Goal: Task Accomplishment & Management: Manage account settings

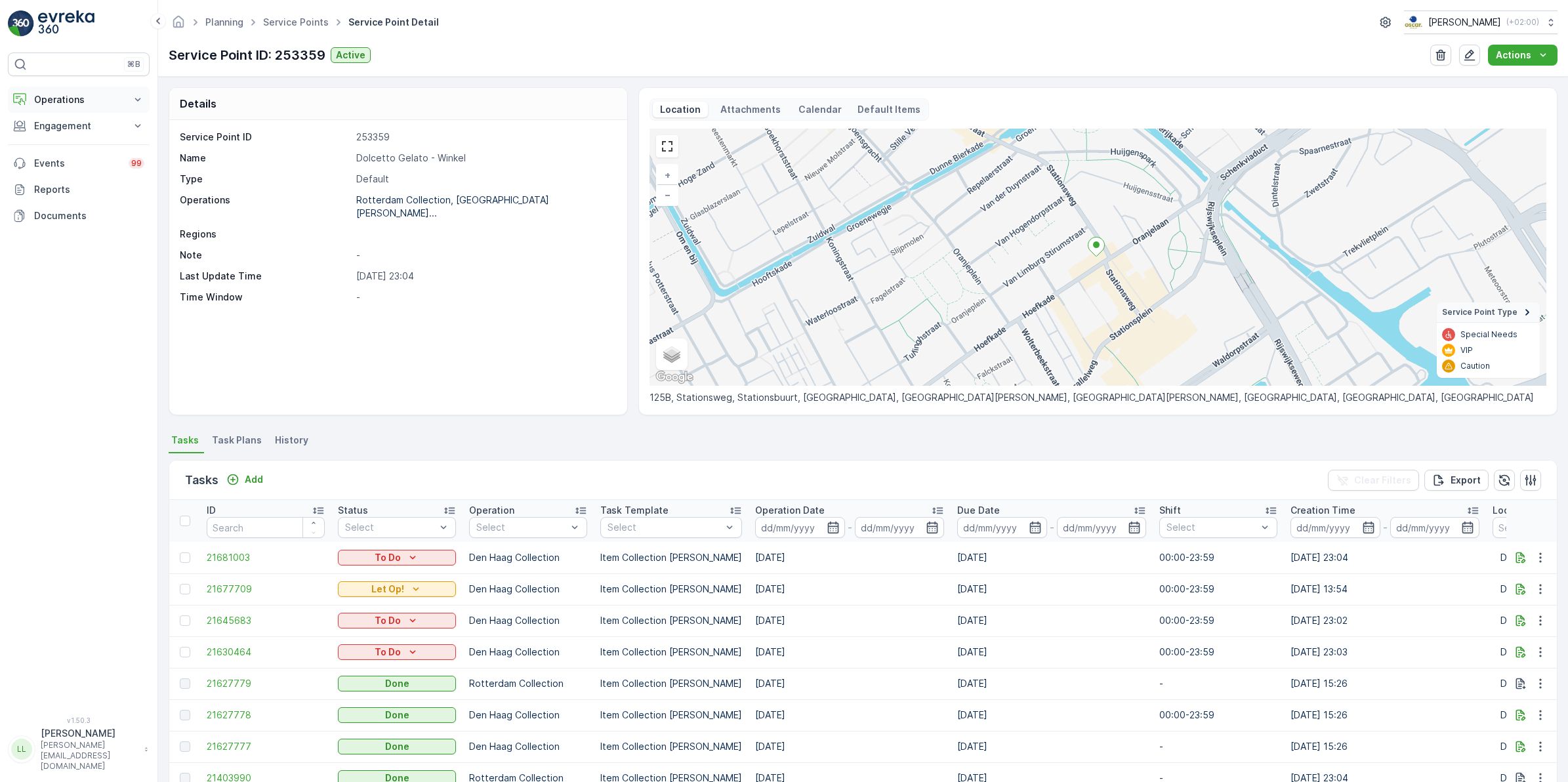
drag, startPoint x: 83, startPoint y: 93, endPoint x: 95, endPoint y: 96, distance: 12.4
click at [84, 93] on p "Operations" at bounding box center [78, 99] width 89 height 13
click at [73, 159] on p "Routes & Tasks" at bounding box center [67, 158] width 67 height 13
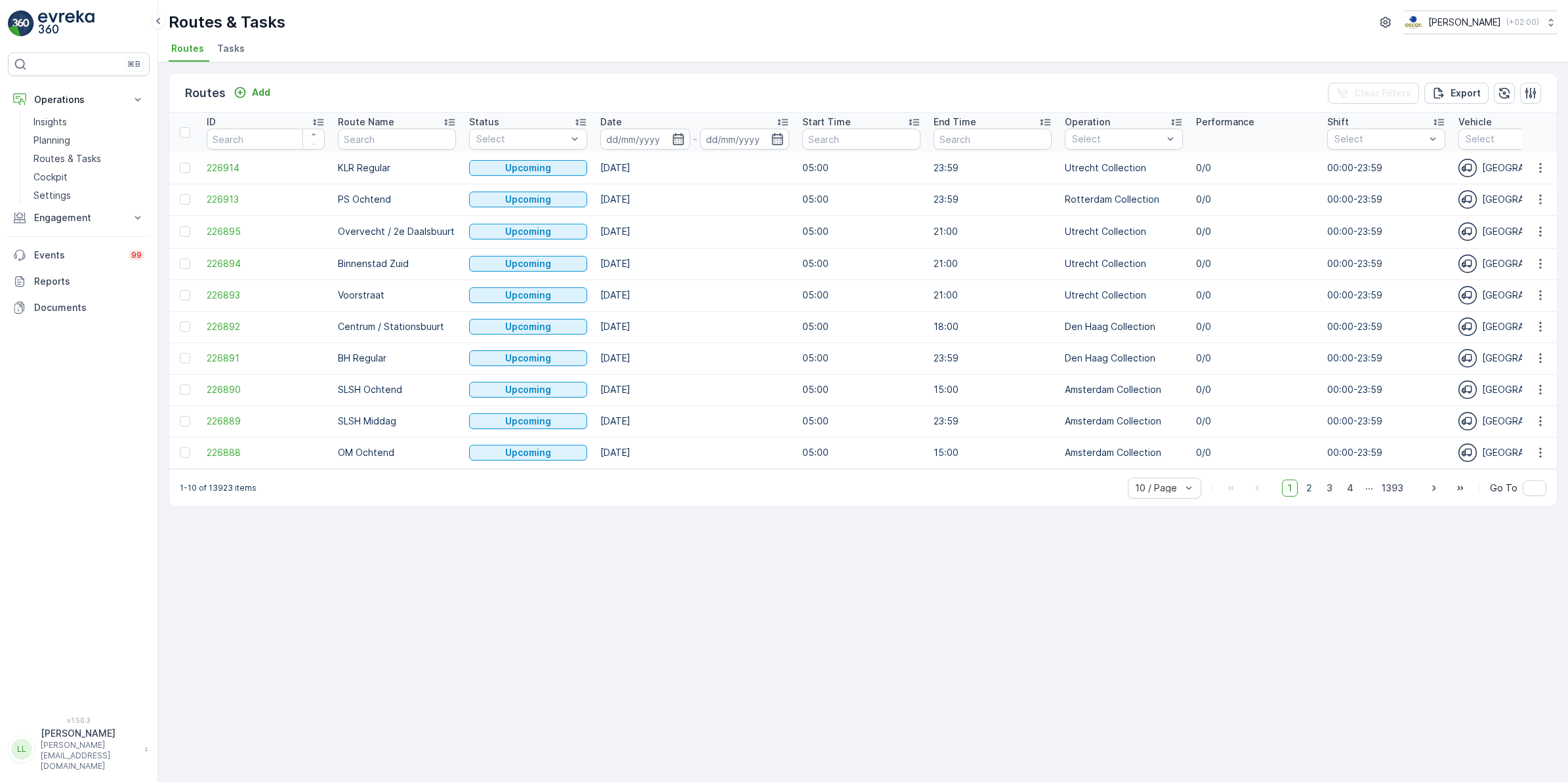
click at [233, 53] on span "Tasks" at bounding box center [231, 48] width 28 height 13
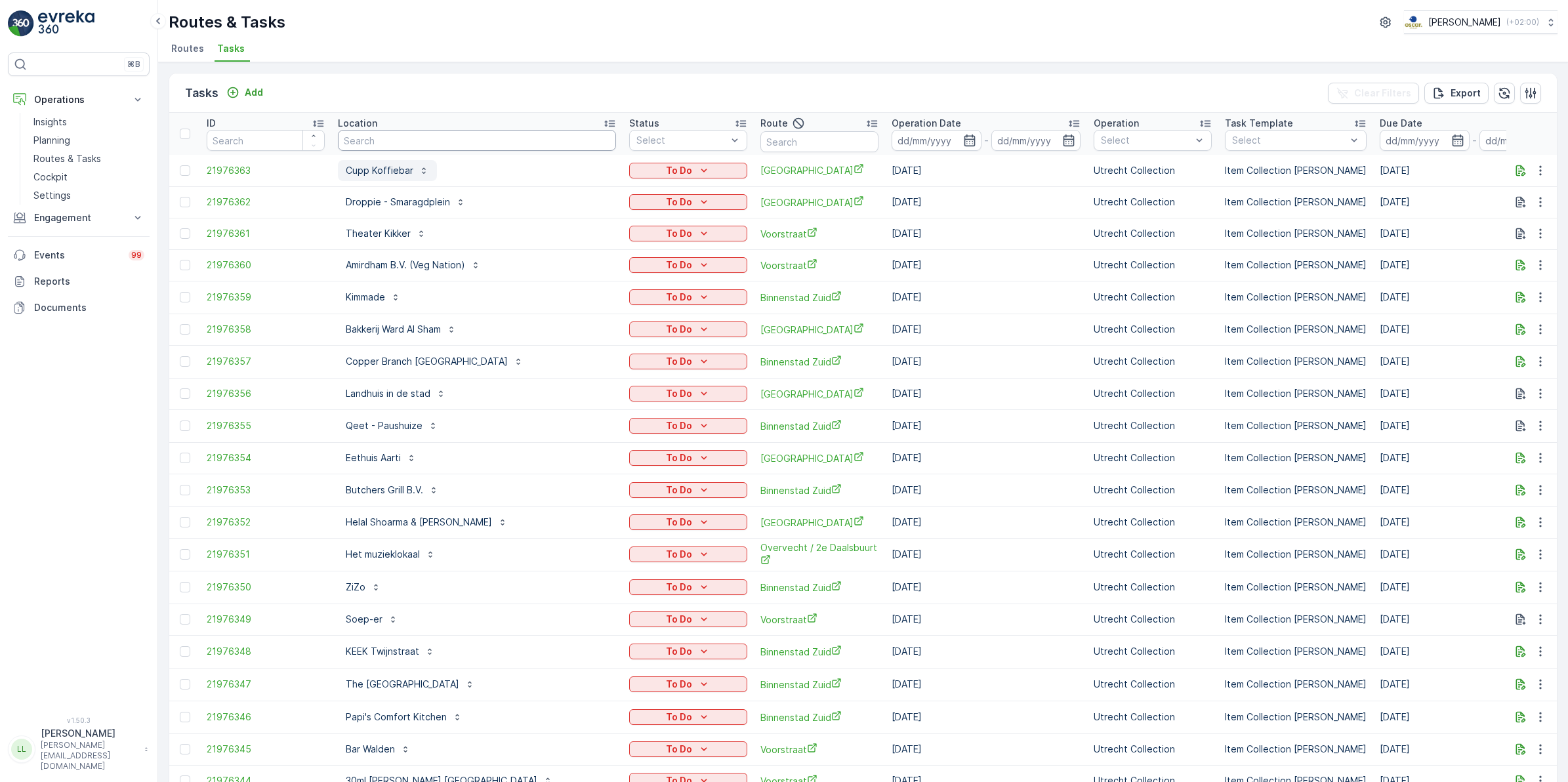
drag, startPoint x: 421, startPoint y: 134, endPoint x: 425, endPoint y: 159, distance: 25.3
click at [421, 134] on input "text" at bounding box center [477, 140] width 278 height 21
type input "uva"
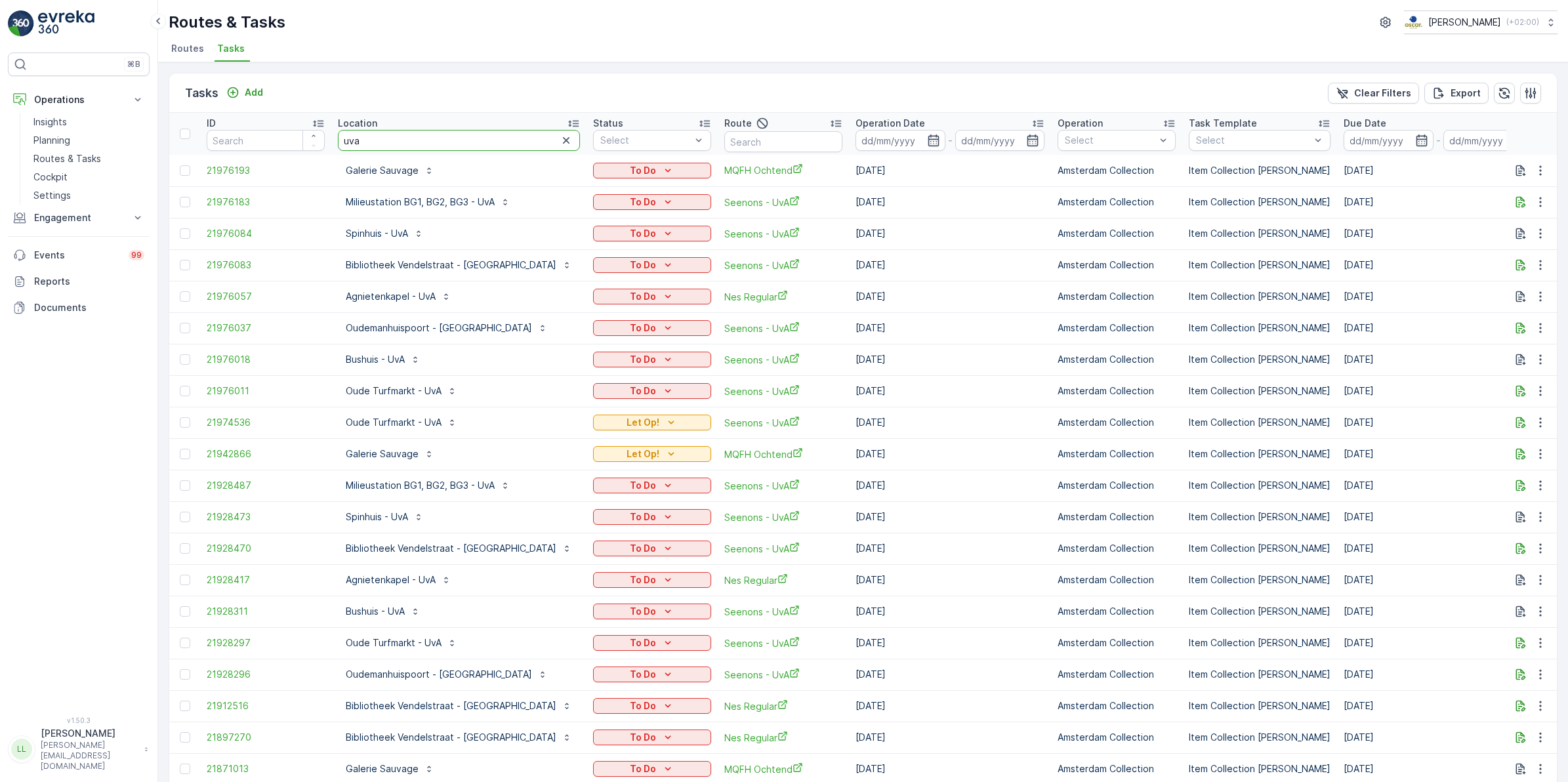
click at [423, 138] on input "uva" at bounding box center [459, 140] width 242 height 21
click at [315, 148] on tr "ID Location uva Status Select Route Operation Date - Operation Select Task Temp…" at bounding box center [1243, 133] width 2147 height 42
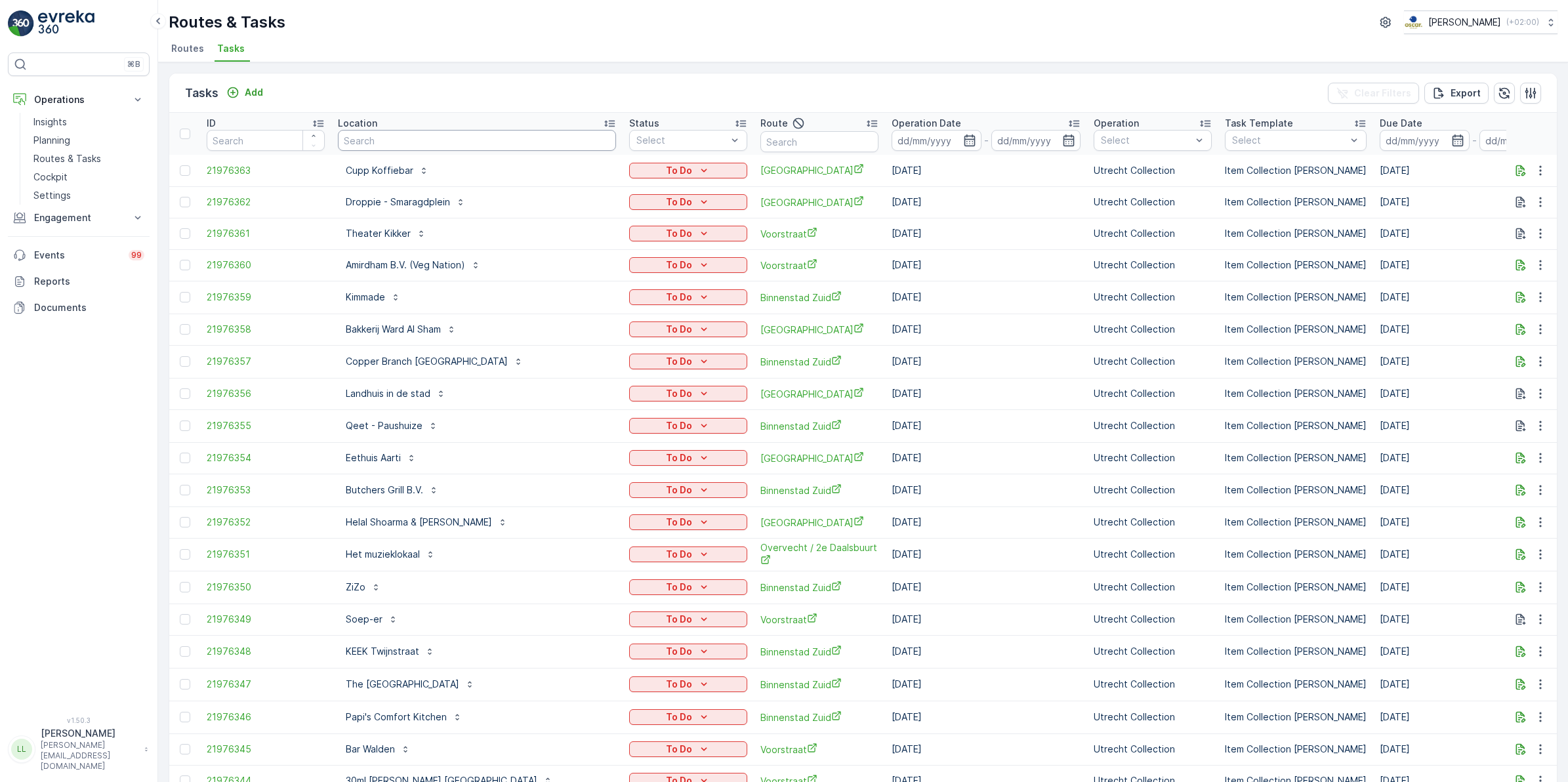
click at [404, 143] on input "text" at bounding box center [477, 140] width 278 height 21
type input "olymp"
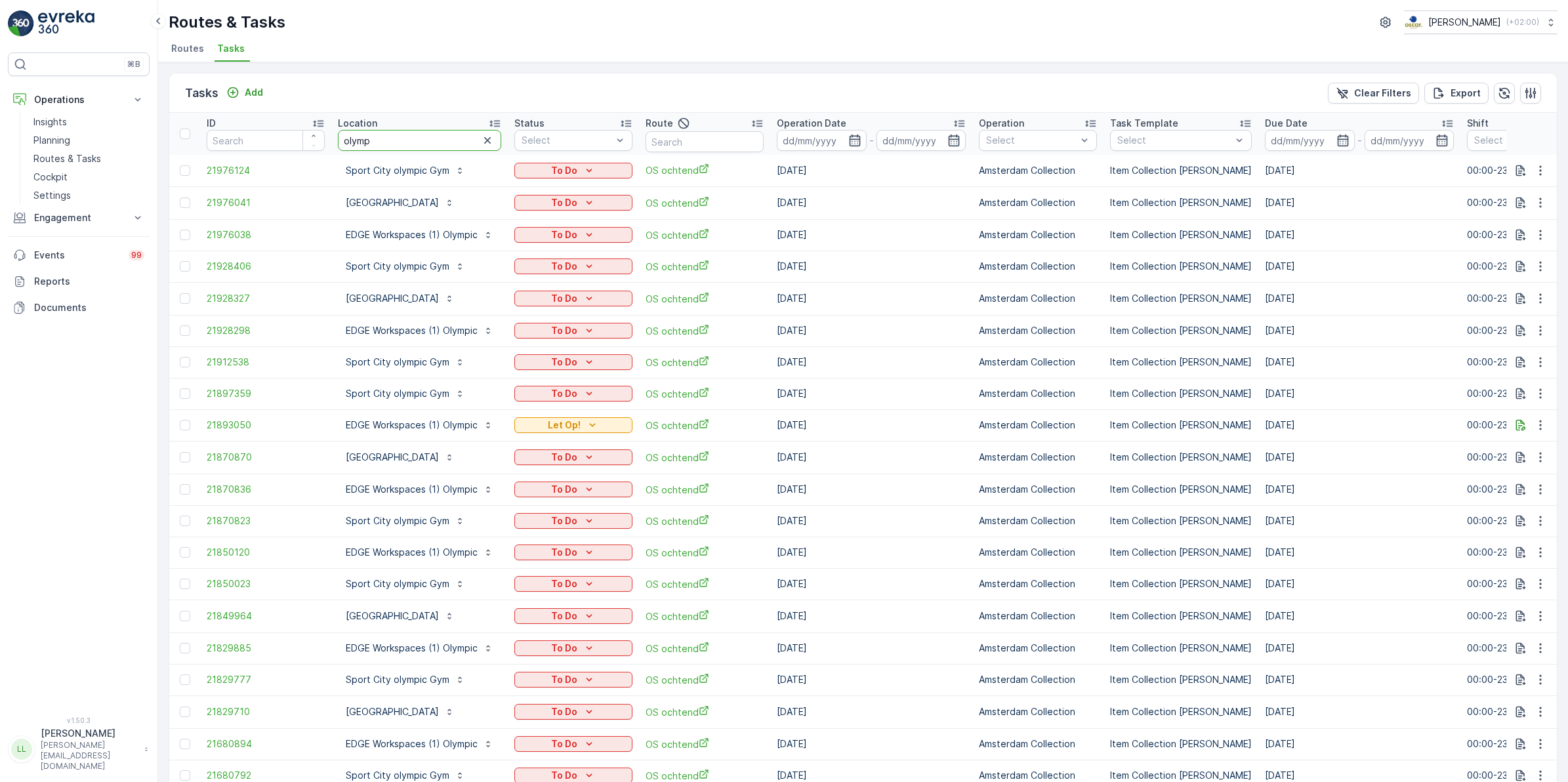
click at [395, 133] on input "olymp" at bounding box center [419, 140] width 163 height 21
click at [490, 143] on icon "button" at bounding box center [487, 140] width 13 height 13
click at [700, 145] on input "text" at bounding box center [704, 142] width 118 height 21
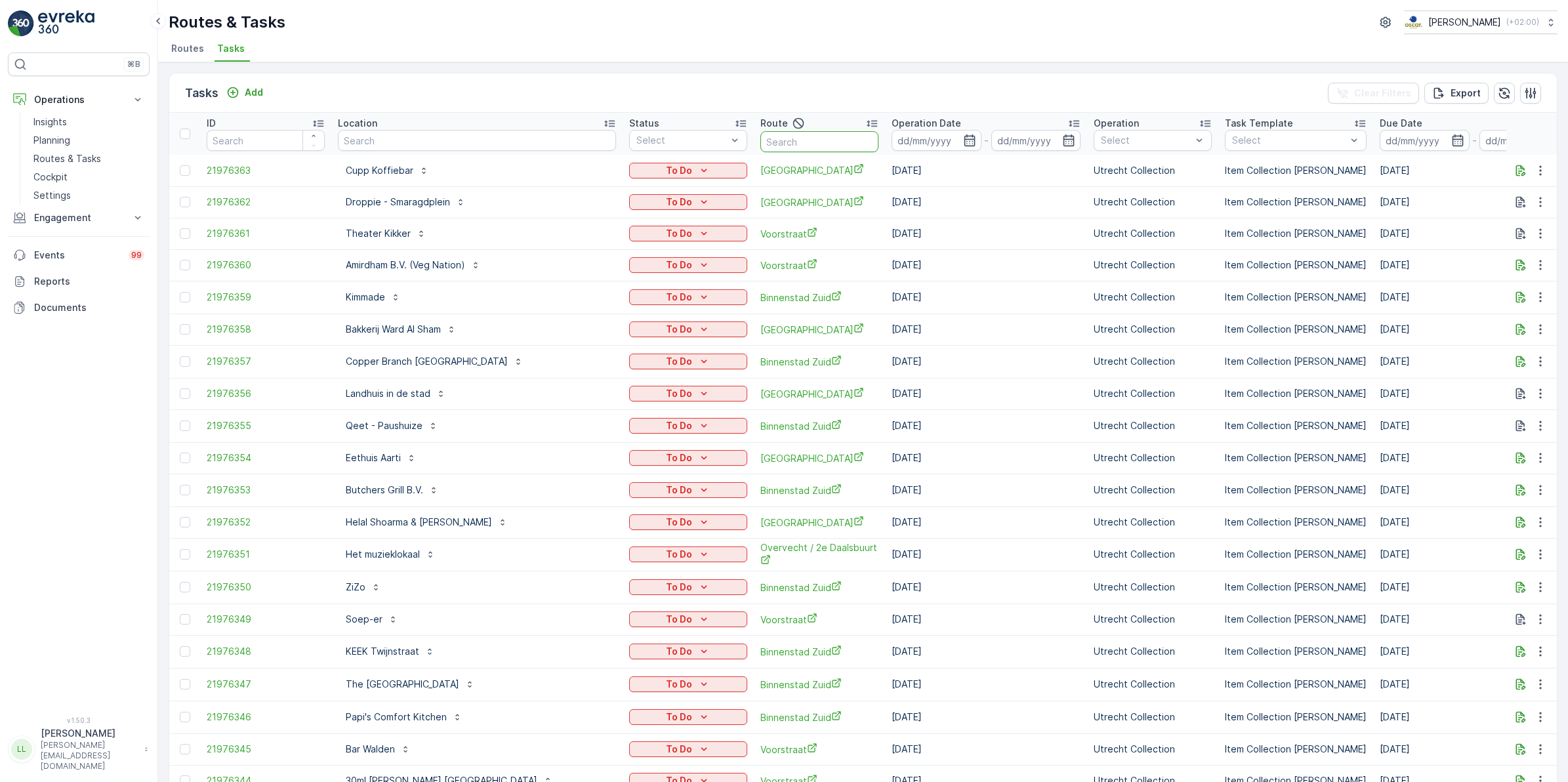
click at [796, 143] on input "text" at bounding box center [819, 142] width 118 height 21
type input "os ocht"
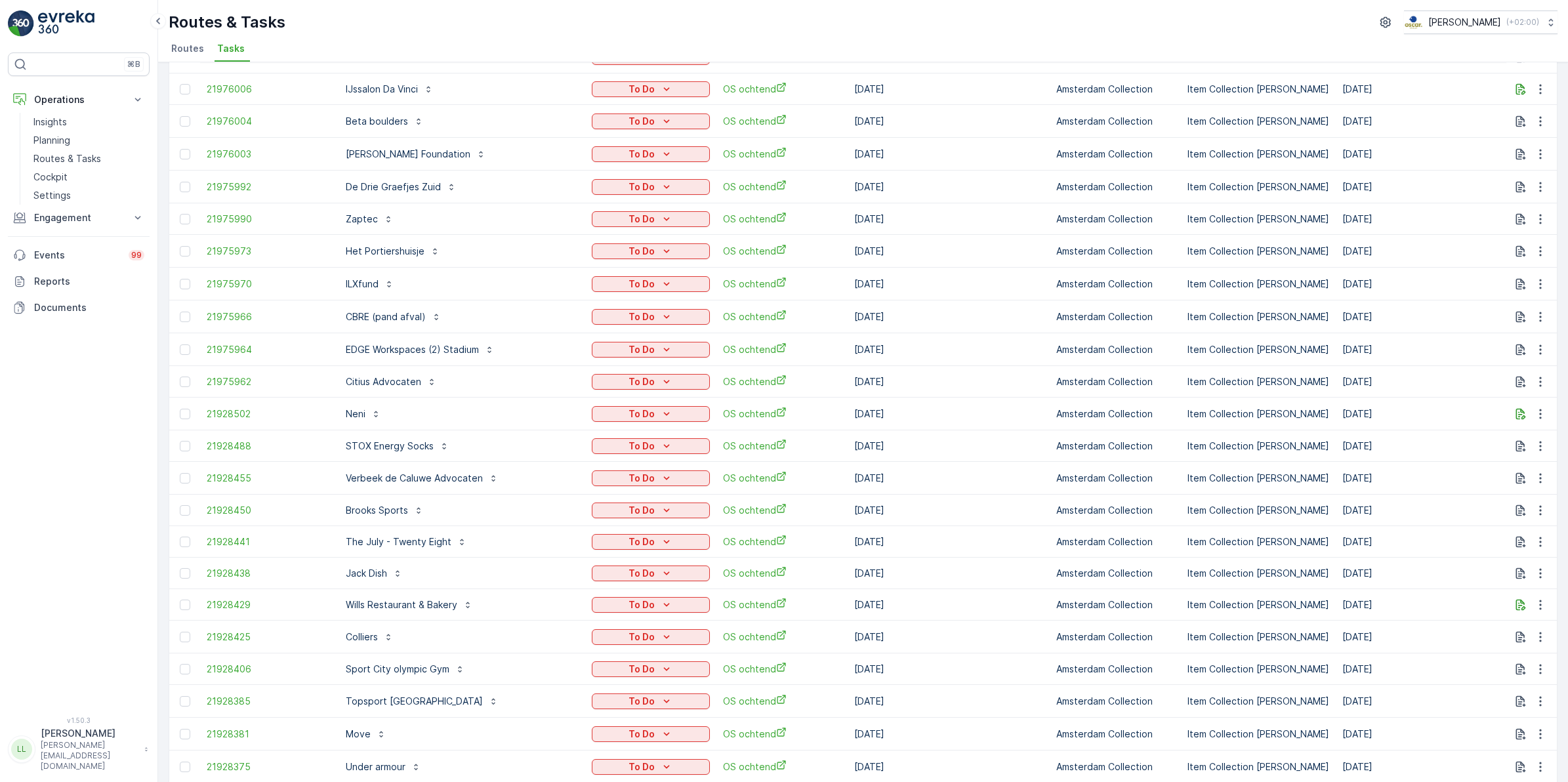
scroll to position [738, 0]
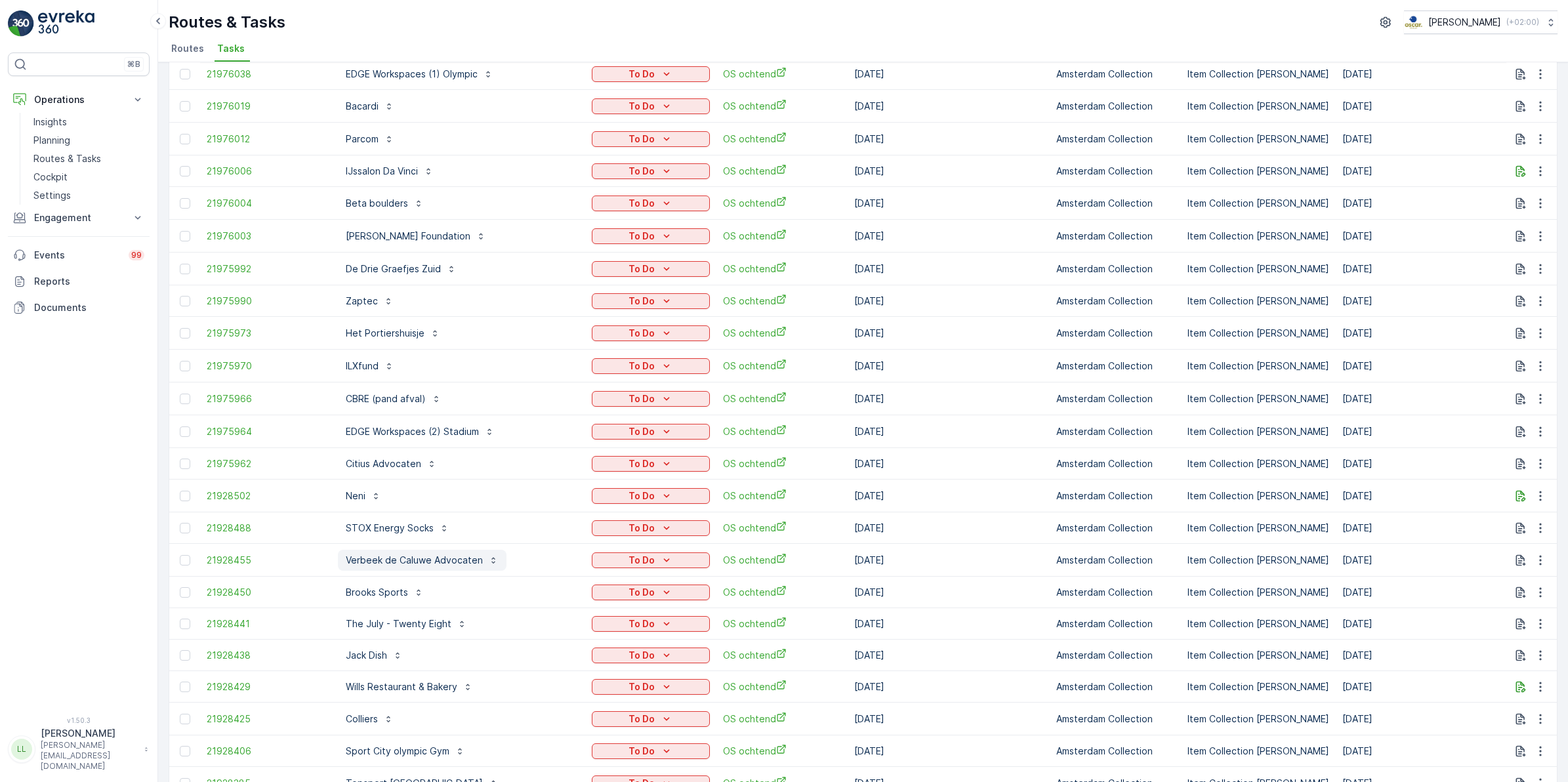
click at [444, 554] on p "Verbeek de Caluwe Advocaten" at bounding box center [414, 560] width 138 height 13
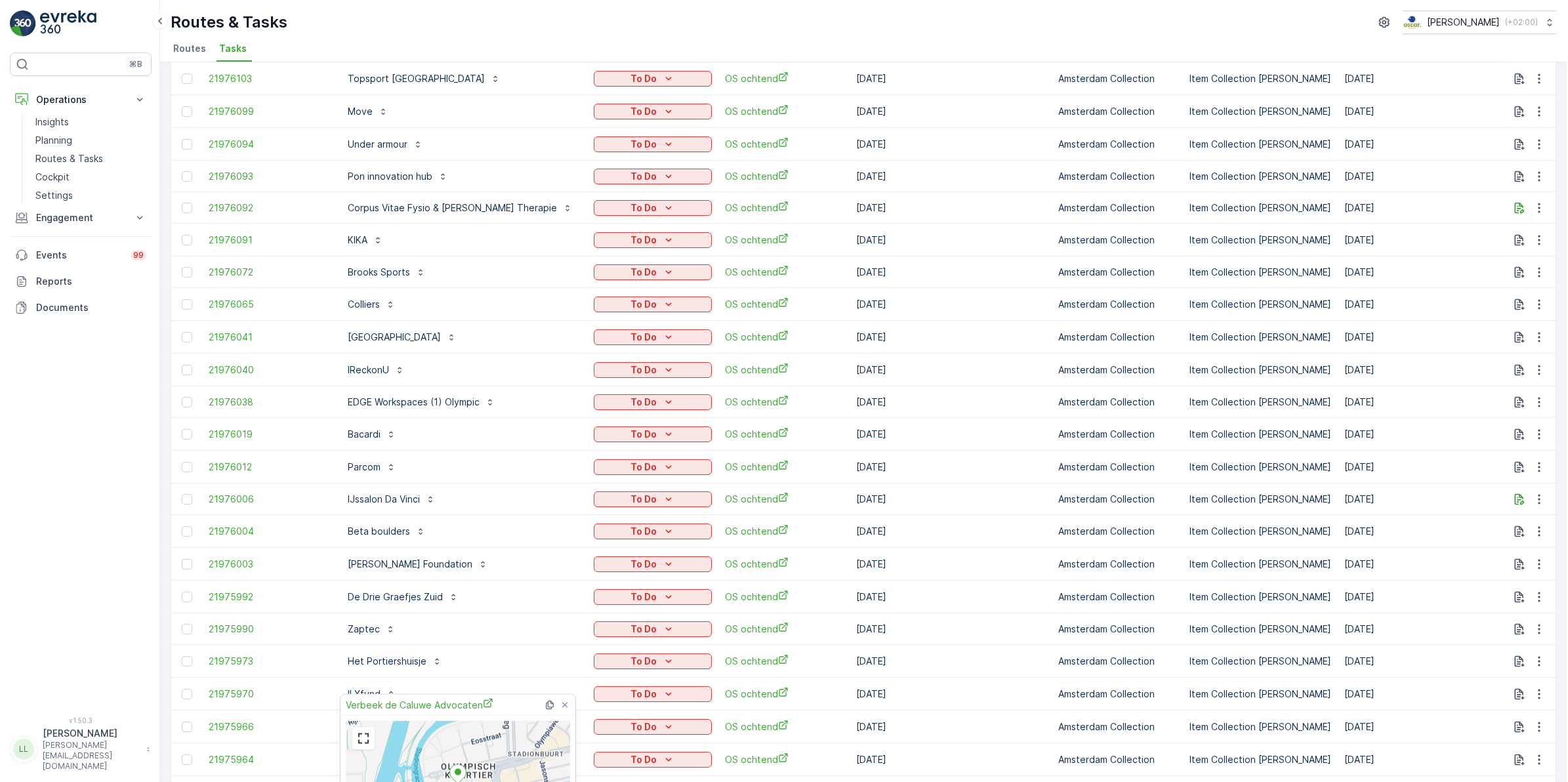
scroll to position [0, 0]
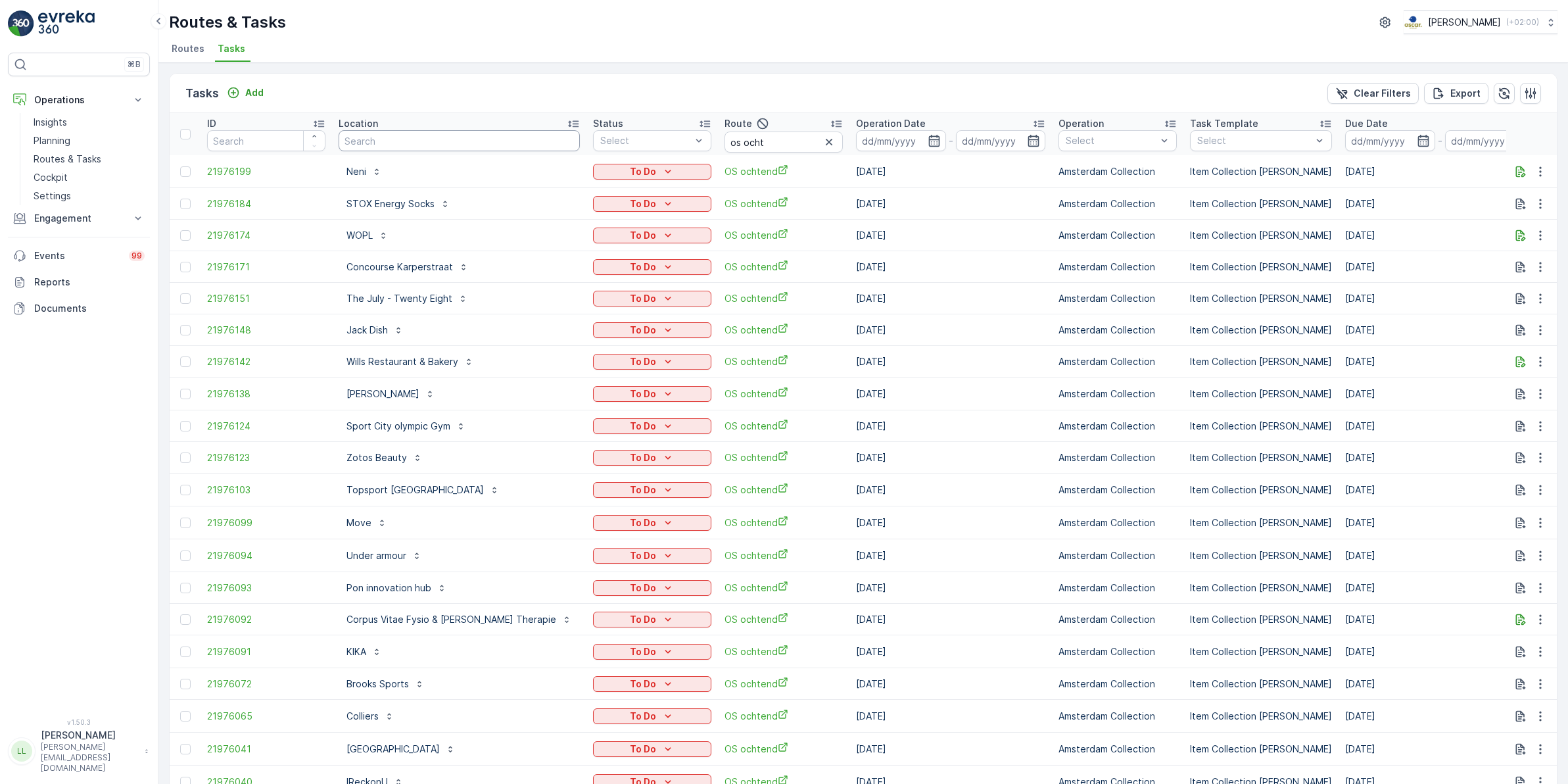
click at [426, 143] on input "text" at bounding box center [459, 140] width 241 height 21
type input "verbeek"
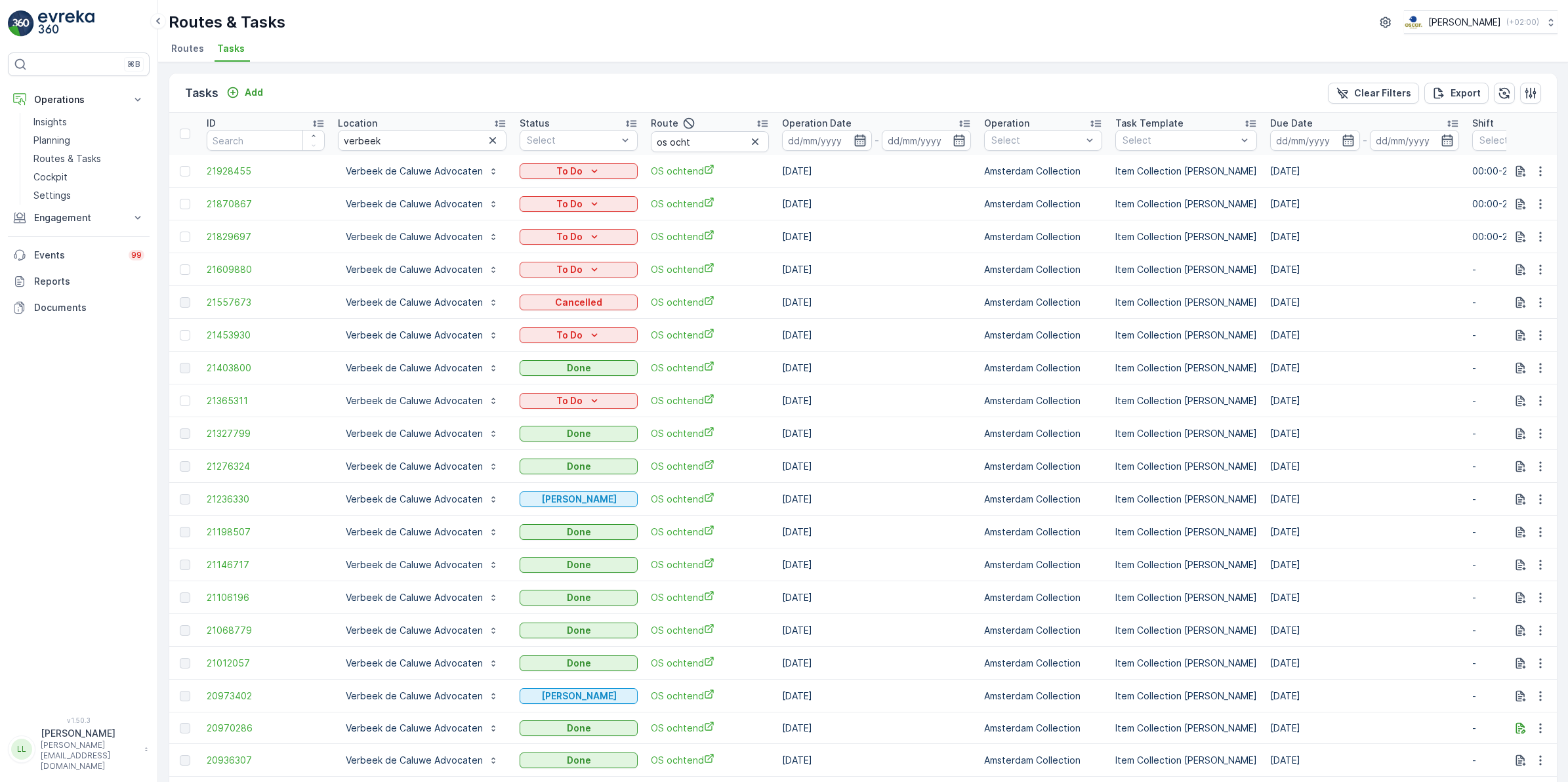
click at [861, 138] on icon "button" at bounding box center [860, 140] width 11 height 12
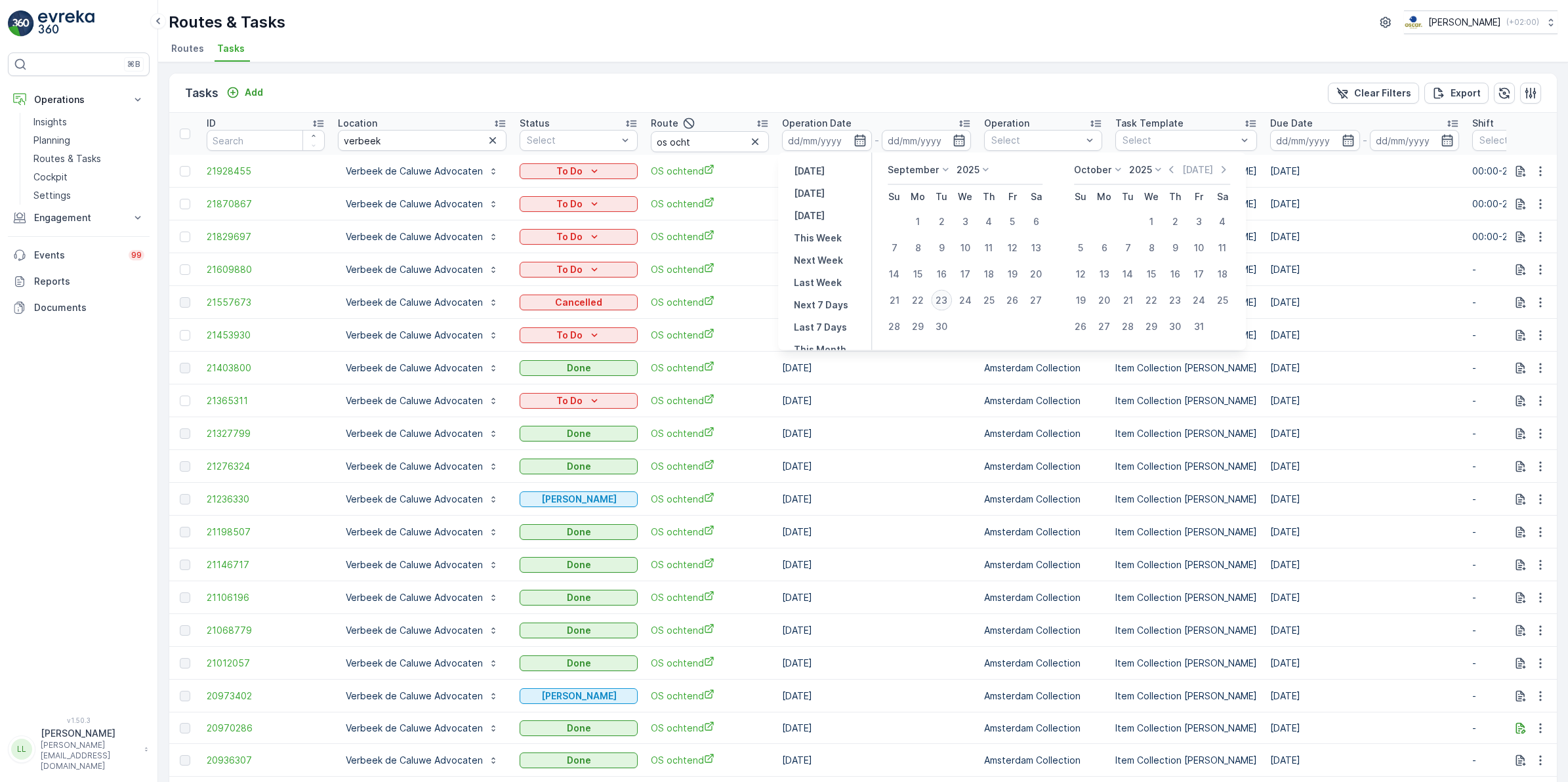
click at [945, 302] on div "23" at bounding box center [941, 300] width 21 height 21
type input "[DATE]"
click at [945, 302] on div "23" at bounding box center [941, 300] width 21 height 21
type input "[DATE]"
click at [945, 302] on div "23" at bounding box center [941, 300] width 21 height 21
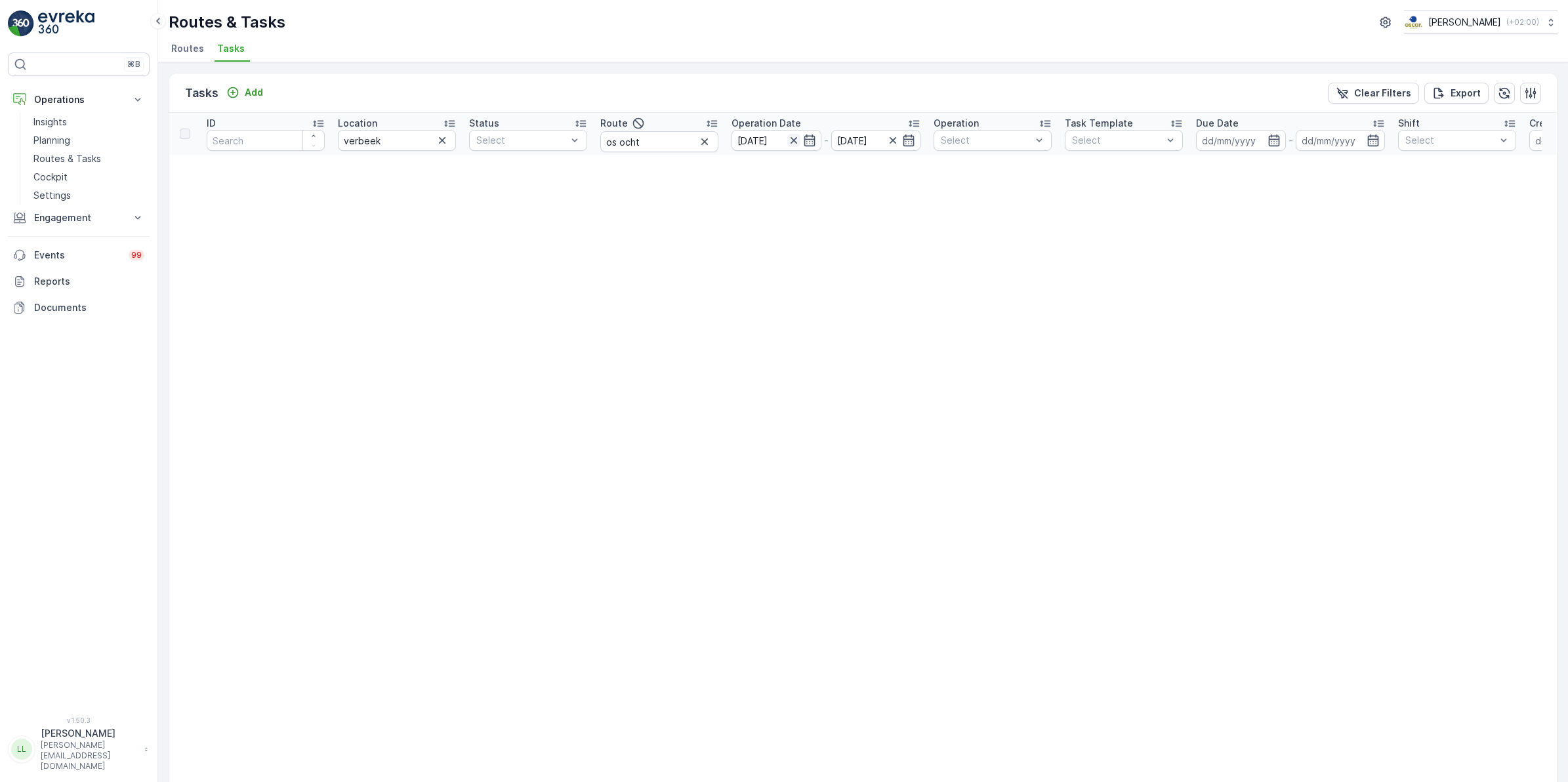
click at [797, 139] on icon "button" at bounding box center [793, 140] width 13 height 13
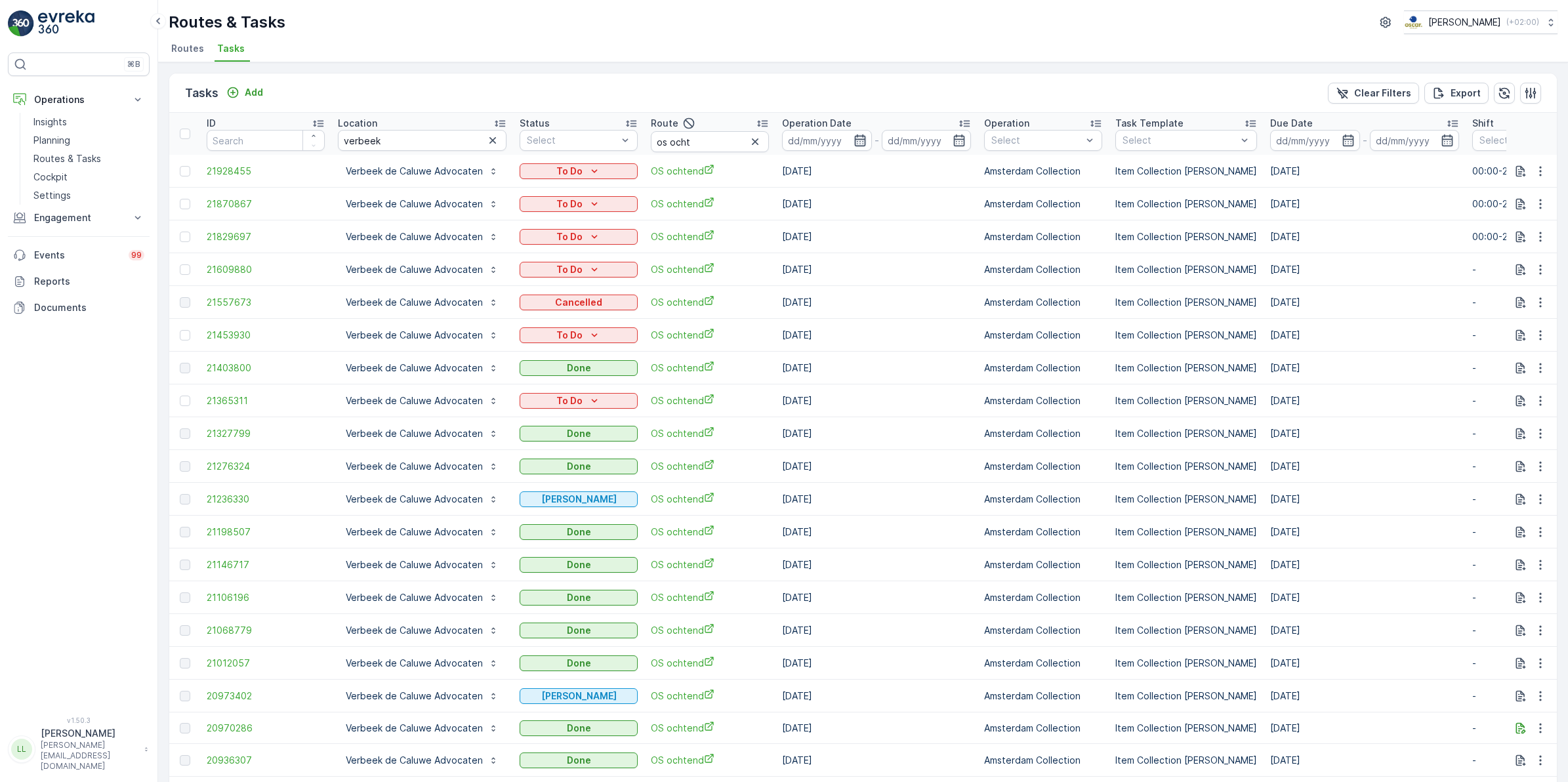
click at [861, 138] on icon "button" at bounding box center [860, 140] width 13 height 13
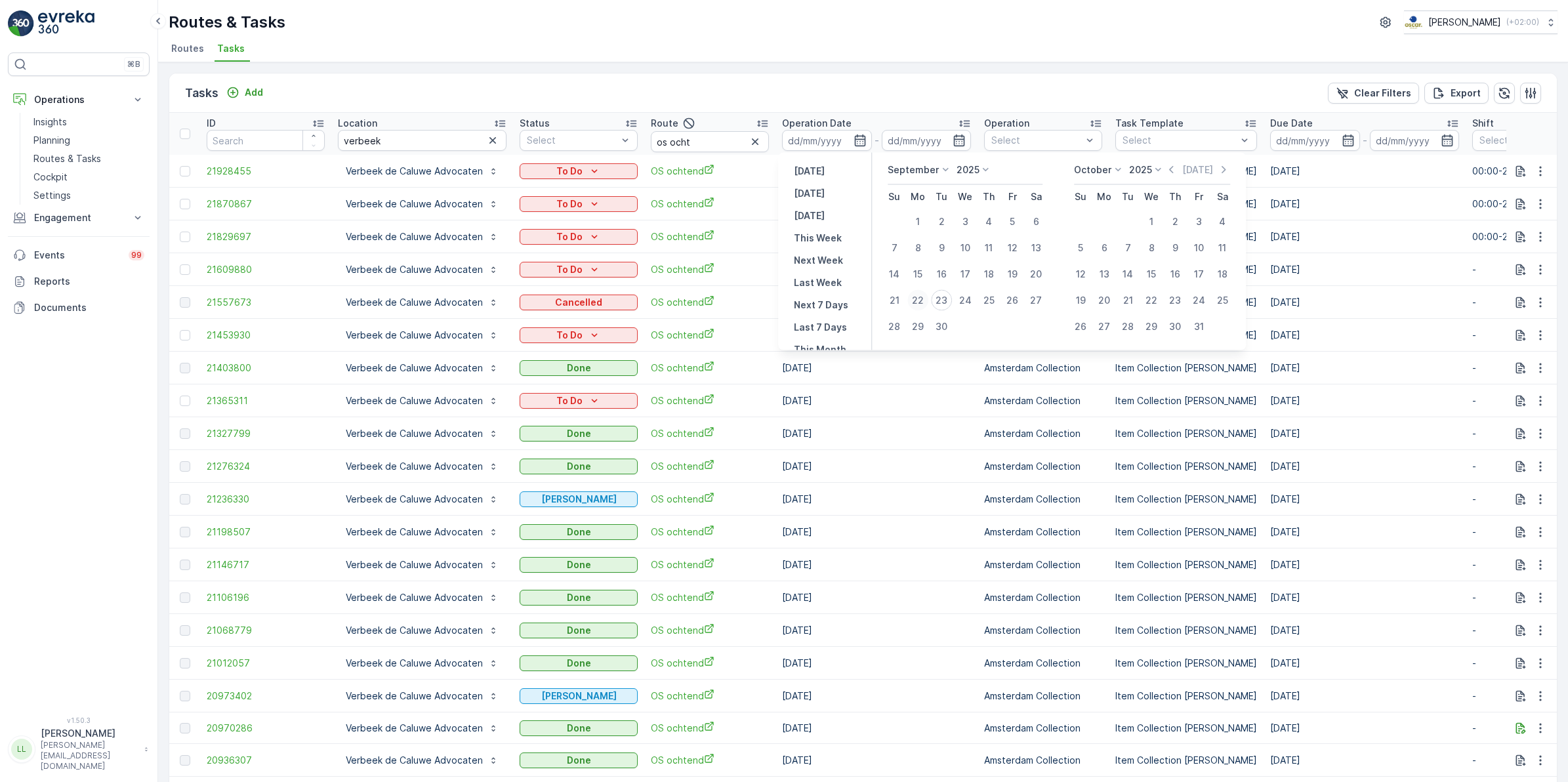
click at [914, 303] on div "22" at bounding box center [918, 300] width 21 height 21
type input "[DATE]"
click at [914, 303] on div "22" at bounding box center [918, 300] width 21 height 21
type input "[DATE]"
click at [914, 303] on div "22" at bounding box center [918, 300] width 21 height 21
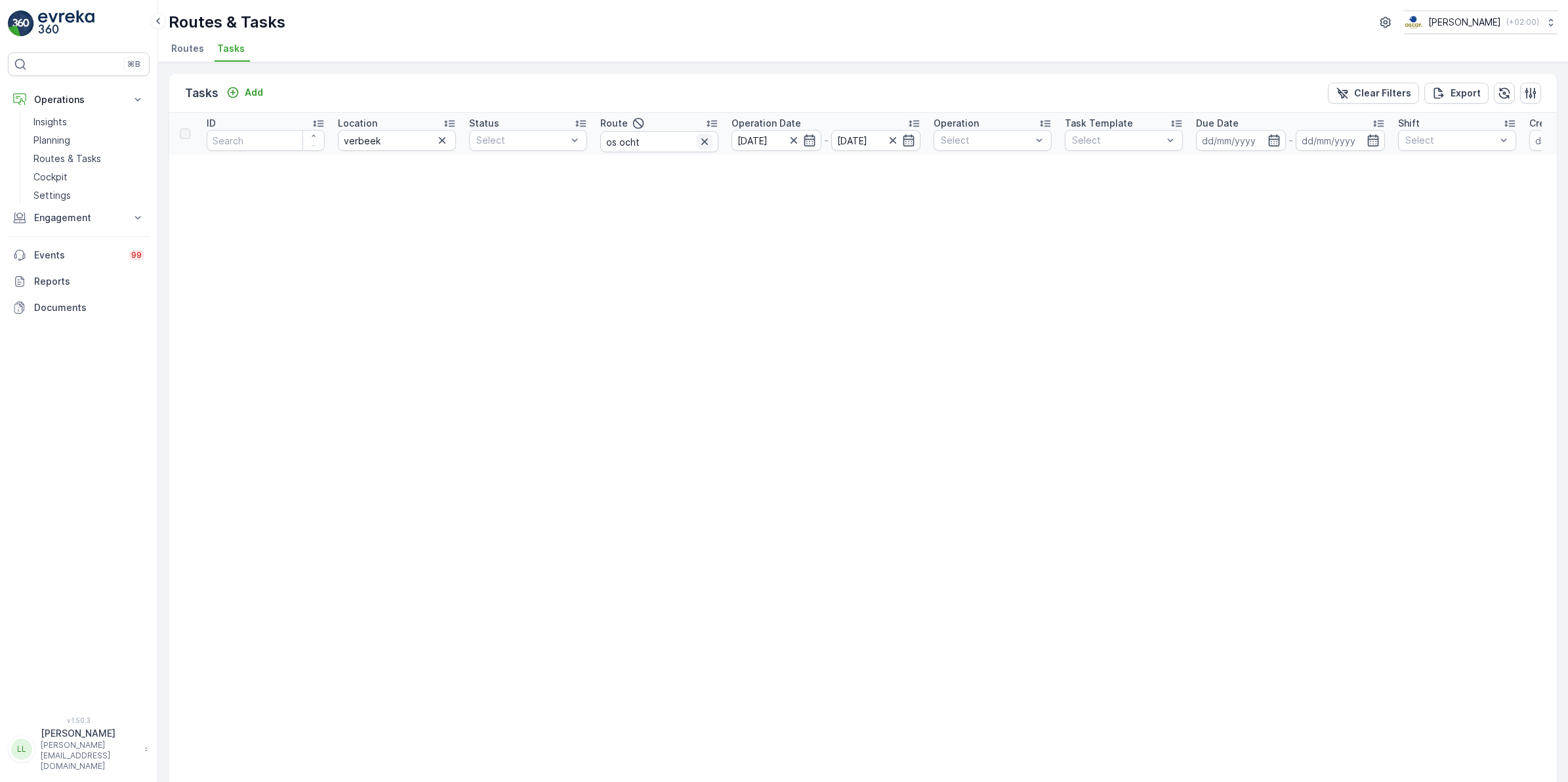
click at [704, 142] on icon "button" at bounding box center [705, 142] width 7 height 7
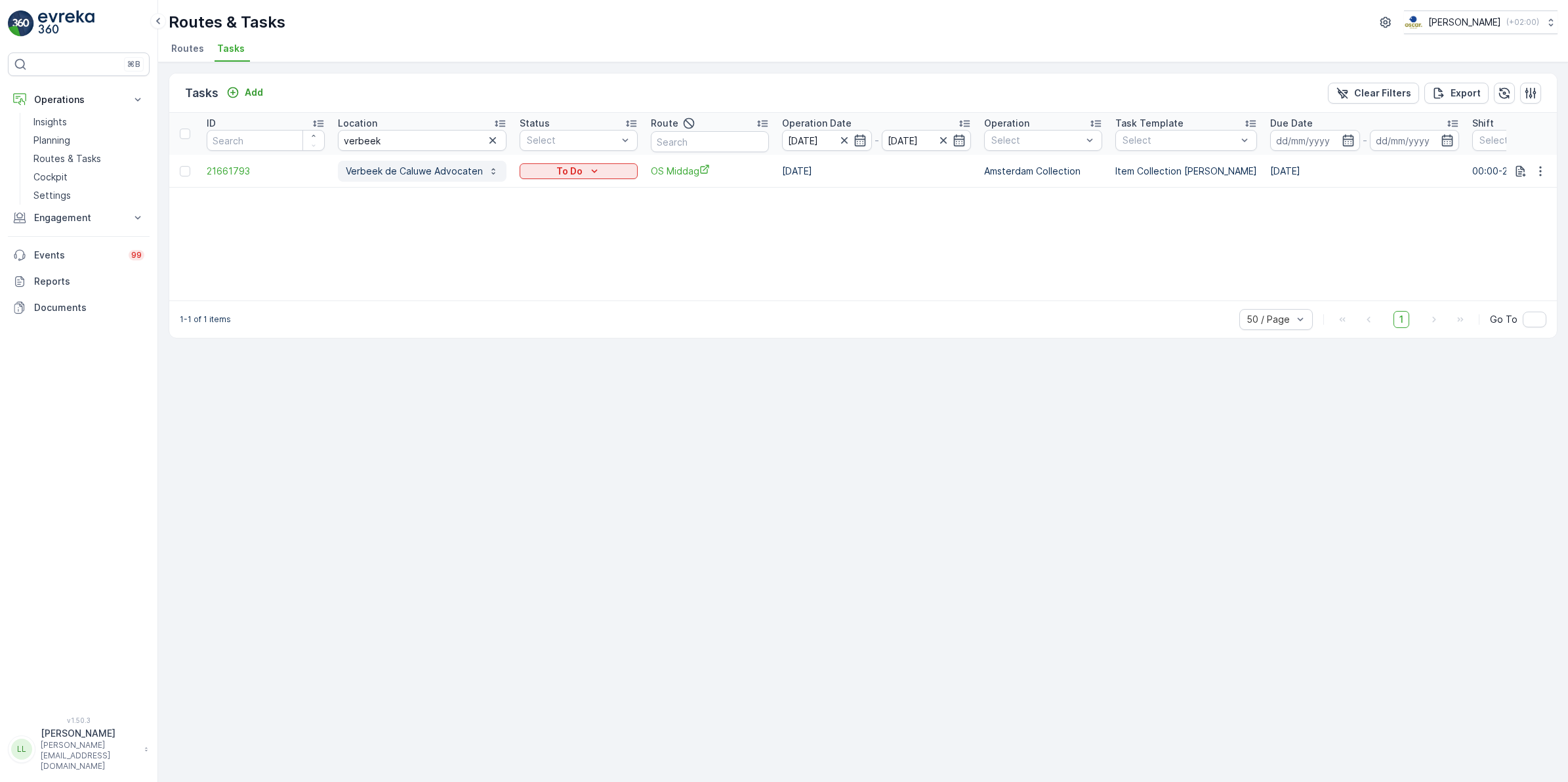
click at [395, 176] on p "Verbeek de Caluwe Advocaten" at bounding box center [414, 170] width 138 height 13
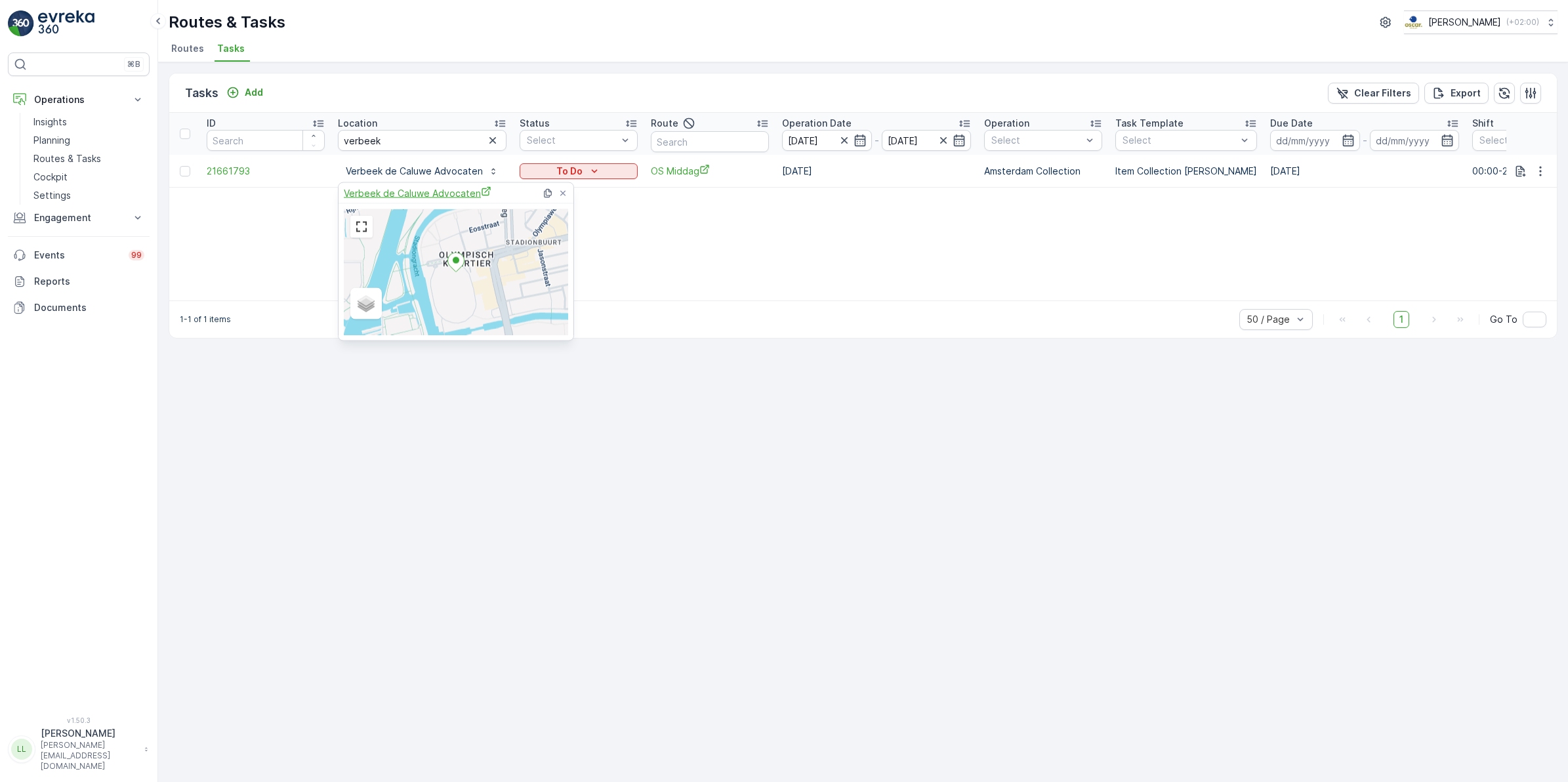
click at [456, 191] on span "Verbeek de Caluwe Advocaten" at bounding box center [417, 193] width 148 height 14
click at [738, 221] on div "ID Location verbeek Status Select Route Operation Date 22.09.2025 - 22.09.2025 …" at bounding box center [863, 206] width 1387 height 188
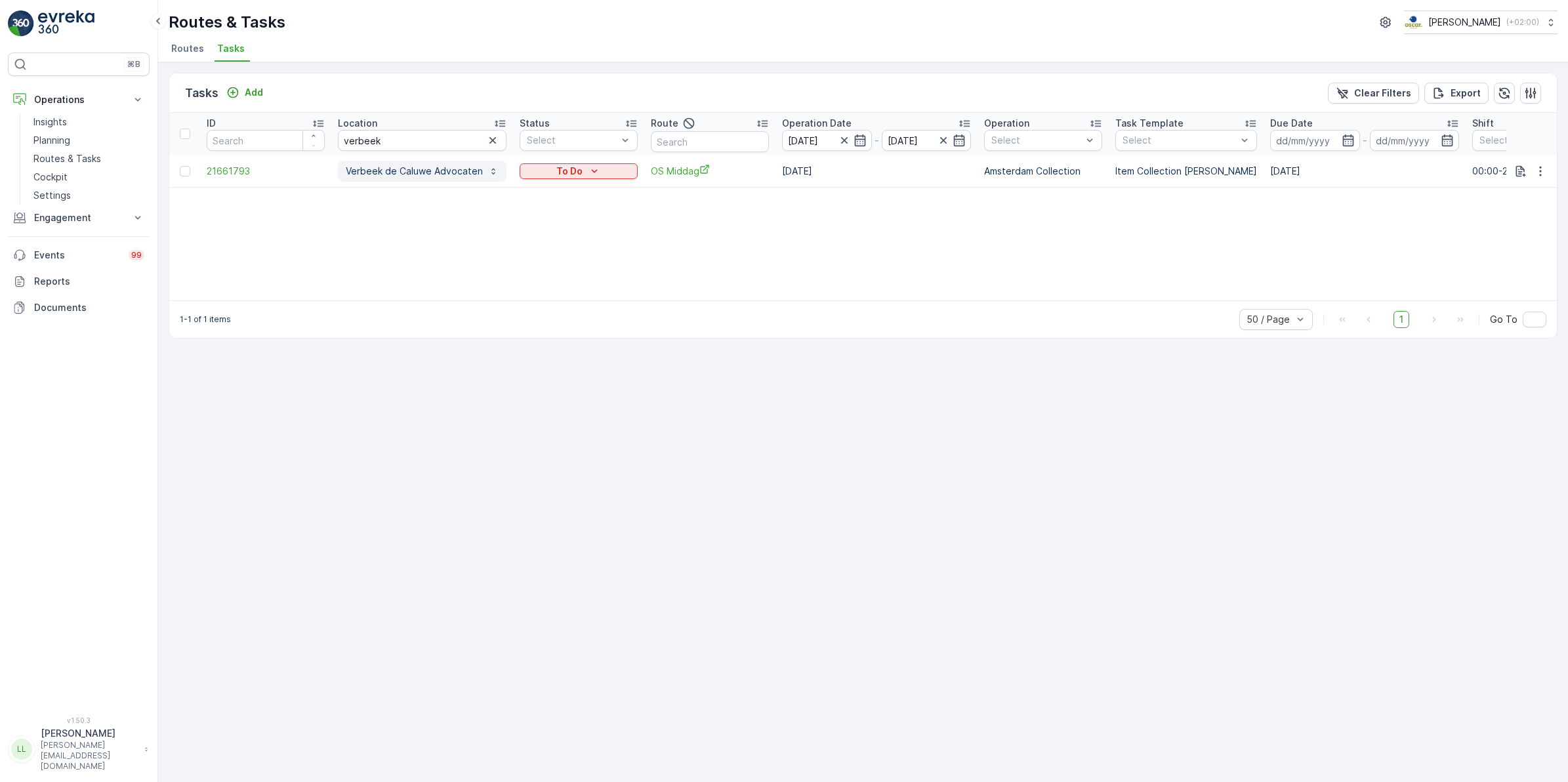
click at [387, 171] on p "Verbeek de Caluwe Advocaten" at bounding box center [414, 170] width 138 height 13
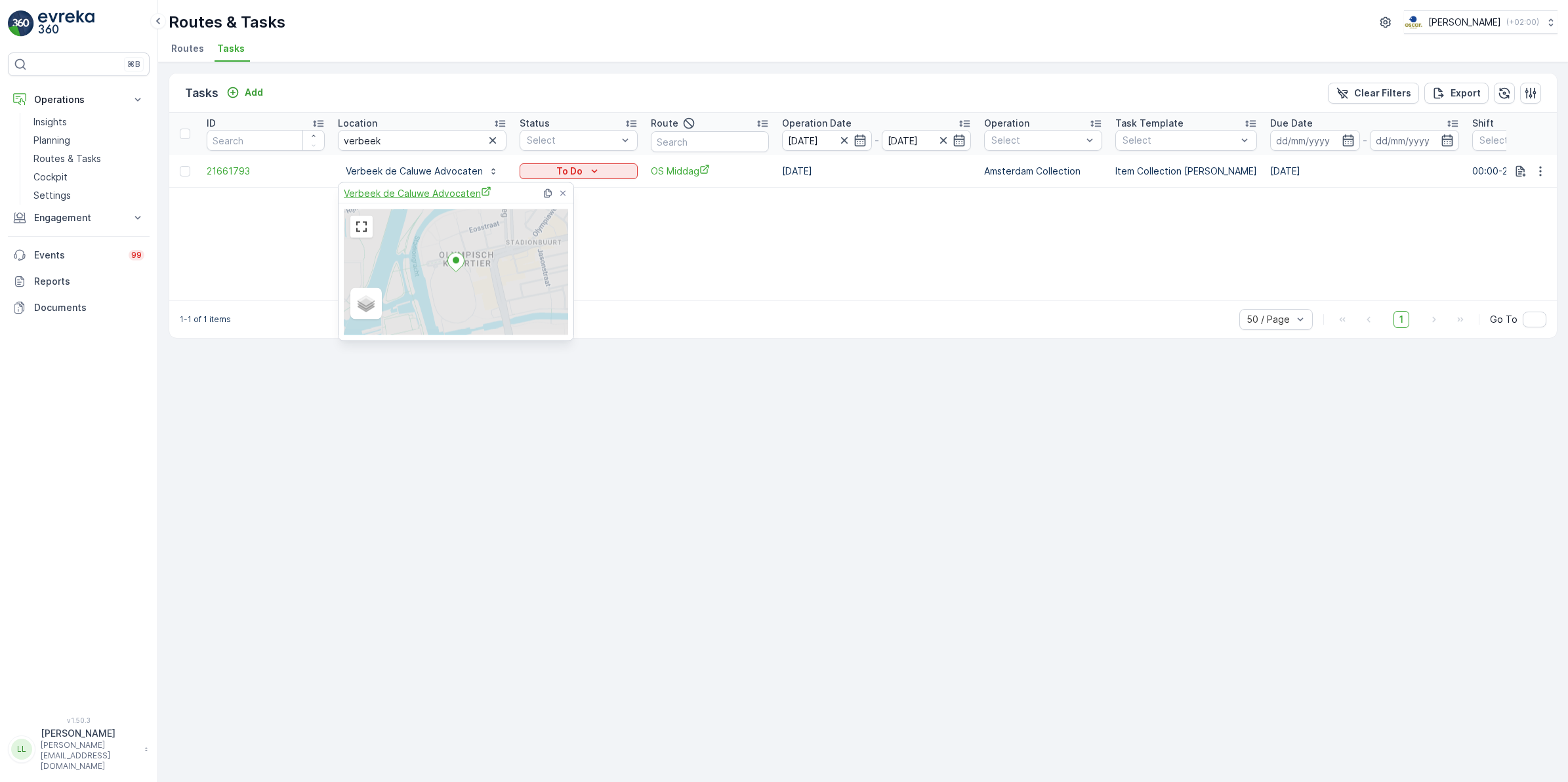
click at [419, 190] on span "Verbeek de Caluwe Advocaten" at bounding box center [417, 193] width 148 height 14
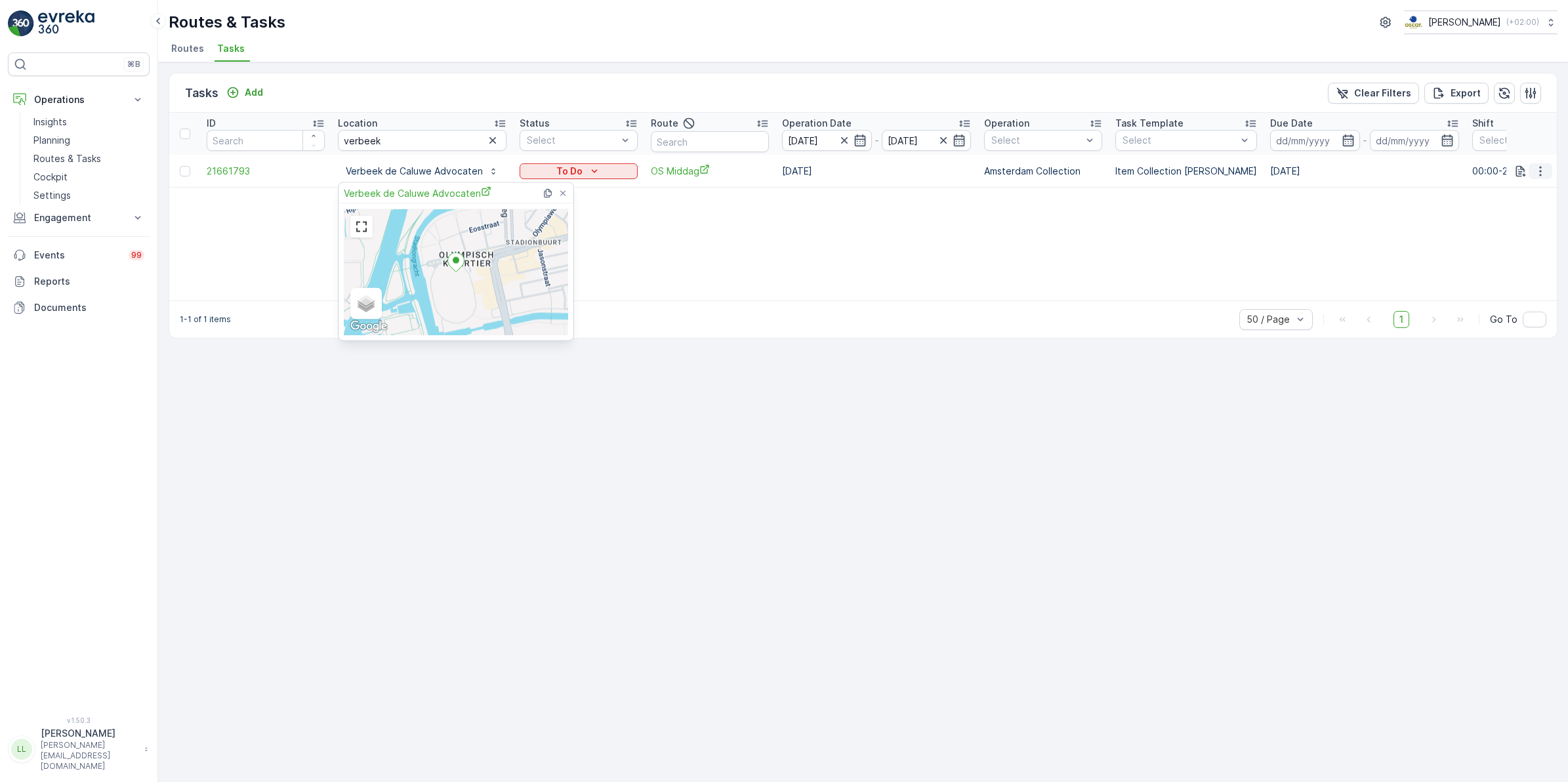
click at [1252, 175] on icon "button" at bounding box center [1539, 170] width 2 height 10
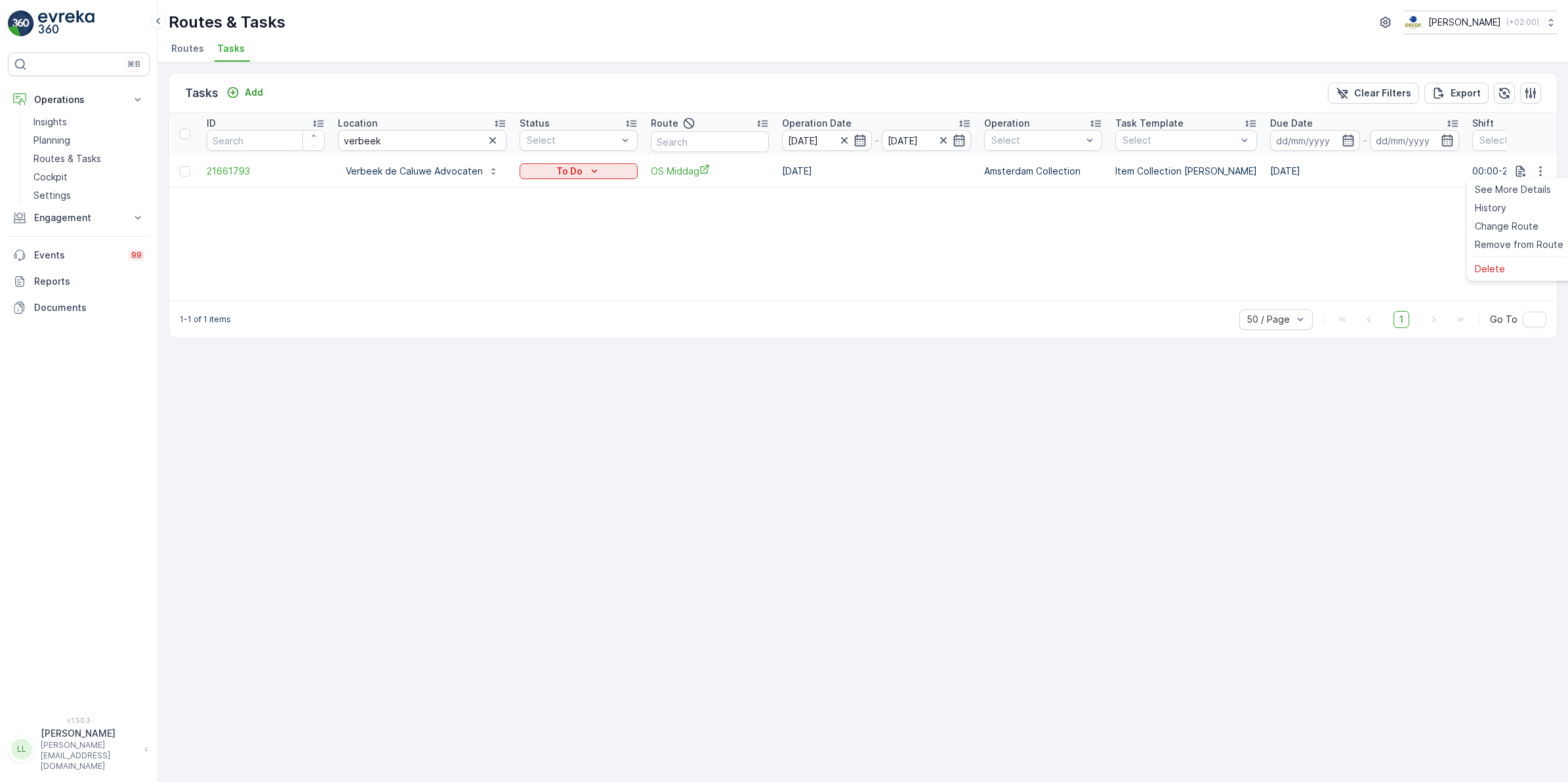
click at [1204, 248] on div "ID Location verbeek Status Select Route Operation Date 22.09.2025 - 22.09.2025 …" at bounding box center [863, 206] width 1387 height 188
click at [1252, 170] on icon "button" at bounding box center [1539, 170] width 13 height 13
click at [1252, 224] on span "Change Route" at bounding box center [1507, 226] width 64 height 13
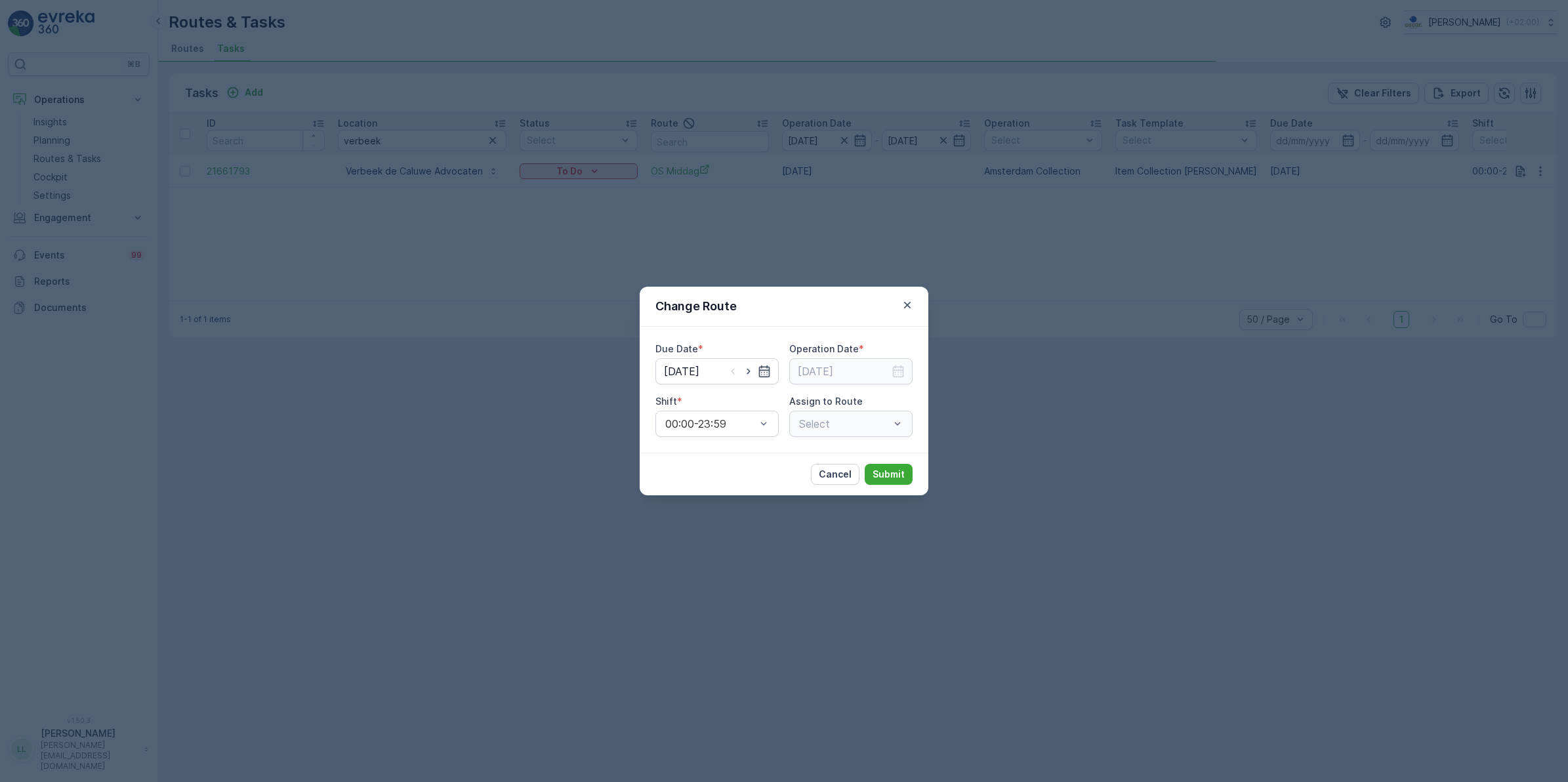
type input "[DATE]"
click at [765, 377] on icon "button" at bounding box center [765, 371] width 11 height 12
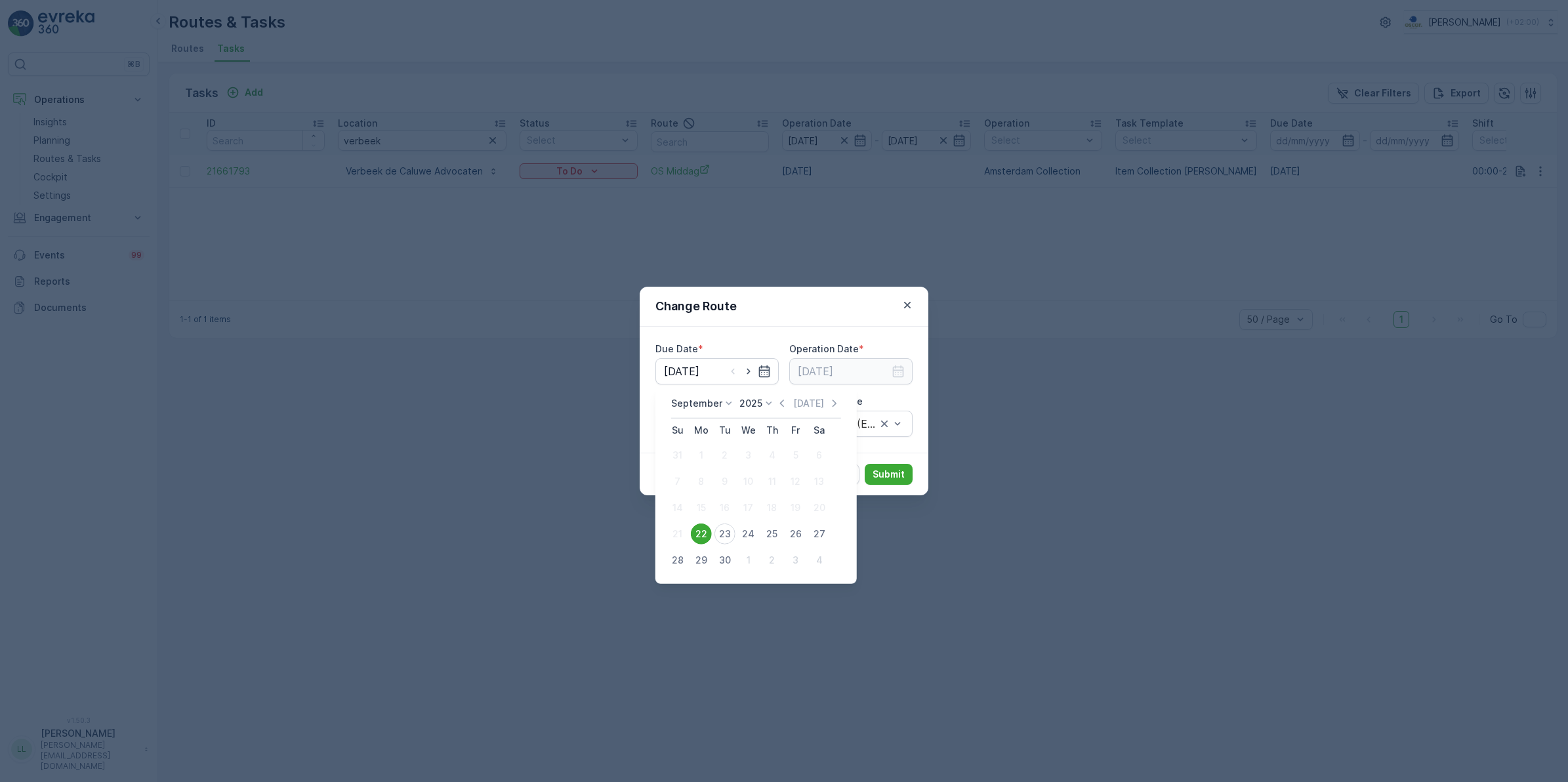
click at [779, 299] on div "Change Route" at bounding box center [784, 306] width 289 height 40
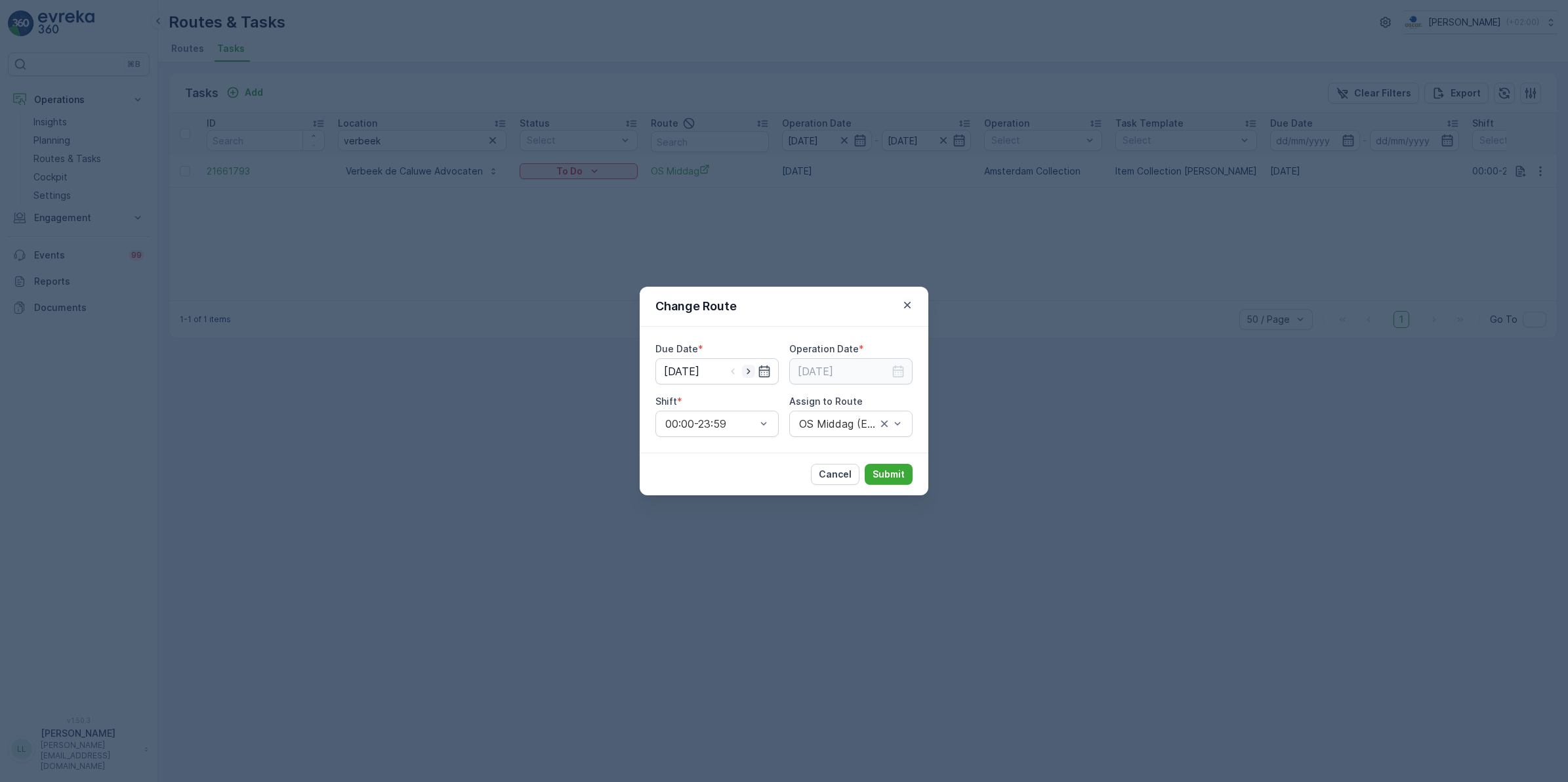
click at [748, 373] on icon "button" at bounding box center [748, 371] width 3 height 6
type input "[DATE]"
click at [895, 373] on icon "button" at bounding box center [898, 371] width 13 height 13
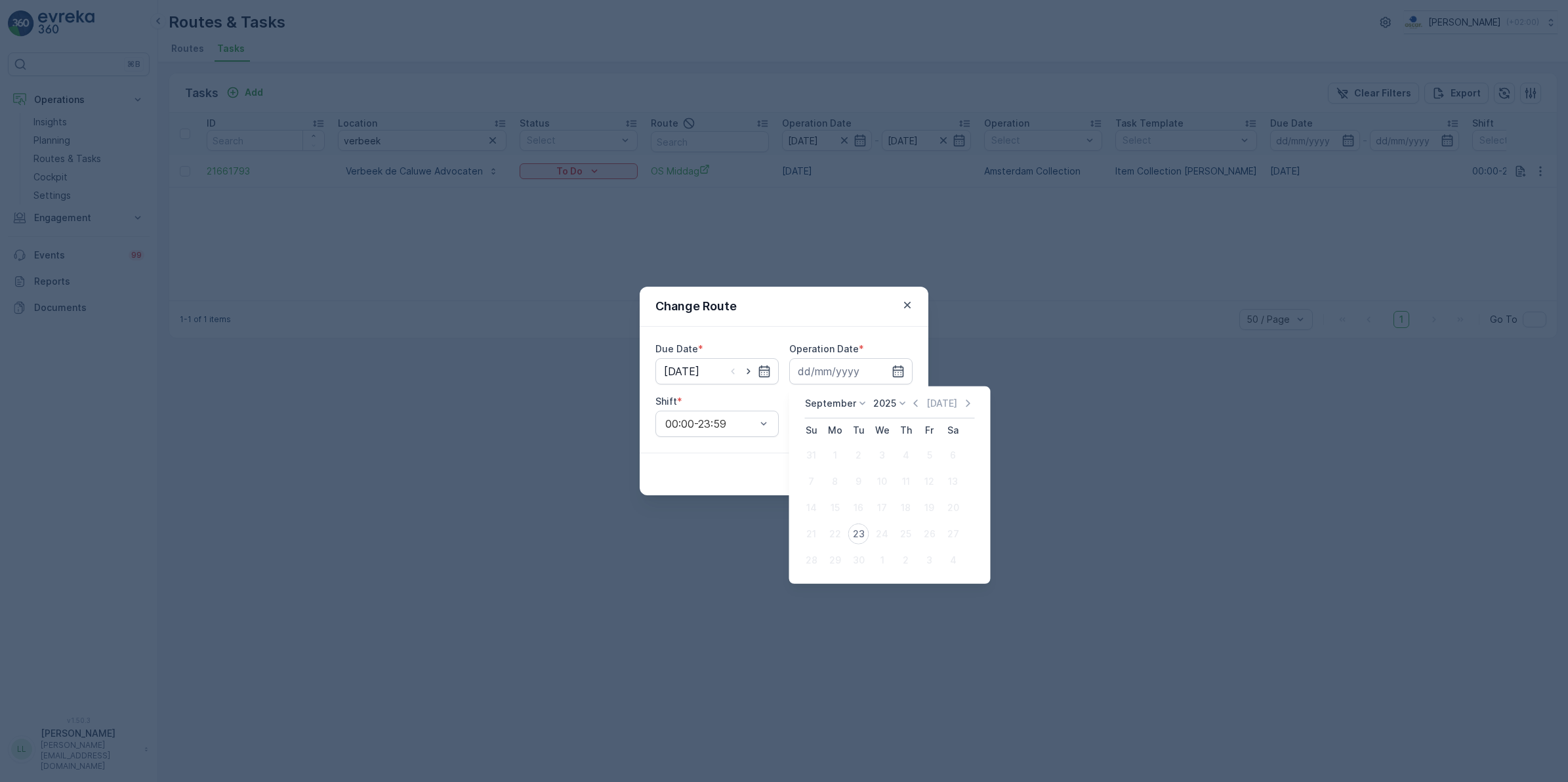
click at [856, 535] on div "23" at bounding box center [859, 534] width 21 height 21
type input "[DATE]"
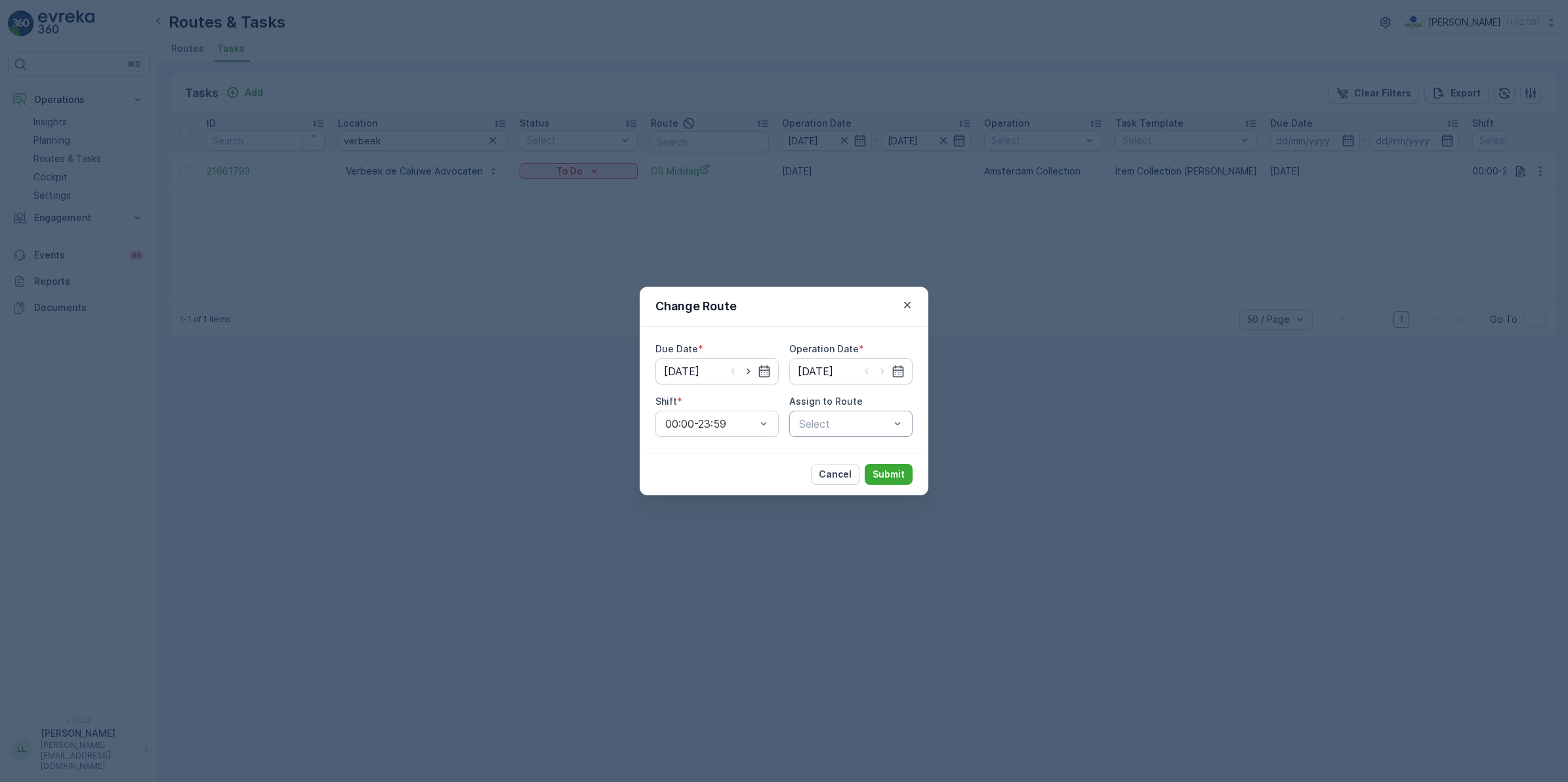
click at [860, 414] on div "Select" at bounding box center [850, 424] width 124 height 26
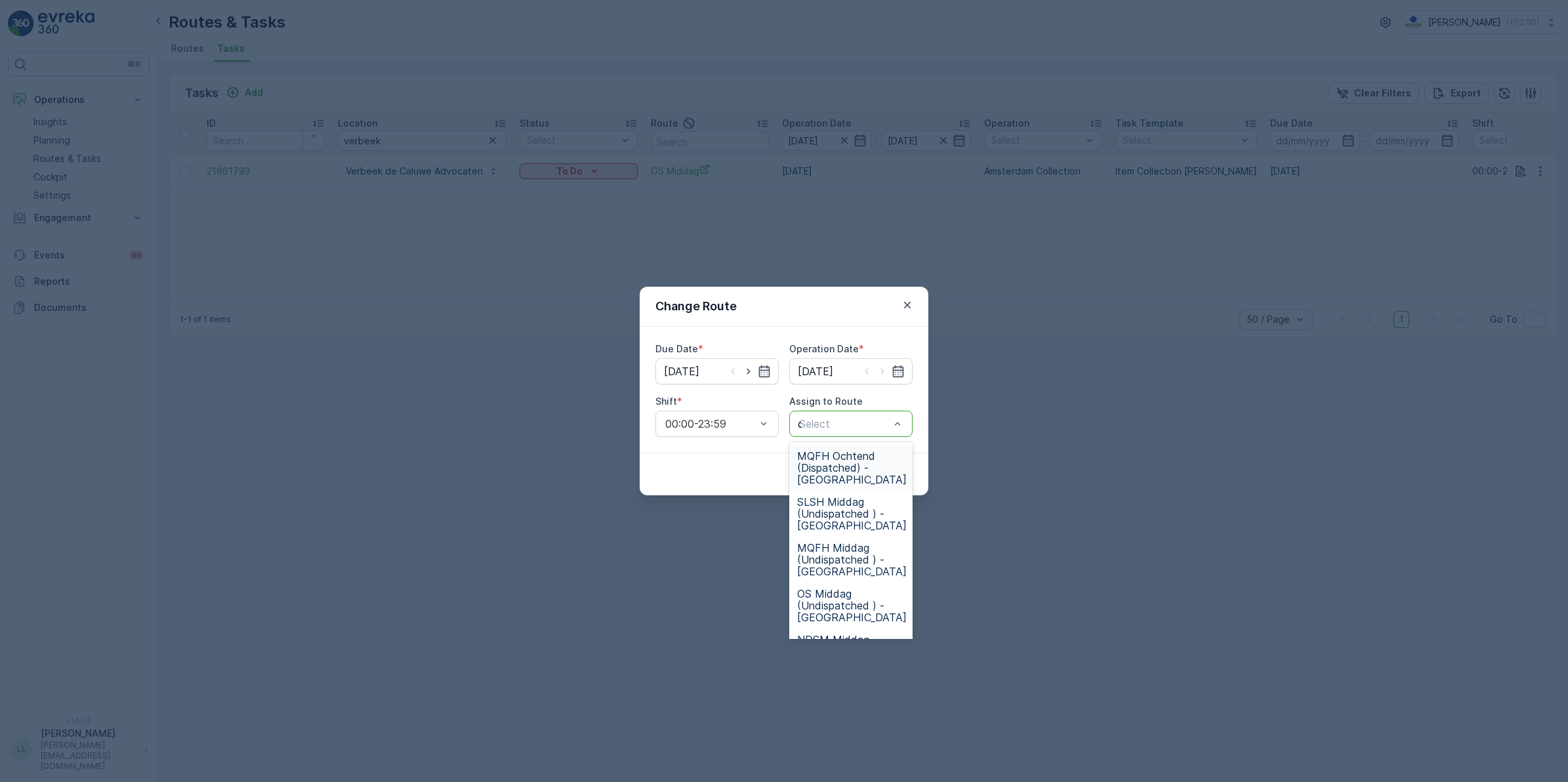
type input "os"
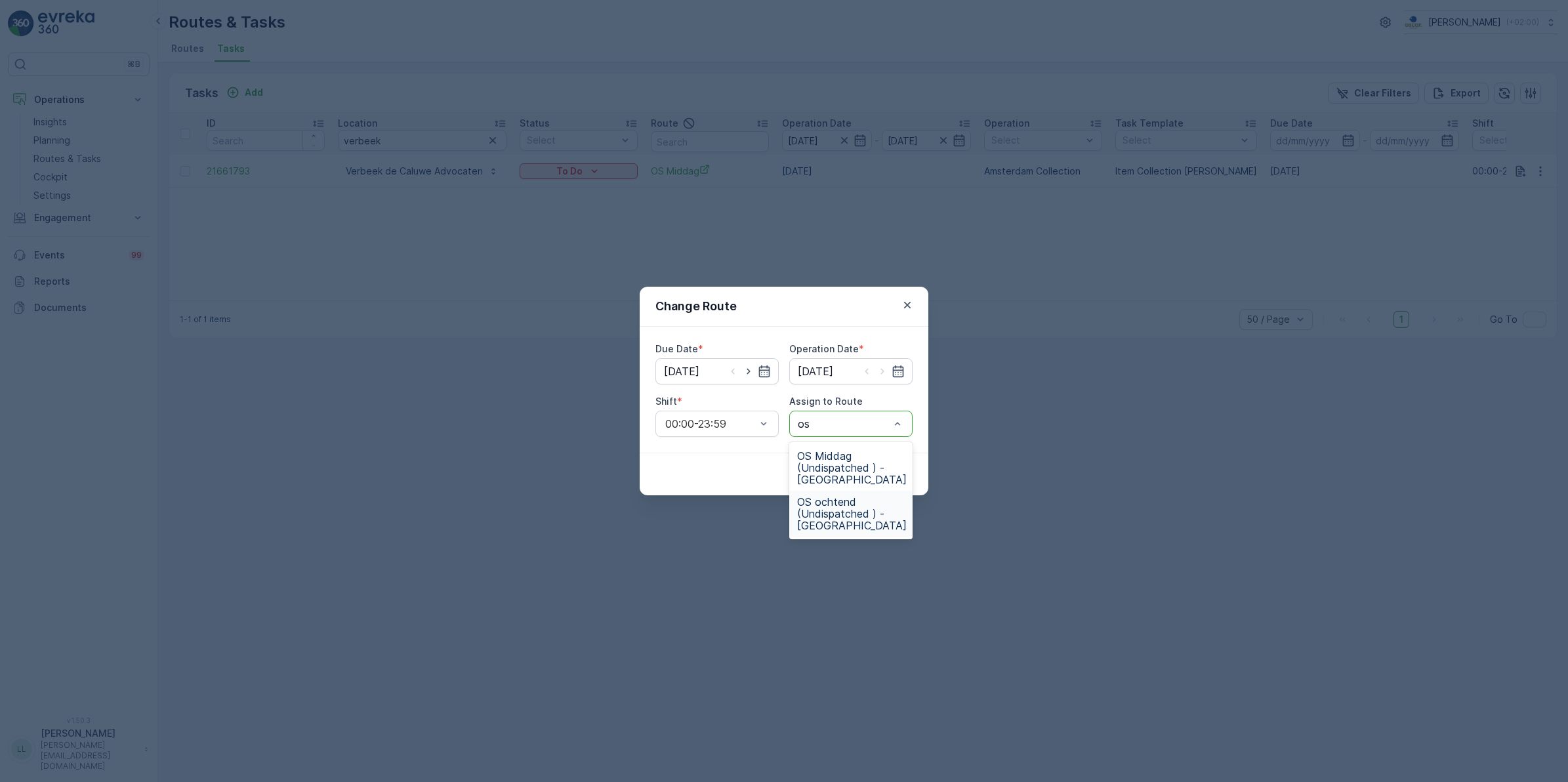
click at [849, 510] on span "OS ochtend (Undispatched ) - Amsterdam" at bounding box center [852, 513] width 110 height 35
click at [893, 476] on p "Submit" at bounding box center [888, 474] width 32 height 13
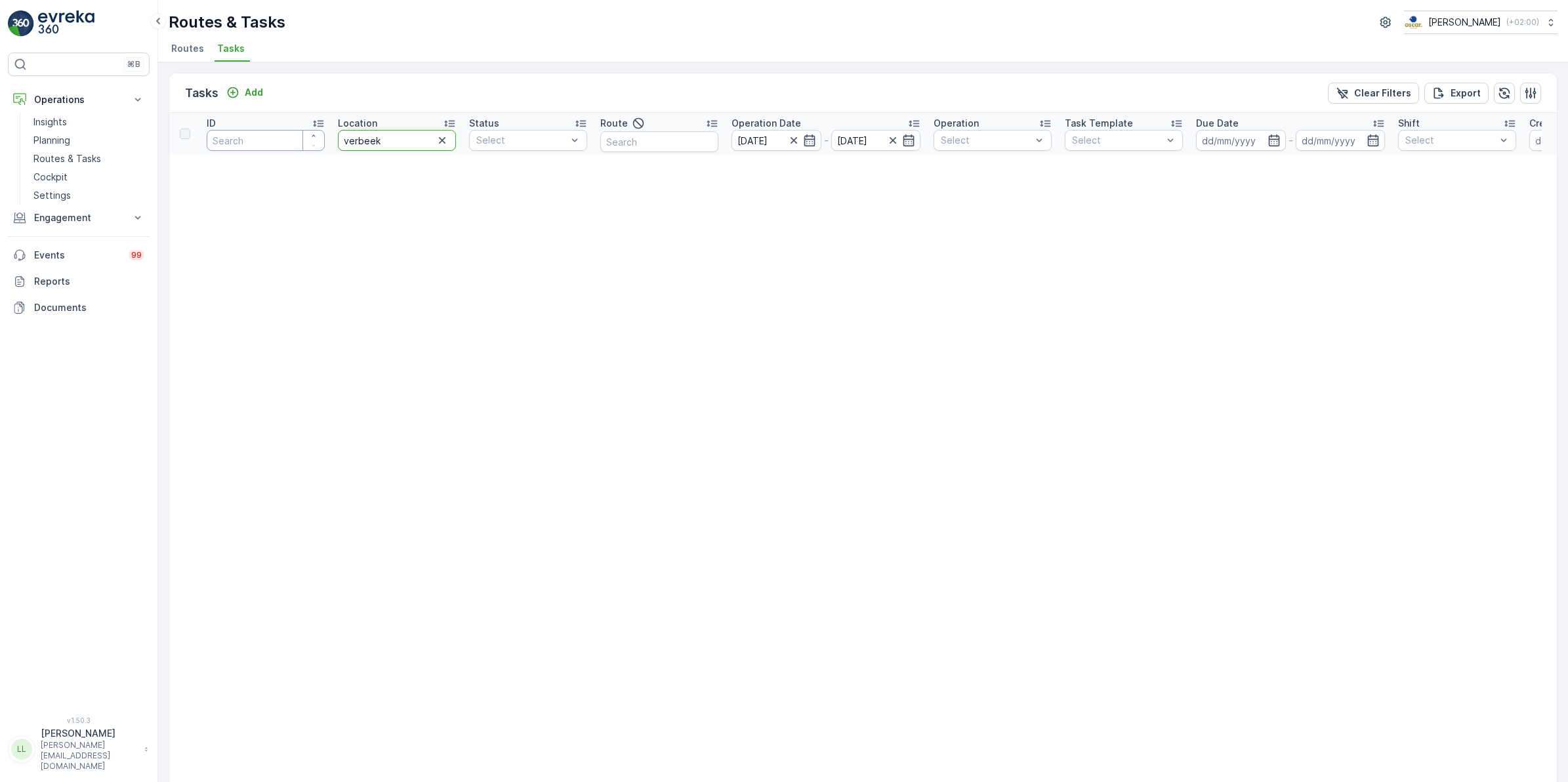
drag, startPoint x: 361, startPoint y: 145, endPoint x: 317, endPoint y: 157, distance: 45.6
click at [293, 151] on tr "ID Location verbeek Status Select Route Operation Date 22.09.2025 - 22.09.2025 …" at bounding box center [1152, 133] width 1965 height 42
type input "bibliotheek"
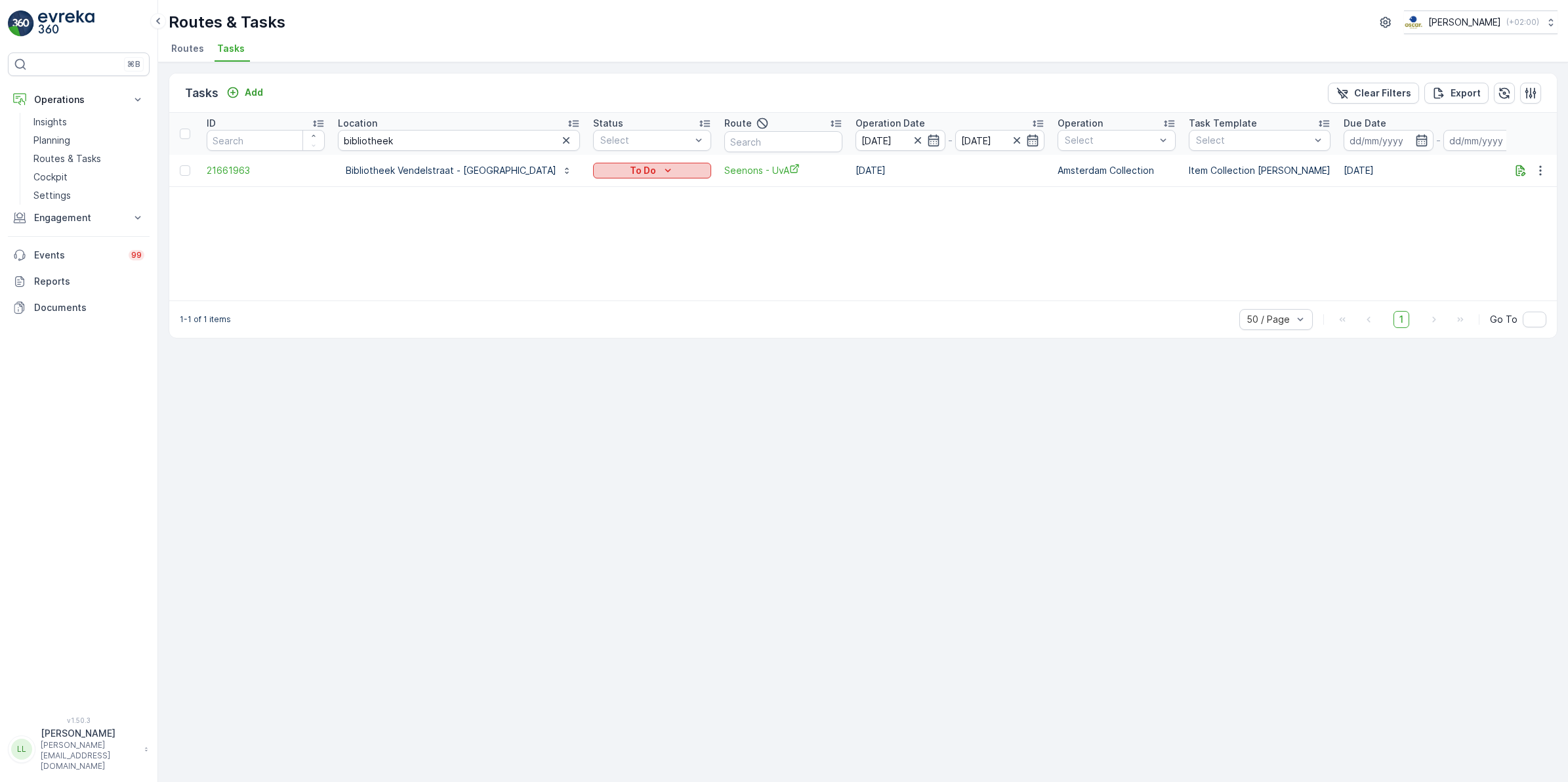
click at [630, 167] on p "To Do" at bounding box center [643, 170] width 26 height 13
click at [545, 225] on span "Done" at bounding box center [534, 226] width 23 height 13
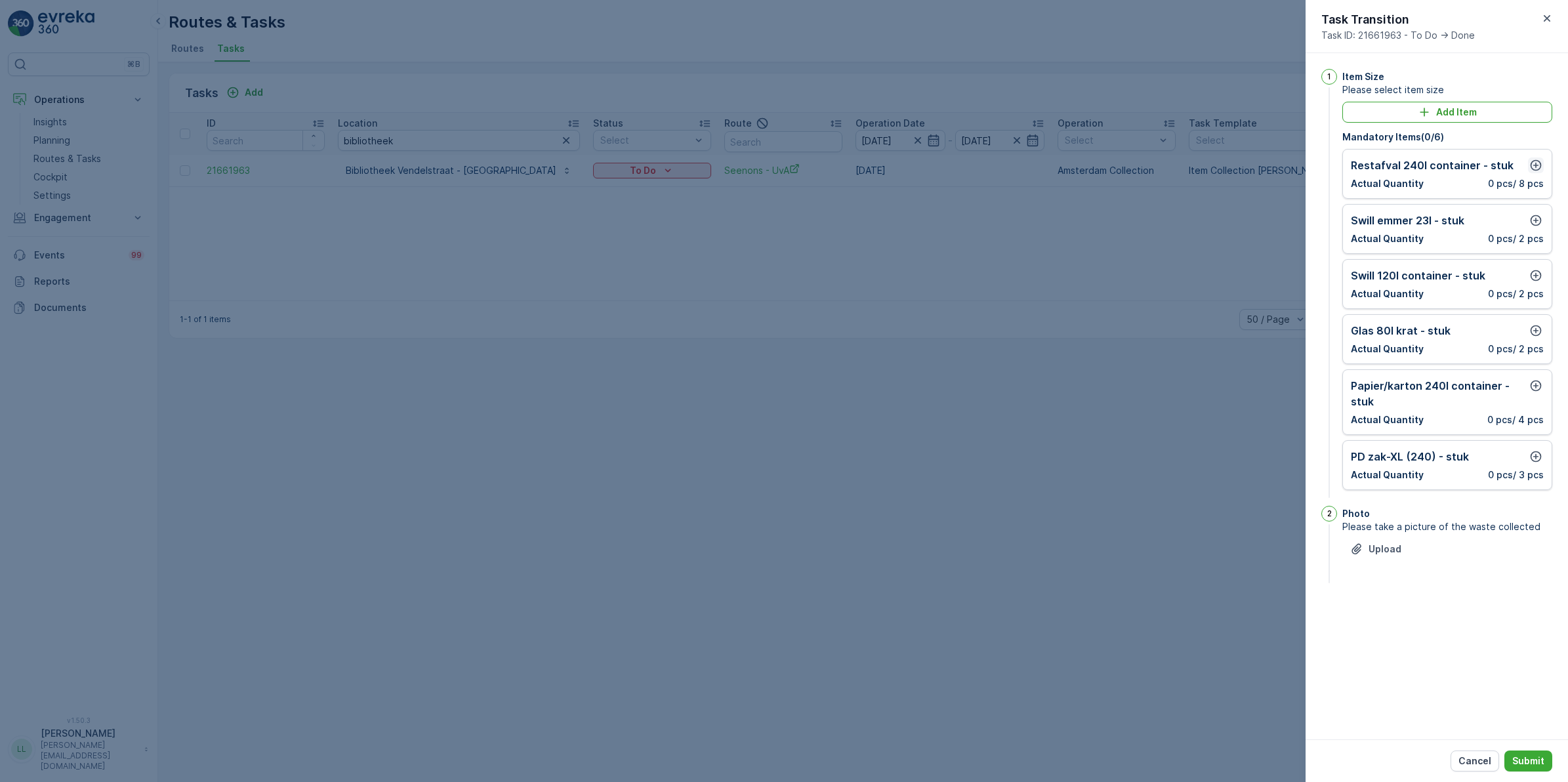
click at [1252, 165] on icon "button" at bounding box center [1536, 165] width 11 height 11
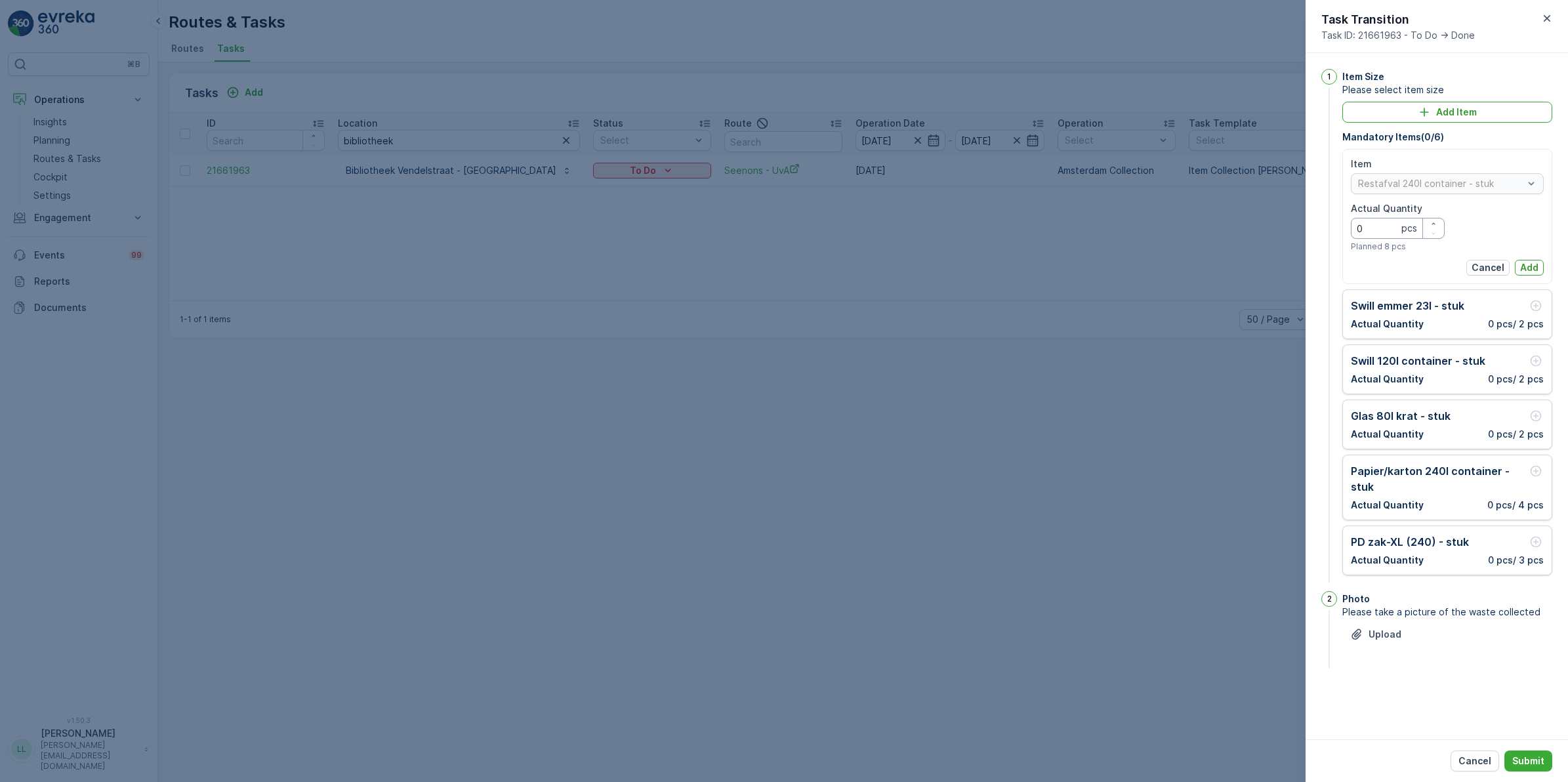
click at [1252, 232] on Quantity "0" at bounding box center [1398, 228] width 93 height 21
type Quantity "11"
click at [1252, 271] on p "Add" at bounding box center [1528, 267] width 18 height 13
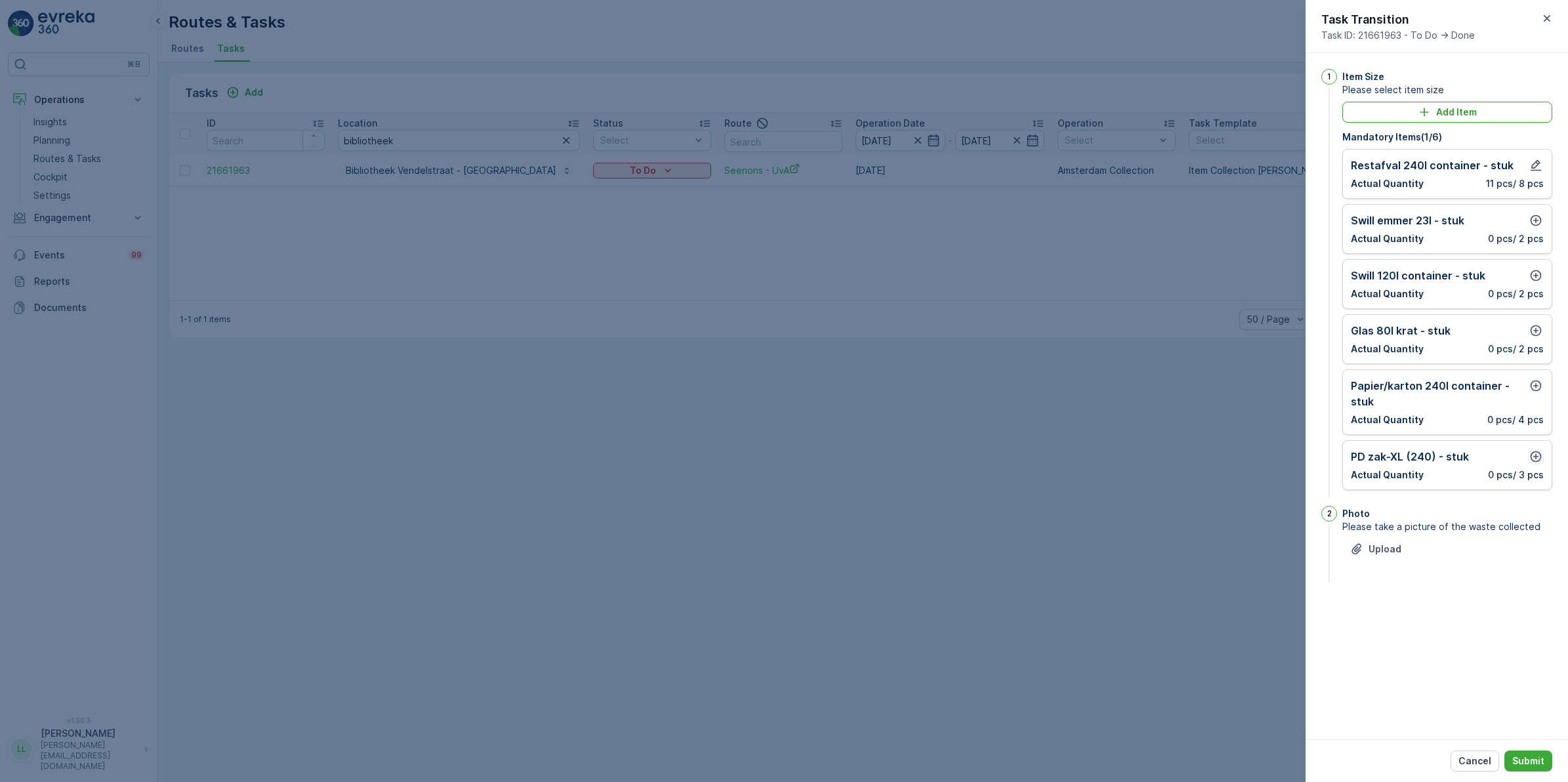
click at [1252, 459] on icon "button" at bounding box center [1535, 456] width 13 height 13
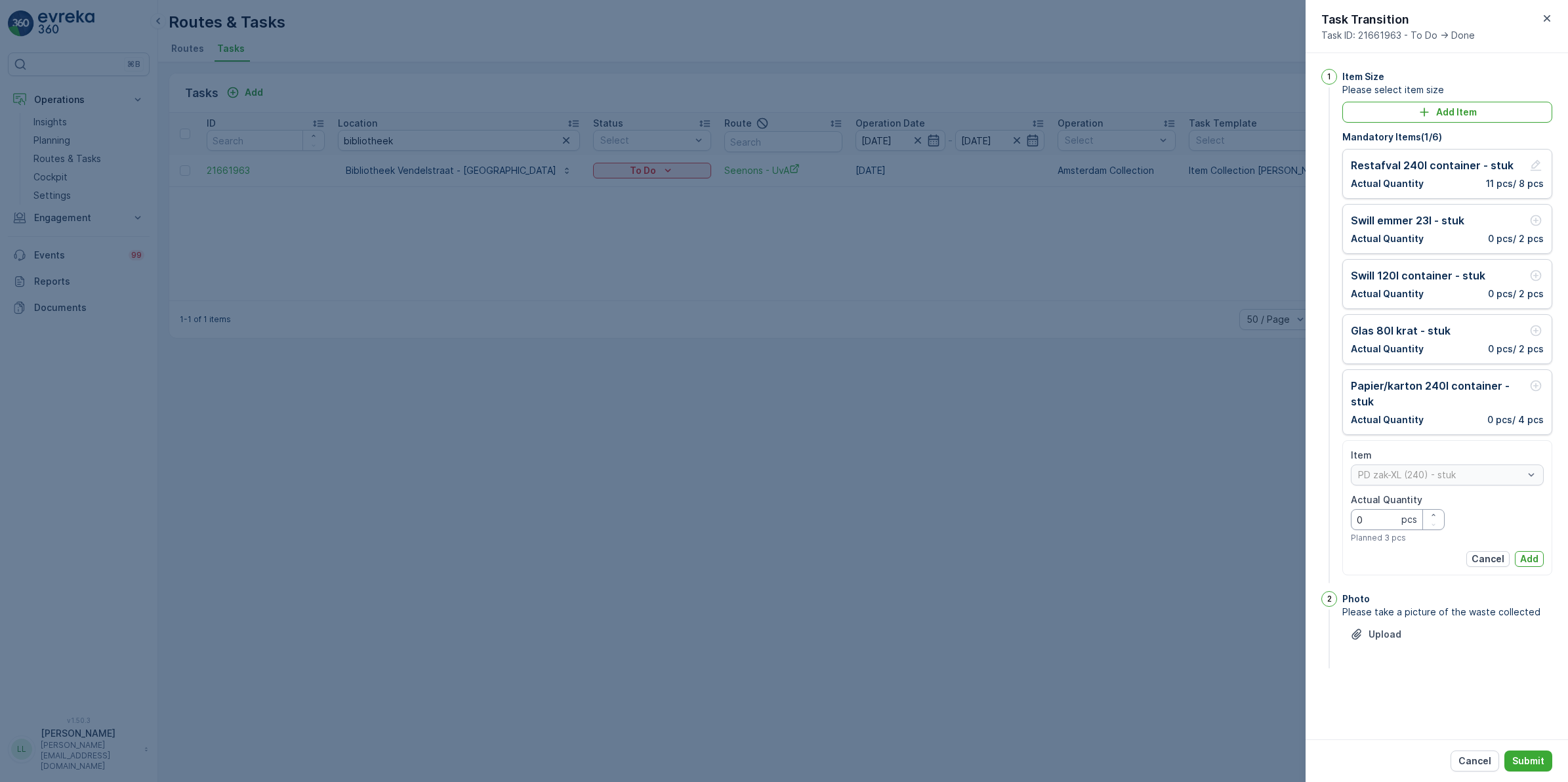
click at [1252, 516] on Quantity "0" at bounding box center [1398, 520] width 93 height 21
type Quantity "3"
click at [1252, 556] on p "Add" at bounding box center [1528, 559] width 18 height 13
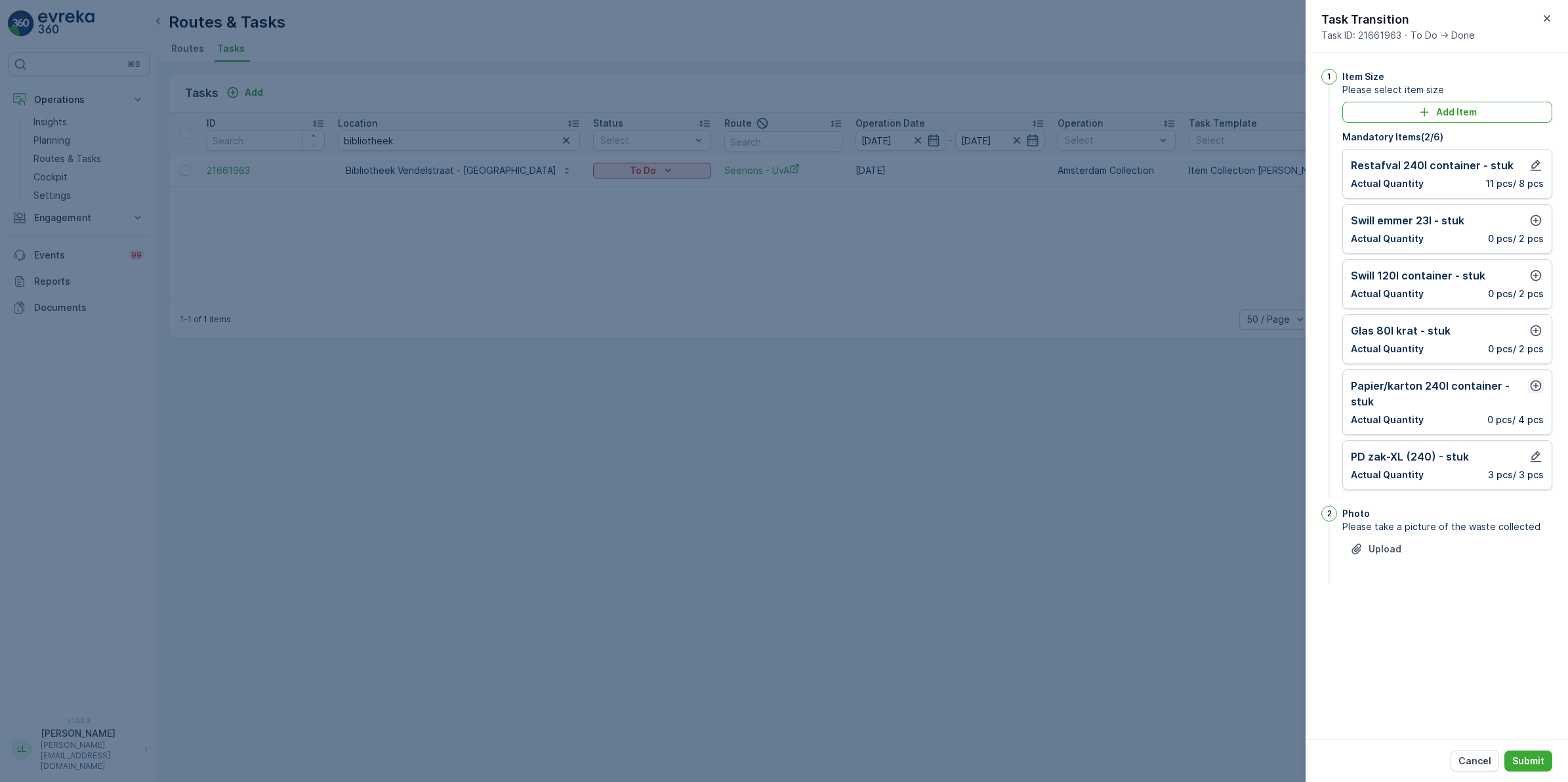
click at [1252, 388] on icon "button" at bounding box center [1535, 385] width 13 height 13
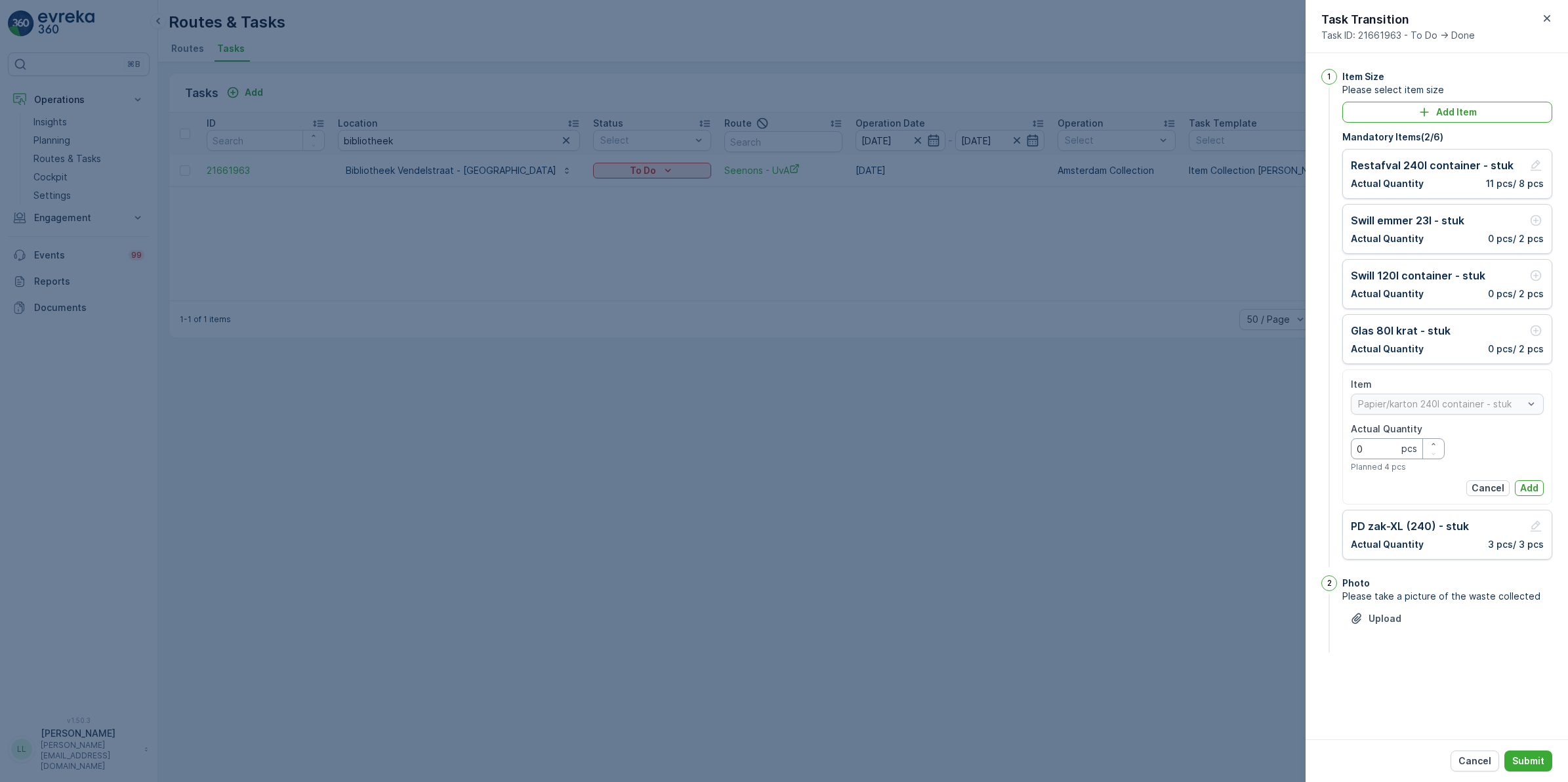
click at [1252, 457] on Quantity "0" at bounding box center [1398, 449] width 93 height 21
type Quantity "1"
click at [1252, 484] on p "Add" at bounding box center [1528, 488] width 18 height 13
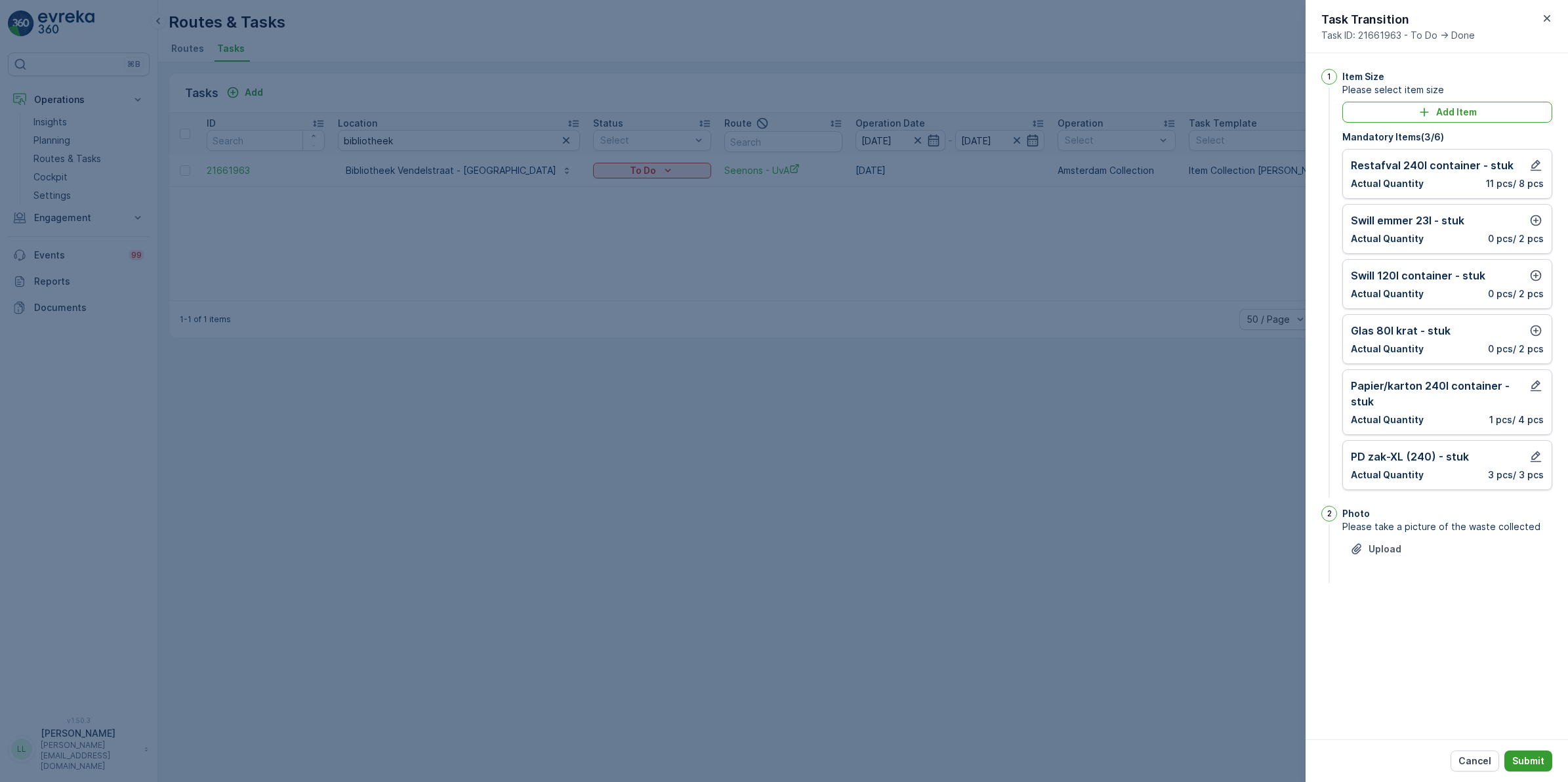
click at [1252, 605] on p "Submit" at bounding box center [1527, 760] width 32 height 13
click at [1252, 335] on icon "button" at bounding box center [1536, 330] width 11 height 11
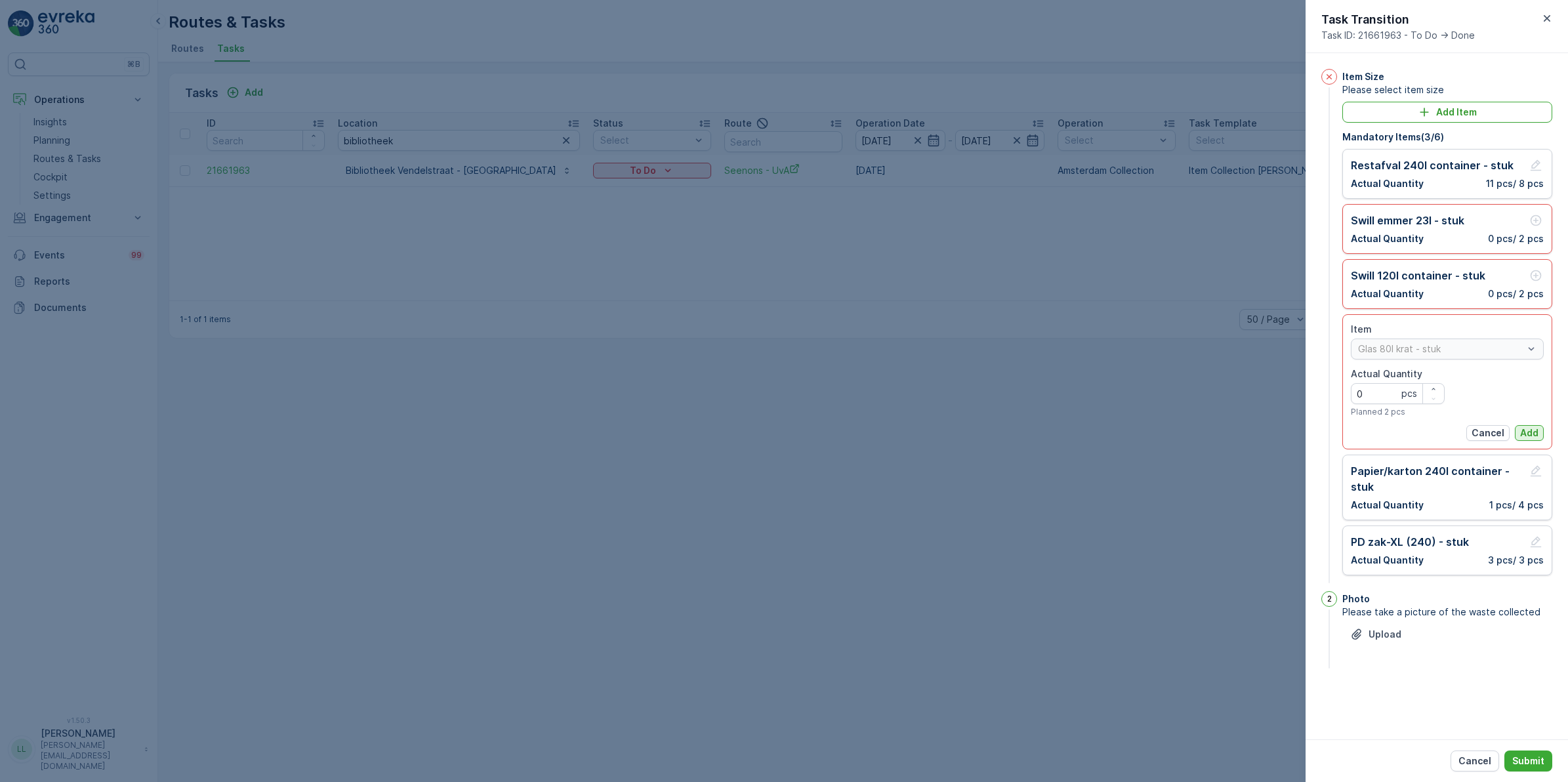
click at [1252, 439] on p "Add" at bounding box center [1528, 433] width 18 height 13
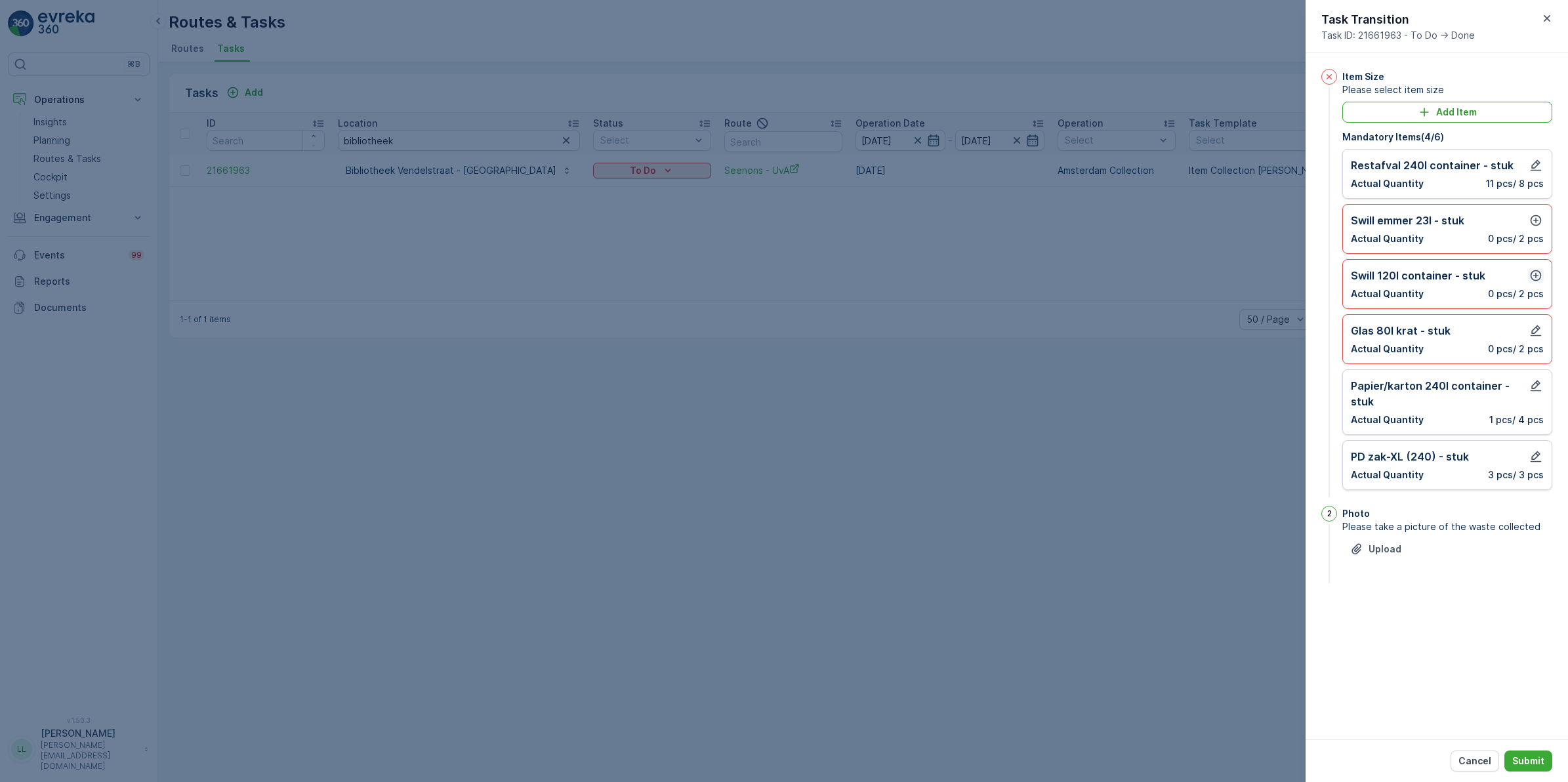
click at [1252, 279] on icon "button" at bounding box center [1535, 275] width 13 height 13
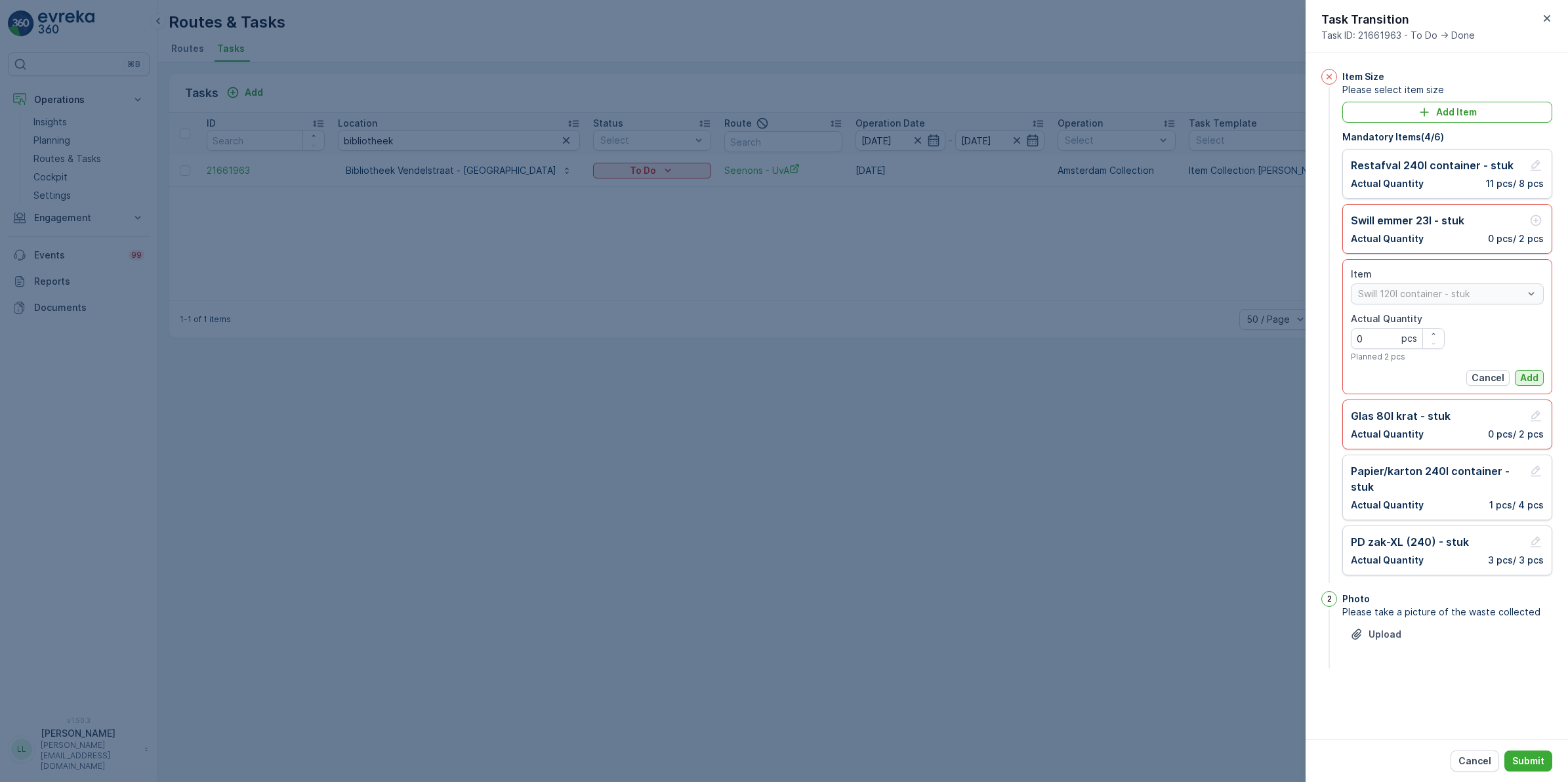
click at [1252, 378] on p "Add" at bounding box center [1528, 377] width 18 height 13
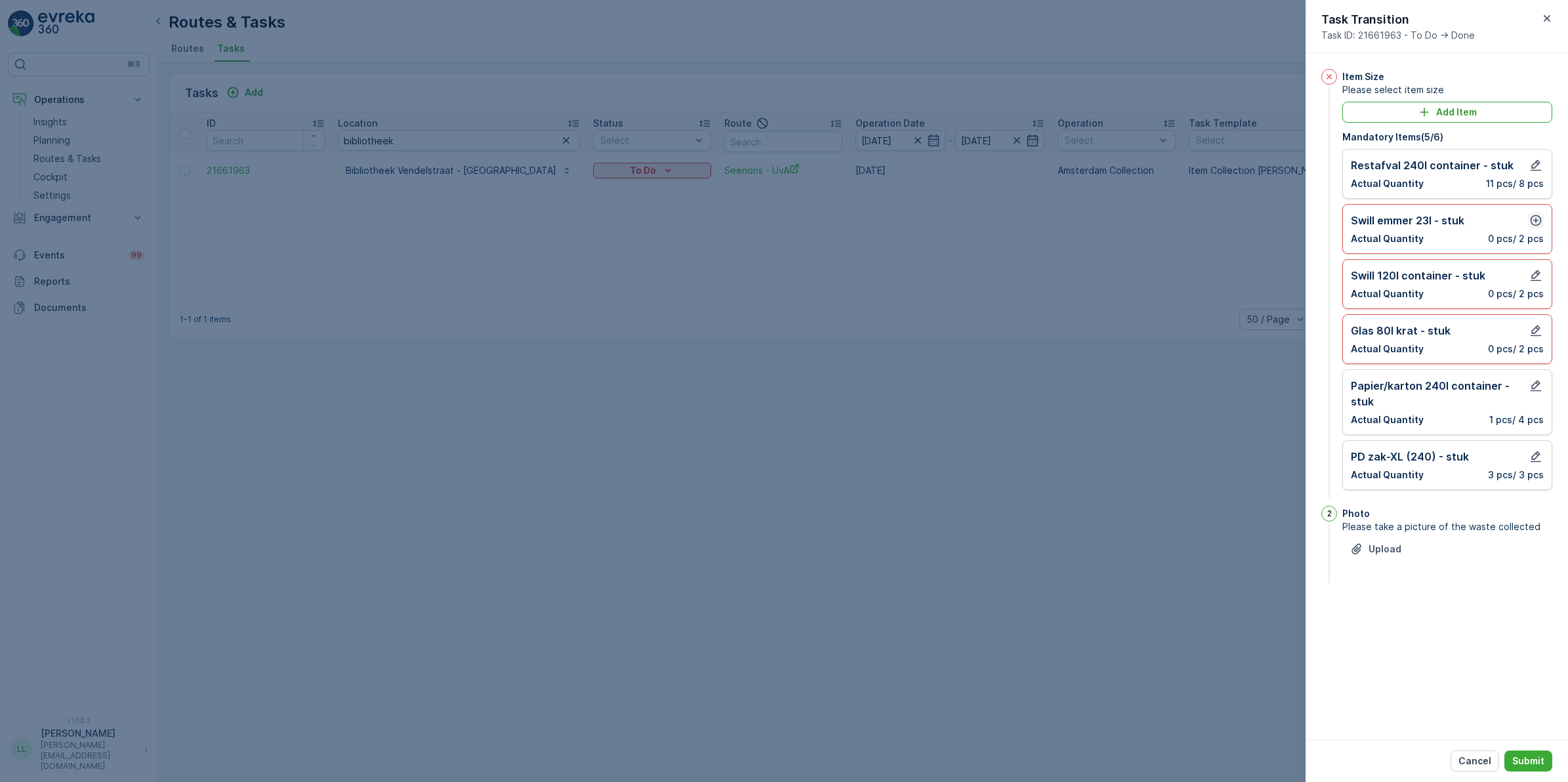
click at [1252, 221] on icon "button" at bounding box center [1535, 220] width 13 height 13
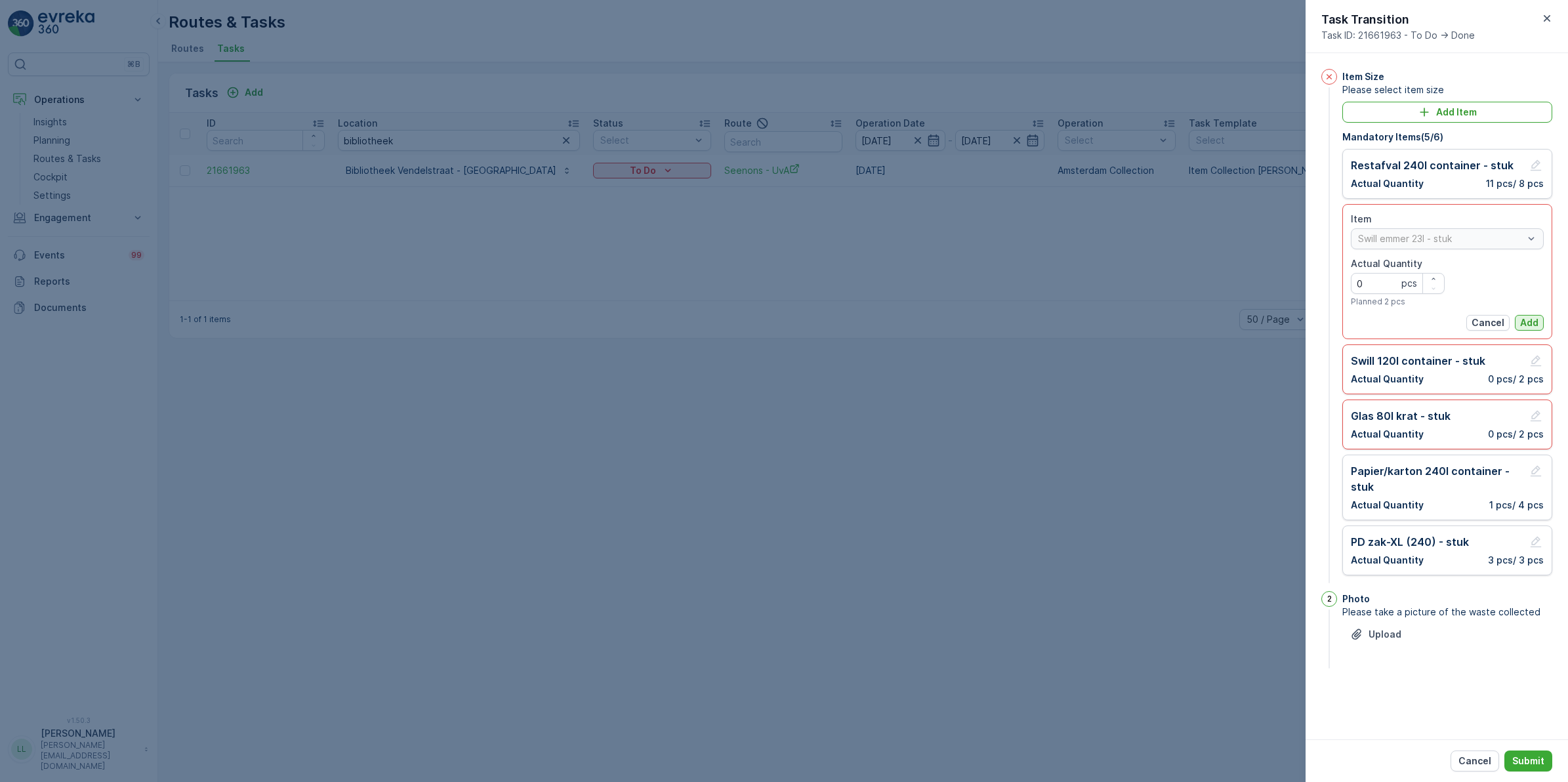
click at [1252, 322] on p "Add" at bounding box center [1528, 323] width 18 height 13
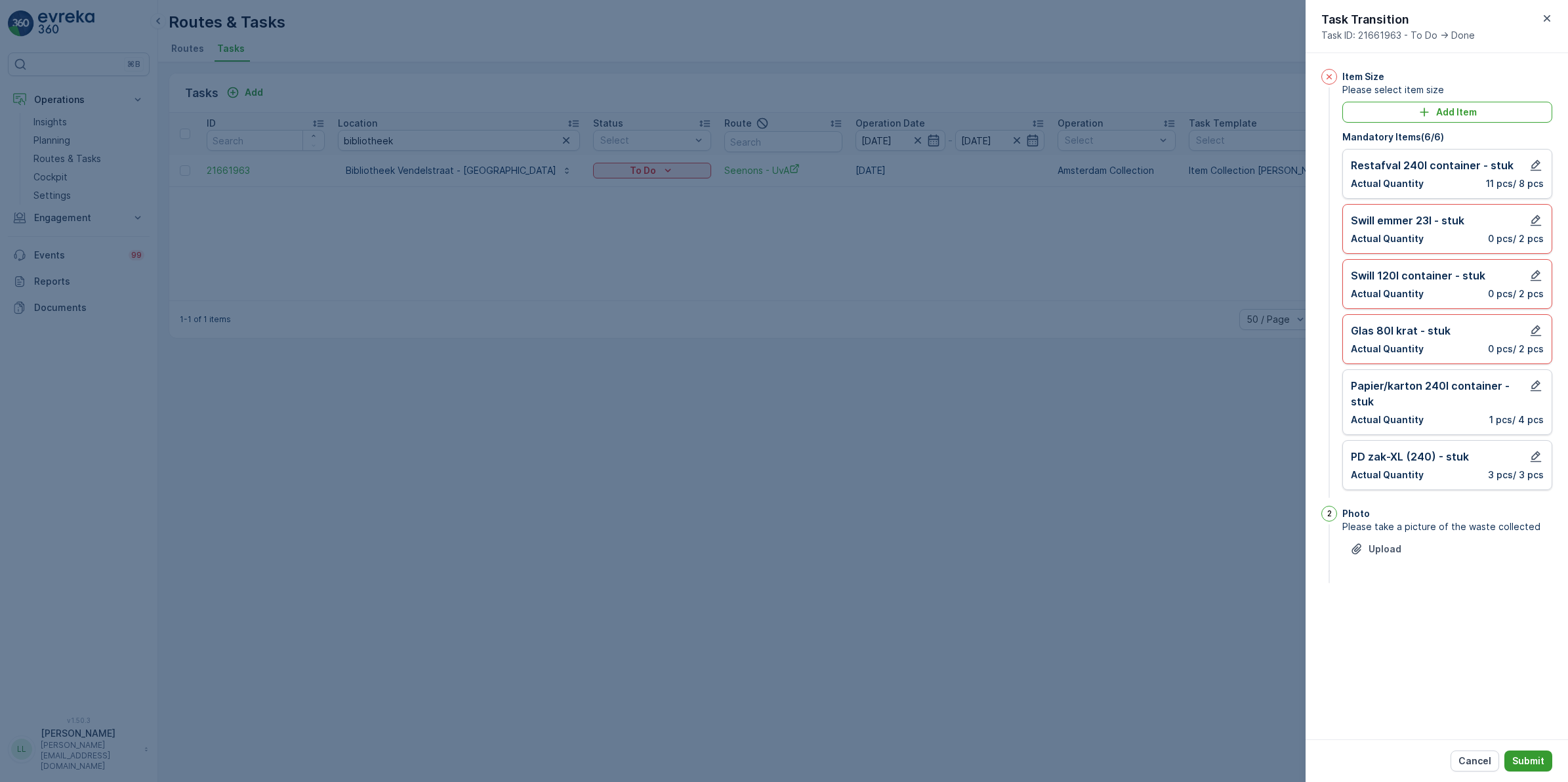
click at [1252, 605] on p "Submit" at bounding box center [1527, 760] width 32 height 13
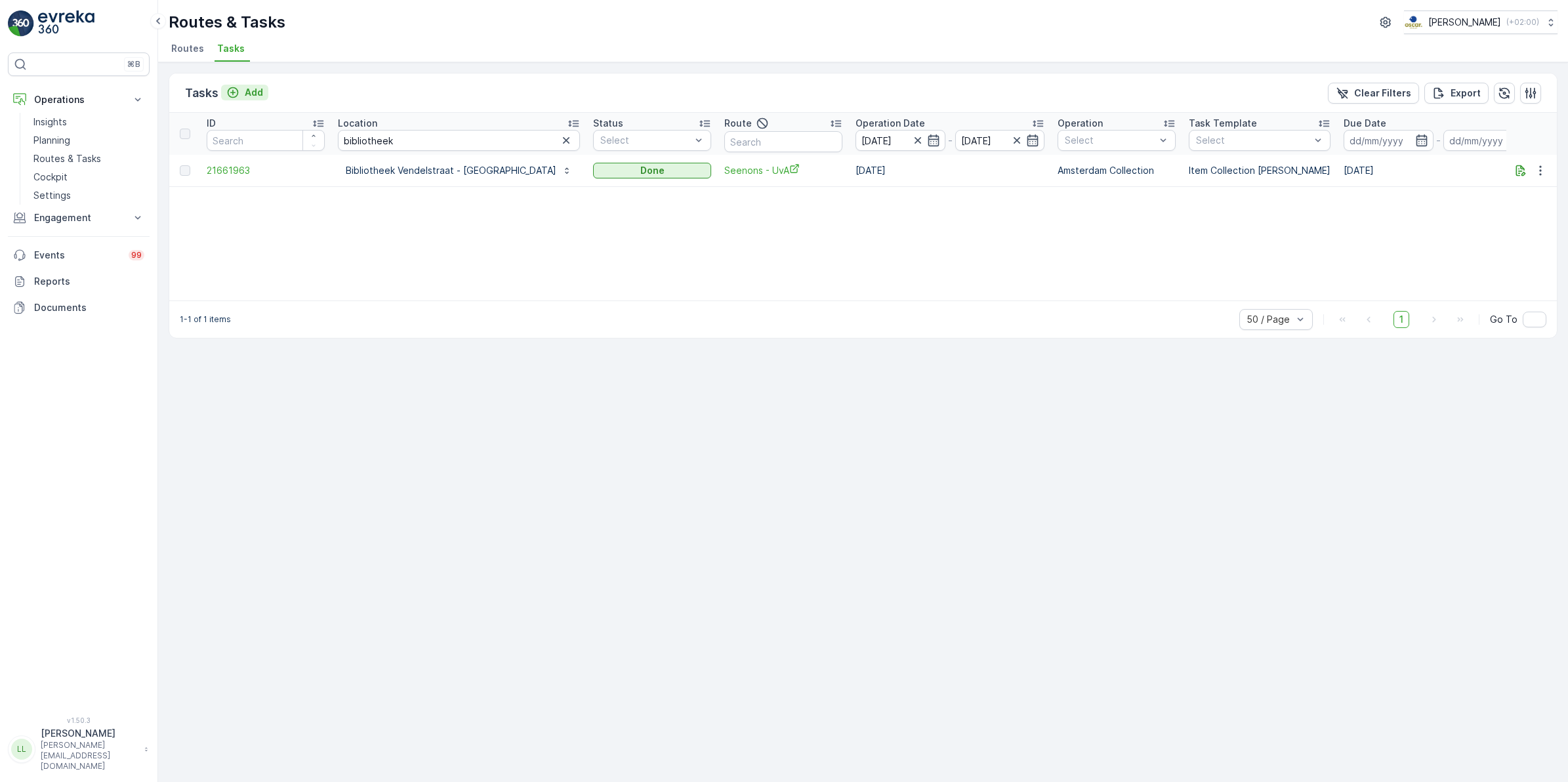
click at [237, 86] on icon "Add" at bounding box center [233, 92] width 13 height 13
click at [425, 140] on input "bibliotheek" at bounding box center [459, 140] width 242 height 21
type input "bibliotheek"
drag, startPoint x: 419, startPoint y: 131, endPoint x: 329, endPoint y: 126, distance: 90.1
click at [278, 125] on tr "ID Location bibliotheek Status Select Route Operation Date 22.09.2025 - 22.09.2…" at bounding box center [1243, 133] width 2147 height 42
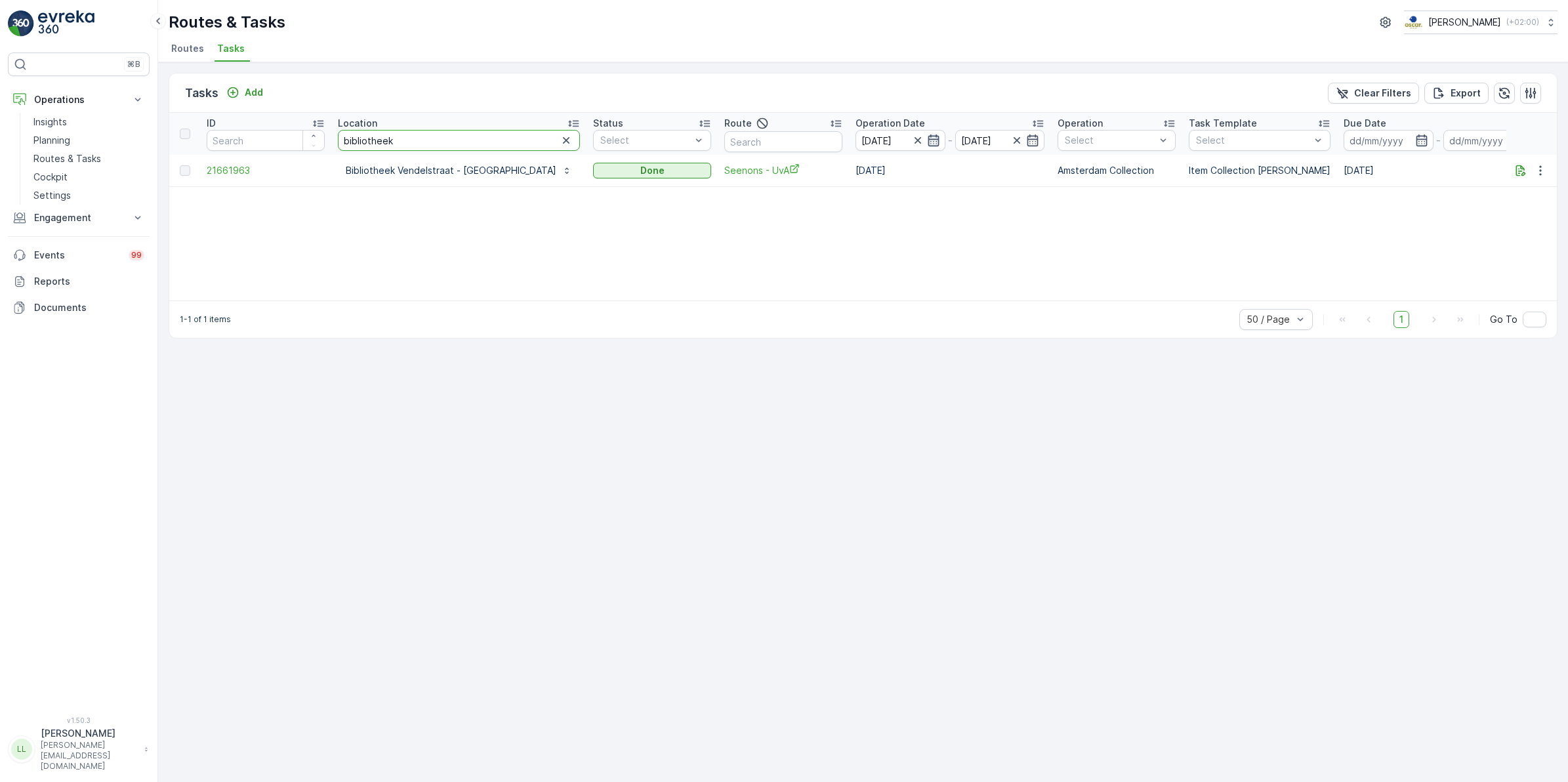
click at [927, 144] on icon "button" at bounding box center [933, 140] width 13 height 13
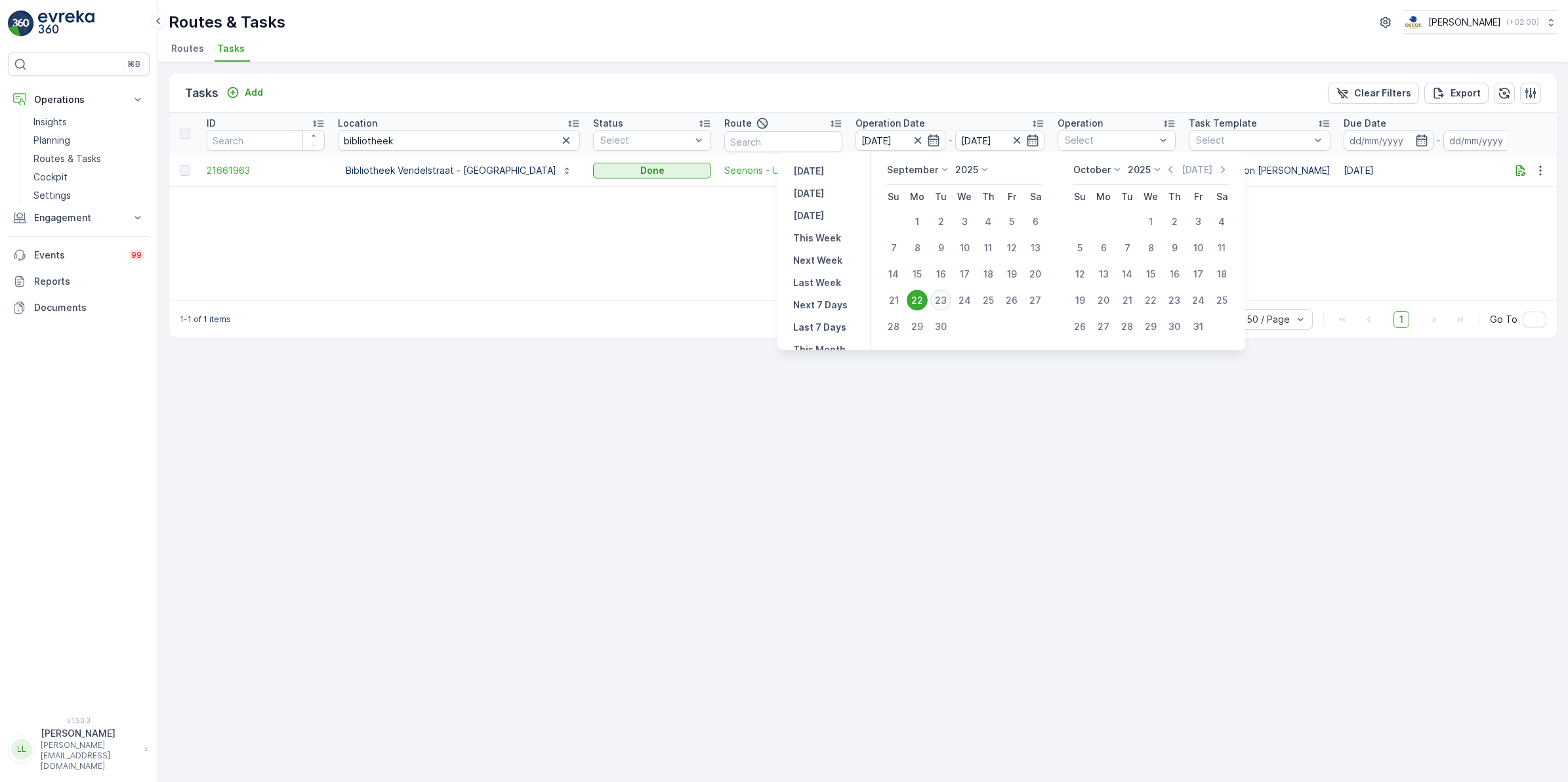
click at [946, 298] on div "23" at bounding box center [941, 300] width 21 height 21
type input "[DATE]"
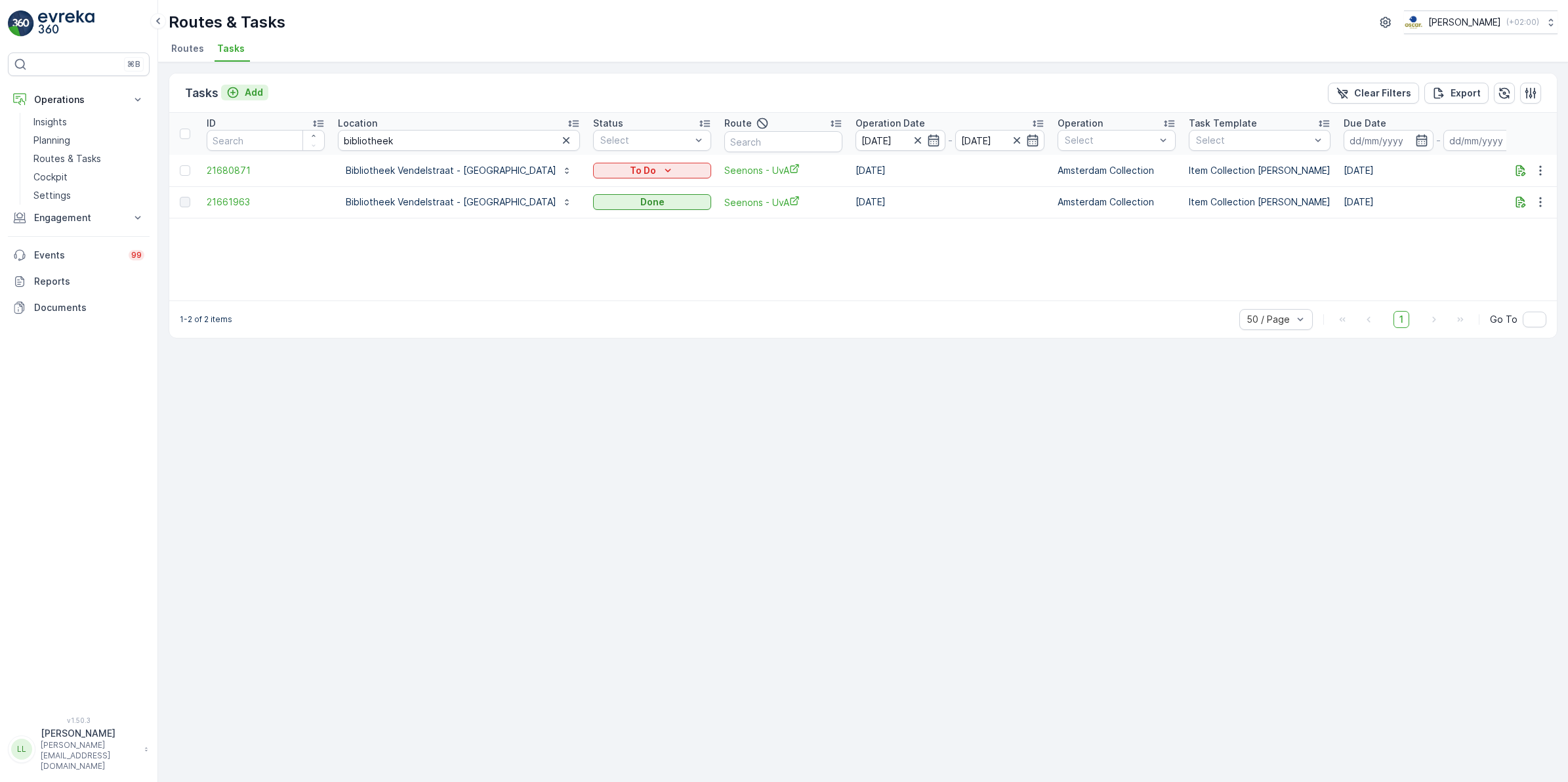
click at [249, 85] on button "Add" at bounding box center [245, 93] width 48 height 16
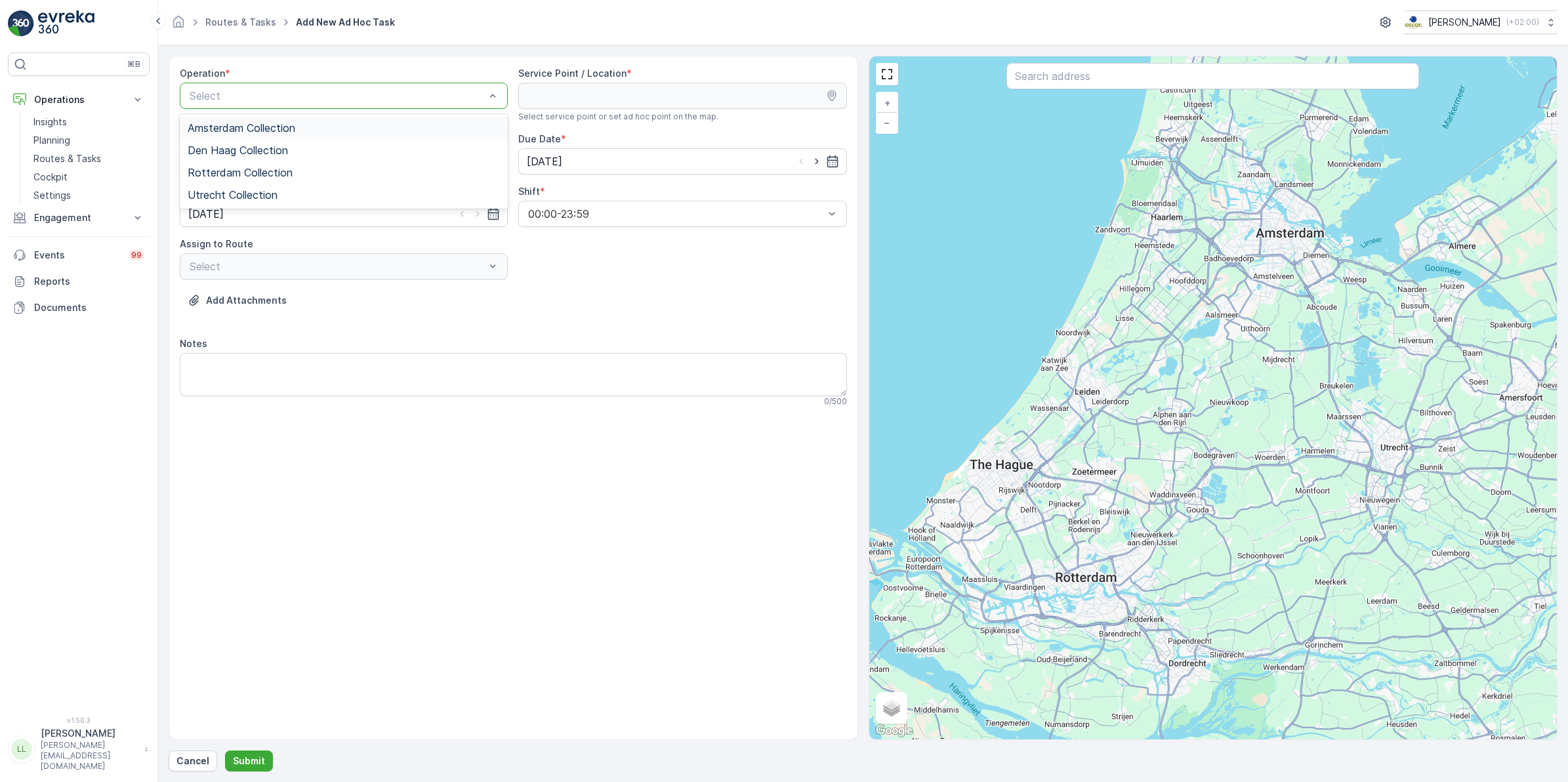
drag, startPoint x: 278, startPoint y: 116, endPoint x: 417, endPoint y: 103, distance: 139.6
click at [278, 115] on div "Amsterdam Collection Den Haag Collection Rotterdam Collection Utrecht Collection" at bounding box center [343, 161] width 328 height 94
click at [1096, 73] on input "text" at bounding box center [1212, 76] width 413 height 26
click at [267, 134] on div "Amsterdam Collection" at bounding box center [343, 128] width 328 height 22
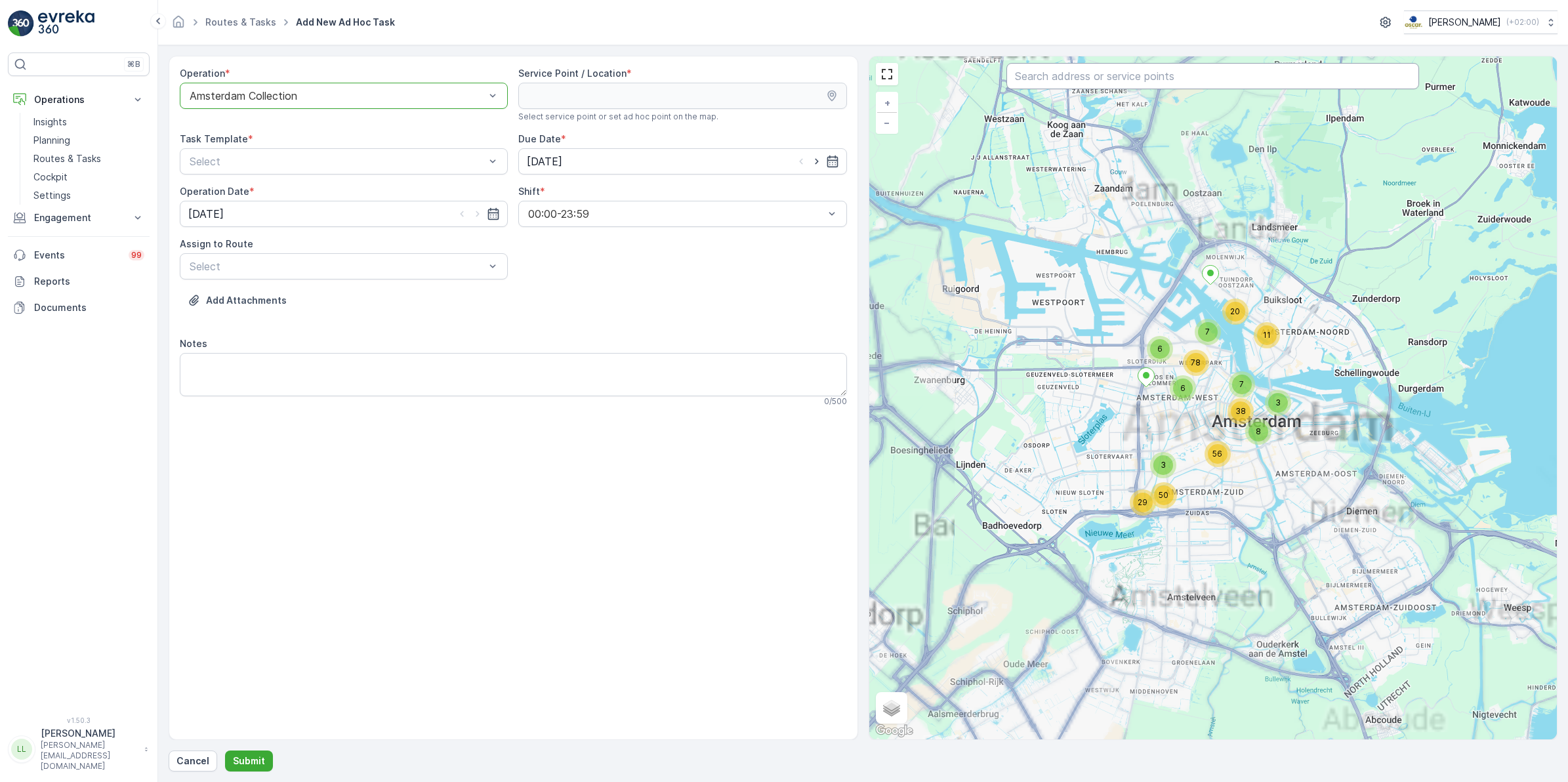
click at [1138, 74] on input "text" at bounding box center [1212, 76] width 413 height 26
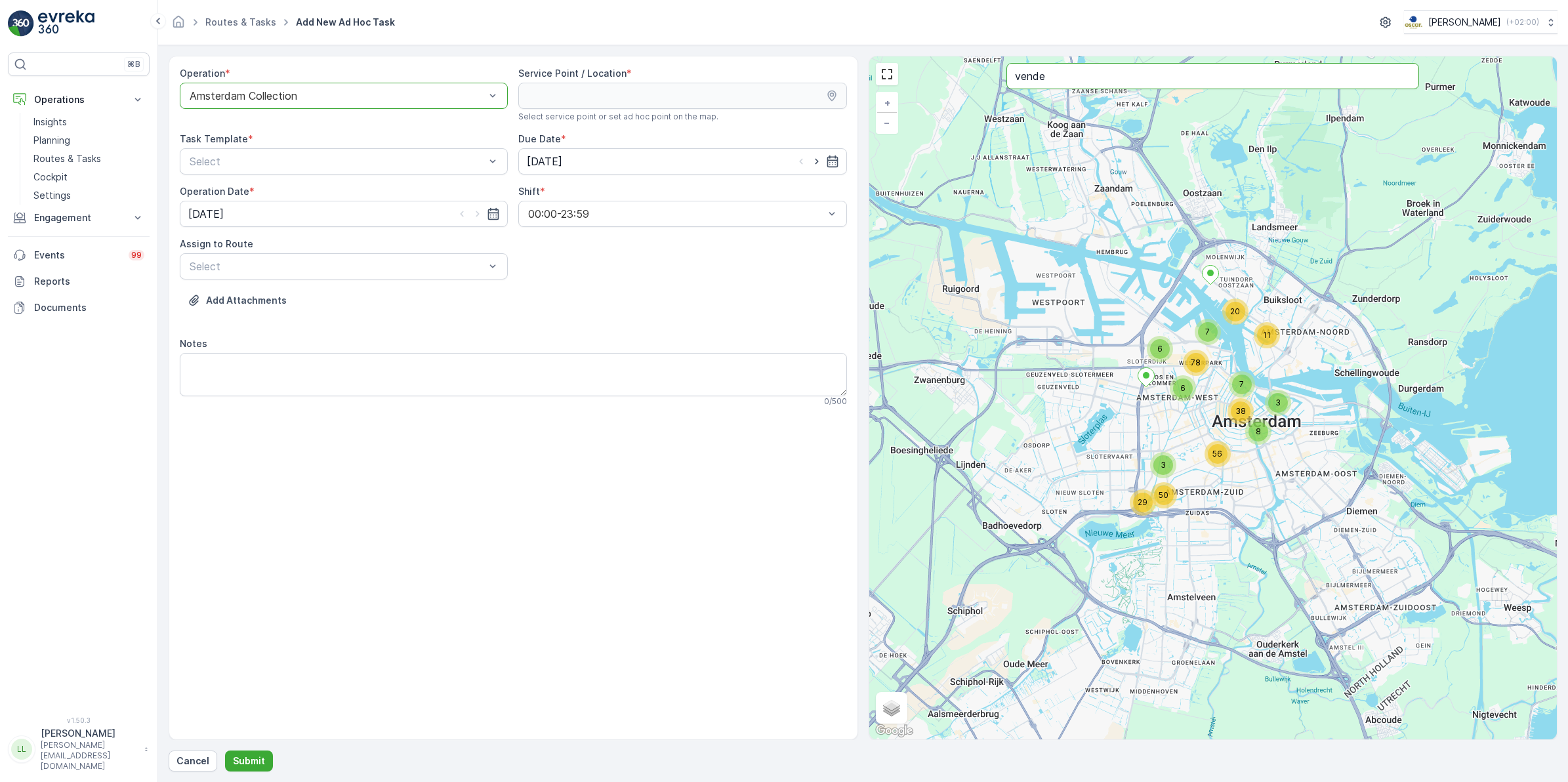
type input "vende"
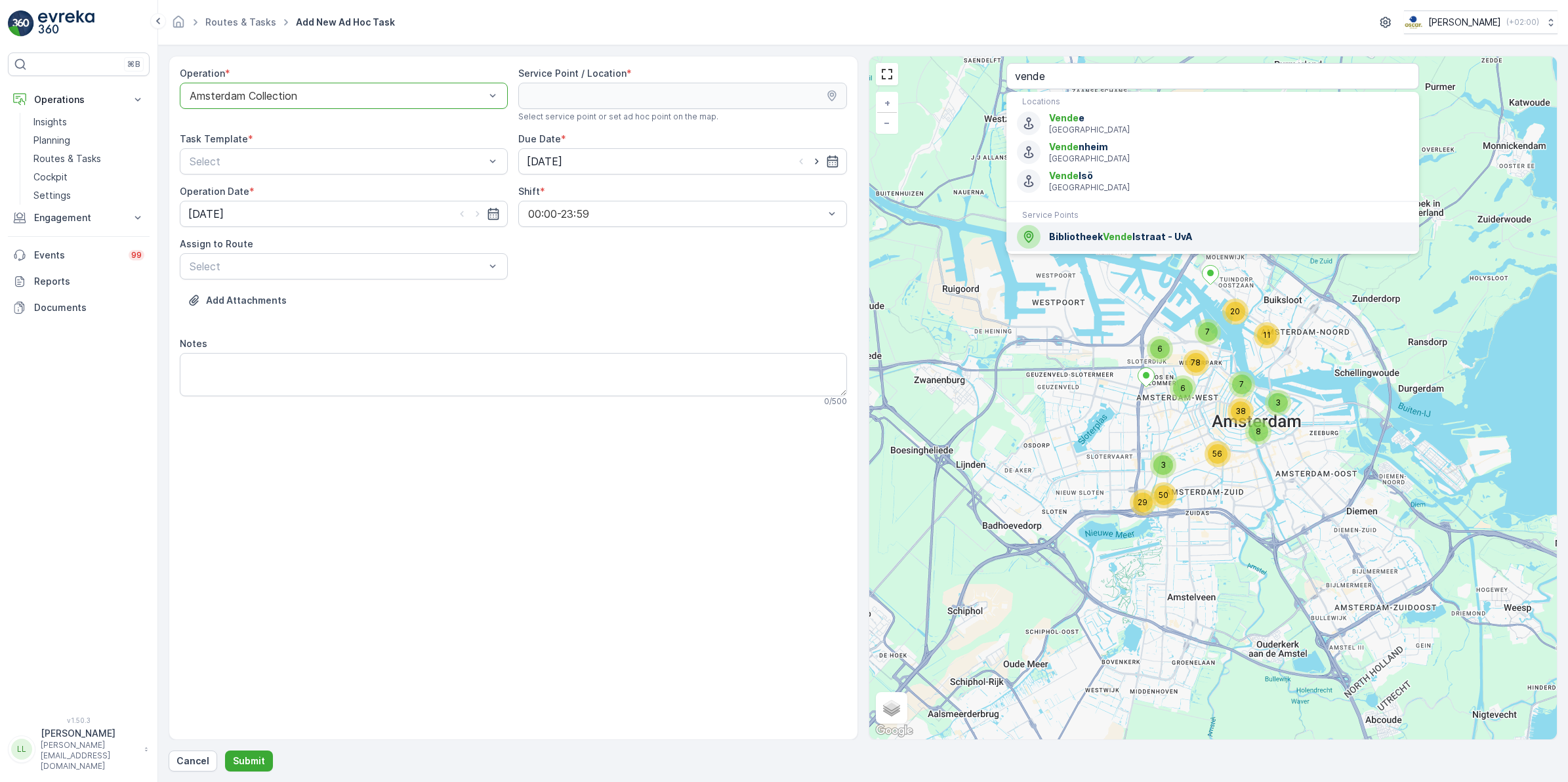
click at [1135, 238] on span "Bibliotheek Vende lstraat - UvA" at bounding box center [1229, 236] width 360 height 13
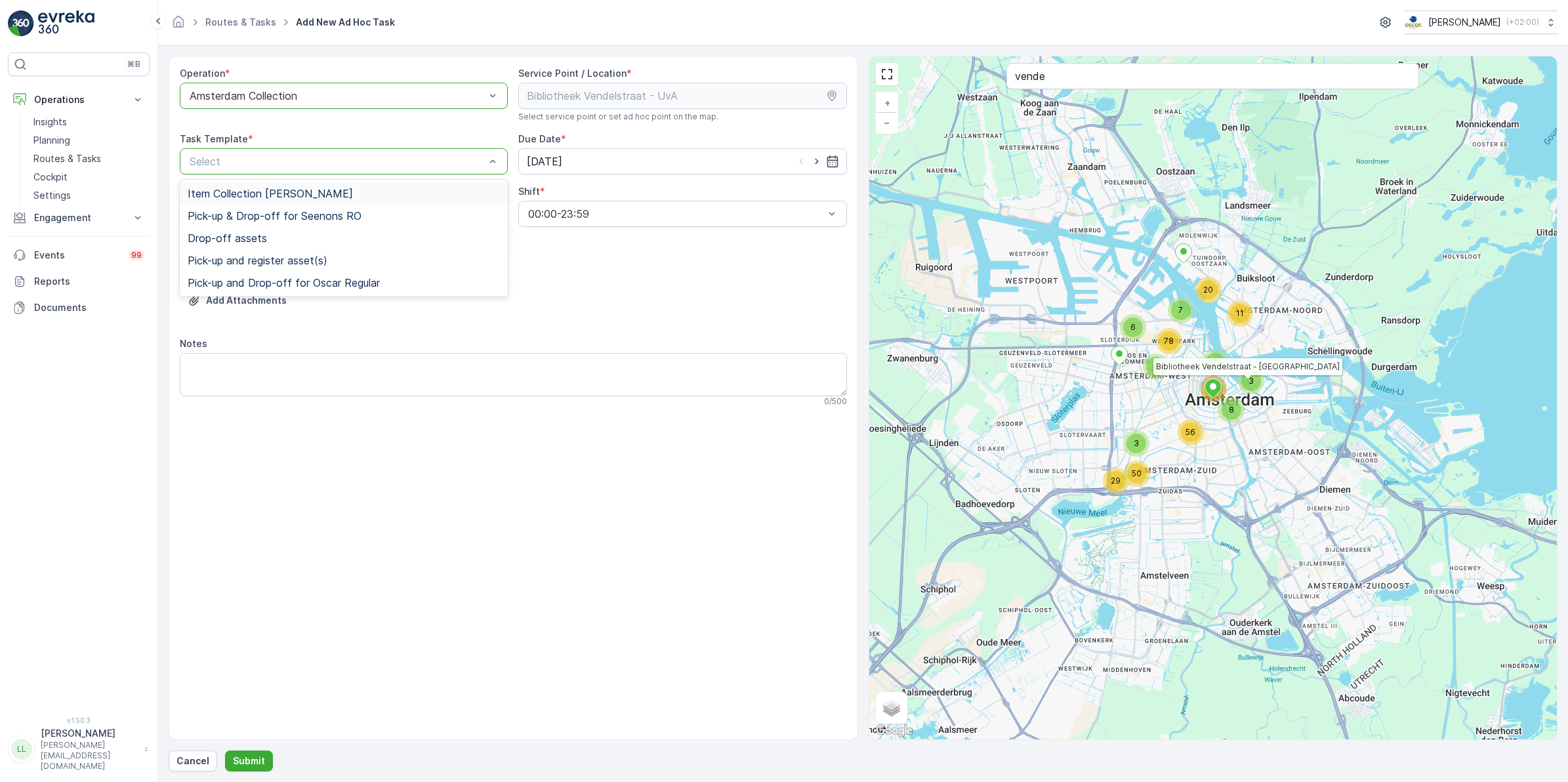
click at [344, 191] on div "Item Collection [PERSON_NAME]" at bounding box center [343, 194] width 312 height 12
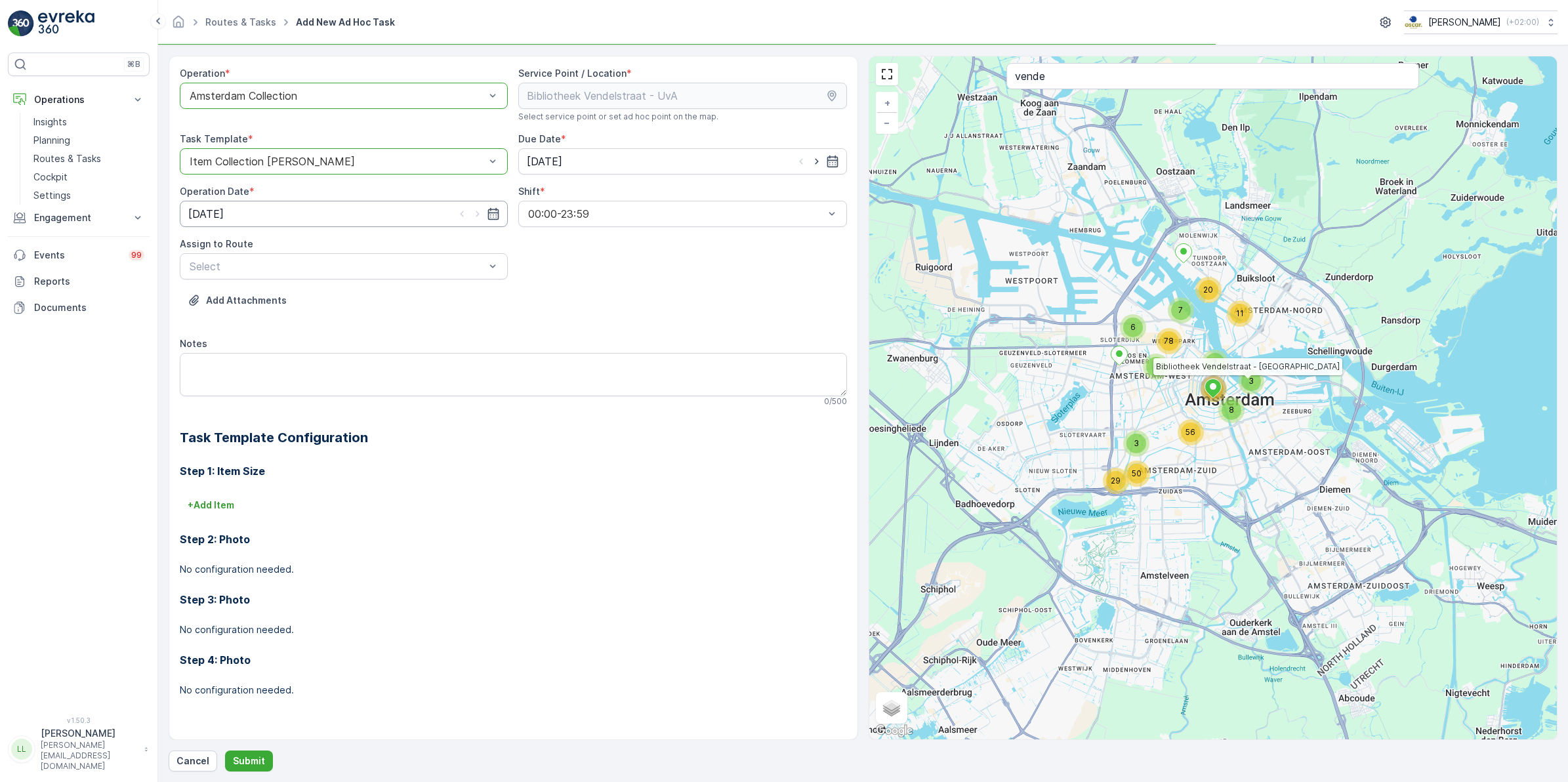
click at [433, 208] on input "[DATE]" at bounding box center [343, 214] width 328 height 26
click at [602, 298] on div "Add Attachments" at bounding box center [513, 308] width 667 height 36
click at [368, 253] on div "Select" at bounding box center [343, 266] width 328 height 26
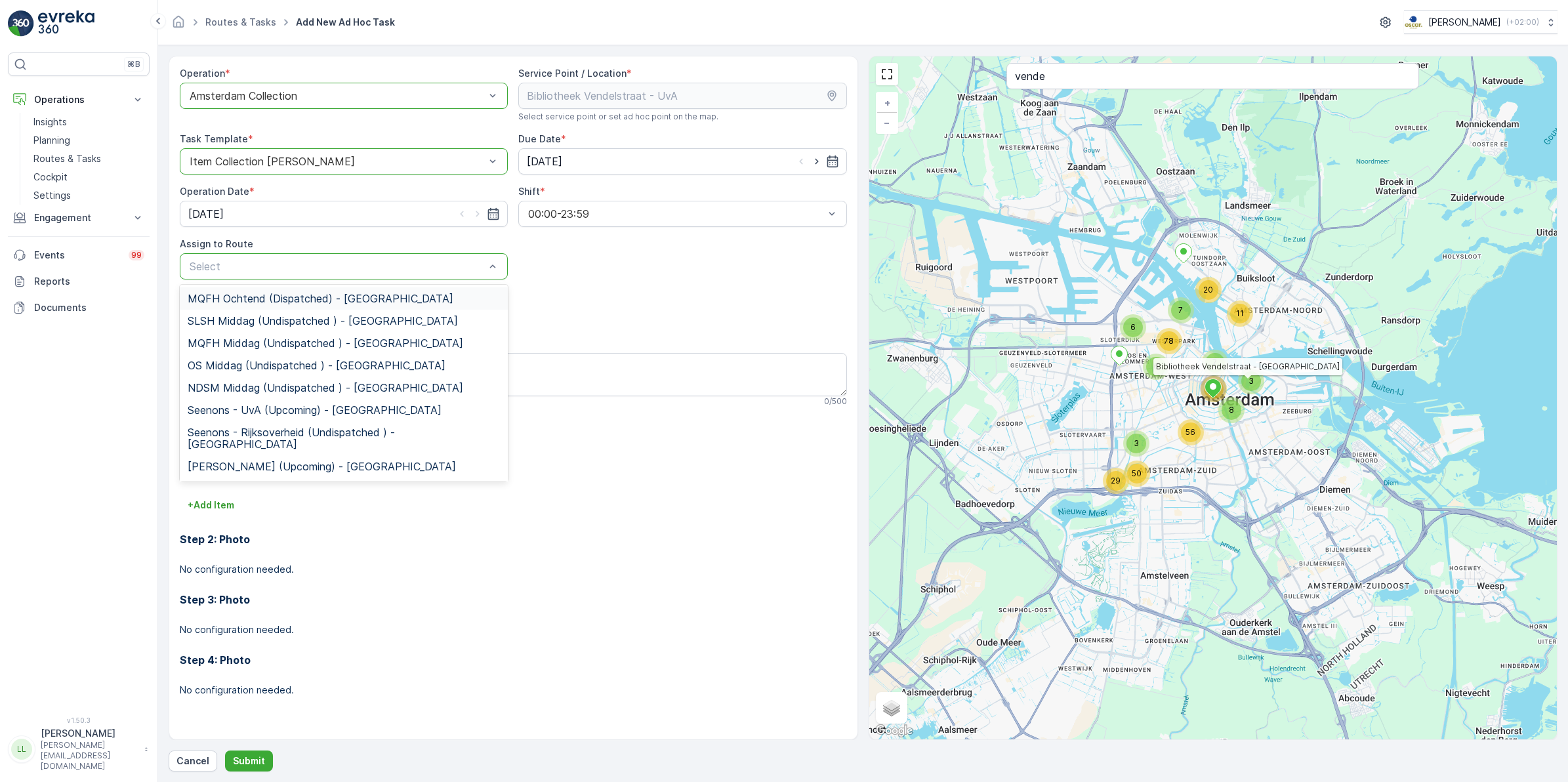
click at [556, 293] on div "Add Attachments" at bounding box center [513, 308] width 667 height 36
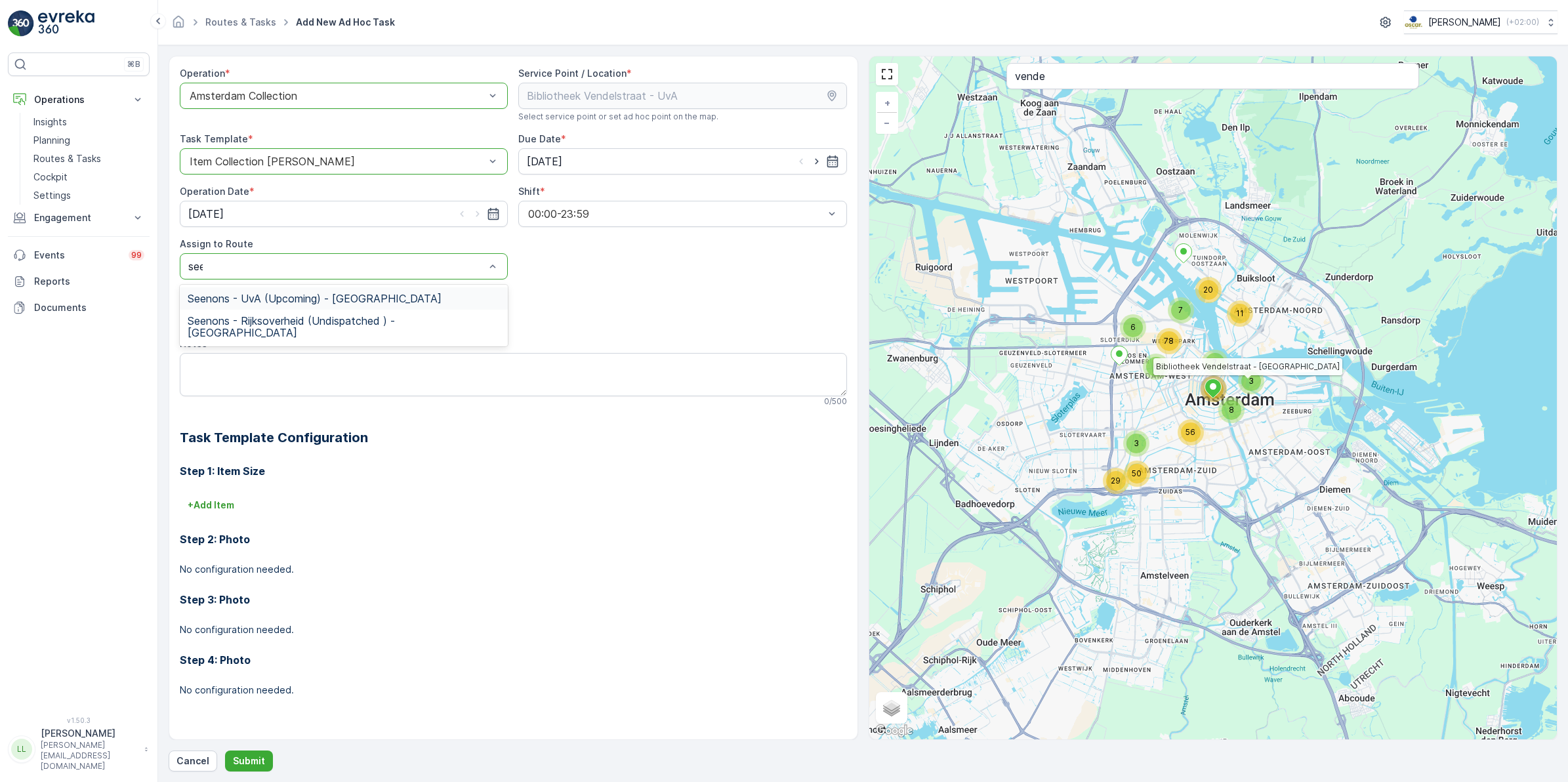
type input "seen"
click at [392, 297] on div "Seenons - UvA (Upcoming) - Amsterdam" at bounding box center [343, 298] width 312 height 12
click at [300, 365] on textarea "Notes" at bounding box center [513, 375] width 667 height 43
type textarea "L"
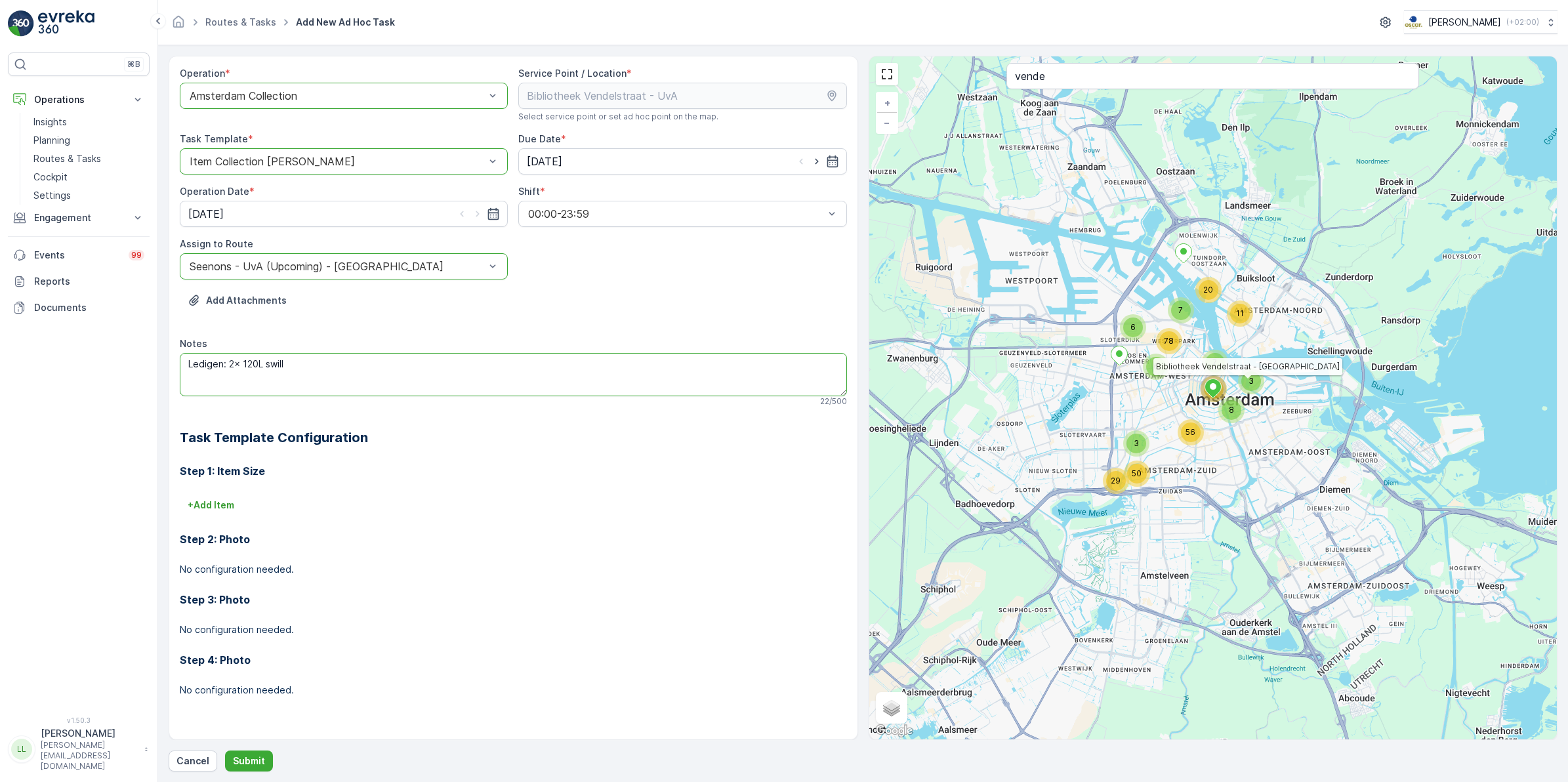
click at [326, 357] on textarea "Ledigen: 2x 120L swill" at bounding box center [513, 375] width 667 height 43
type textarea "Ledigen: 2x 120L swill container"
click at [258, 605] on p "Submit" at bounding box center [248, 760] width 32 height 13
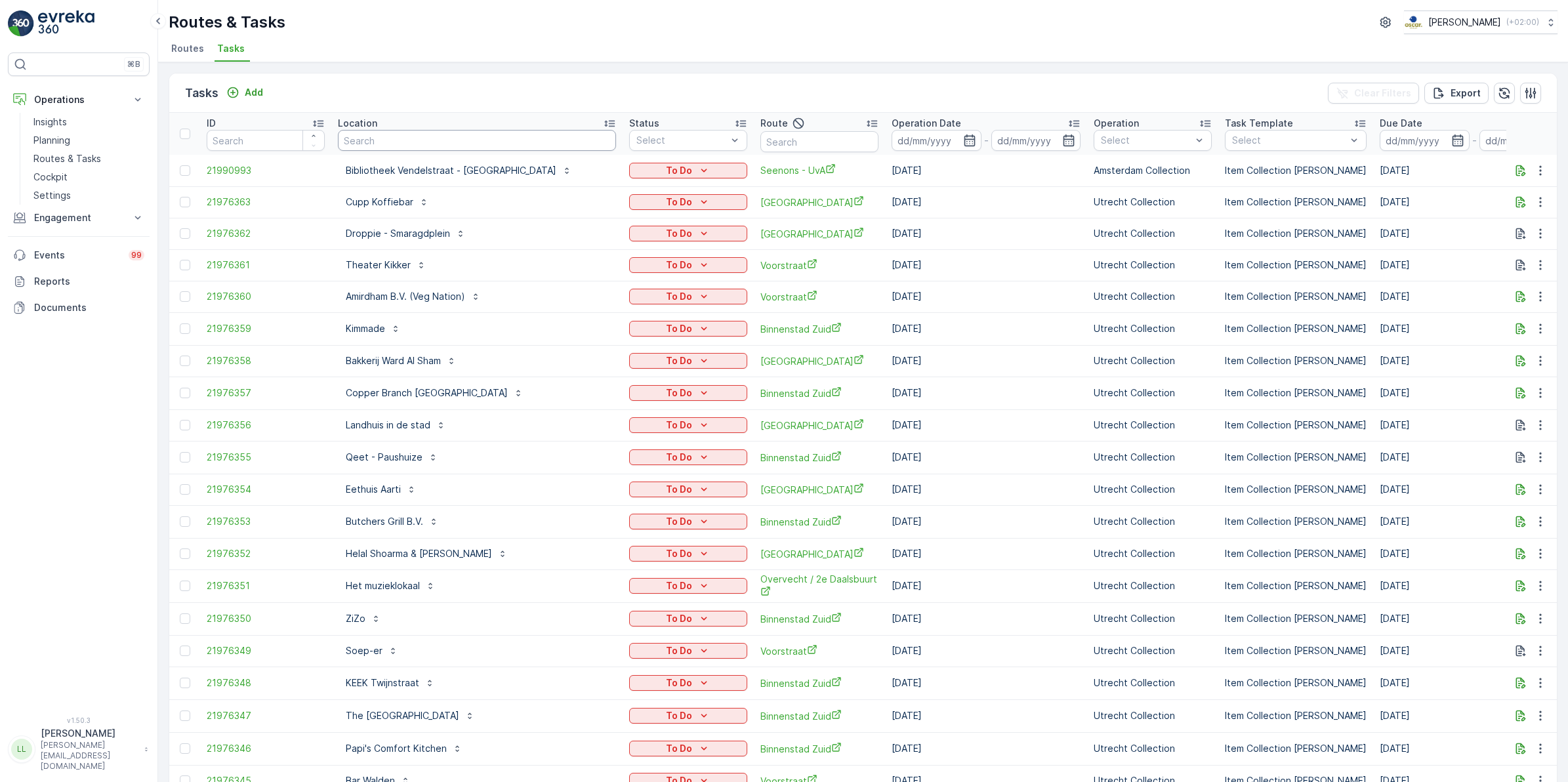
click at [466, 132] on input "text" at bounding box center [477, 140] width 278 height 21
type input "ijdok"
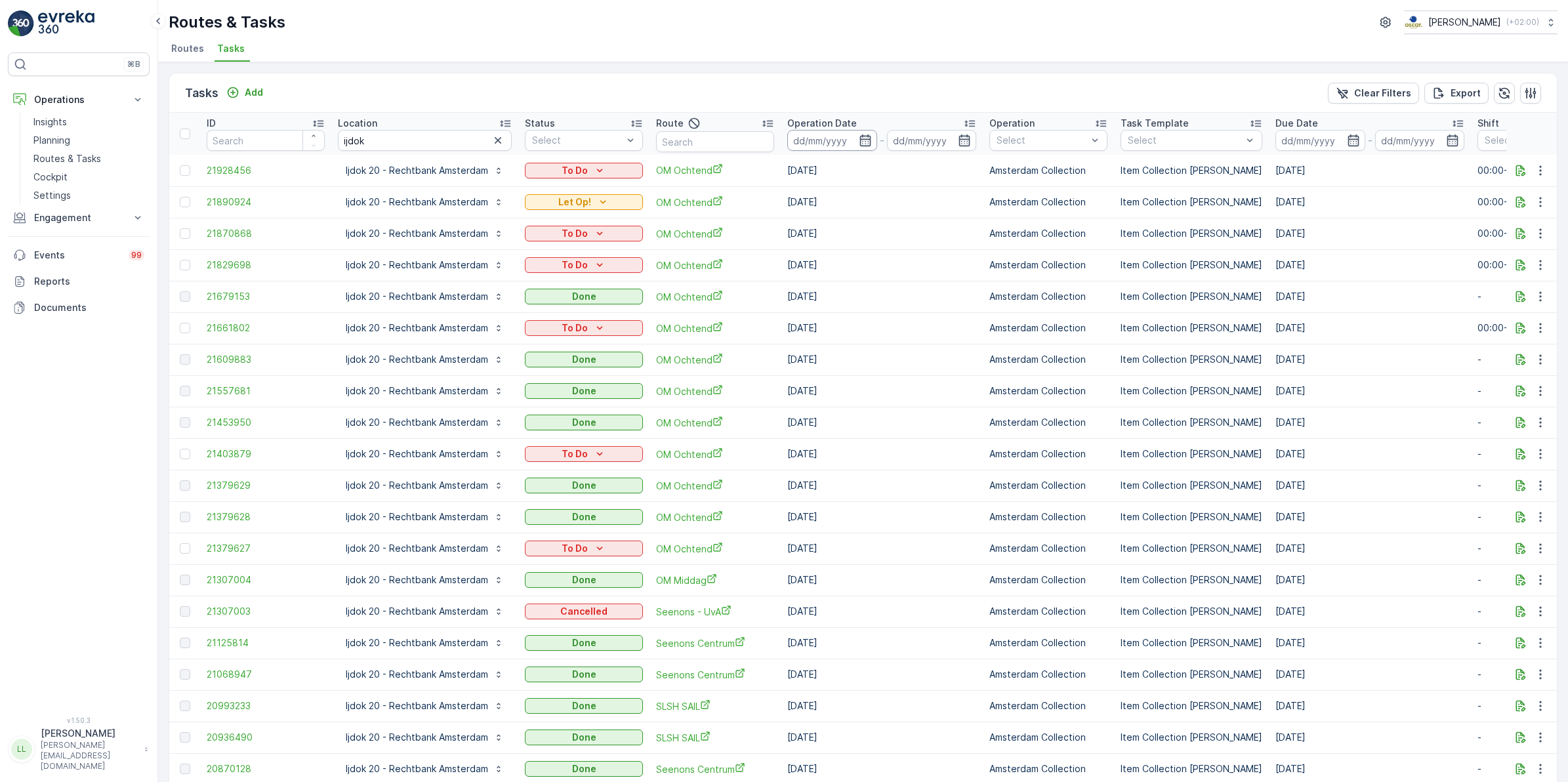
drag, startPoint x: 874, startPoint y: 138, endPoint x: 874, endPoint y: 145, distance: 7.0
click at [870, 138] on icon "button" at bounding box center [865, 140] width 11 height 12
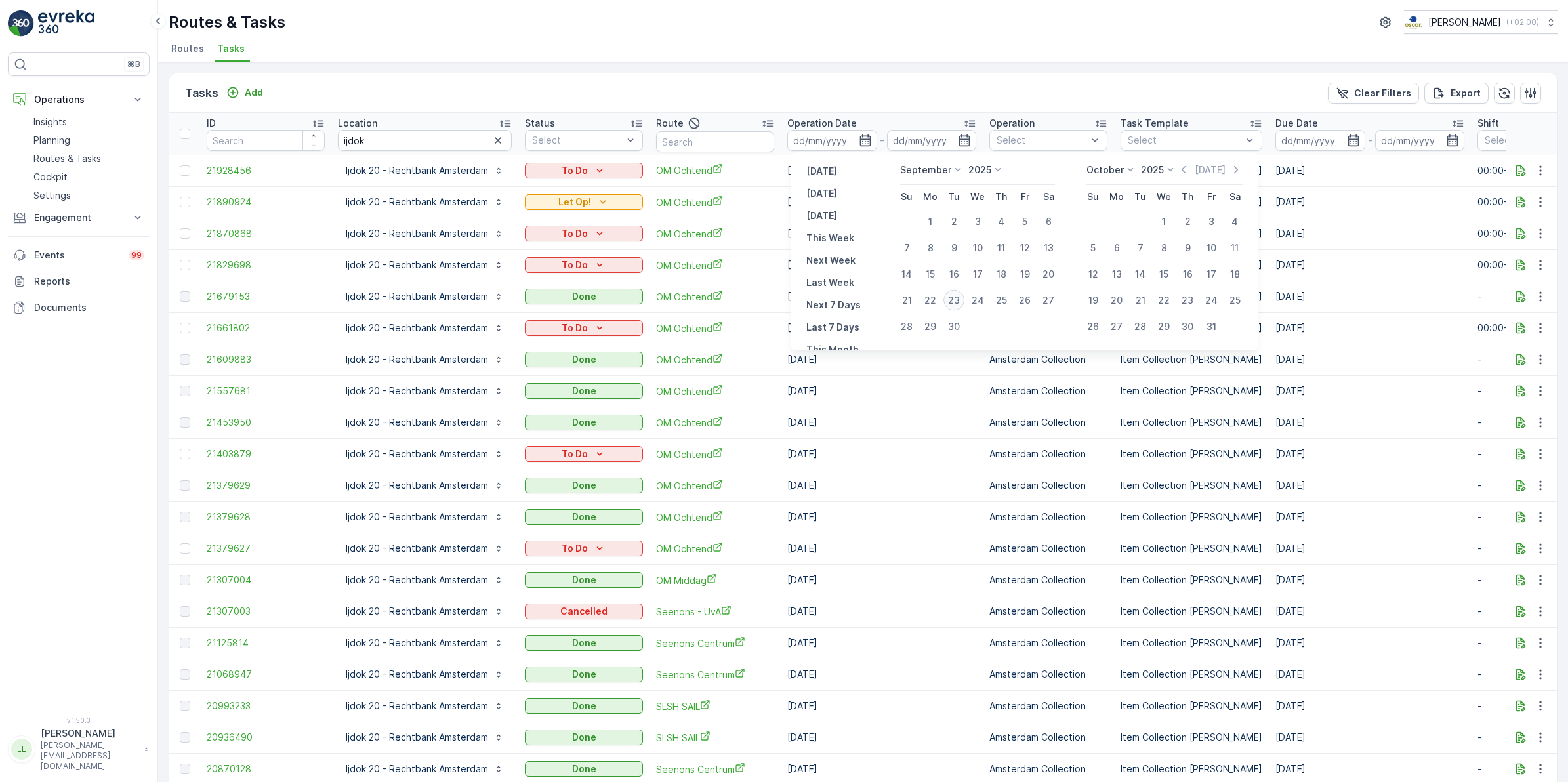
click at [950, 293] on div "23" at bounding box center [954, 300] width 21 height 21
type input "[DATE]"
click at [950, 293] on div "23" at bounding box center [954, 300] width 21 height 21
type input "[DATE]"
click at [956, 298] on div "23" at bounding box center [954, 300] width 21 height 21
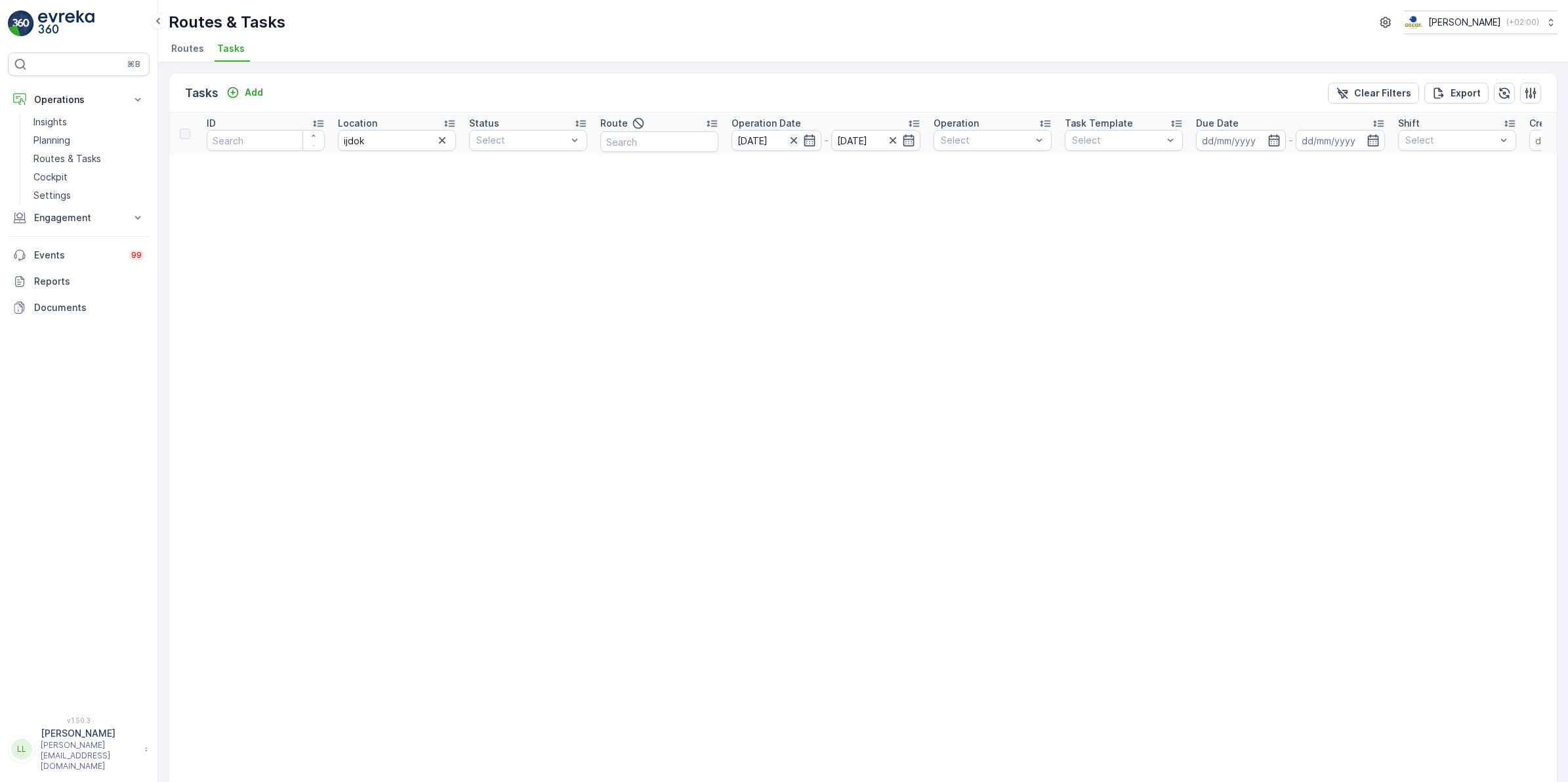
click at [788, 142] on icon "button" at bounding box center [793, 140] width 13 height 13
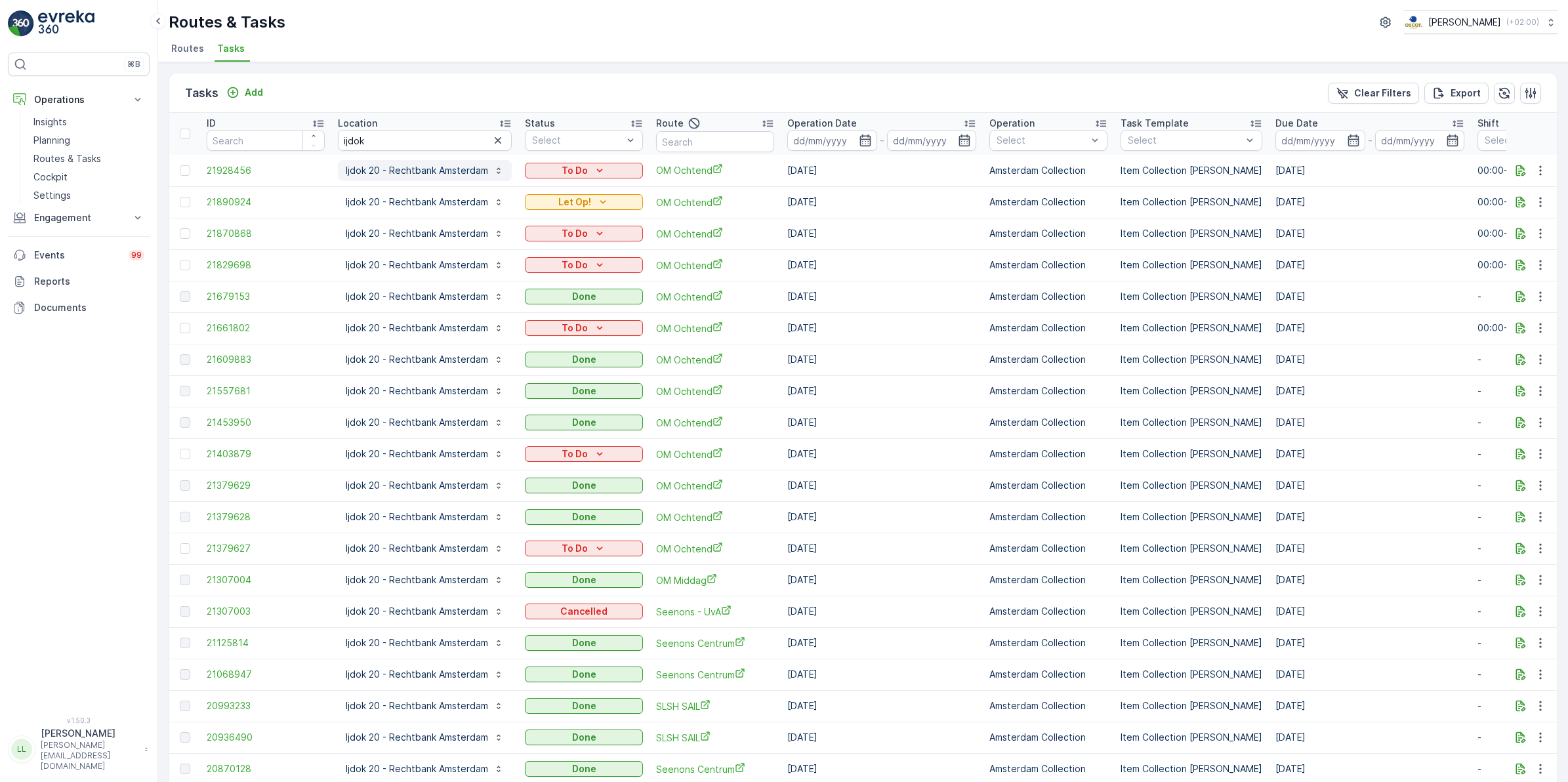
click at [400, 170] on p "Ijdok 20 - Rechtbank Amsterdam" at bounding box center [417, 170] width 143 height 13
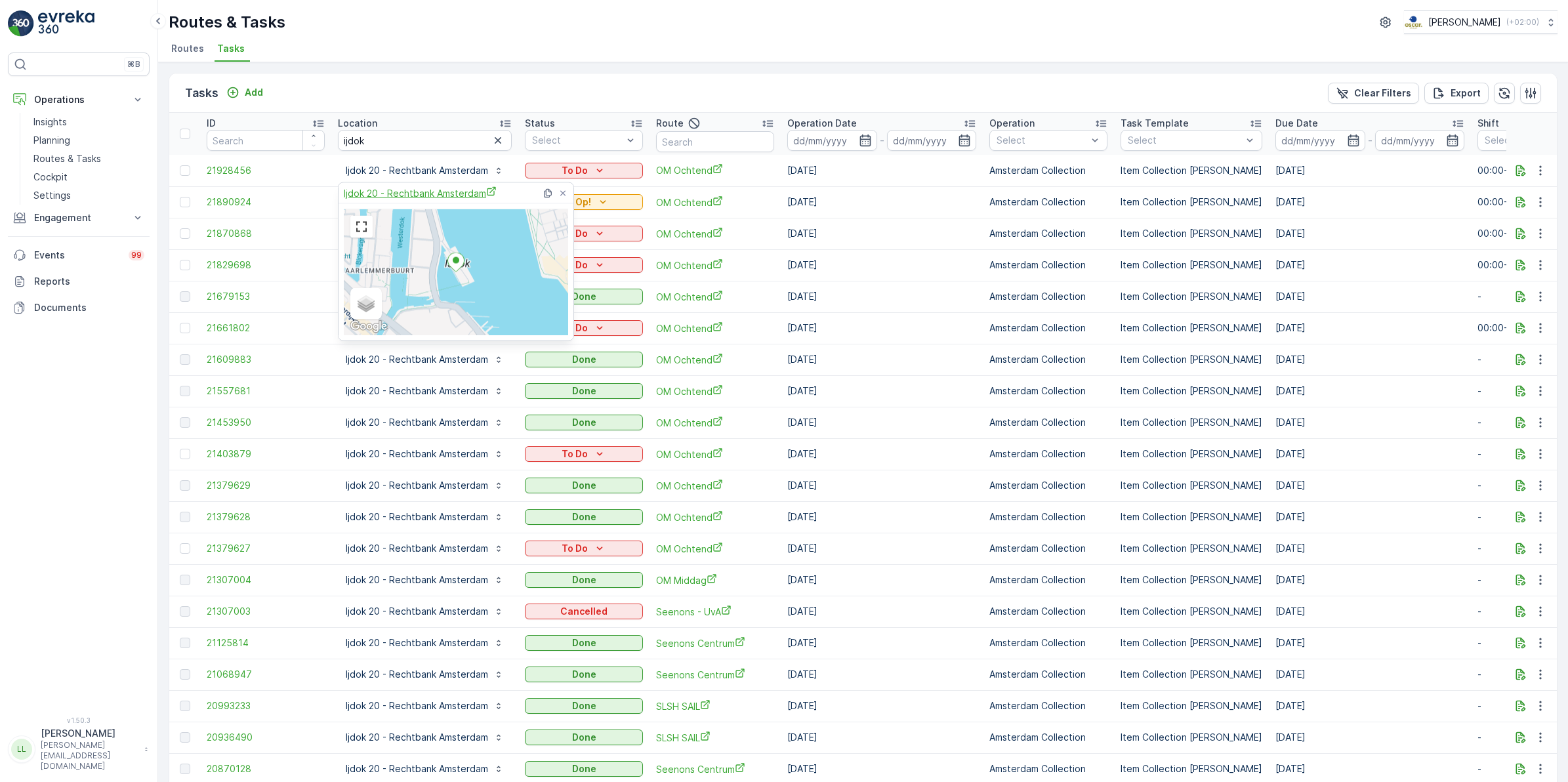
click at [431, 199] on span "Ijdok 20 - Rechtbank Amsterdam" at bounding box center [419, 193] width 153 height 14
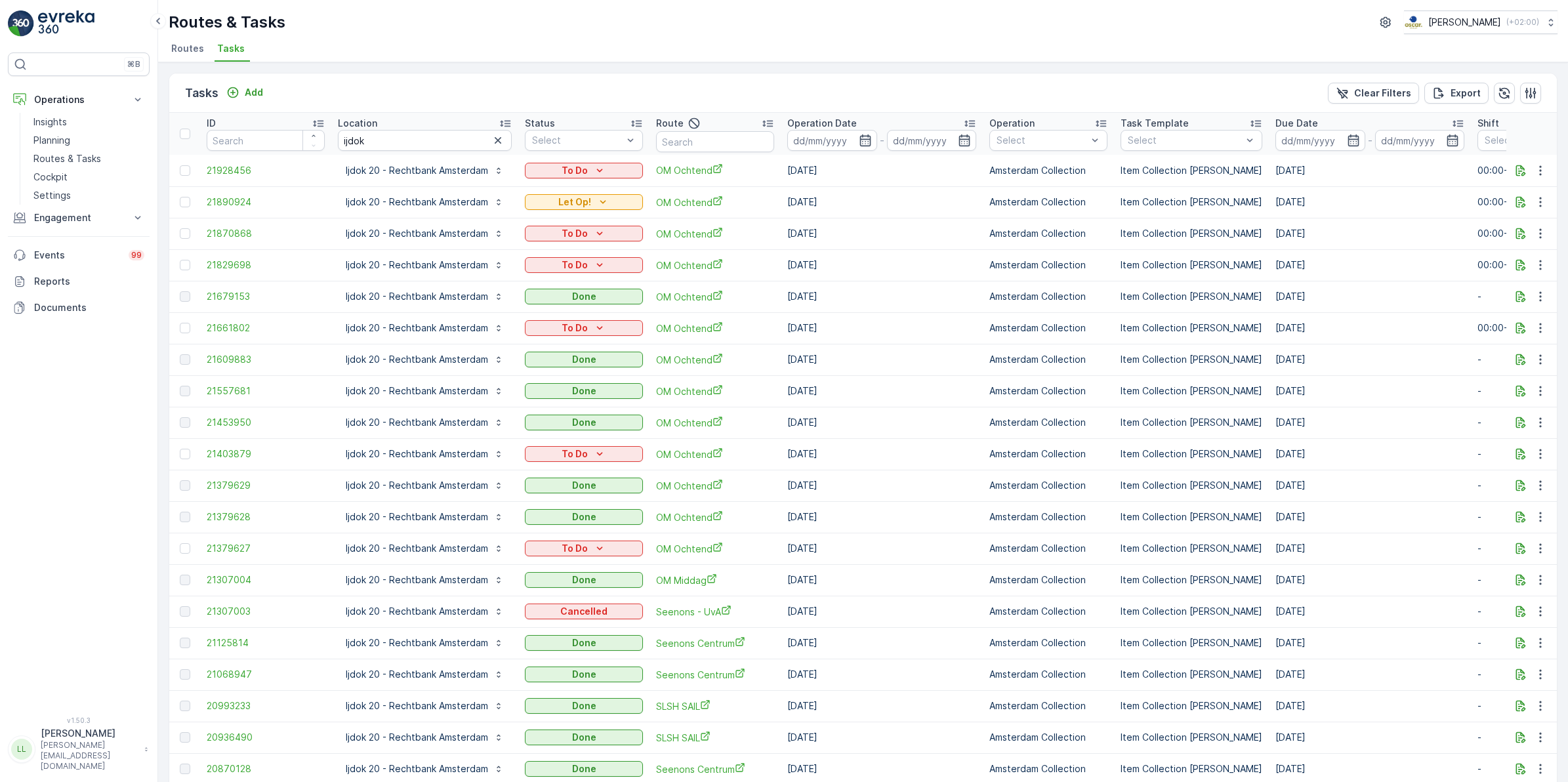
click at [593, 107] on div "Tasks Add Clear Filters Export" at bounding box center [863, 93] width 1387 height 40
click at [453, 175] on p "Ijdok 20 - Rechtbank Amsterdam" at bounding box center [417, 170] width 143 height 13
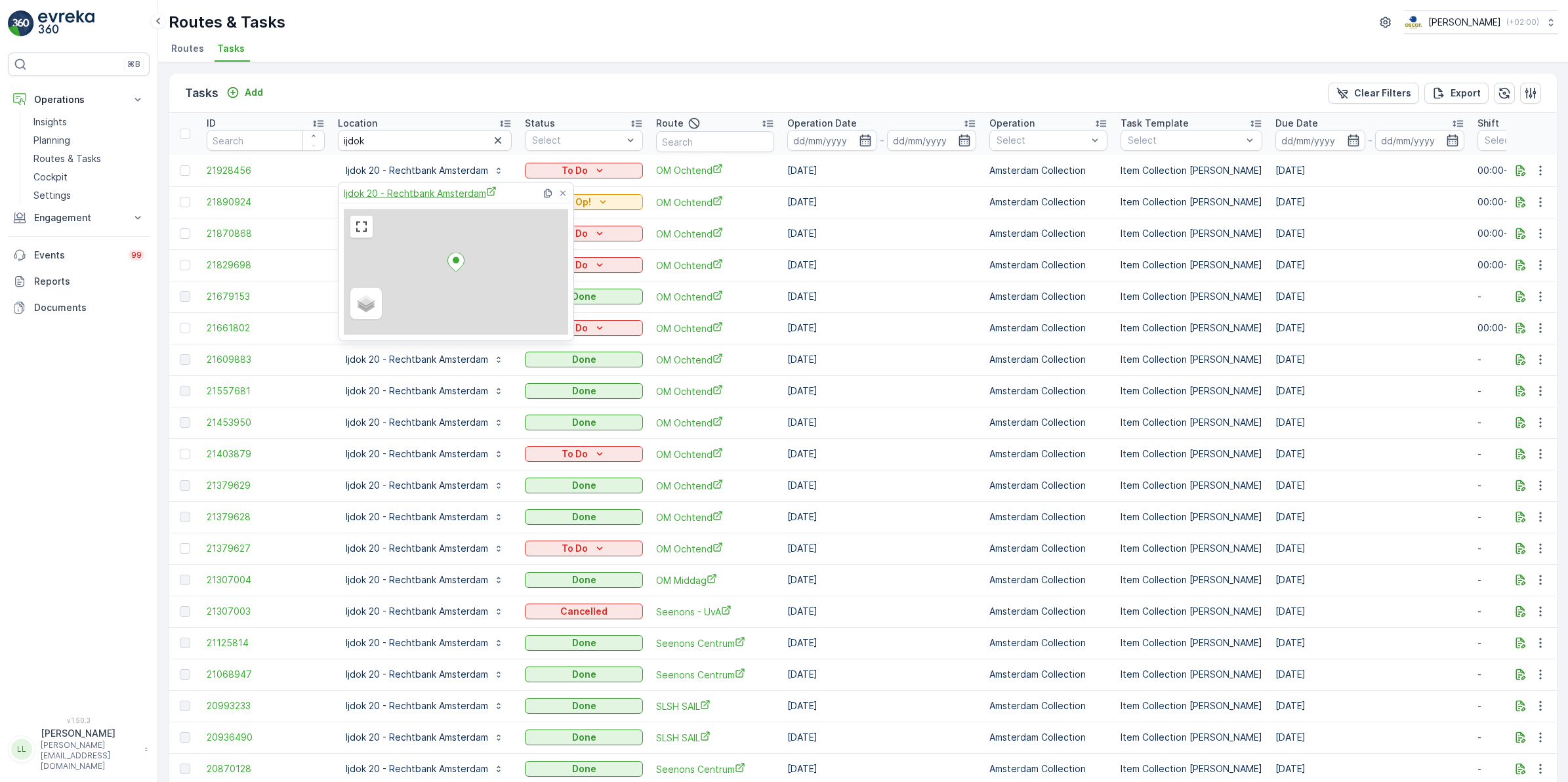
click at [441, 191] on span "Ijdok 20 - Rechtbank Amsterdam" at bounding box center [419, 193] width 153 height 14
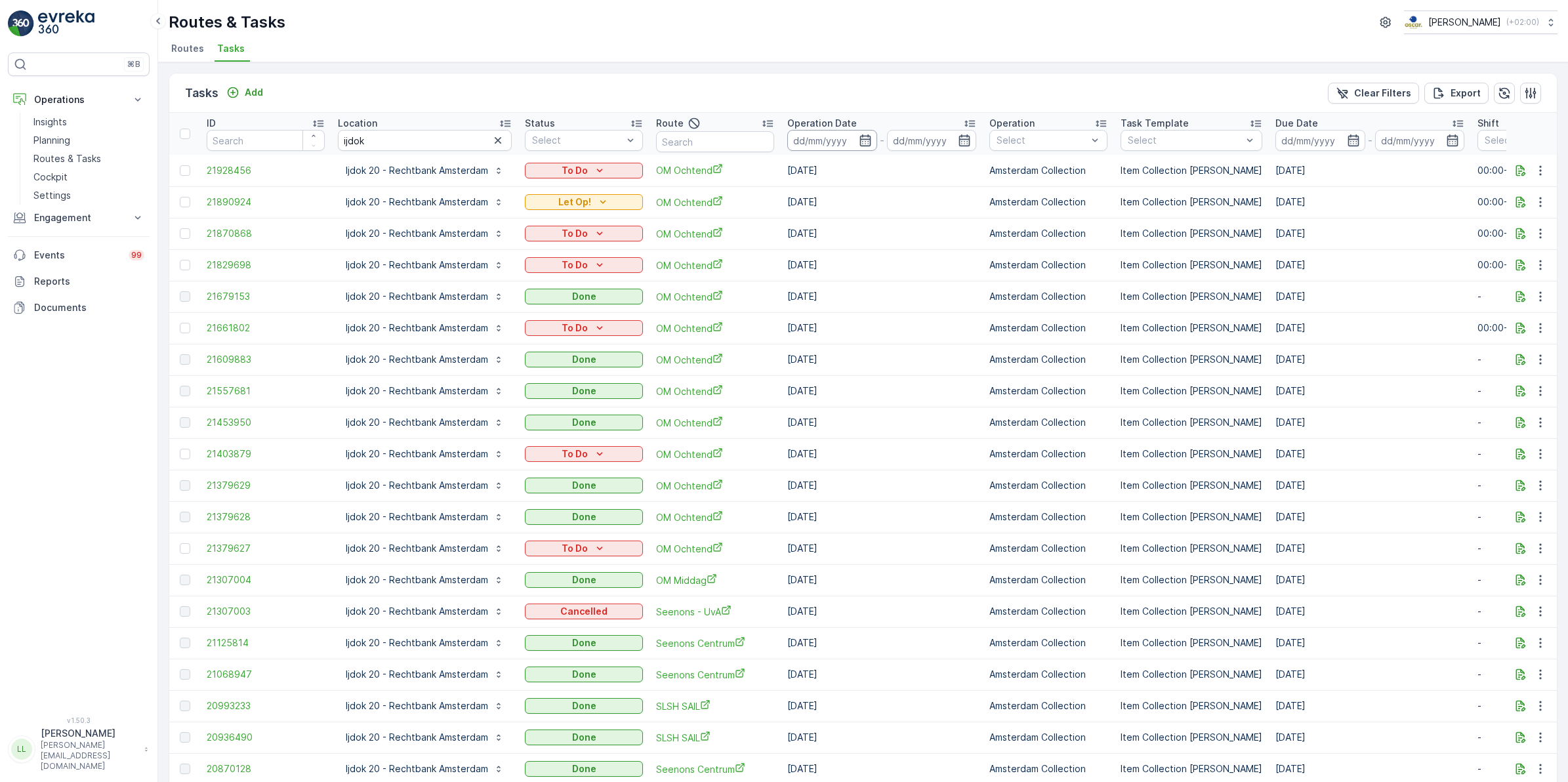
click at [870, 143] on icon "button" at bounding box center [865, 140] width 13 height 13
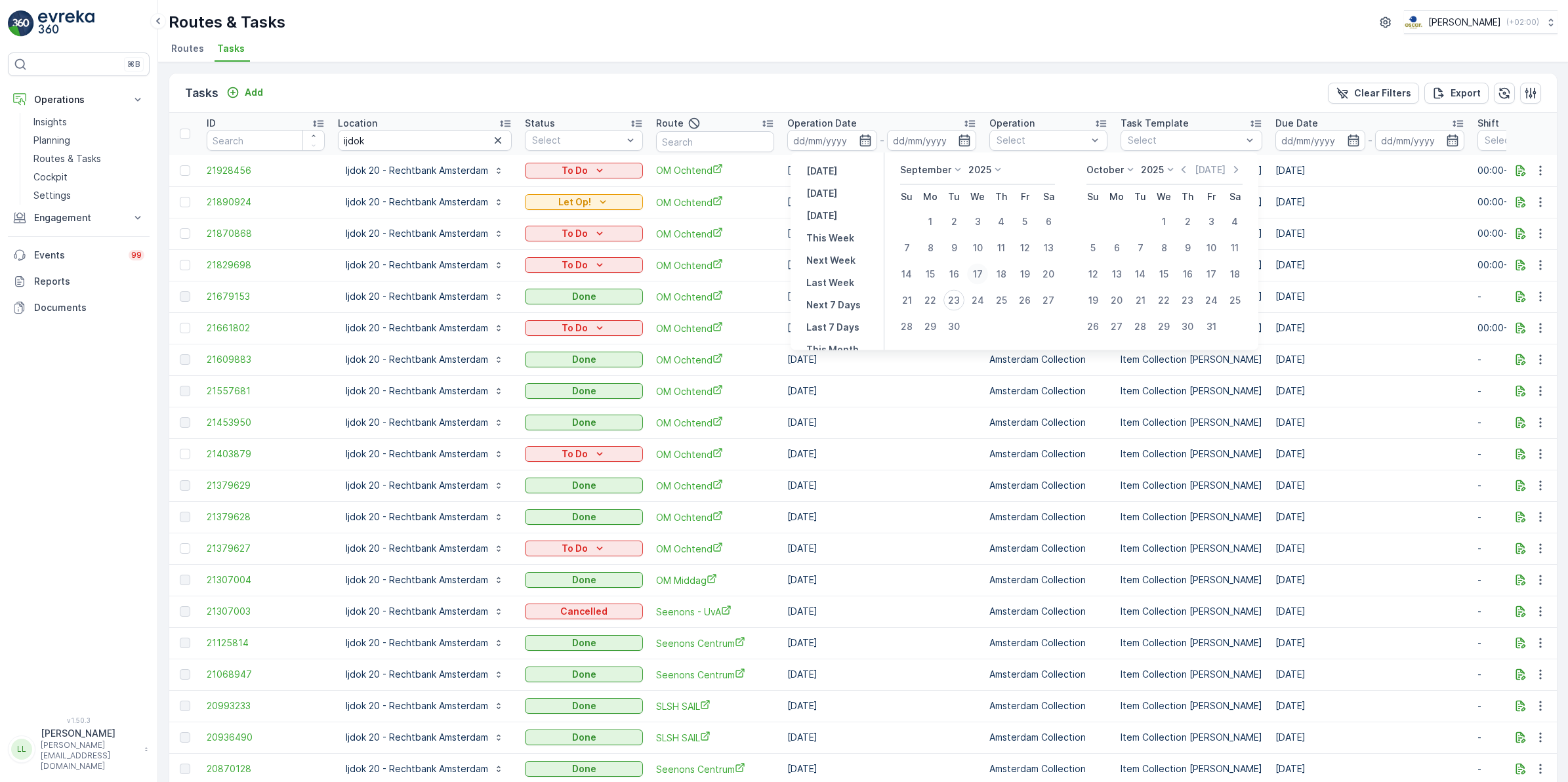
click at [984, 271] on div "17" at bounding box center [977, 274] width 21 height 21
type input "17.09.2025"
click at [984, 271] on div "17" at bounding box center [977, 274] width 21 height 21
type input "17.09.2025"
click at [960, 300] on div "23" at bounding box center [954, 300] width 21 height 21
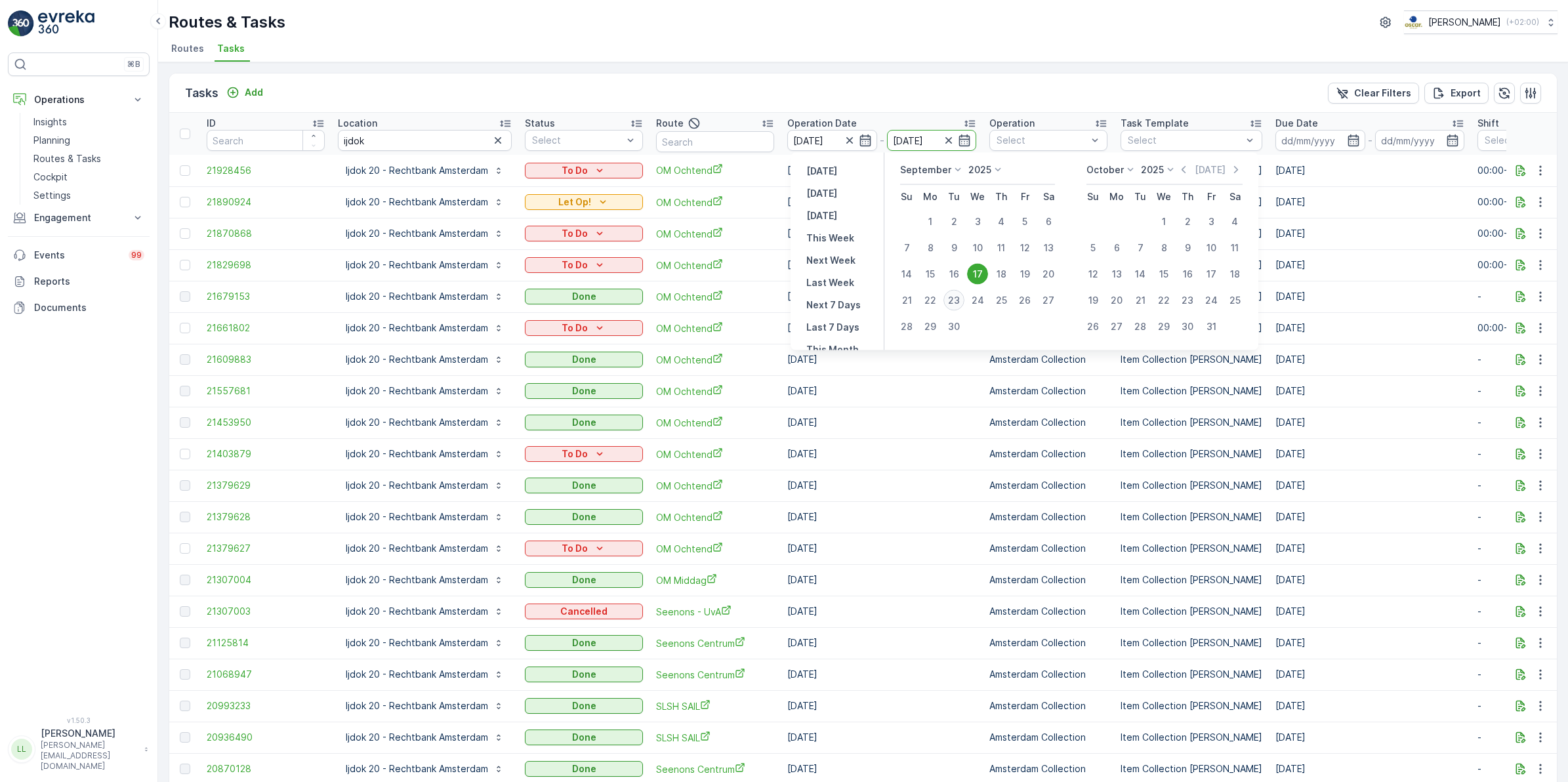
type input "[DATE]"
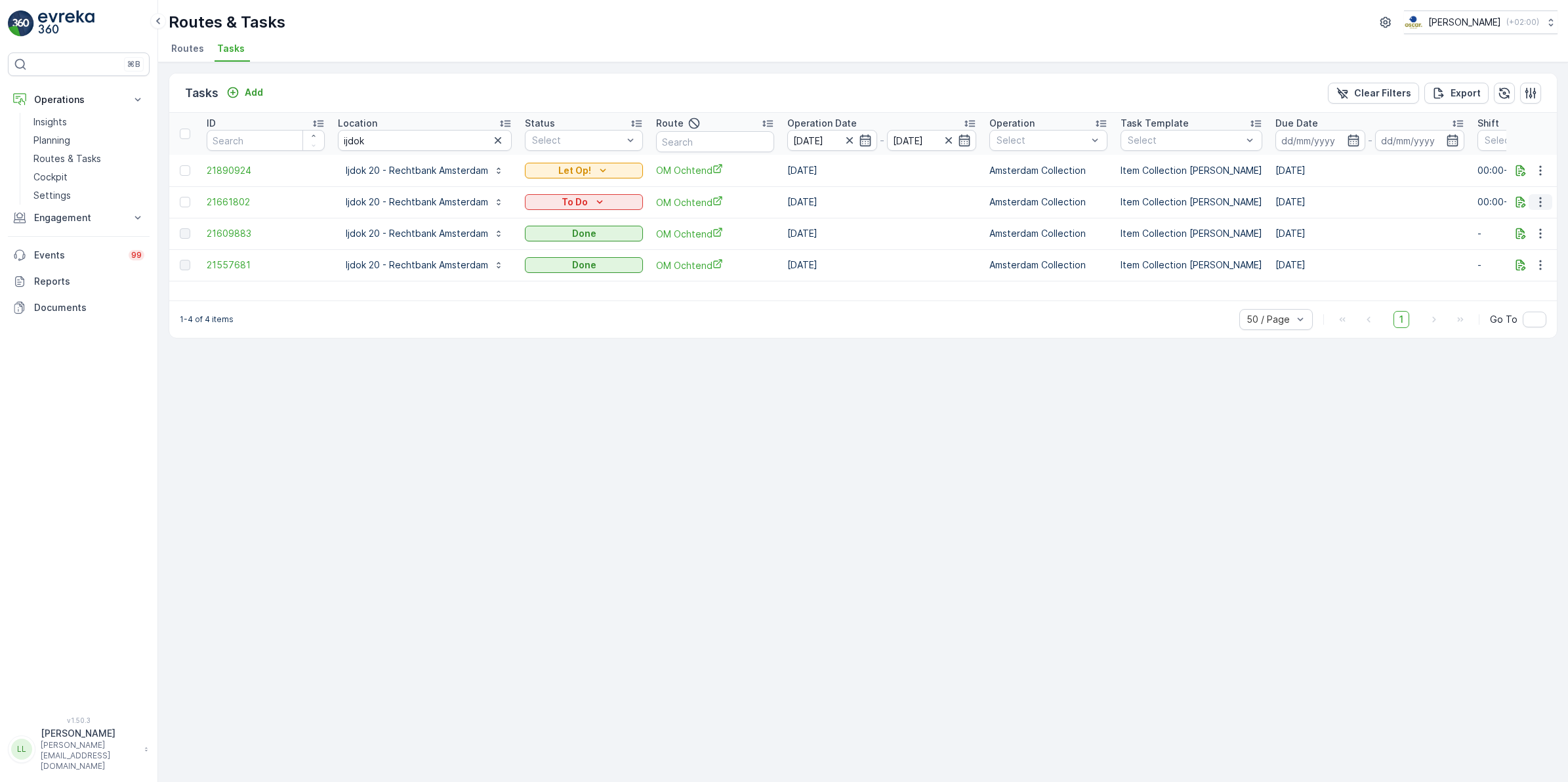
click at [1252, 198] on icon "button" at bounding box center [1539, 202] width 2 height 10
click at [1088, 522] on div "Tasks Add Clear Filters Export ID Location ijdok Status Select Route Operation …" at bounding box center [863, 422] width 1410 height 720
click at [251, 93] on p "Add" at bounding box center [253, 92] width 18 height 13
drag, startPoint x: 385, startPoint y: 138, endPoint x: 284, endPoint y: 144, distance: 101.2
click at [284, 144] on tr "ID Location ijdok Status Select Route Operation Date 17.09.2025 - 23.09.2025 Op…" at bounding box center [1209, 133] width 2079 height 42
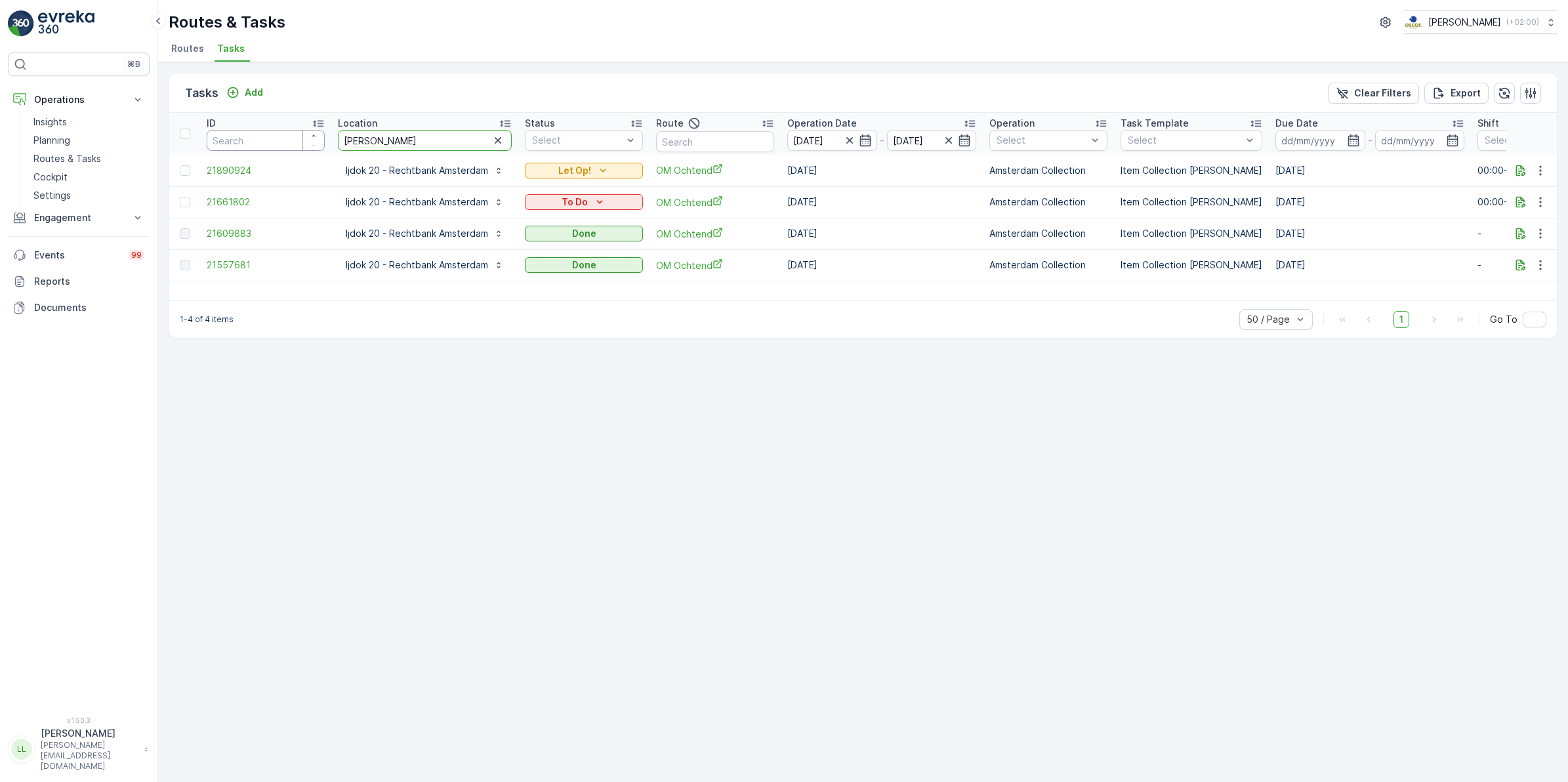
type input "seapala"
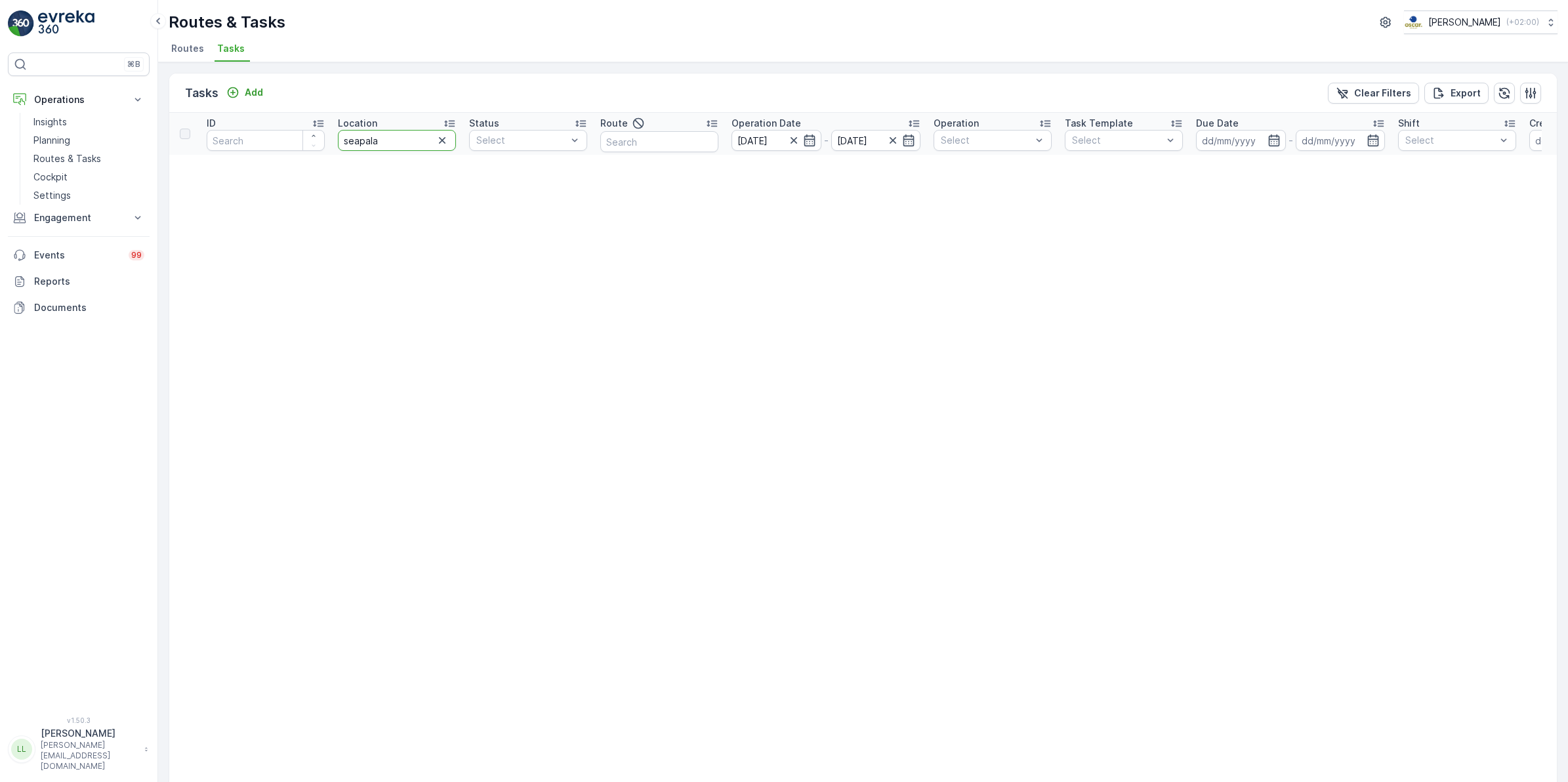
click at [404, 141] on input "seapala" at bounding box center [397, 140] width 118 height 21
type input "sea p"
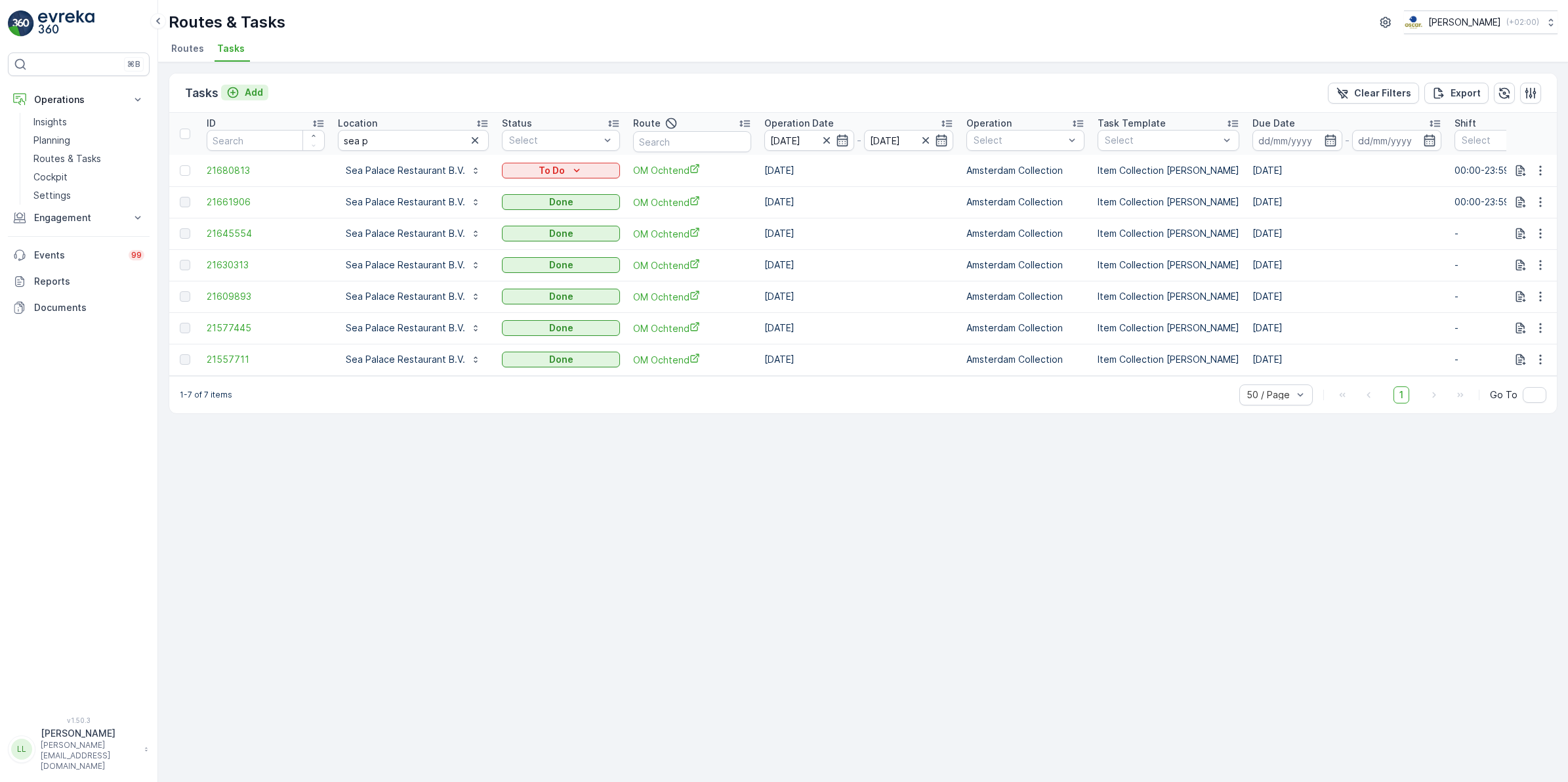
click at [256, 89] on p "Add" at bounding box center [253, 92] width 18 height 13
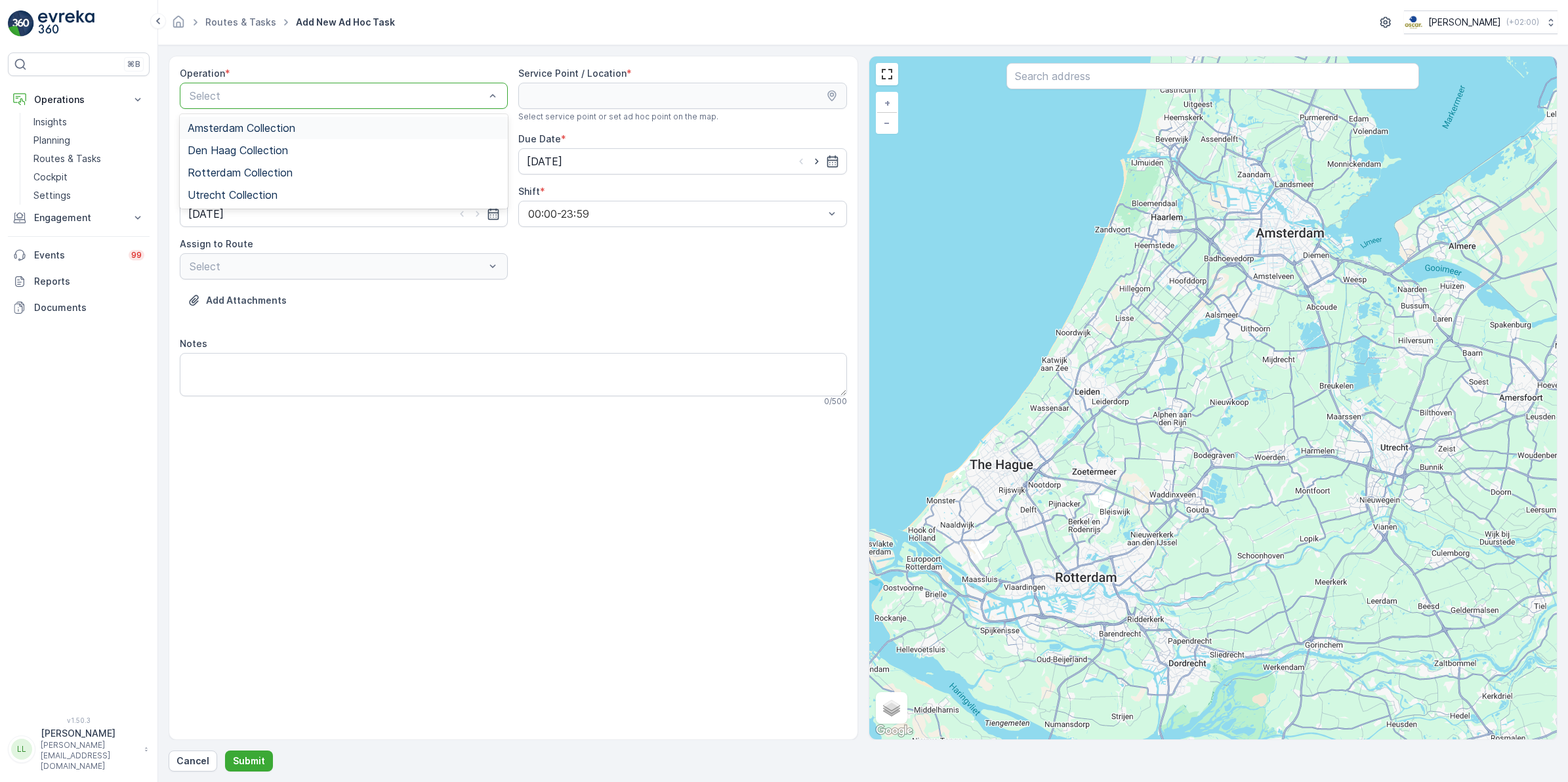
click at [264, 124] on span "Amsterdam Collection" at bounding box center [241, 128] width 107 height 12
click at [1083, 80] on input "text" at bounding box center [1212, 76] width 413 height 26
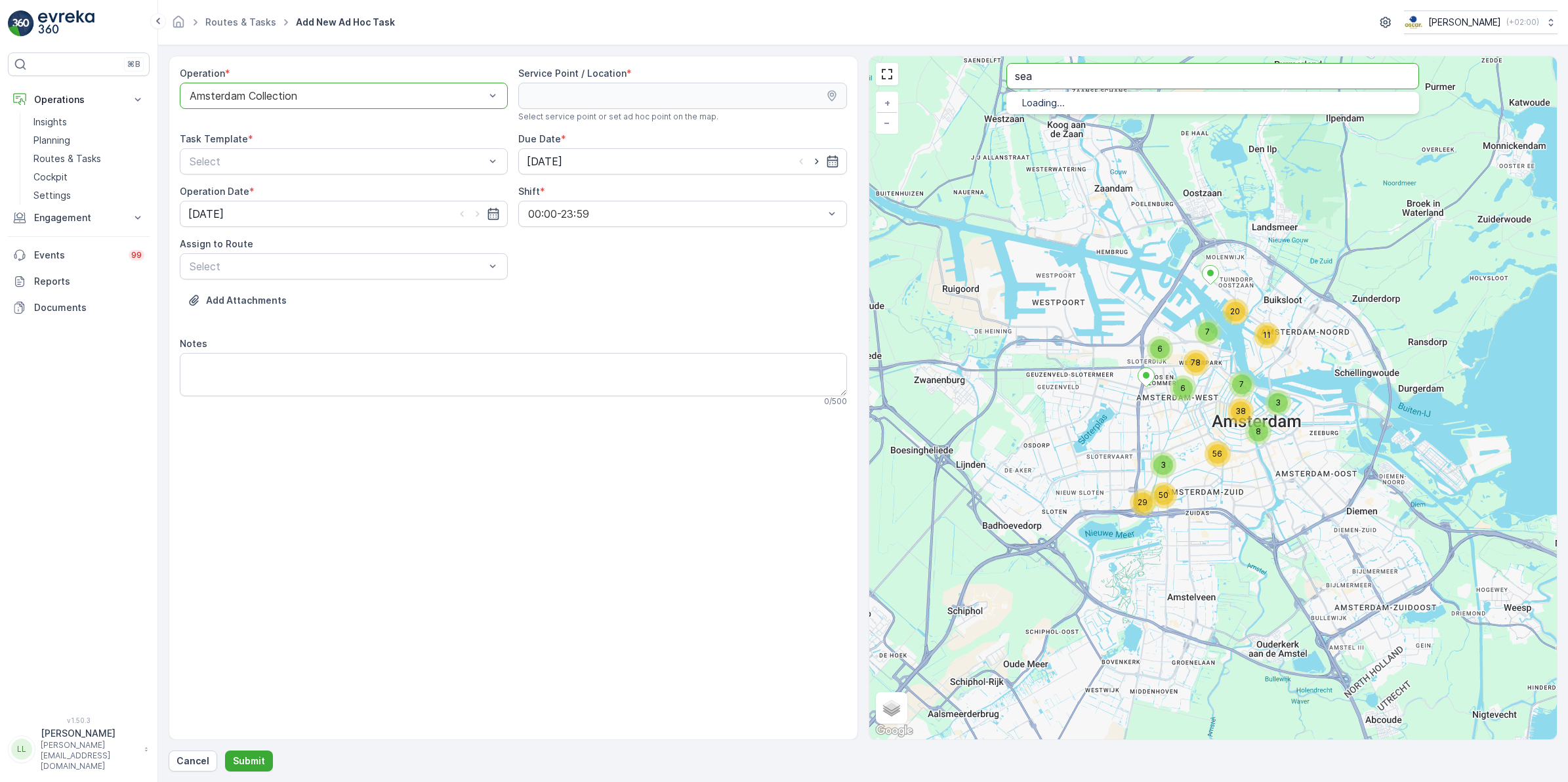
type input "sea"
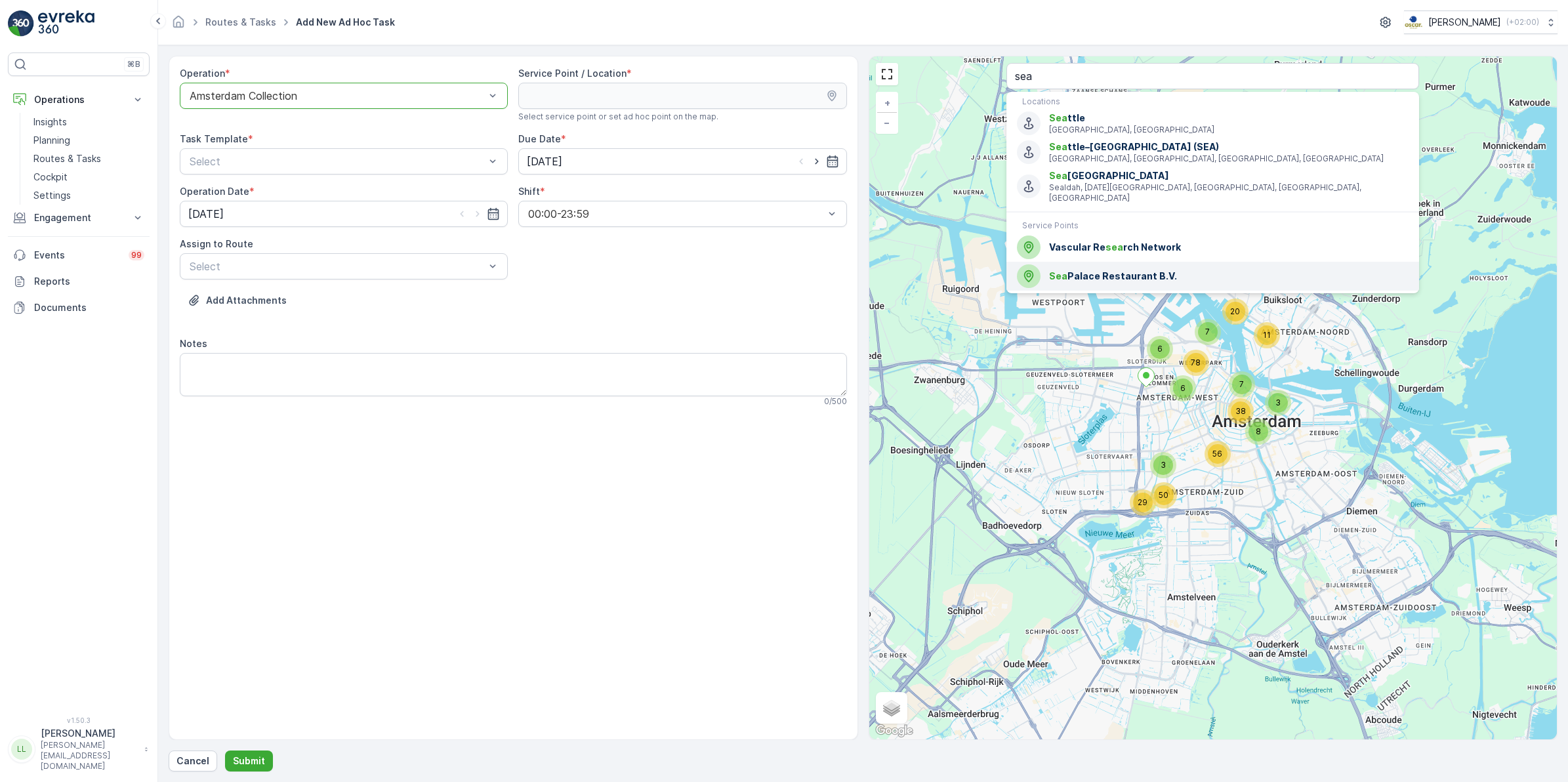
click at [1127, 273] on div "Sea Palace Restaurant B.V." at bounding box center [1213, 276] width 392 height 23
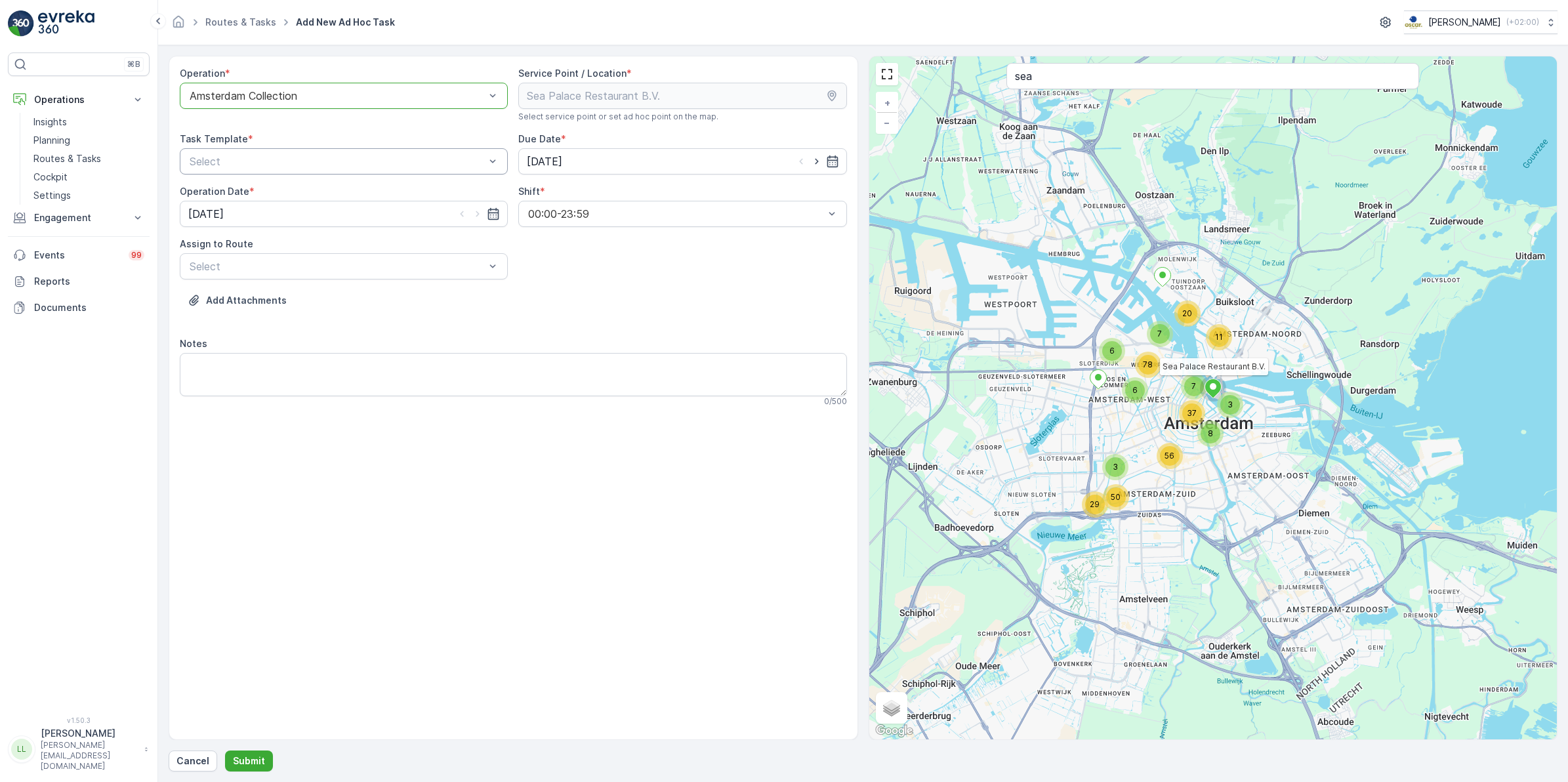
click at [361, 172] on div "Select" at bounding box center [343, 161] width 328 height 26
click at [300, 199] on span "Item Collection [PERSON_NAME]" at bounding box center [270, 194] width 165 height 12
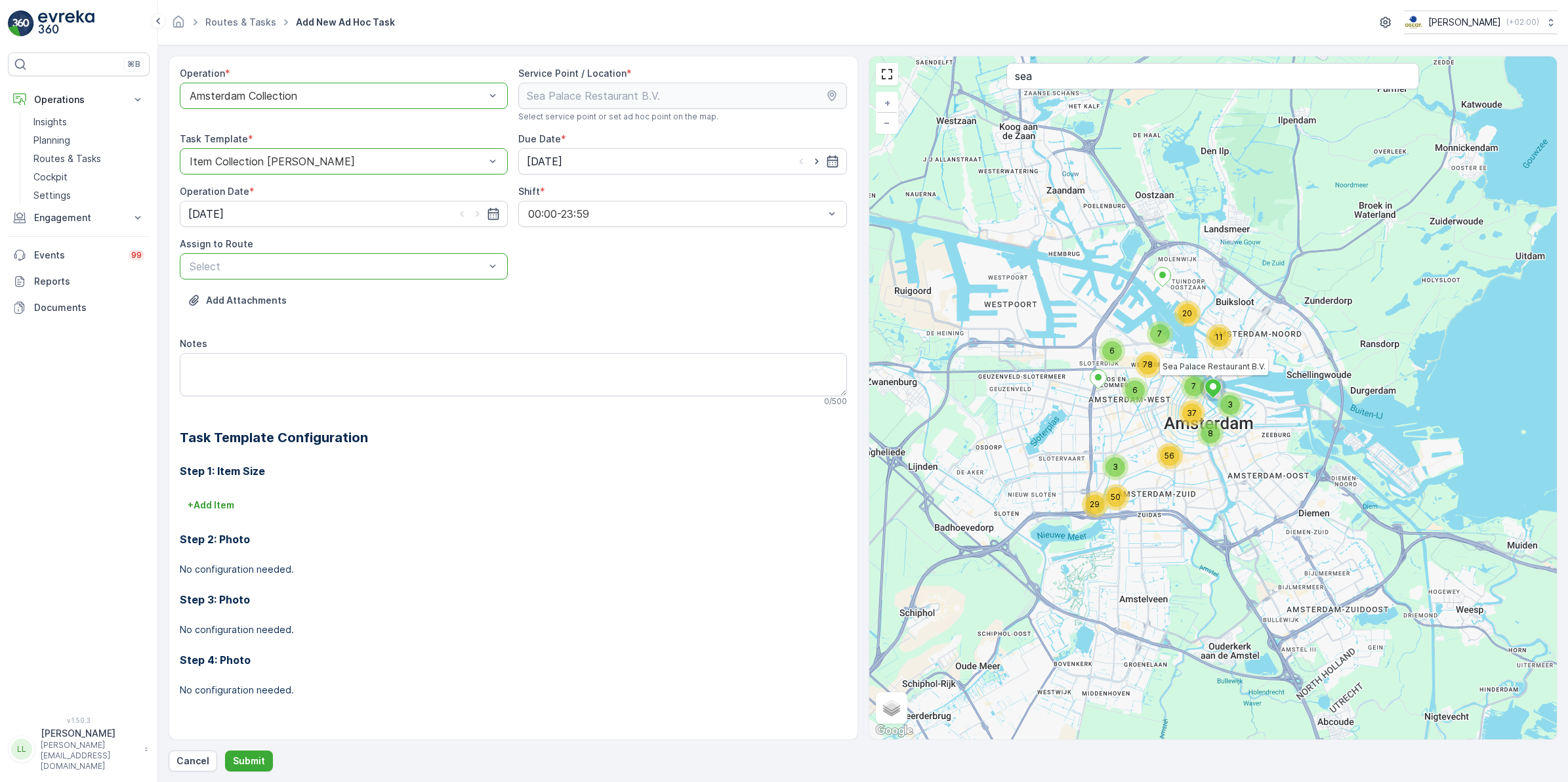
click at [231, 261] on div at bounding box center [337, 266] width 298 height 12
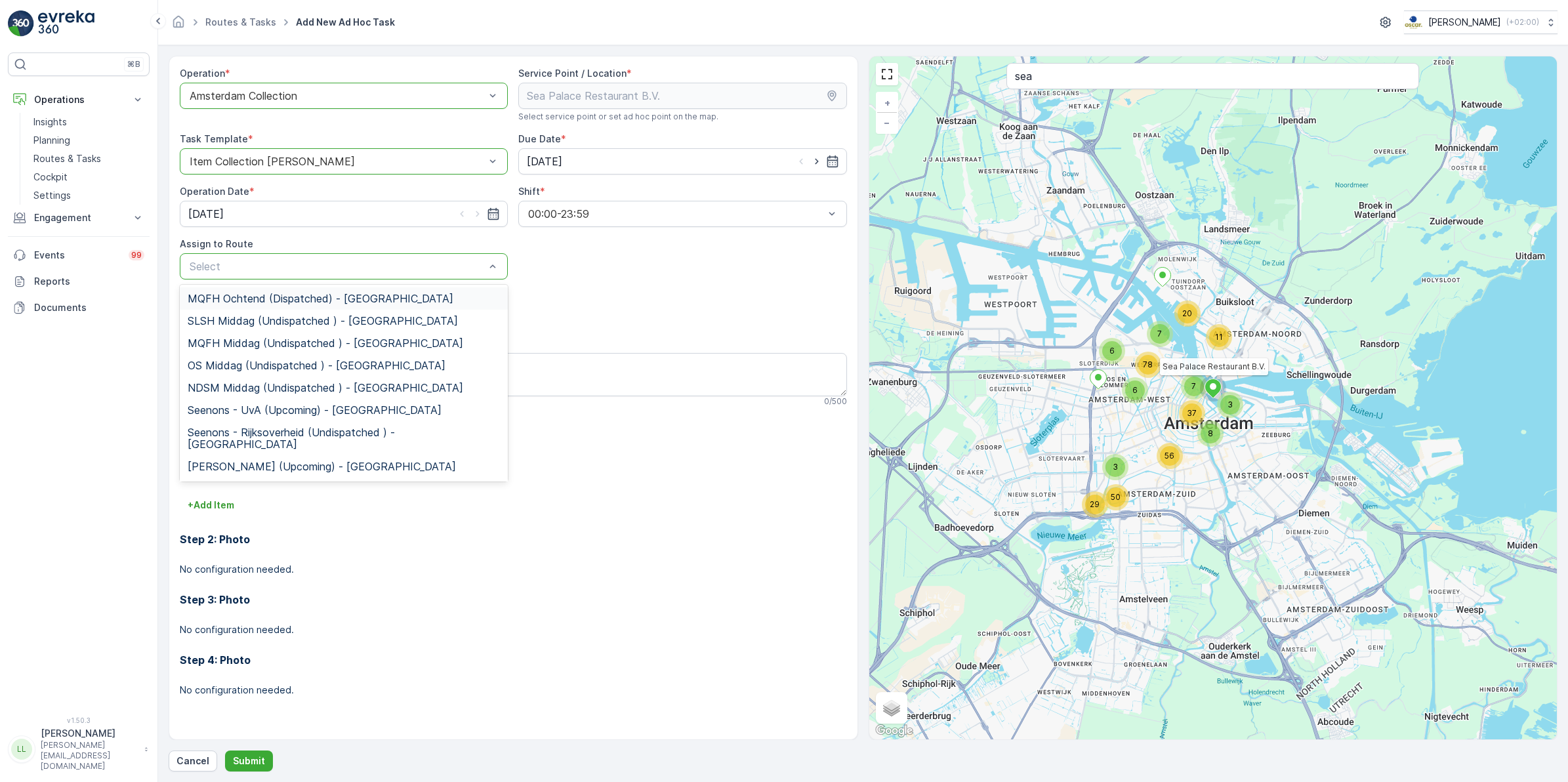
click at [227, 261] on div at bounding box center [337, 266] width 298 height 12
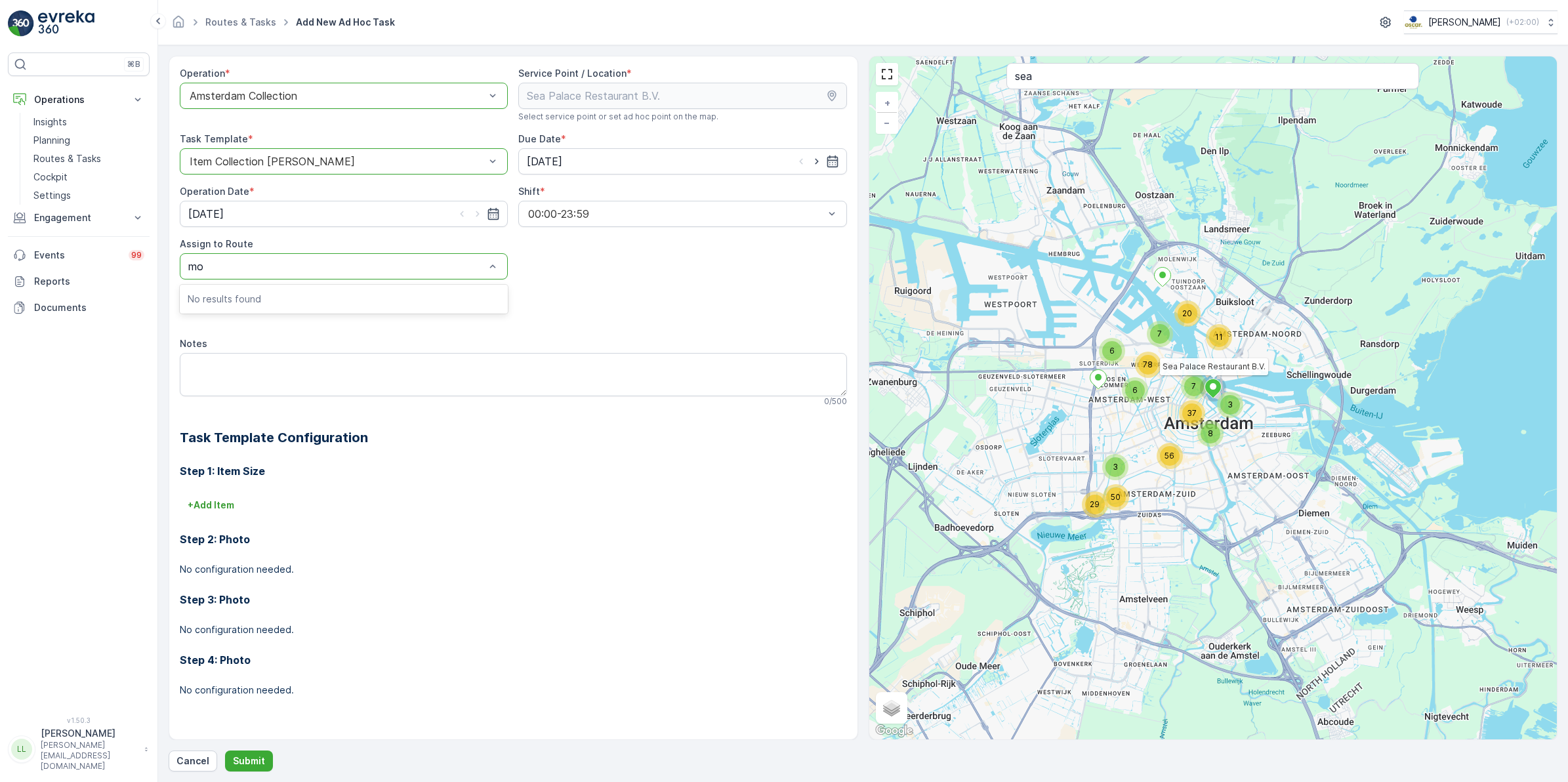
type input "m"
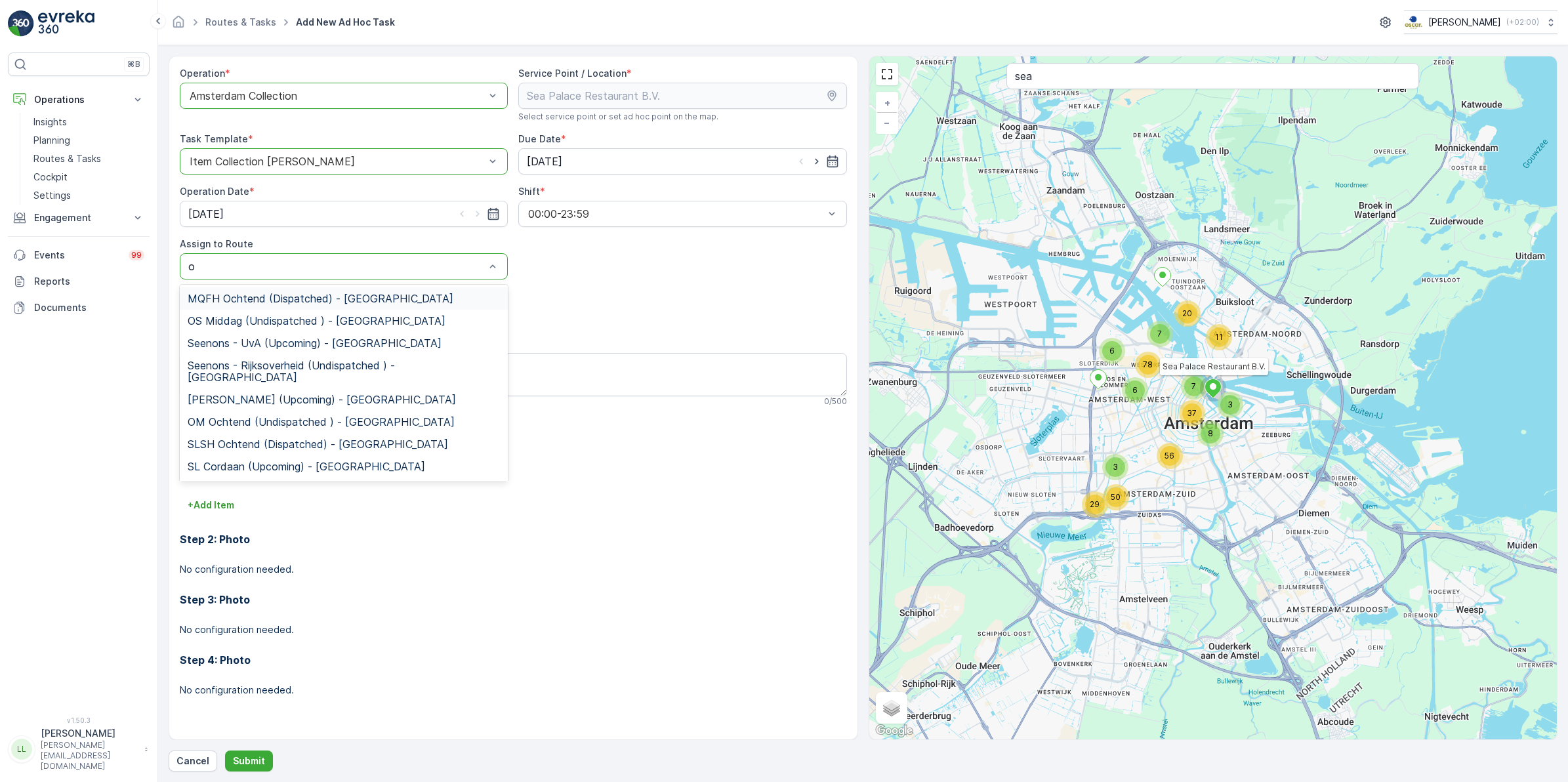
type input "om"
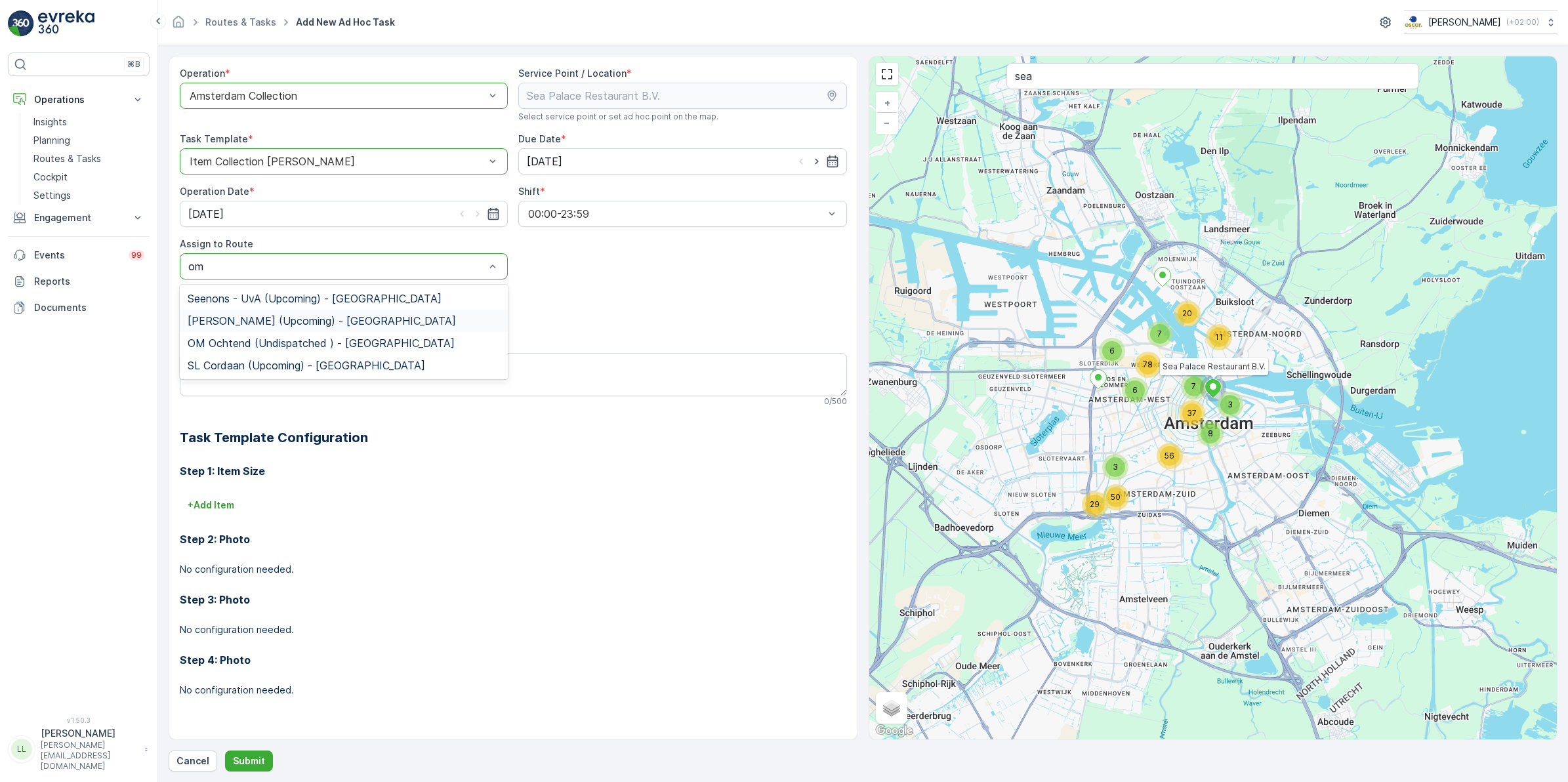
click at [284, 319] on span "OM Middag (Upcoming) - Amsterdam" at bounding box center [322, 321] width 268 height 12
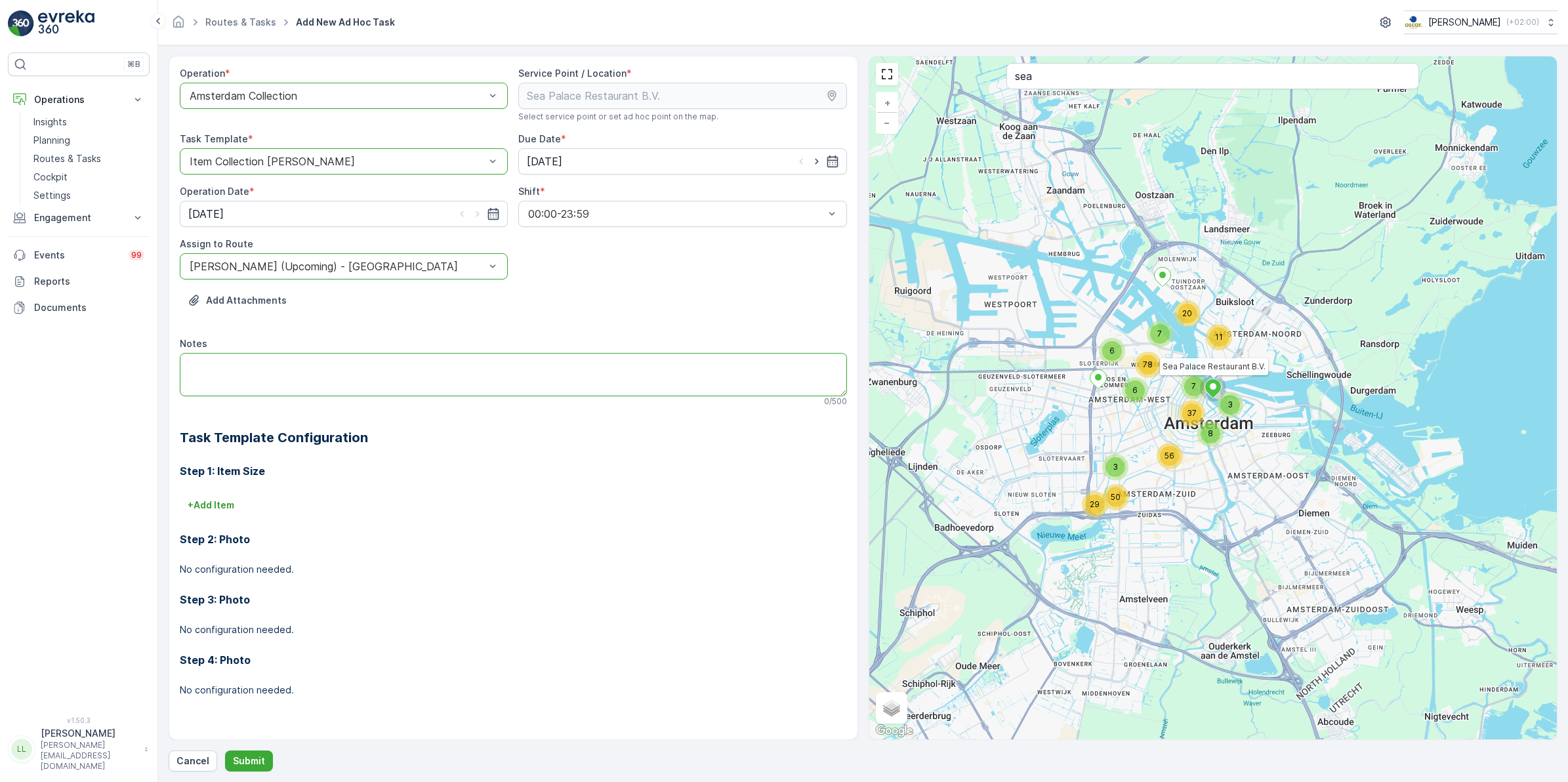
click at [238, 362] on textarea "Notes" at bounding box center [513, 375] width 667 height 43
click at [362, 369] on textarea "Notes" at bounding box center [513, 375] width 667 height 43
type textarea "Leveren: 2x 120L swill container"
click at [257, 605] on p "Submit" at bounding box center [248, 760] width 32 height 13
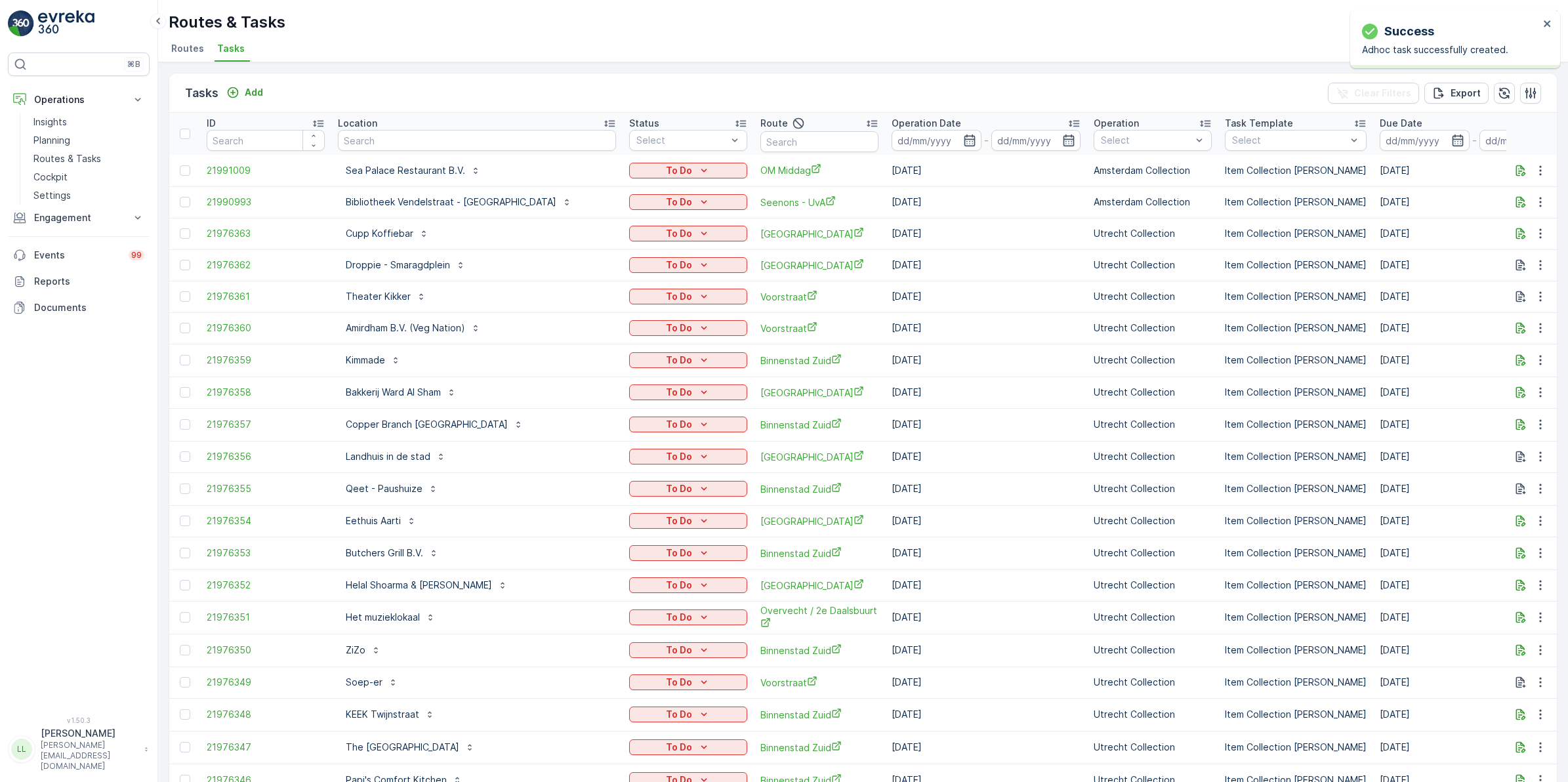
click at [697, 167] on icon "To Do" at bounding box center [703, 170] width 13 height 13
click at [650, 187] on span "Let Op!" at bounding box center [634, 189] width 33 height 13
click at [666, 203] on p "To Do" at bounding box center [679, 202] width 26 height 13
click at [656, 219] on div "Let Op!" at bounding box center [654, 221] width 83 height 18
click at [1252, 197] on icon "button" at bounding box center [1520, 202] width 13 height 13
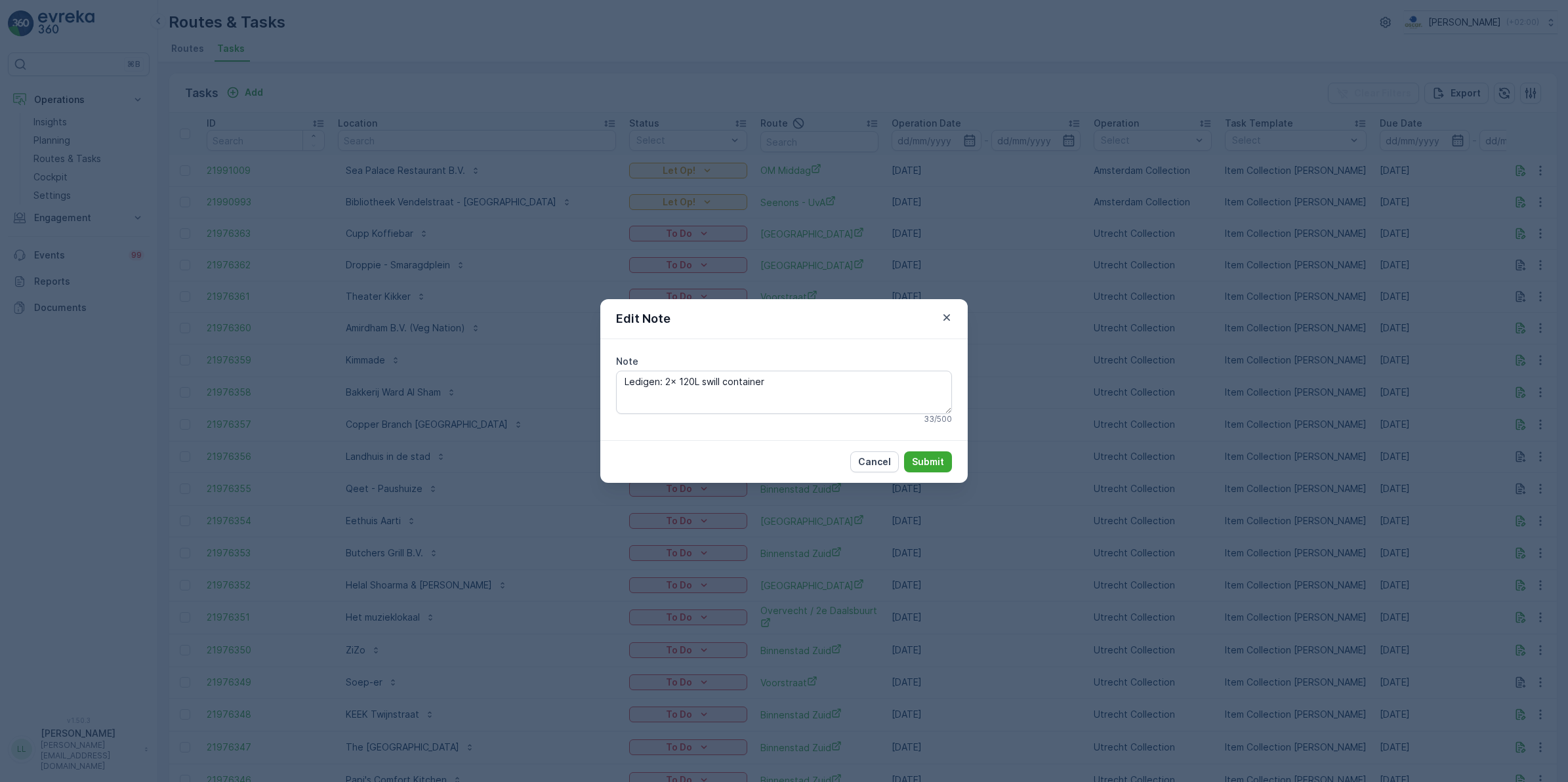
click at [1193, 356] on div "Edit Note Note Ledigen: 2x 120L swill container 33 / 500 Cancel Submit" at bounding box center [784, 391] width 1568 height 782
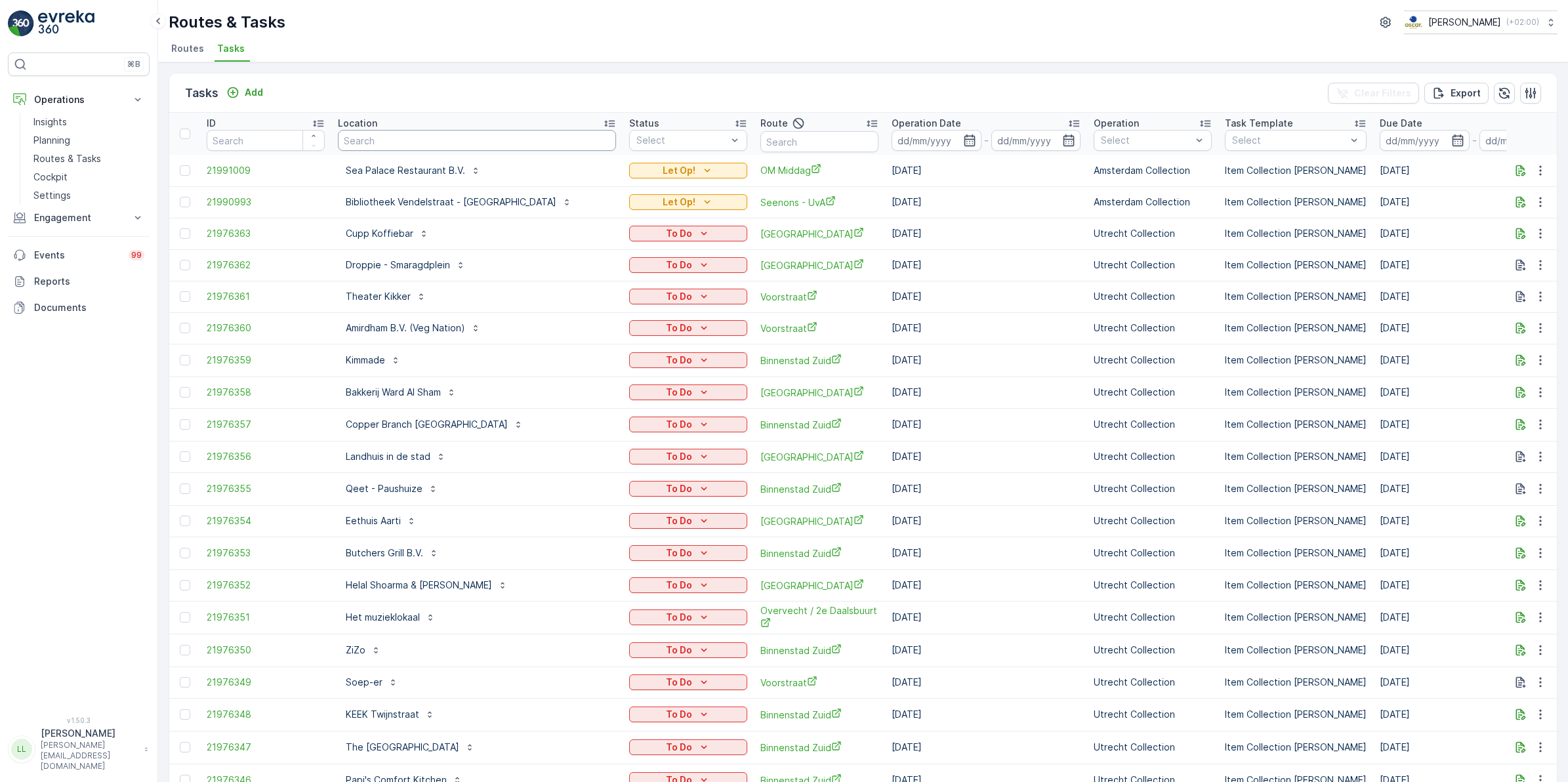
click at [393, 140] on input "text" at bounding box center [477, 140] width 278 height 21
type input "ijfod"
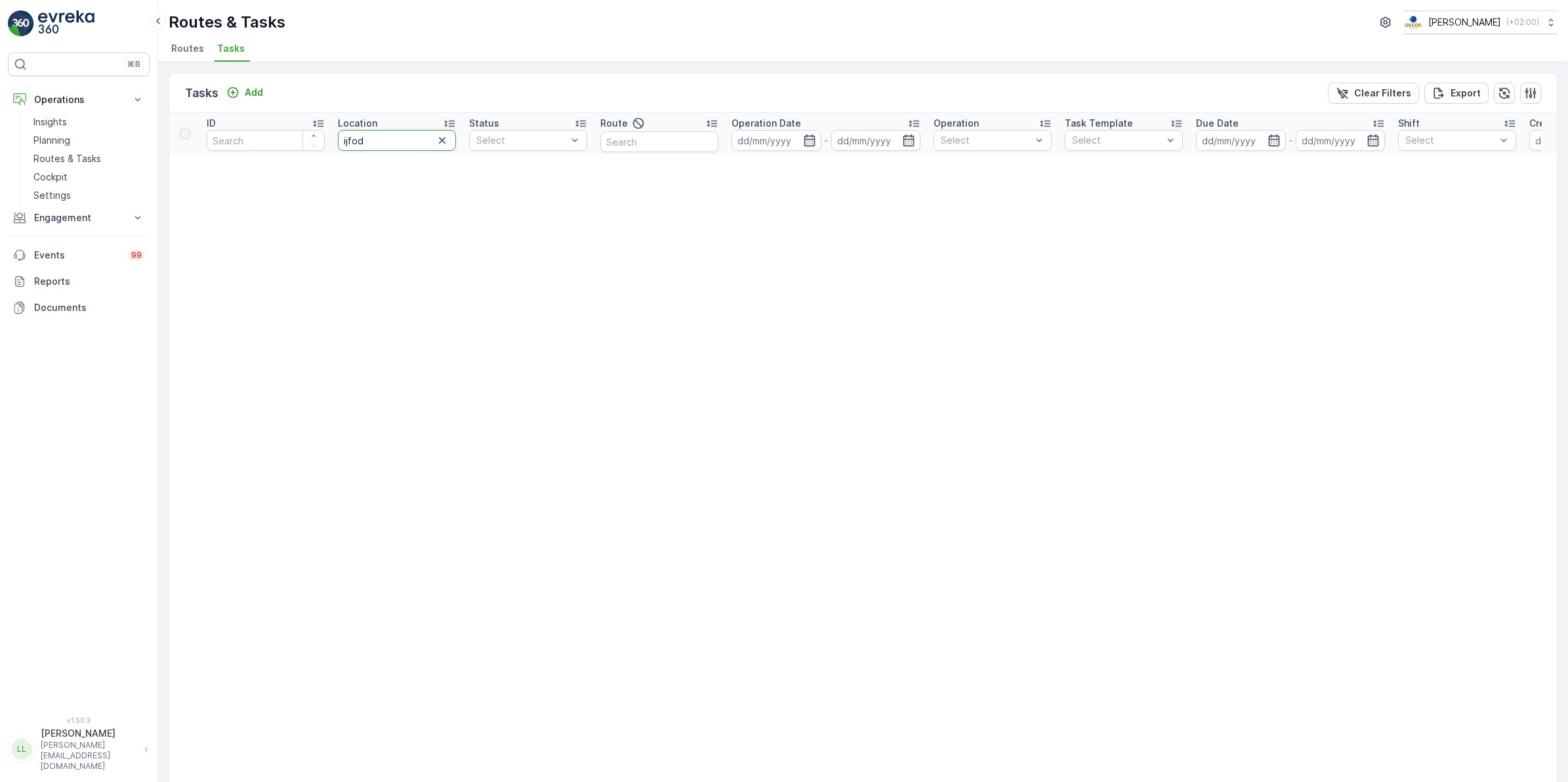
drag, startPoint x: 327, startPoint y: 142, endPoint x: 300, endPoint y: 143, distance: 27.0
click at [300, 143] on tr "ID Location ijfod Status Select Route Operation Date - Operation Select Task Te…" at bounding box center [1152, 133] width 1965 height 42
type input "ijdo"
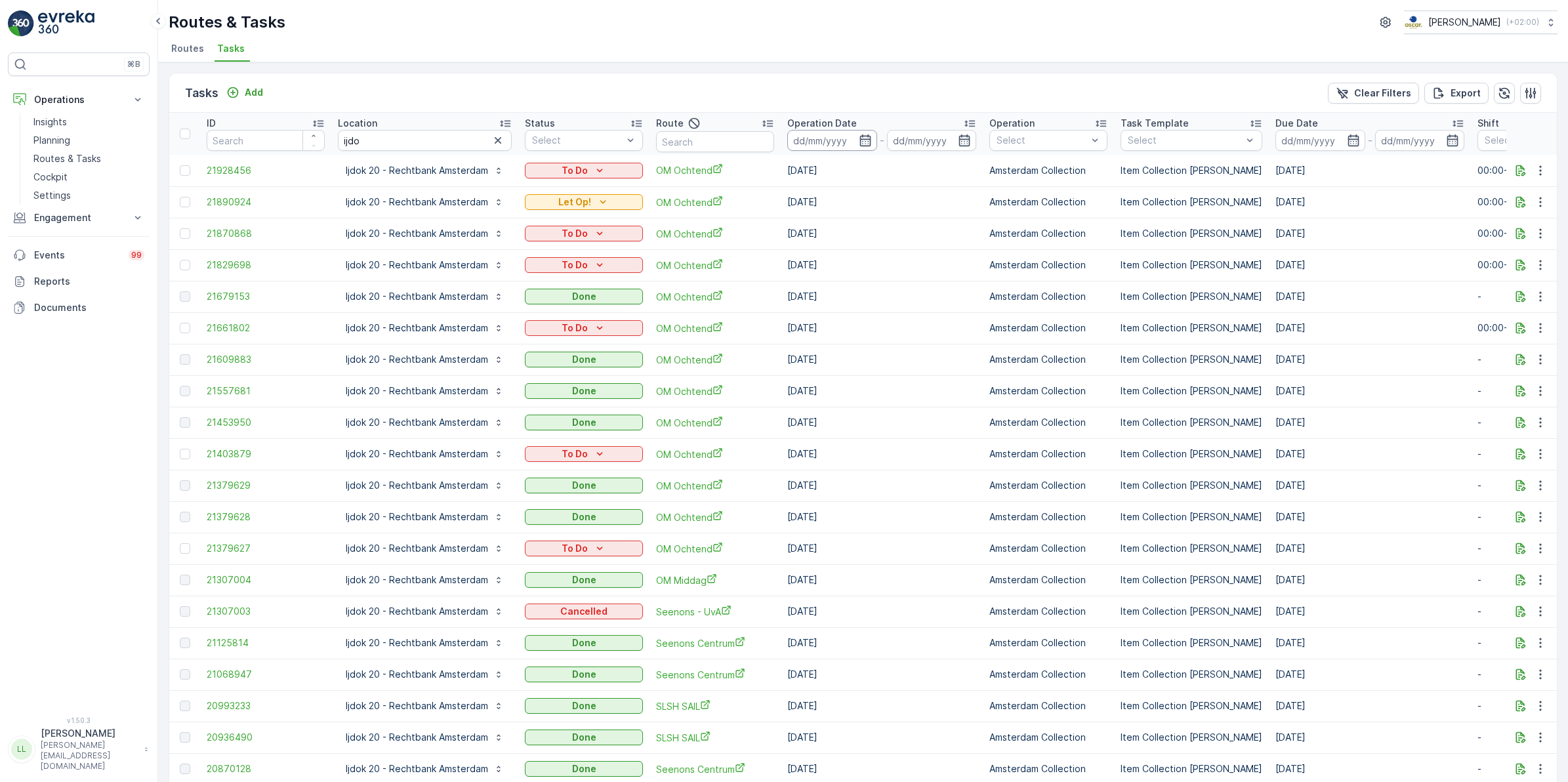
drag, startPoint x: 867, startPoint y: 138, endPoint x: 876, endPoint y: 146, distance: 12.0
click at [867, 138] on icon "button" at bounding box center [865, 140] width 13 height 13
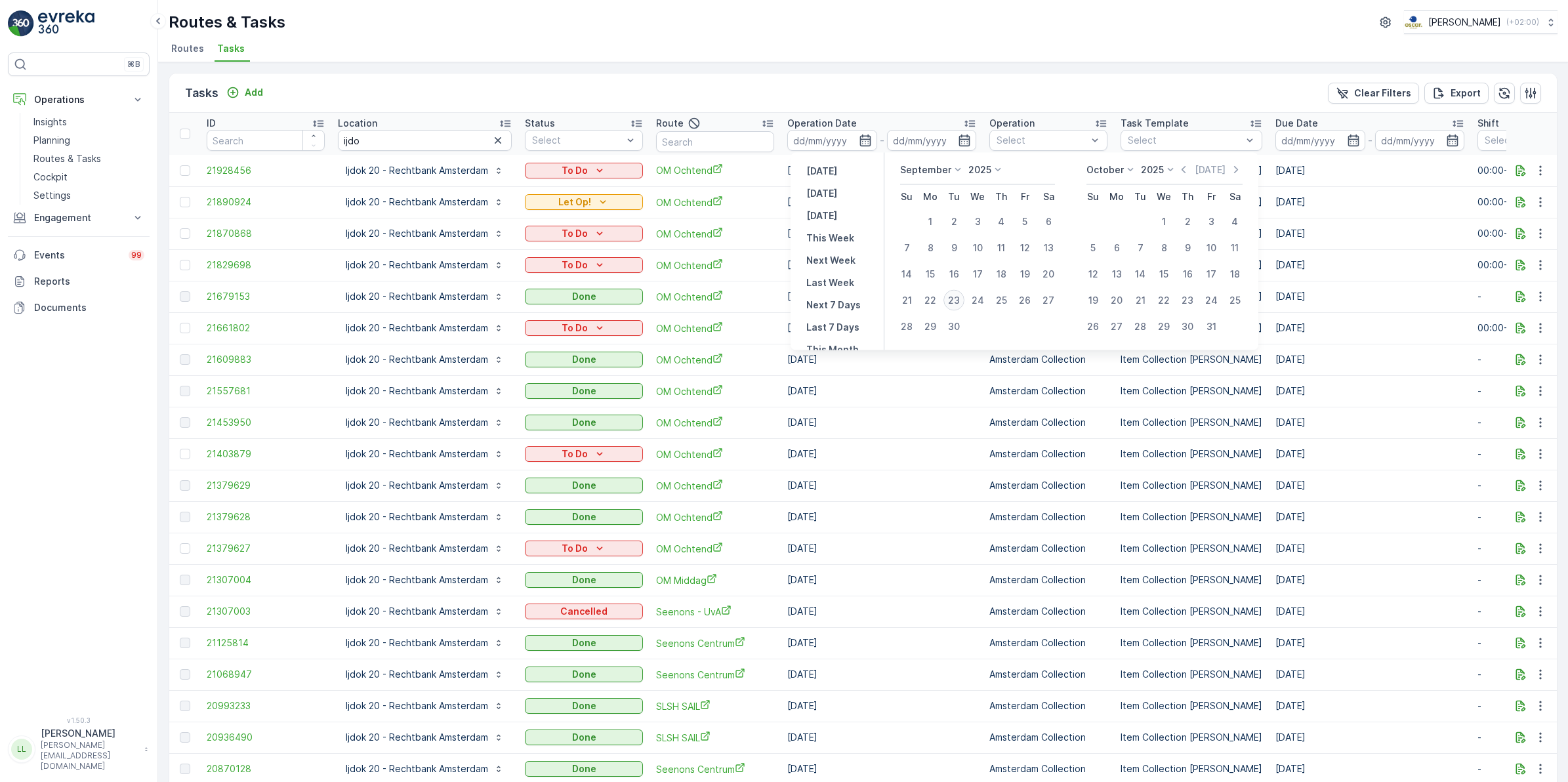
click at [952, 300] on div "23" at bounding box center [954, 300] width 21 height 21
type input "[DATE]"
click at [952, 300] on div "23" at bounding box center [954, 300] width 21 height 21
type input "[DATE]"
click at [952, 300] on div "23" at bounding box center [954, 300] width 21 height 21
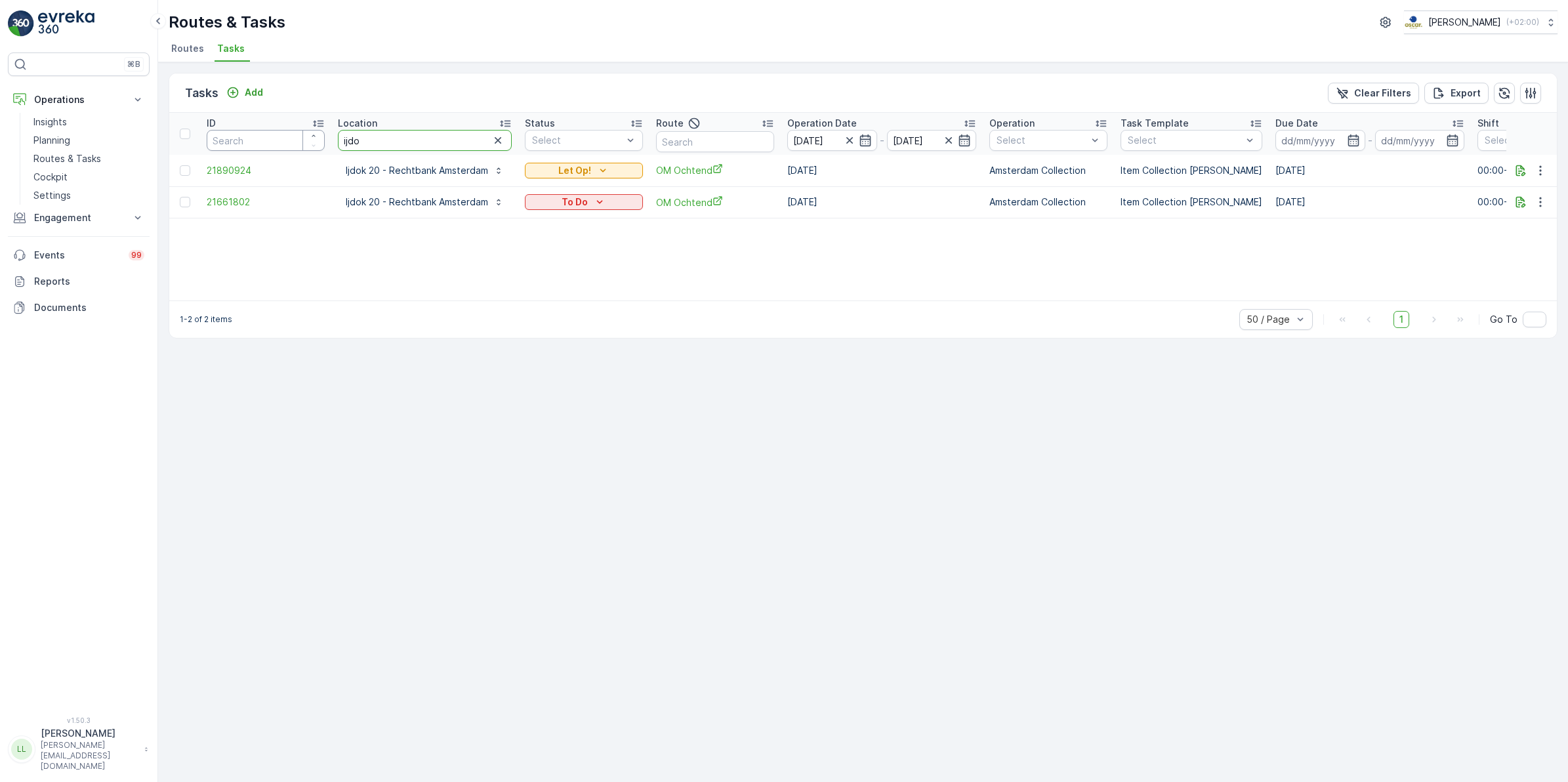
drag, startPoint x: 375, startPoint y: 140, endPoint x: 303, endPoint y: 146, distance: 72.2
click at [261, 145] on tr "ID Location ijdo Status Select Route Operation Date 23.09.2025 - 23.09.2025 Ope…" at bounding box center [1209, 133] width 2079 height 42
click at [500, 142] on icon "button" at bounding box center [497, 140] width 13 height 13
click at [736, 138] on input "text" at bounding box center [714, 142] width 118 height 21
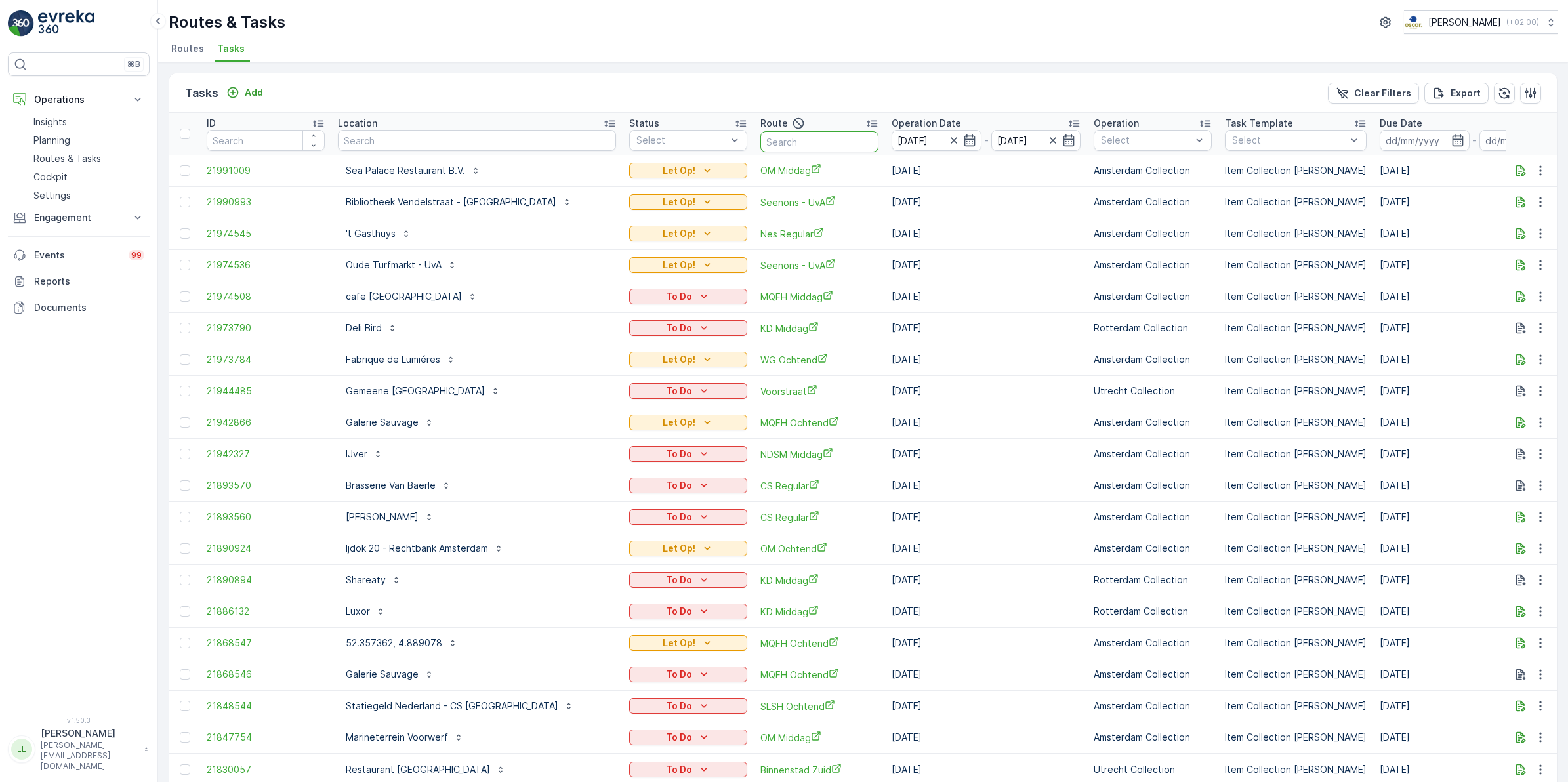
click at [760, 139] on input "text" at bounding box center [819, 142] width 118 height 21
type input "seen"
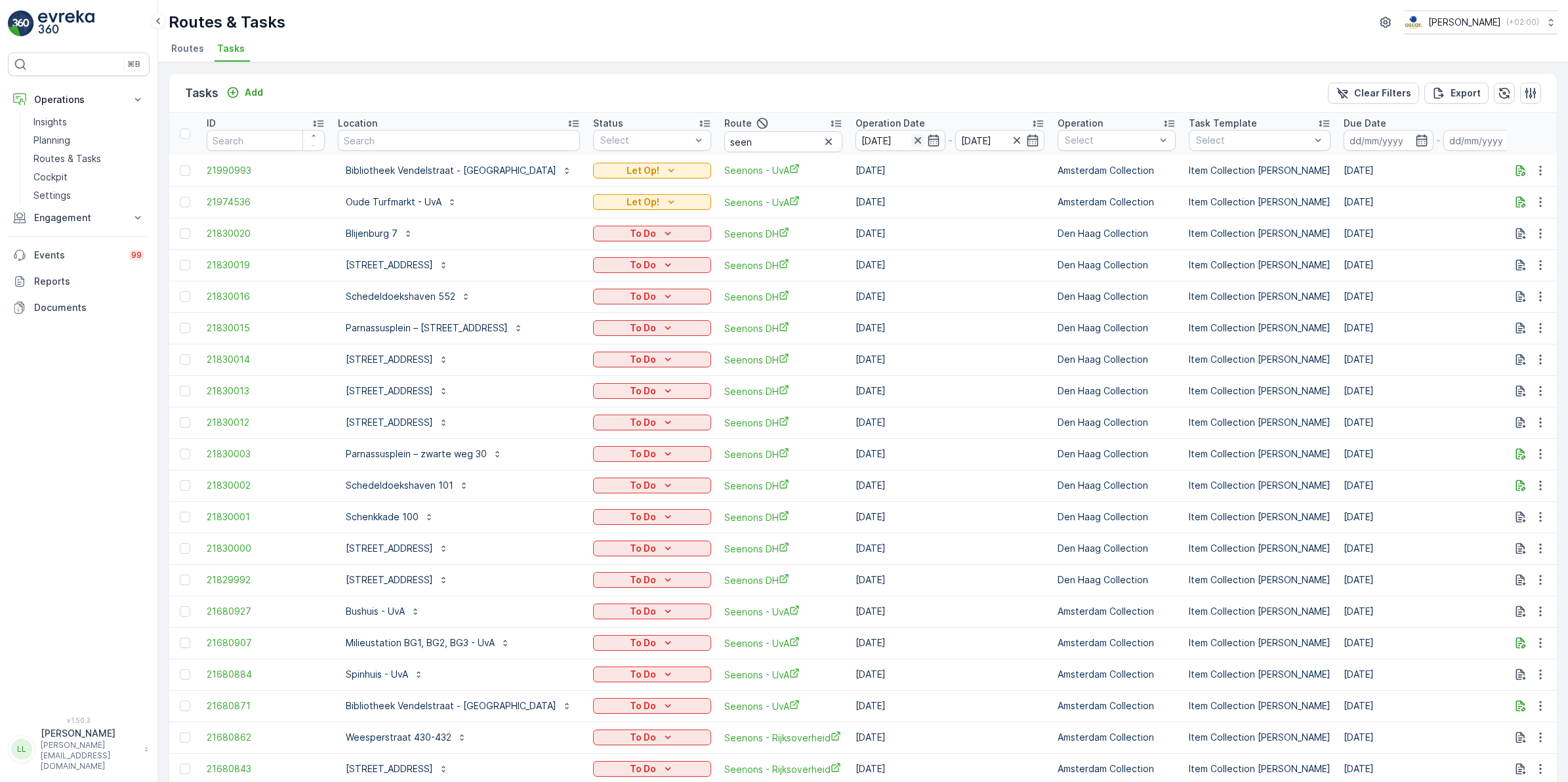
click at [914, 140] on icon "button" at bounding box center [918, 141] width 7 height 7
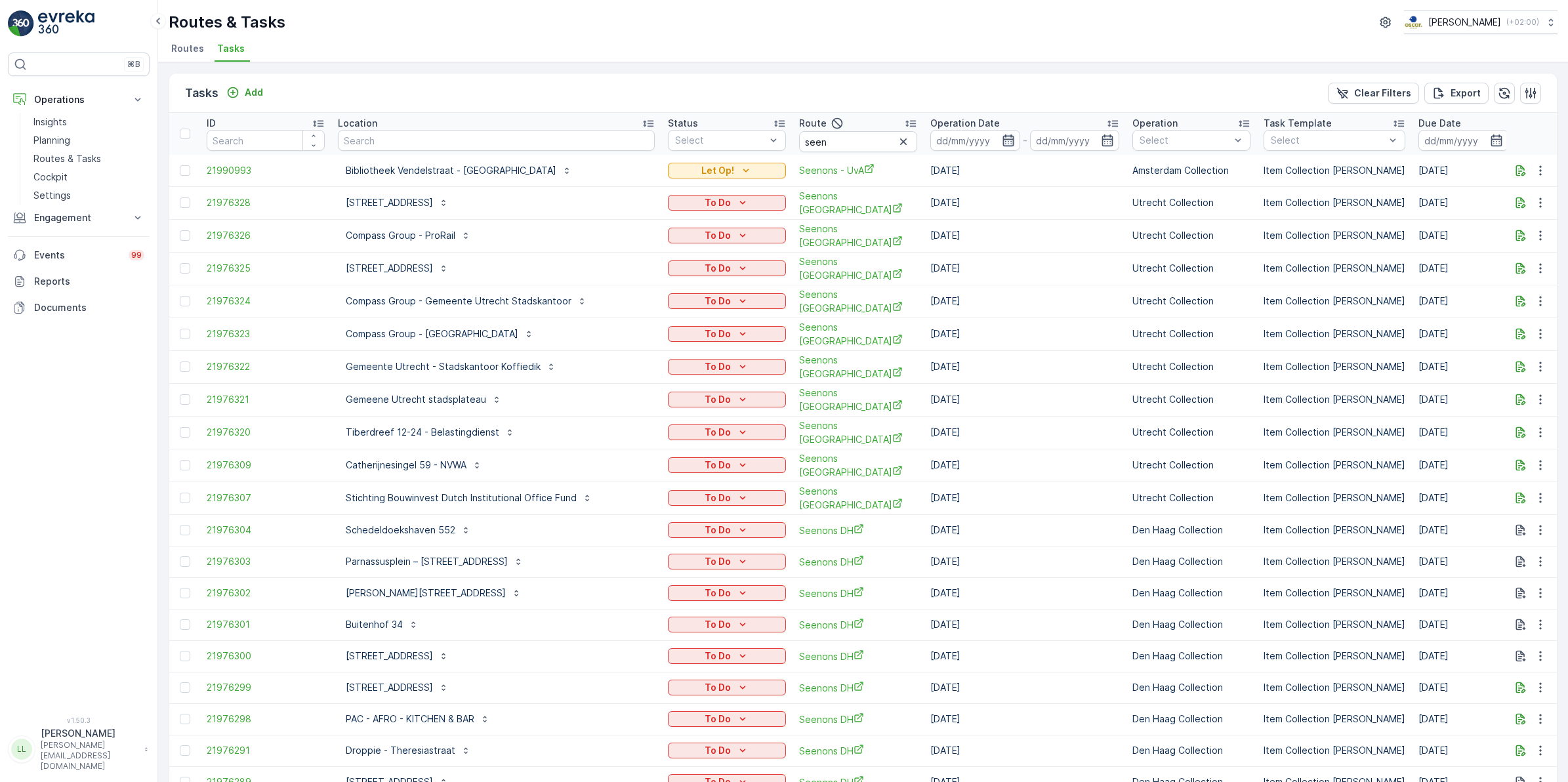
click at [1002, 140] on icon "button" at bounding box center [1008, 140] width 13 height 13
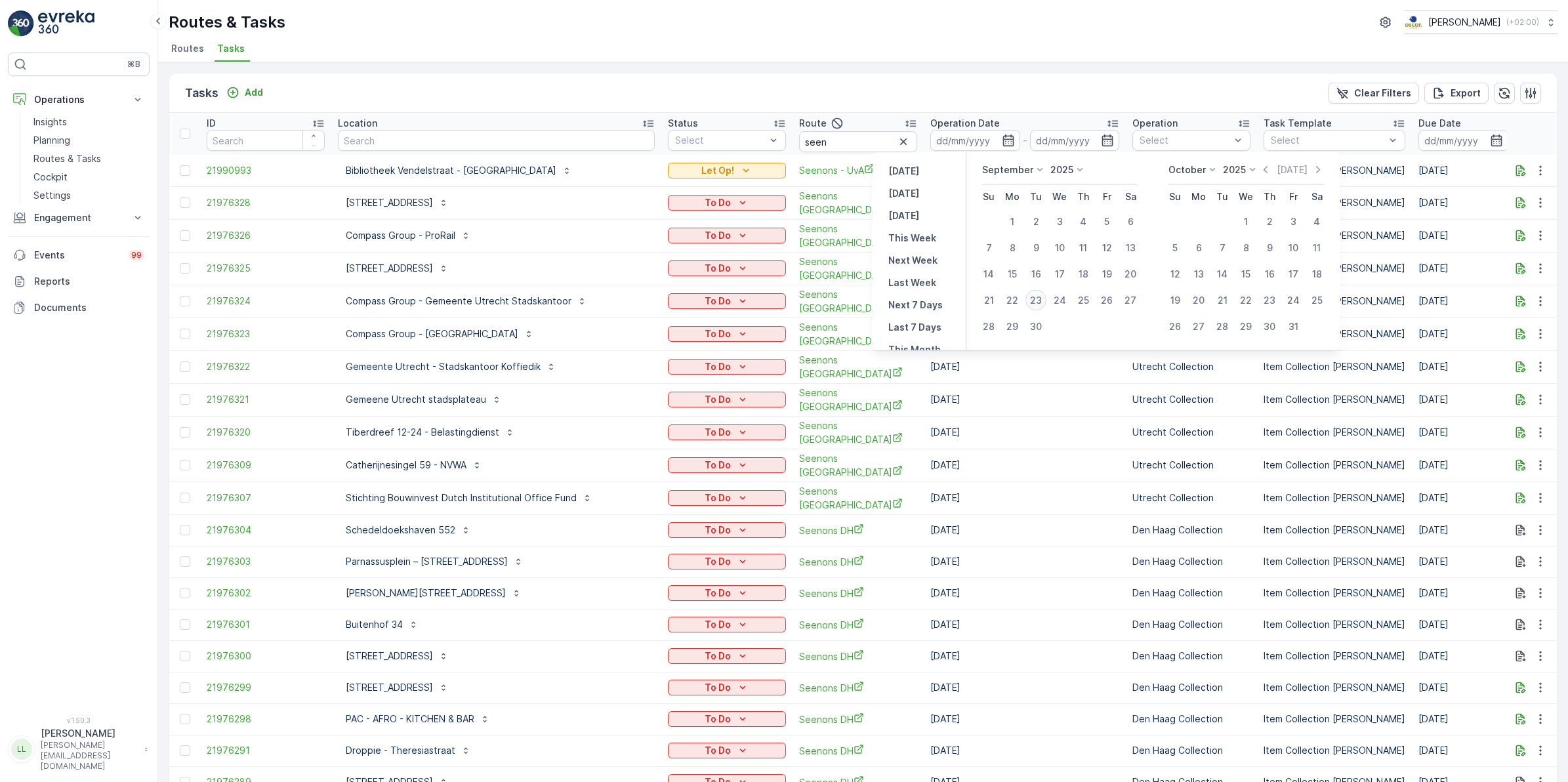
click at [1039, 300] on div "23" at bounding box center [1035, 300] width 21 height 21
type input "[DATE]"
click at [1039, 300] on div "23" at bounding box center [1035, 300] width 21 height 21
type input "[DATE]"
click at [1039, 300] on div "23" at bounding box center [1035, 300] width 21 height 21
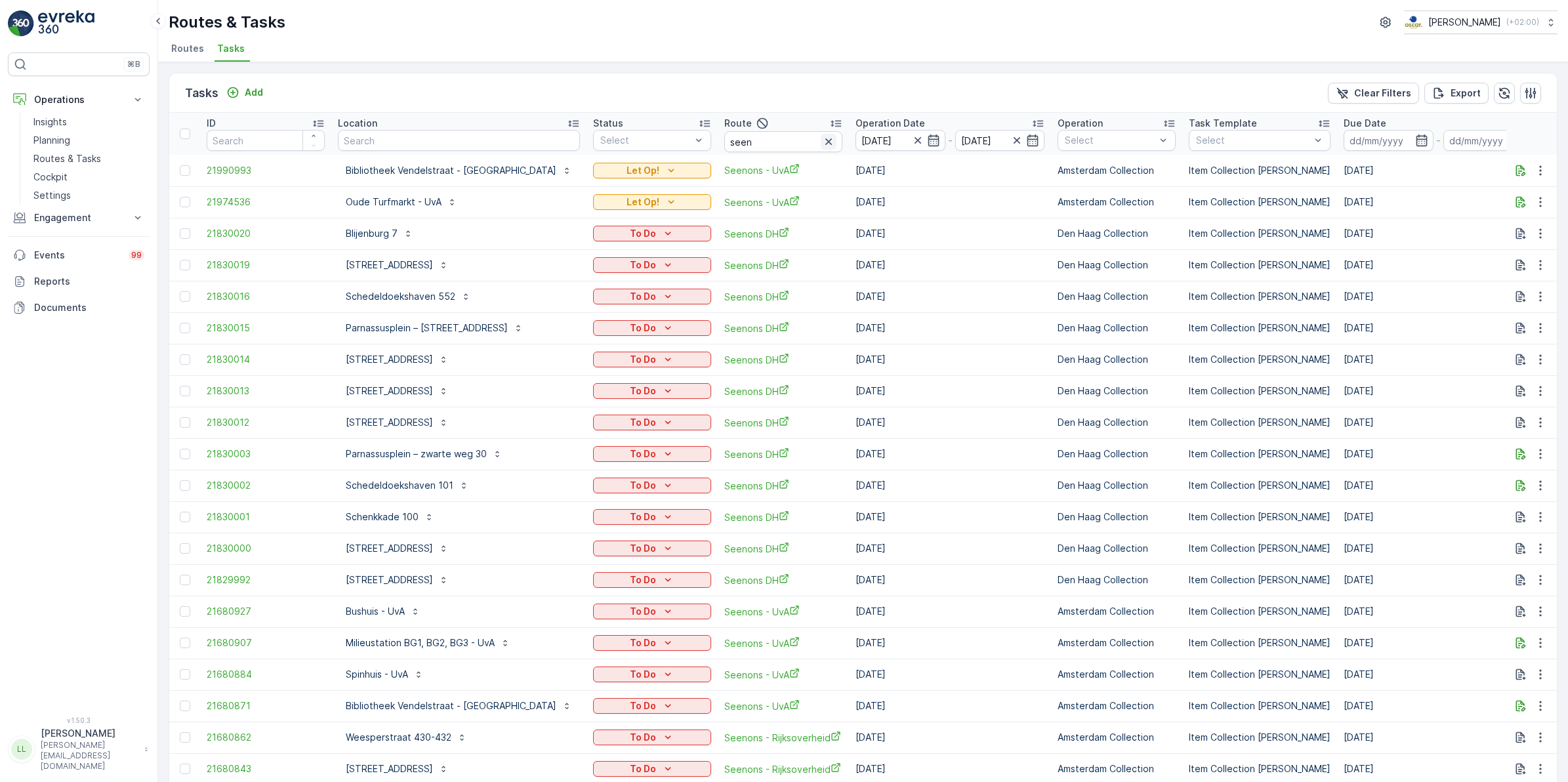
click at [822, 140] on icon "button" at bounding box center [828, 141] width 13 height 13
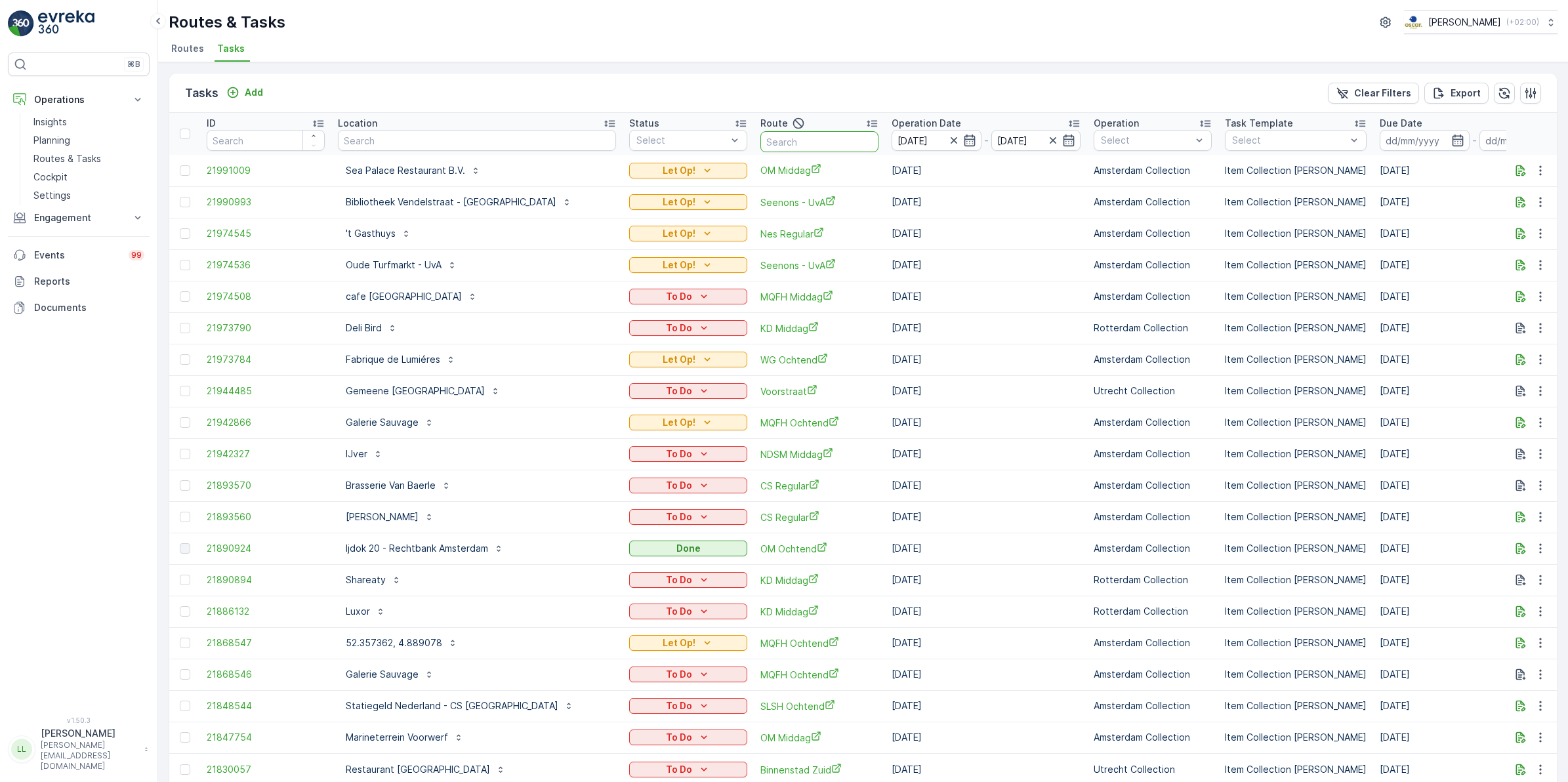
click at [760, 138] on input "text" at bounding box center [819, 142] width 118 height 21
type input "rokin"
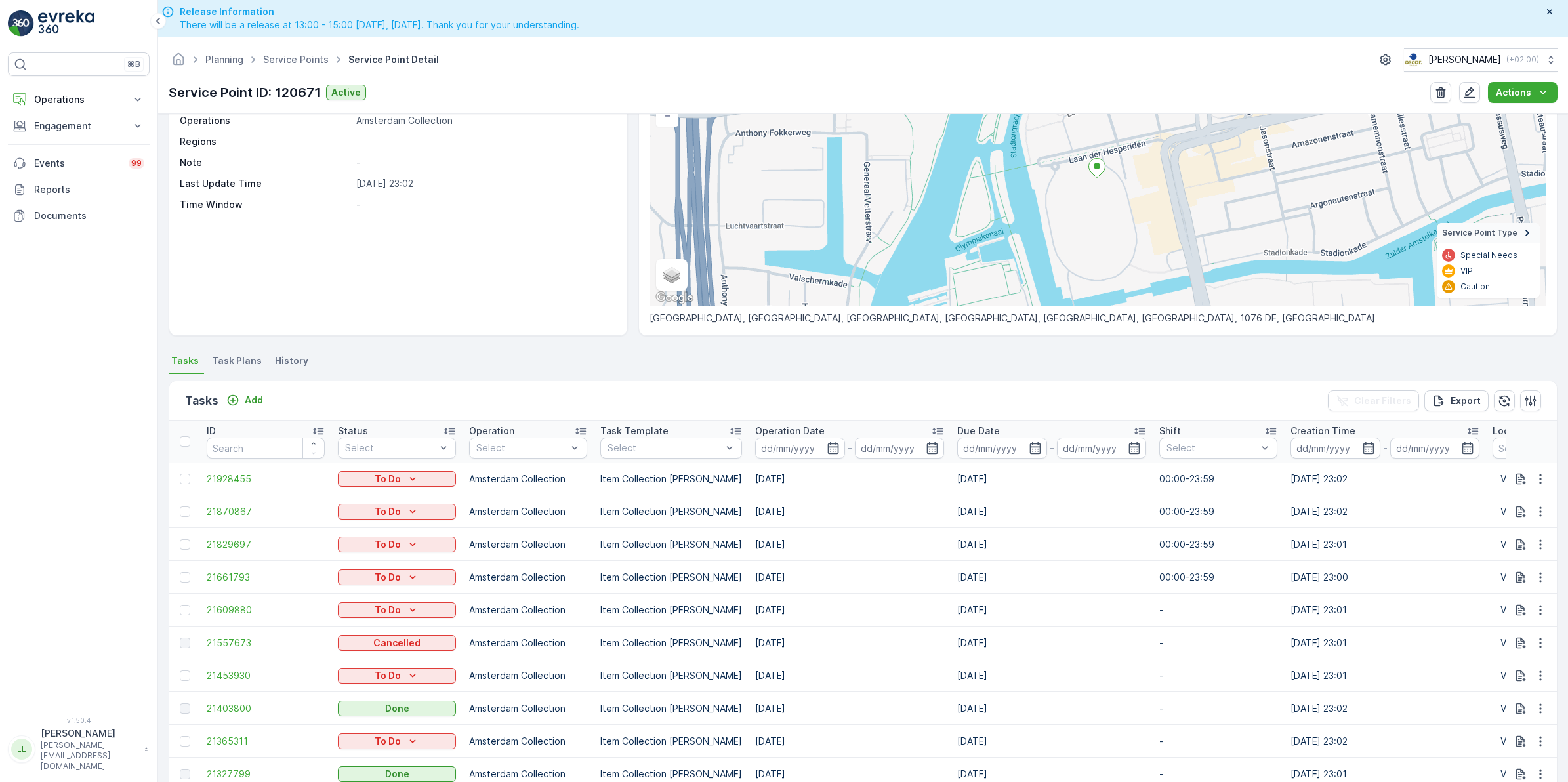
scroll to position [137, 0]
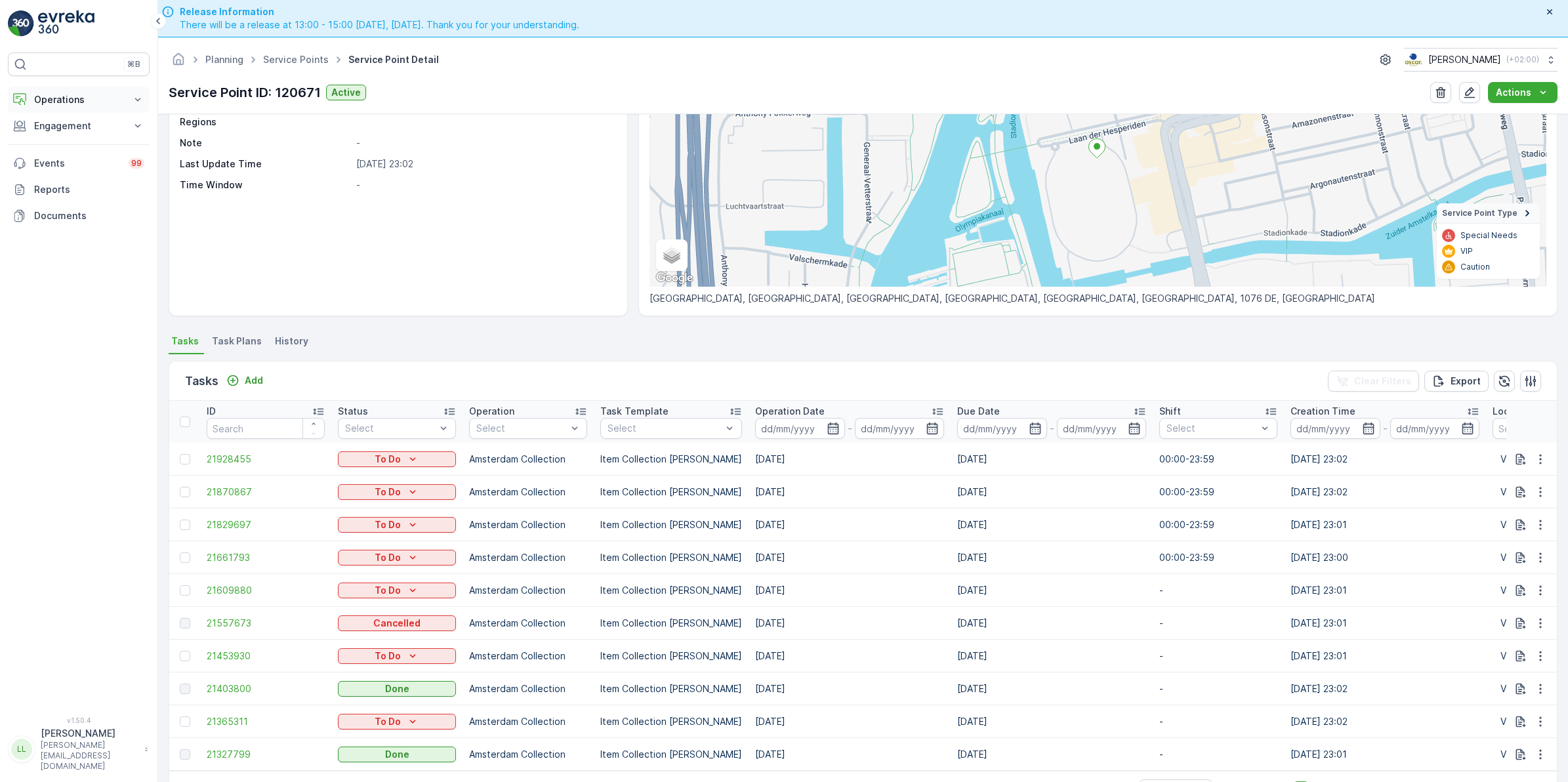
click at [86, 99] on p "Operations" at bounding box center [78, 99] width 89 height 13
click at [51, 181] on p "Cockpit" at bounding box center [50, 176] width 34 height 13
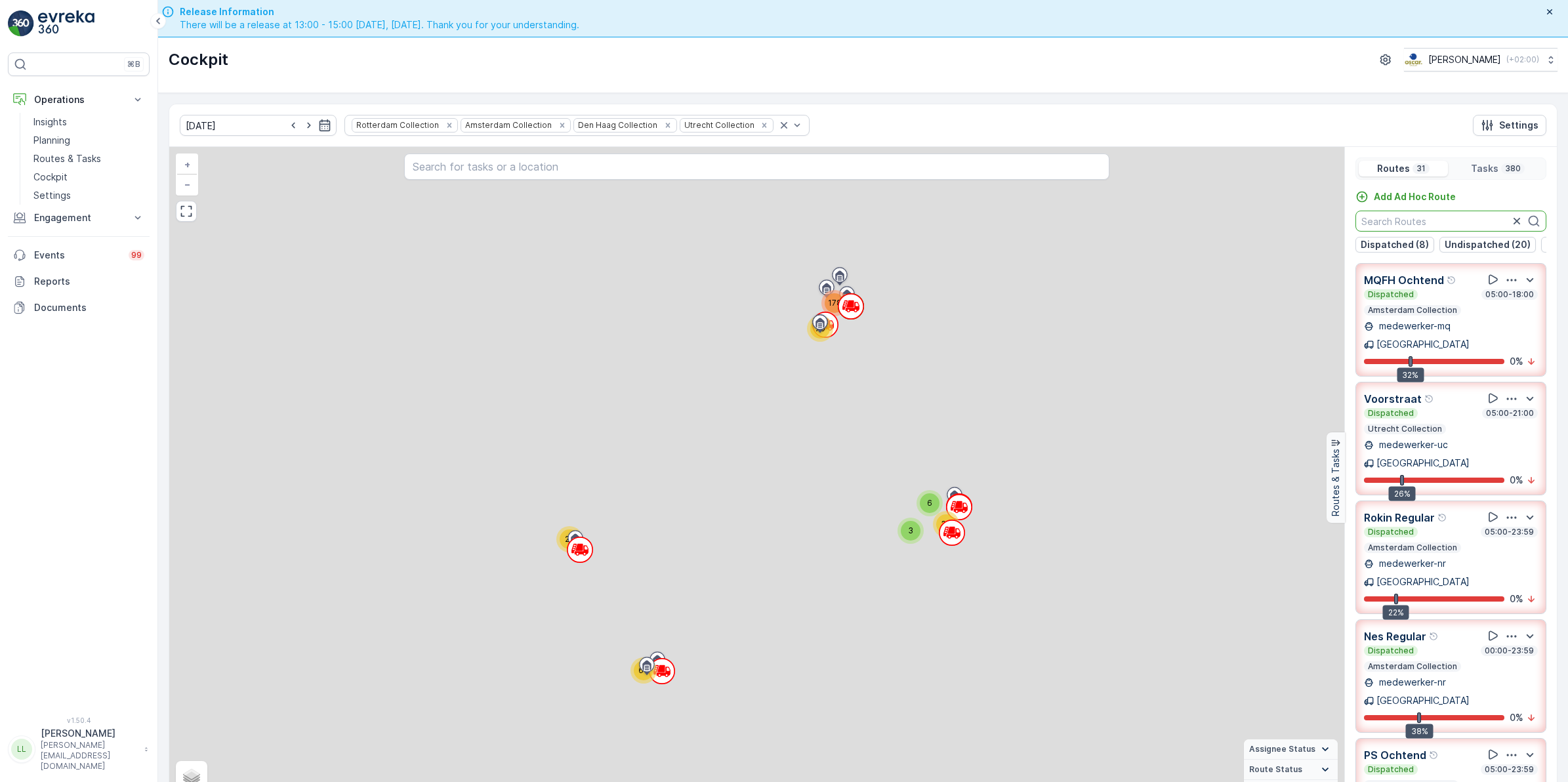
click at [1457, 221] on input "text" at bounding box center [1450, 221] width 191 height 21
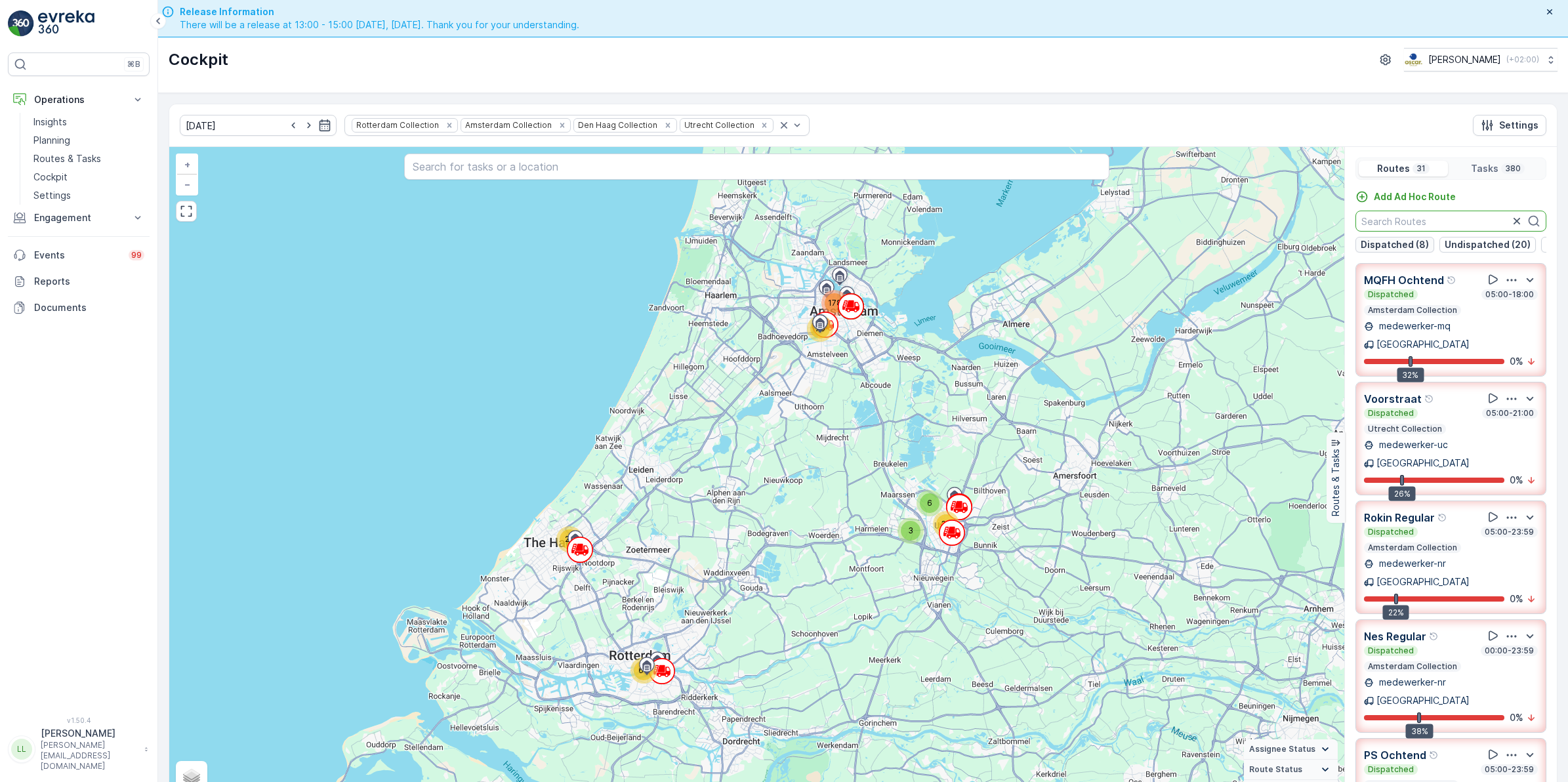
click at [1402, 241] on p "Dispatched (8)" at bounding box center [1394, 244] width 68 height 13
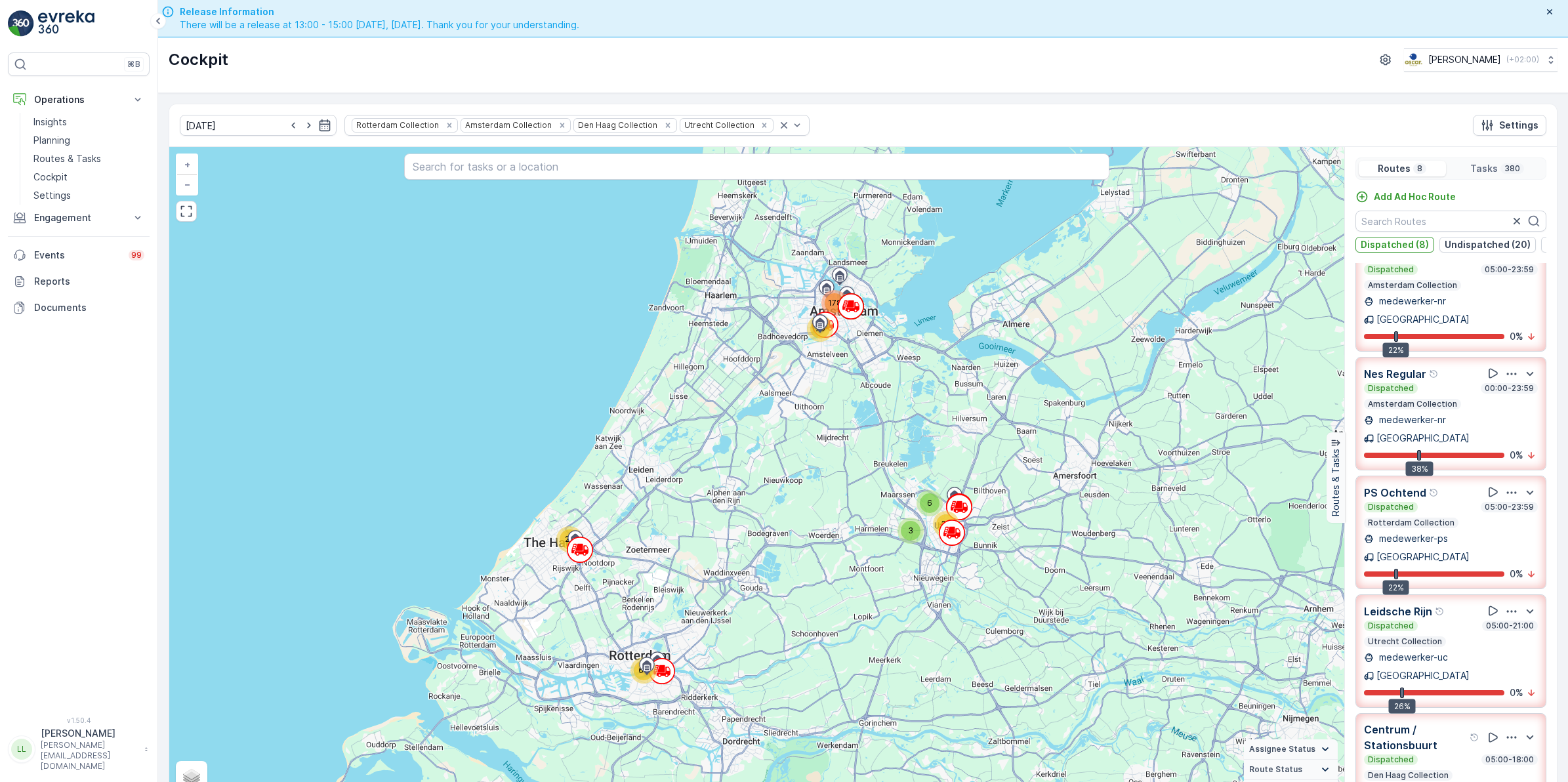
scroll to position [33, 0]
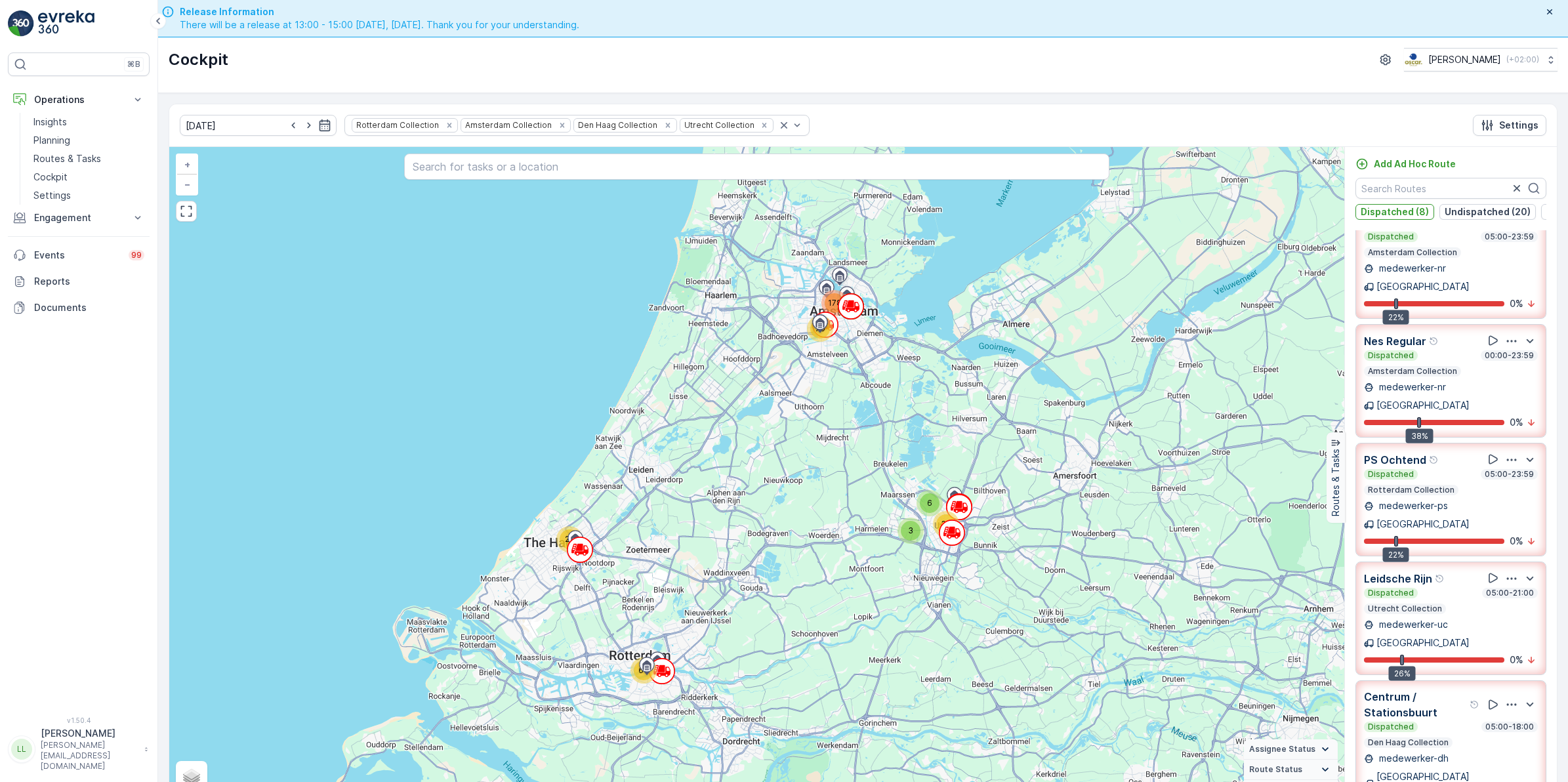
drag, startPoint x: 1398, startPoint y: 208, endPoint x: 1416, endPoint y: 182, distance: 31.6
click at [1395, 208] on p "Dispatched (8)" at bounding box center [1394, 211] width 68 height 13
click at [1416, 182] on input "text" at bounding box center [1450, 189] width 191 height 21
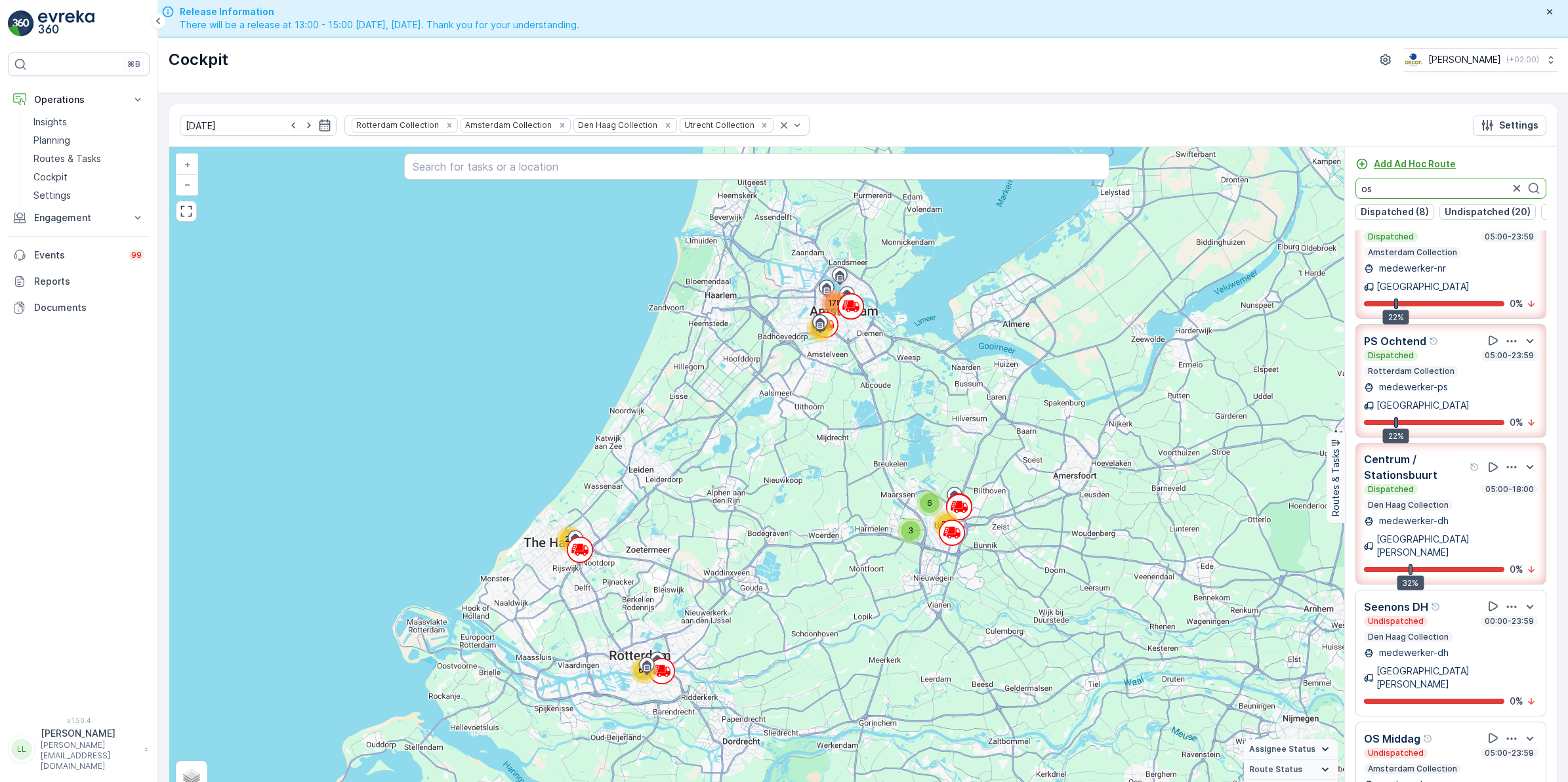
scroll to position [0, 0]
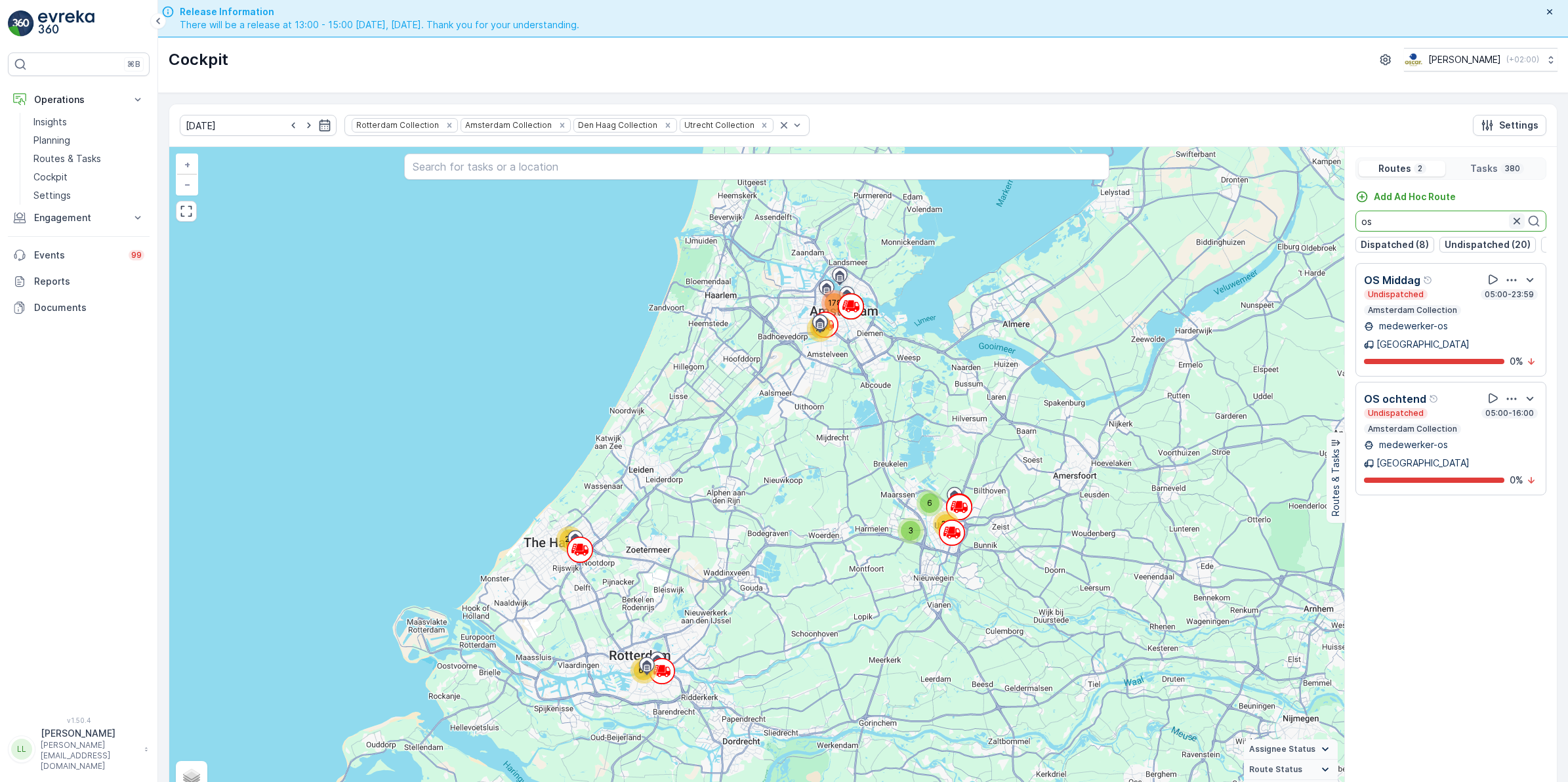
type input "os"
click at [1516, 224] on icon "button" at bounding box center [1516, 221] width 13 height 13
type input "s"
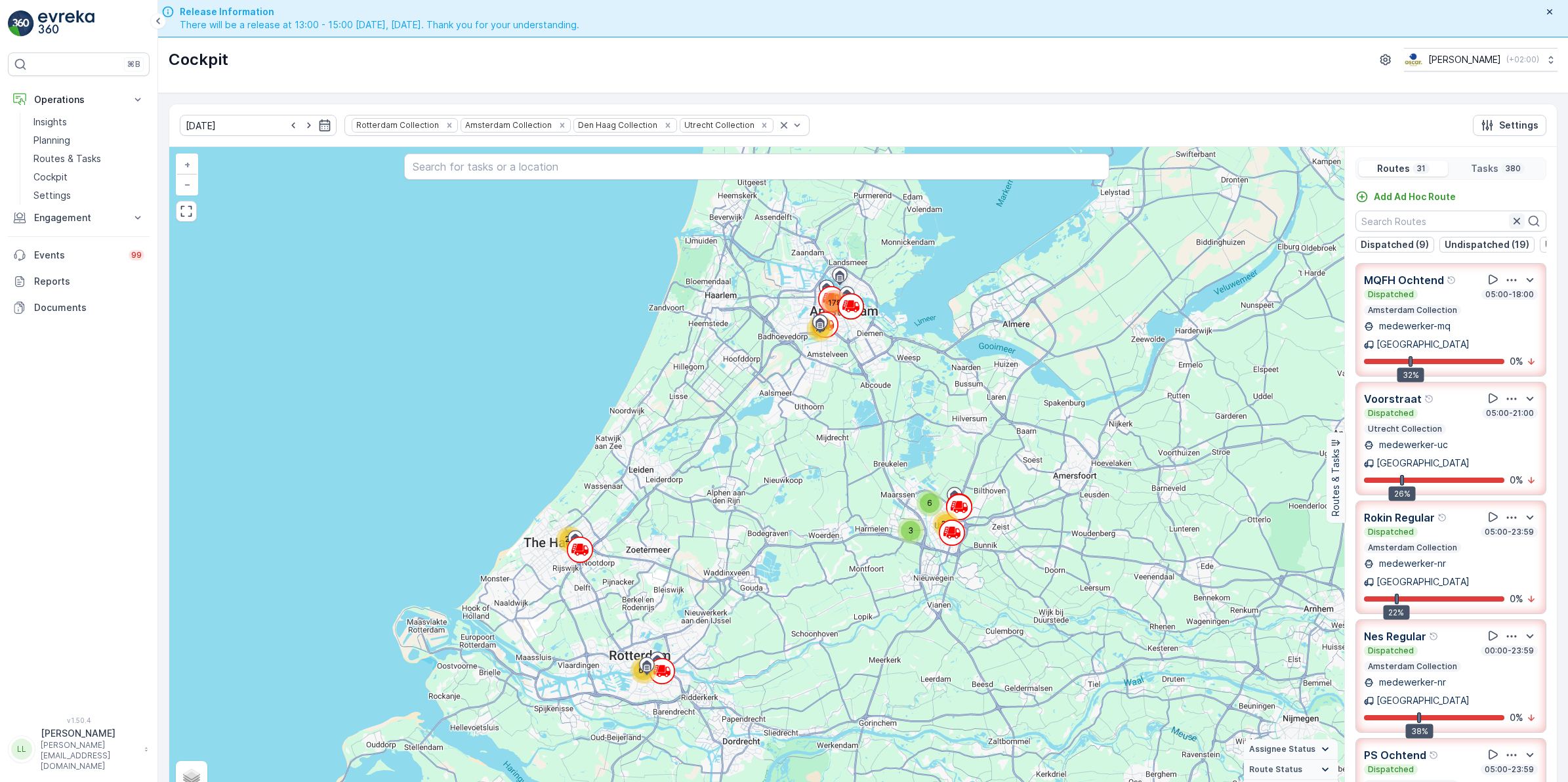
click at [1508, 221] on button "button" at bounding box center [1516, 221] width 16 height 16
click at [1479, 247] on p "Undispatched (19)" at bounding box center [1487, 244] width 85 height 13
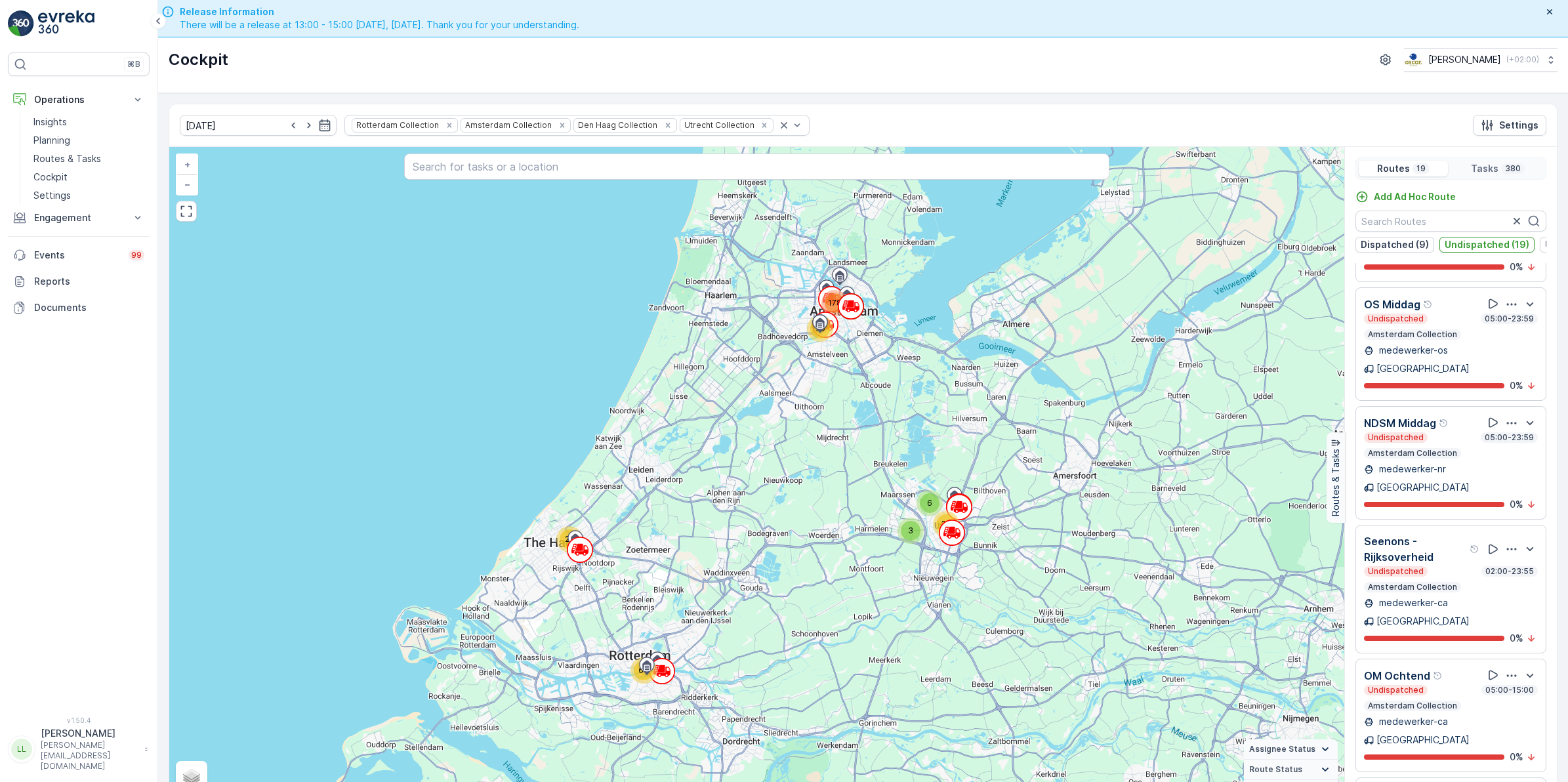
scroll to position [574, 0]
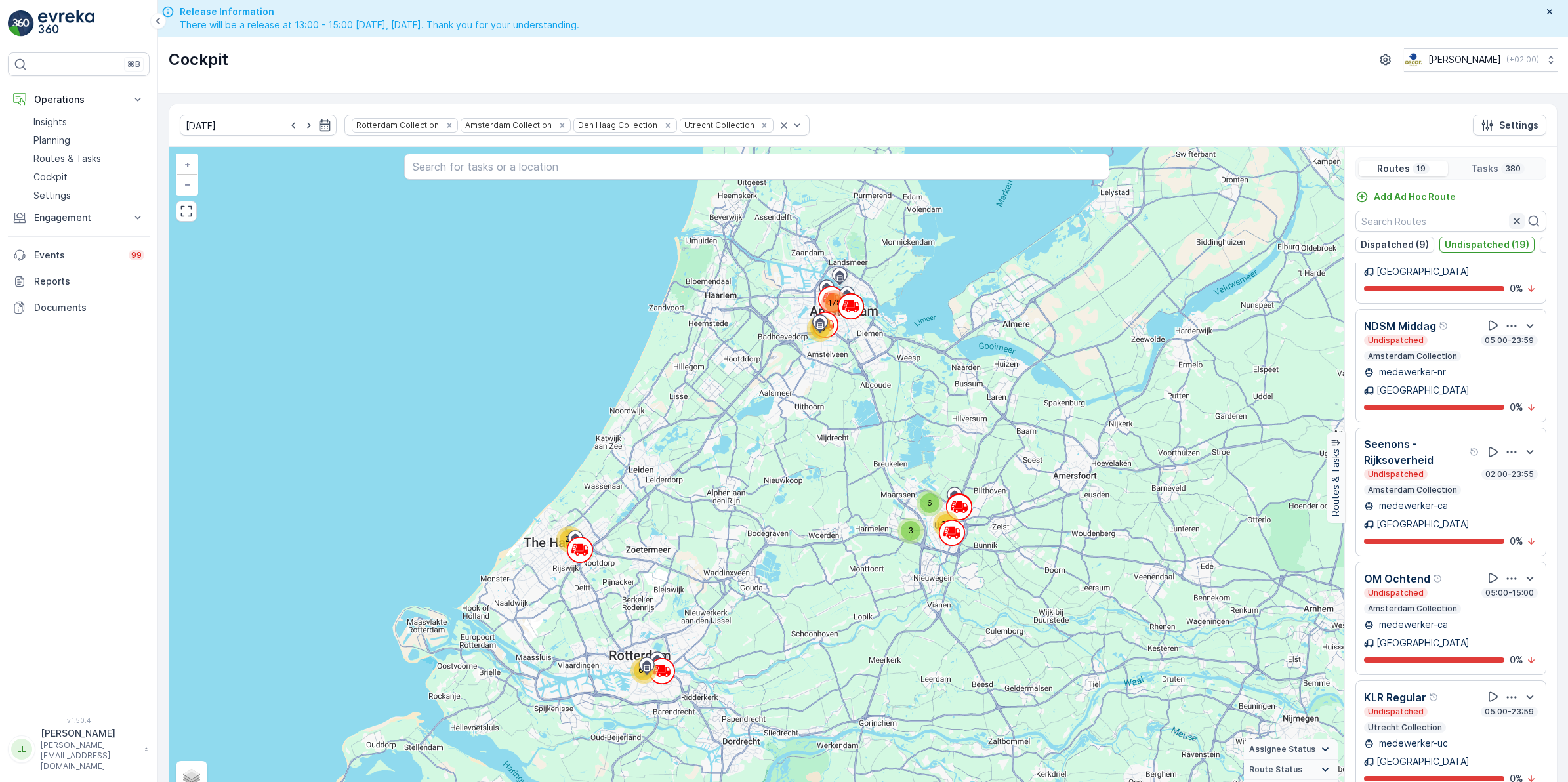
click at [1510, 221] on icon "button" at bounding box center [1516, 221] width 13 height 13
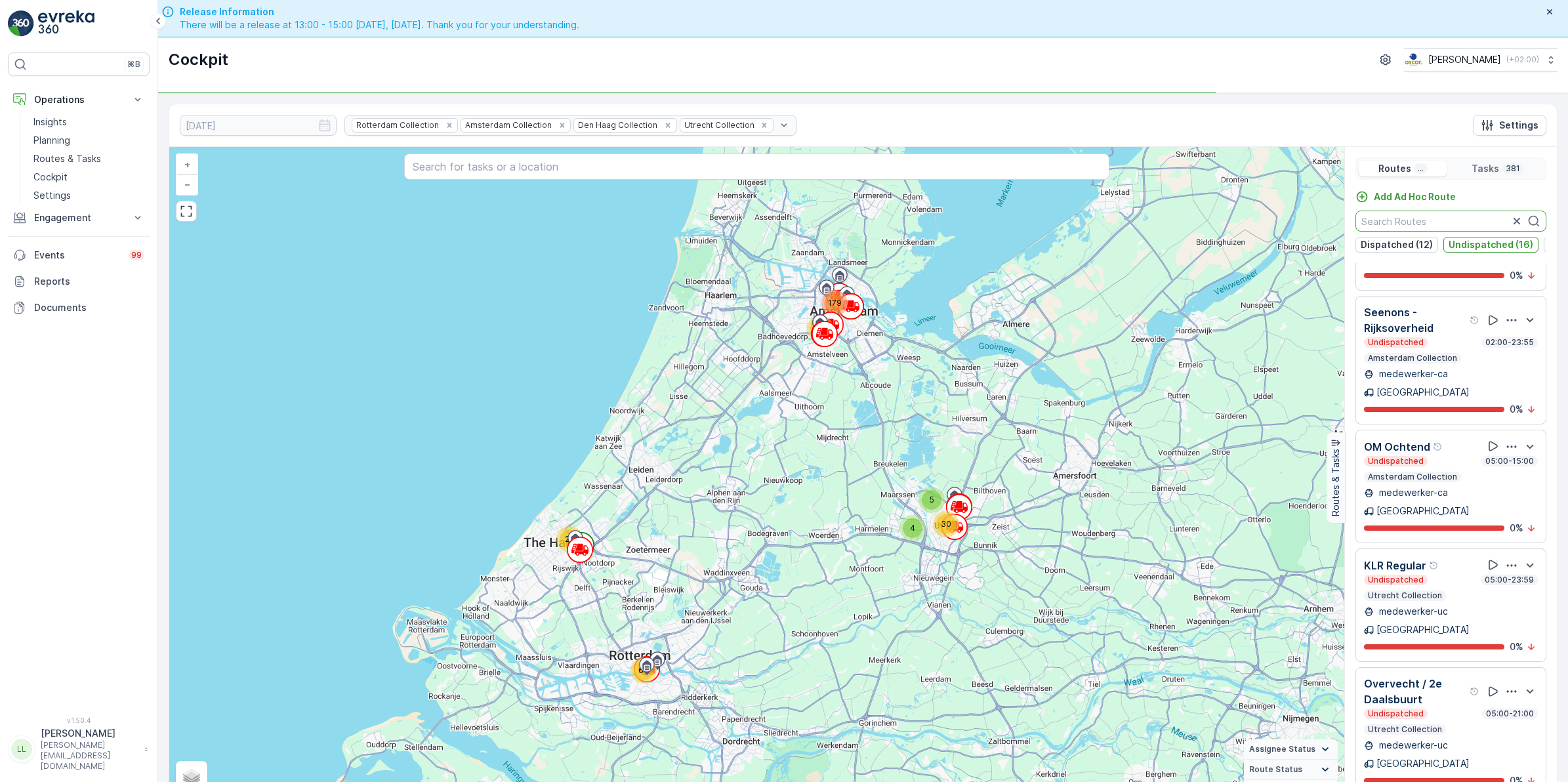
scroll to position [472, 0]
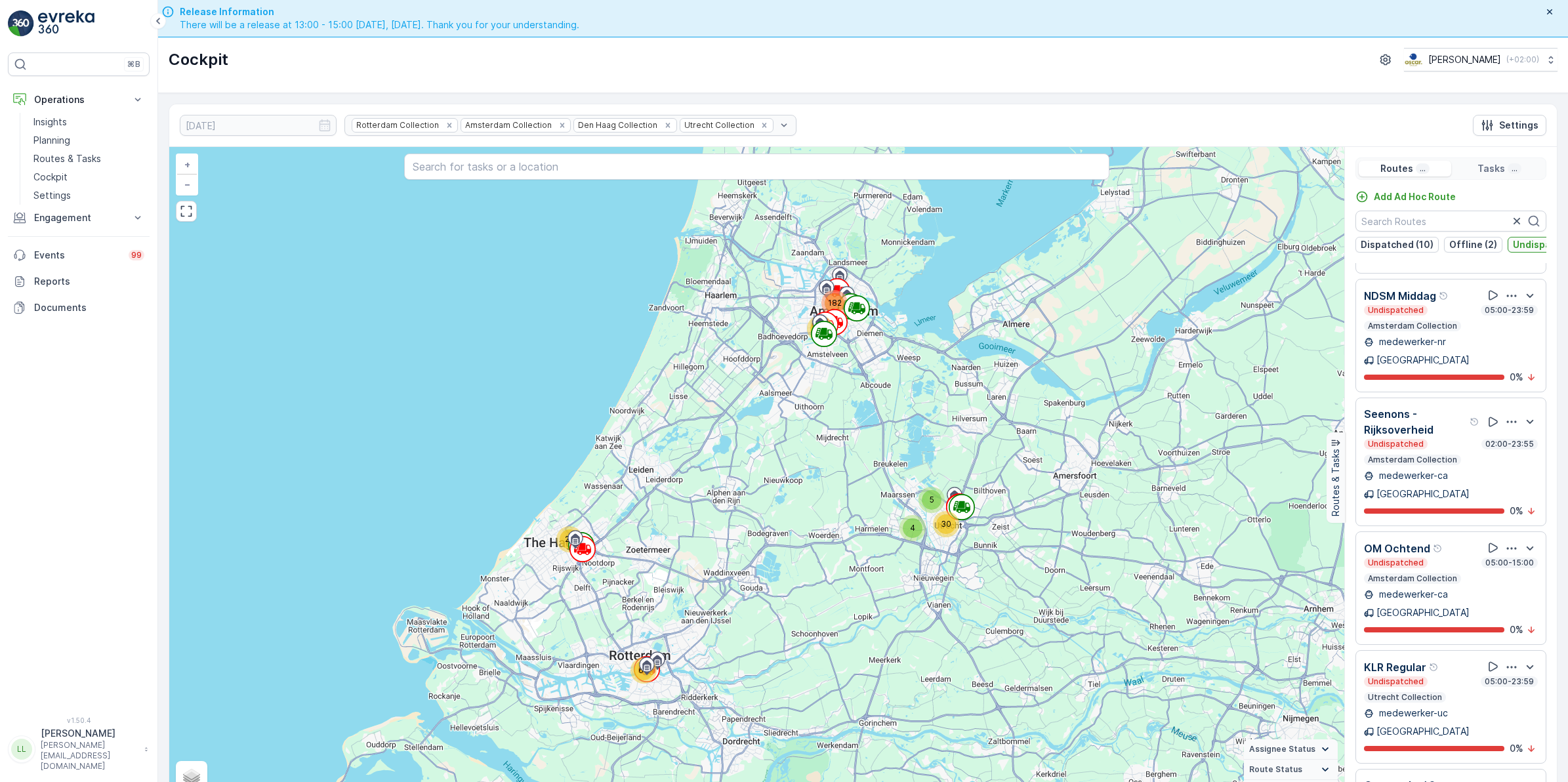
click at [1519, 247] on p "Undispatched (16)" at bounding box center [1555, 244] width 85 height 13
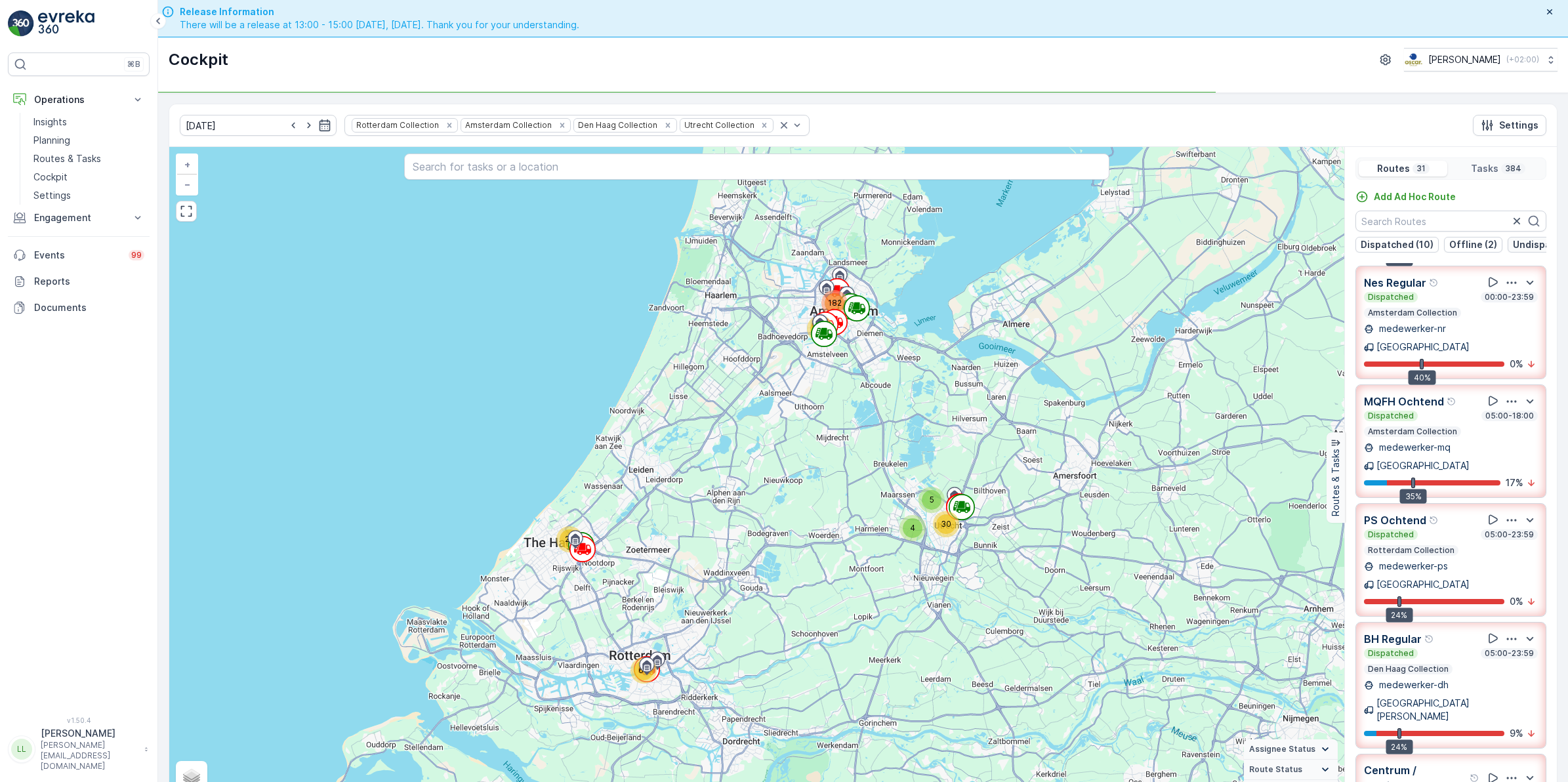
scroll to position [1704, 0]
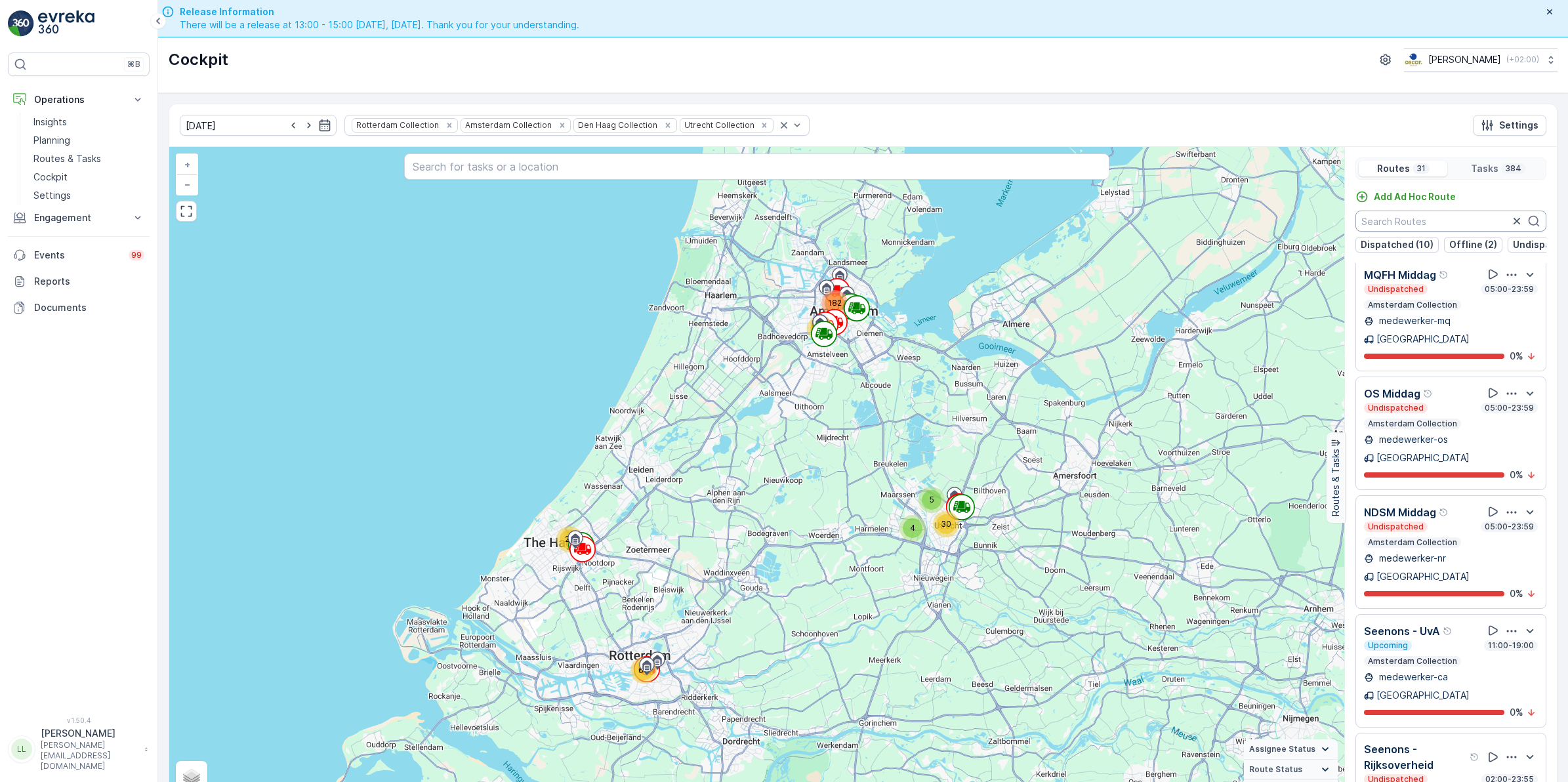
click at [1441, 215] on input "text" at bounding box center [1450, 221] width 191 height 21
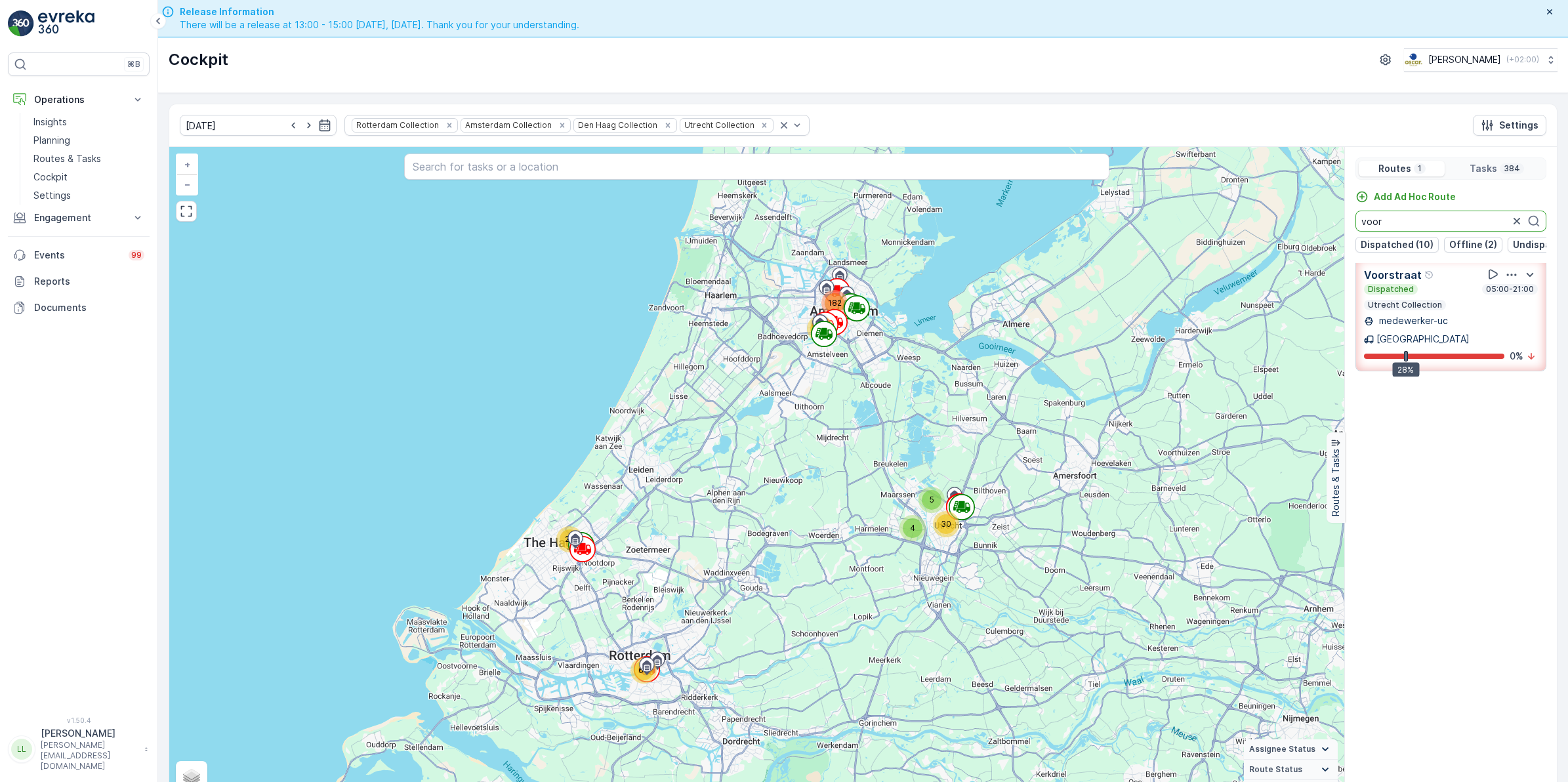
scroll to position [5, 0]
drag, startPoint x: 1411, startPoint y: 221, endPoint x: 1328, endPoint y: 234, distance: 84.0
click at [1328, 234] on div "29 5 4 30 64 70 182 + − Satellite Roadmap Terrain Hybrid Leaflet Keyboard short…" at bounding box center [863, 478] width 1387 height 662
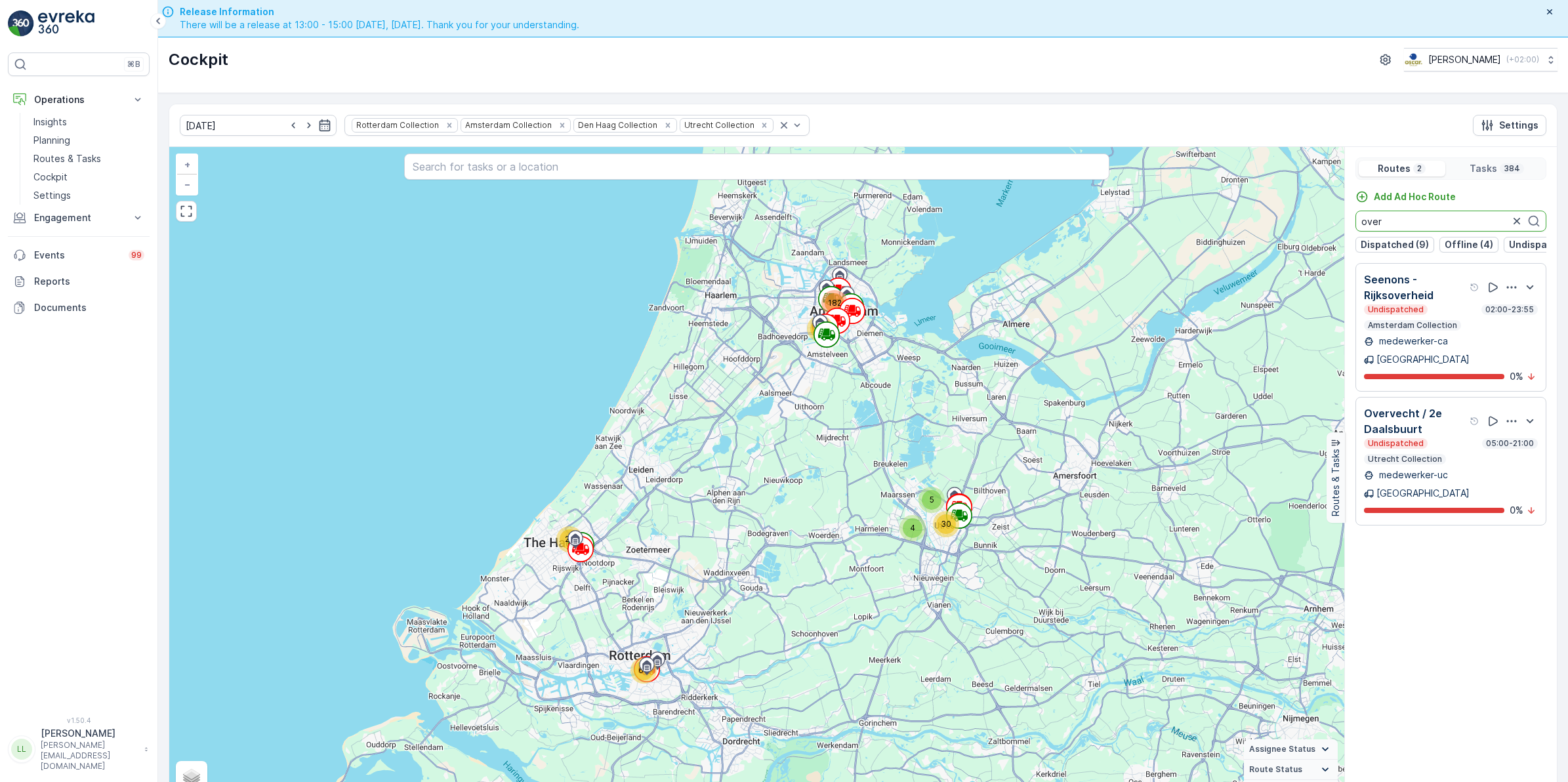
drag, startPoint x: 1381, startPoint y: 224, endPoint x: 1314, endPoint y: 232, distance: 67.5
click at [1314, 232] on div "29 5 4 30 64 70 182 + − Satellite Roadmap Terrain Hybrid Leaflet Keyboard short…" at bounding box center [863, 478] width 1387 height 662
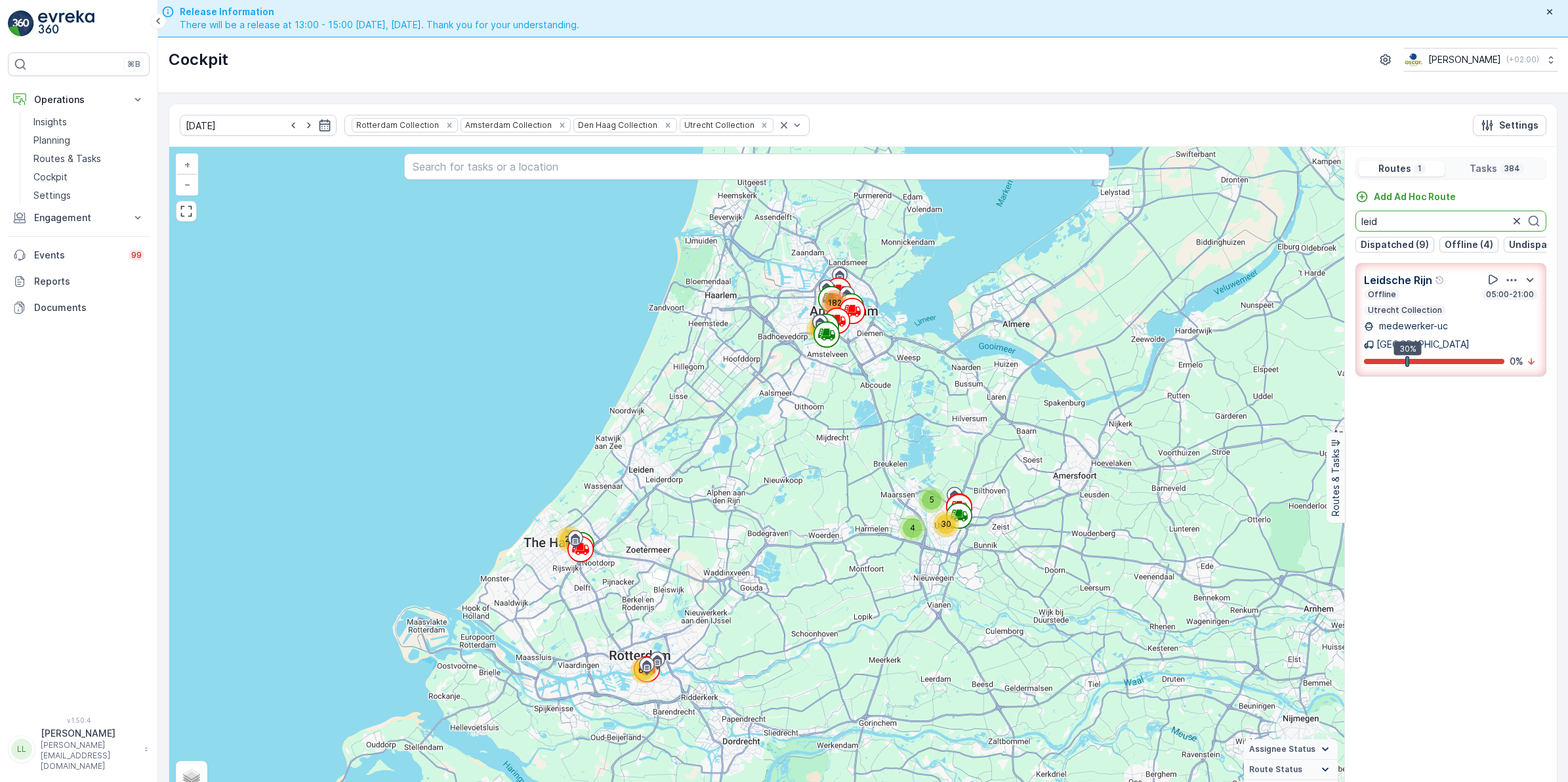
type input "leid"
click at [1515, 223] on icon "button" at bounding box center [1516, 221] width 13 height 13
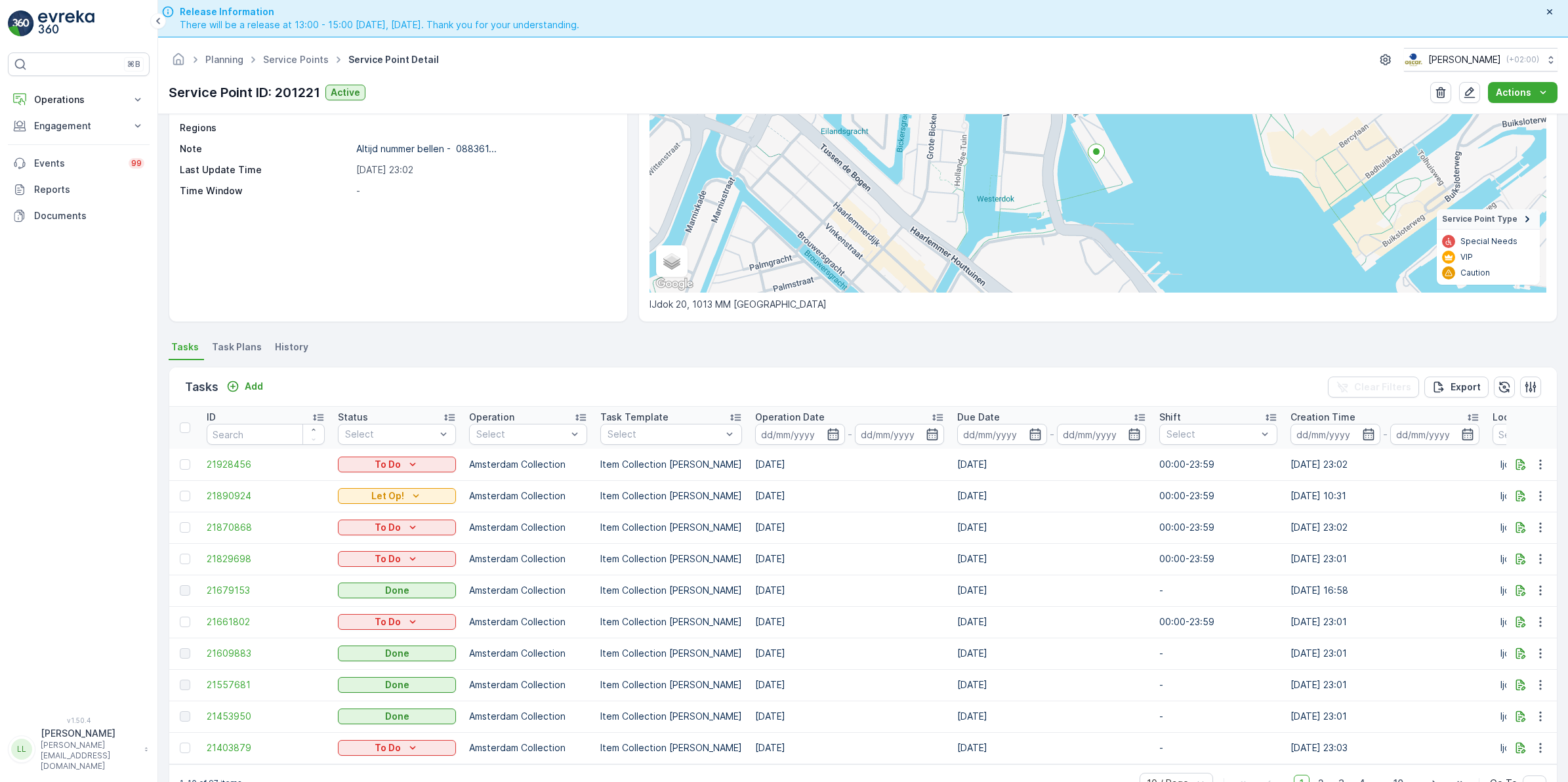
scroll to position [137, 0]
click at [1517, 490] on icon "button" at bounding box center [1520, 496] width 10 height 11
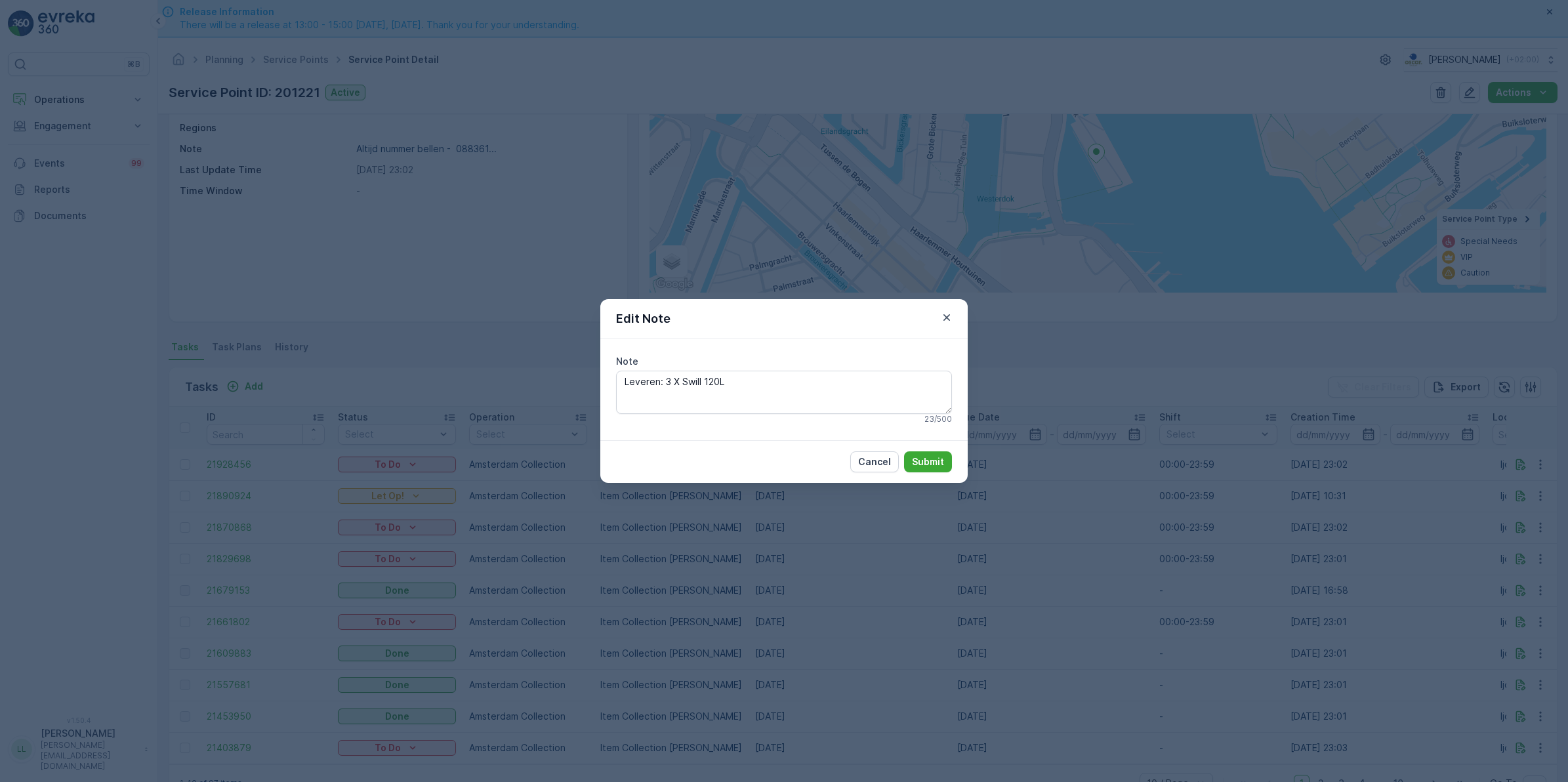
click at [940, 527] on div "Edit Note Note Leveren: 3 X Swill 120L 23 / 500 Cancel Submit" at bounding box center [784, 391] width 1568 height 782
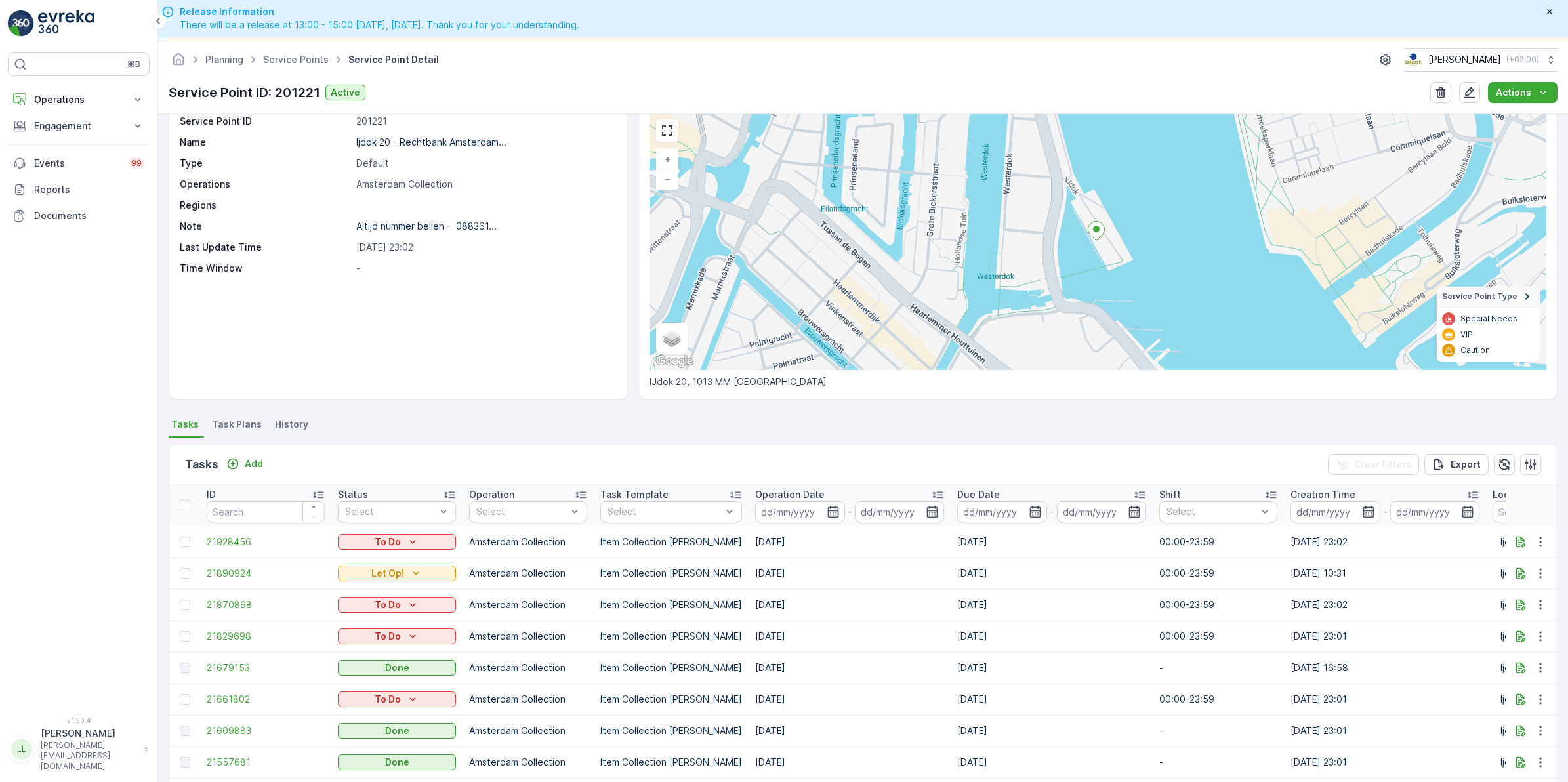
scroll to position [82, 0]
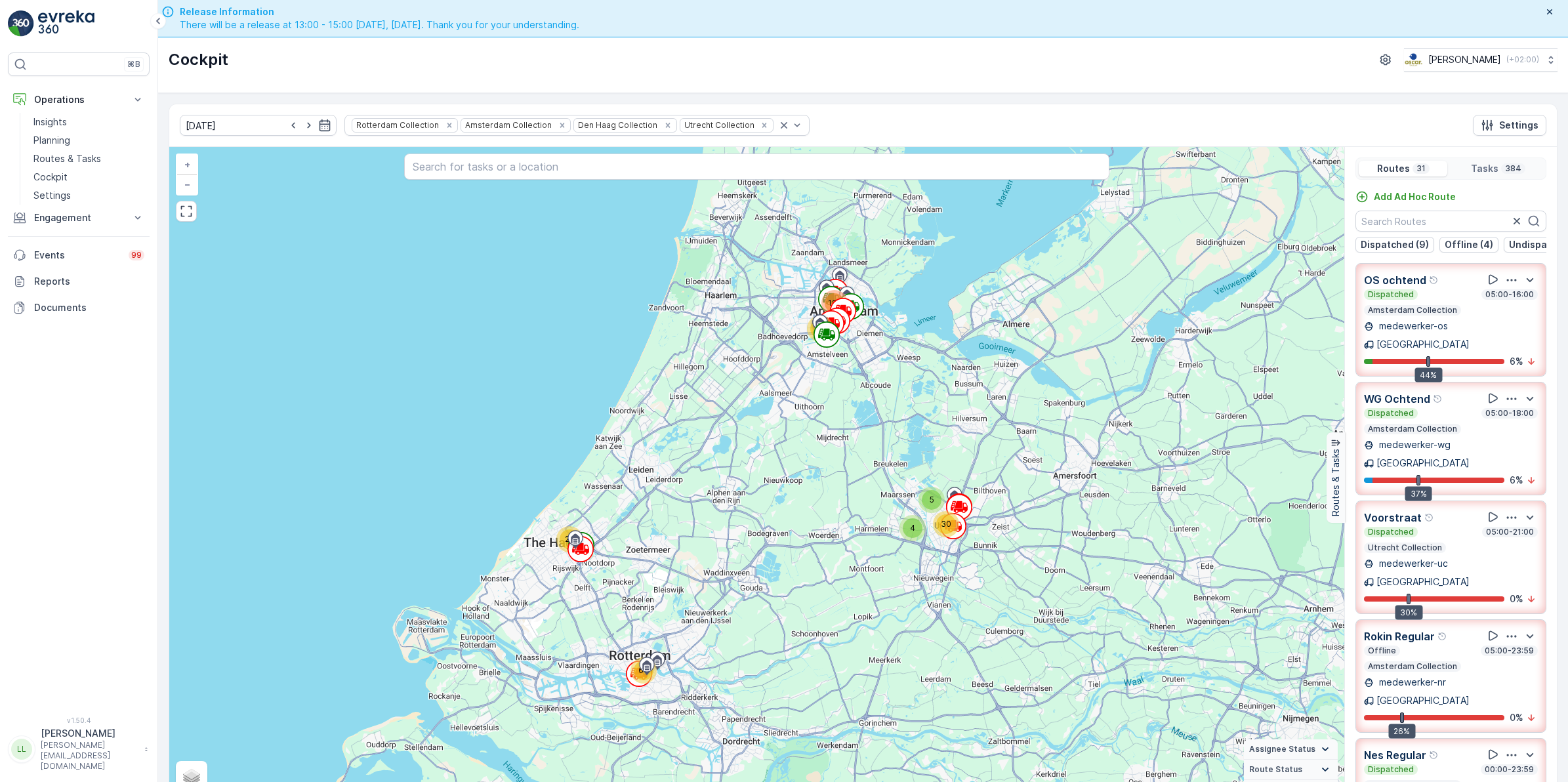
scroll to position [0, 122]
click at [1418, 227] on input "text" at bounding box center [1450, 221] width 191 height 21
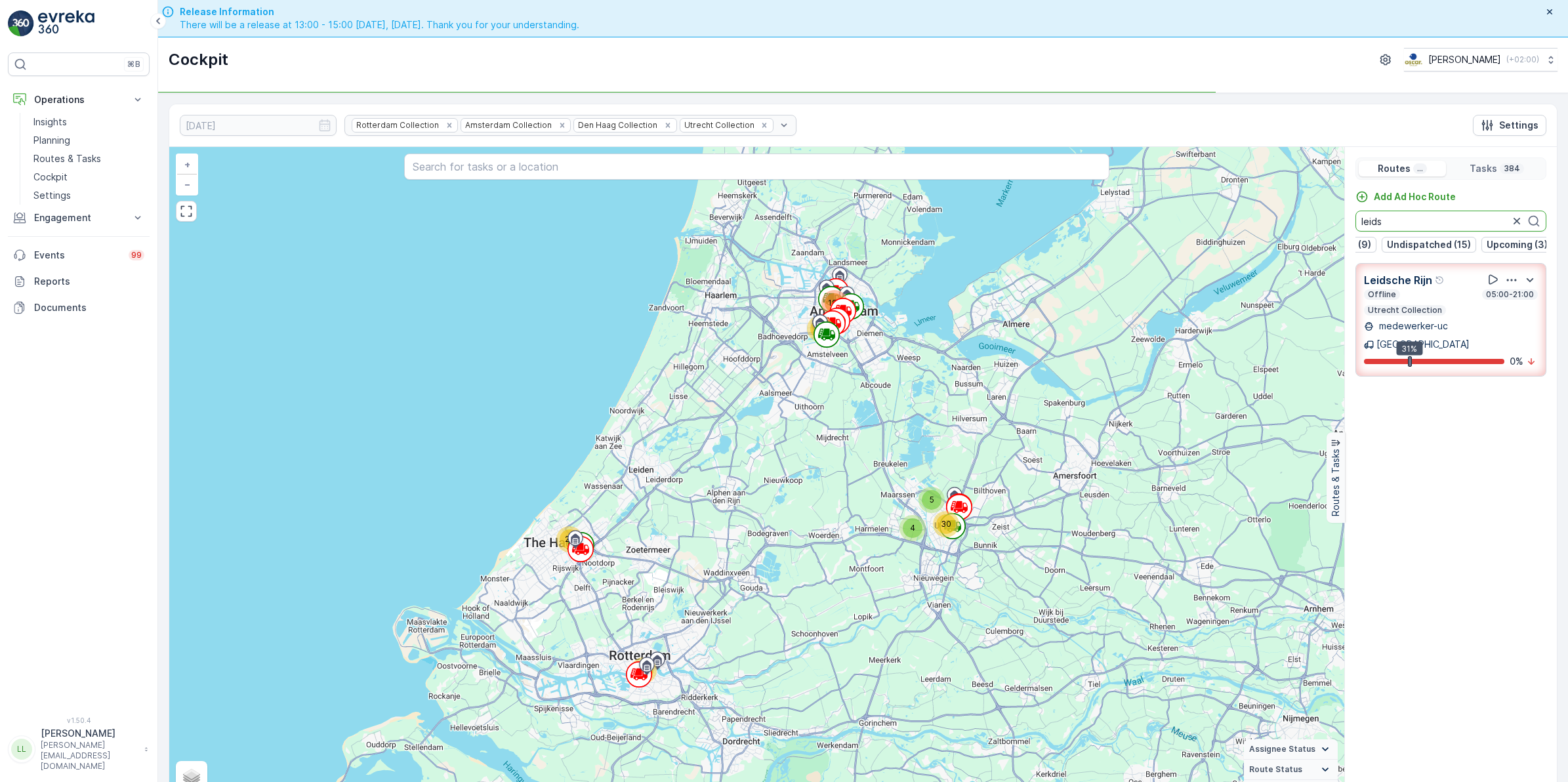
click at [1443, 300] on div "Offline 05:00-21:00" at bounding box center [1450, 294] width 174 height 10
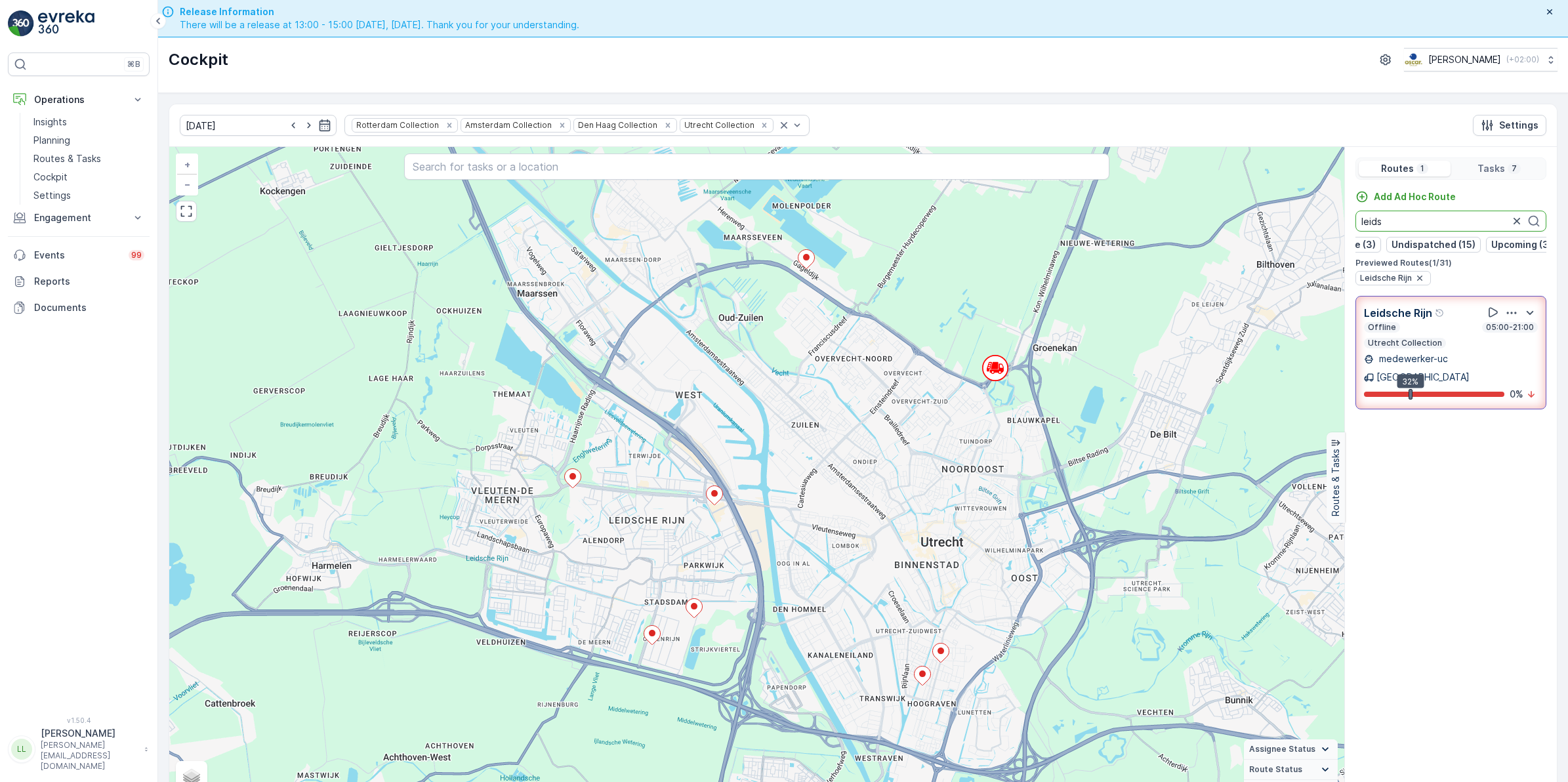
drag, startPoint x: 1395, startPoint y: 221, endPoint x: 1335, endPoint y: 240, distance: 62.9
click at [1330, 240] on div "+ − Satellite Roadmap Terrain Hybrid Leaflet Keyboard shortcuts Map Data Map da…" at bounding box center [863, 478] width 1387 height 662
drag, startPoint x: 1381, startPoint y: 227, endPoint x: 1305, endPoint y: 240, distance: 77.1
click at [1305, 240] on div "+ − Satellite Roadmap Terrain Hybrid Leaflet Keyboard shortcuts Map Data Map da…" at bounding box center [863, 478] width 1387 height 662
drag, startPoint x: 1479, startPoint y: 215, endPoint x: 1283, endPoint y: 216, distance: 196.0
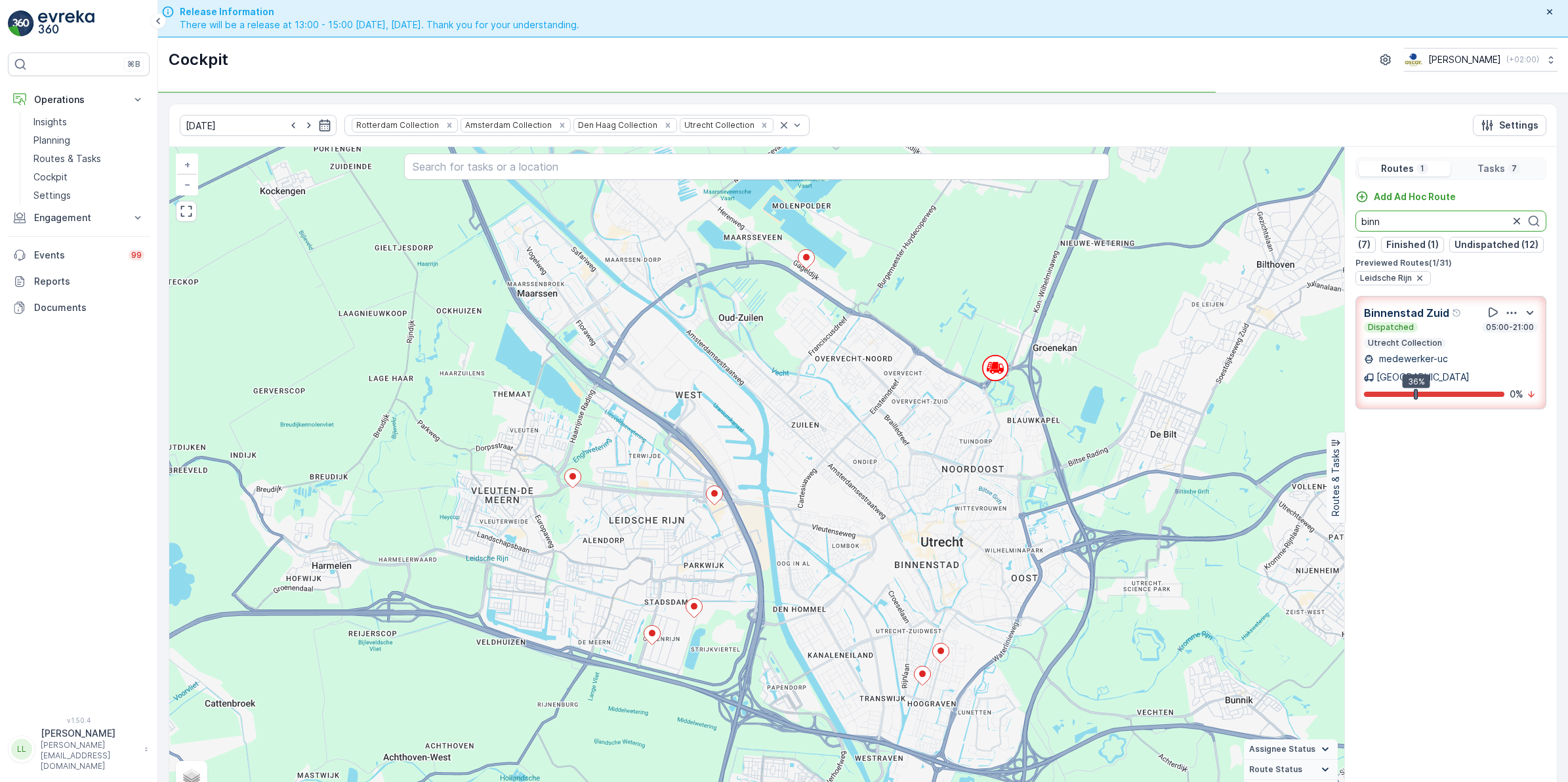
click at [1260, 214] on div "+ − Satellite Roadmap Terrain Hybrid Leaflet Keyboard shortcuts Map Data Map da…" at bounding box center [863, 478] width 1387 height 662
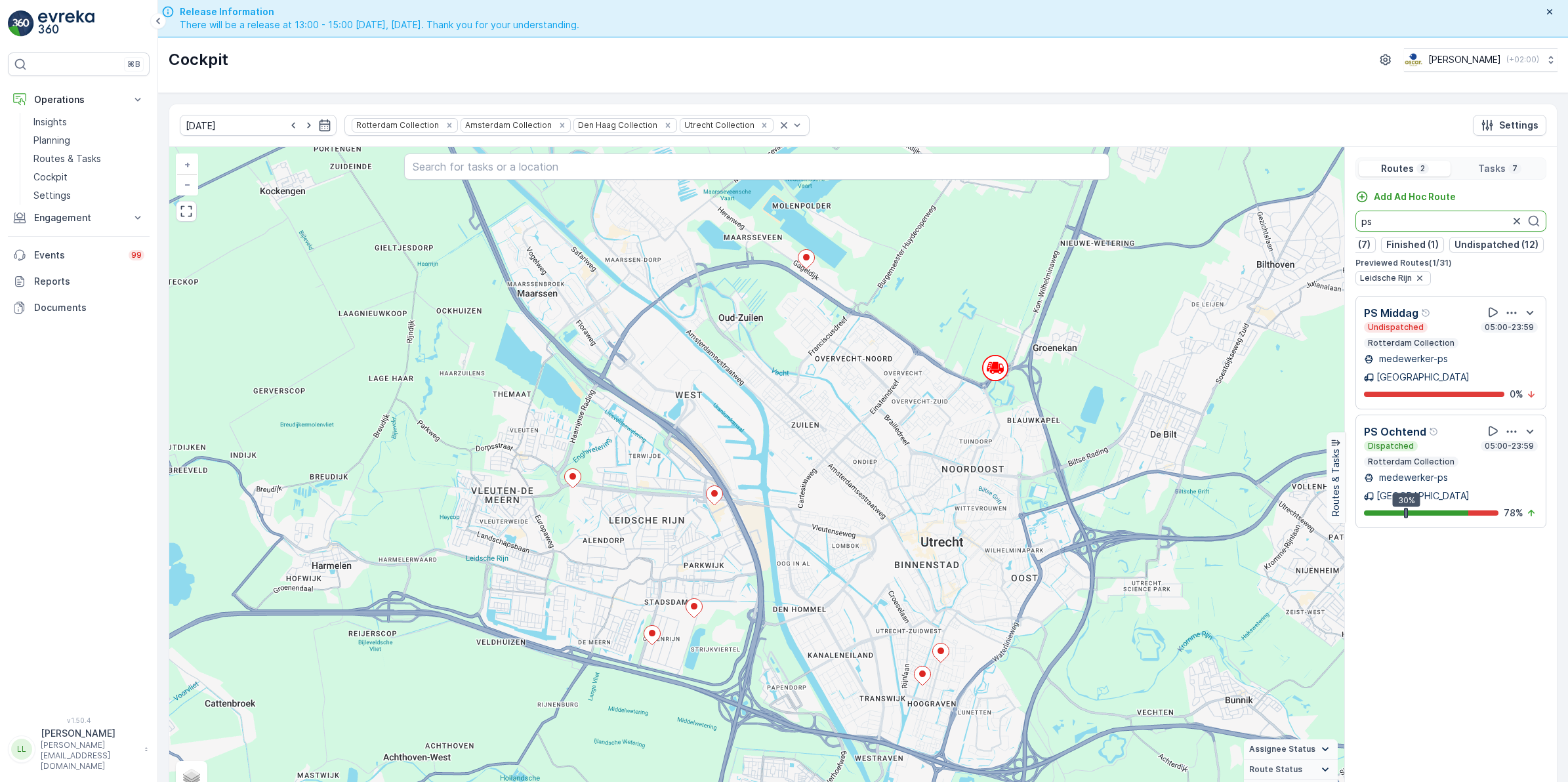
drag, startPoint x: 1455, startPoint y: 224, endPoint x: 1288, endPoint y: 224, distance: 167.0
click at [1288, 224] on div "+ − Satellite Roadmap Terrain Hybrid Leaflet Keyboard shortcuts Map Data Map da…" at bounding box center [863, 478] width 1387 height 662
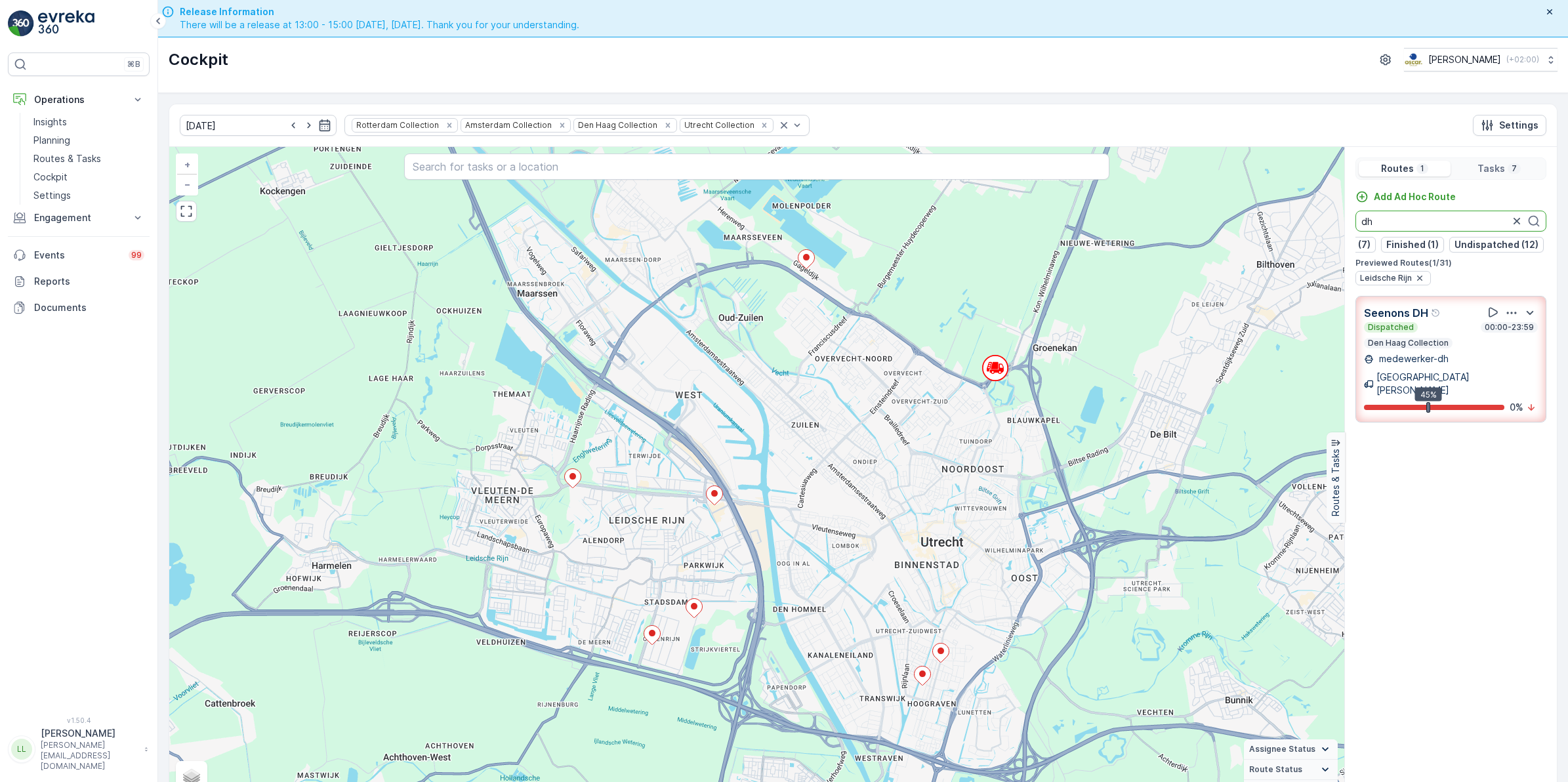
type input "d"
type input "bh"
click at [1510, 219] on icon "button" at bounding box center [1516, 221] width 13 height 13
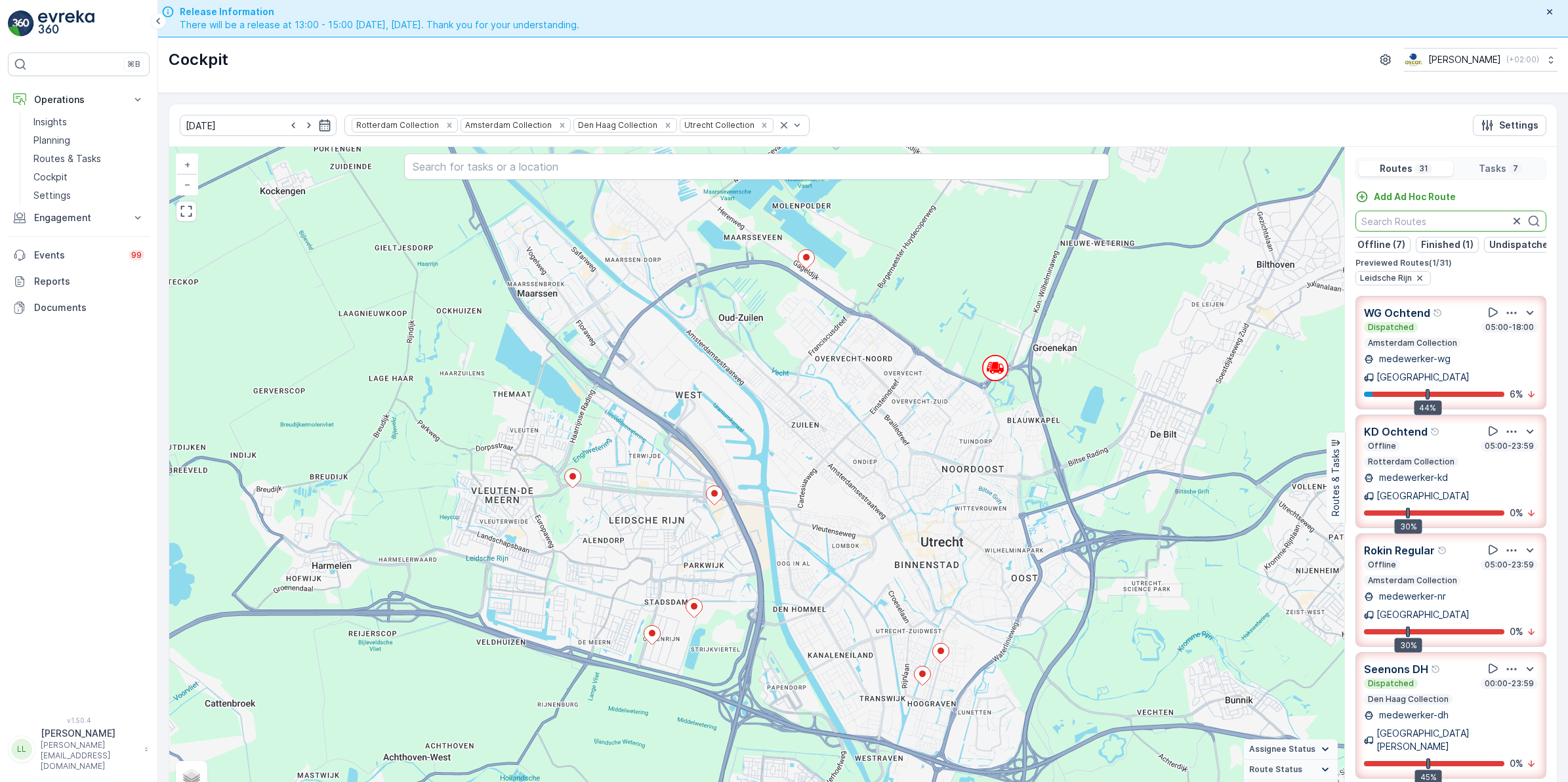
scroll to position [0, 128]
click at [1473, 240] on p "Undispatched (12)" at bounding box center [1490, 244] width 84 height 13
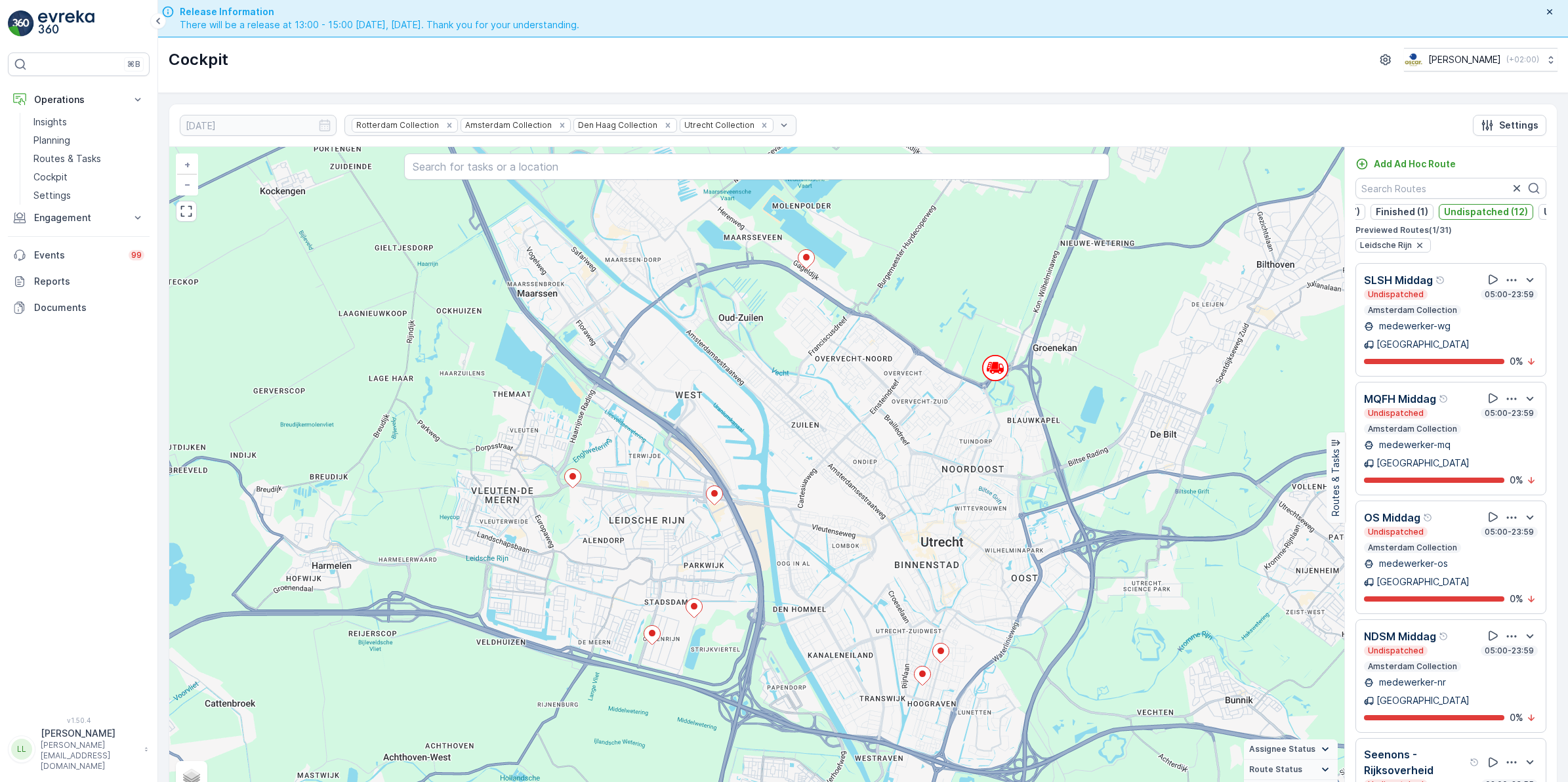
scroll to position [0, 191]
click at [1440, 207] on button "Undispatched (12)" at bounding box center [1426, 212] width 94 height 16
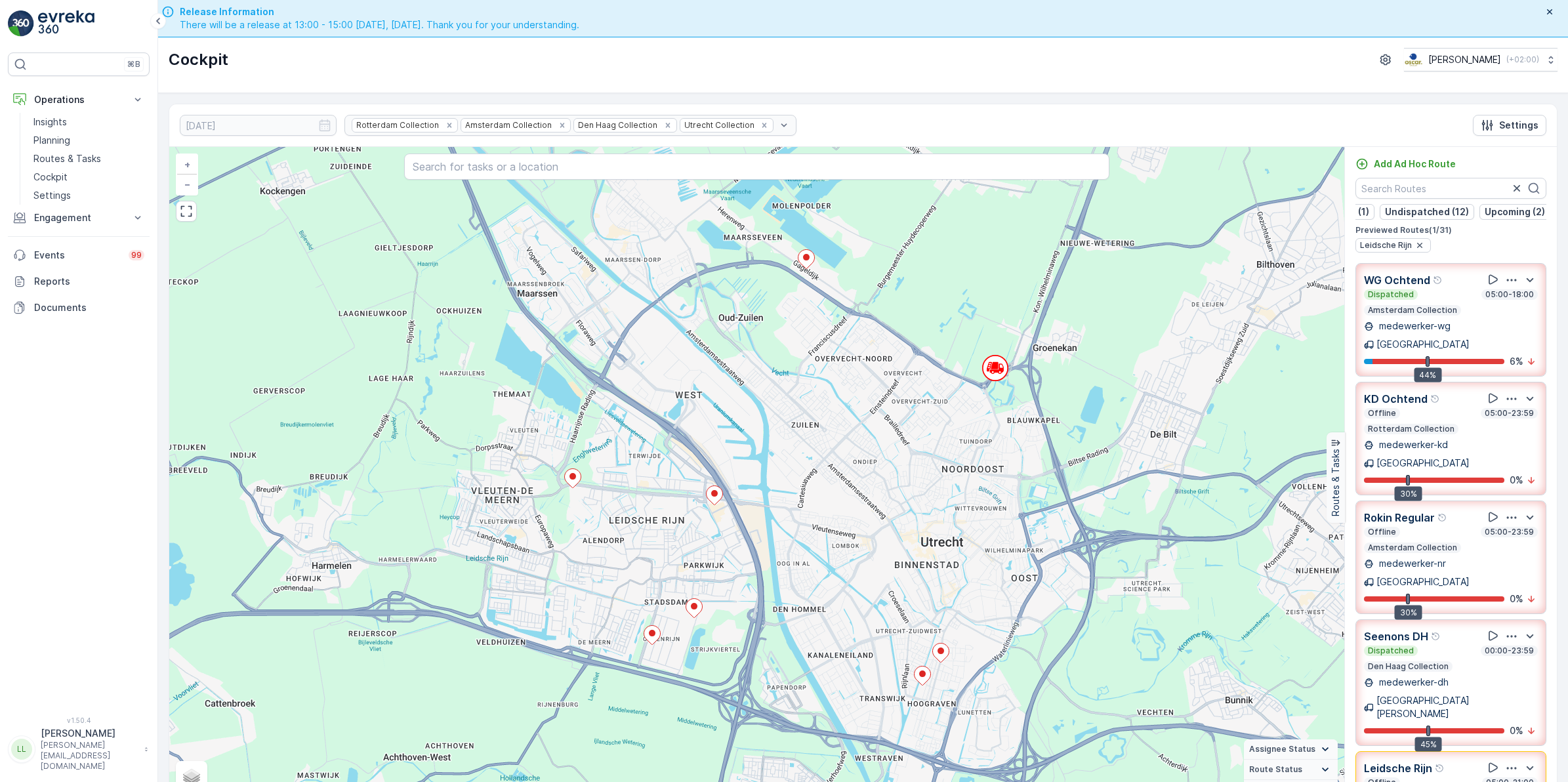
click at [1470, 217] on div "Dispatched (9) Offline (7) Finished (1) Undispatched (12) Upcoming (2)" at bounding box center [1450, 212] width 191 height 16
click at [1441, 211] on p "Offline (7)" at bounding box center [1451, 211] width 48 height 13
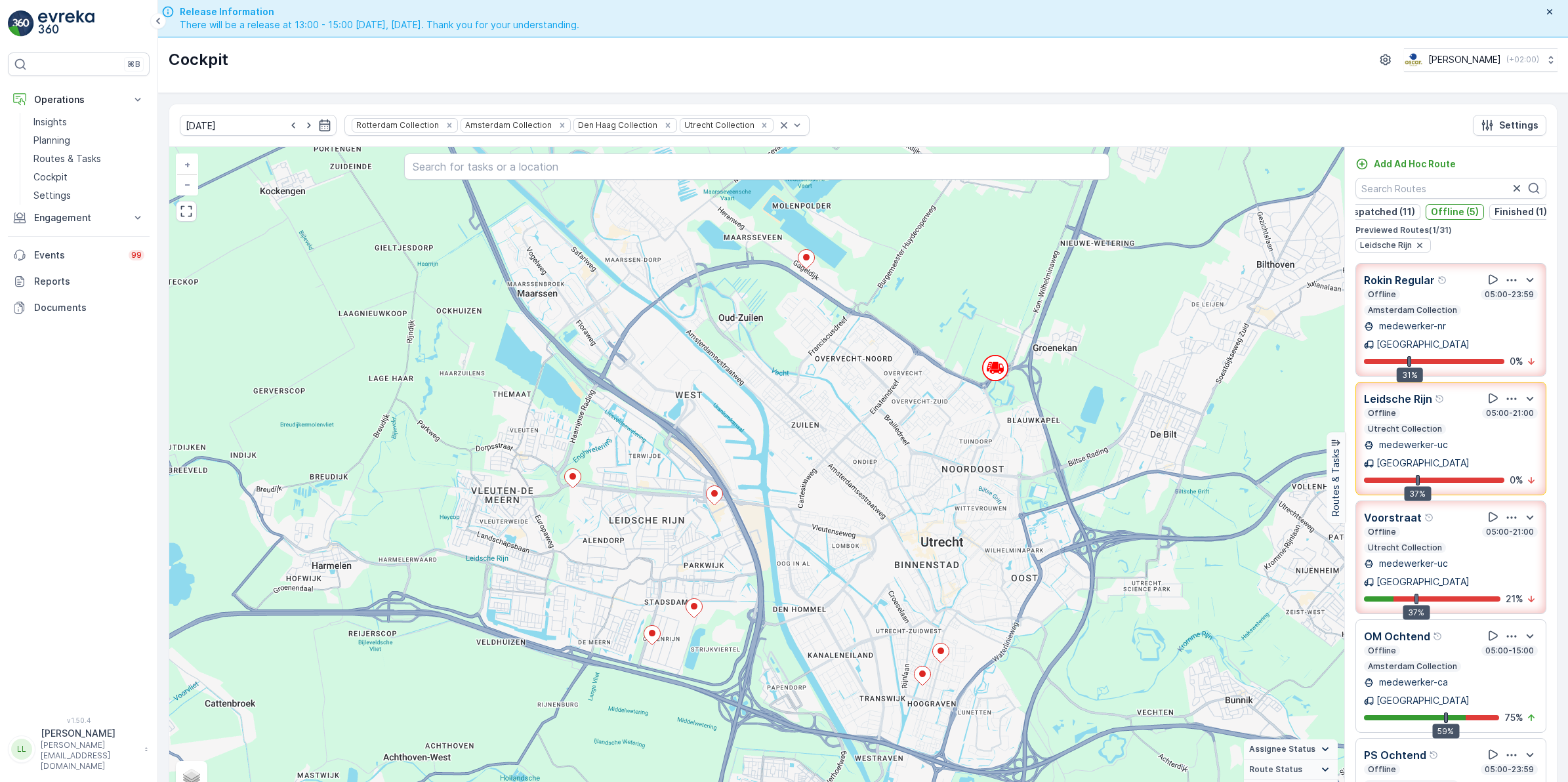
scroll to position [10, 0]
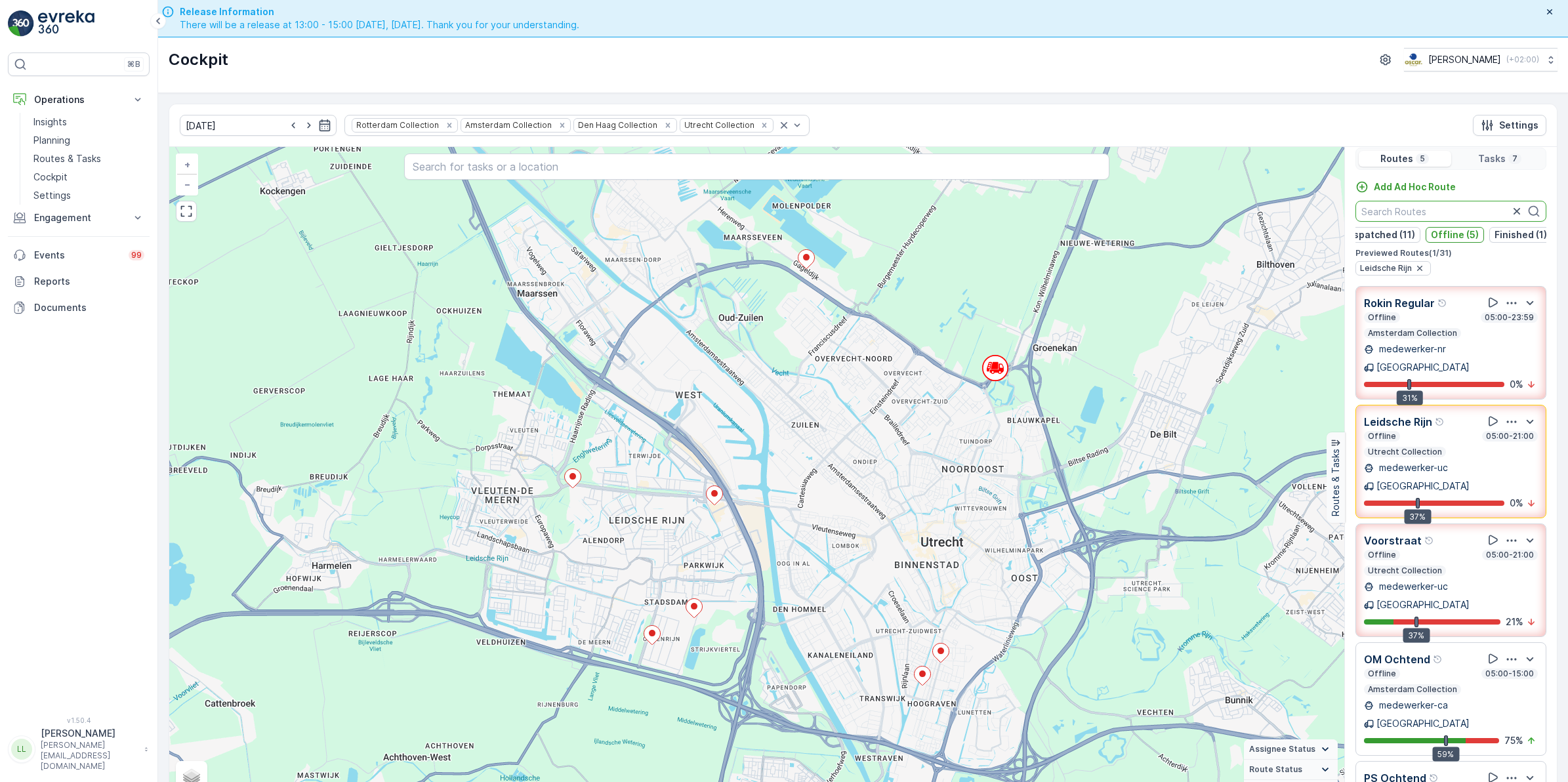
click at [1421, 214] on input "text" at bounding box center [1450, 211] width 191 height 21
click at [1468, 232] on p "Offline (5)" at bounding box center [1454, 234] width 48 height 13
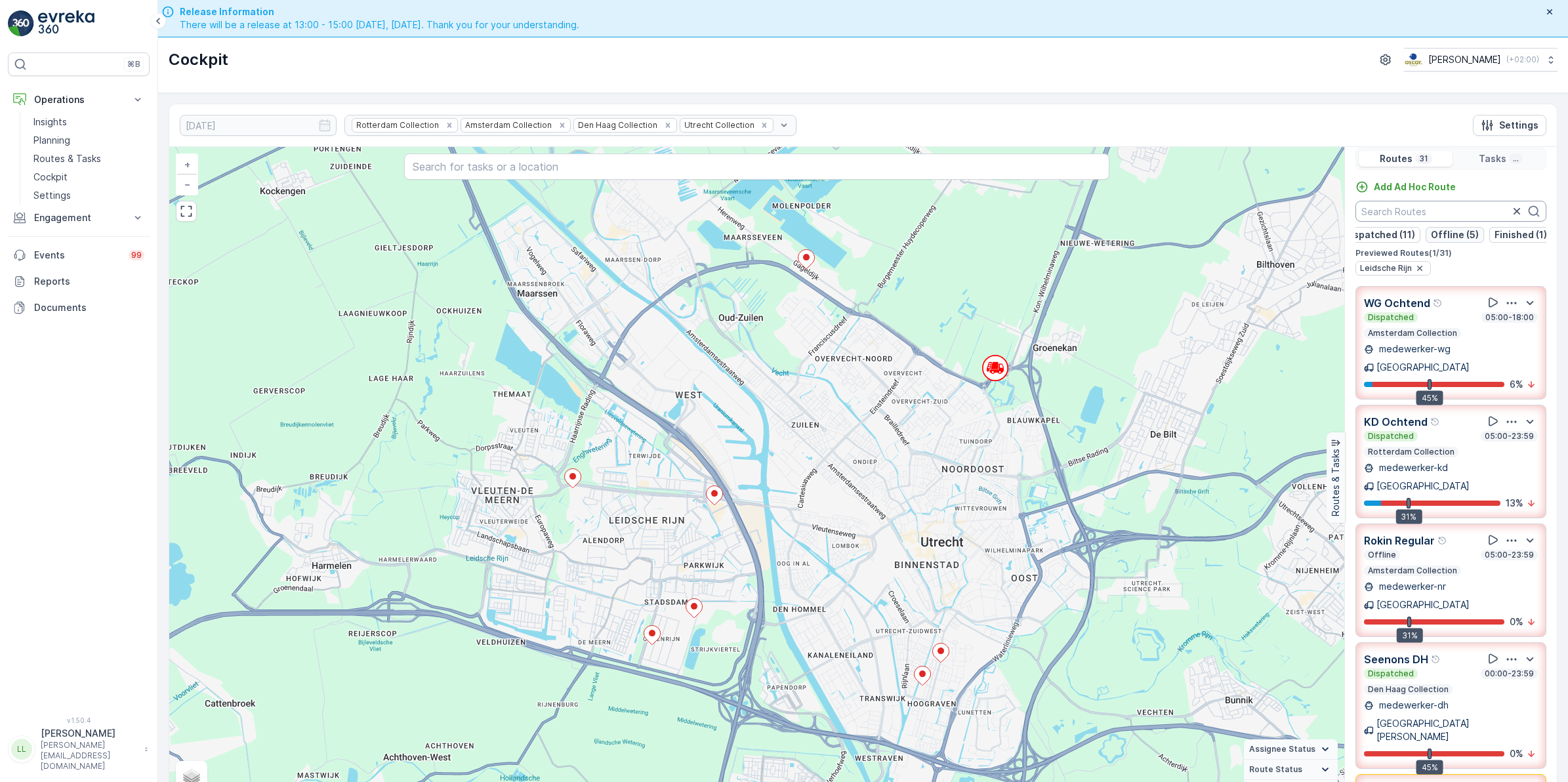
click at [1443, 238] on p "Offline (5)" at bounding box center [1454, 234] width 48 height 13
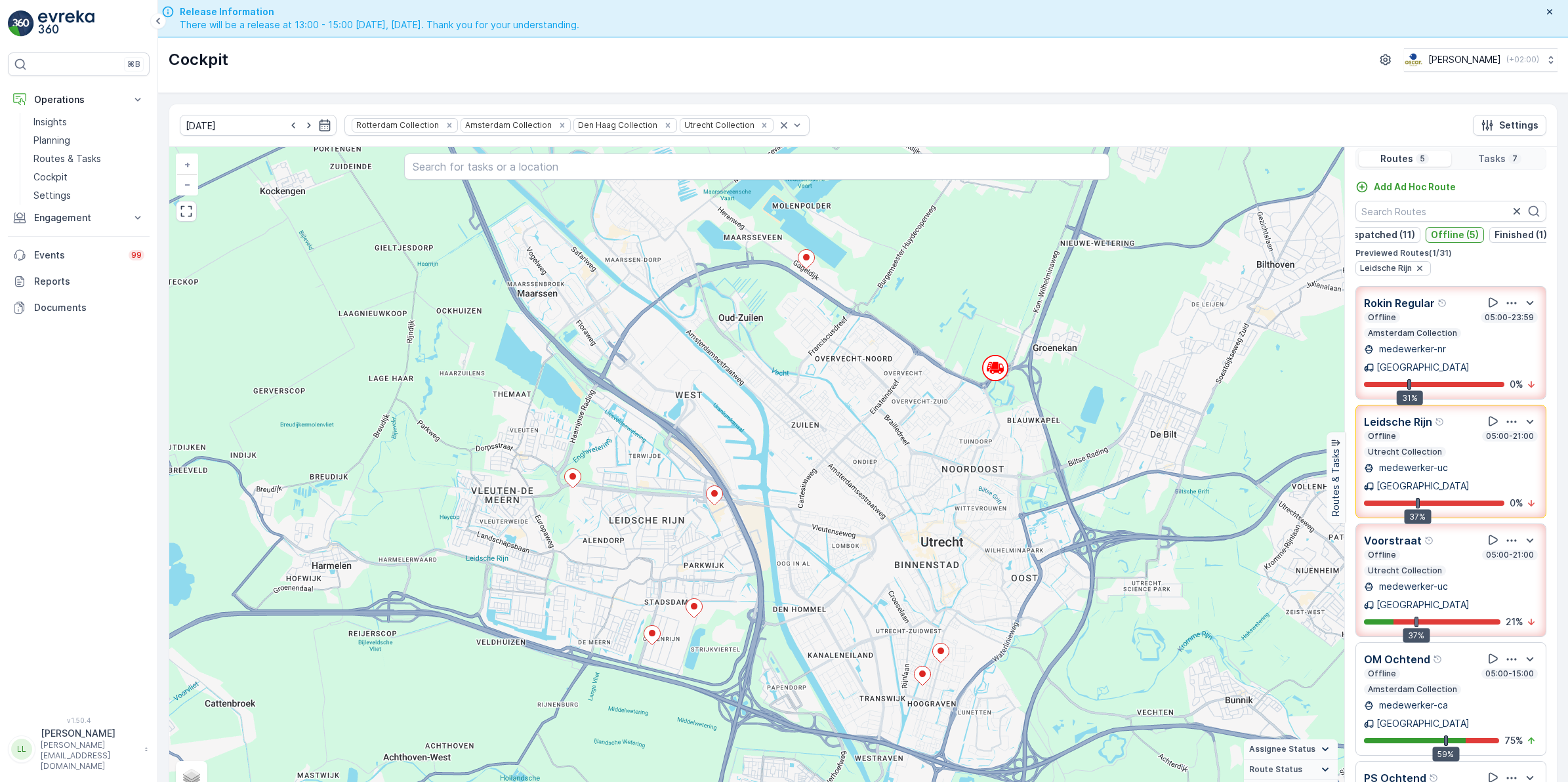
click at [1463, 235] on p "Offline (5)" at bounding box center [1454, 234] width 48 height 13
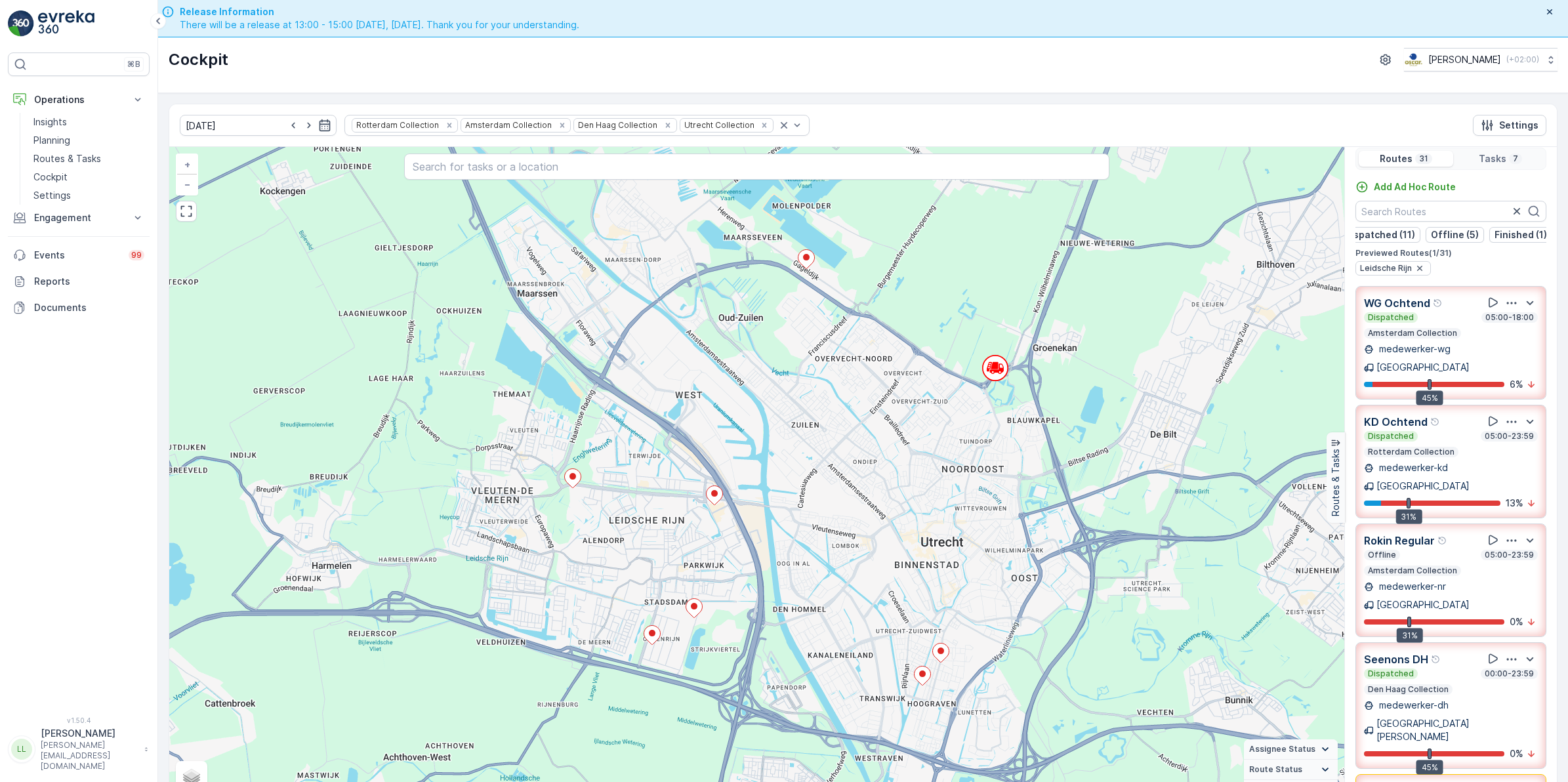
scroll to position [0, 0]
click at [1411, 235] on p "Dispatched (11)" at bounding box center [1396, 234] width 71 height 13
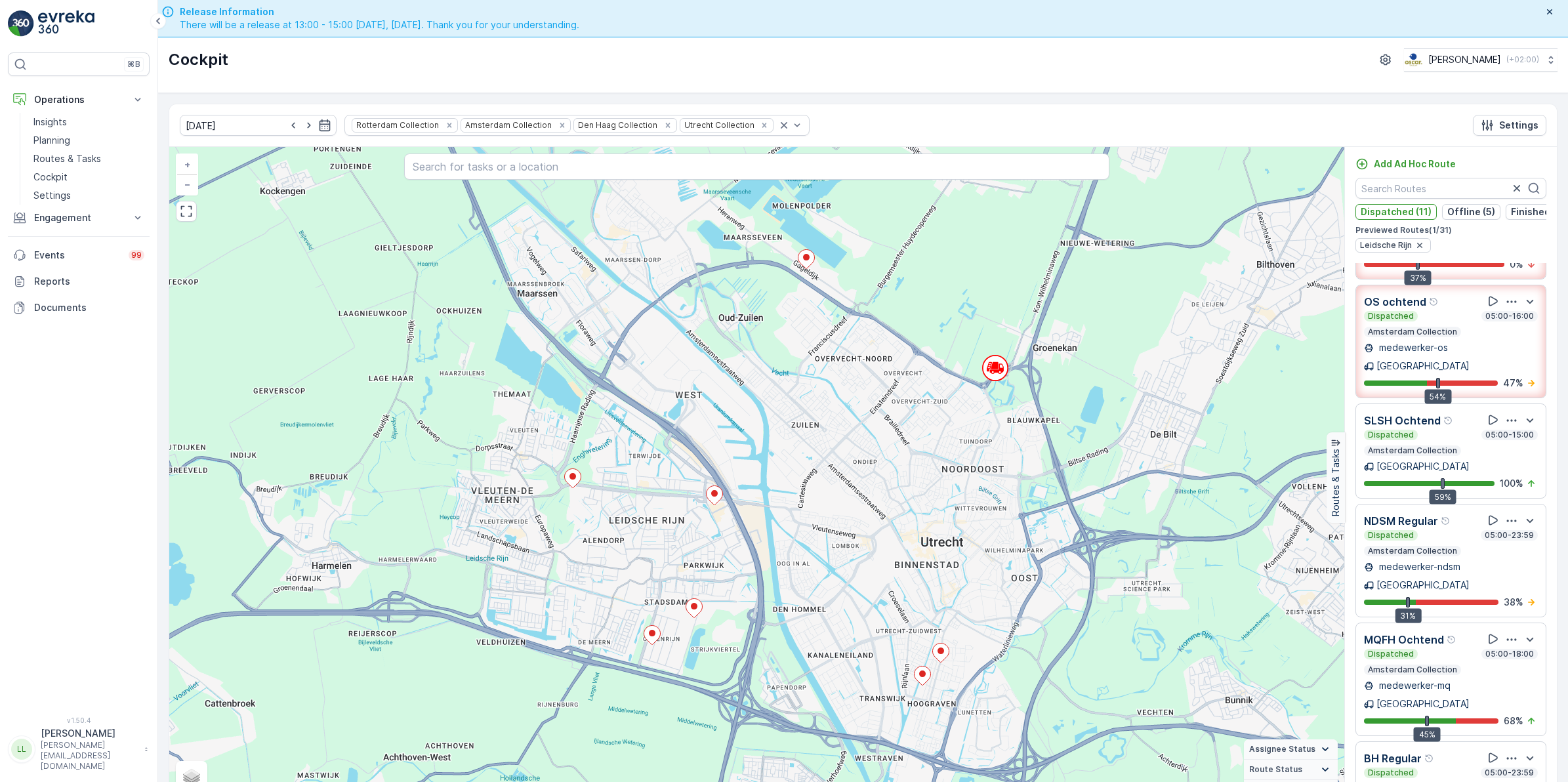
scroll to position [37, 0]
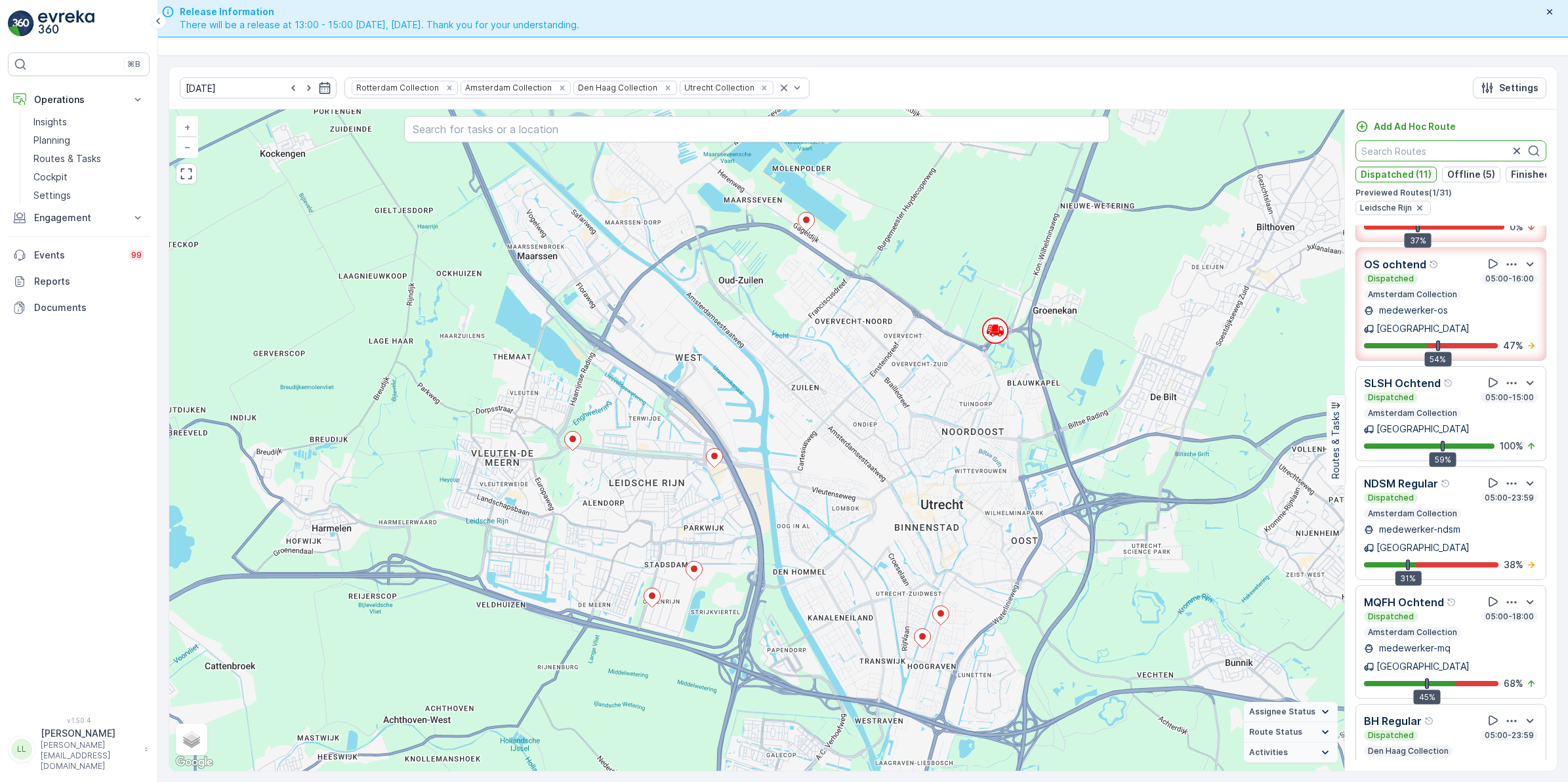
click at [1432, 151] on input "text" at bounding box center [1450, 151] width 191 height 21
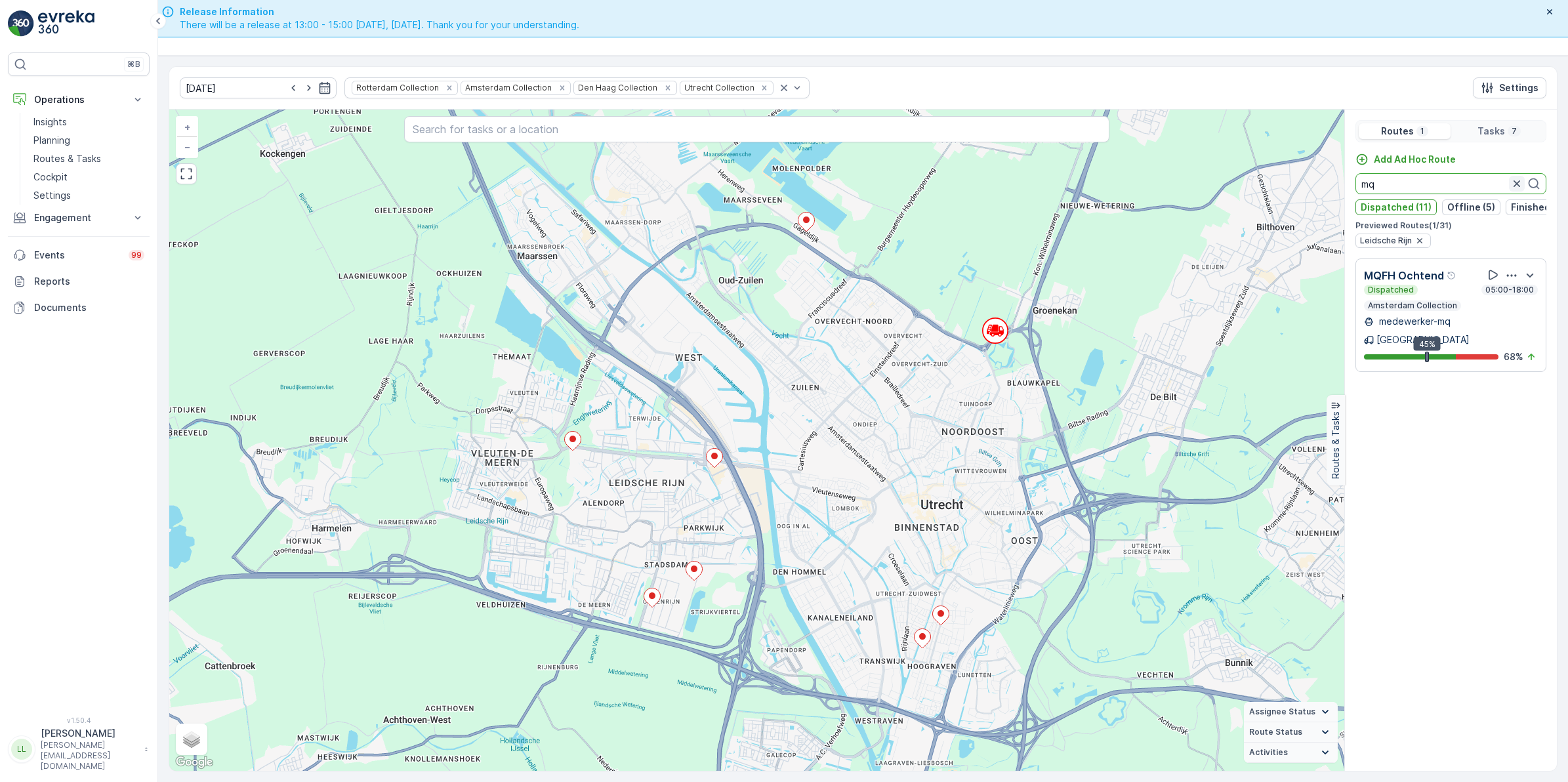
type input "mq"
click at [1516, 184] on icon "button" at bounding box center [1517, 184] width 7 height 7
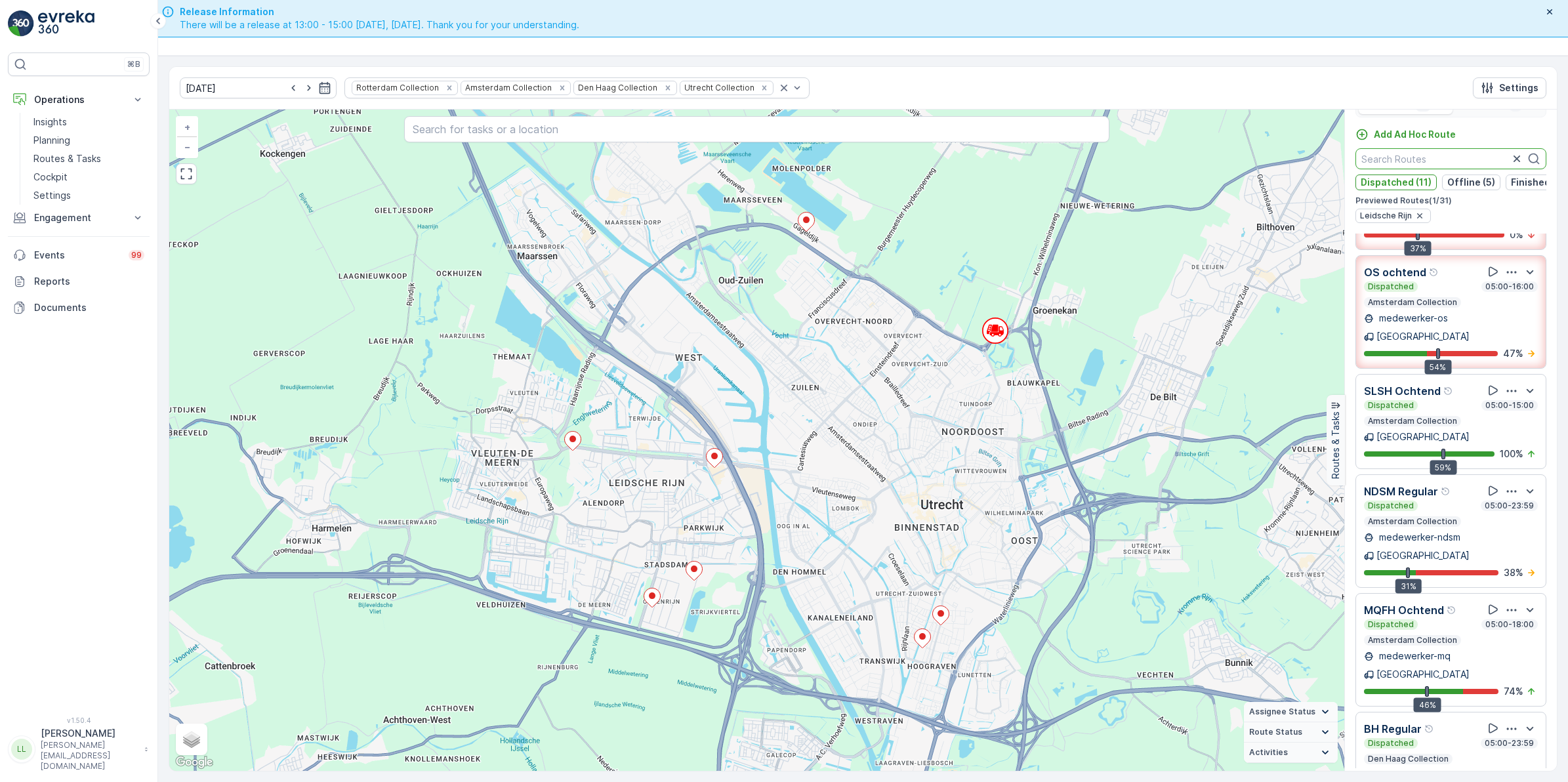
scroll to position [33, 0]
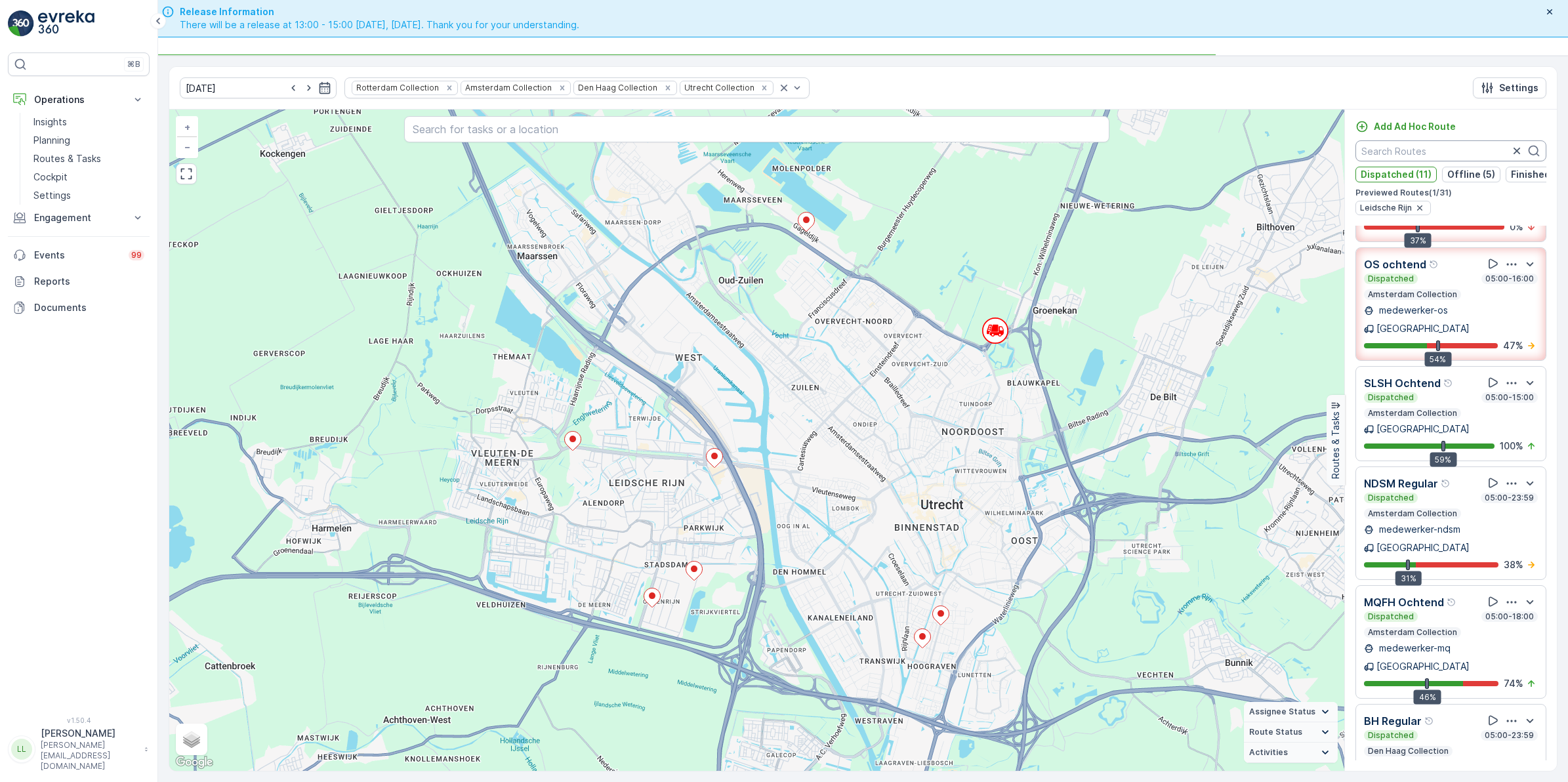
click at [1455, 154] on input "text" at bounding box center [1450, 151] width 191 height 21
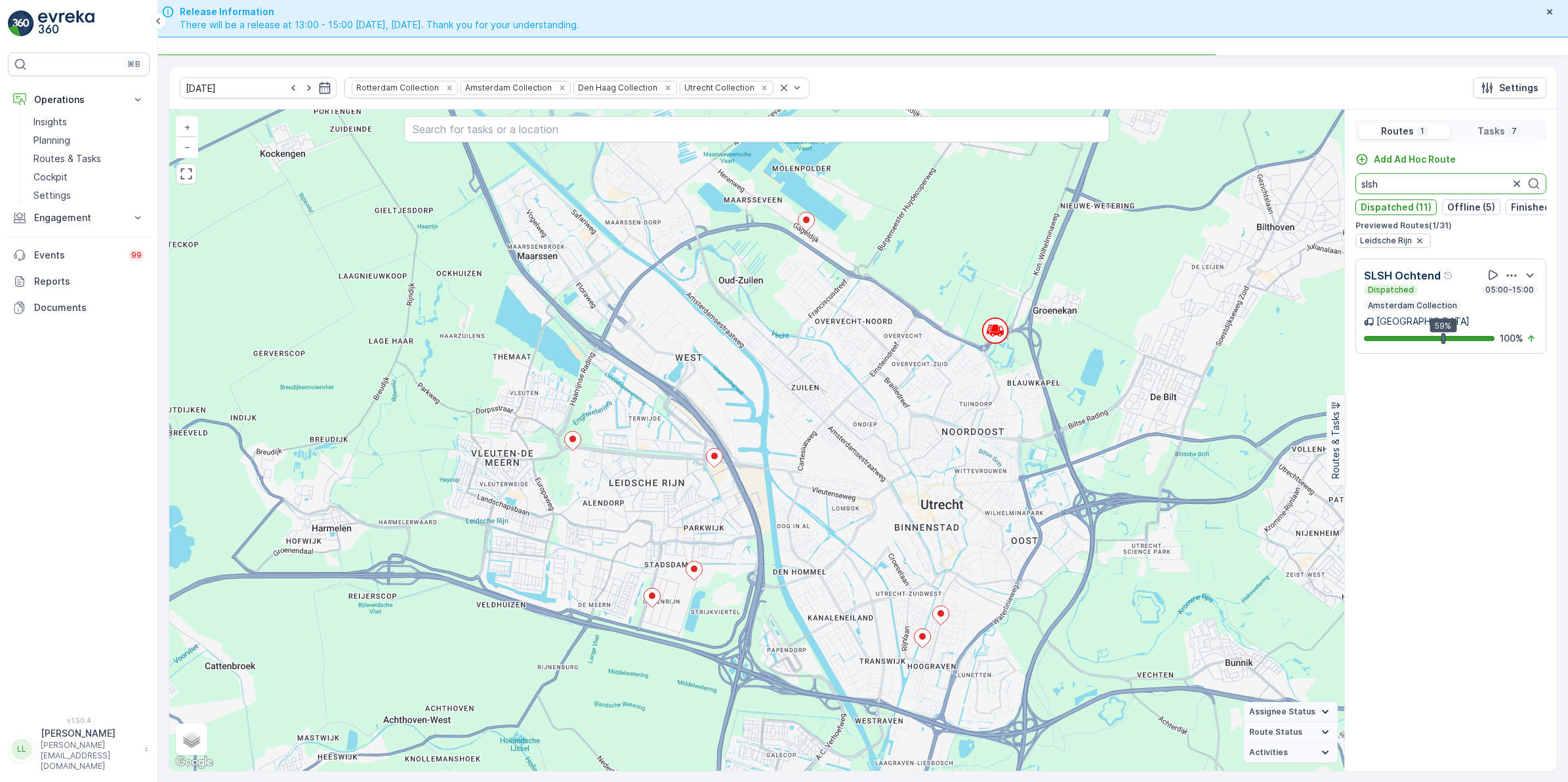
scroll to position [0, 0]
type input "slsh"
click at [1389, 208] on p "Dispatched (11)" at bounding box center [1396, 207] width 71 height 13
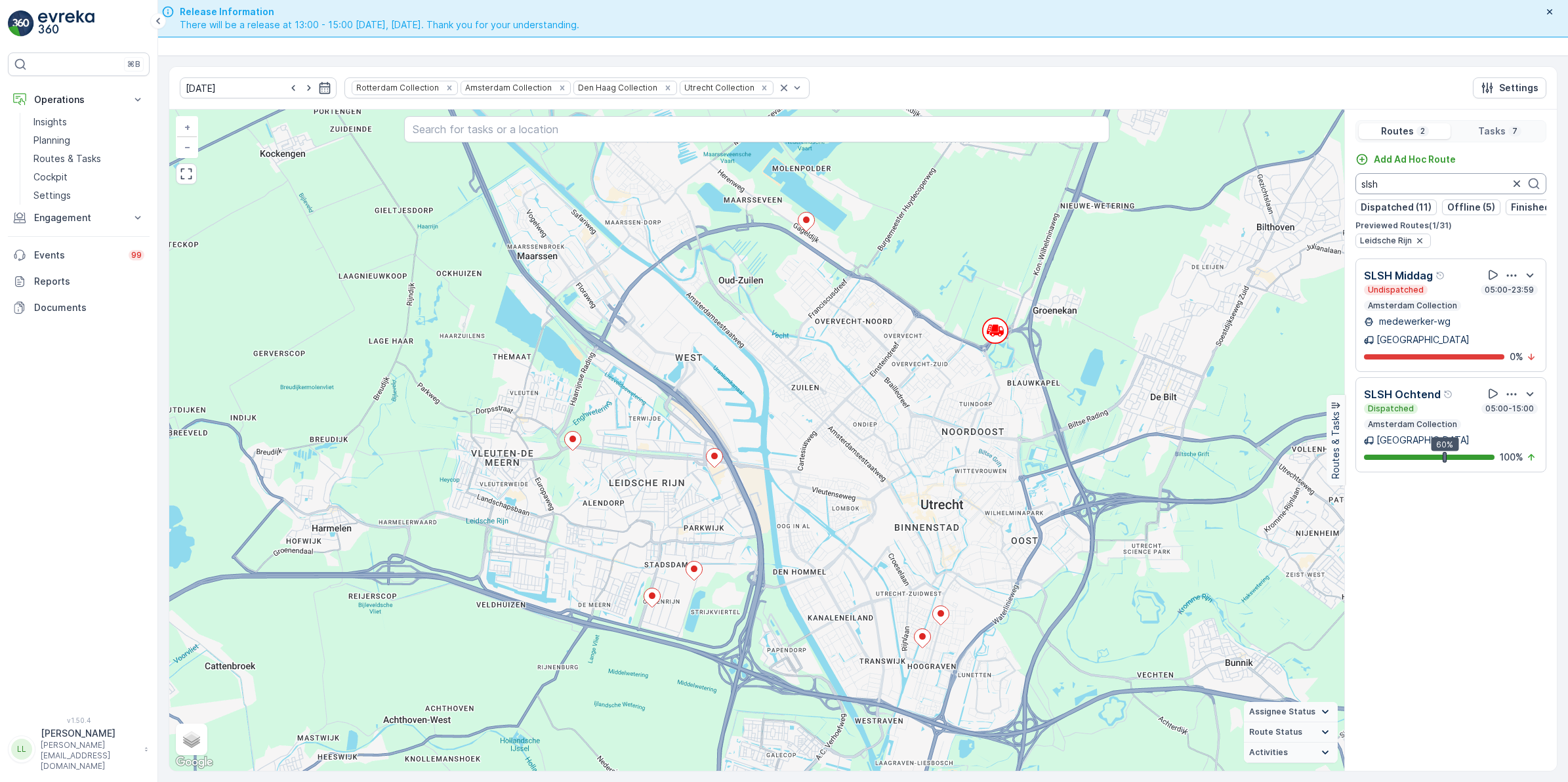
click at [1412, 183] on input "slsh" at bounding box center [1450, 183] width 191 height 21
click at [1519, 186] on icon "button" at bounding box center [1516, 183] width 13 height 13
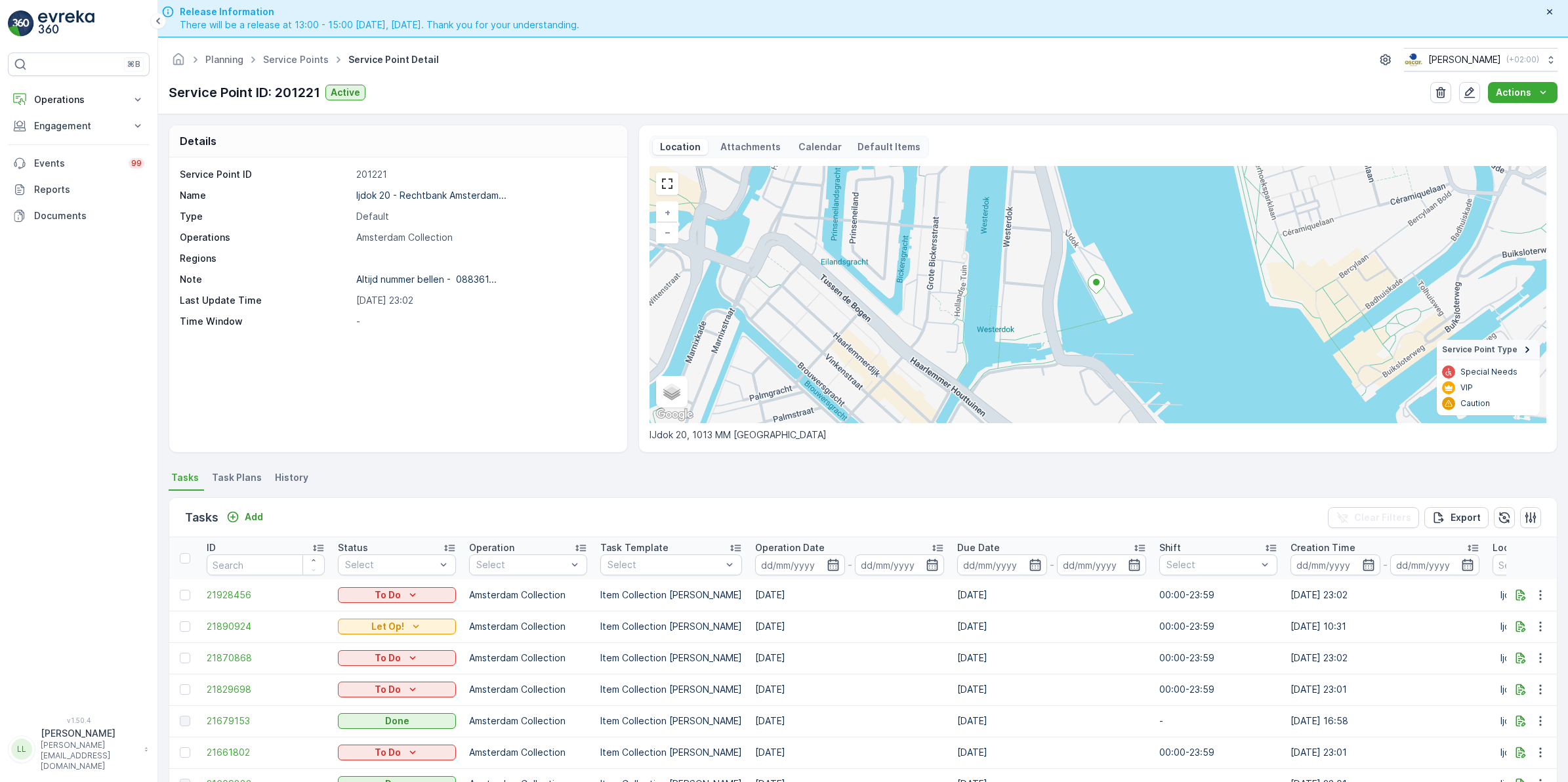
scroll to position [82, 0]
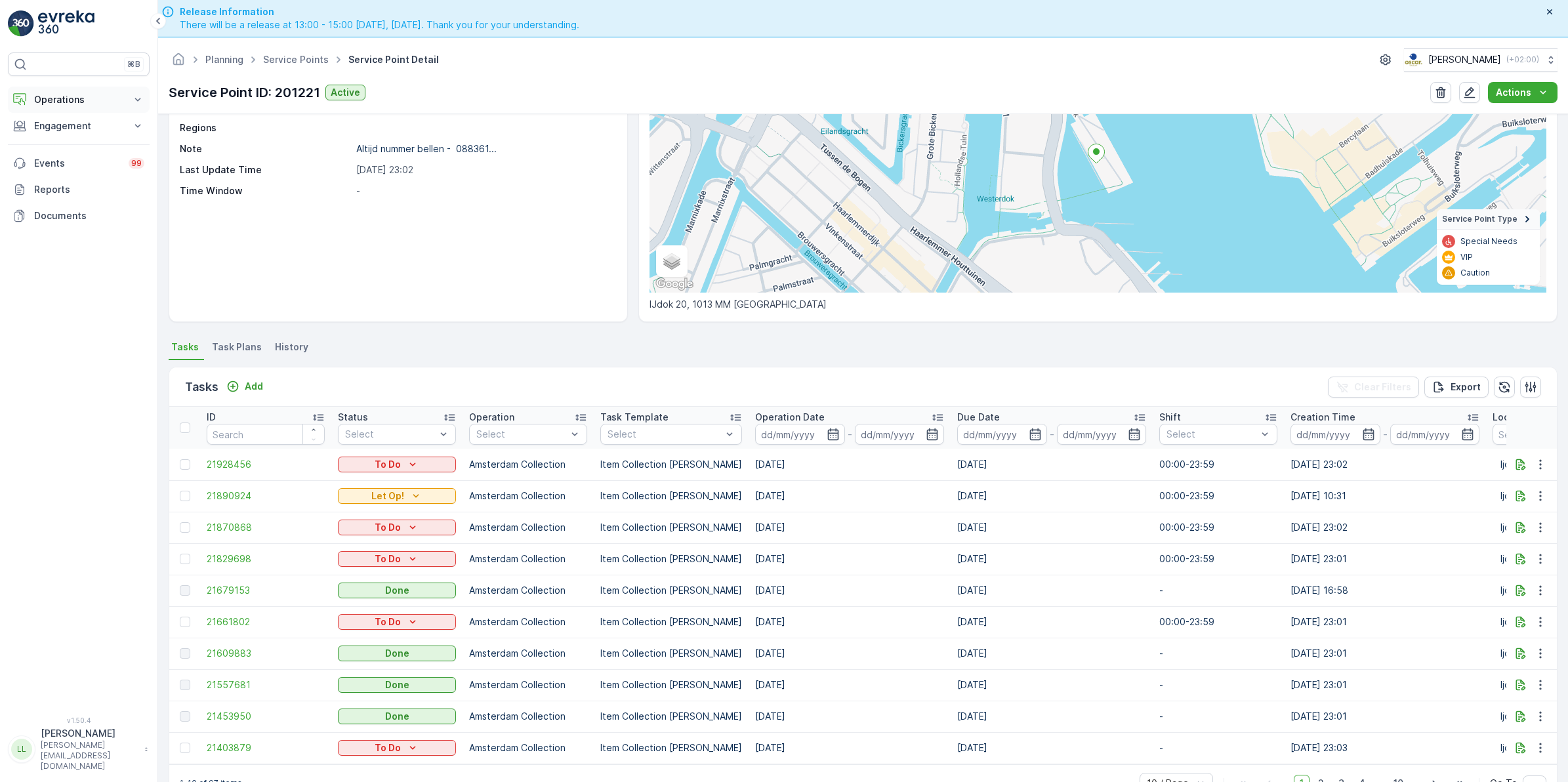
click at [84, 99] on p "Operations" at bounding box center [78, 99] width 89 height 13
click at [93, 159] on p "Routes & Tasks" at bounding box center [67, 158] width 67 height 13
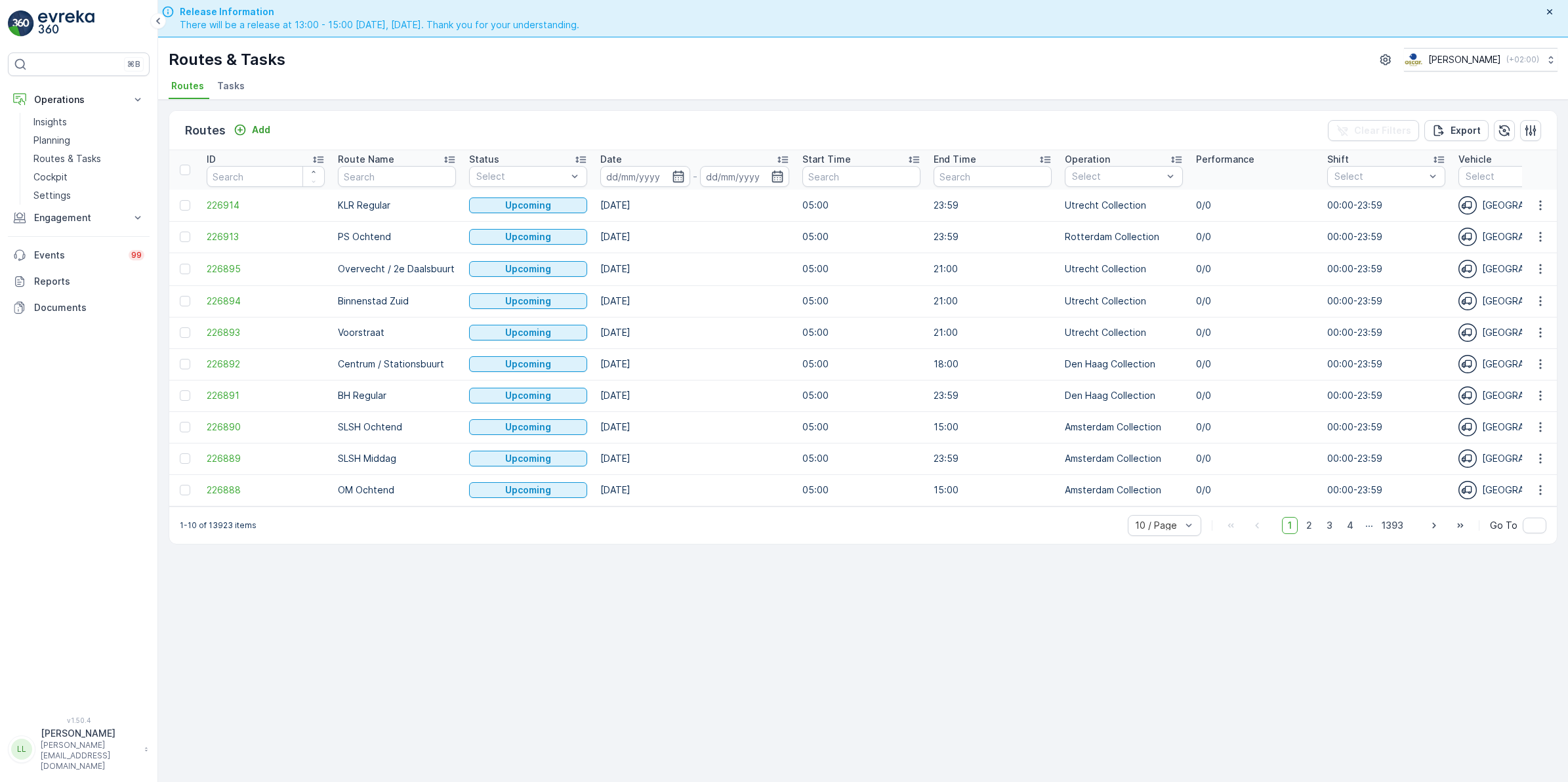
click at [234, 93] on span "Tasks" at bounding box center [231, 86] width 28 height 13
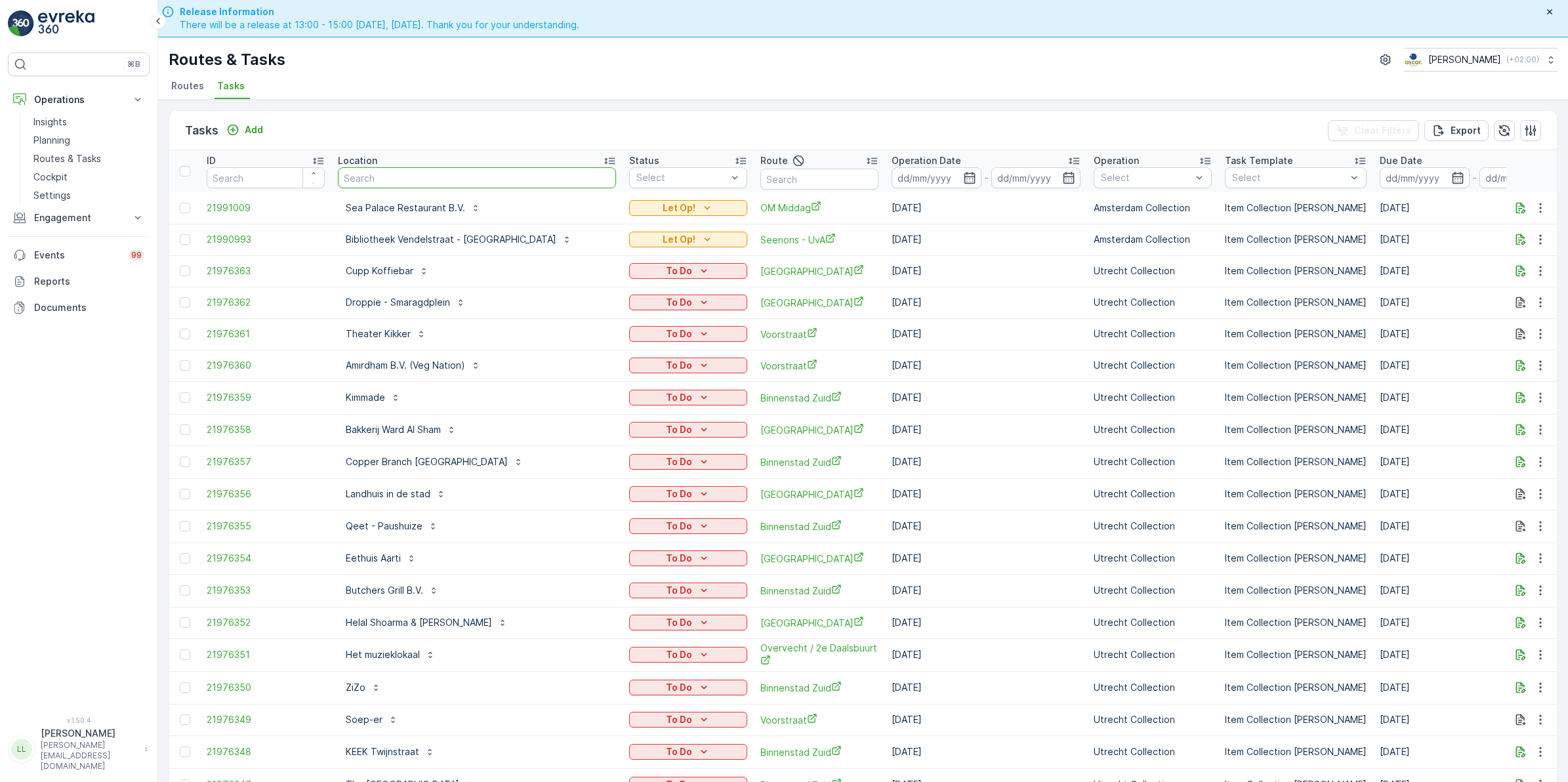
click at [423, 181] on input "text" at bounding box center [477, 177] width 278 height 21
click at [789, 184] on input "text" at bounding box center [819, 179] width 118 height 21
type input "rokin"
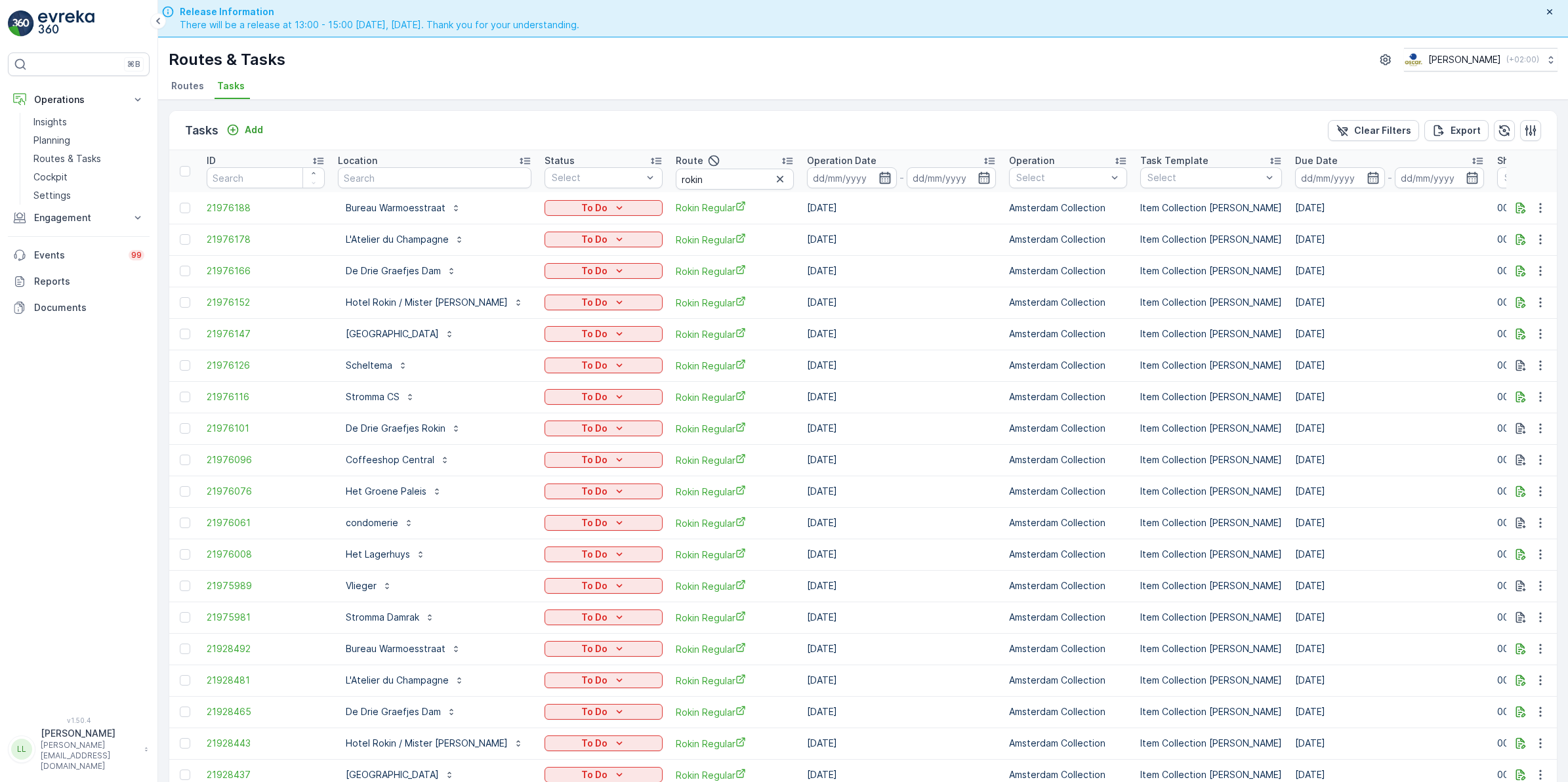
click at [857, 177] on input at bounding box center [852, 177] width 90 height 21
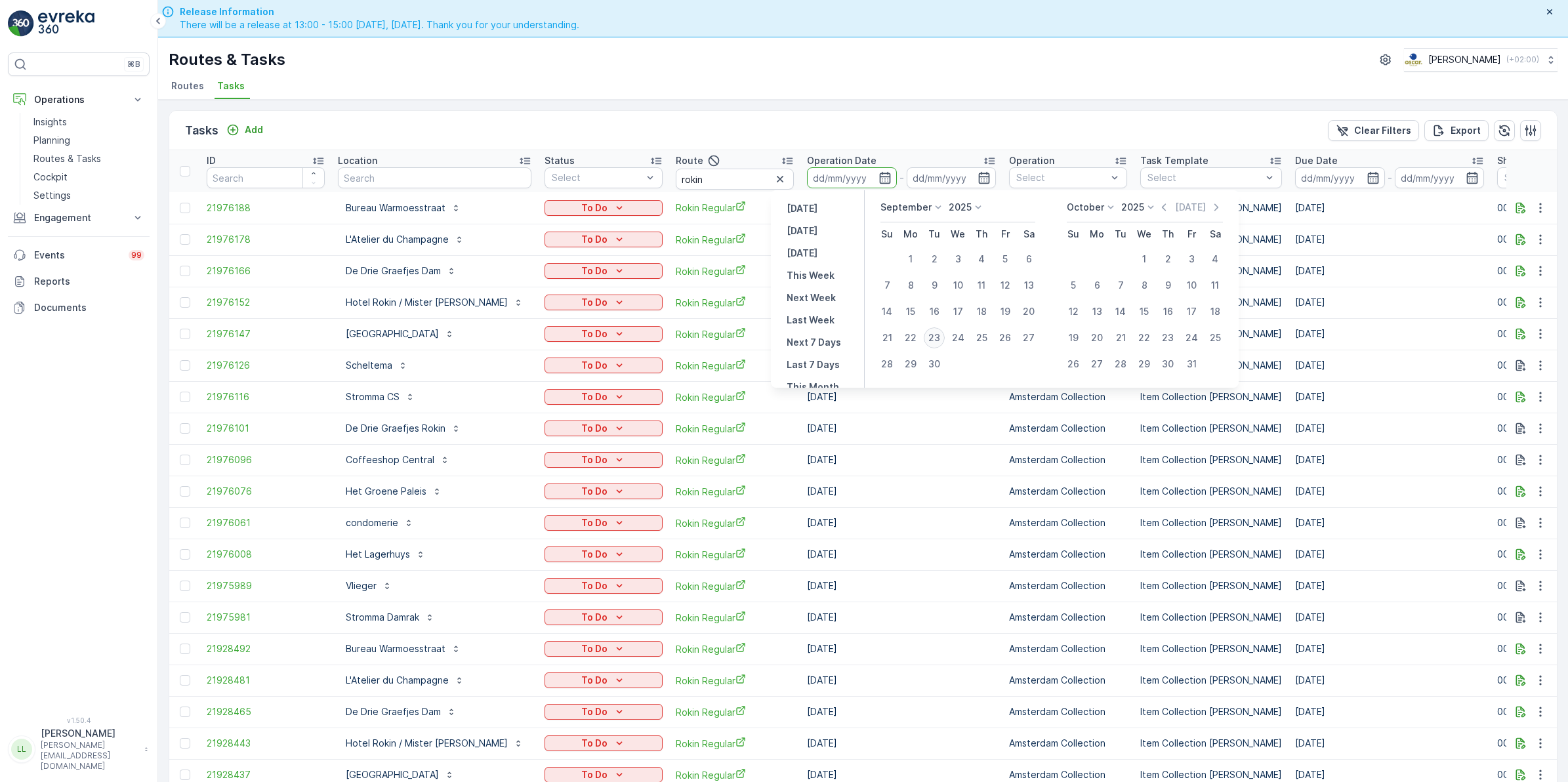
click at [939, 333] on div "23" at bounding box center [934, 337] width 21 height 21
type input "[DATE]"
click at [939, 333] on div "23" at bounding box center [934, 337] width 21 height 21
type input "[DATE]"
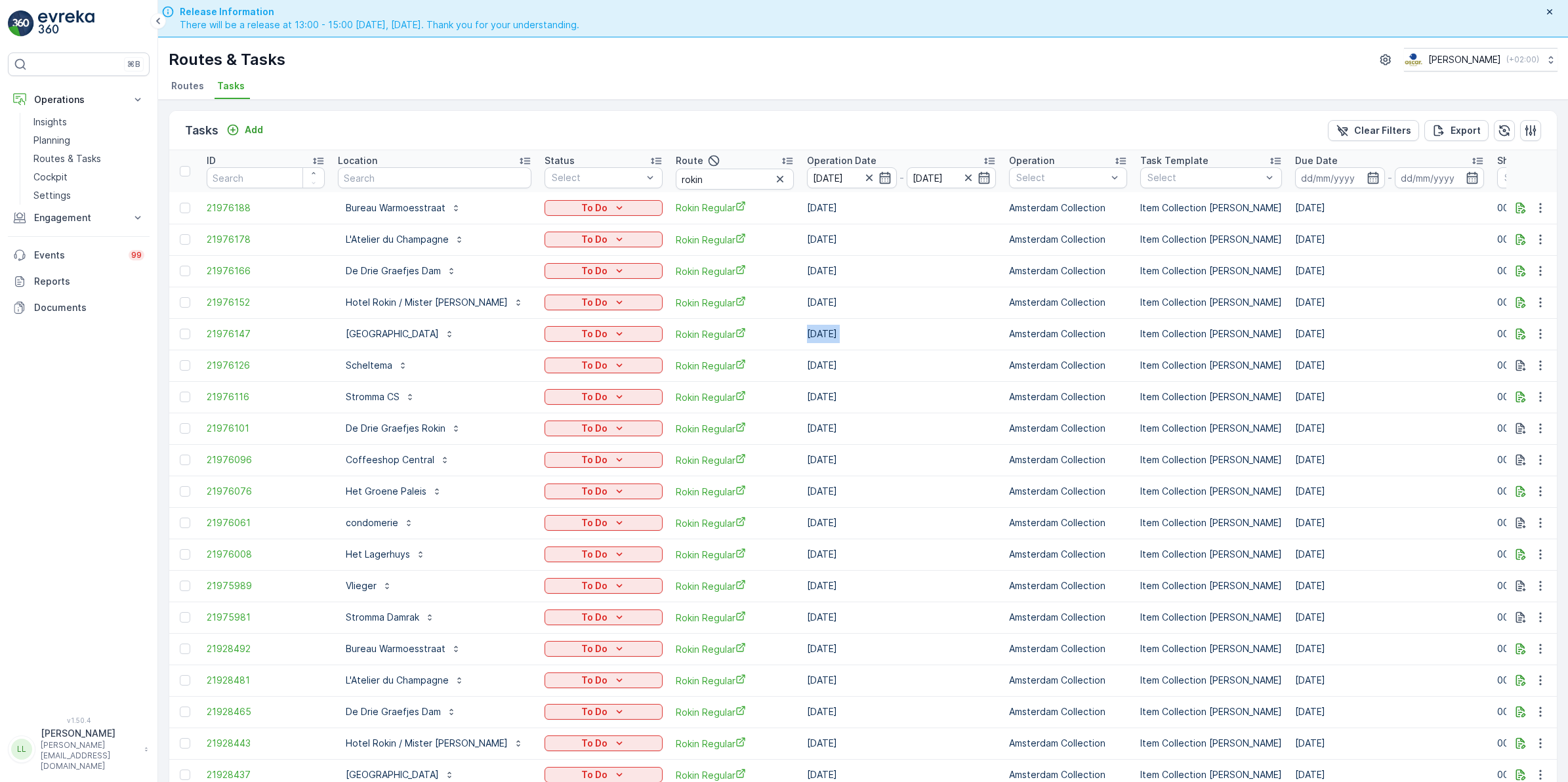
click at [939, 333] on td "30.09.2025" at bounding box center [901, 334] width 202 height 31
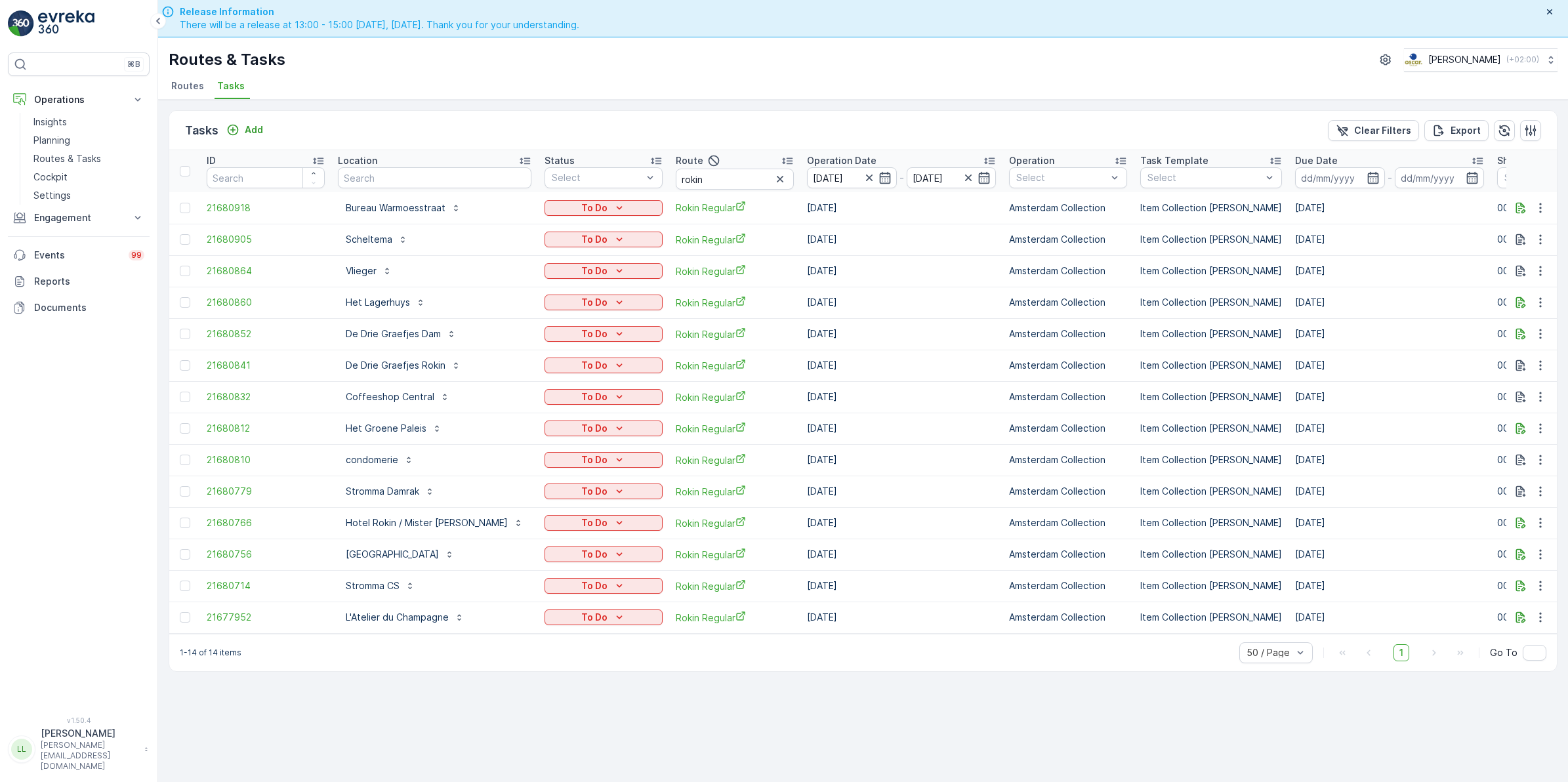
click at [777, 181] on icon "button" at bounding box center [780, 179] width 7 height 7
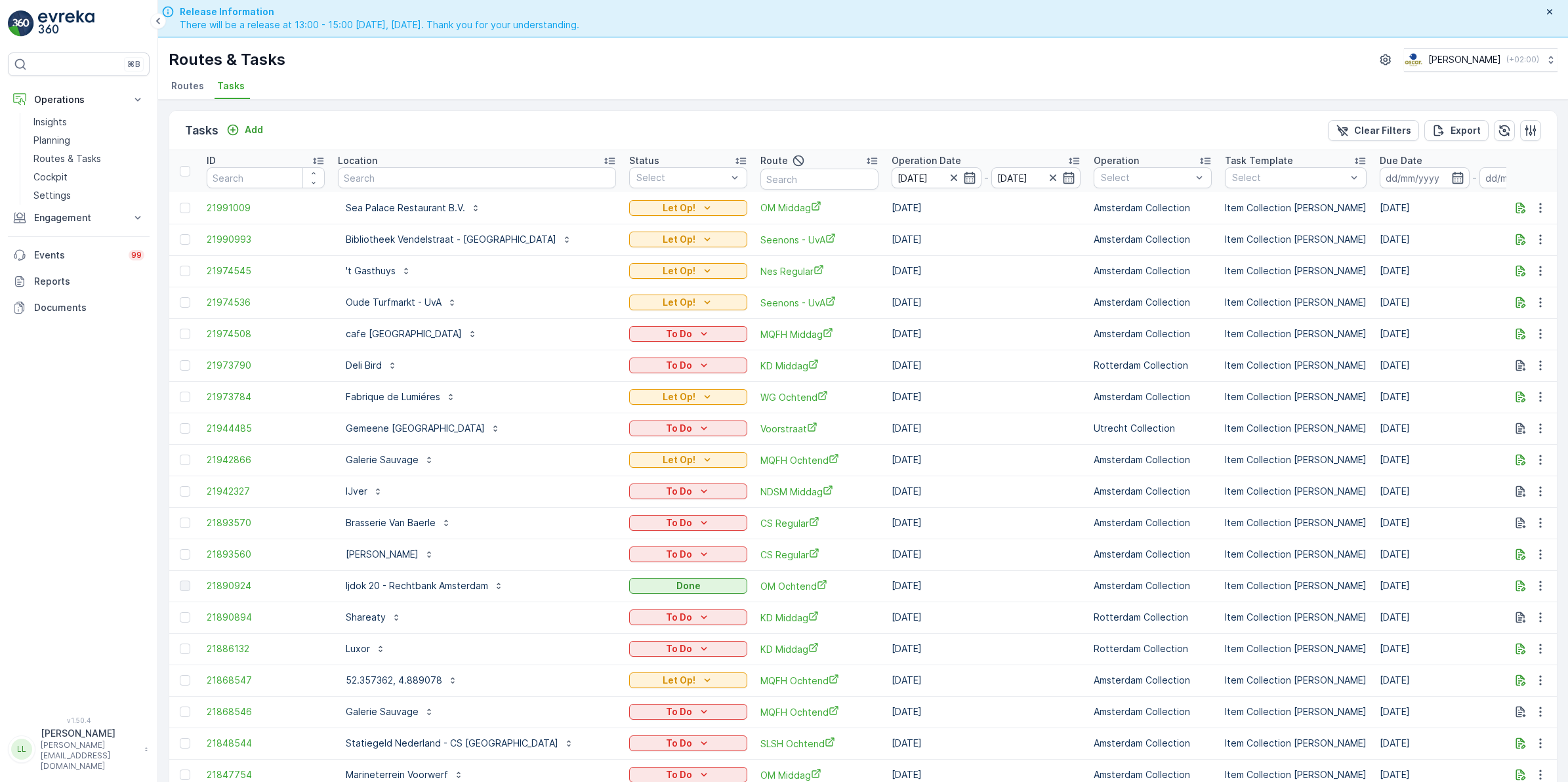
click at [760, 181] on input "text" at bounding box center [819, 179] width 118 height 21
click at [464, 179] on input "text" at bounding box center [477, 177] width 278 height 21
type input "consc"
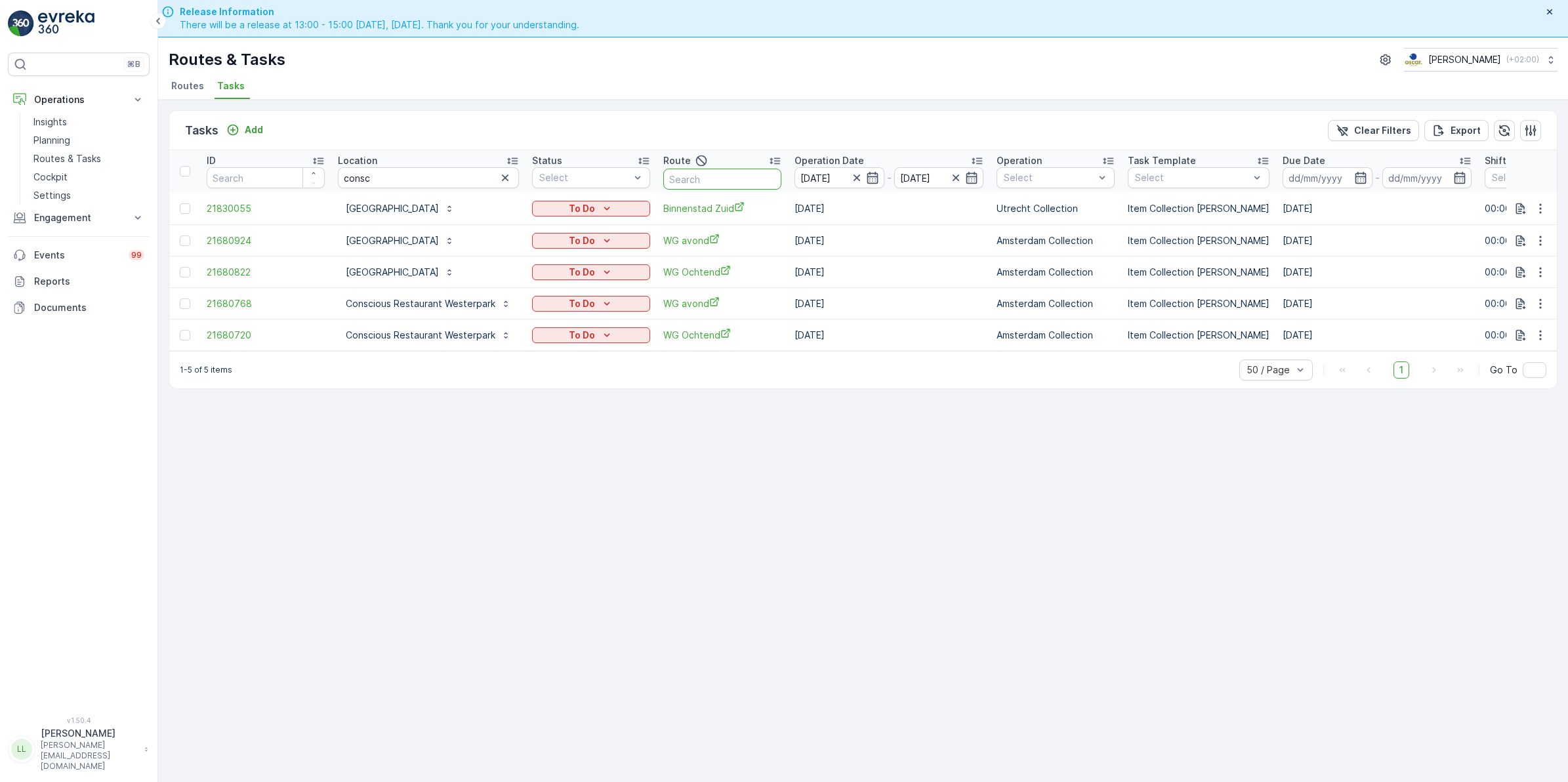
click at [724, 184] on input "text" at bounding box center [722, 179] width 118 height 21
click at [500, 174] on icon "button" at bounding box center [504, 177] width 13 height 13
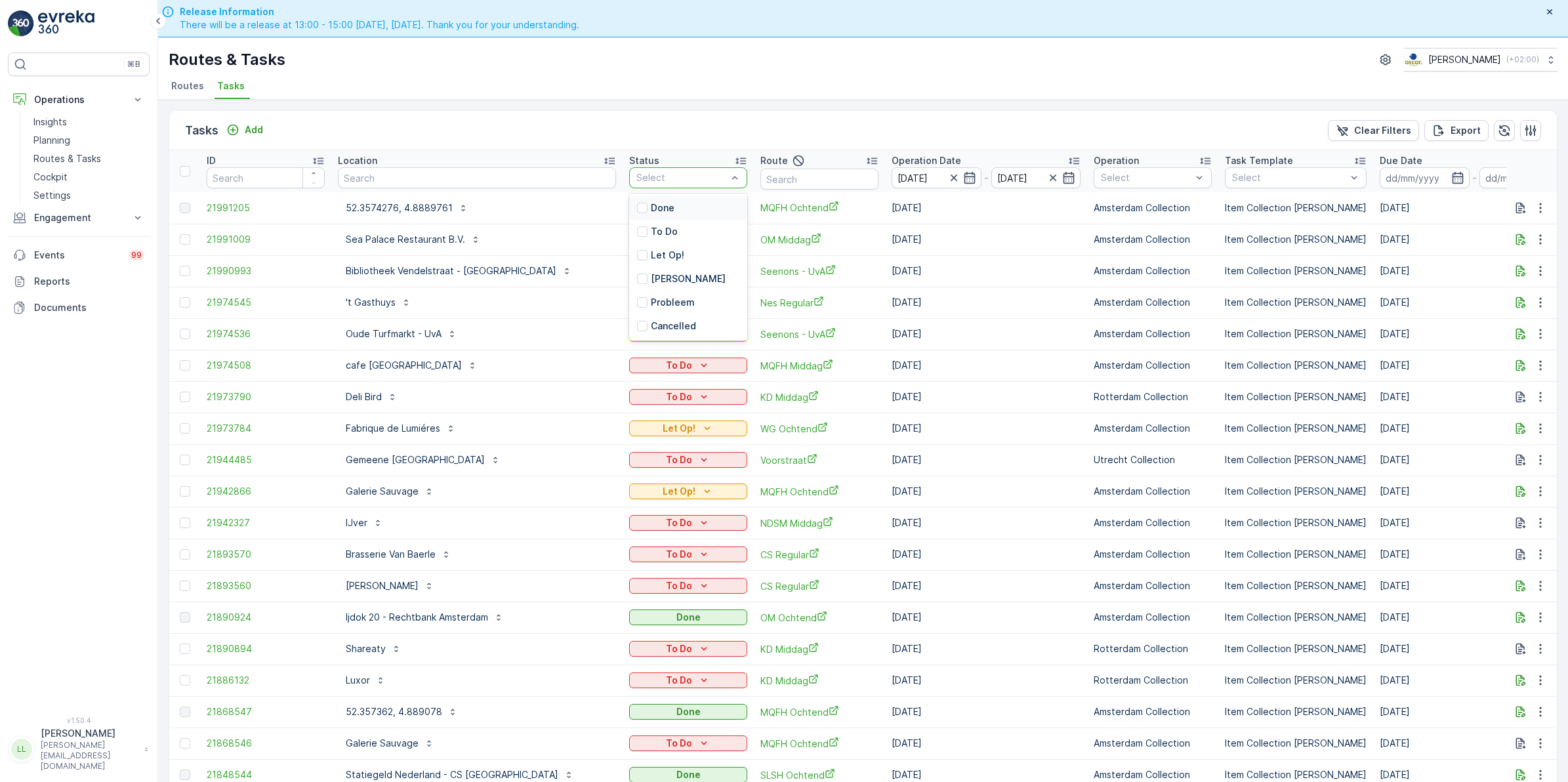
click at [574, 142] on div "Tasks Add Clear Filters Export" at bounding box center [863, 131] width 1387 height 40
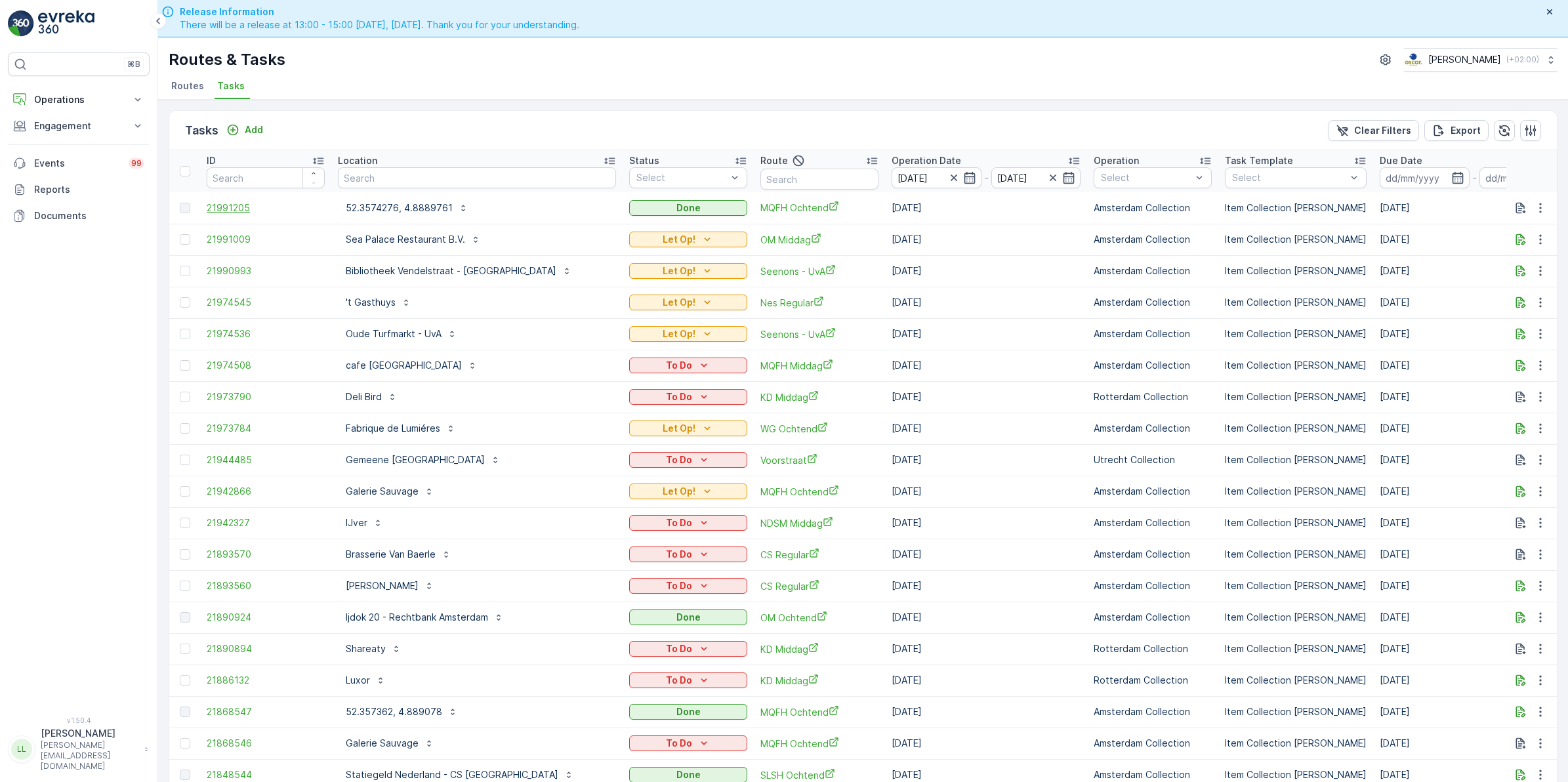
click at [228, 211] on span "21991205" at bounding box center [266, 208] width 118 height 13
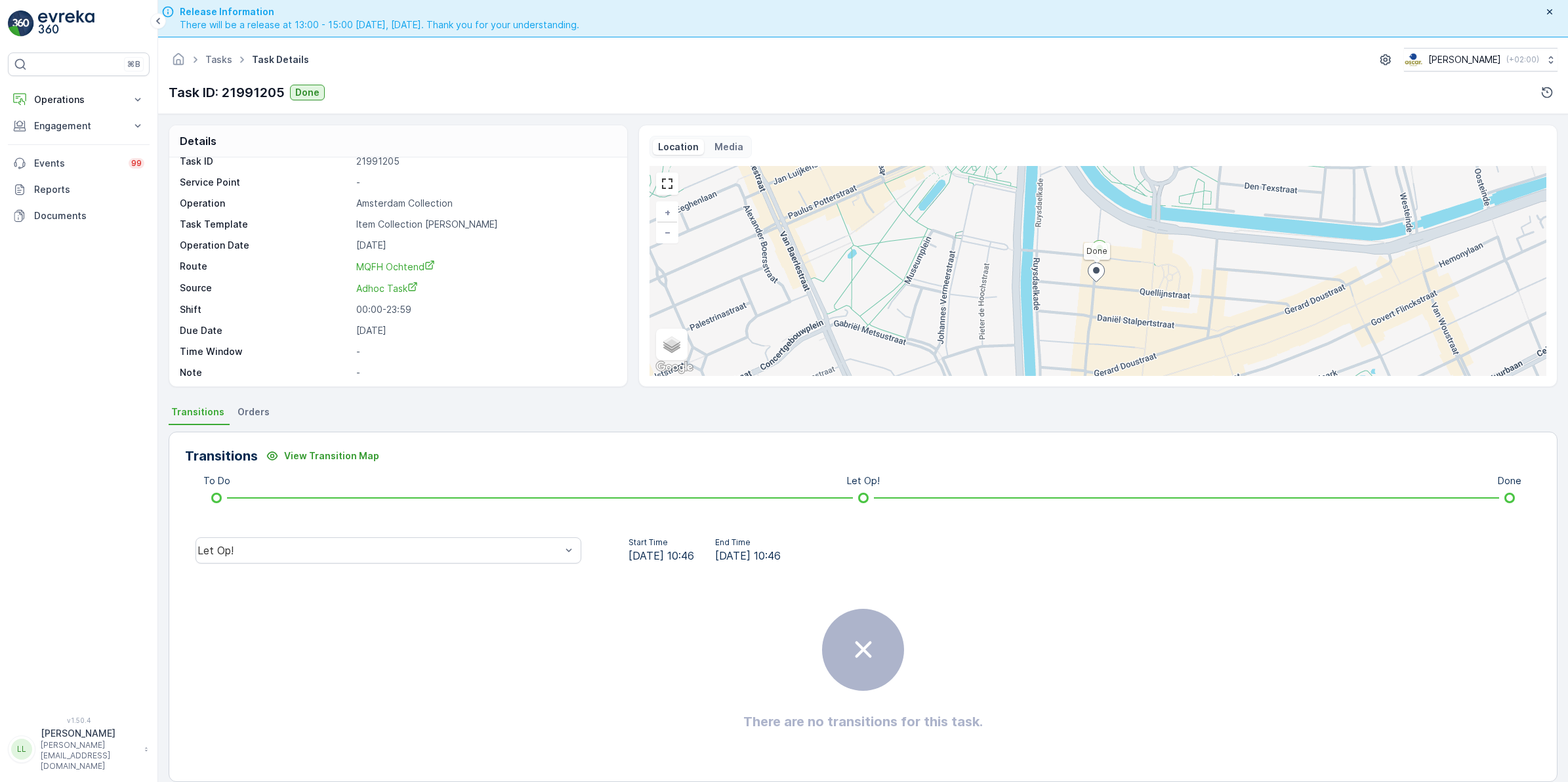
scroll to position [16, 0]
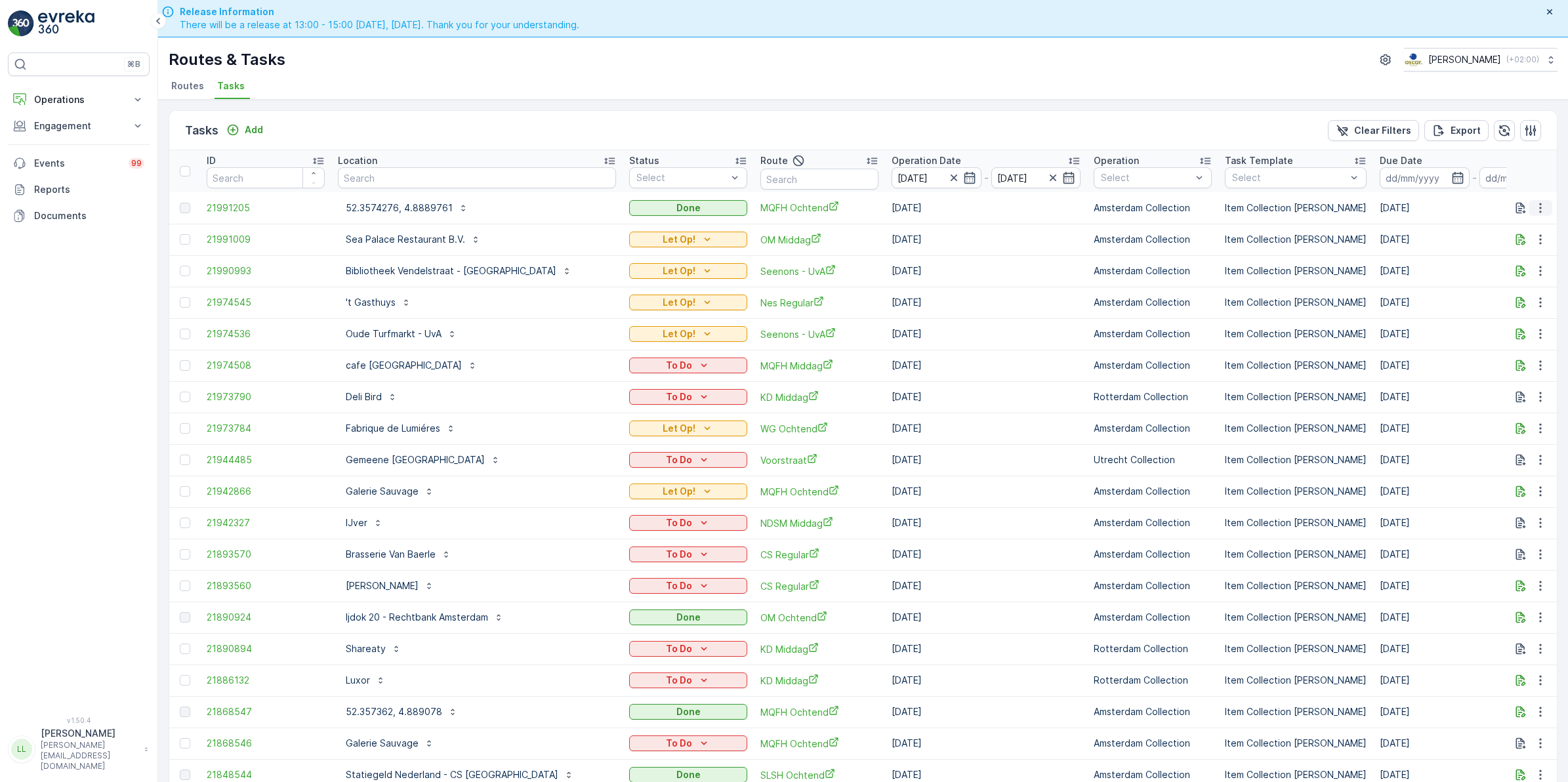
click at [1537, 208] on icon "button" at bounding box center [1539, 208] width 13 height 13
click at [1120, 69] on div "Routes & Tasks [PERSON_NAME] ( +02:00 )" at bounding box center [863, 59] width 1389 height 23
click at [1531, 215] on button "button" at bounding box center [1539, 208] width 23 height 16
click at [1533, 227] on span "See More Details" at bounding box center [1525, 228] width 76 height 13
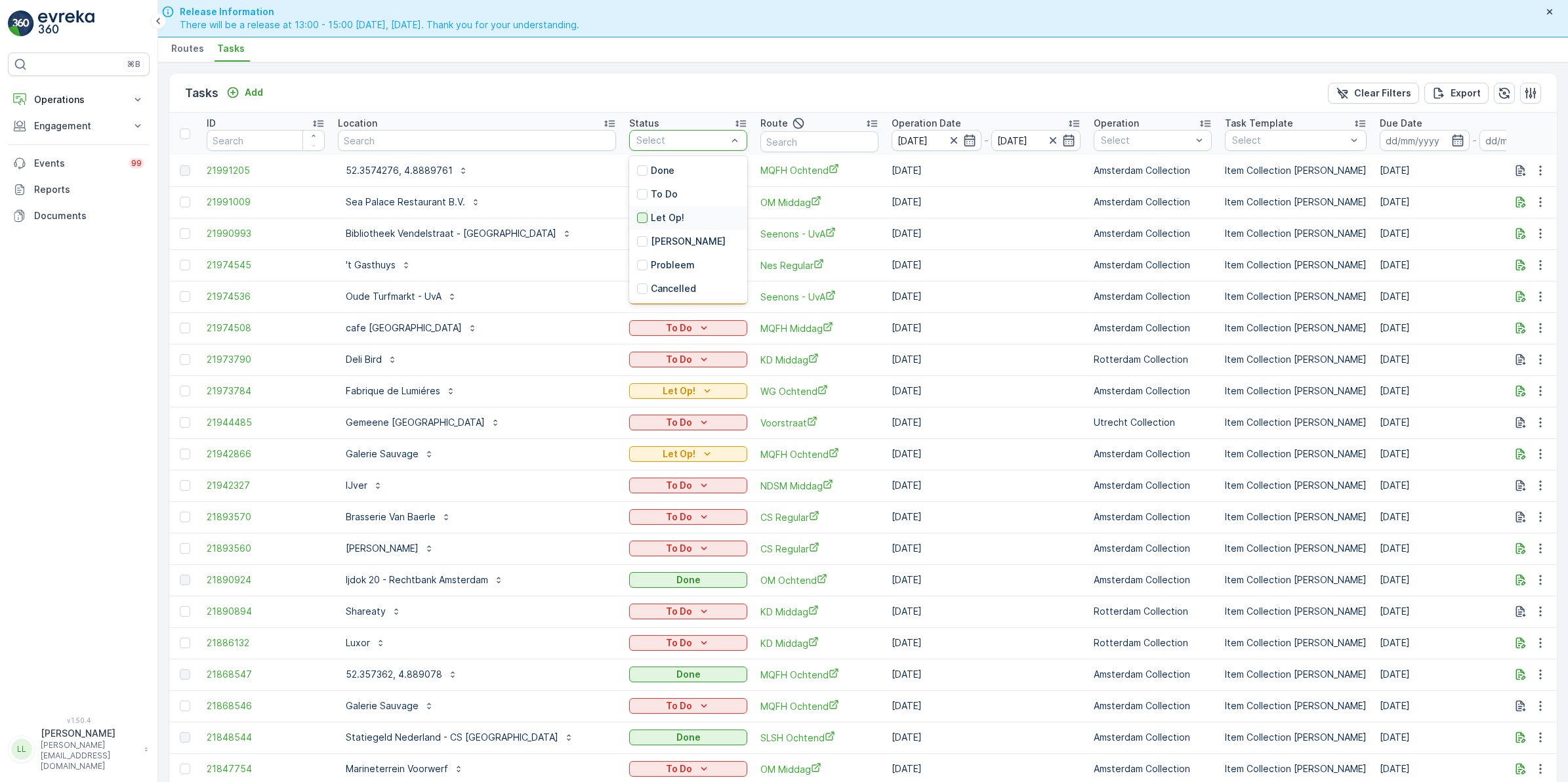
click at [637, 215] on div at bounding box center [642, 218] width 10 height 10
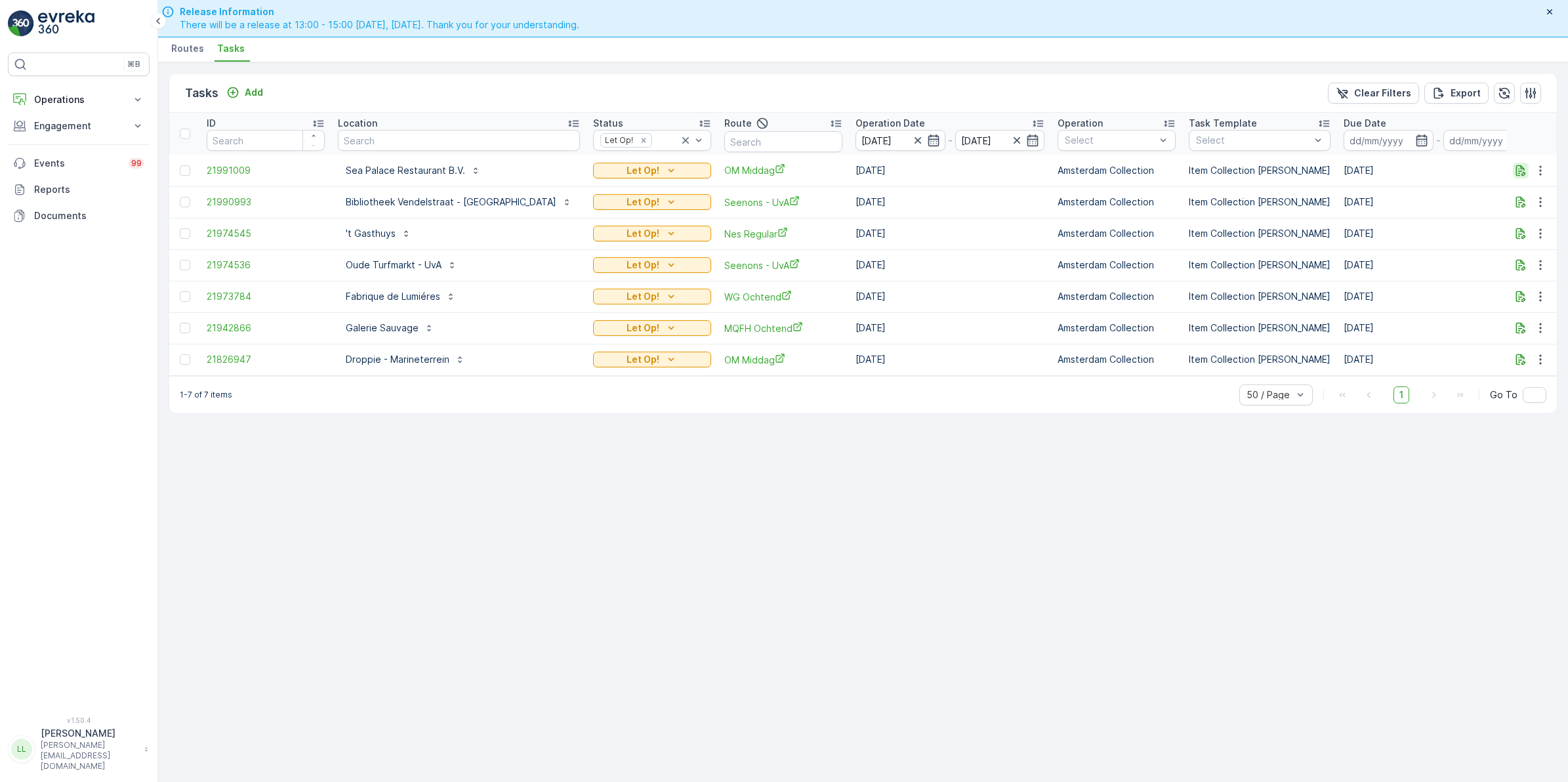
click at [1520, 169] on icon "button" at bounding box center [1520, 170] width 13 height 13
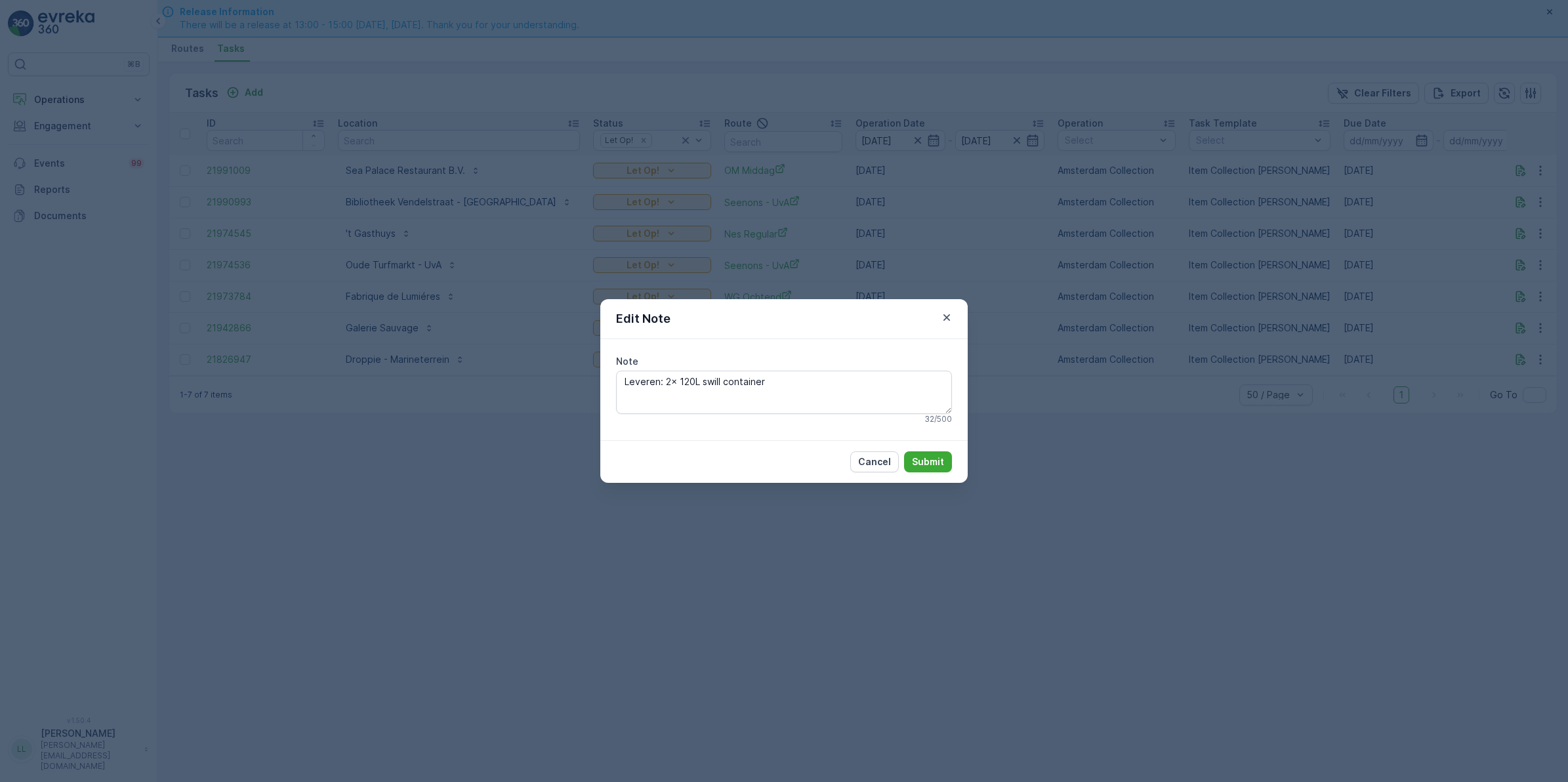
click at [944, 318] on icon "button" at bounding box center [946, 317] width 13 height 13
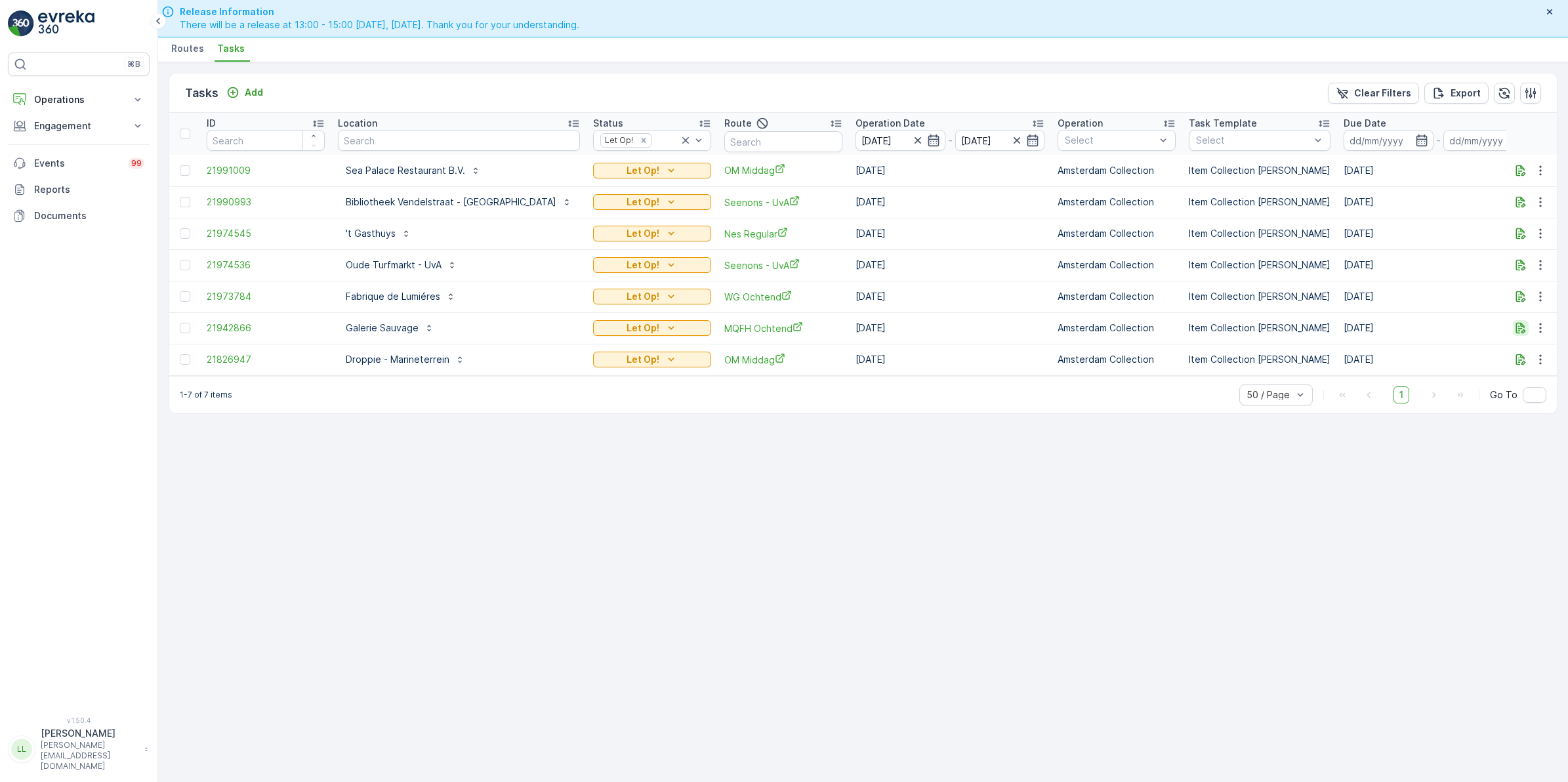
click at [1517, 328] on icon "button" at bounding box center [1520, 328] width 13 height 13
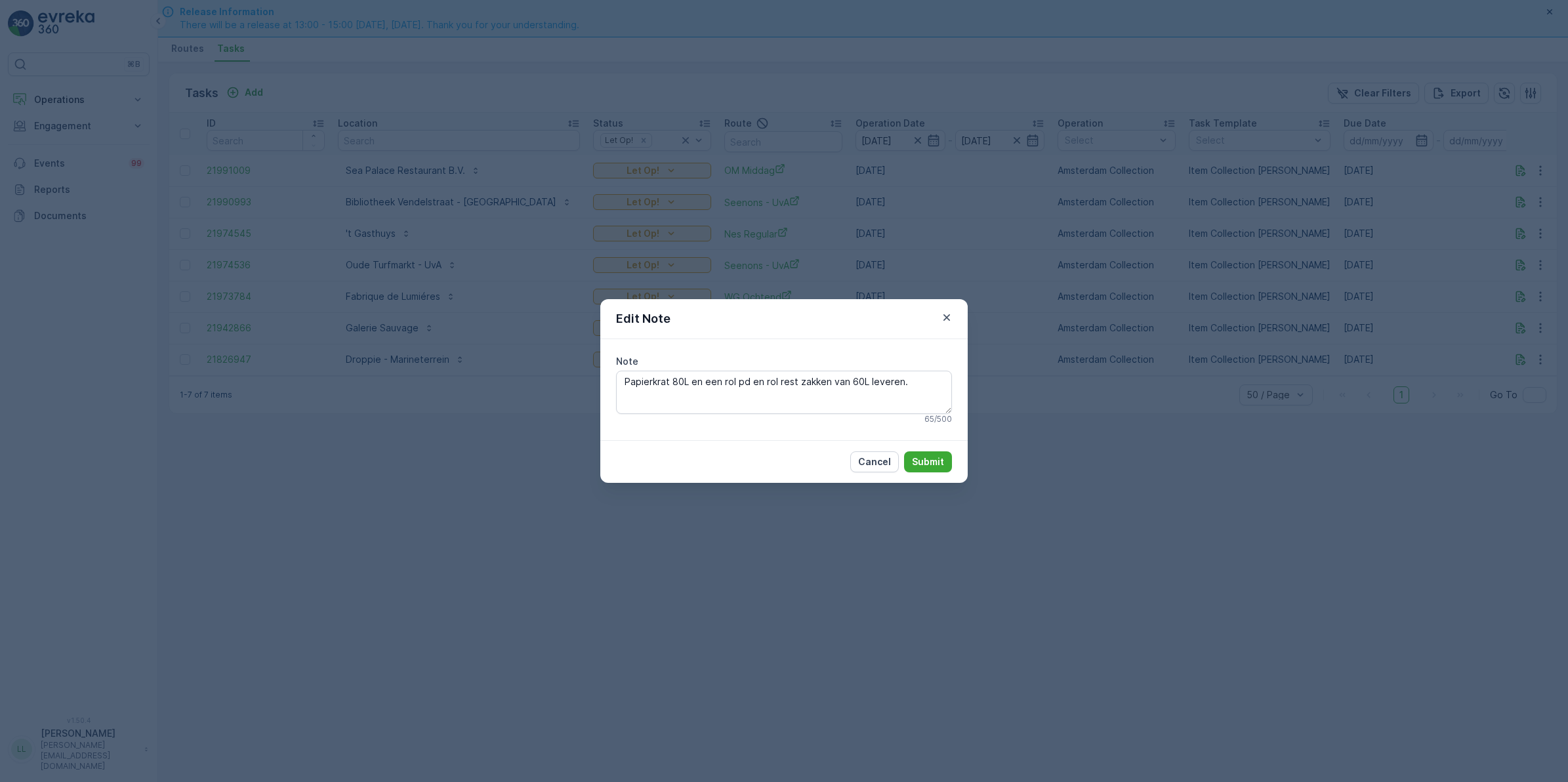
click at [789, 547] on div "Edit Note Note Papierkrat 80L en een rol pd en rol rest zakken van 60L leveren.…" at bounding box center [784, 391] width 1568 height 782
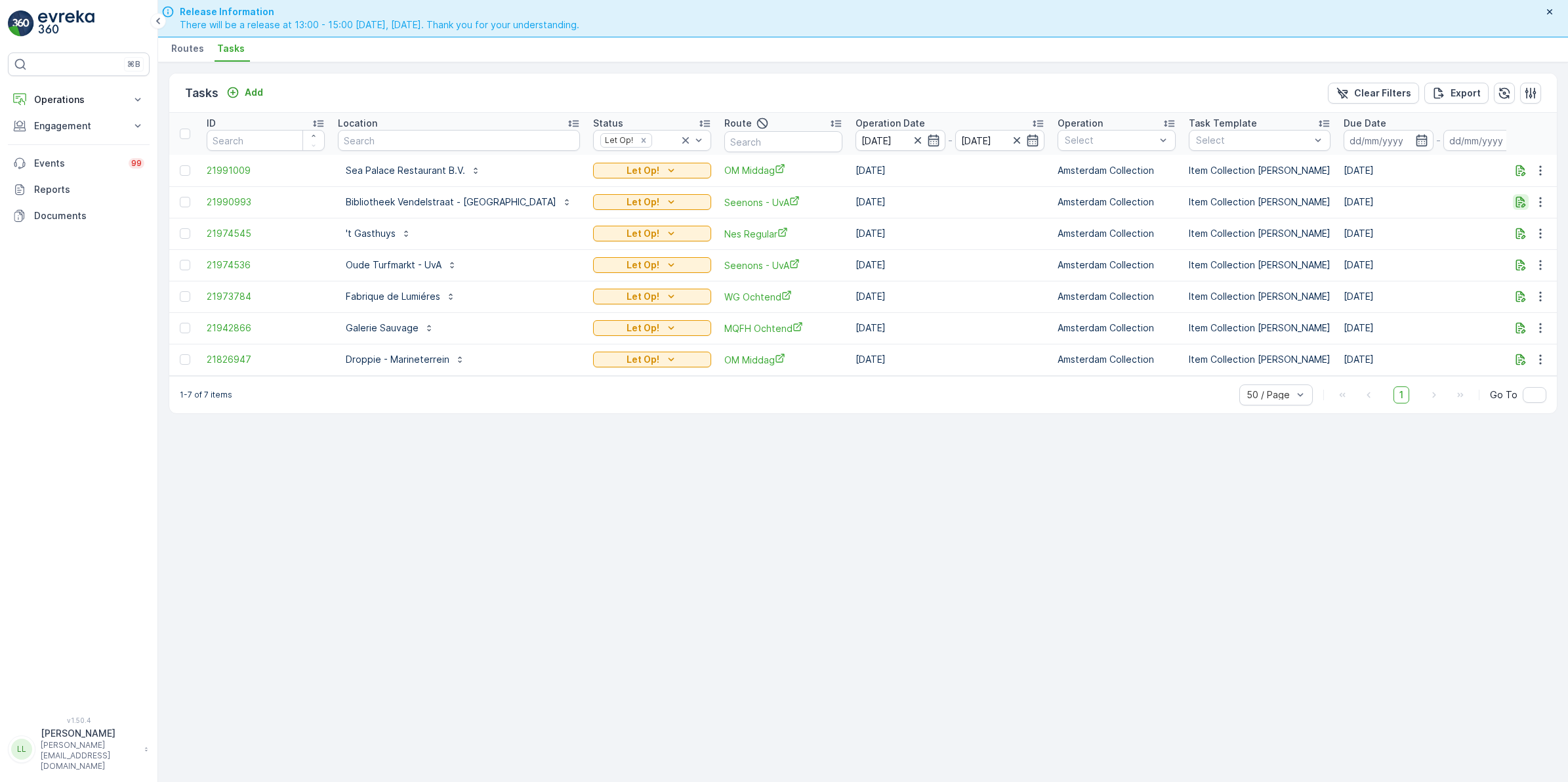
click at [1520, 202] on icon "button" at bounding box center [1520, 202] width 10 height 11
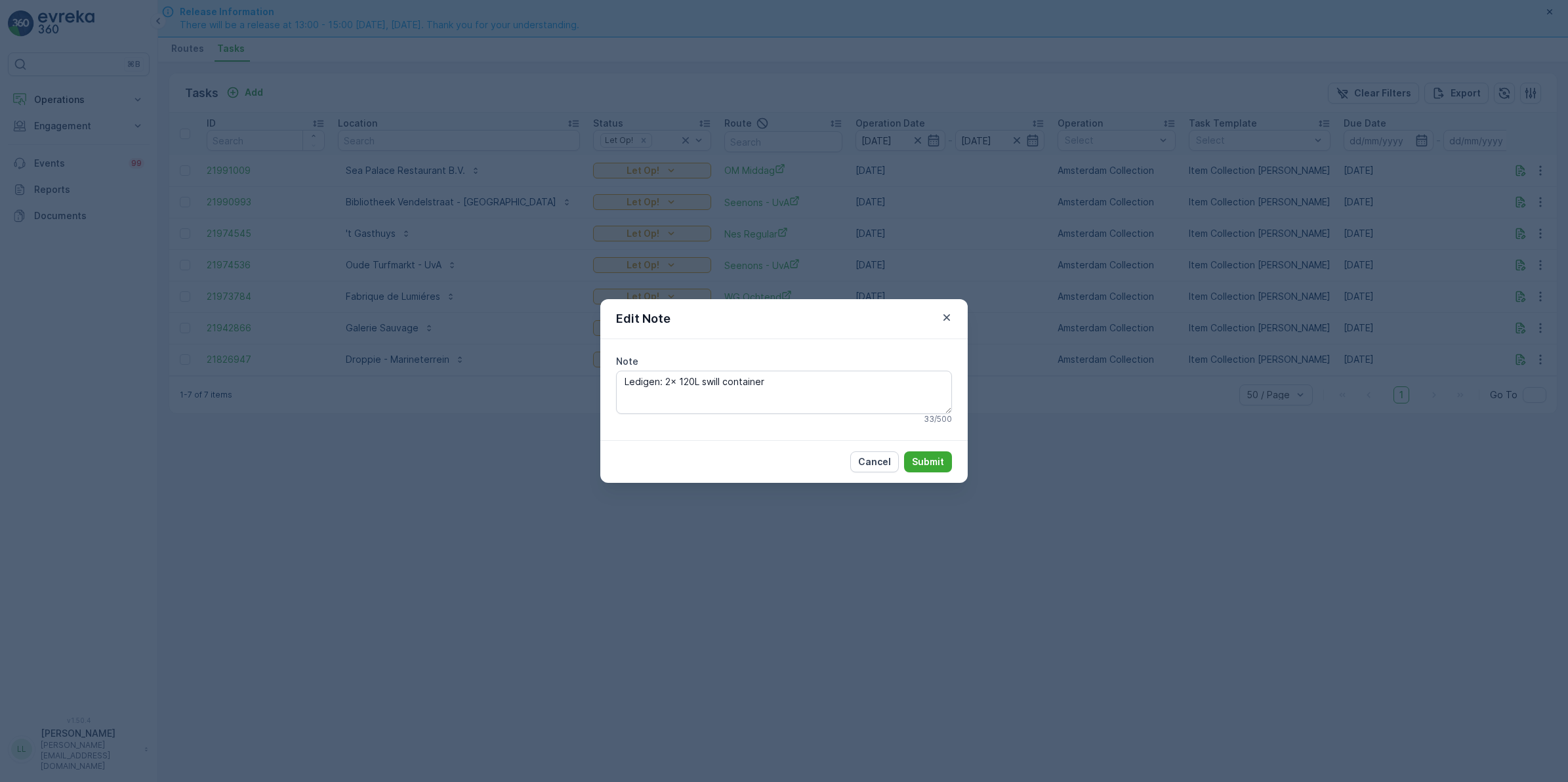
click at [1290, 540] on div "Edit Note Note Ledigen: 2x 120L swill container 33 / 500 Cancel Submit" at bounding box center [784, 391] width 1568 height 782
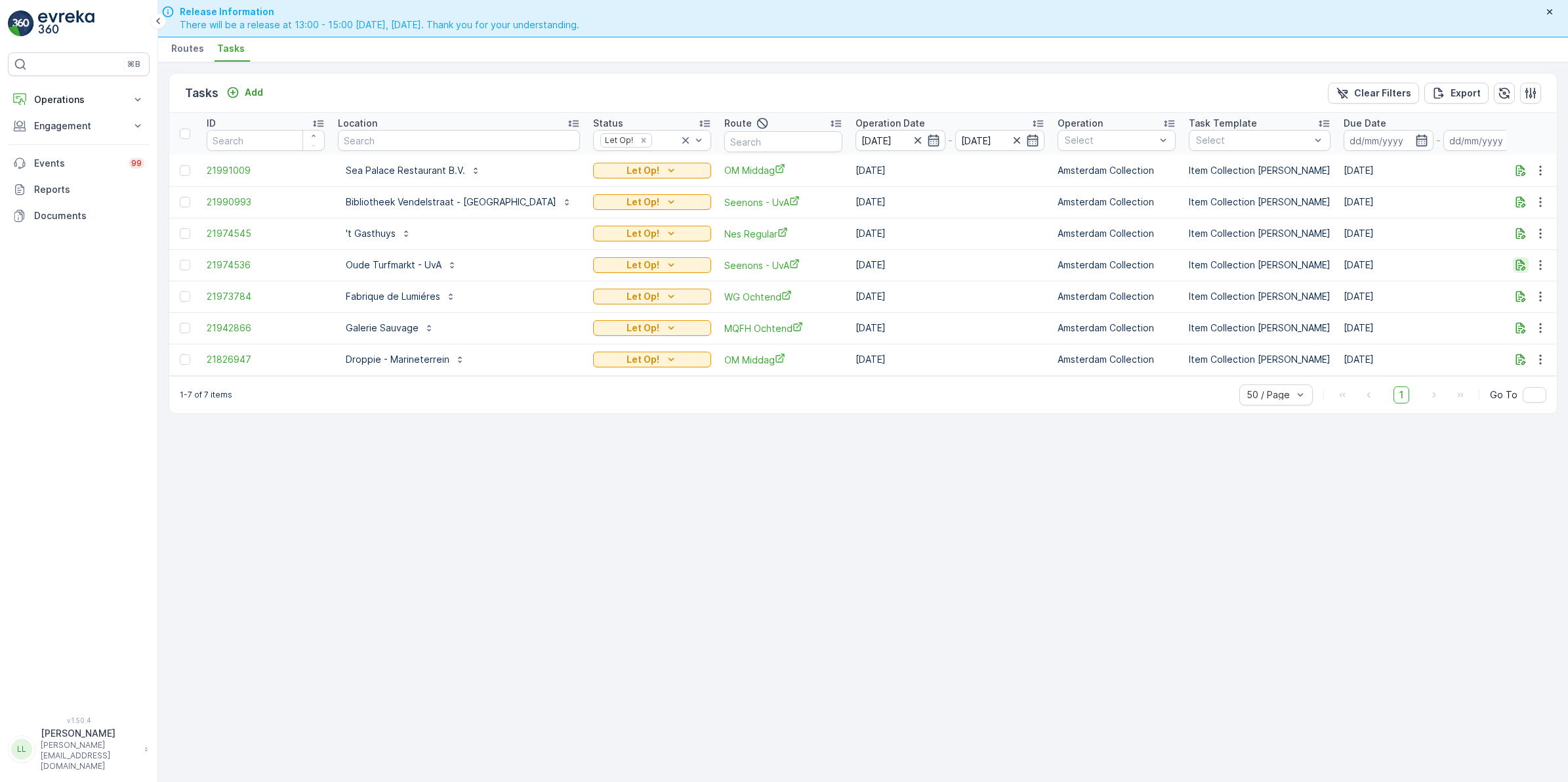
click at [1517, 264] on icon "button" at bounding box center [1520, 265] width 13 height 13
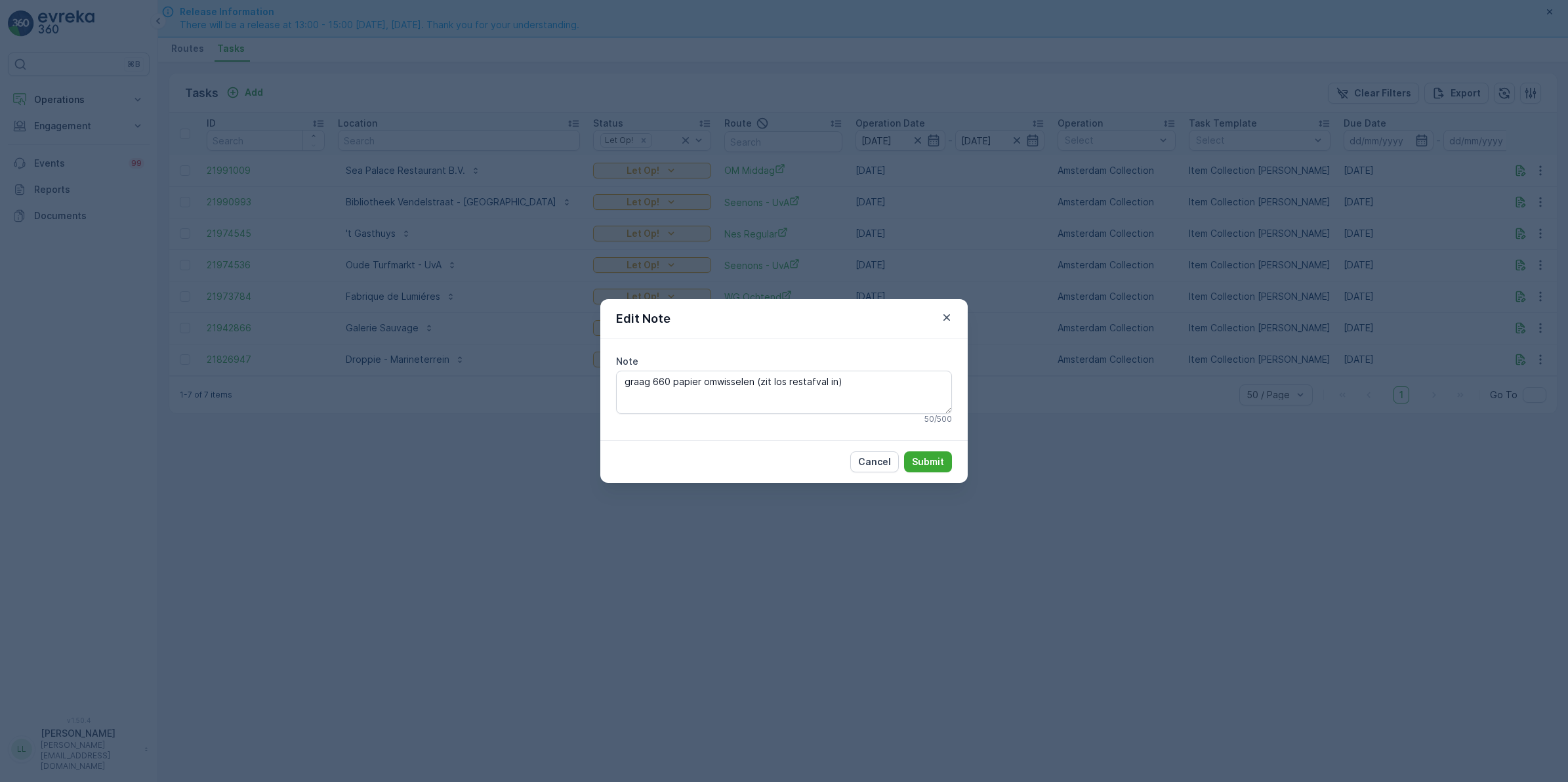
click at [1091, 492] on div "Edit Note Note graag 660 papier omwisselen (zit los restafval in) 50 / 500 Canc…" at bounding box center [784, 391] width 1568 height 782
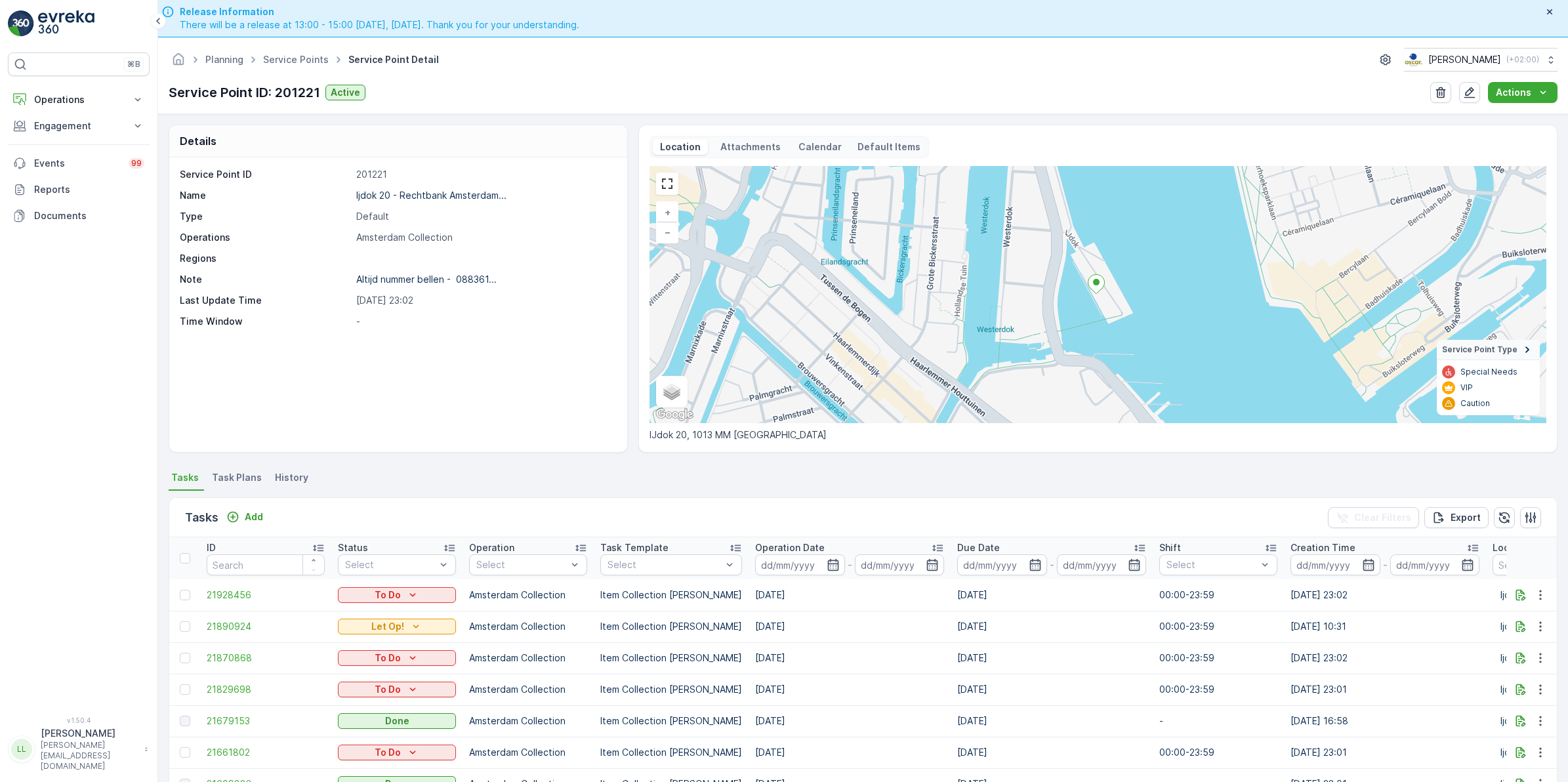
scroll to position [82, 0]
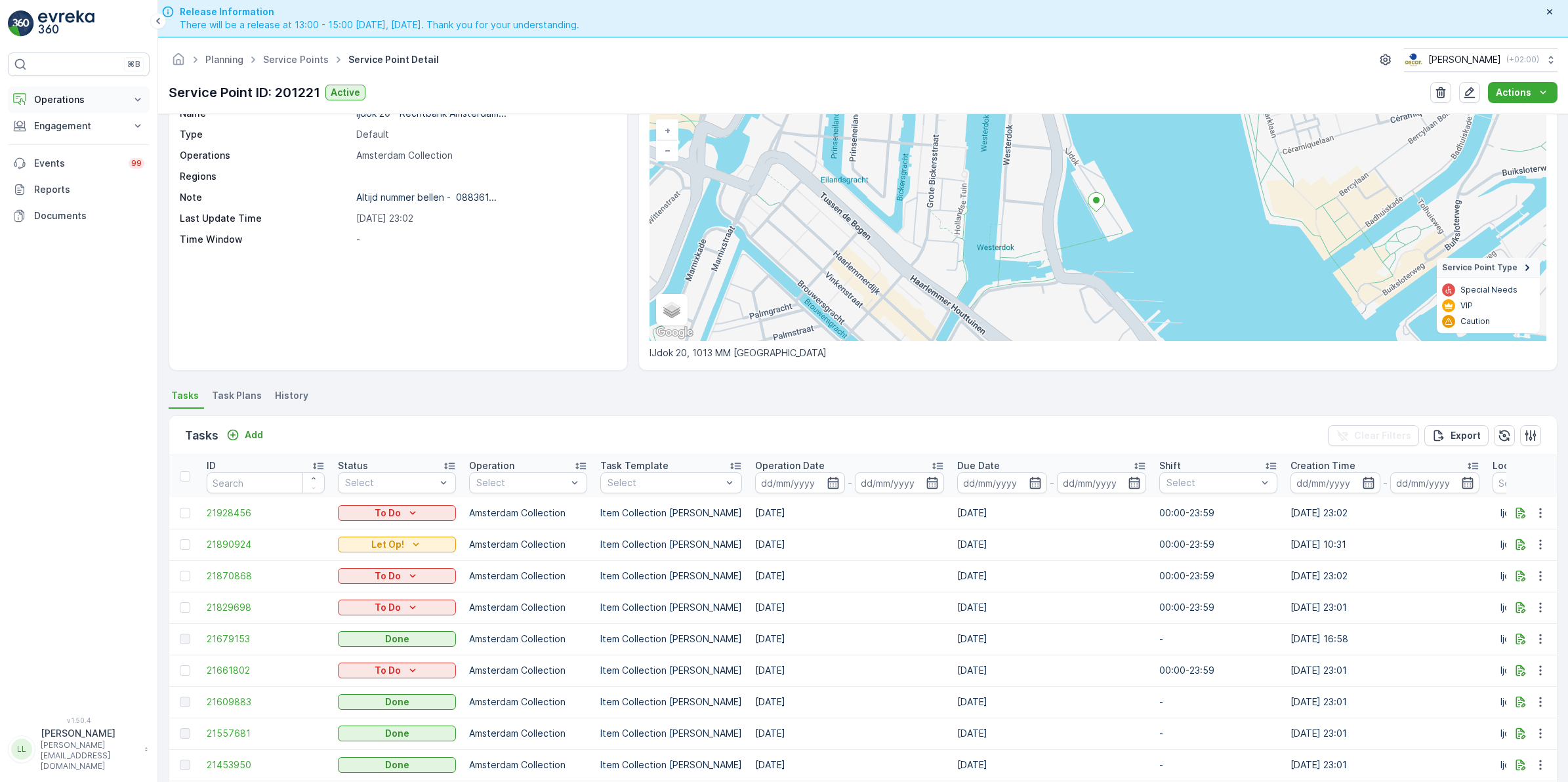
click at [62, 99] on p "Operations" at bounding box center [78, 99] width 89 height 13
click at [62, 153] on p "Routes & Tasks" at bounding box center [67, 158] width 67 height 13
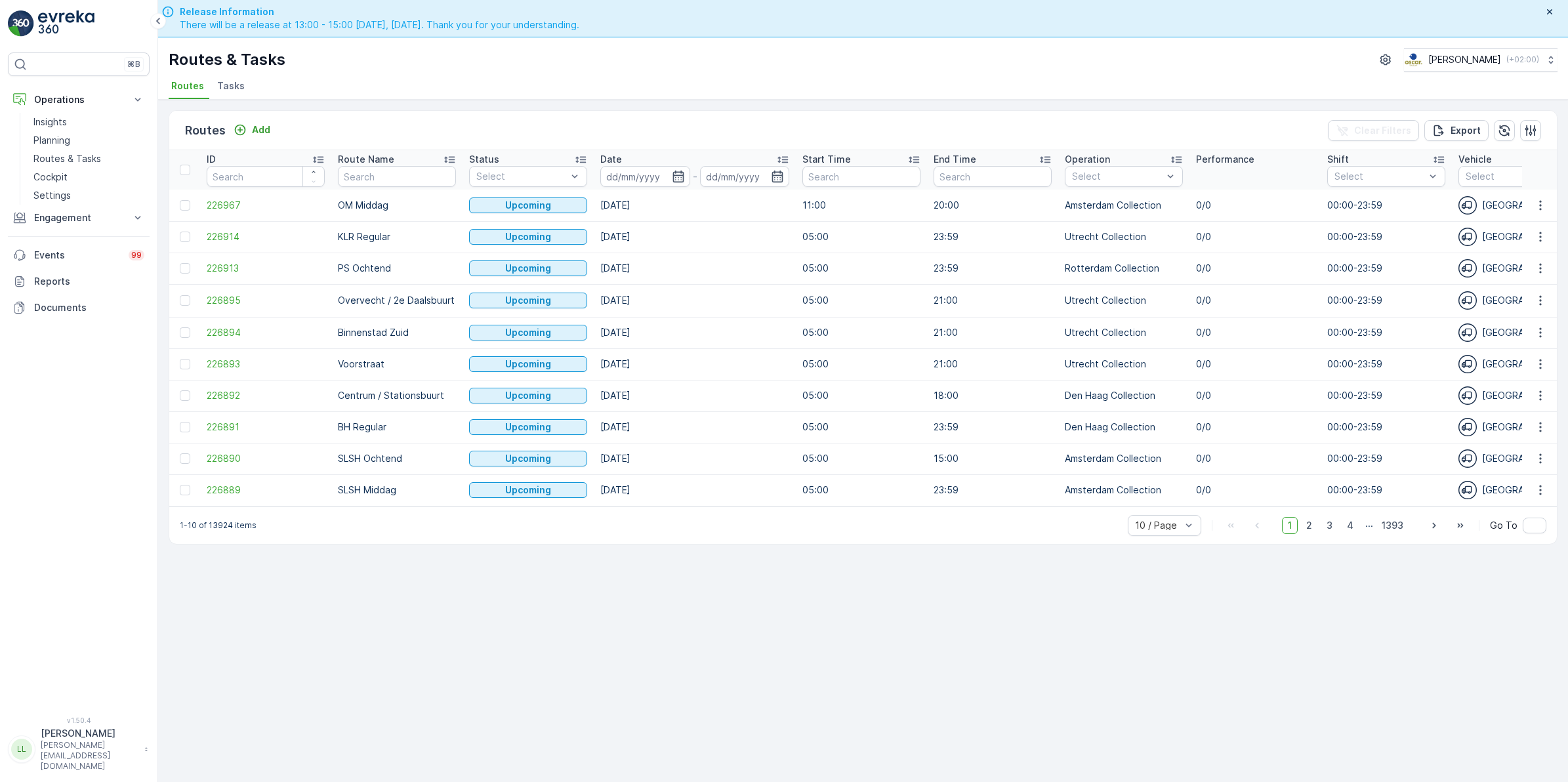
click at [227, 84] on span "Tasks" at bounding box center [231, 86] width 28 height 13
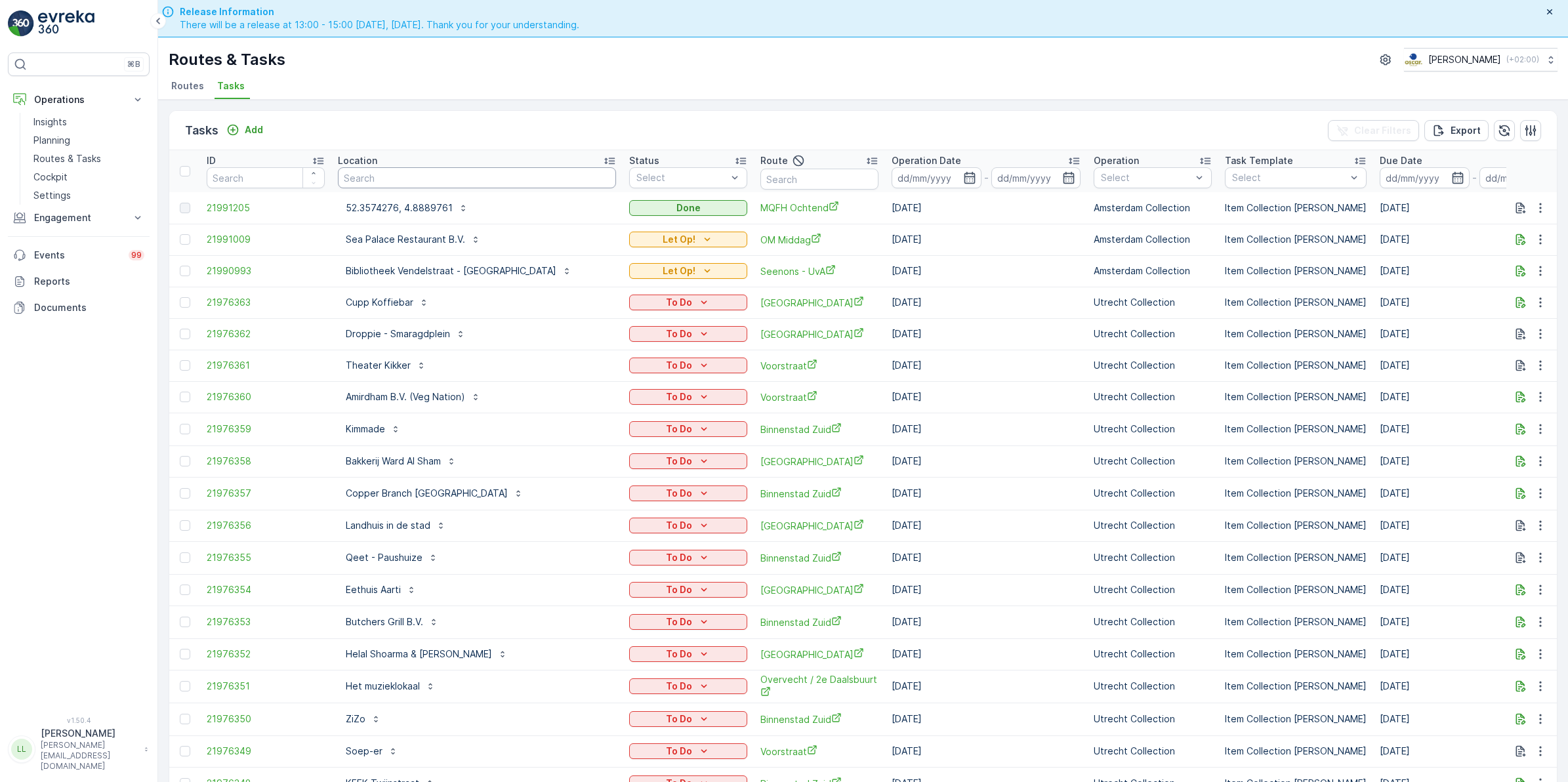
click at [428, 169] on input "text" at bounding box center [477, 177] width 278 height 21
type input "luxor"
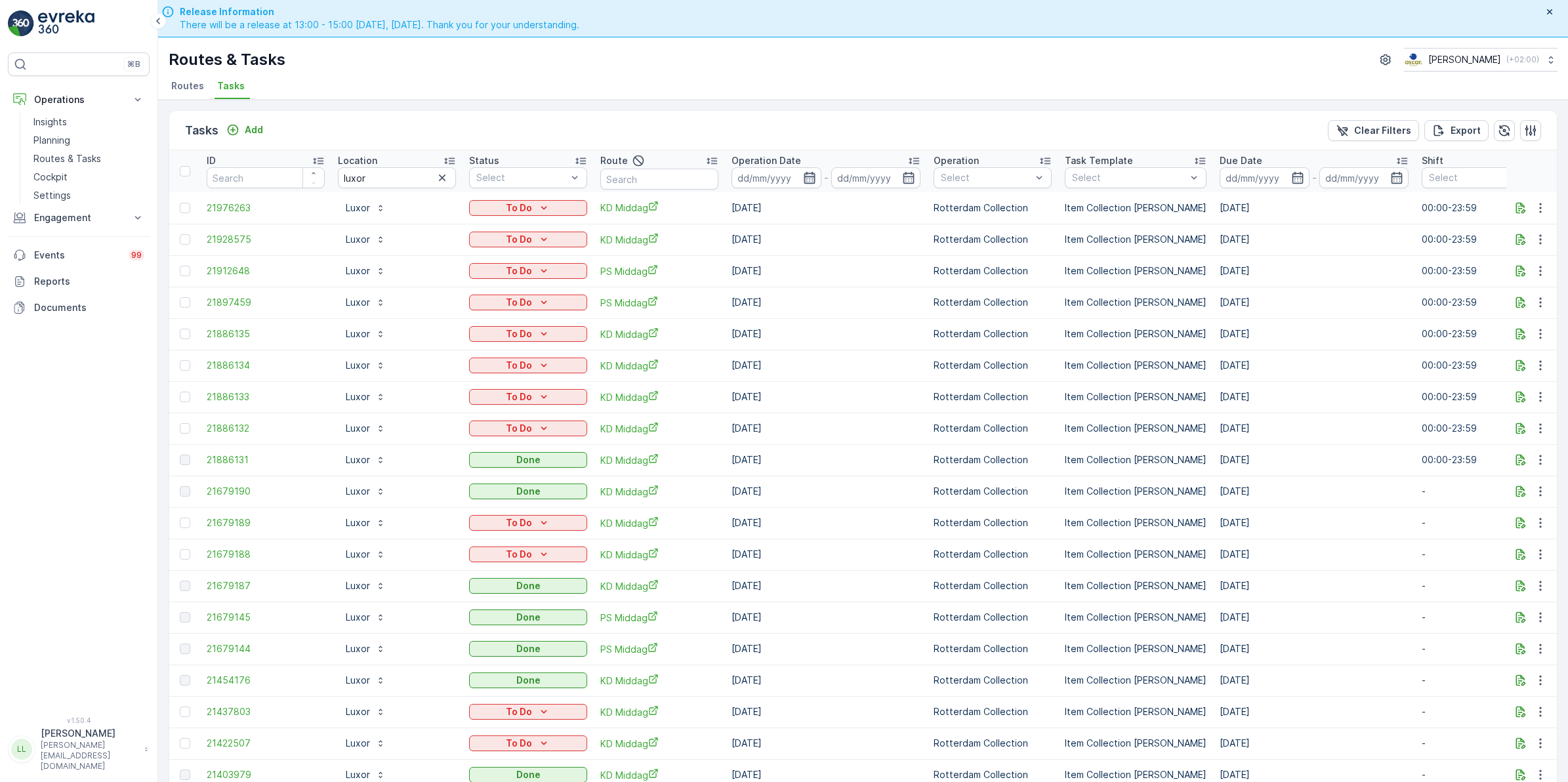
click at [808, 176] on icon "button" at bounding box center [809, 177] width 13 height 13
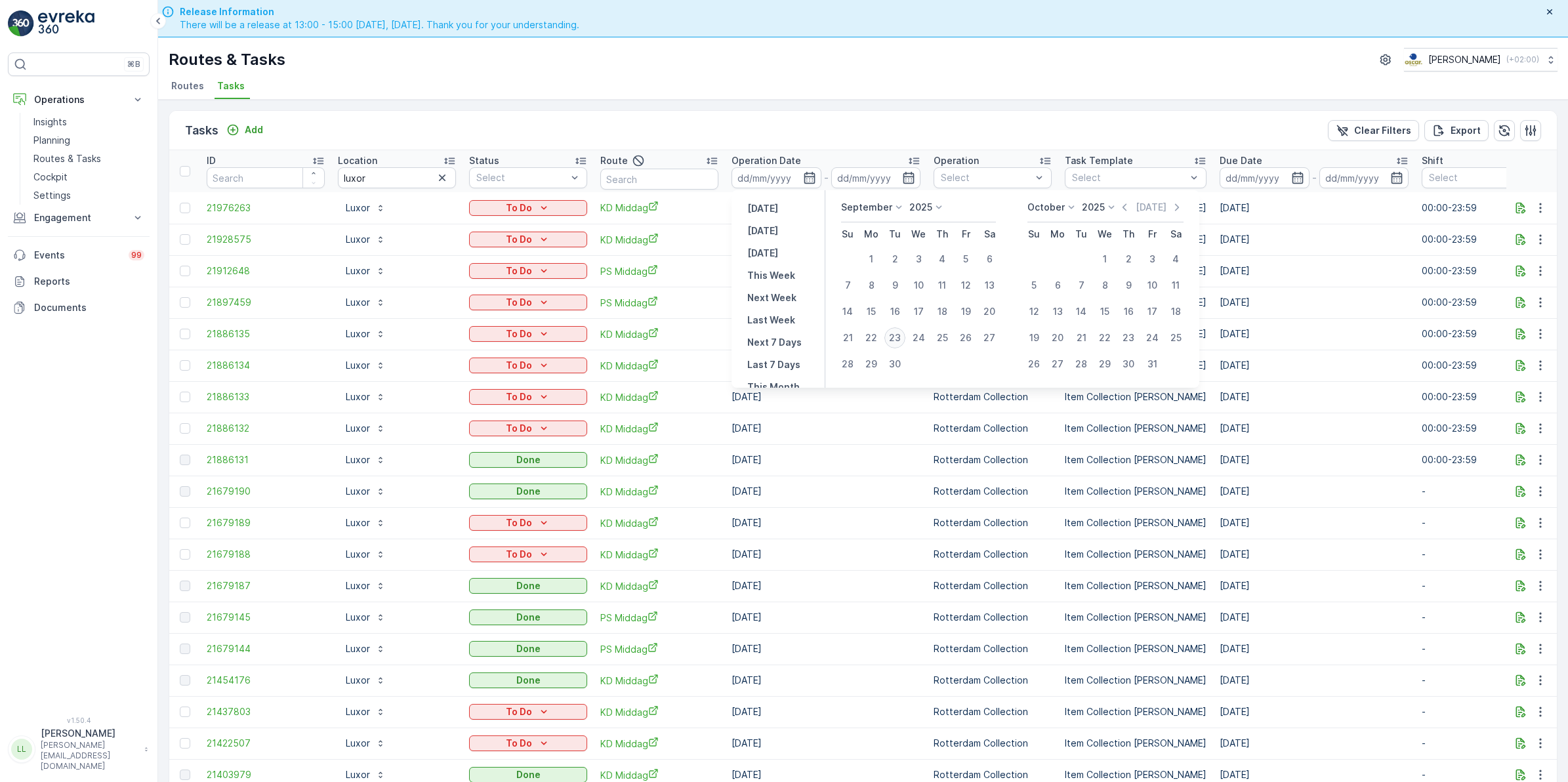
click at [902, 335] on div "23" at bounding box center [894, 337] width 21 height 21
type input "[DATE]"
click at [902, 335] on div "23" at bounding box center [894, 337] width 21 height 21
type input "[DATE]"
click at [902, 335] on div "23" at bounding box center [894, 337] width 21 height 21
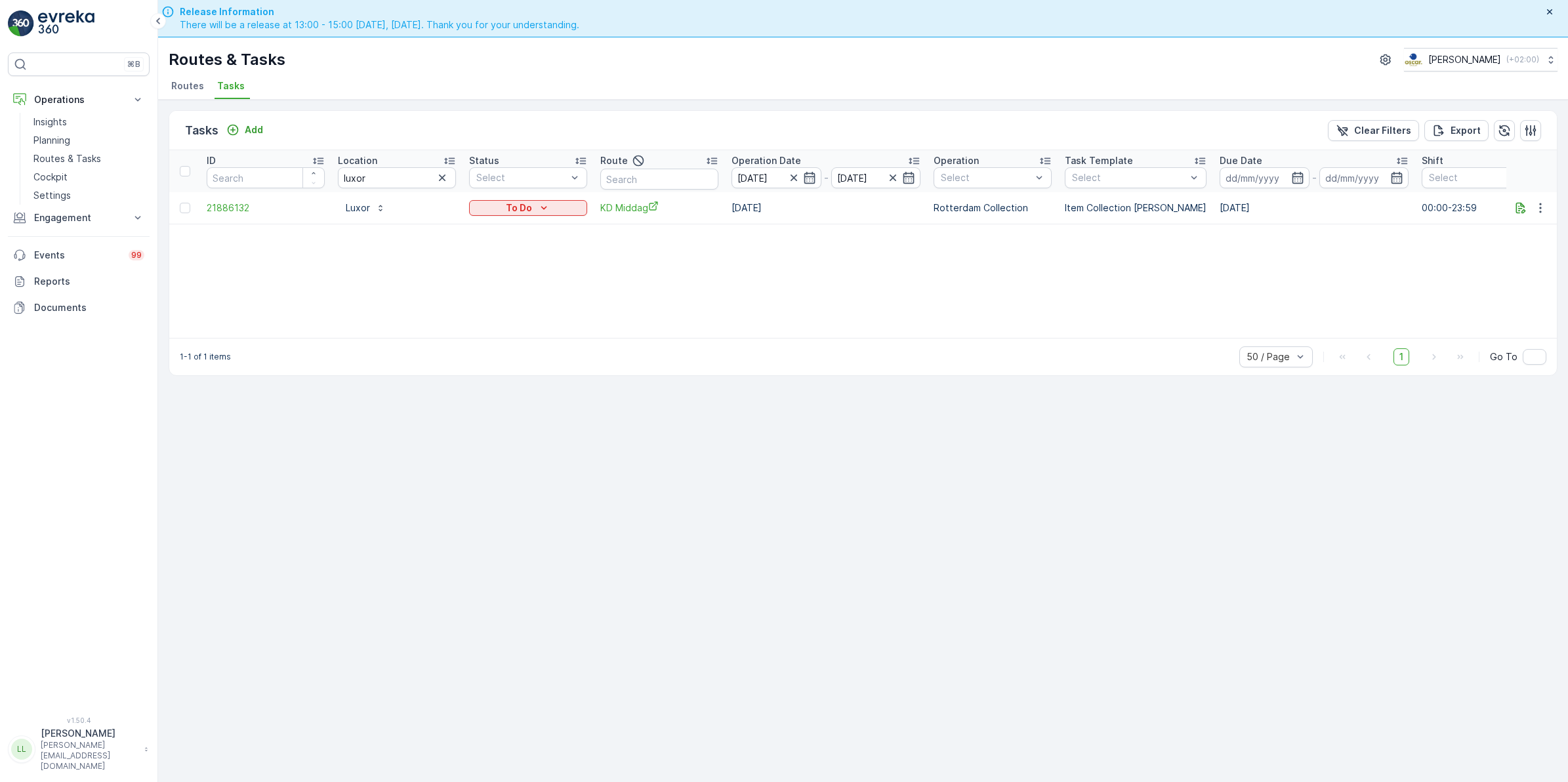
drag, startPoint x: 444, startPoint y: 179, endPoint x: 450, endPoint y: 197, distance: 19.0
click at [444, 179] on icon "button" at bounding box center [442, 178] width 7 height 7
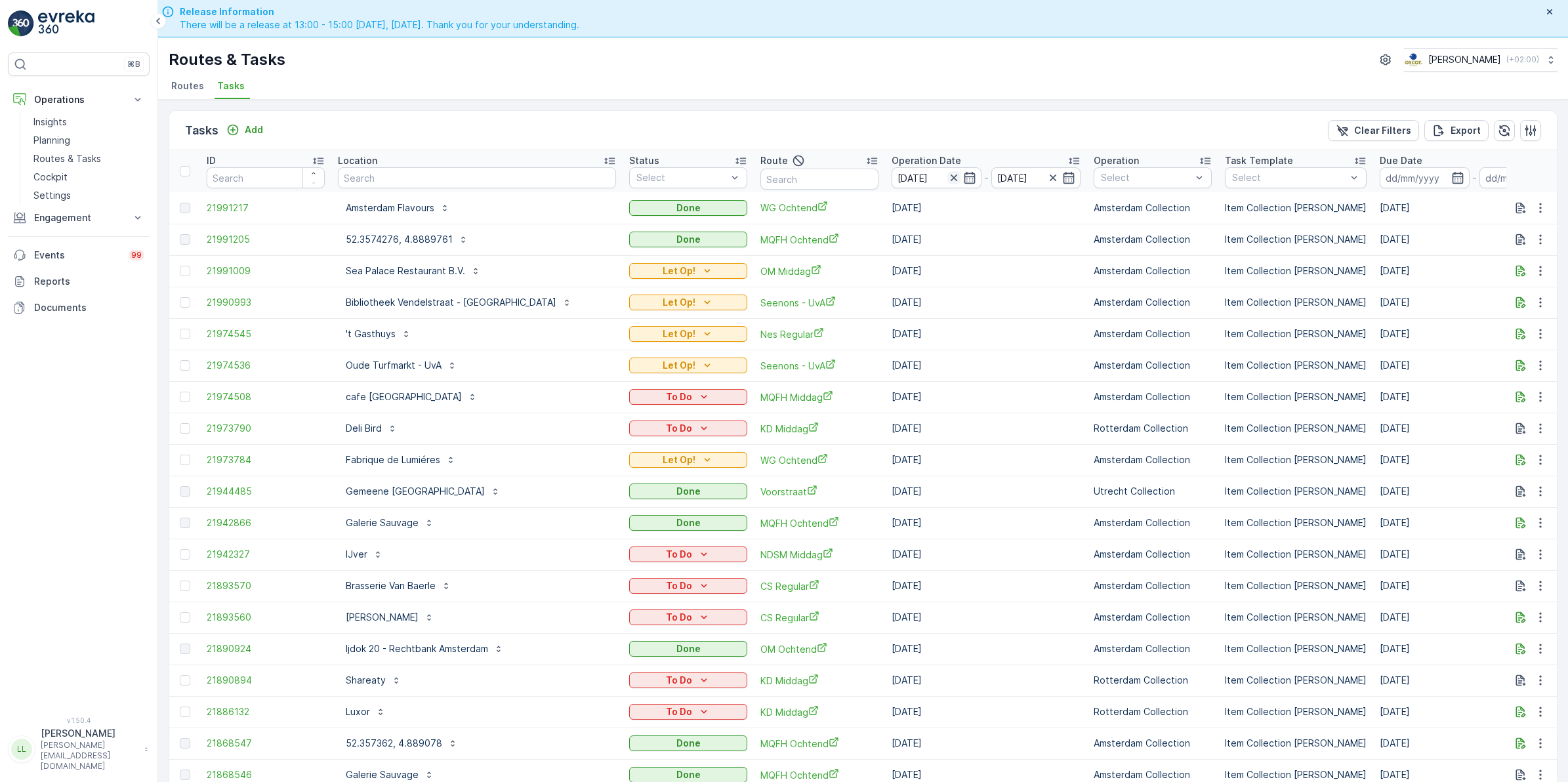
click at [950, 179] on icon "button" at bounding box center [953, 178] width 7 height 7
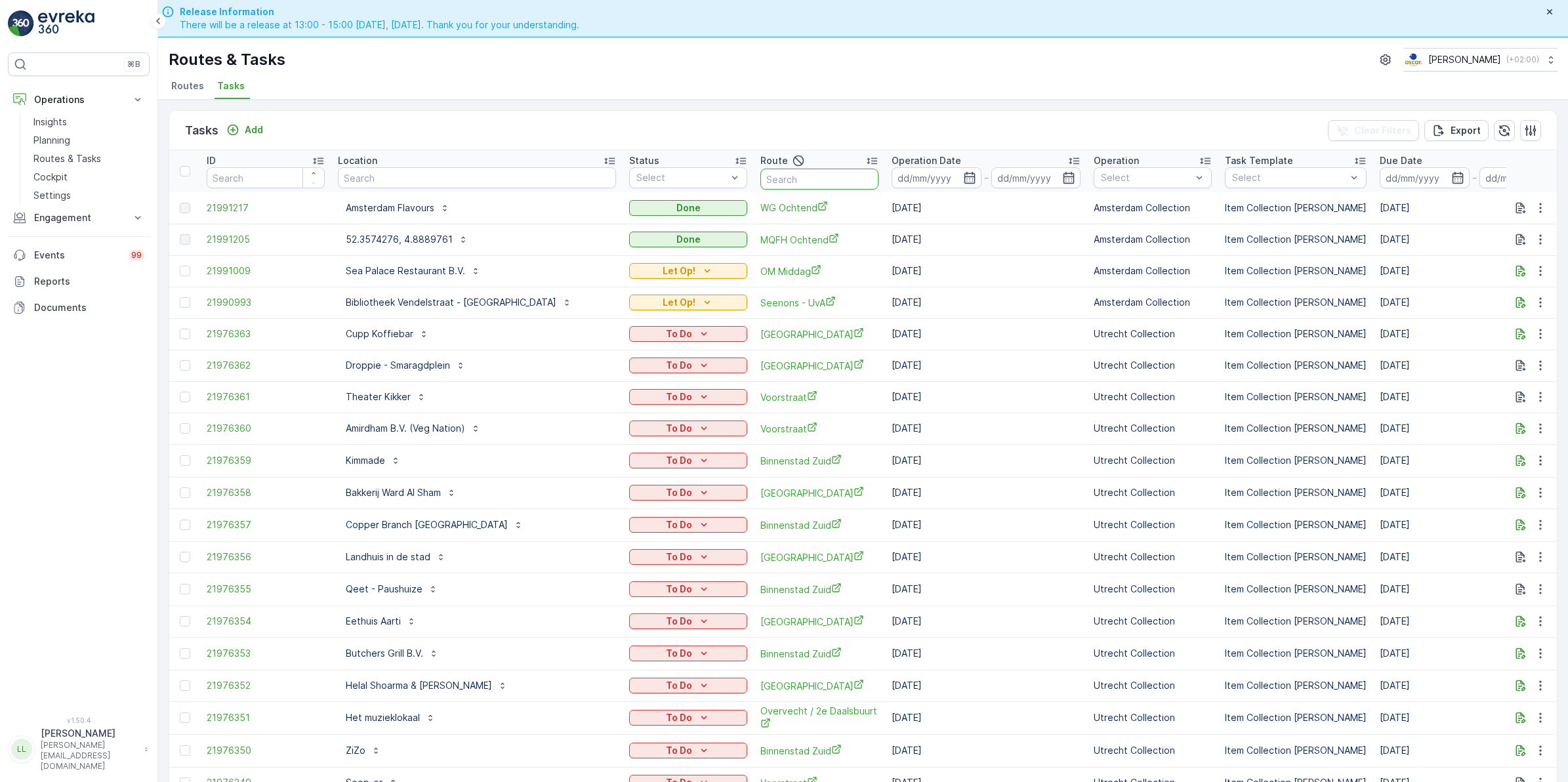
click at [804, 175] on input "text" at bounding box center [819, 179] width 118 height 21
type input "c"
click at [536, 183] on input "text" at bounding box center [477, 177] width 278 height 21
type input "ijver"
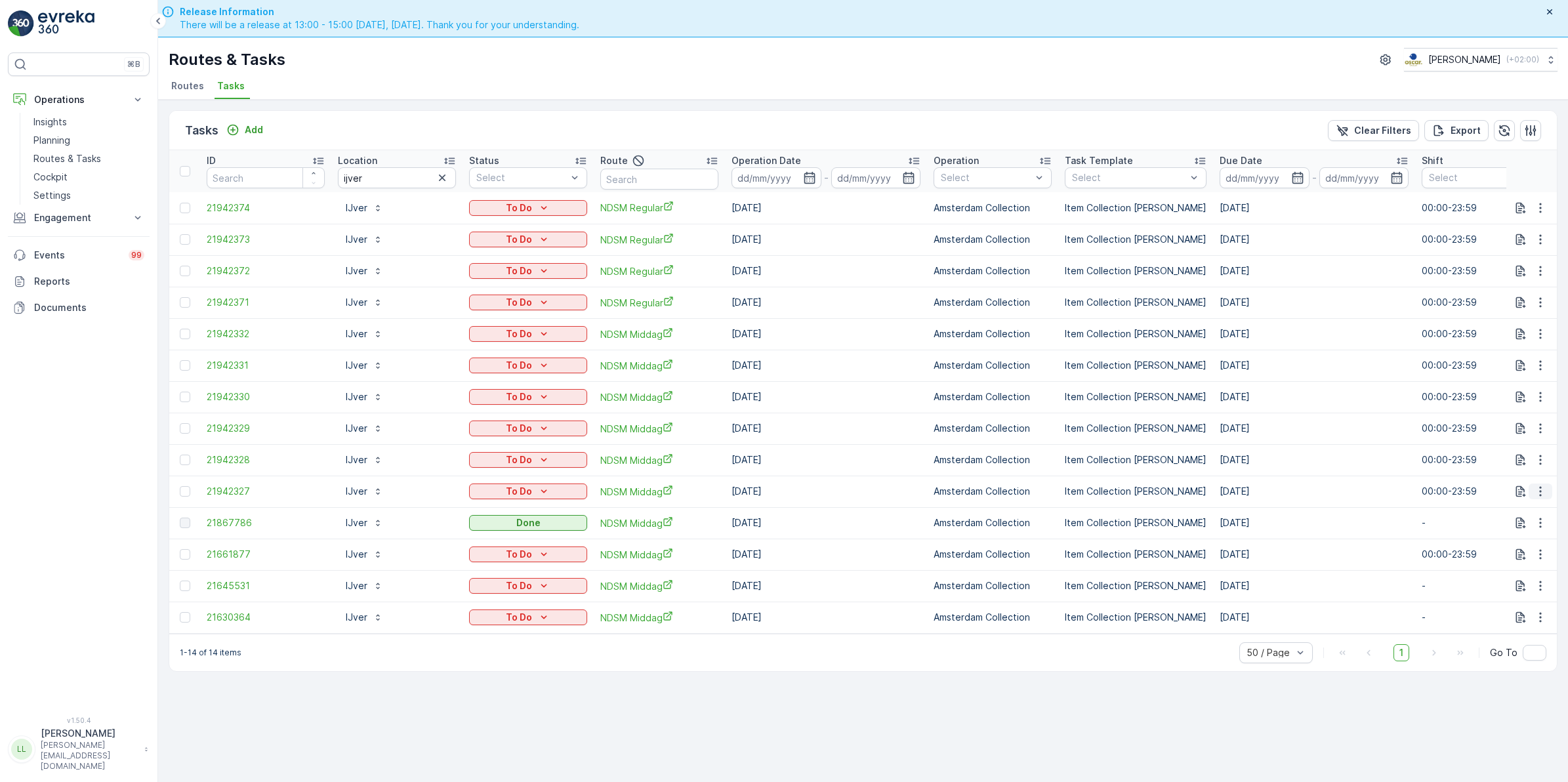
click at [1543, 492] on icon "button" at bounding box center [1539, 491] width 13 height 13
click at [1504, 548] on span "Change Route" at bounding box center [1507, 548] width 64 height 13
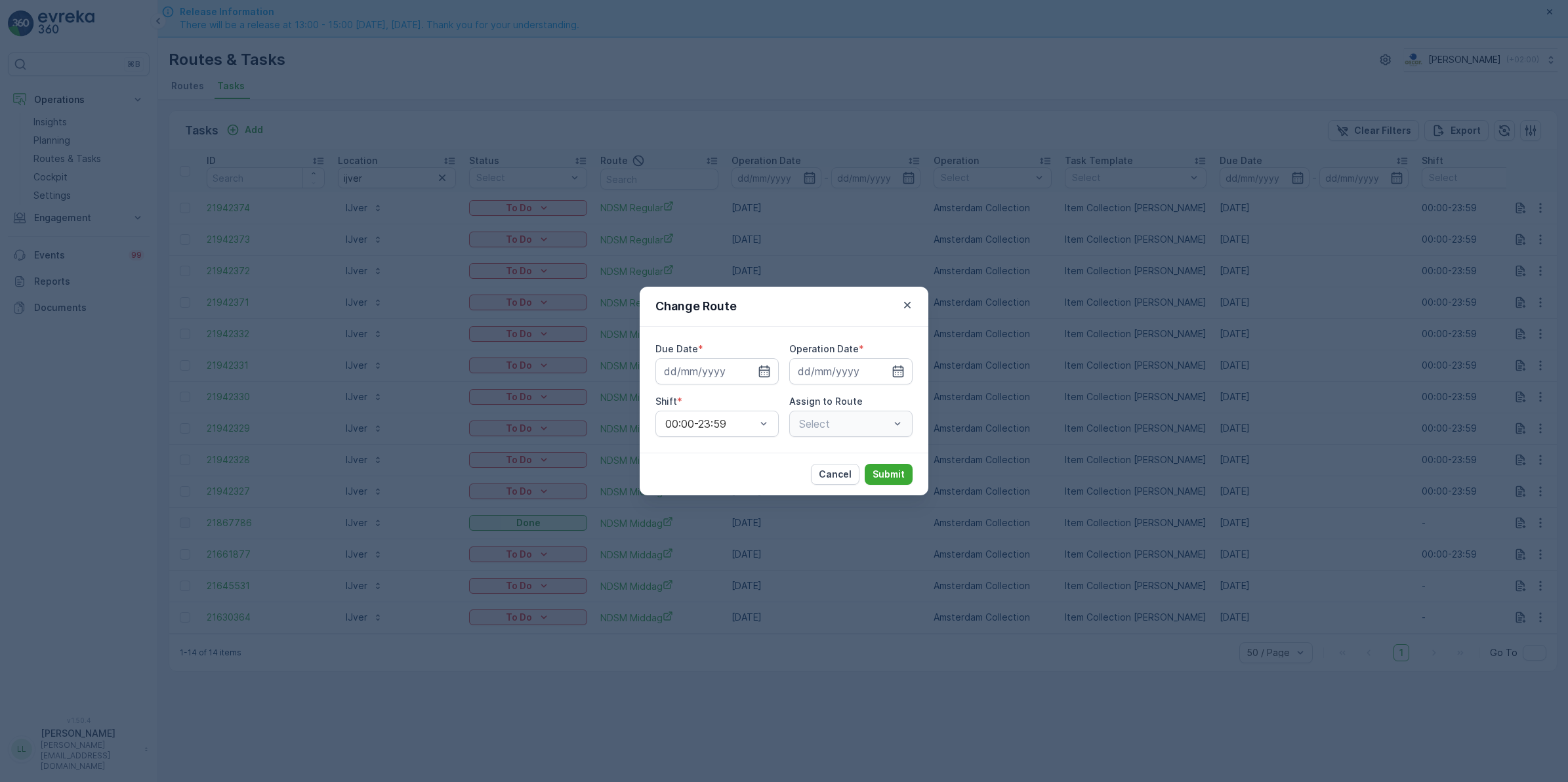
type input "[DATE]"
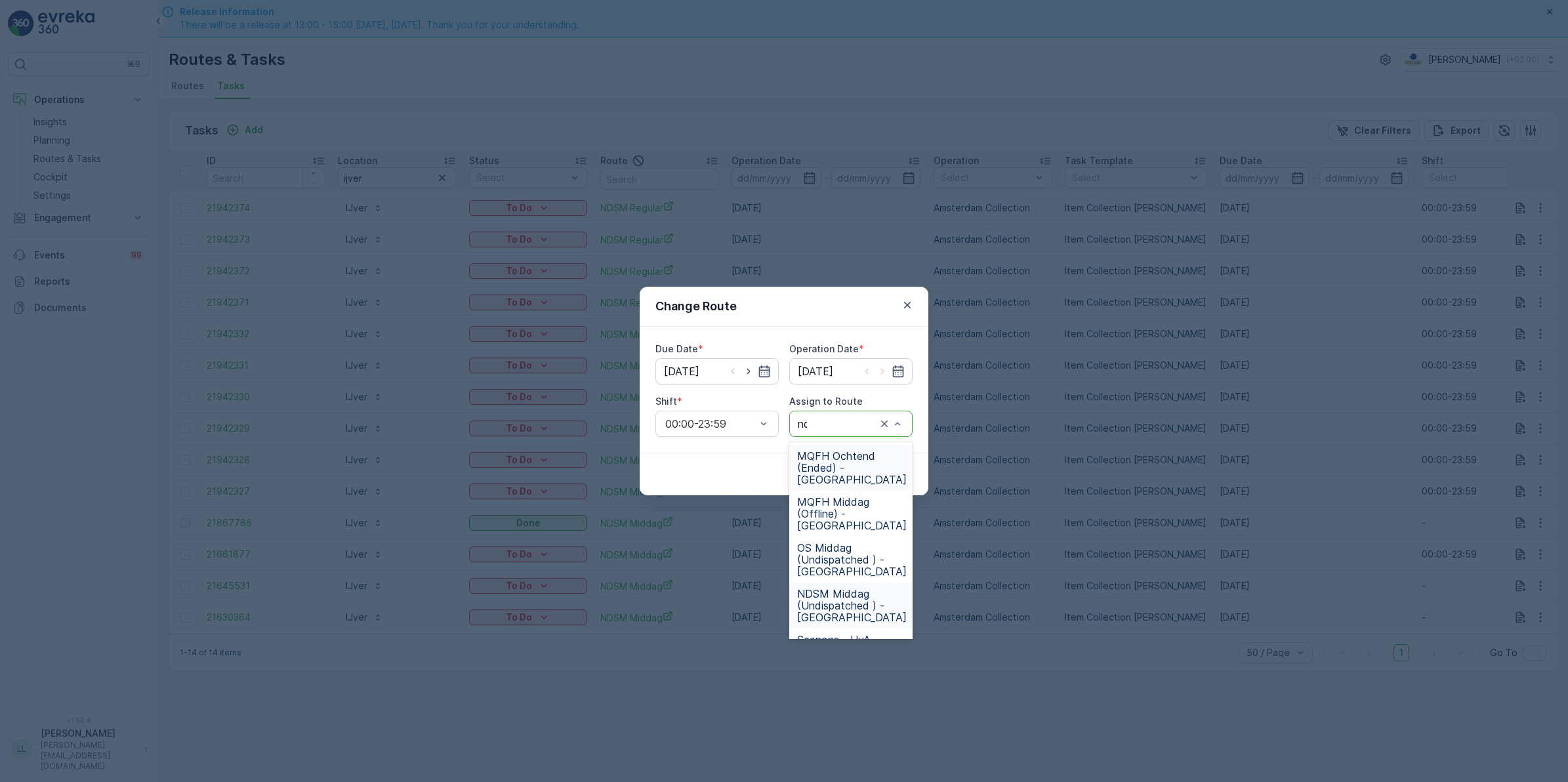
type input "nds"
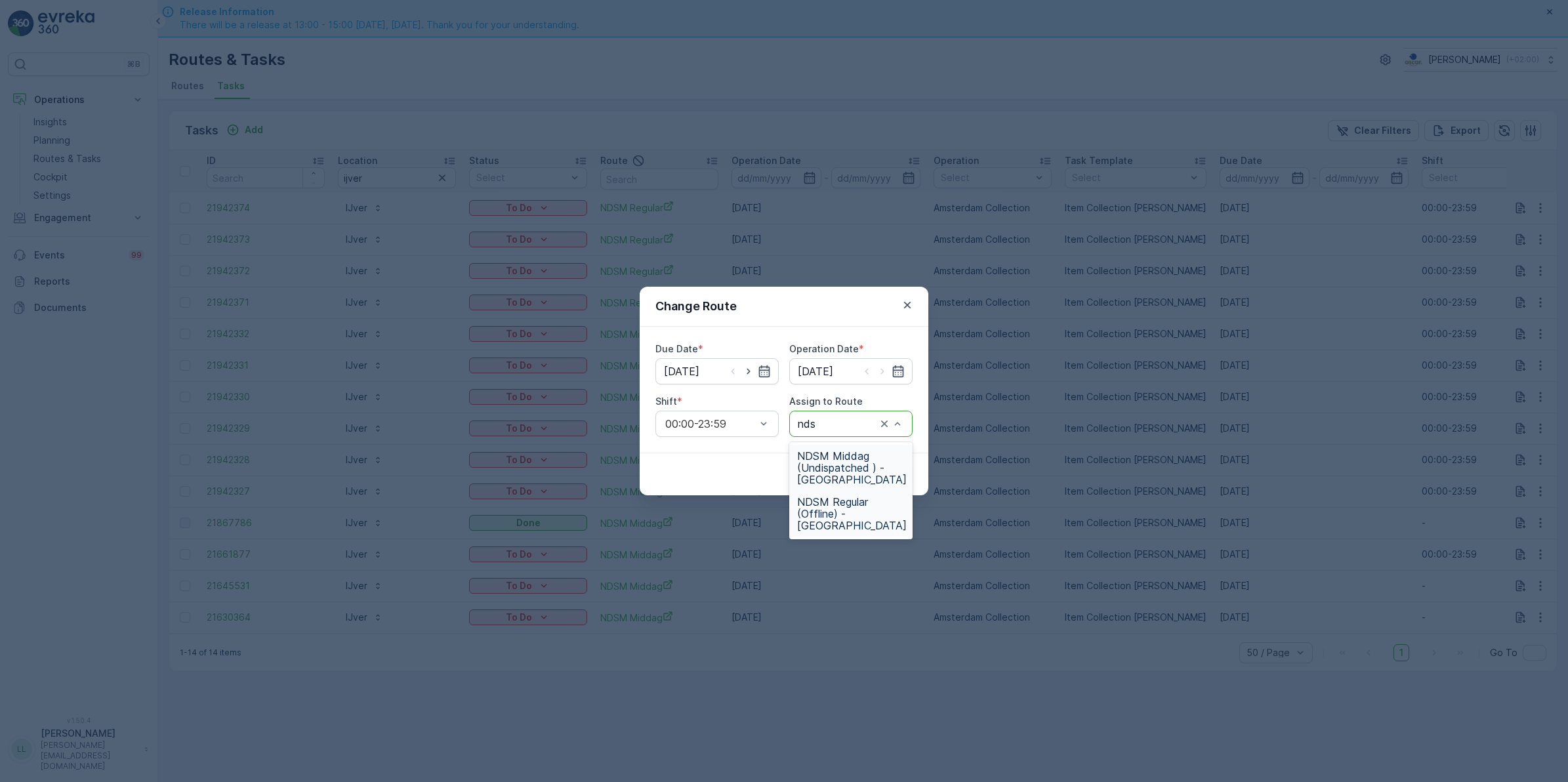
click at [849, 522] on span "NDSM Regular (Offline) - Amsterdam" at bounding box center [852, 513] width 110 height 35
click at [893, 473] on p "Submit" at bounding box center [888, 474] width 32 height 13
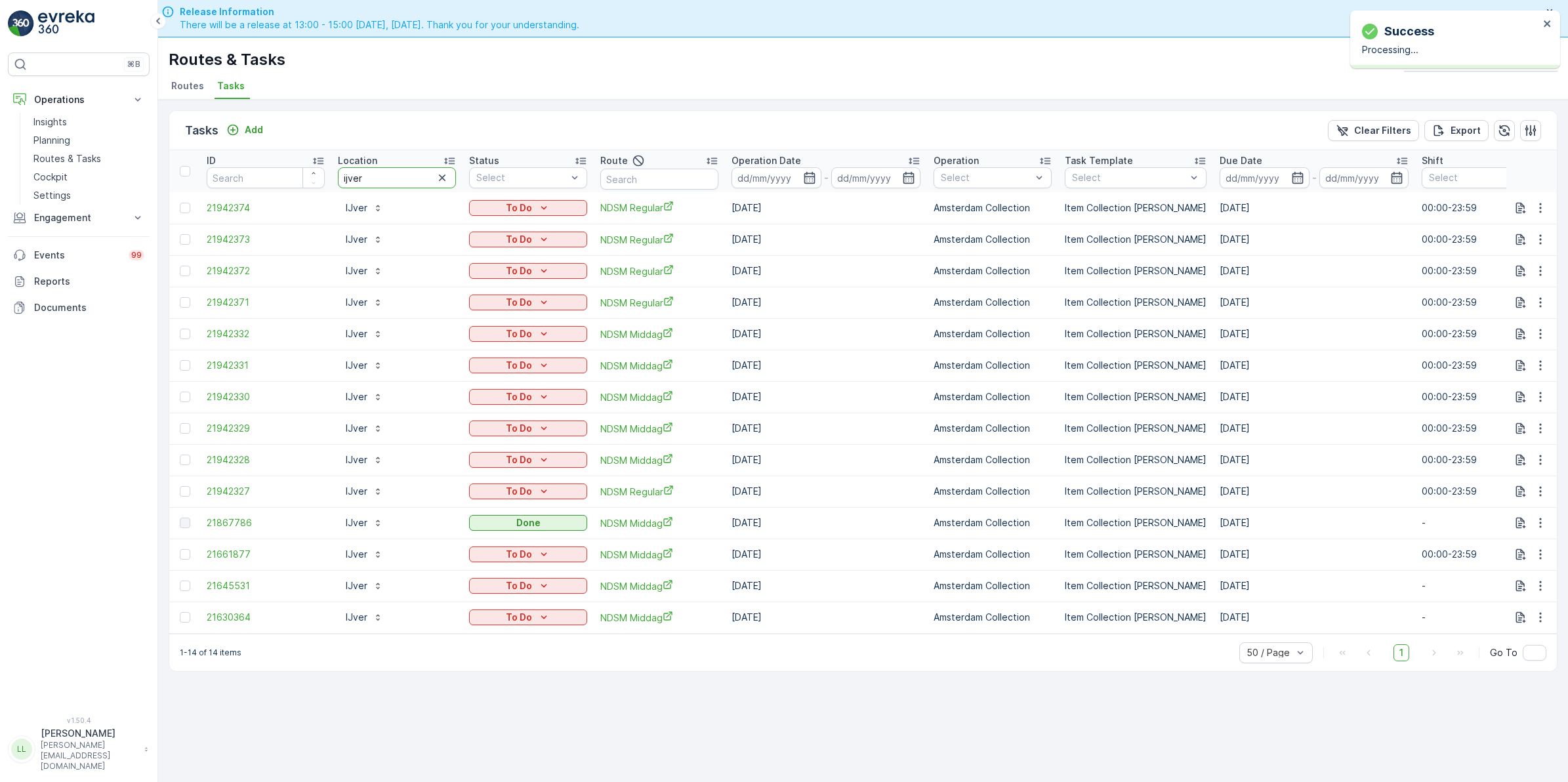
drag, startPoint x: 362, startPoint y: 175, endPoint x: 286, endPoint y: 188, distance: 77.1
click at [286, 188] on tr "ID Location ijver Status Select Route Operation Date - Operation Select Task Te…" at bounding box center [1181, 171] width 2024 height 42
type input "qeet"
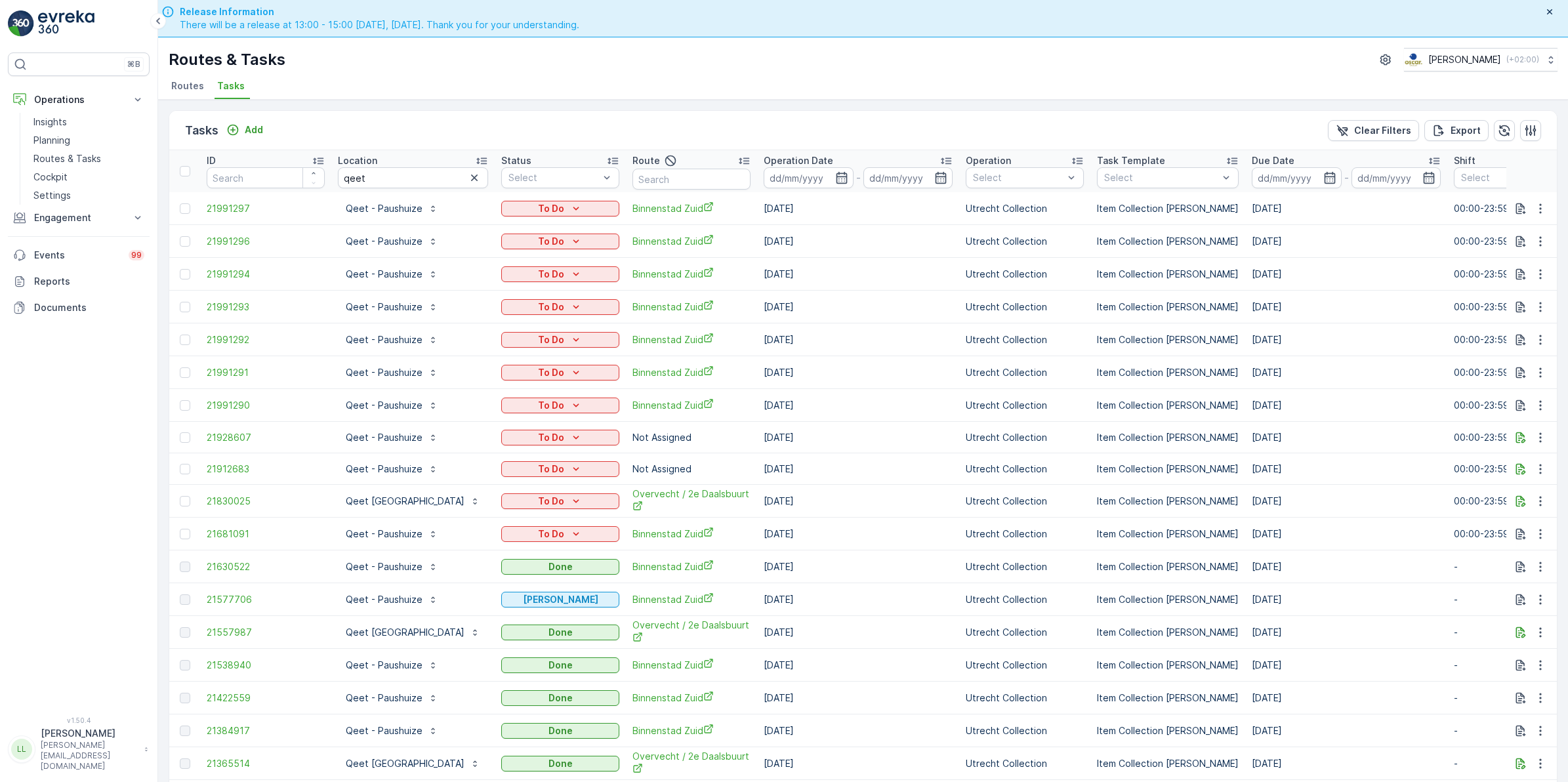
drag, startPoint x: 440, startPoint y: 178, endPoint x: 470, endPoint y: 195, distance: 34.5
click at [468, 178] on icon "button" at bounding box center [474, 177] width 13 height 13
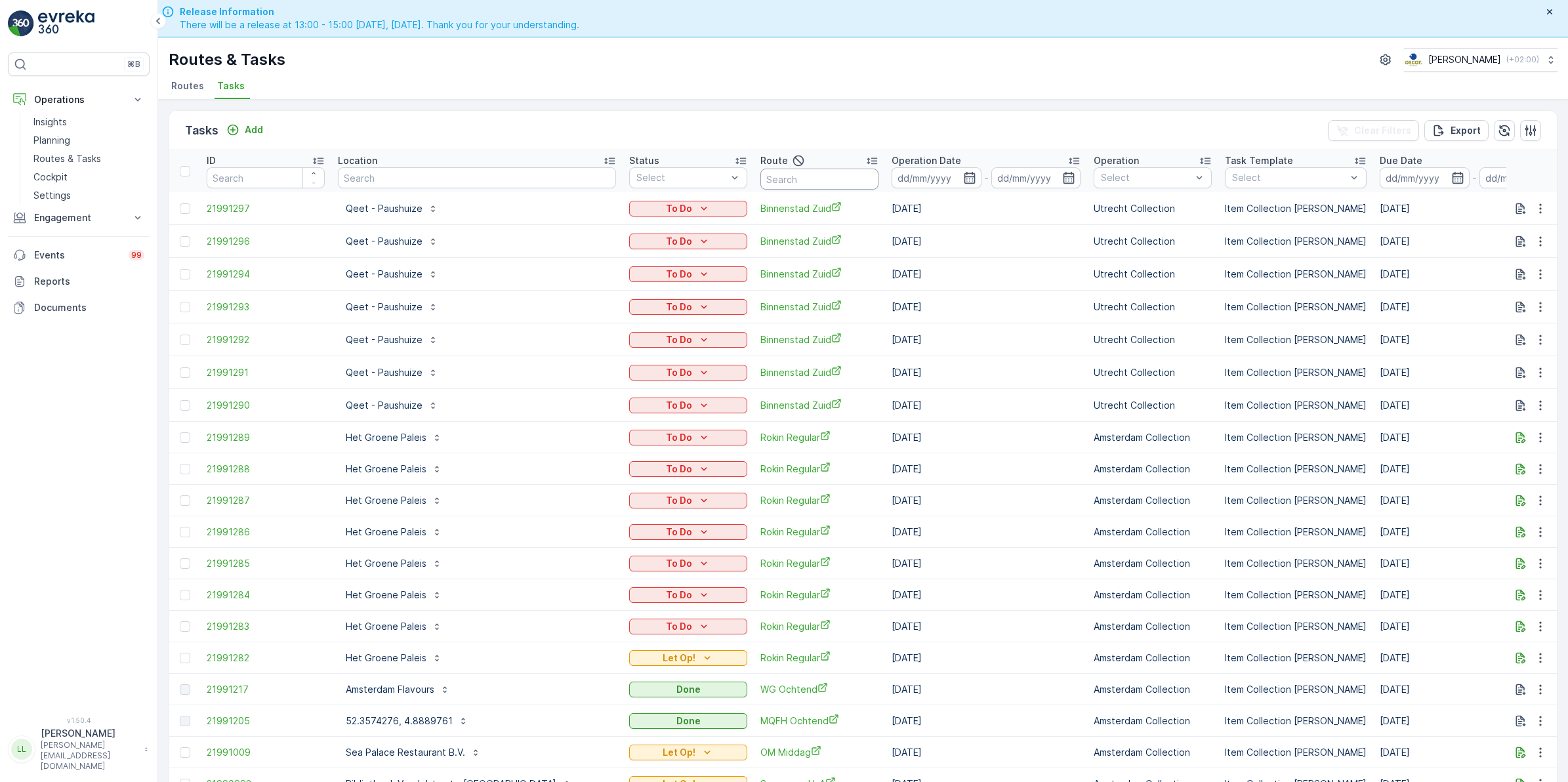
click at [760, 175] on input "text" at bounding box center [819, 179] width 118 height 21
type input "binnen"
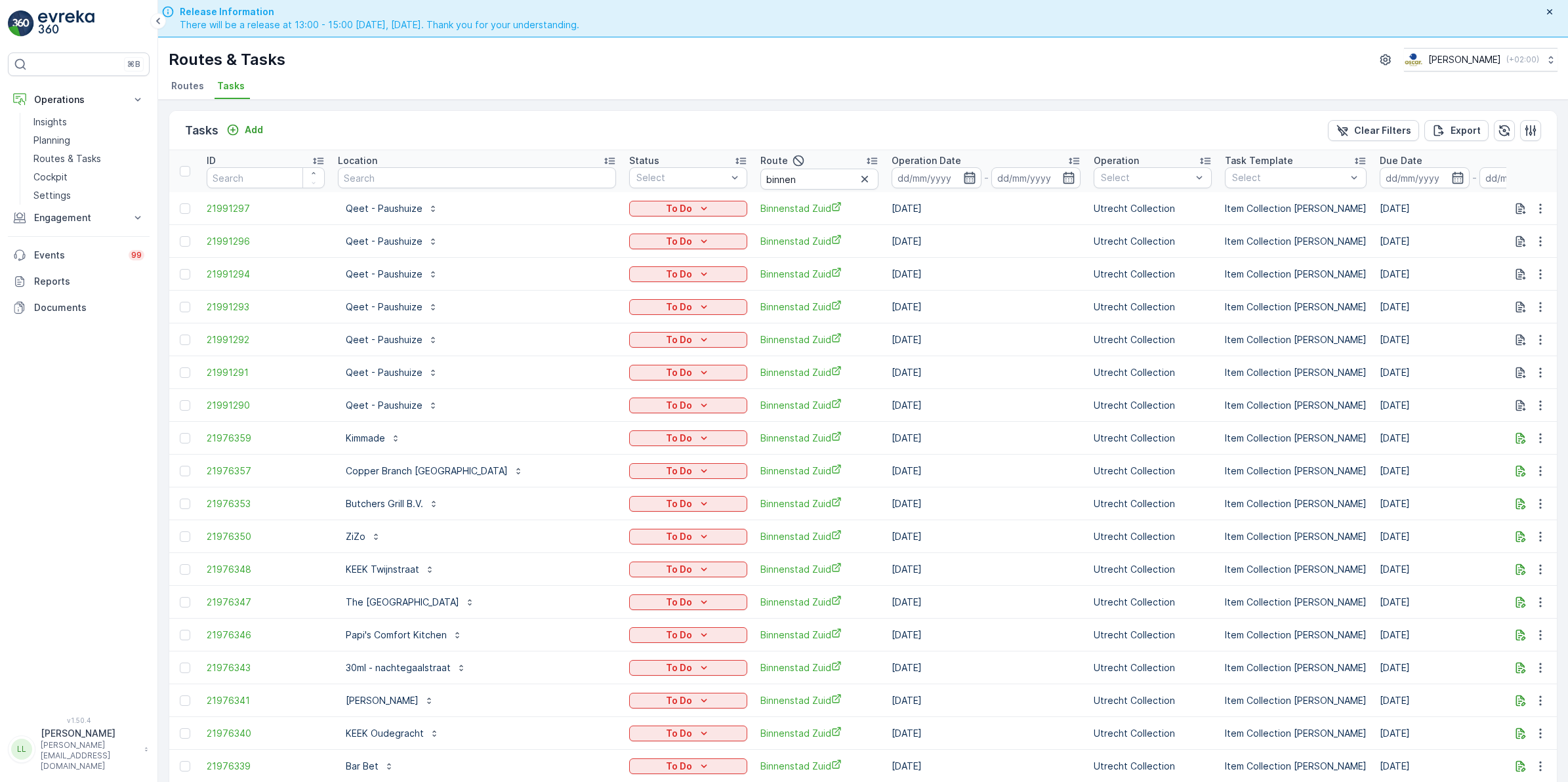
click at [963, 181] on icon "button" at bounding box center [969, 177] width 13 height 13
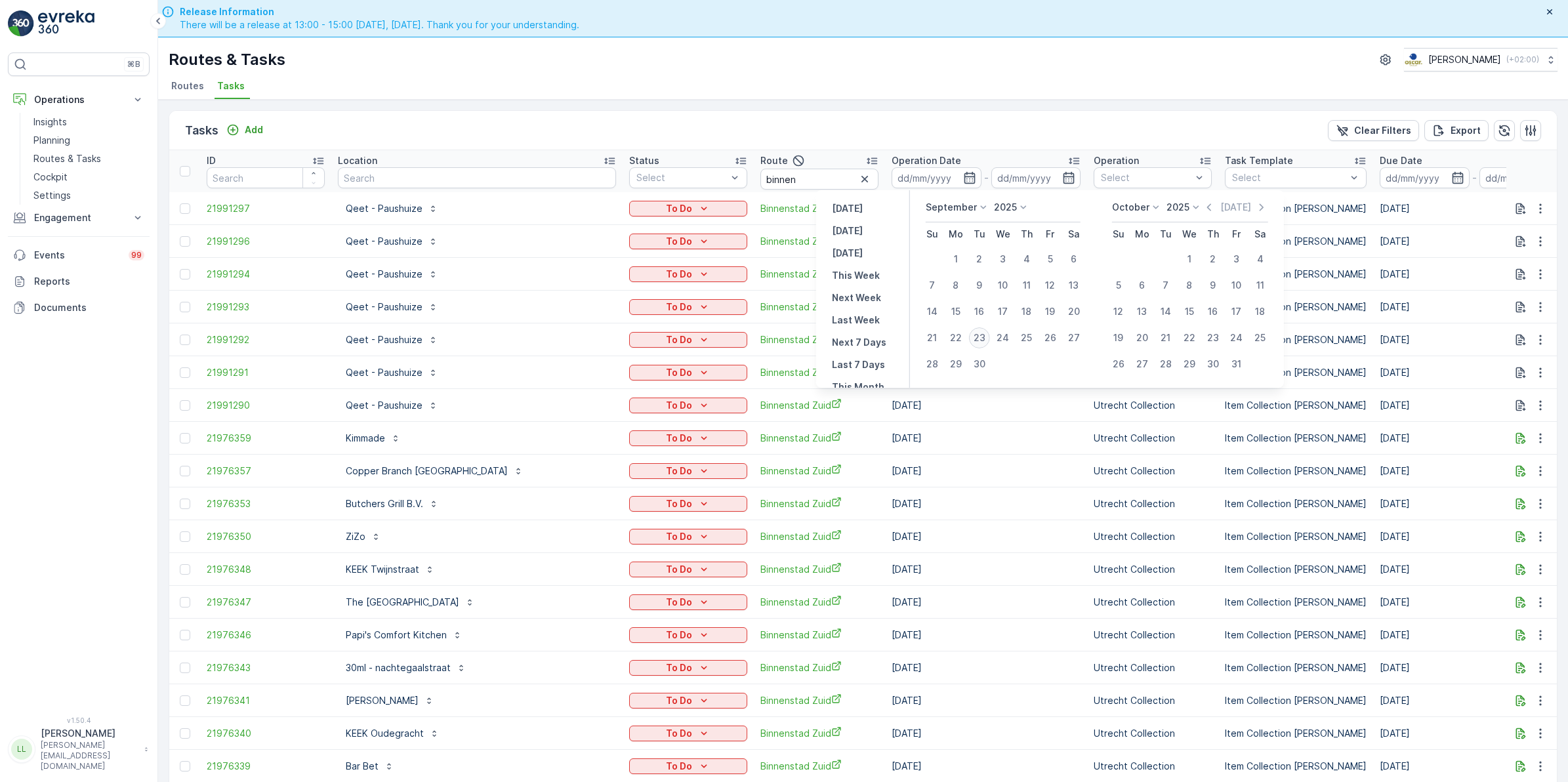
click at [979, 339] on div "23" at bounding box center [979, 337] width 21 height 21
type input "[DATE]"
click at [979, 339] on div "23" at bounding box center [979, 337] width 21 height 21
type input "[DATE]"
click at [979, 339] on div "23" at bounding box center [979, 337] width 21 height 21
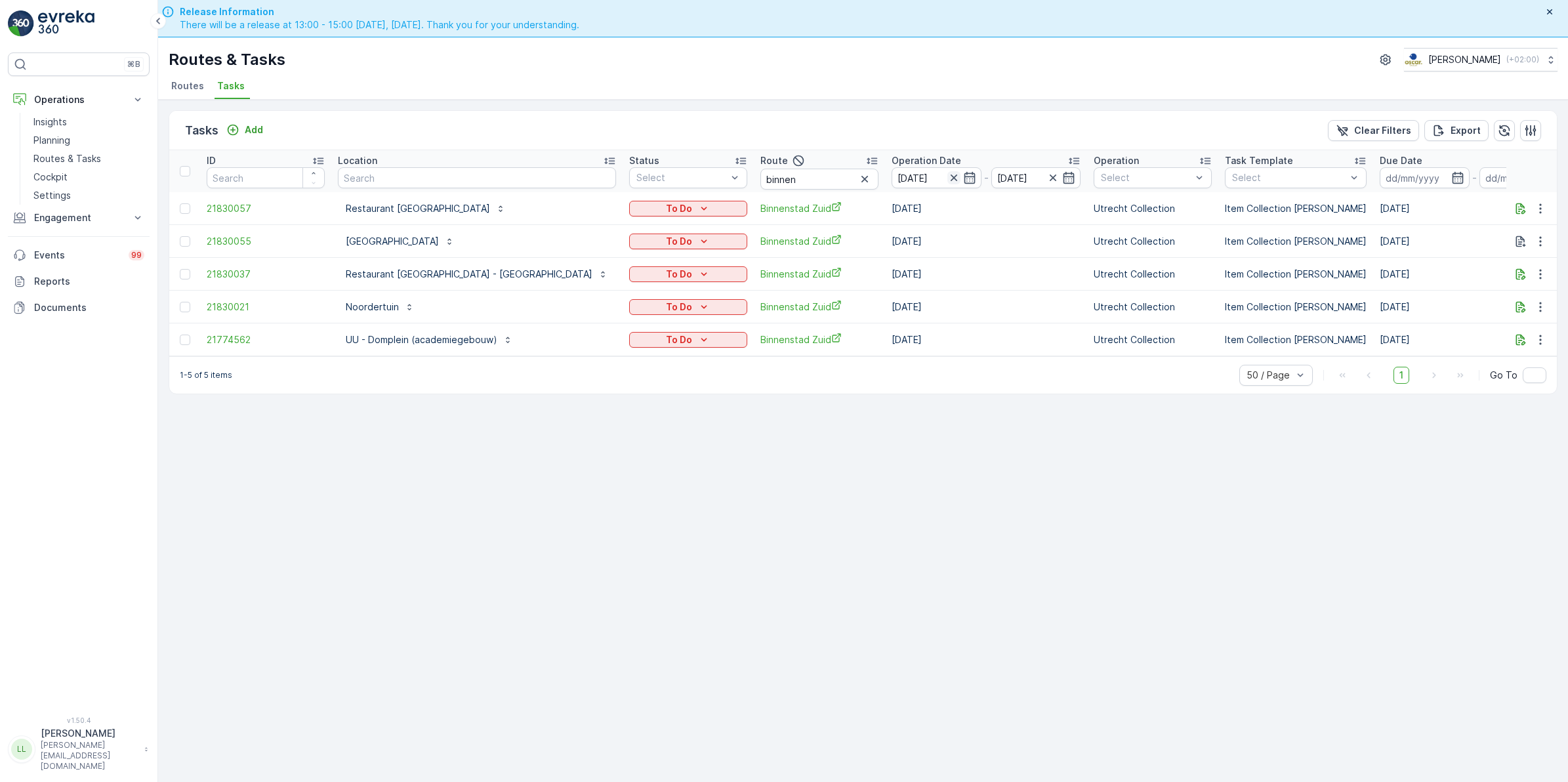
click at [950, 176] on icon "button" at bounding box center [953, 178] width 7 height 7
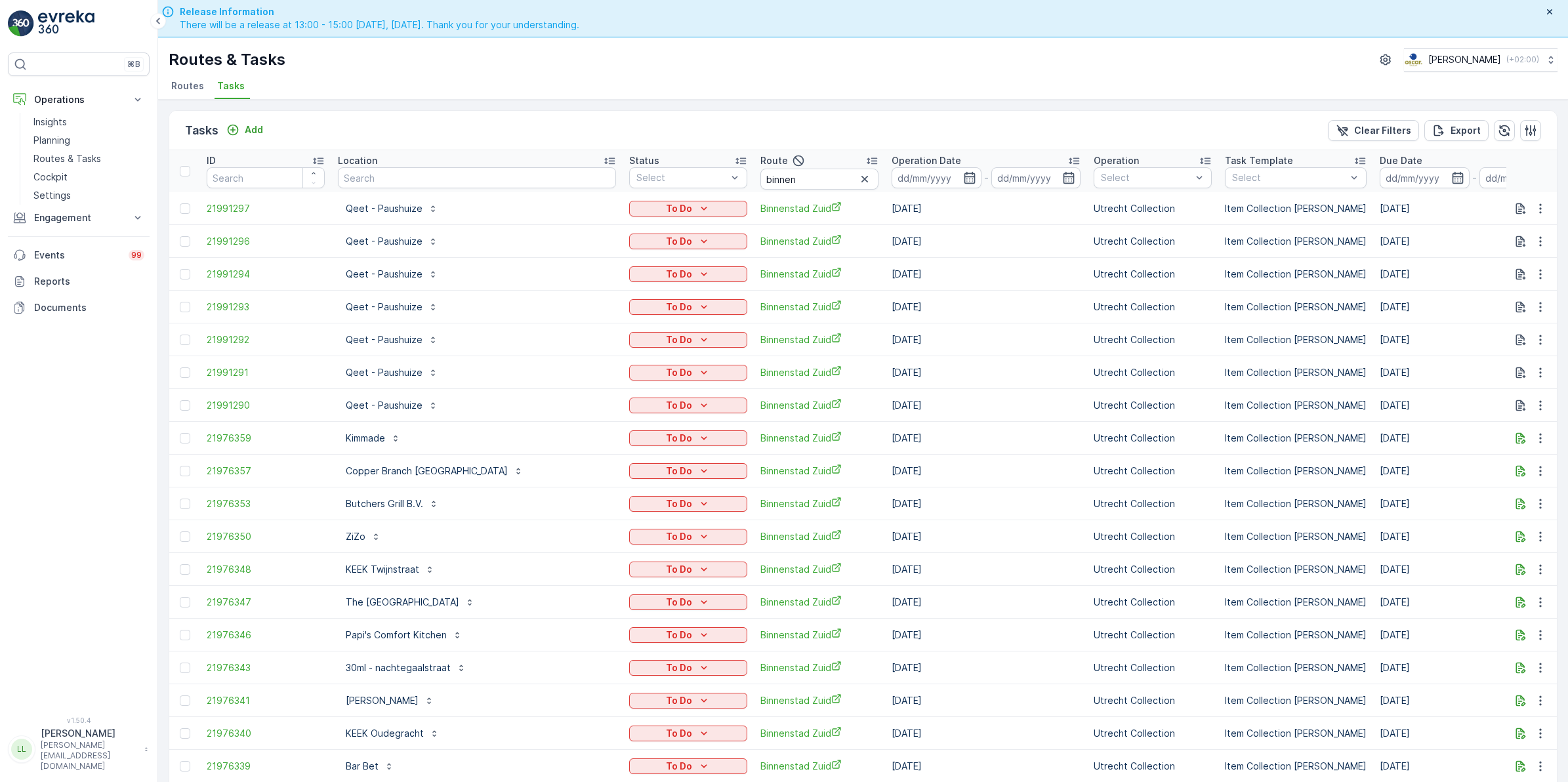
click at [963, 181] on icon "button" at bounding box center [969, 178] width 11 height 12
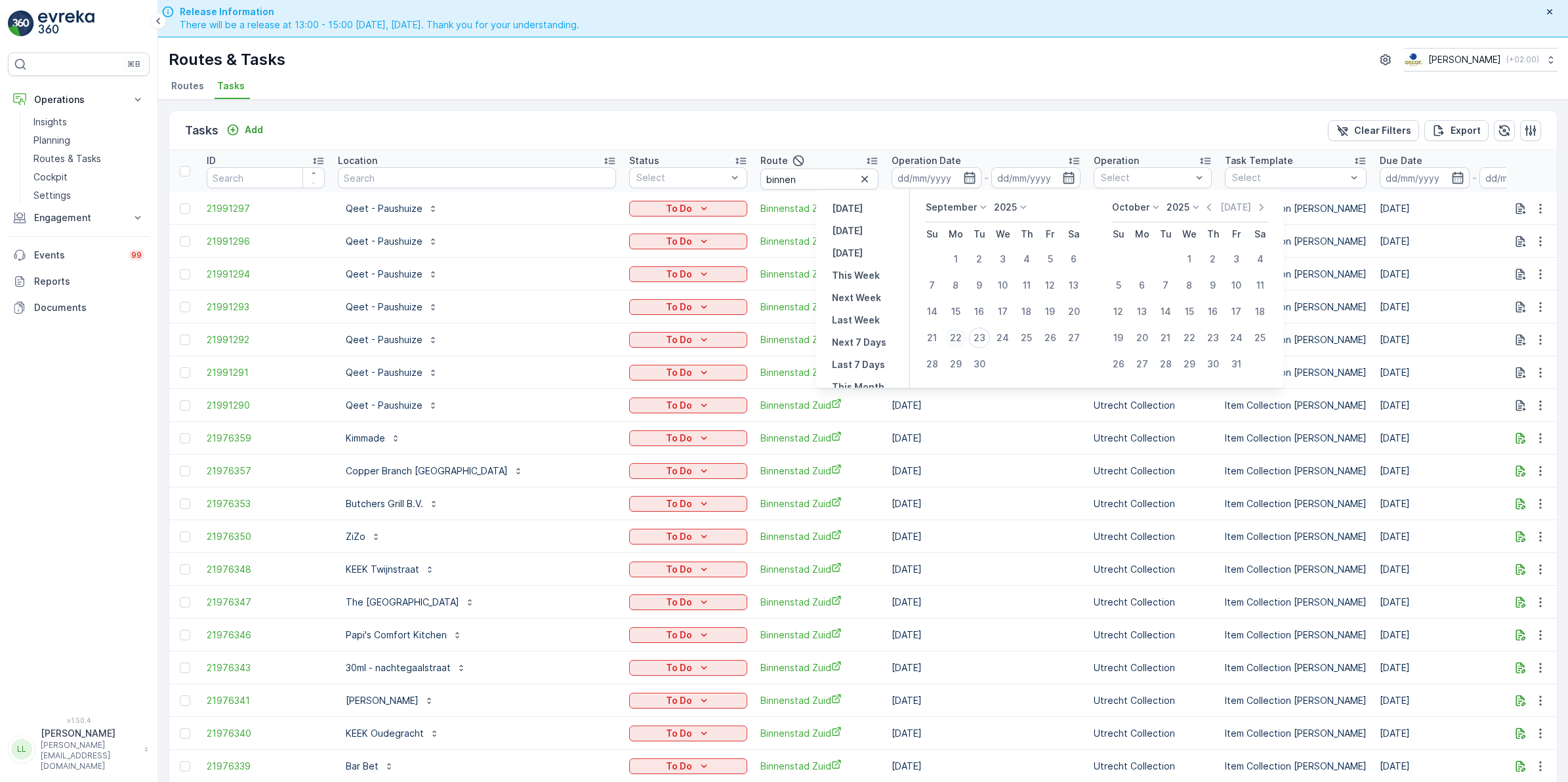
click at [958, 336] on div "22" at bounding box center [956, 337] width 21 height 21
type input "[DATE]"
click at [958, 336] on div "22" at bounding box center [956, 337] width 21 height 21
type input "[DATE]"
click at [958, 336] on div "22" at bounding box center [956, 337] width 21 height 21
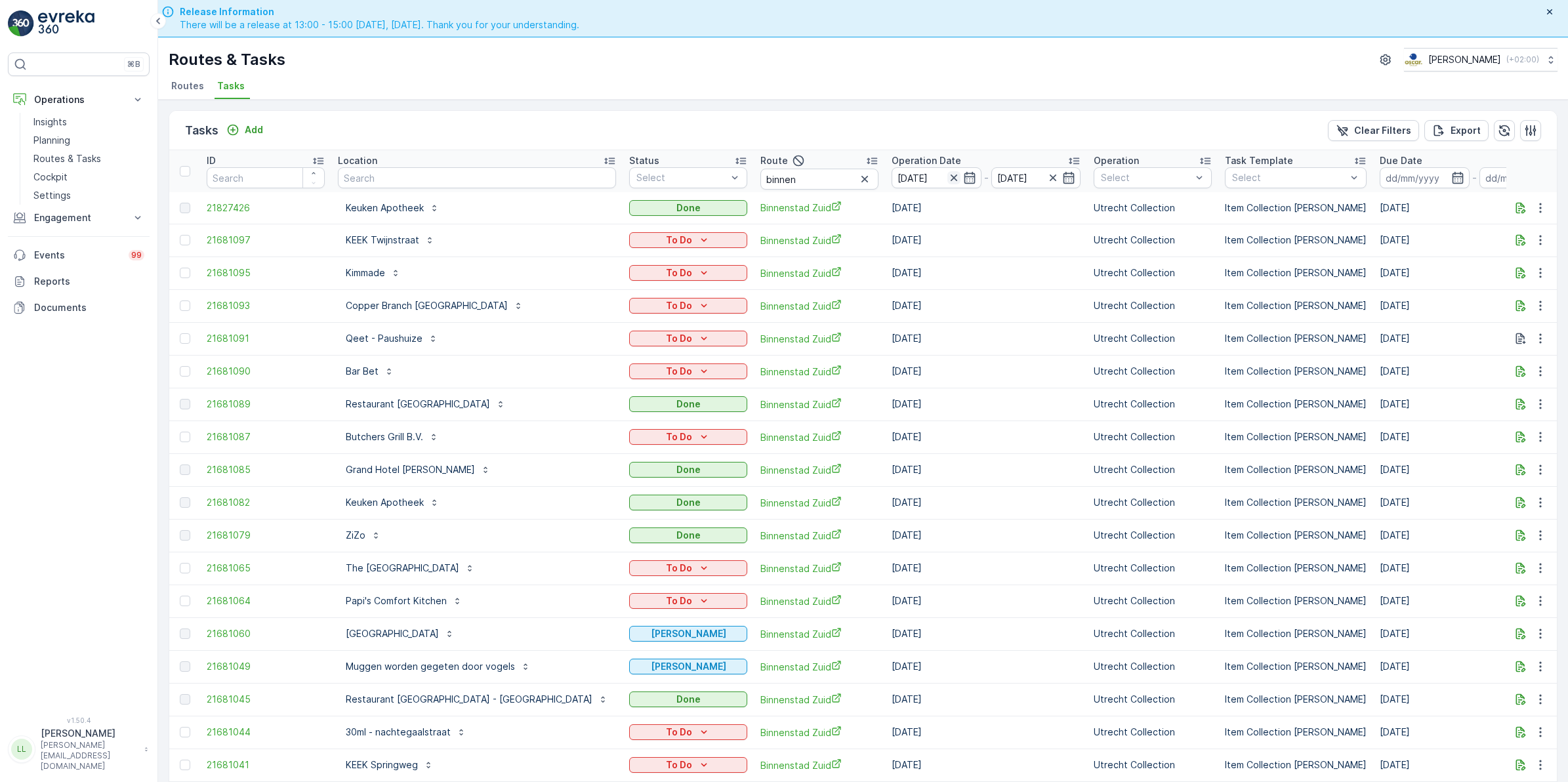
click at [947, 176] on icon "button" at bounding box center [953, 177] width 13 height 13
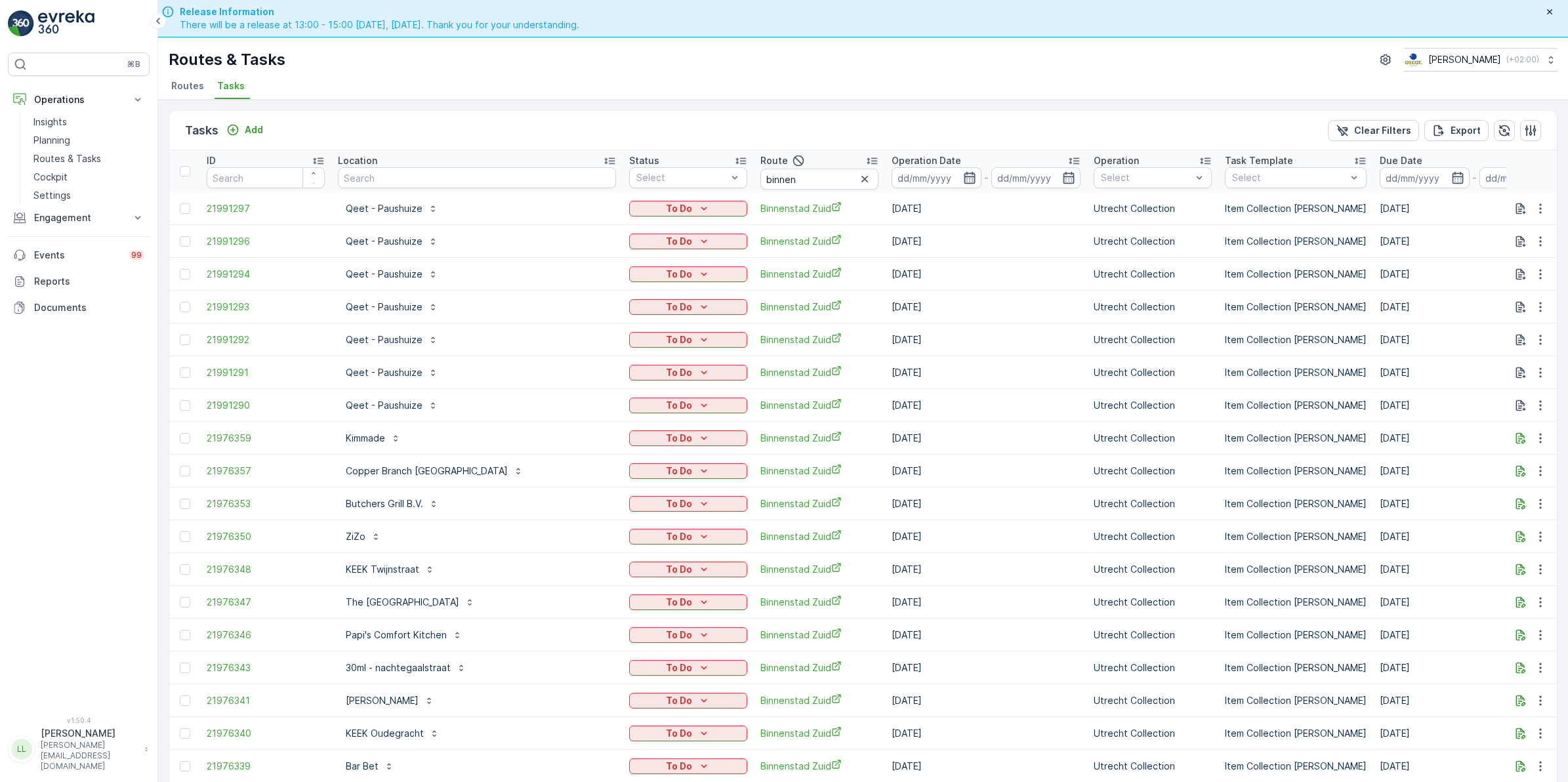
click at [963, 181] on icon "button" at bounding box center [969, 177] width 13 height 13
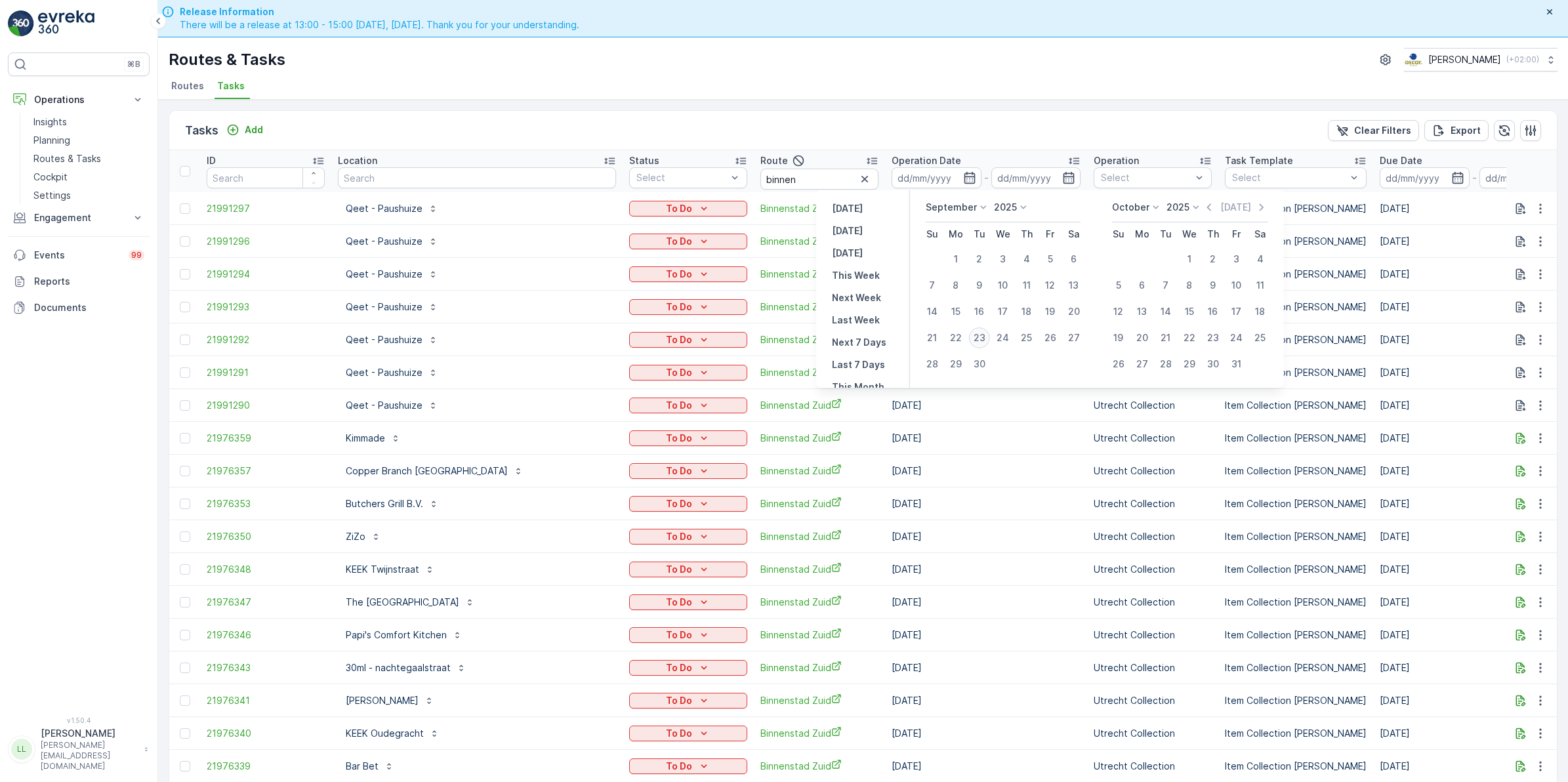
click at [981, 339] on div "23" at bounding box center [979, 337] width 21 height 21
type input "[DATE]"
click at [981, 339] on div "23" at bounding box center [979, 337] width 21 height 21
type input "[DATE]"
click at [981, 339] on div "23" at bounding box center [979, 337] width 21 height 21
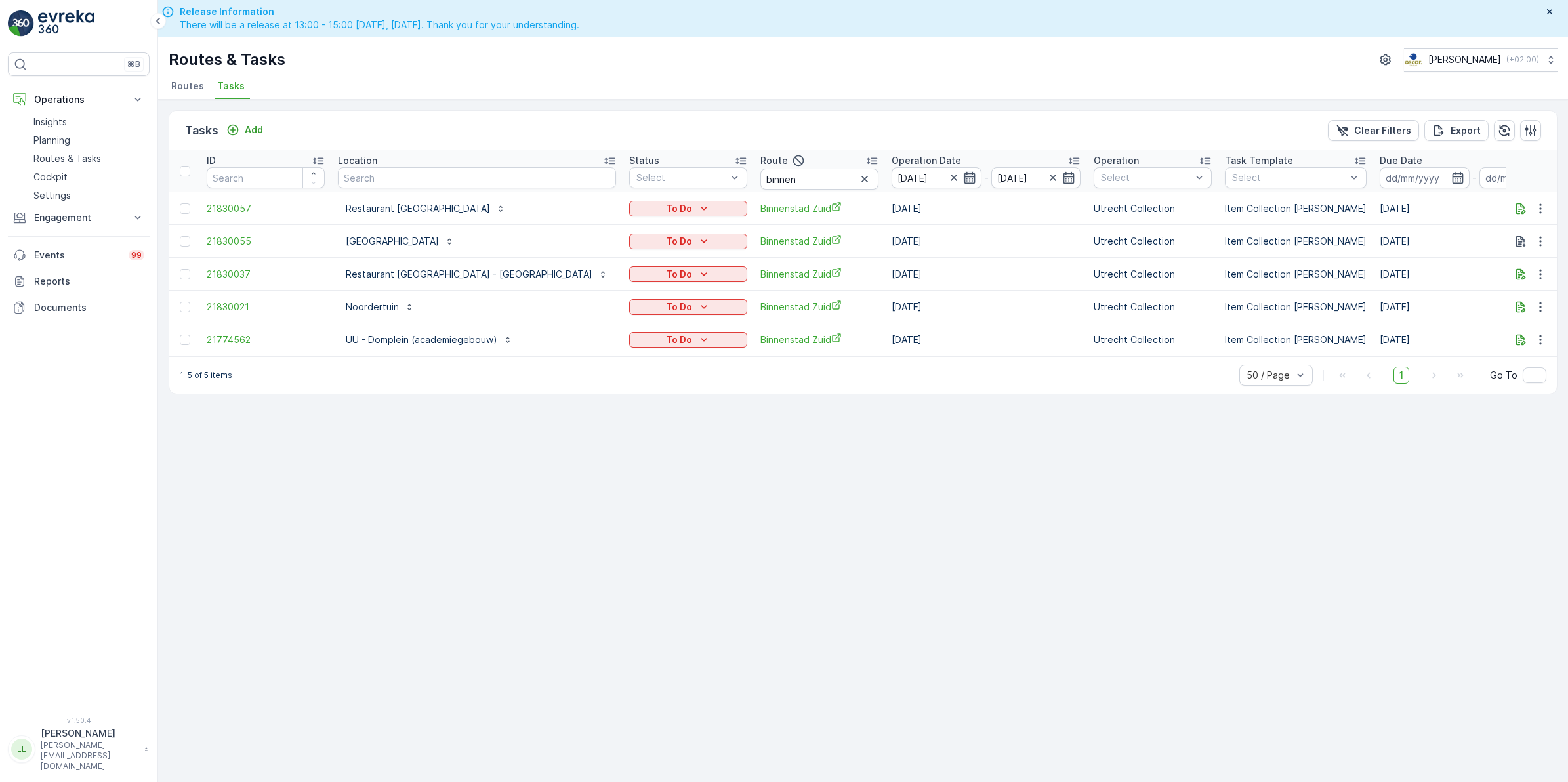
click at [963, 175] on icon "button" at bounding box center [969, 178] width 11 height 12
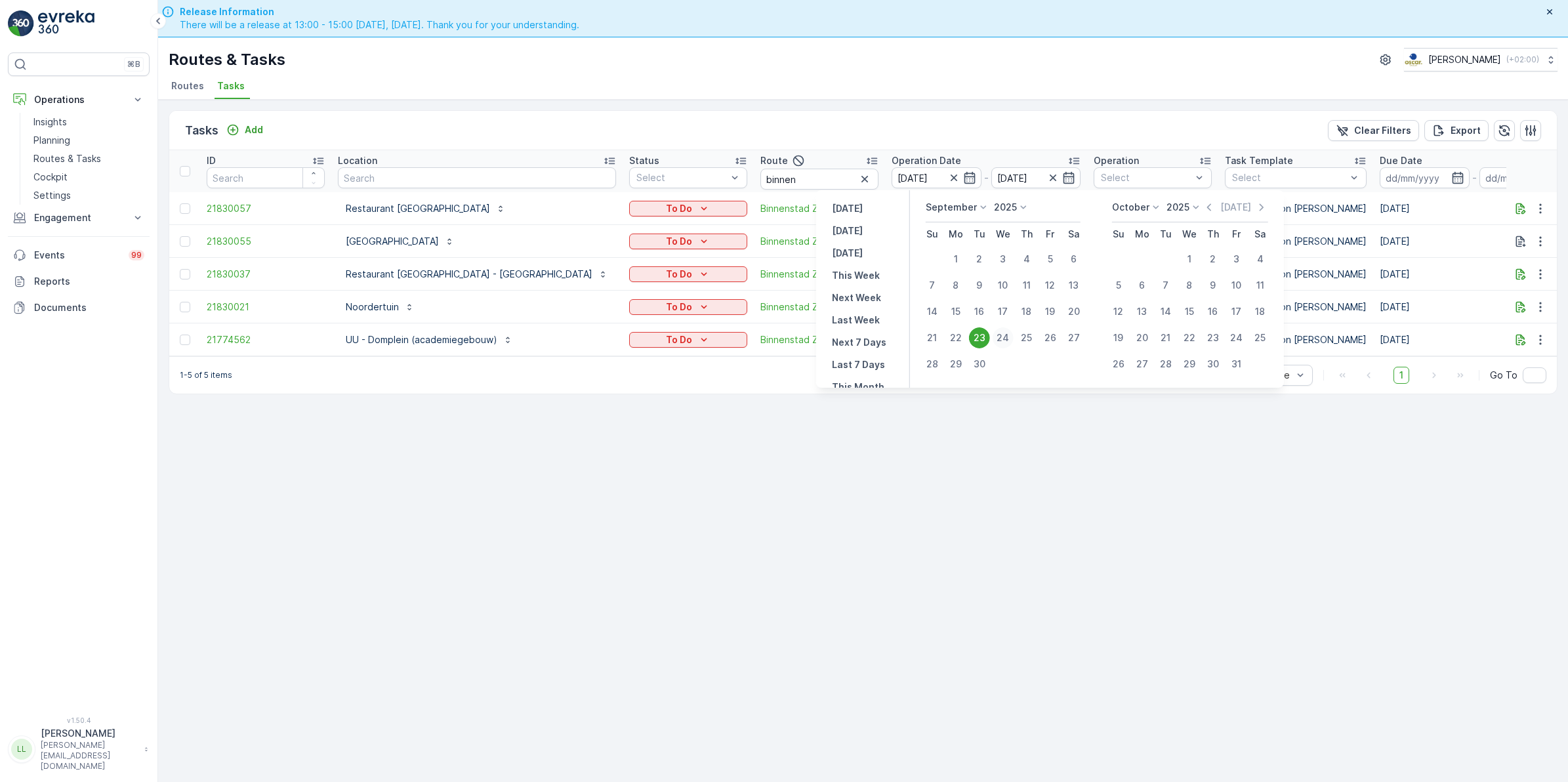
click at [1002, 337] on div "24" at bounding box center [1003, 337] width 21 height 21
type input "[DATE]"
click at [1002, 337] on td "[DATE]" at bounding box center [986, 340] width 202 height 33
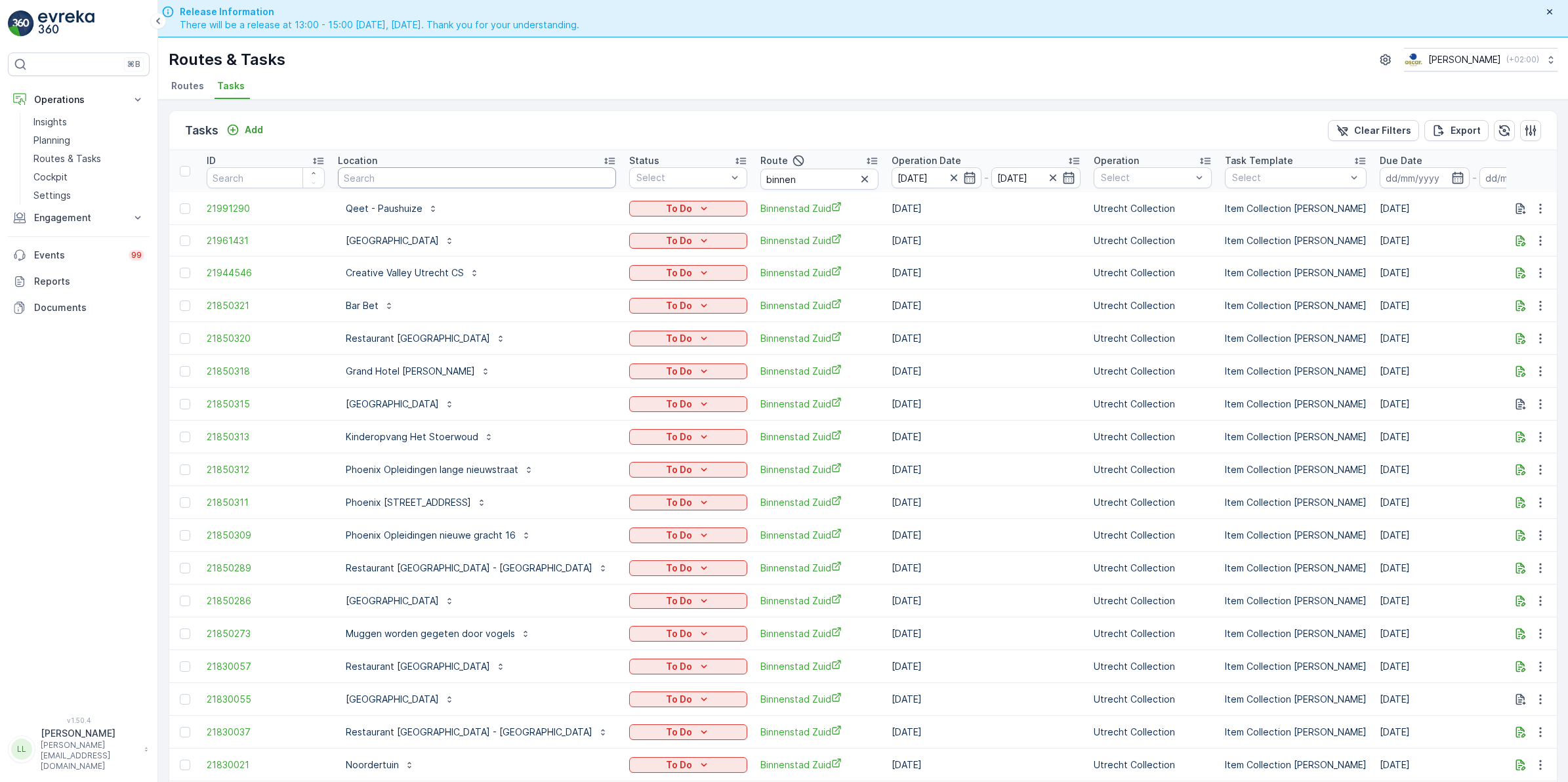
click at [418, 172] on input "text" at bounding box center [477, 177] width 278 height 21
type input "qeet"
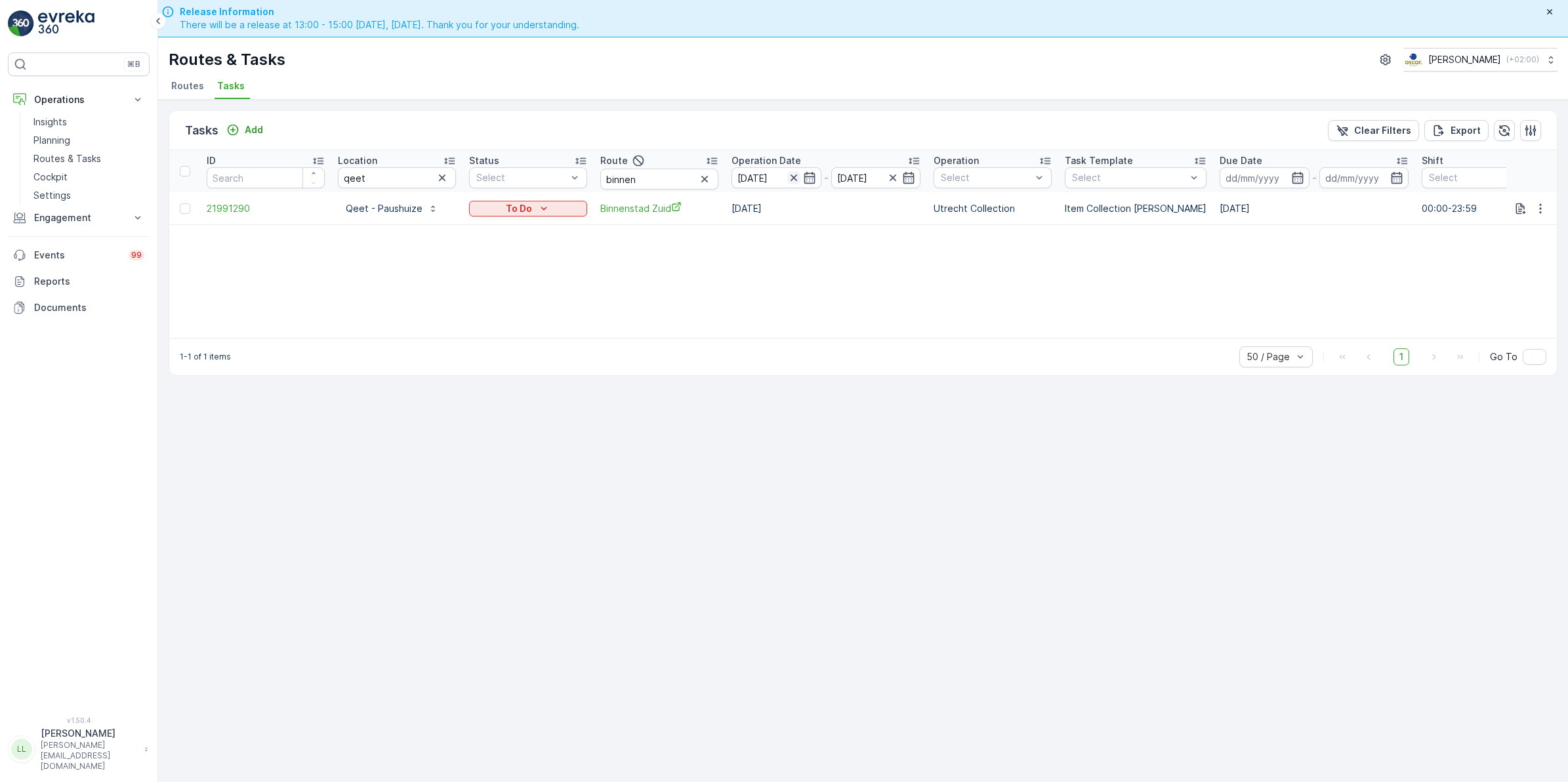
click at [794, 179] on icon "button" at bounding box center [793, 177] width 13 height 13
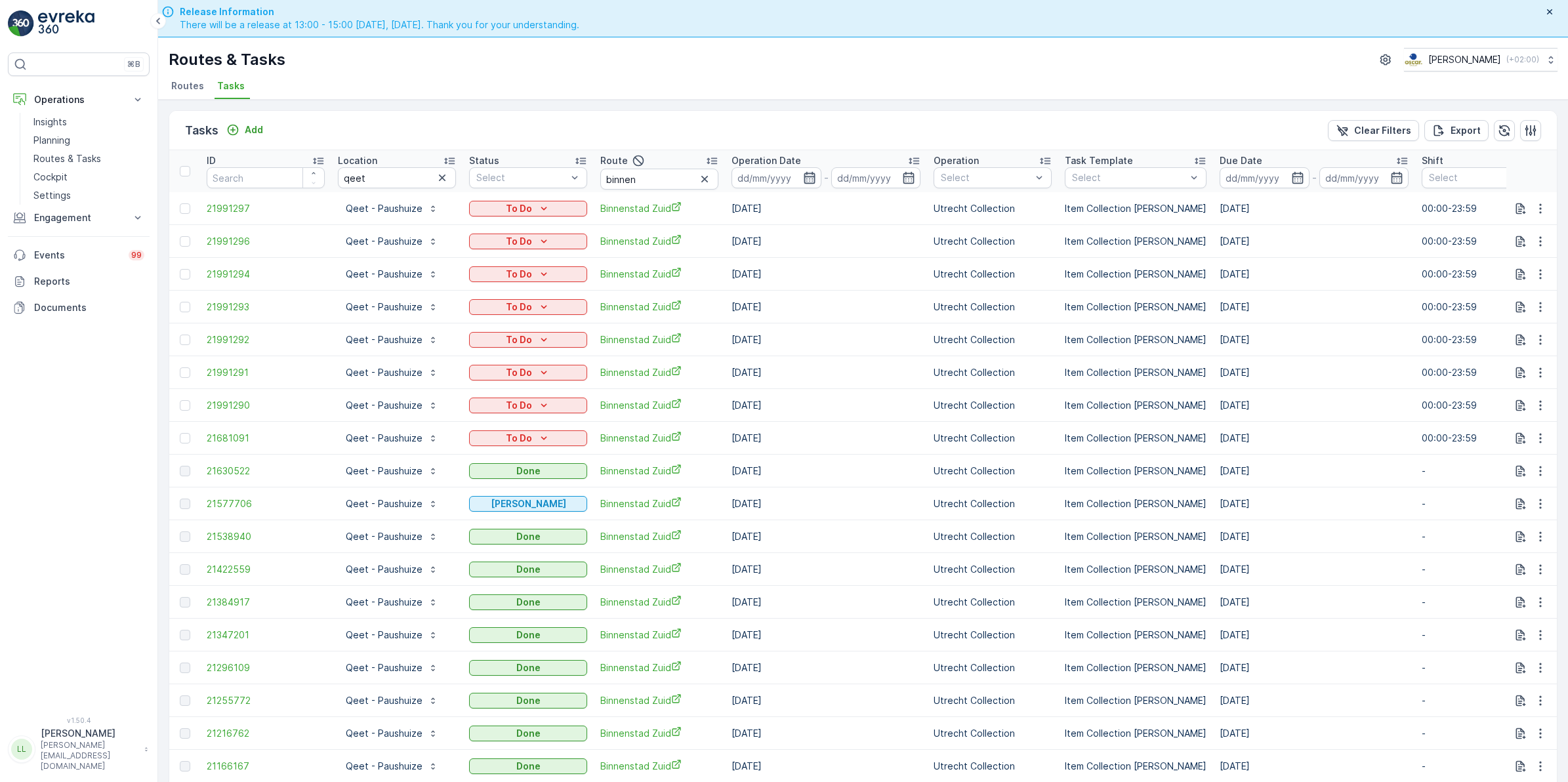
click at [810, 178] on icon "button" at bounding box center [809, 177] width 13 height 13
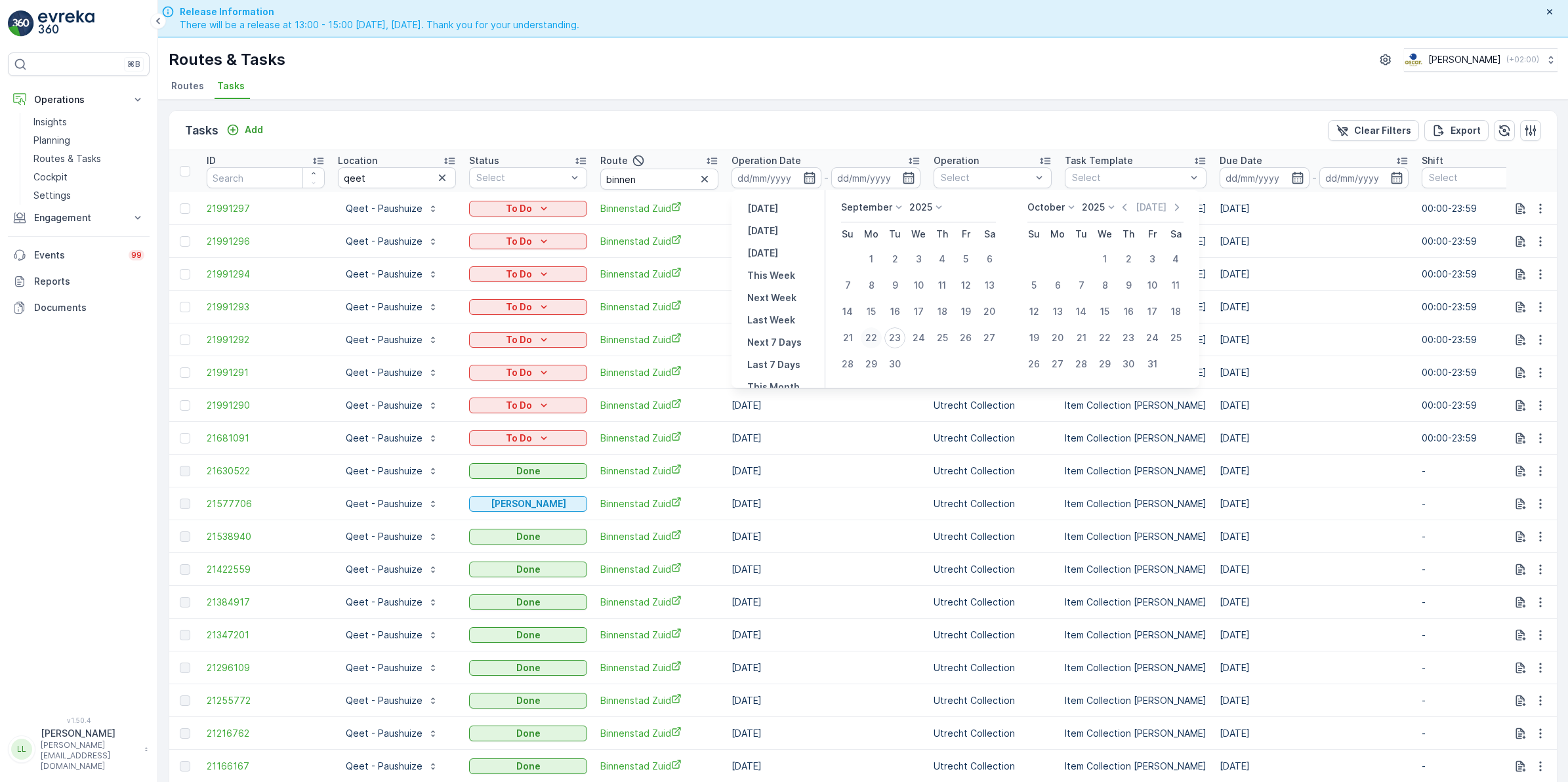
click at [876, 339] on div "22" at bounding box center [871, 337] width 21 height 21
type input "[DATE]"
click at [876, 339] on div "22" at bounding box center [871, 337] width 21 height 21
type input "[DATE]"
click at [876, 339] on div "22" at bounding box center [871, 337] width 21 height 21
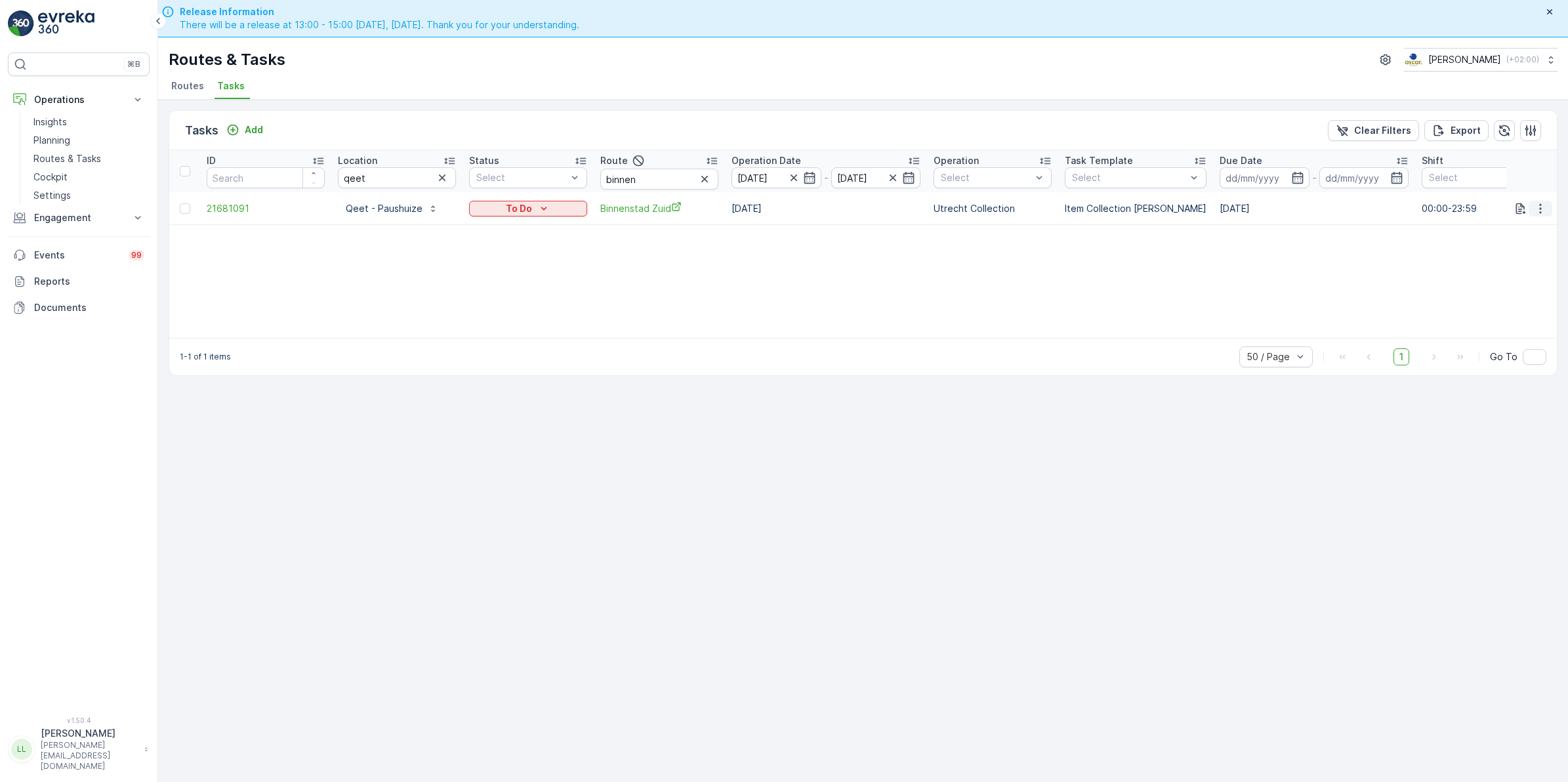
click at [1539, 207] on icon "button" at bounding box center [1539, 208] width 13 height 13
click at [1532, 264] on span "Change Route" at bounding box center [1507, 264] width 64 height 13
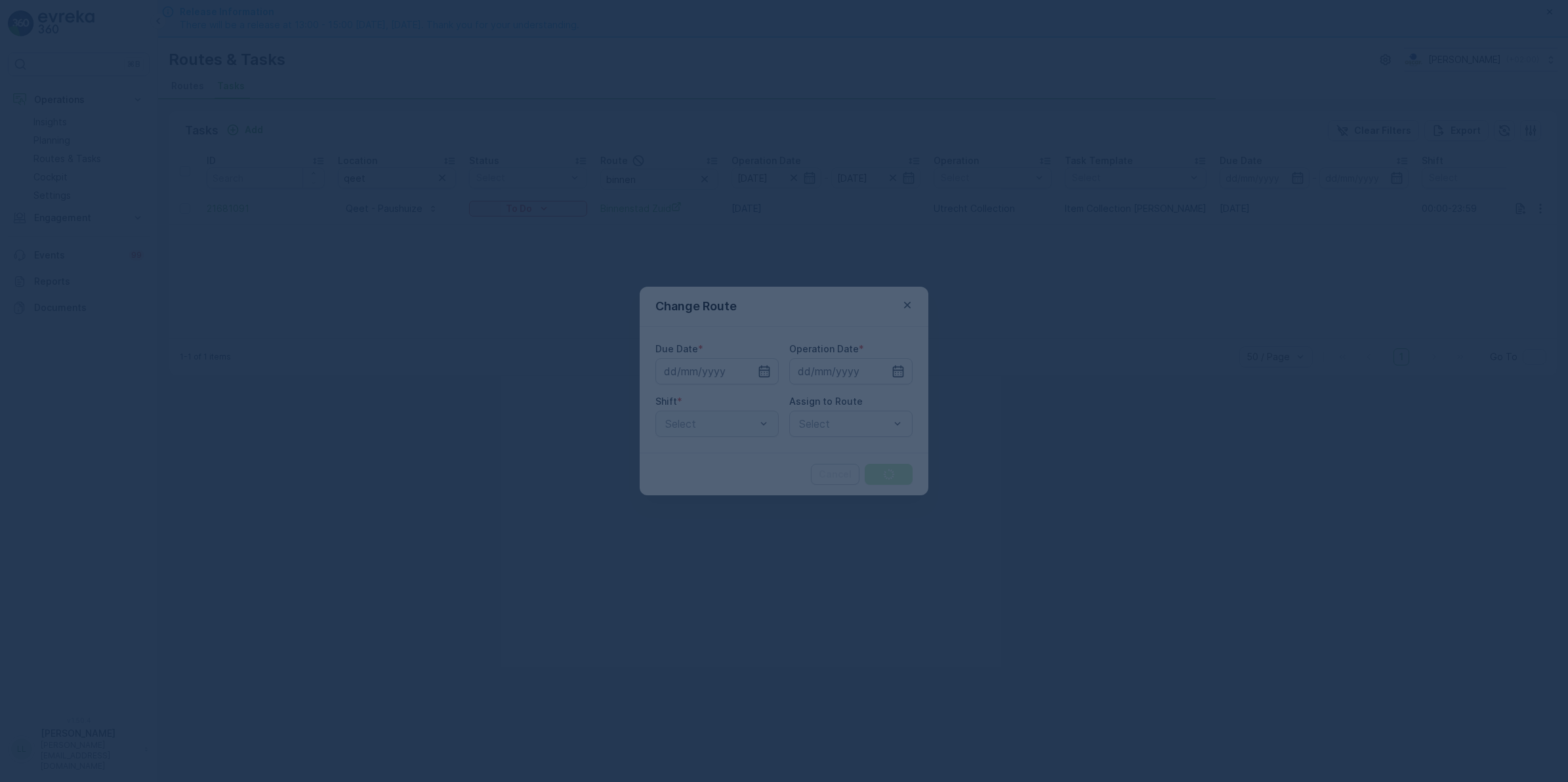
type input "[DATE]"
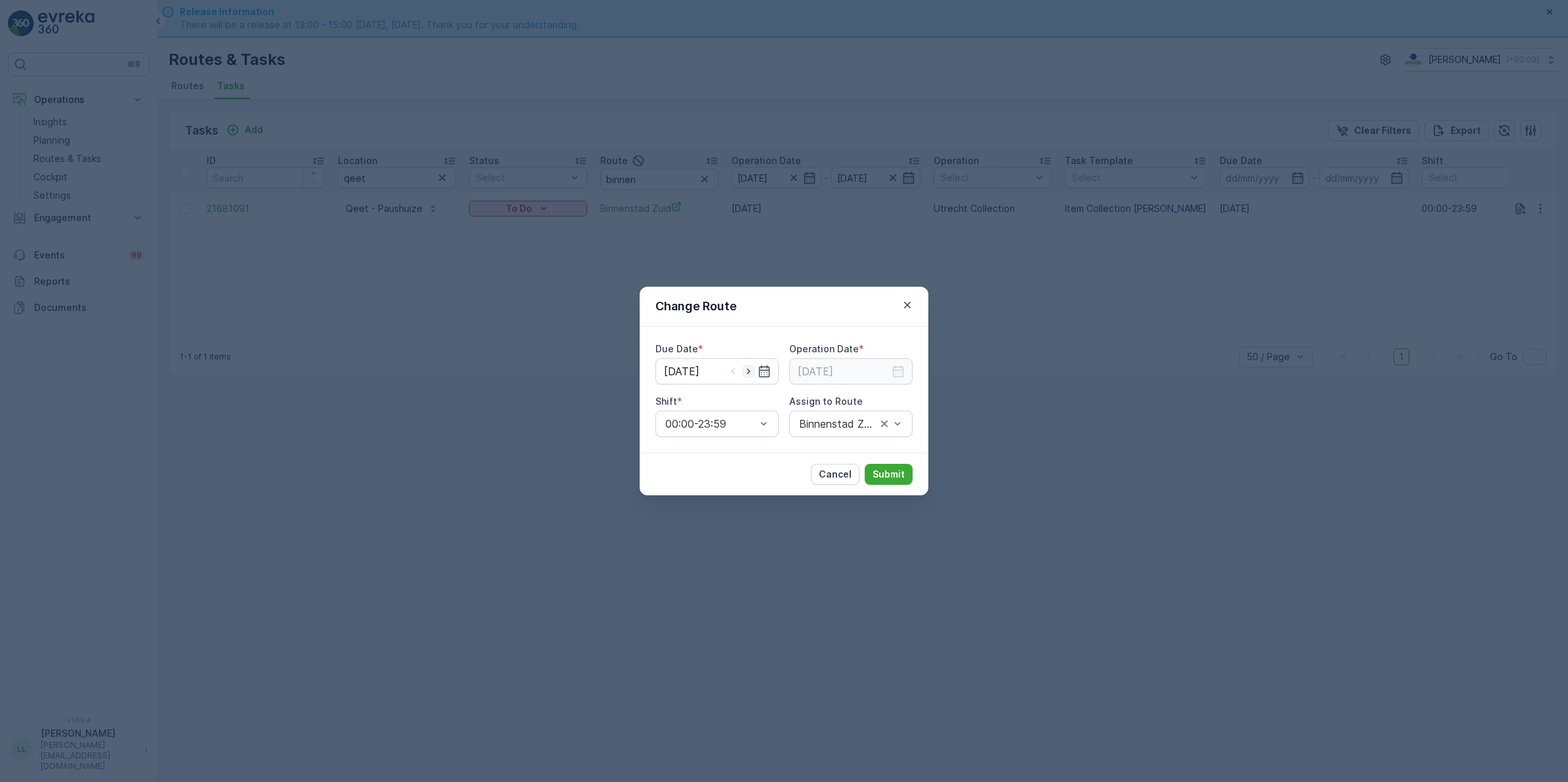
click at [748, 375] on icon "button" at bounding box center [748, 371] width 13 height 13
type input "[DATE]"
click at [899, 377] on icon "button" at bounding box center [898, 371] width 11 height 12
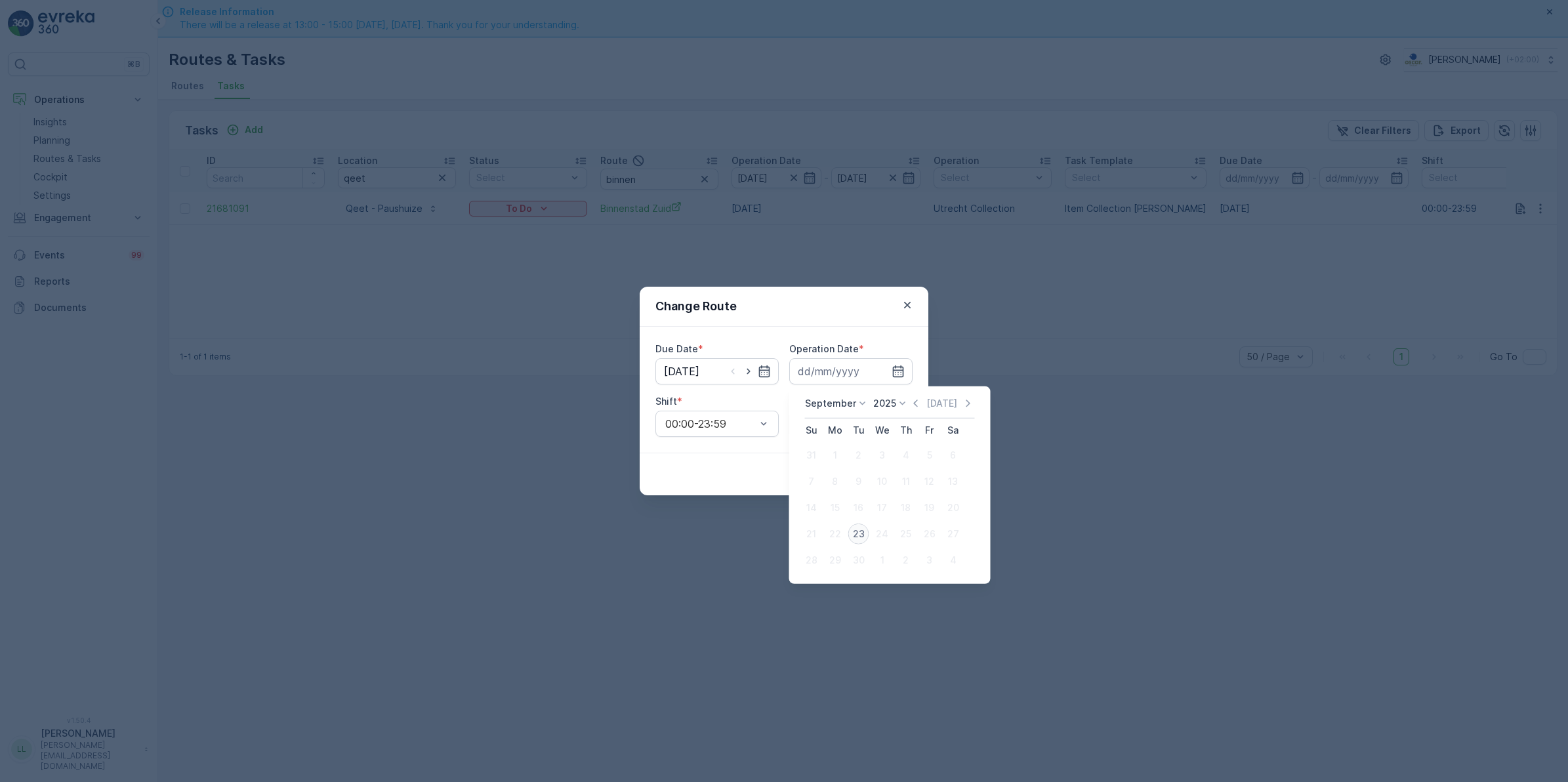
click at [863, 535] on div "23" at bounding box center [859, 534] width 21 height 21
type input "[DATE]"
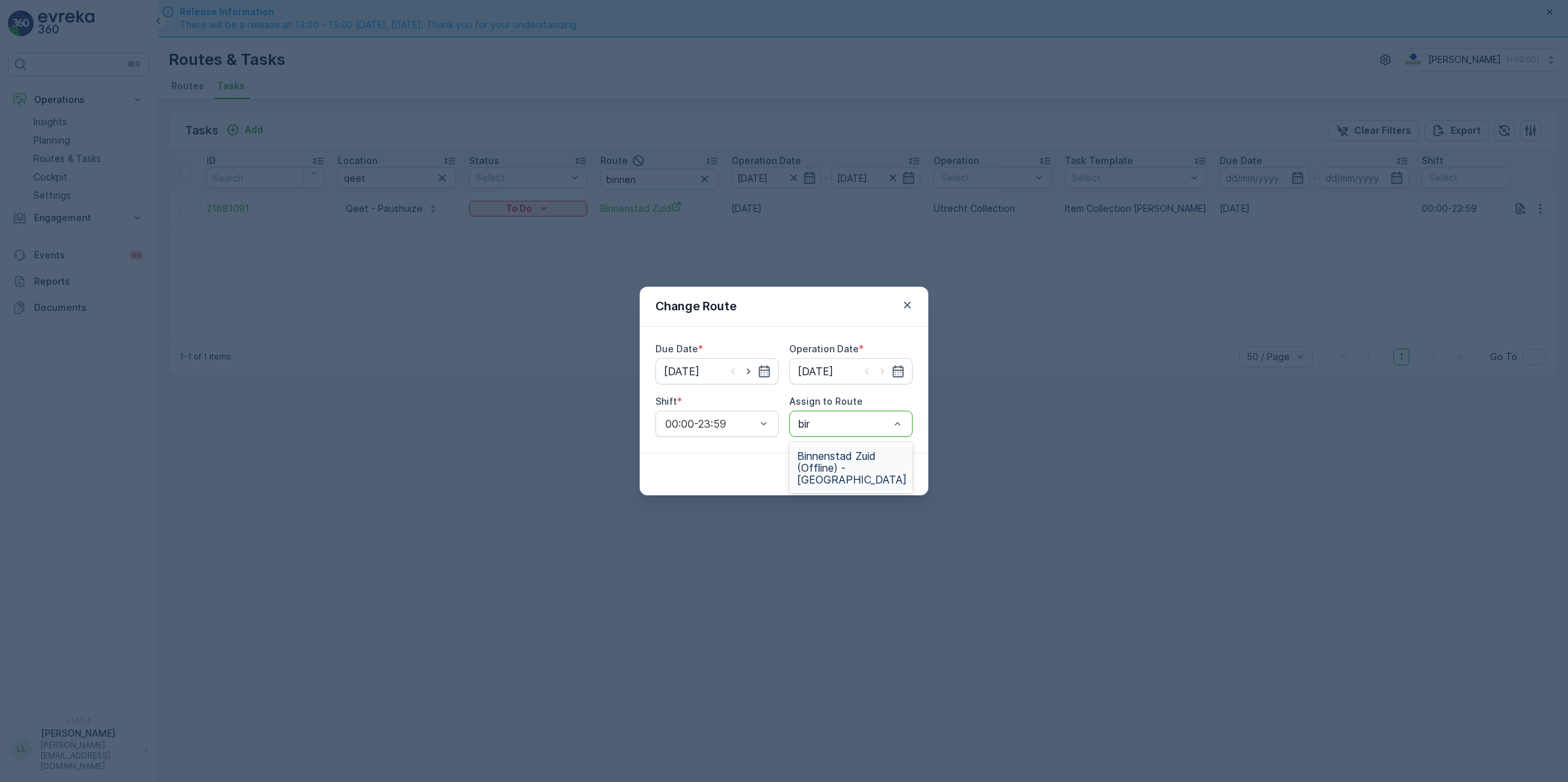
type input "binn"
click at [860, 454] on span "Binnenstad Zuid (Offline) - Utrecht" at bounding box center [852, 467] width 110 height 35
click at [889, 476] on p "Submit" at bounding box center [888, 474] width 32 height 13
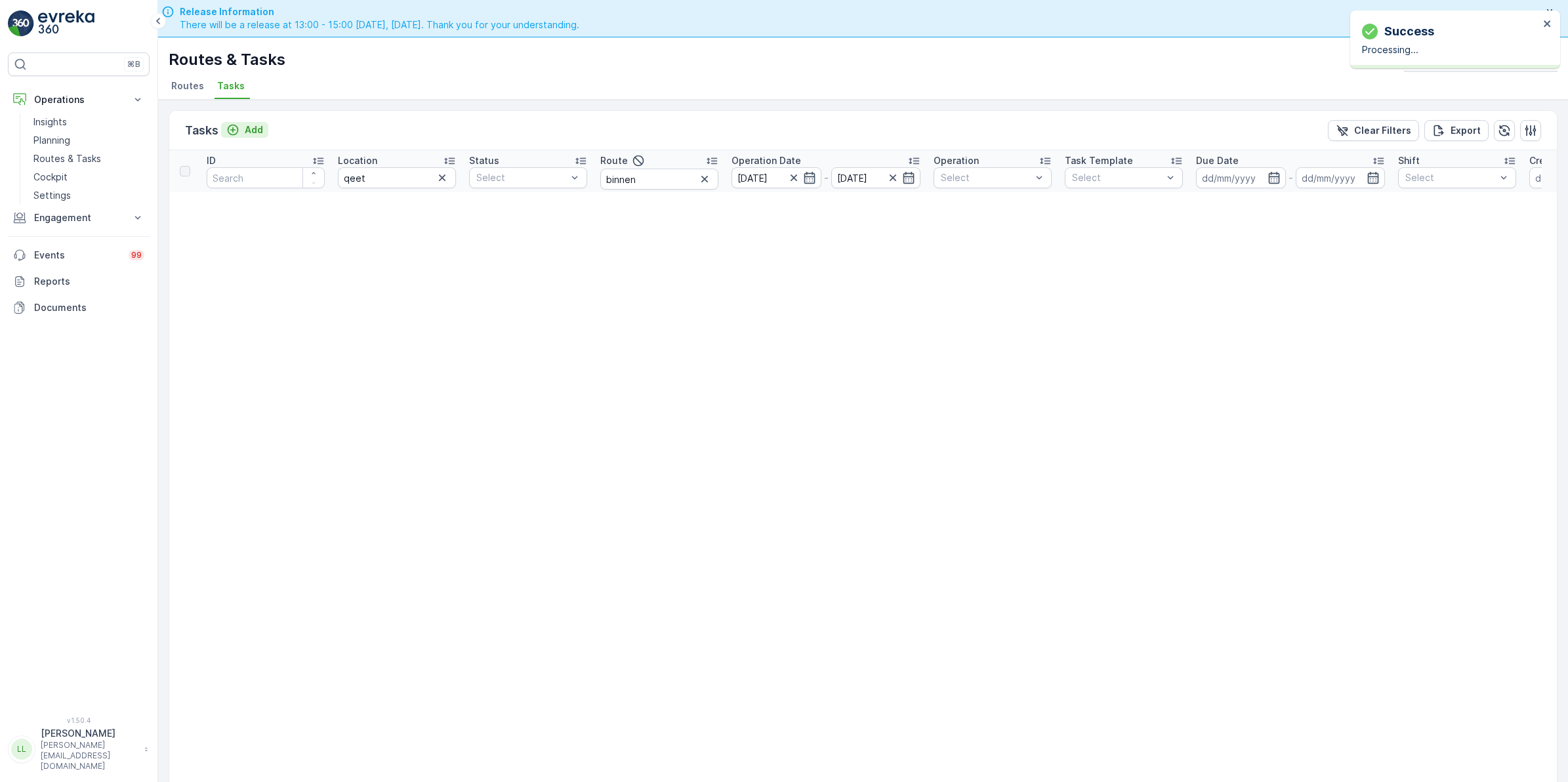
click at [253, 126] on p "Add" at bounding box center [253, 130] width 18 height 13
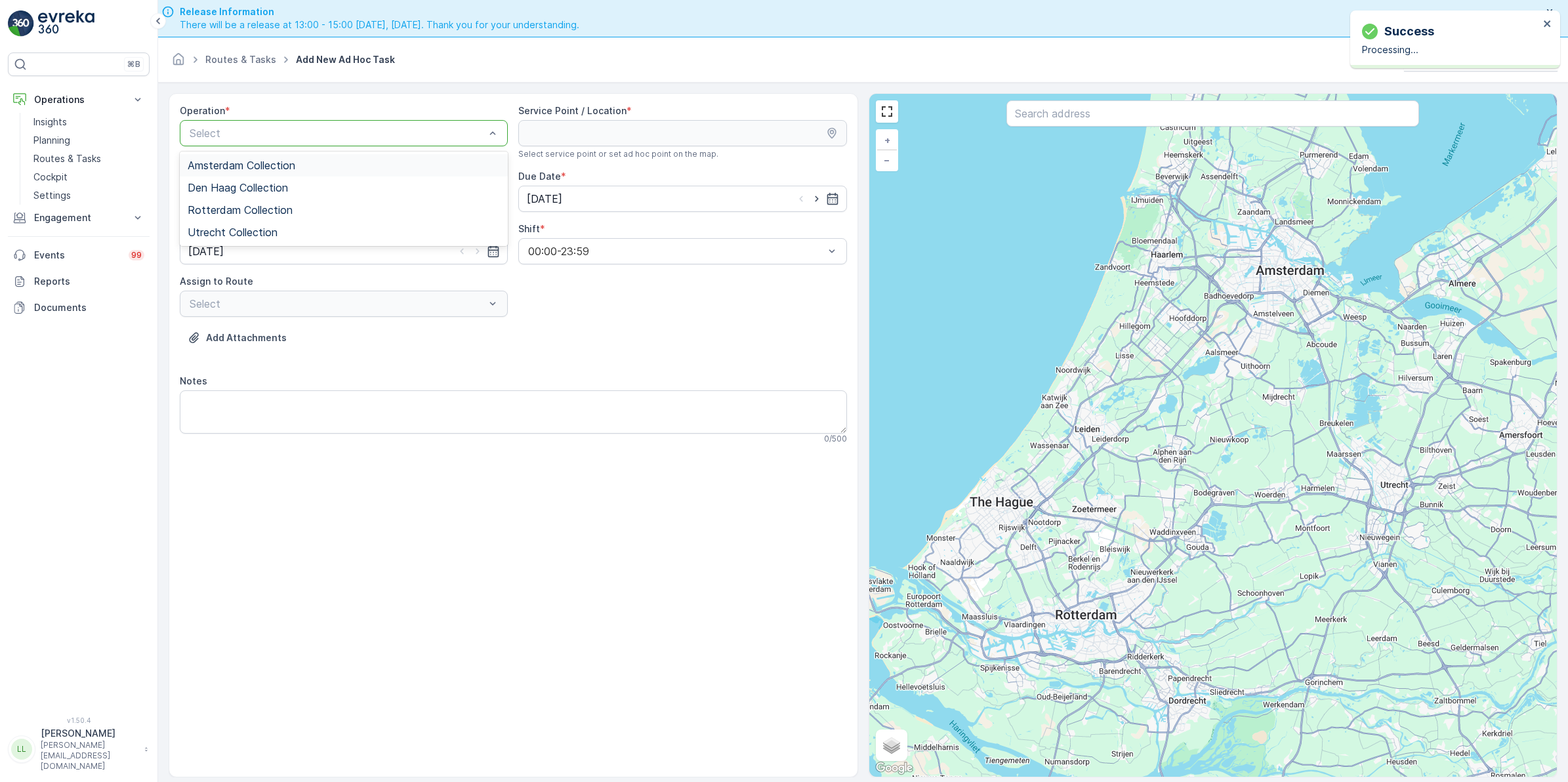
click at [250, 168] on span "Amsterdam Collection" at bounding box center [241, 165] width 107 height 12
click at [289, 141] on div "Amsterdam Collection" at bounding box center [343, 133] width 328 height 26
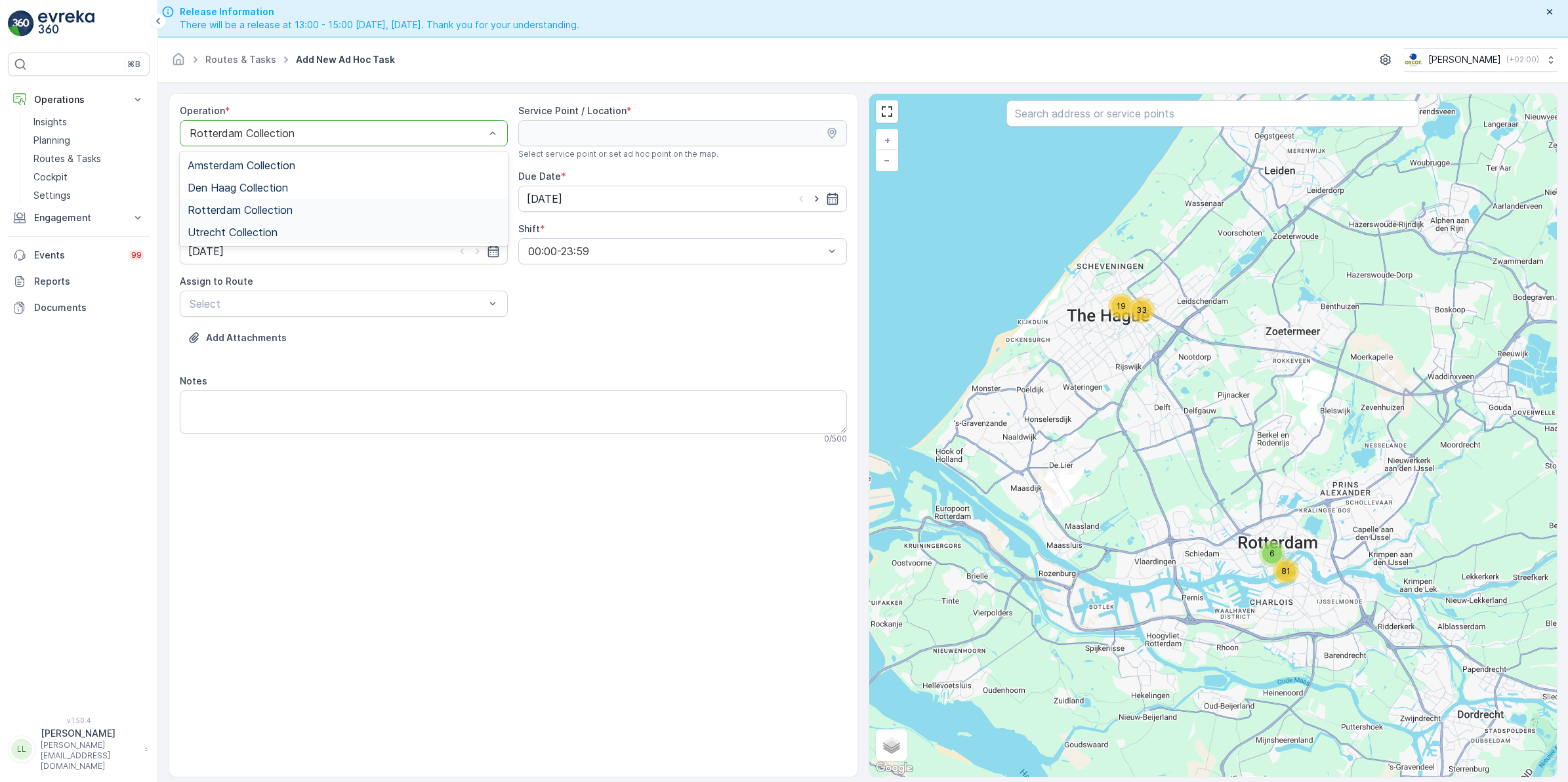
click at [257, 236] on span "Utrecht Collection" at bounding box center [233, 233] width 90 height 12
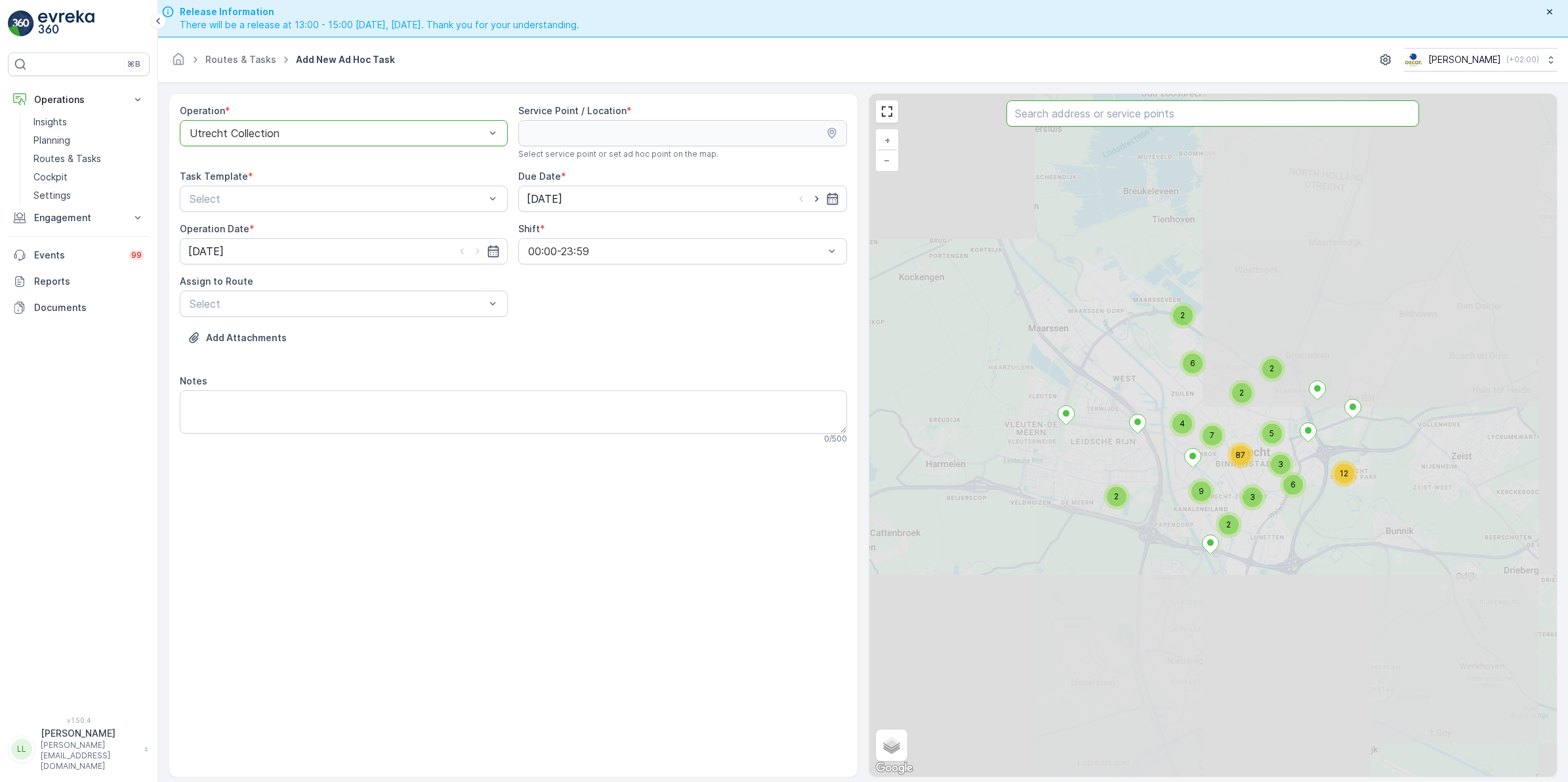
click at [1058, 123] on input "text" at bounding box center [1212, 113] width 413 height 26
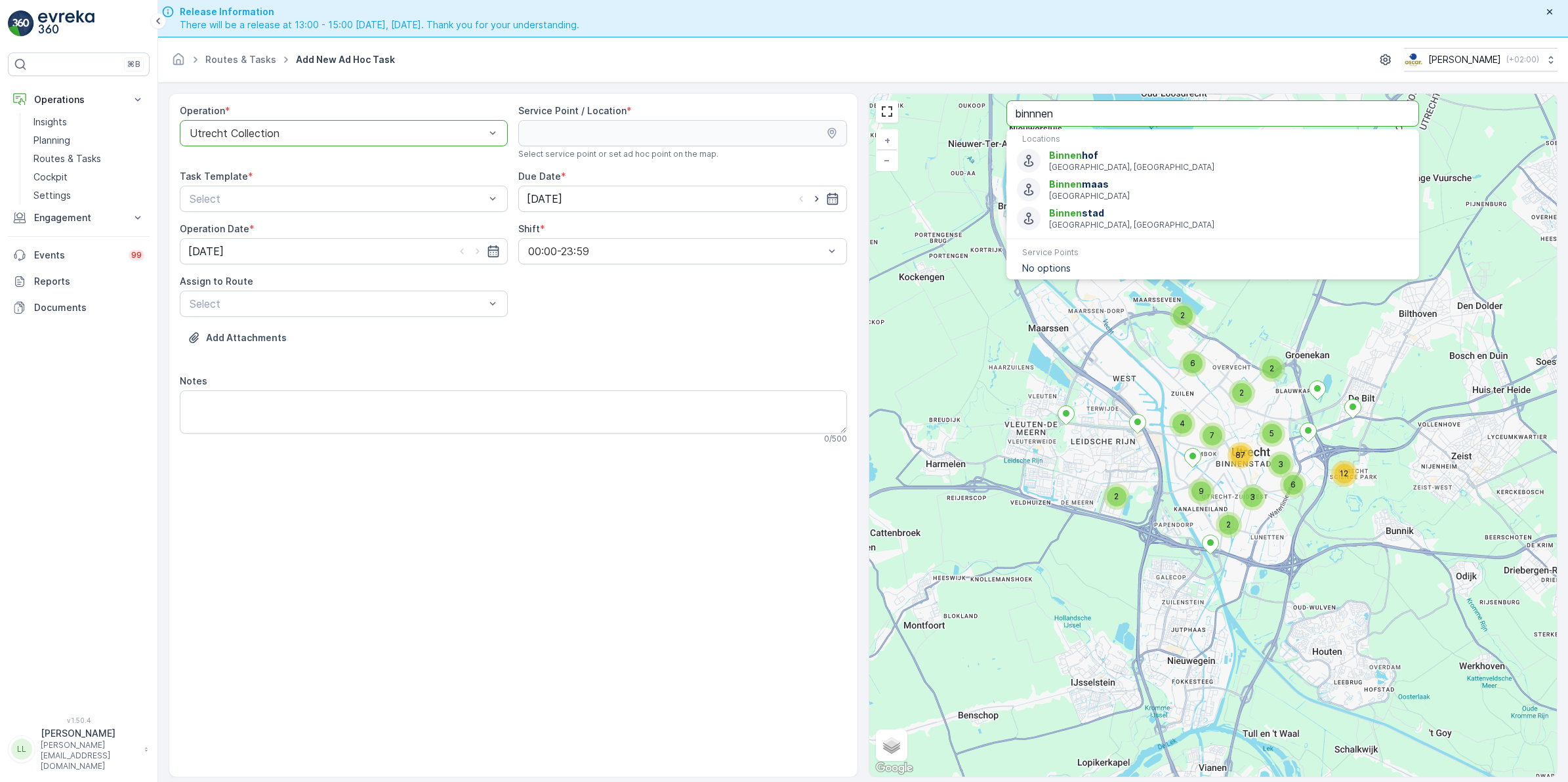
drag, startPoint x: 1061, startPoint y: 123, endPoint x: 1031, endPoint y: 120, distance: 30.1
click at [1031, 120] on input "binnnen" at bounding box center [1212, 113] width 413 height 26
drag, startPoint x: 1040, startPoint y: 122, endPoint x: 977, endPoint y: 120, distance: 63.0
click at [977, 120] on div "2 2 6 2 4 12 6 2 9 2 3 5 3 7 87 + − Satellite Roadmap Terrain Hybrid Leaflet Ke…" at bounding box center [1213, 435] width 688 height 683
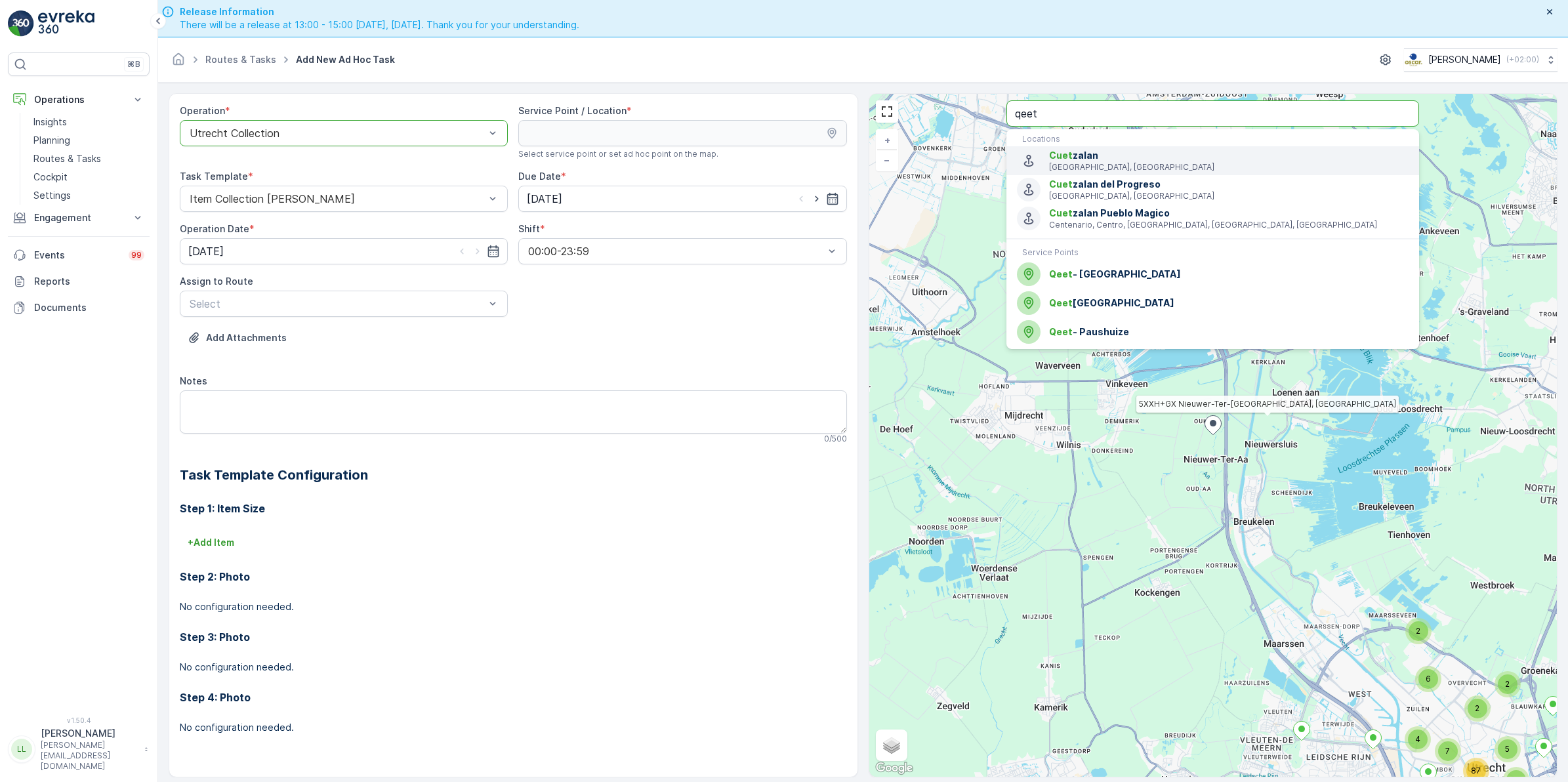
type input "qeet"
click at [1145, 329] on span "Qeet - Paushuize" at bounding box center [1229, 331] width 360 height 13
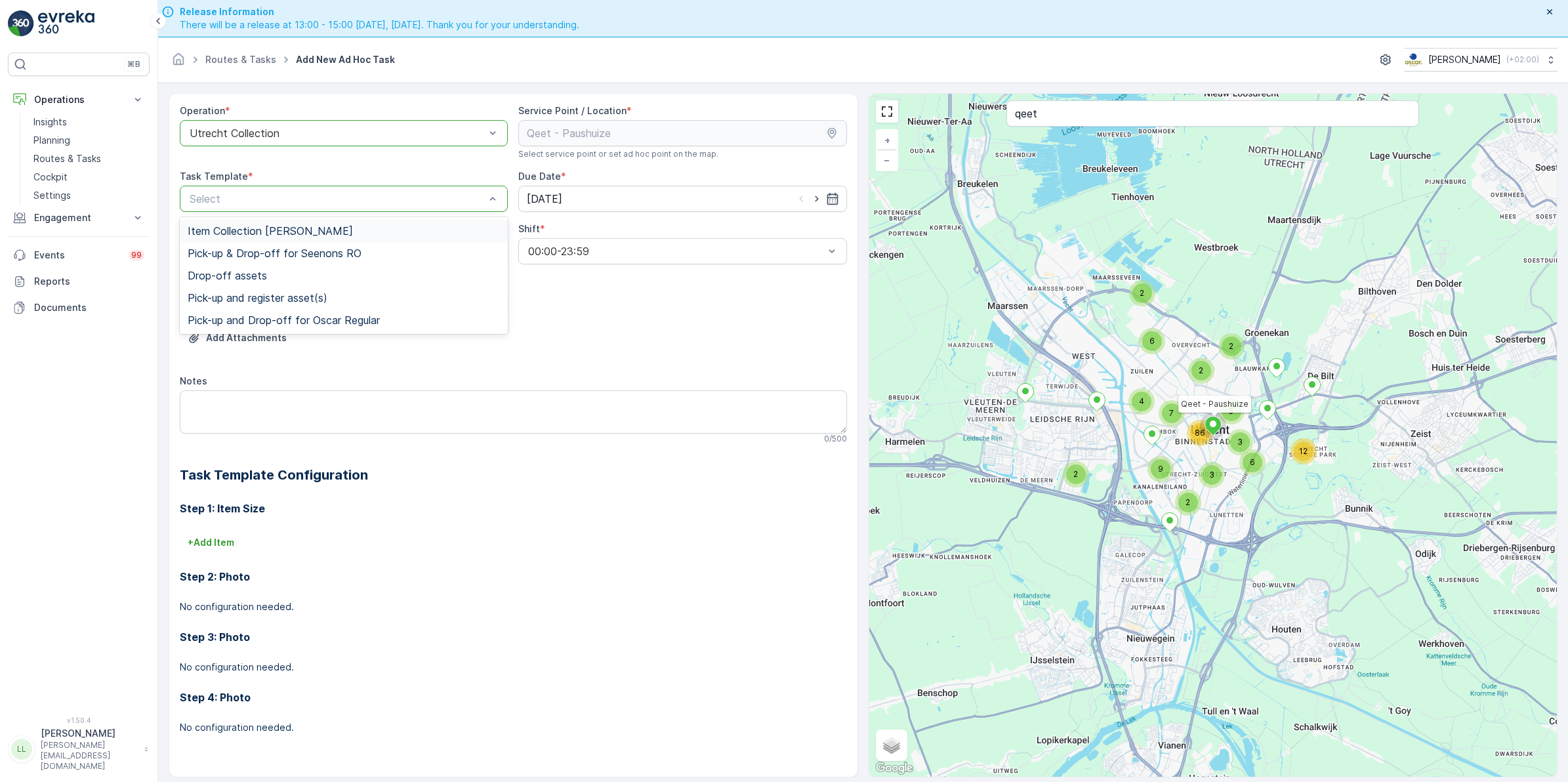
click at [292, 234] on span "Item Collection [PERSON_NAME]" at bounding box center [270, 231] width 165 height 12
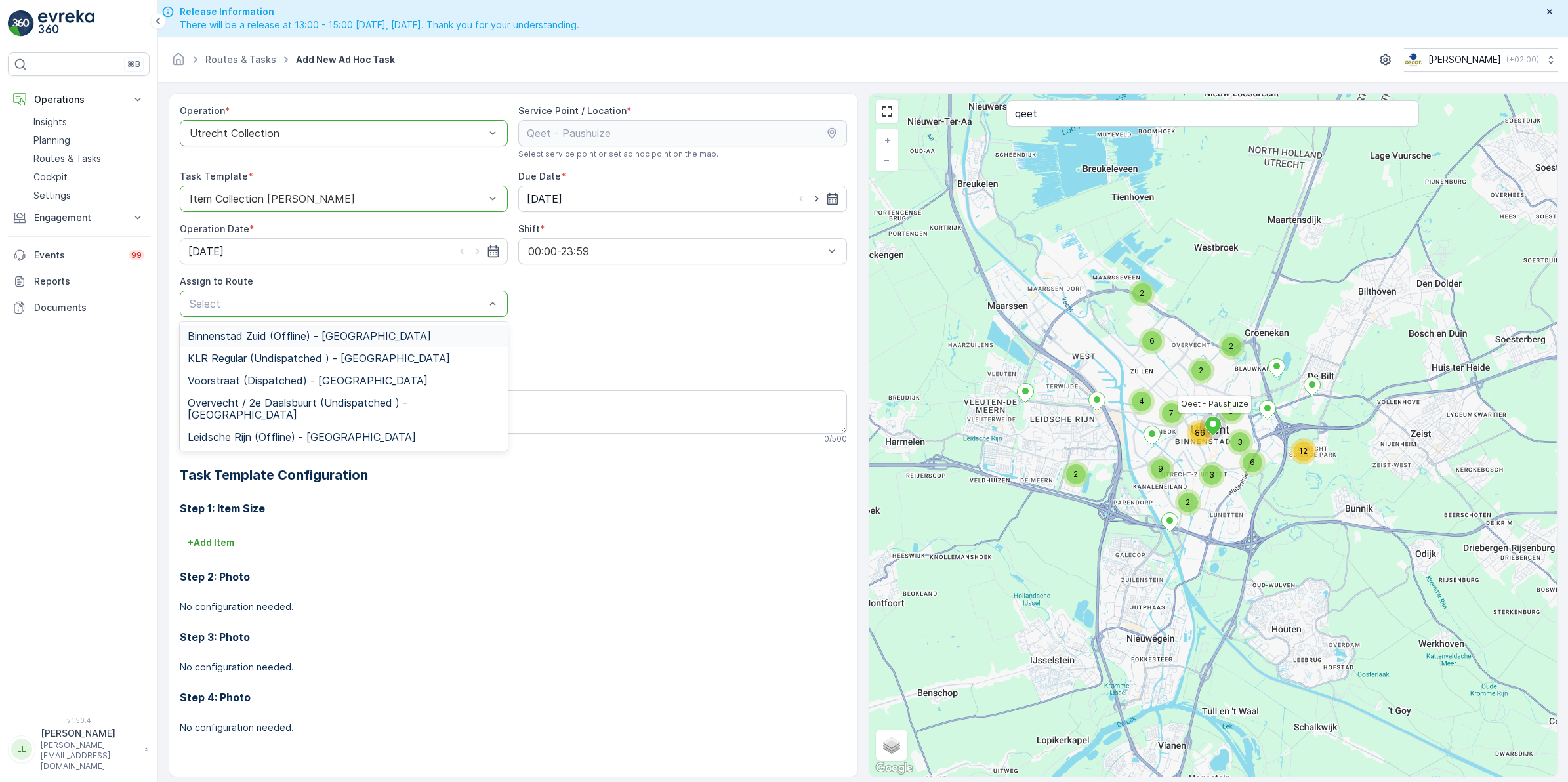
click at [308, 330] on span "Binnenstad Zuid (Offline) - Utrecht" at bounding box center [309, 337] width 243 height 12
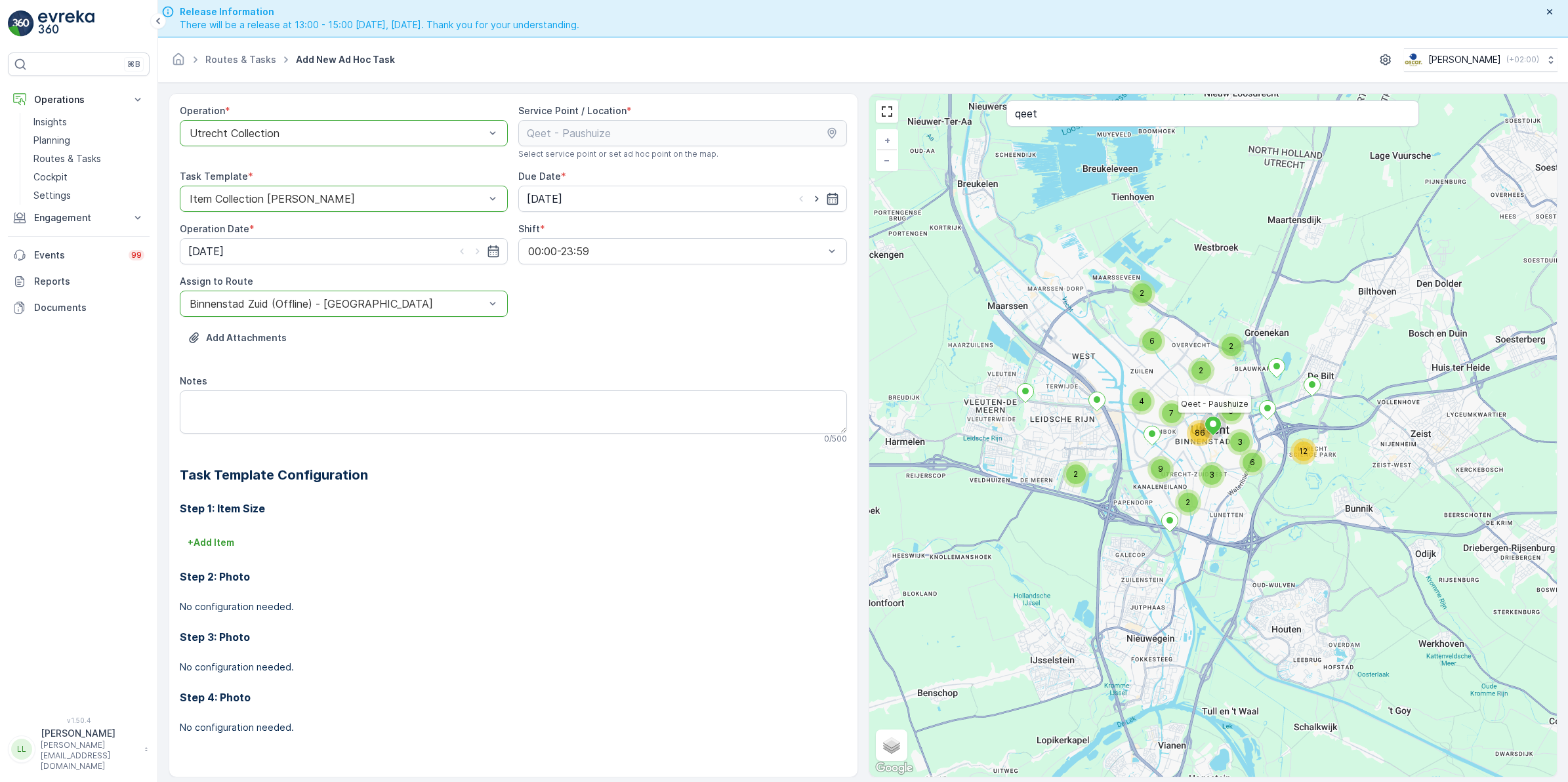
click at [309, 299] on div at bounding box center [337, 304] width 298 height 12
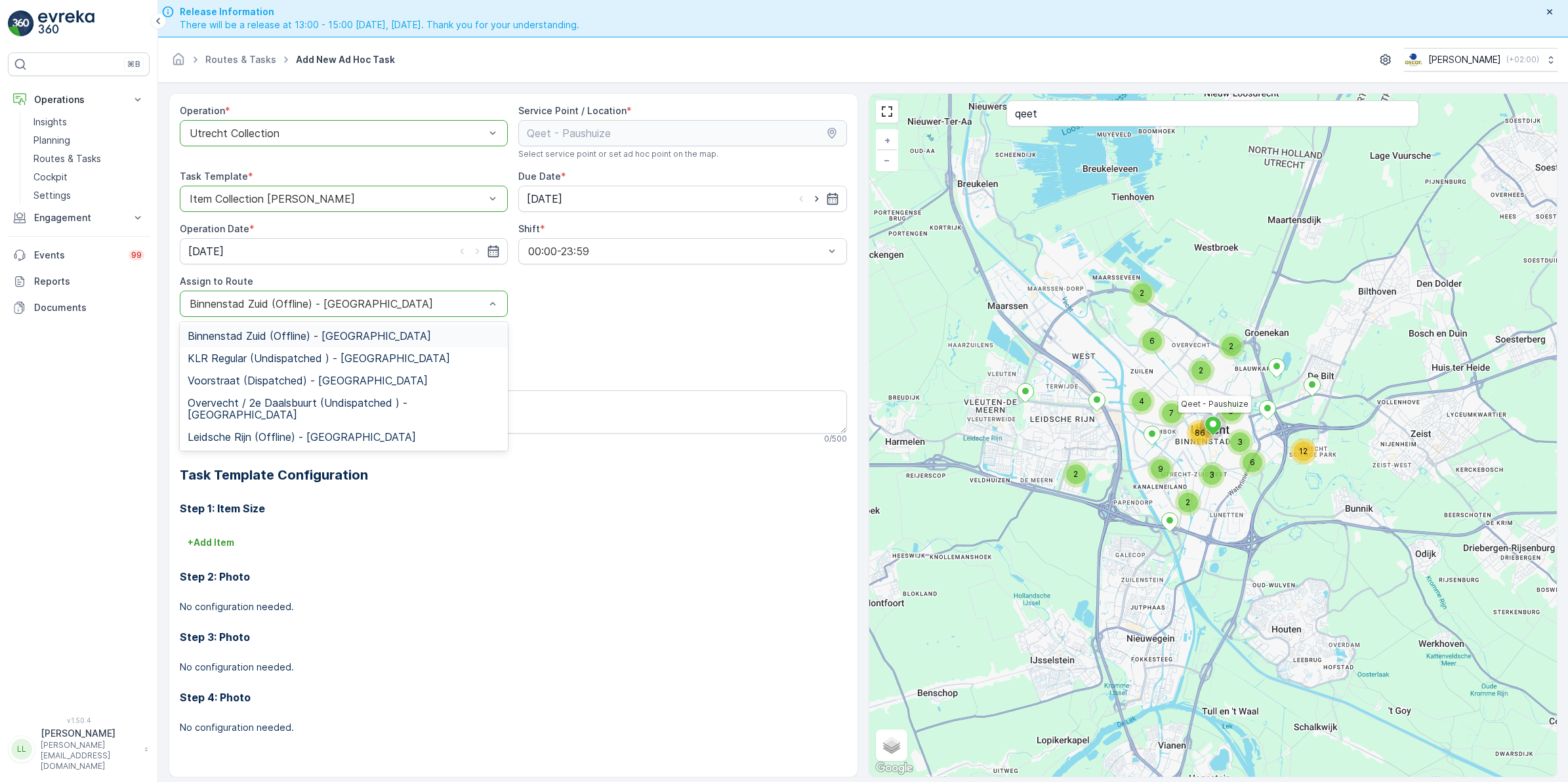
drag, startPoint x: 323, startPoint y: 333, endPoint x: 317, endPoint y: 355, distance: 22.8
click at [323, 333] on span "Binnenstad Zuid (Offline) - Utrecht" at bounding box center [309, 337] width 243 height 12
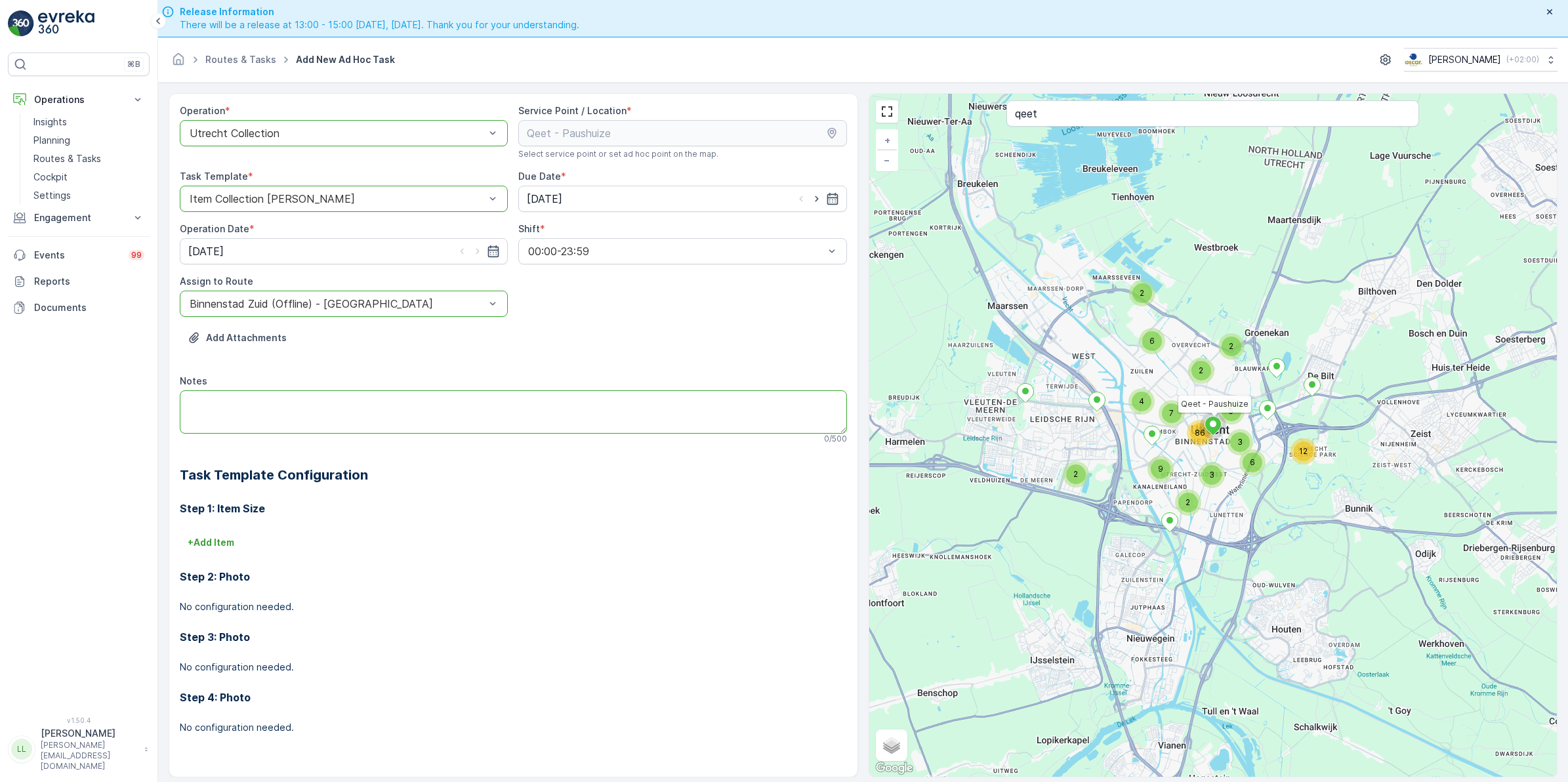
click at [269, 403] on textarea "Notes" at bounding box center [513, 412] width 667 height 43
click at [233, 420] on textarea "Leveren:" at bounding box center [513, 412] width 667 height 43
click at [210, 420] on textarea "Leveren:" at bounding box center [513, 412] width 667 height 43
click at [245, 403] on textarea "Leveren:" at bounding box center [513, 412] width 667 height 43
paste textarea "1x240 L restafval, 3x80L glaskrat en 2x140L rest zakken erbij."
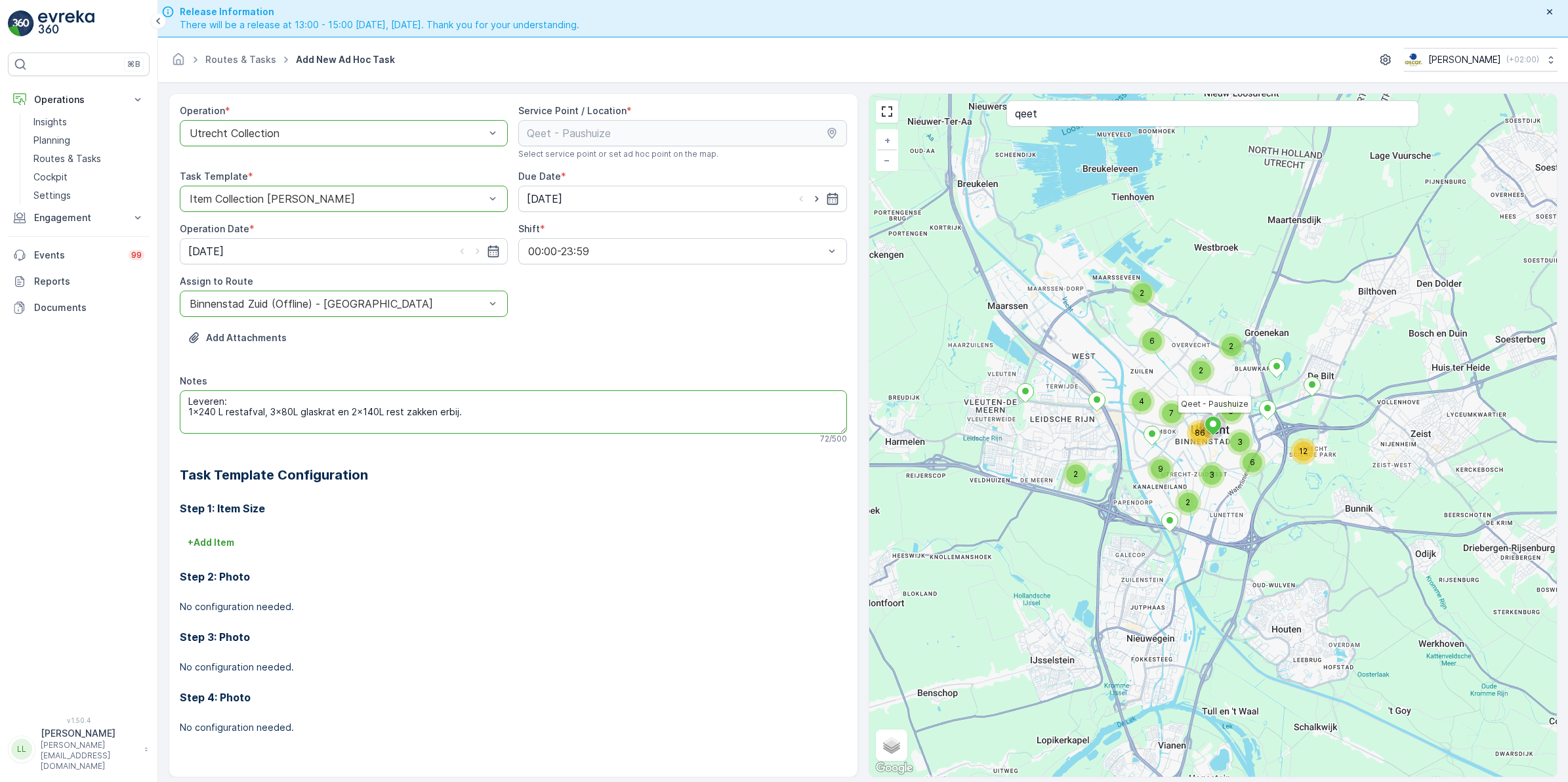
click at [269, 413] on textarea "Leveren: 1x240 L restafval, 3x80L glaskrat en 2x140L rest zakken erbij." at bounding box center [513, 412] width 667 height 43
click at [270, 421] on textarea "Leveren: 1x240 L restafval 3x80L glaskrat en 2x140L rest zakken erbij." at bounding box center [513, 412] width 667 height 43
click at [342, 426] on textarea "Leveren: 1x240 L restafval 3x80L glaskrat 2x140L rest zakken erbij." at bounding box center [513, 412] width 667 height 43
click at [187, 425] on textarea "Leveren: 1x240 L restafval 3x80L glaskrat 2x140L rest zakken erbij" at bounding box center [513, 412] width 667 height 43
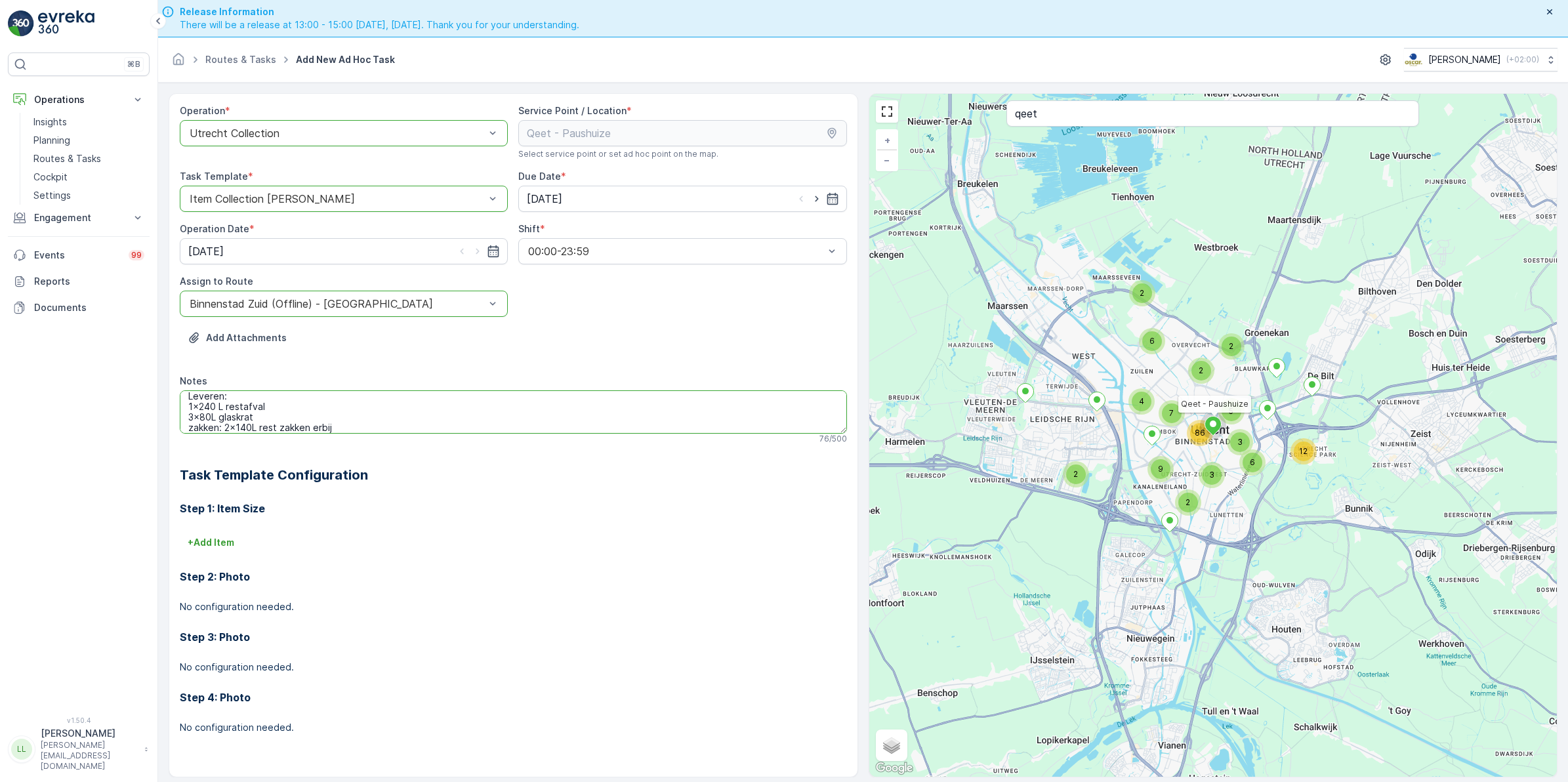
click at [308, 428] on textarea "Leveren: 1x240 L restafval 3x80L glaskrat zakken: 2x140L rest zakken erbij" at bounding box center [513, 412] width 667 height 43
drag, startPoint x: 342, startPoint y: 428, endPoint x: 260, endPoint y: 431, distance: 82.1
click at [260, 431] on textarea "Leveren: 1x240 L restafval 3x80L glaskrat zakken: 2x140L rest zakken erbij" at bounding box center [513, 412] width 667 height 43
click at [259, 421] on textarea "Leveren: 1x240 L restafval 3x80L glaskrat zakken: 2x140L rollen" at bounding box center [513, 412] width 667 height 43
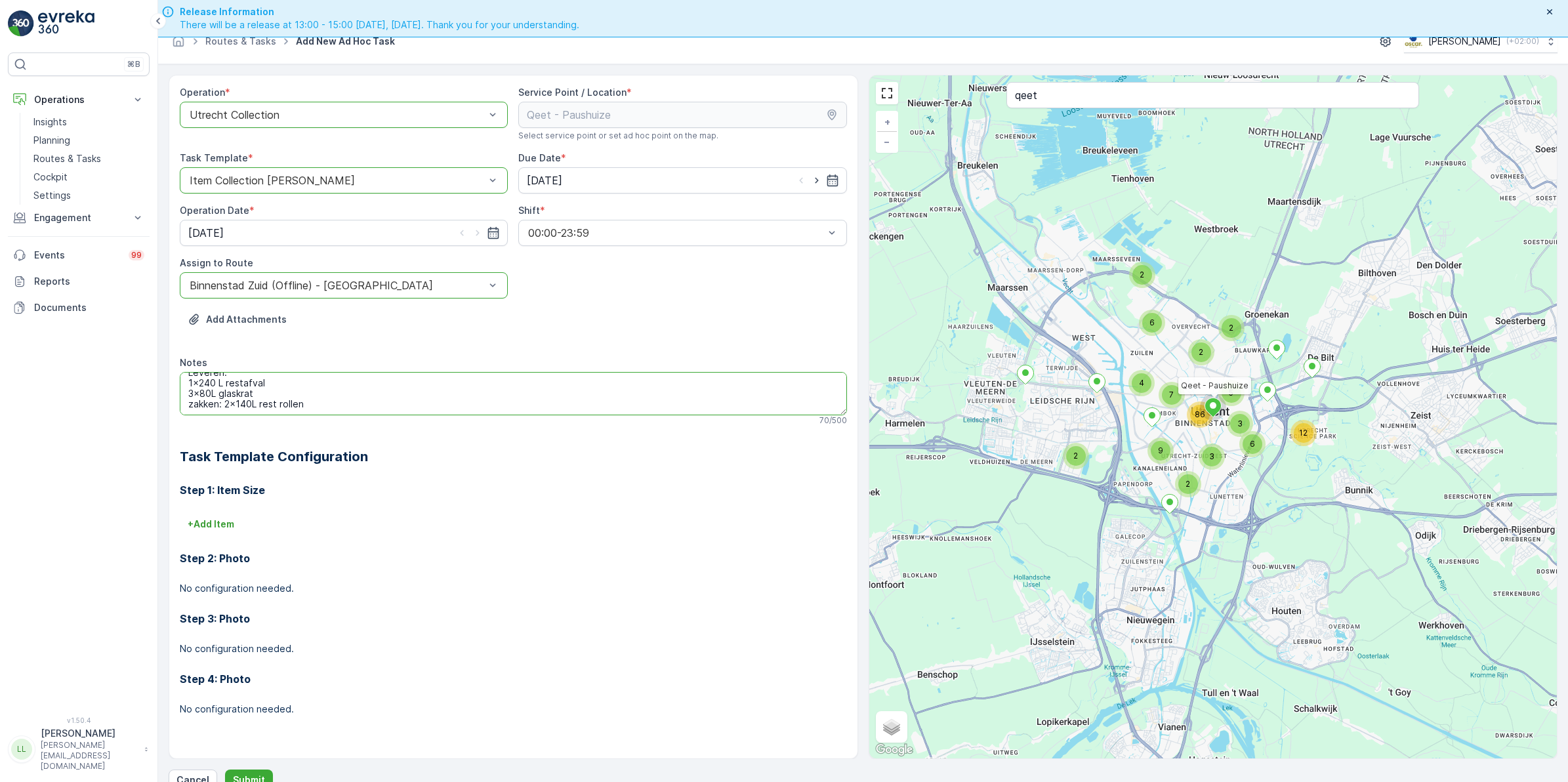
scroll to position [37, 0]
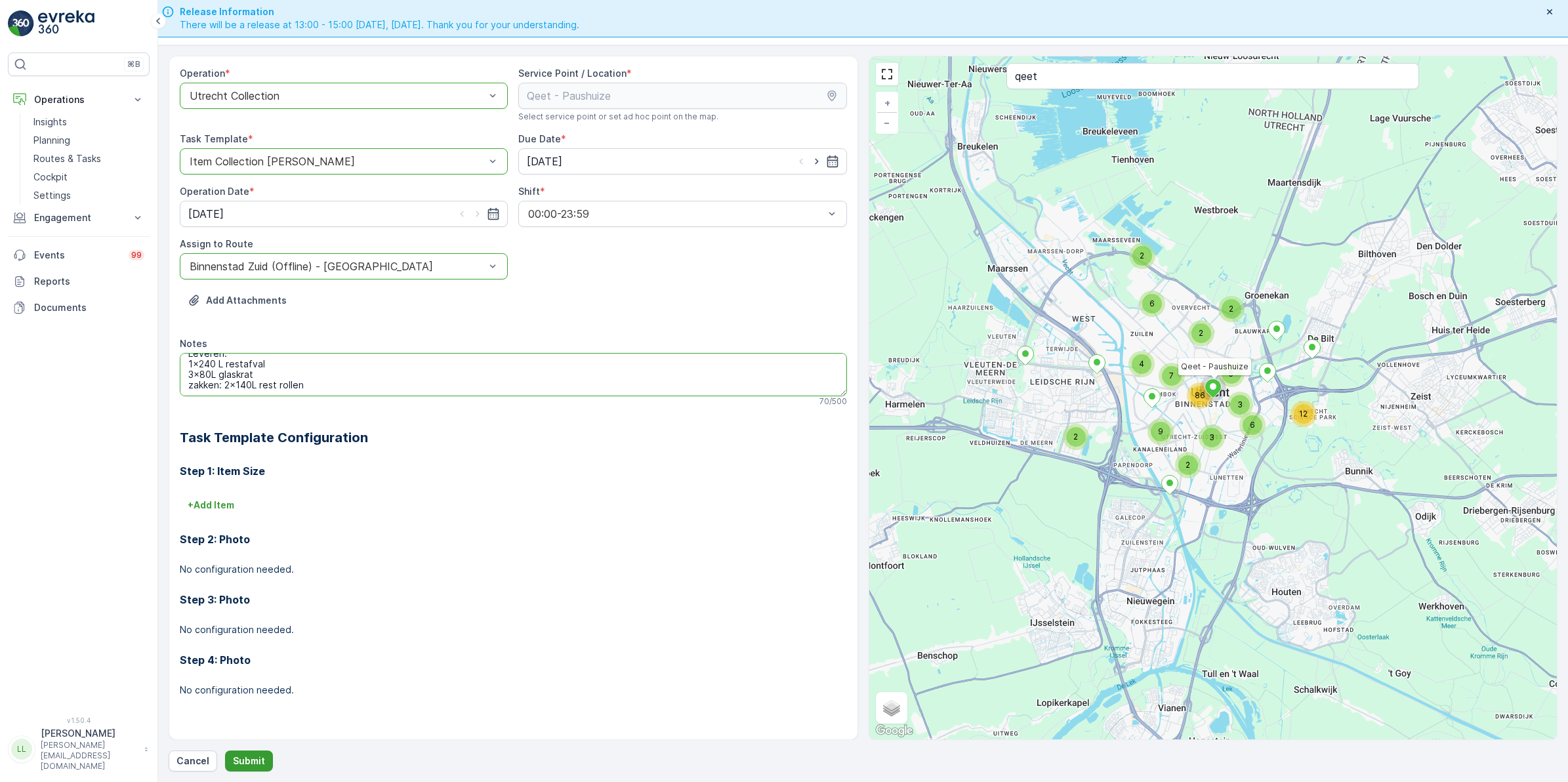
type textarea "Leveren: 1x240 L restafval 3x80L glaskrat zakken: 2x140L rest rollen"
click at [254, 757] on p "Submit" at bounding box center [248, 760] width 32 height 13
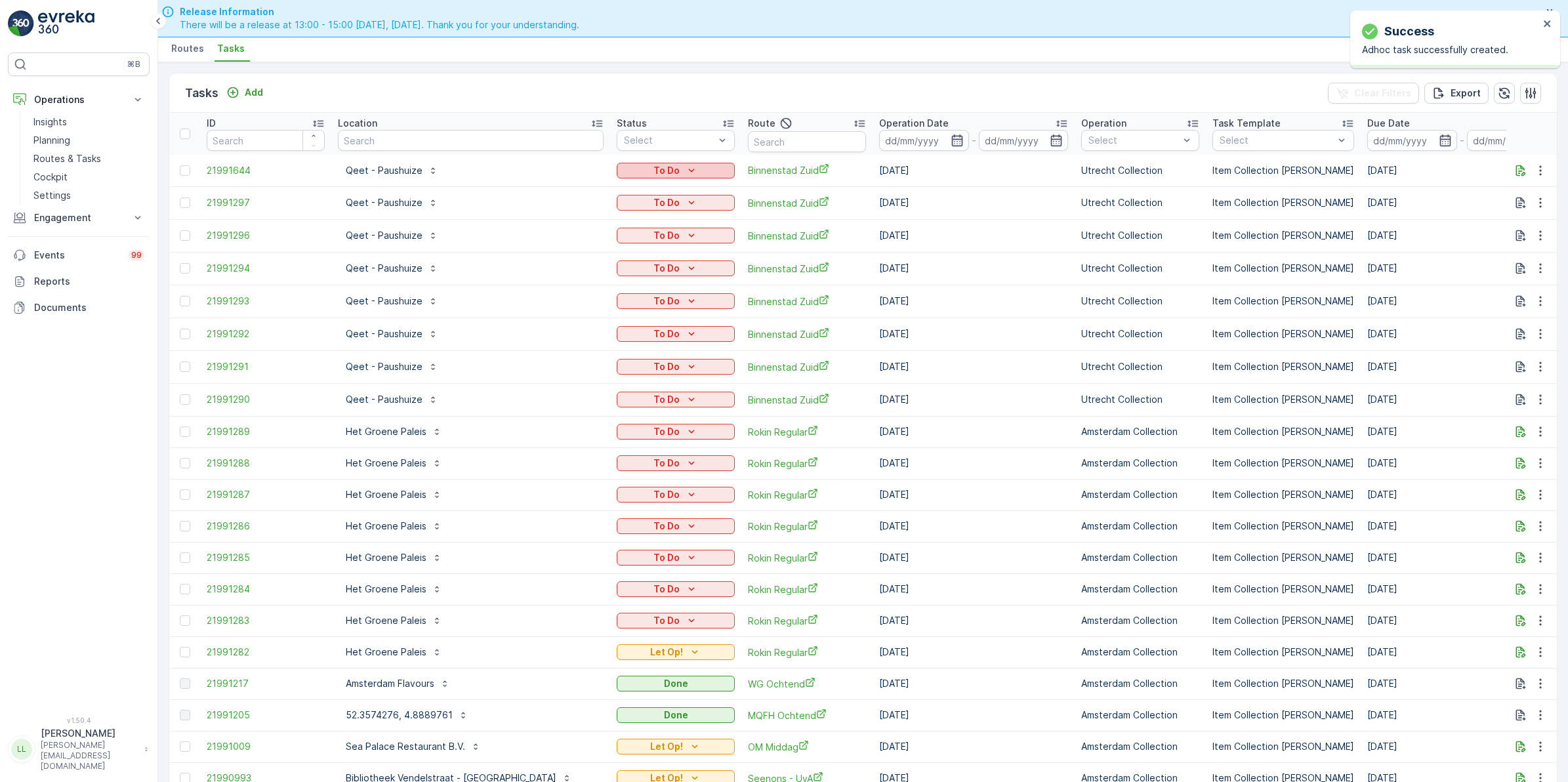
click at [688, 170] on icon "To Do" at bounding box center [691, 170] width 6 height 3
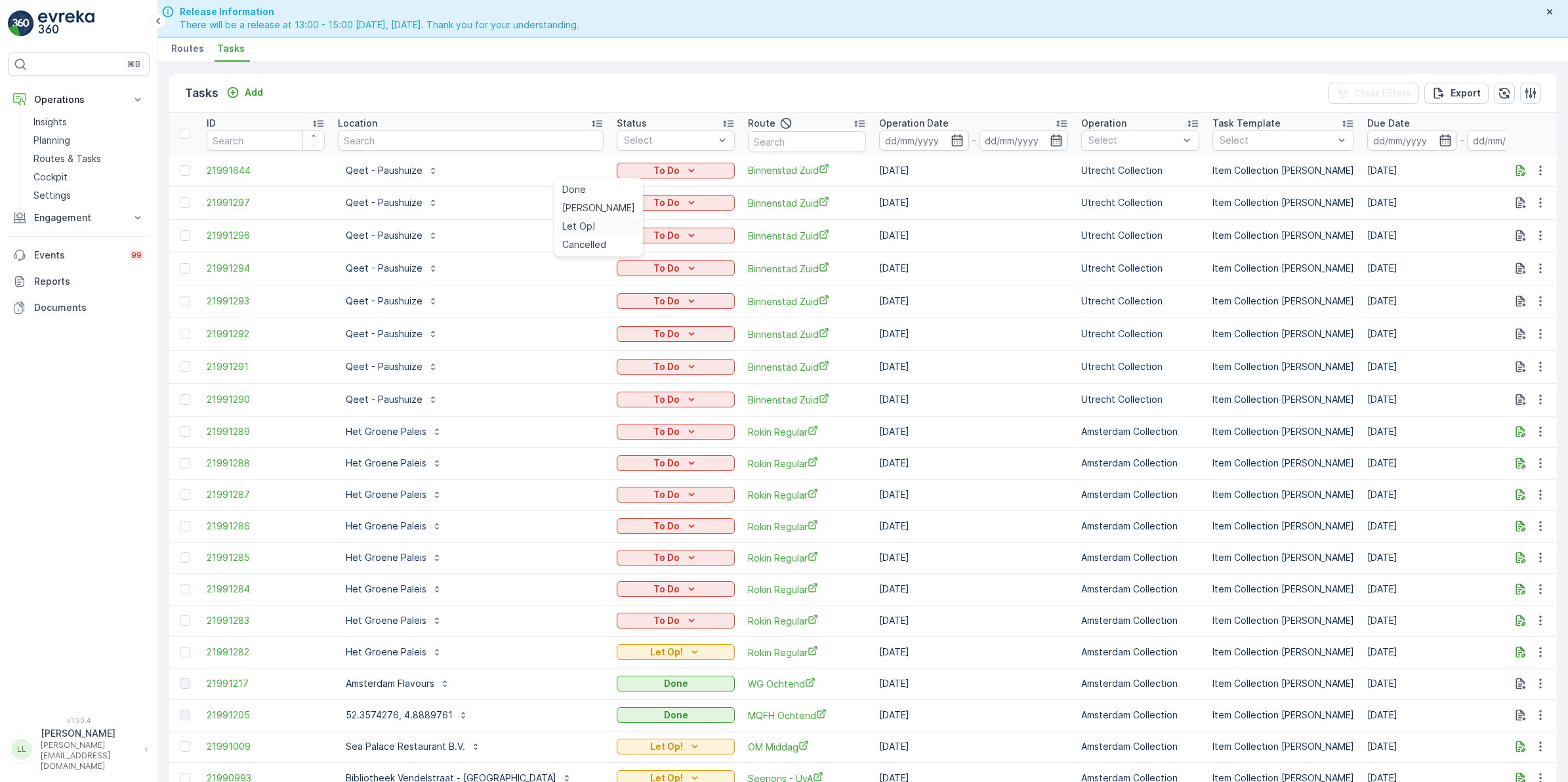
click at [588, 224] on span "Let Op!" at bounding box center [579, 226] width 33 height 13
click at [957, 86] on div "Tasks Add Clear Filters Export" at bounding box center [863, 93] width 1387 height 40
click at [433, 142] on input "text" at bounding box center [470, 140] width 266 height 21
click at [771, 134] on input "text" at bounding box center [807, 142] width 118 height 21
type input "rijks"
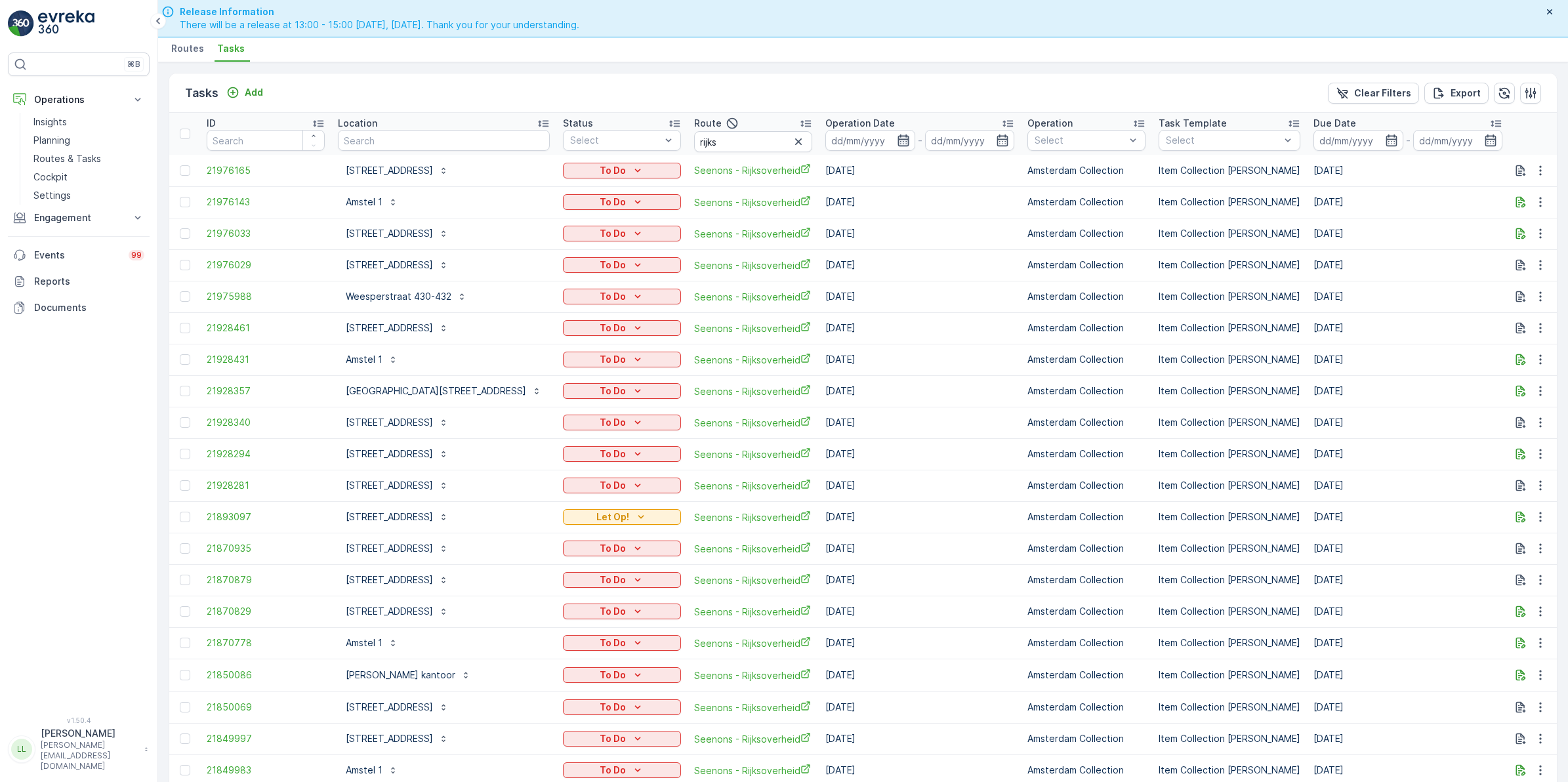
click at [897, 143] on icon "button" at bounding box center [903, 140] width 13 height 13
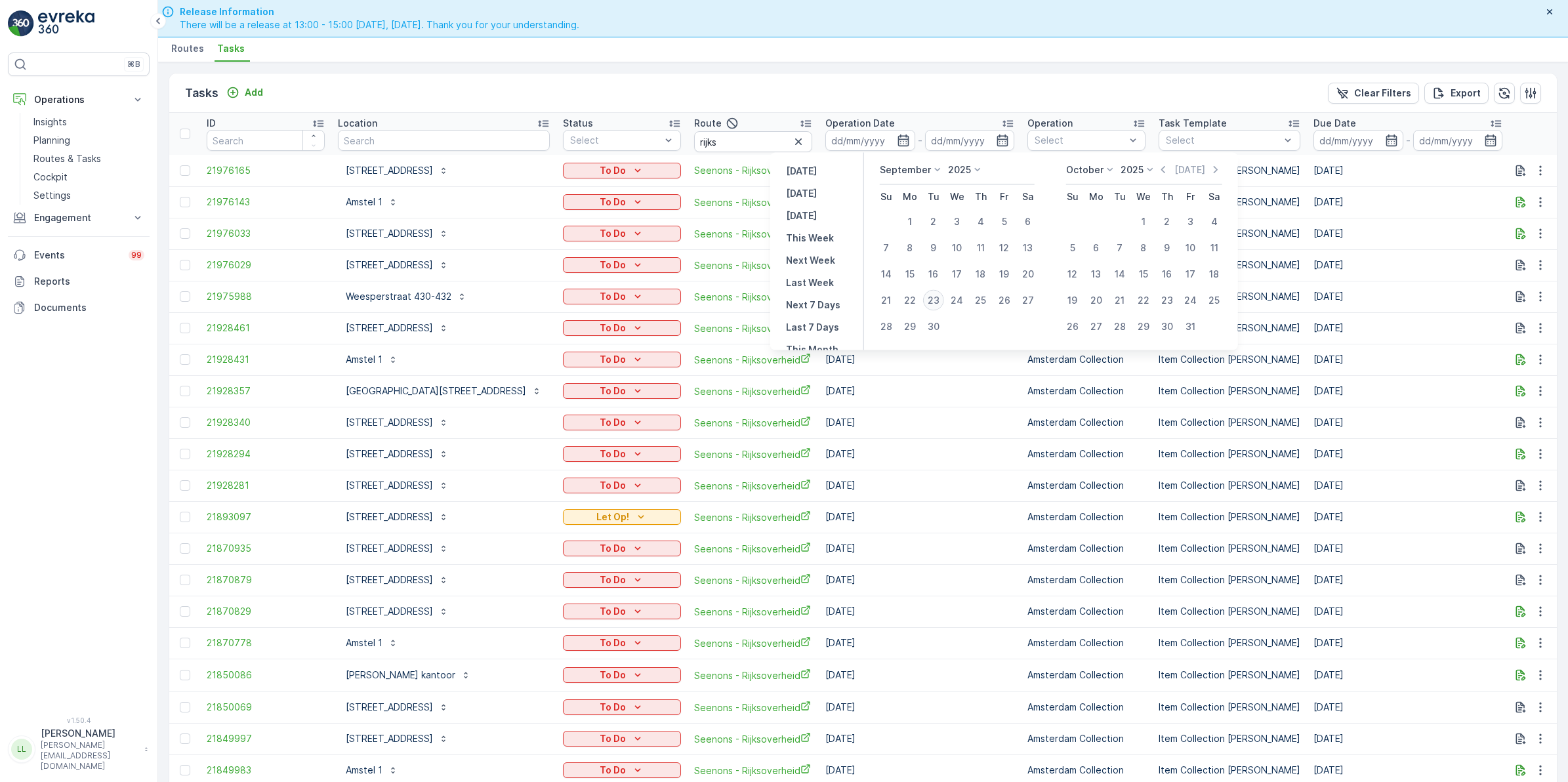
click at [935, 293] on div "23" at bounding box center [933, 300] width 21 height 21
type input "[DATE]"
click at [935, 293] on div "23" at bounding box center [933, 300] width 21 height 21
type input "[DATE]"
click at [935, 293] on div "23" at bounding box center [933, 300] width 21 height 21
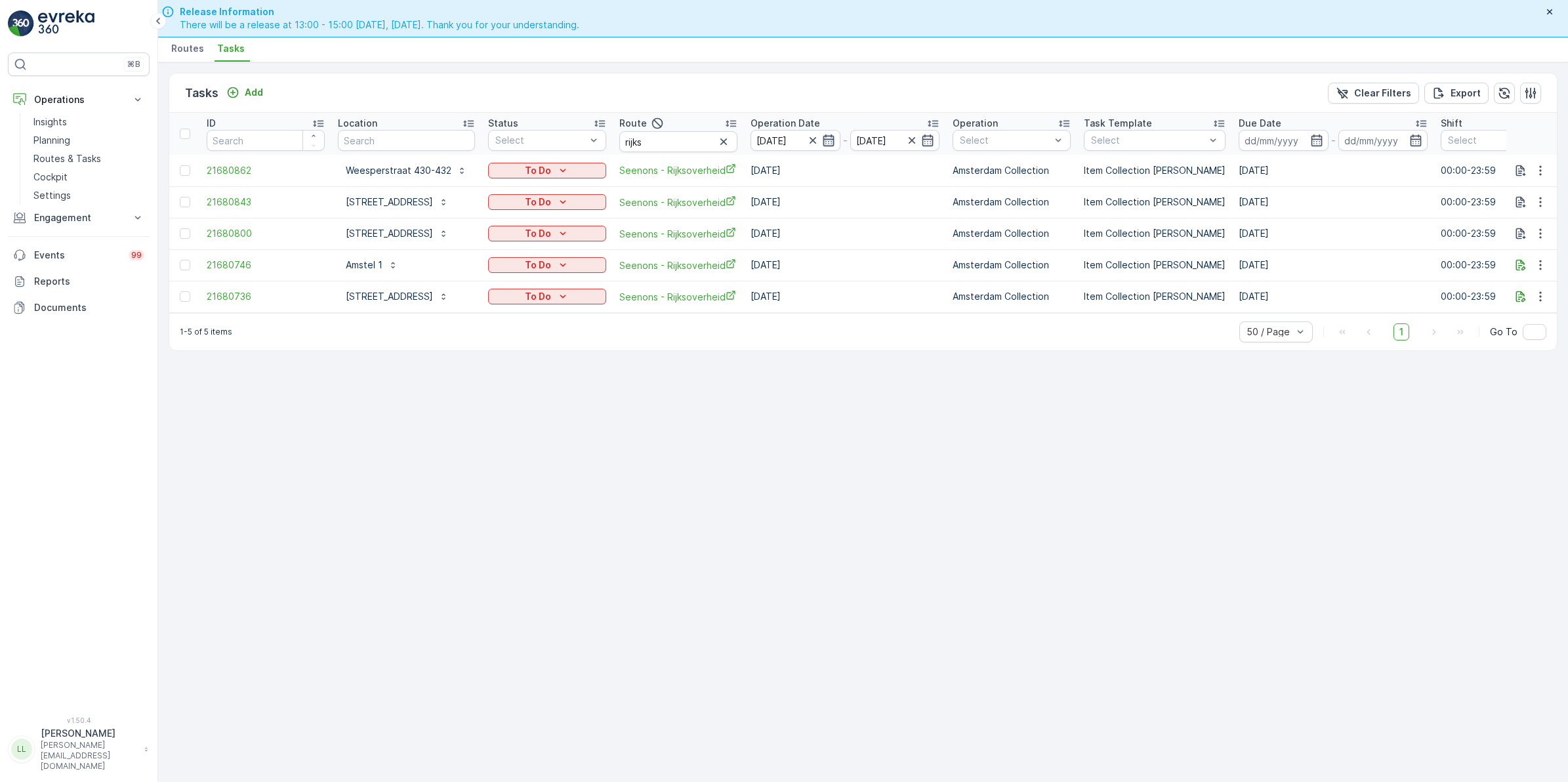
click at [835, 140] on icon "button" at bounding box center [828, 140] width 13 height 13
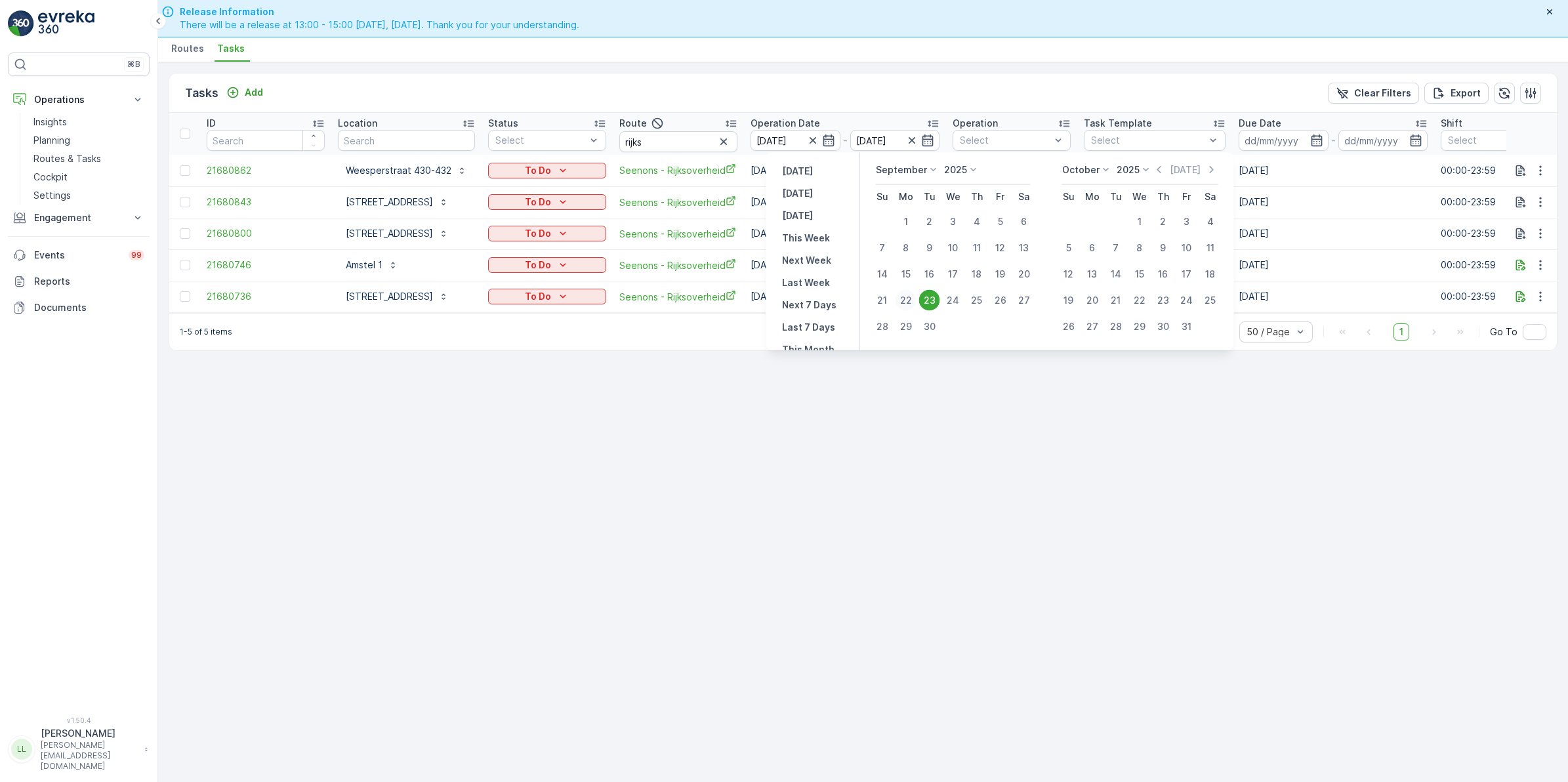
click at [911, 300] on div "22" at bounding box center [906, 300] width 21 height 21
type input "[DATE]"
click at [931, 300] on div "23" at bounding box center [930, 300] width 21 height 21
type input "[DATE]"
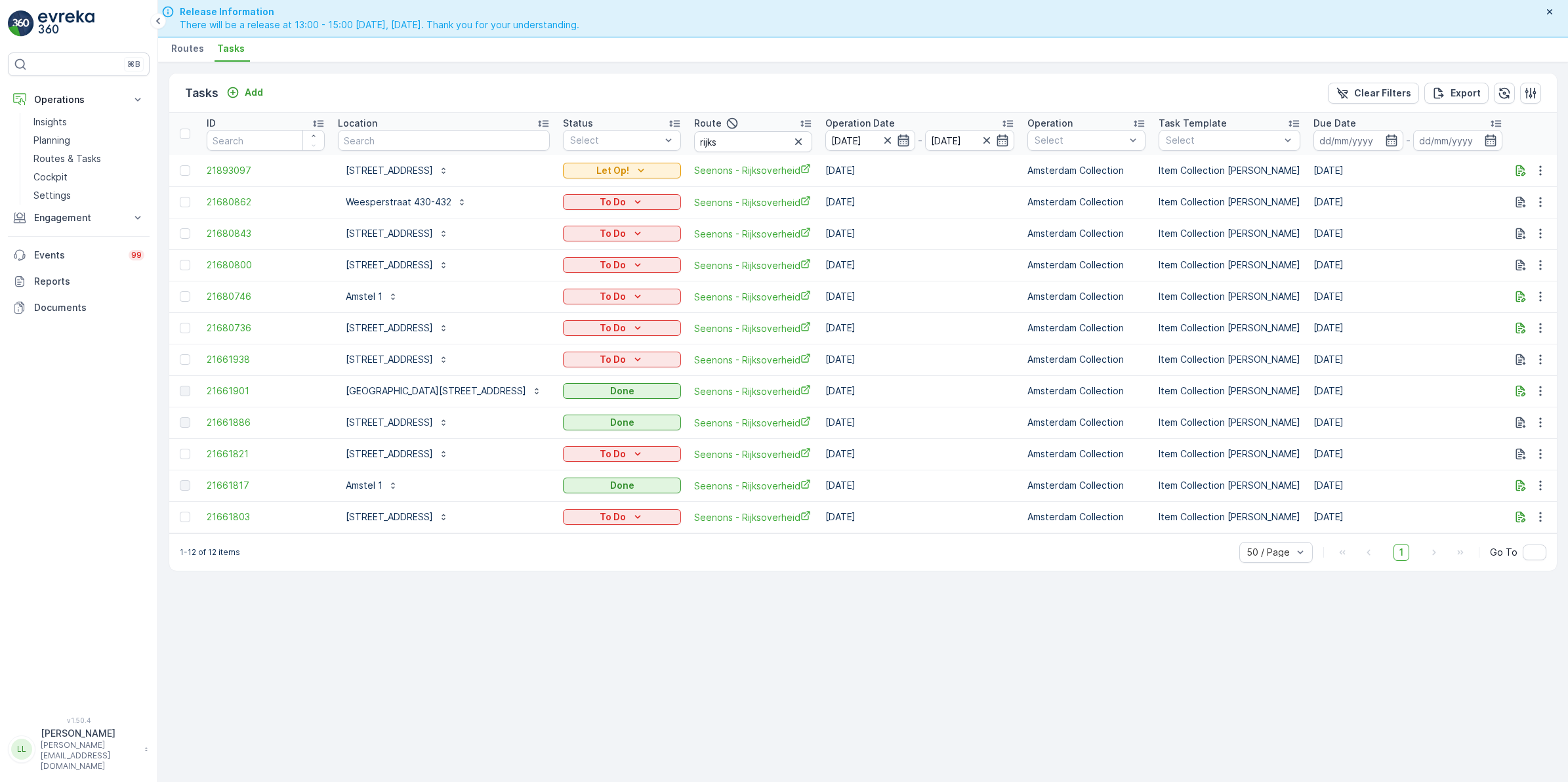
click at [898, 141] on icon "button" at bounding box center [903, 140] width 11 height 12
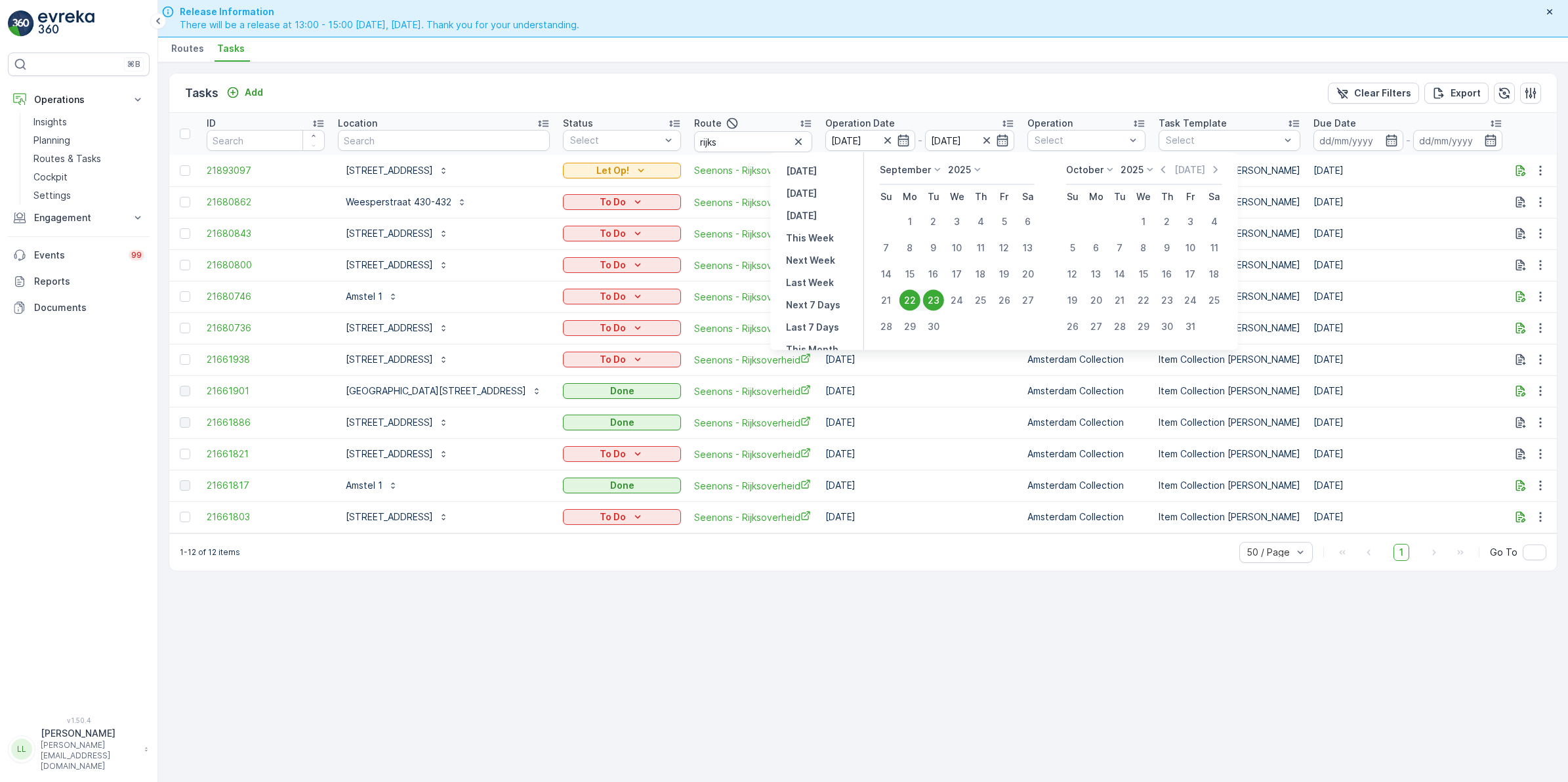
click at [914, 293] on div "22" at bounding box center [910, 300] width 21 height 21
type input "[DATE]"
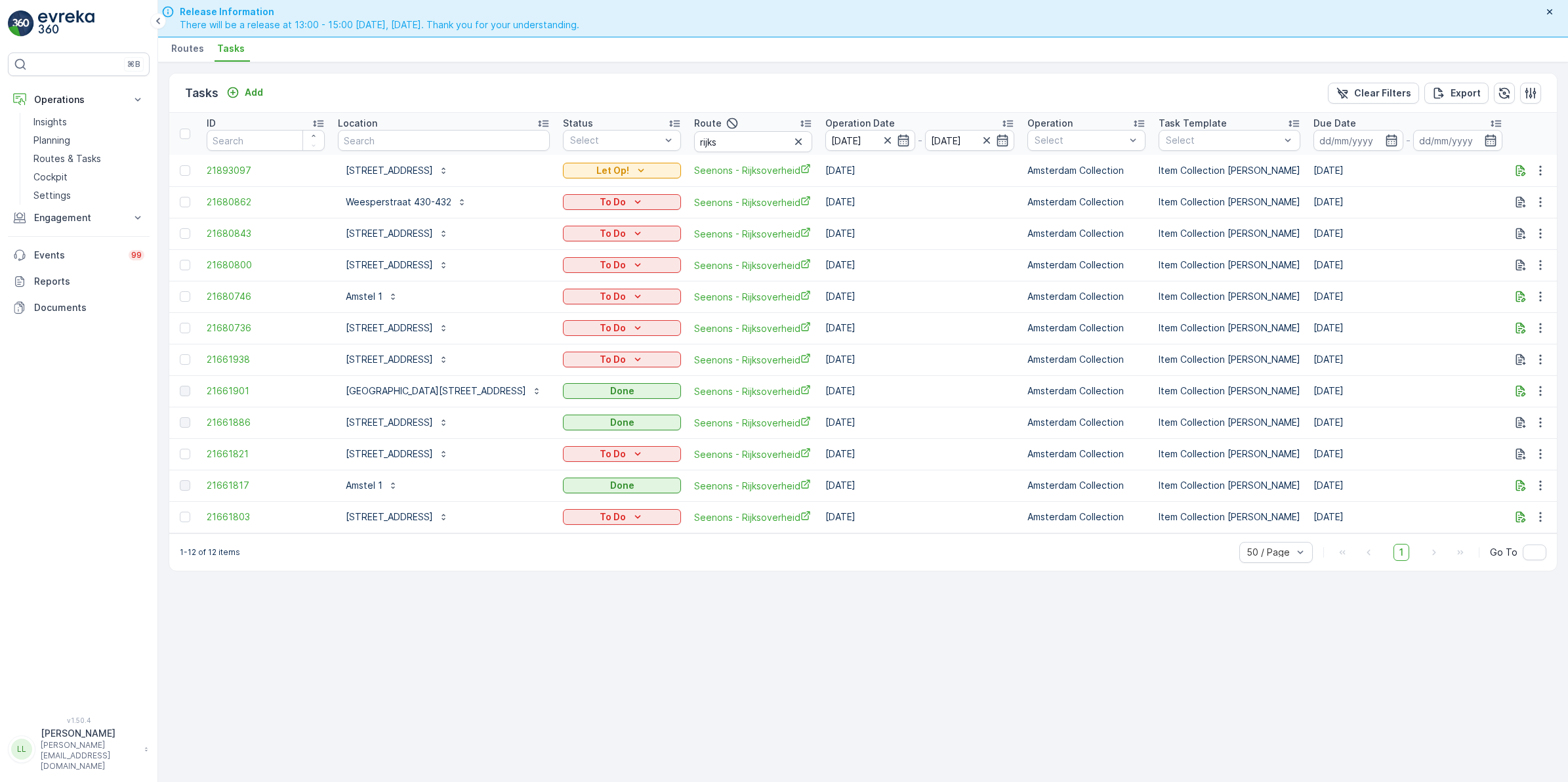
click at [914, 293] on td "[DATE]" at bounding box center [920, 297] width 202 height 31
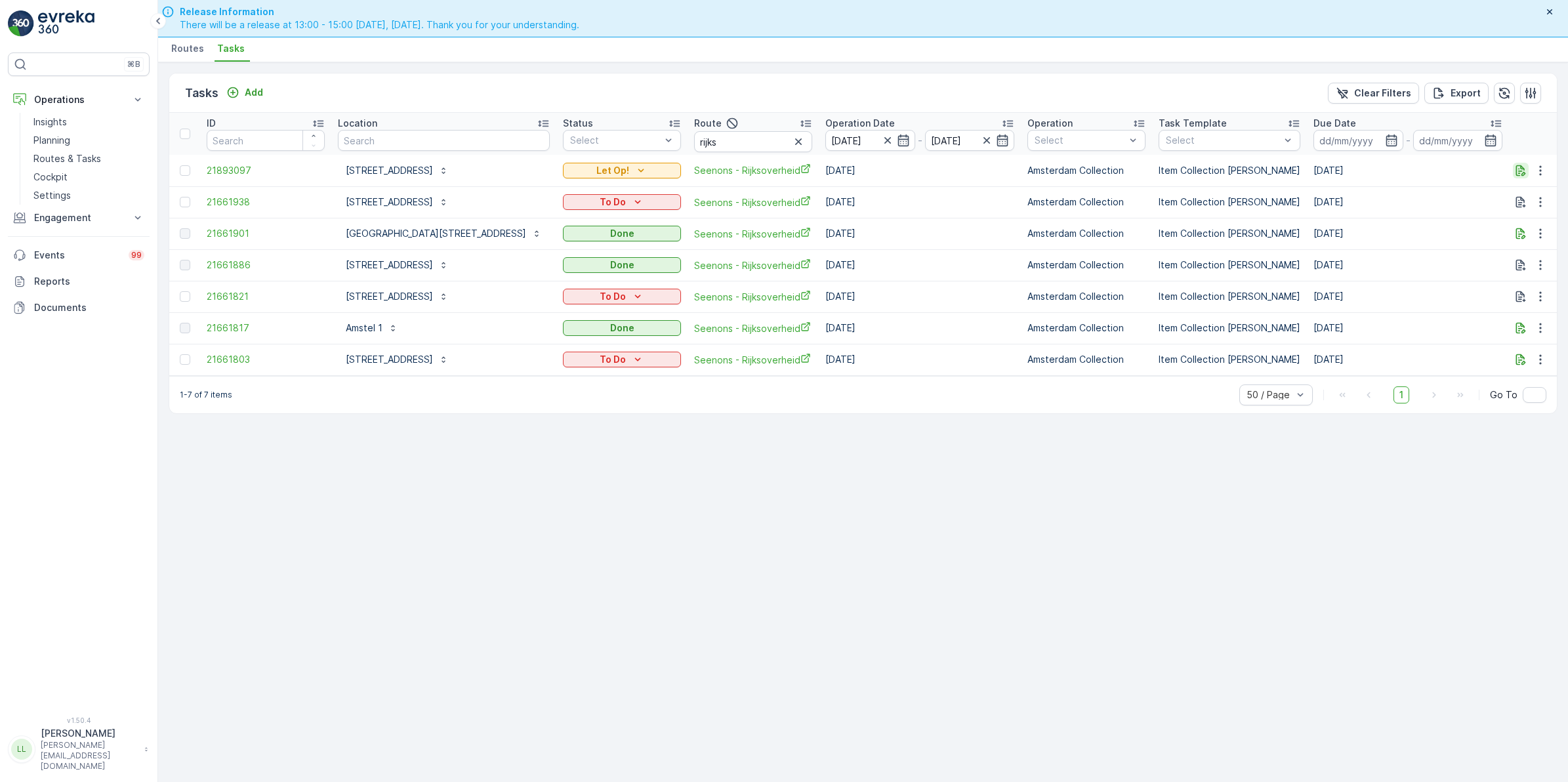
click at [1517, 170] on icon "button" at bounding box center [1520, 170] width 13 height 13
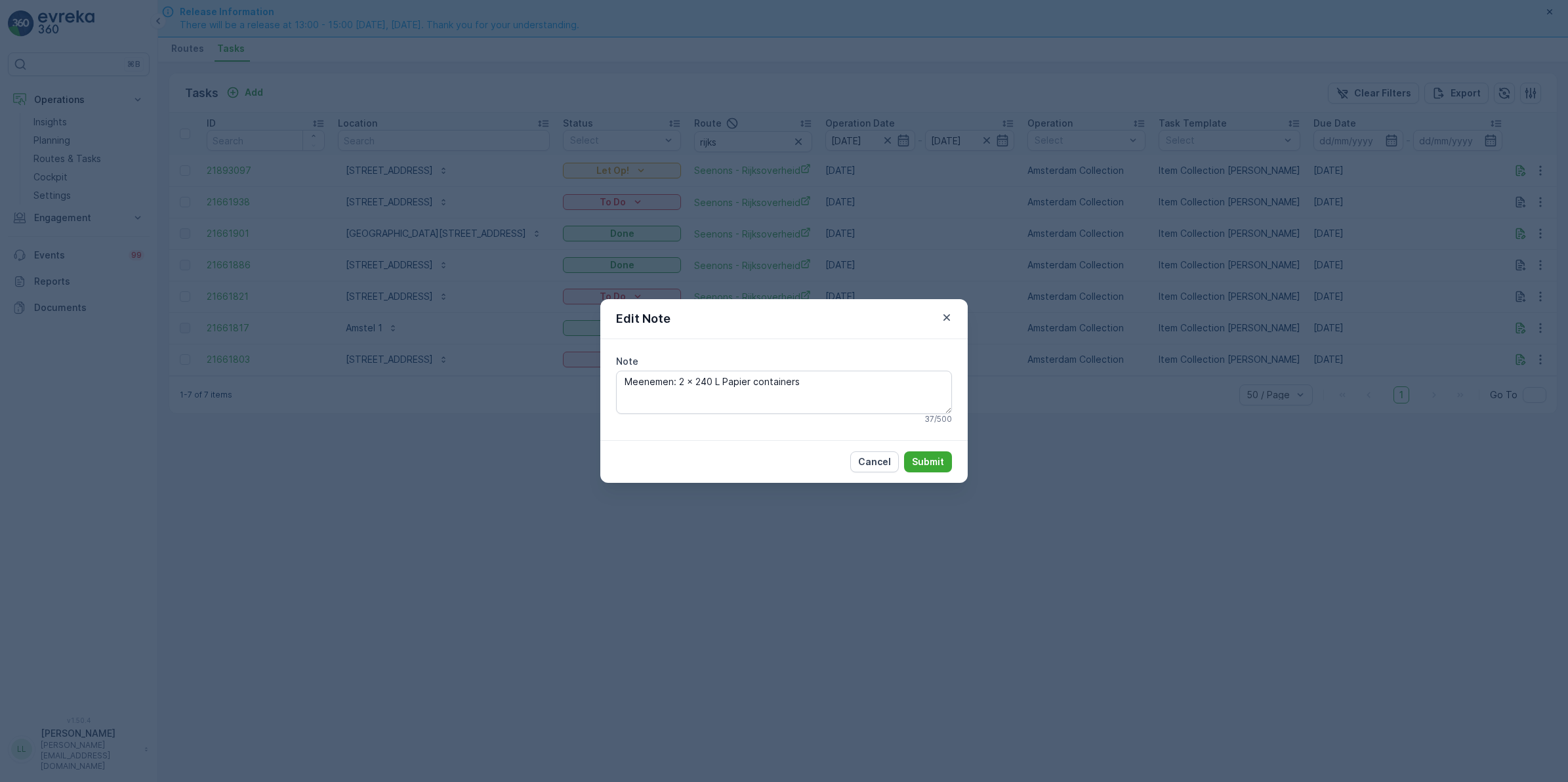
click at [1117, 506] on div "Edit Note Note Meenemen: 2 x 240 L Papier containers 37 / 500 Cancel Submit" at bounding box center [784, 391] width 1568 height 782
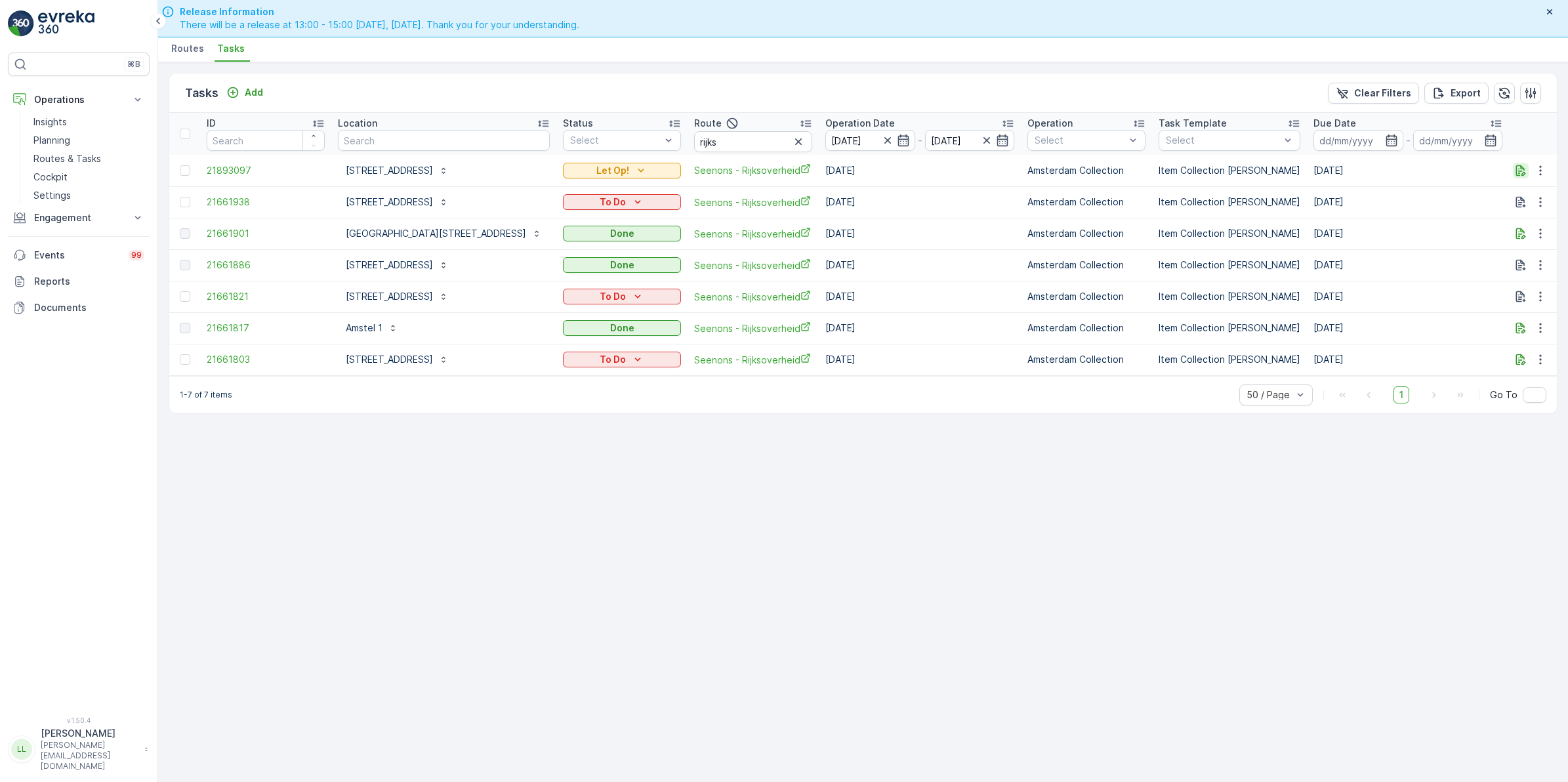
click at [1522, 171] on icon "button" at bounding box center [1520, 170] width 13 height 13
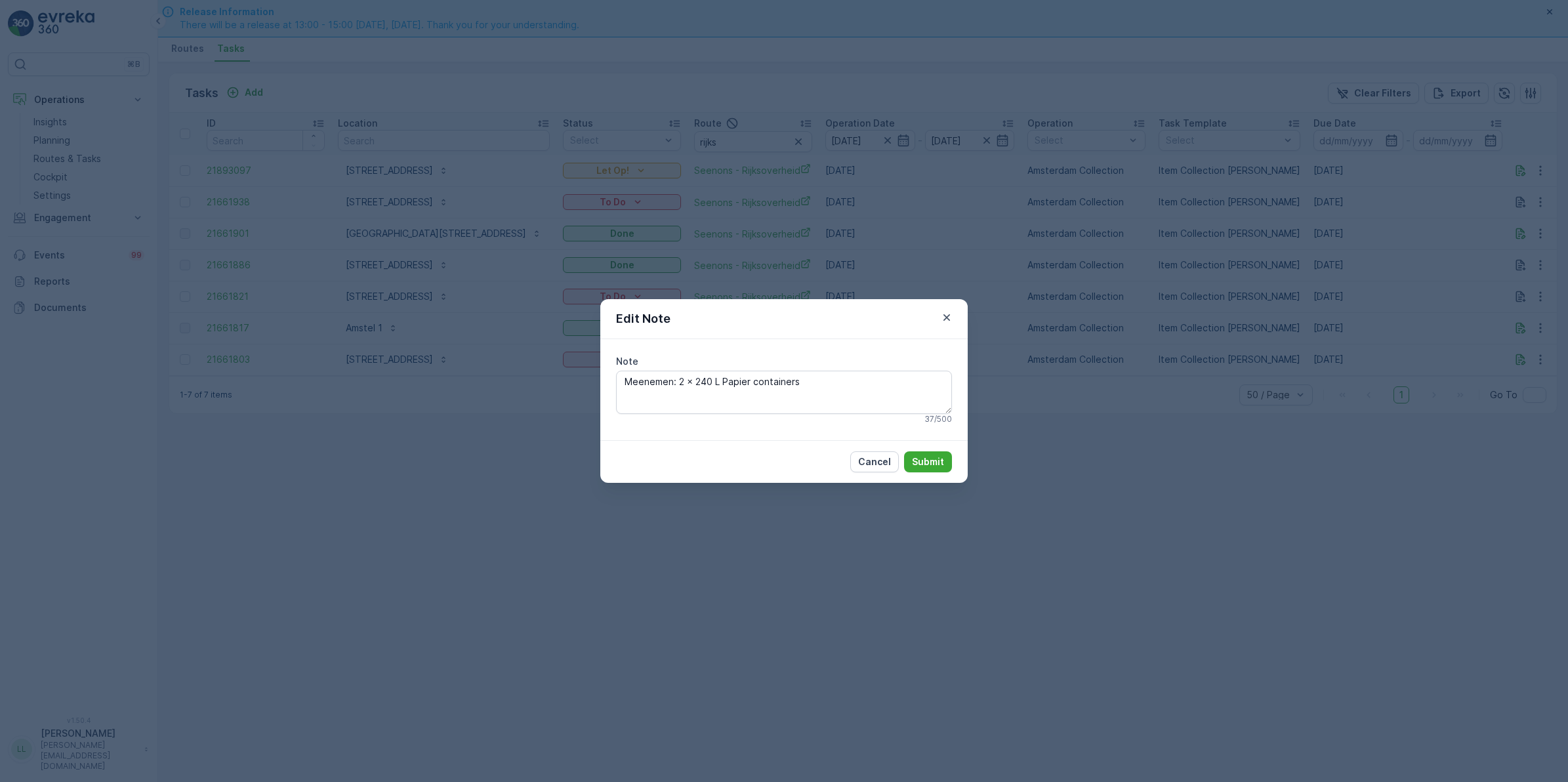
click at [1237, 389] on div "Edit Note Note Meenemen: 2 x 240 L Papier containers 37 / 500 Cancel Submit" at bounding box center [784, 391] width 1568 height 782
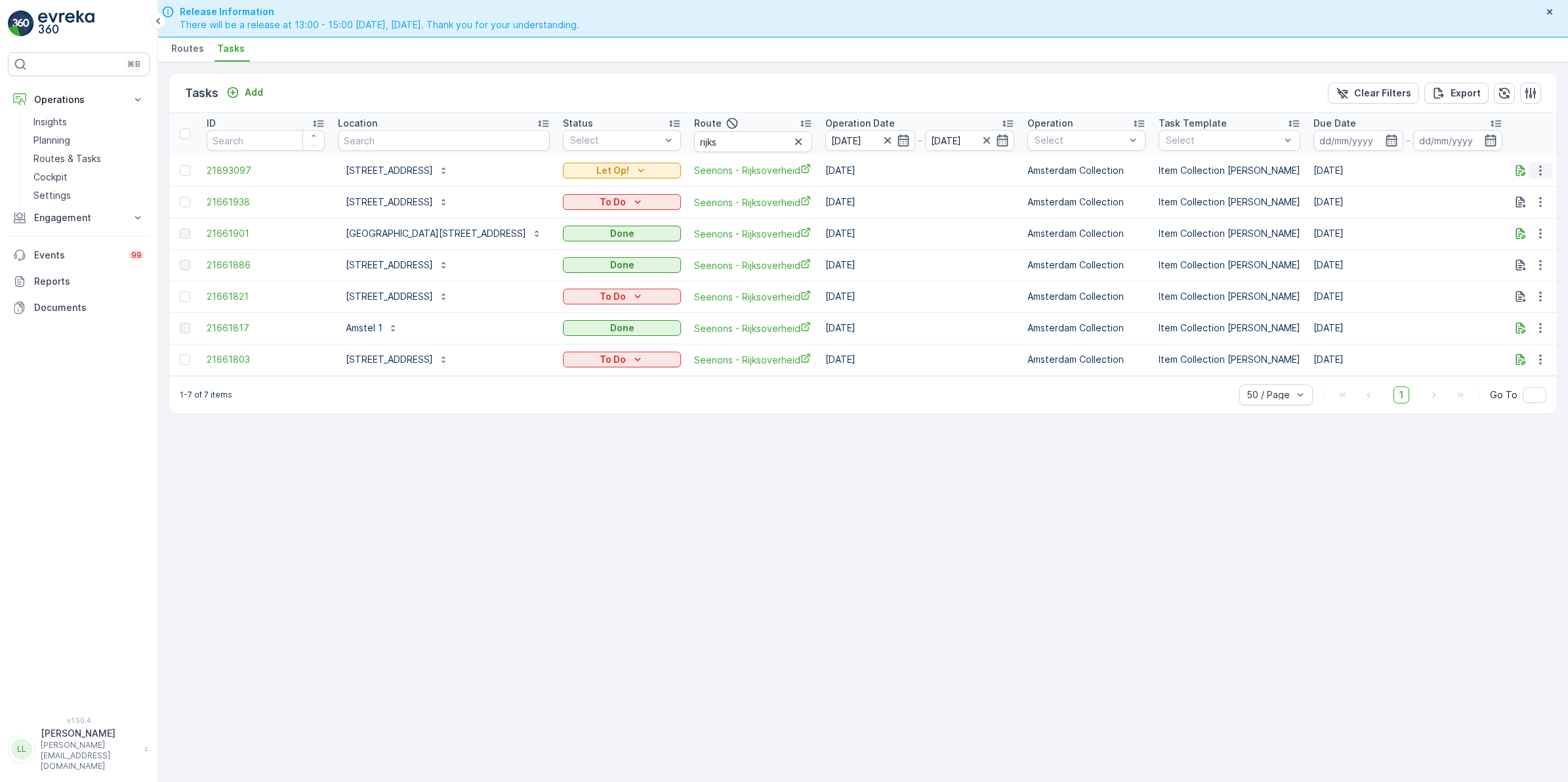
click at [1543, 170] on icon "button" at bounding box center [1539, 170] width 13 height 13
click at [1512, 224] on span "Change Route" at bounding box center [1507, 226] width 64 height 13
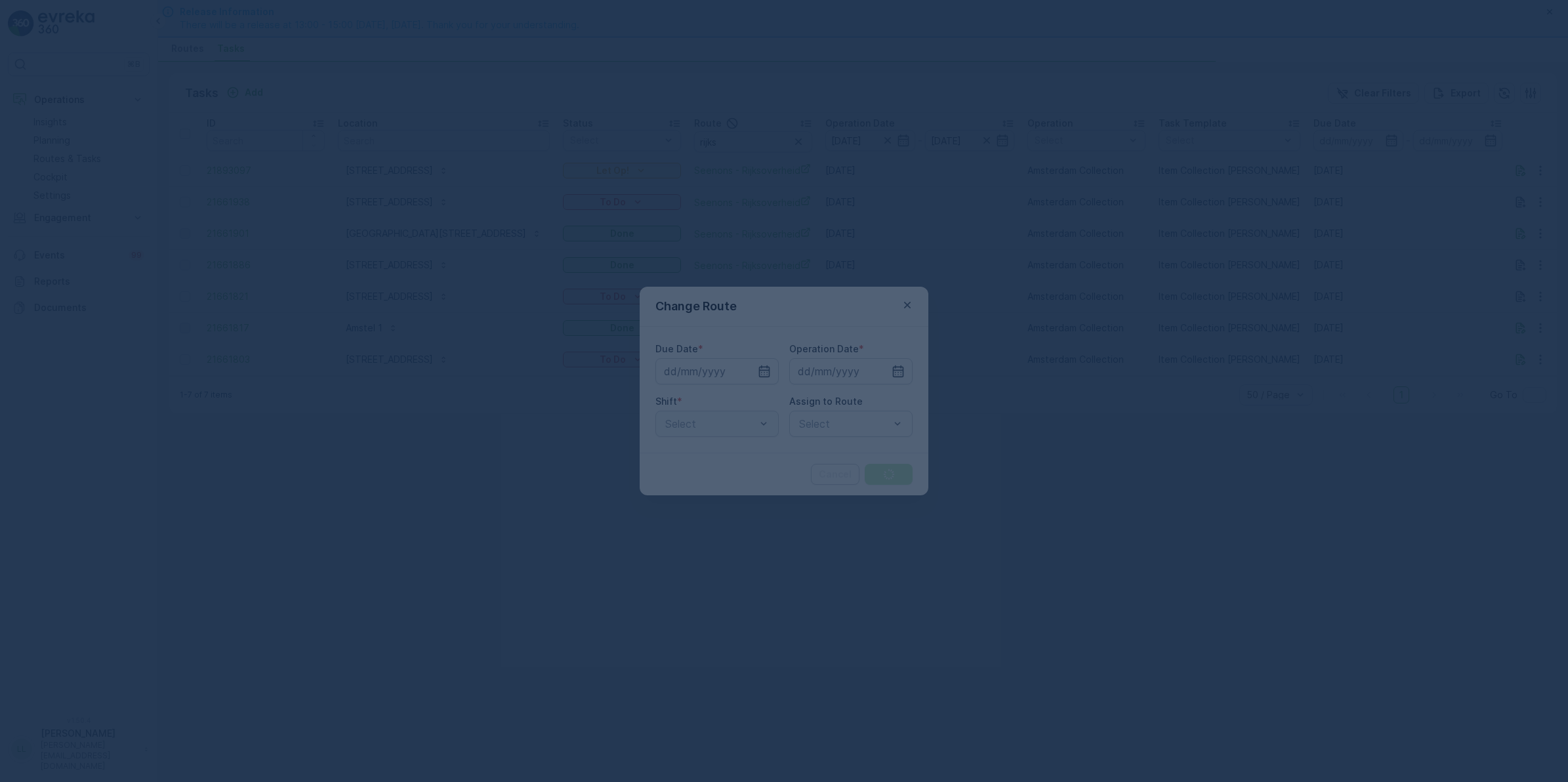
type input "22.09.2025"
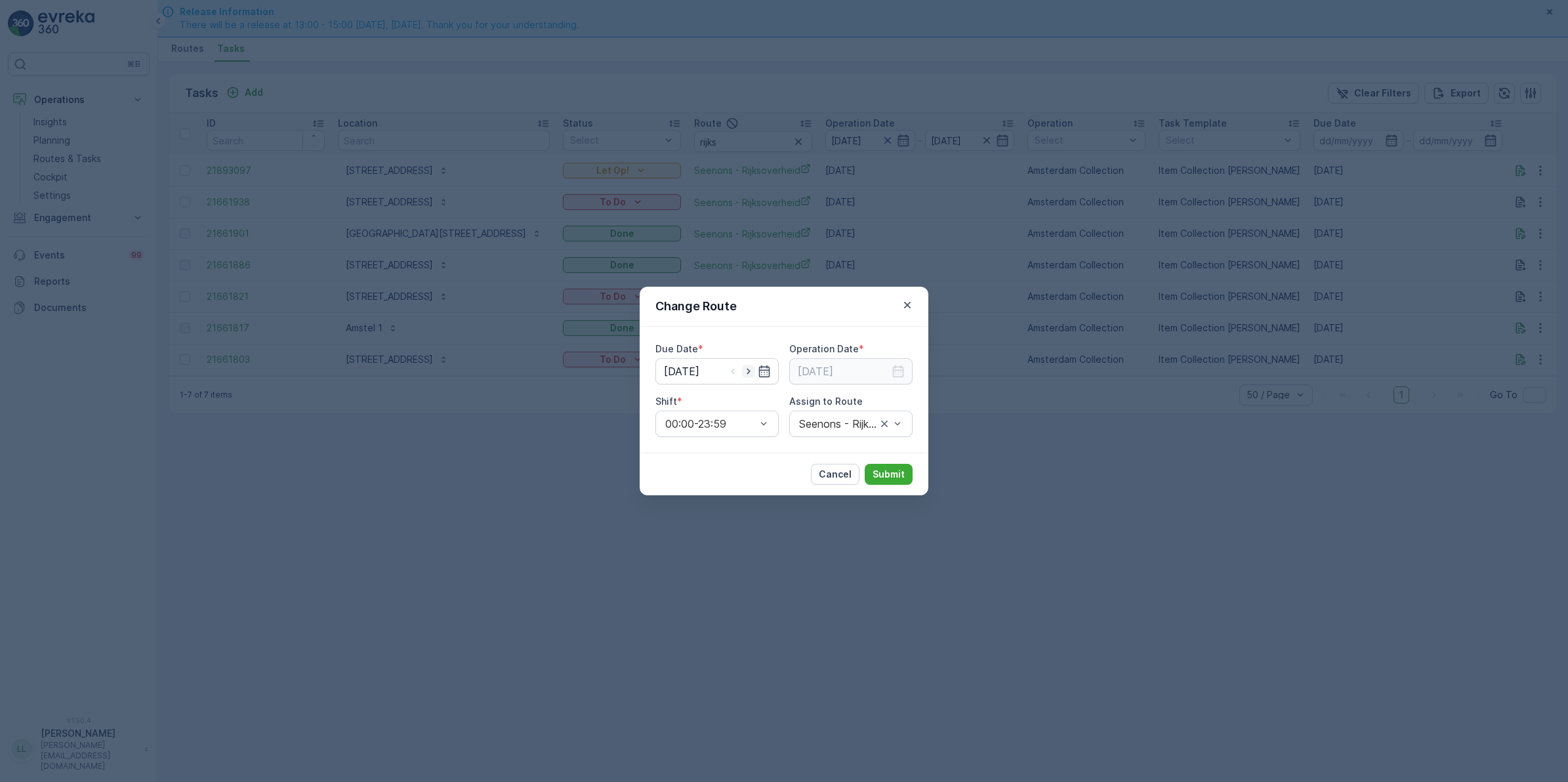
click at [748, 373] on icon "button" at bounding box center [748, 371] width 3 height 6
type input "[DATE]"
click at [898, 375] on icon "button" at bounding box center [898, 371] width 13 height 13
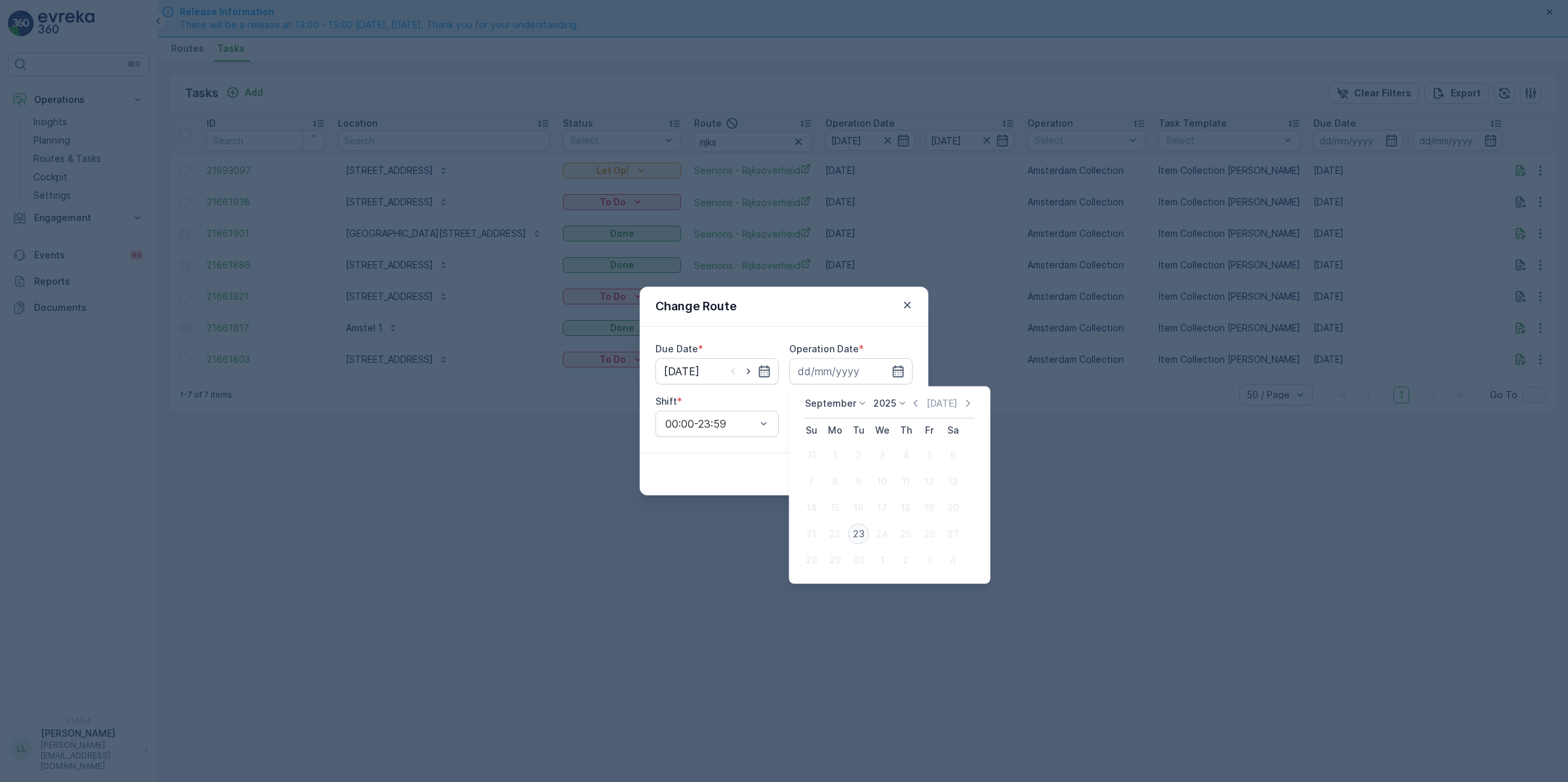
click at [857, 530] on div "23" at bounding box center [859, 534] width 21 height 21
type input "[DATE]"
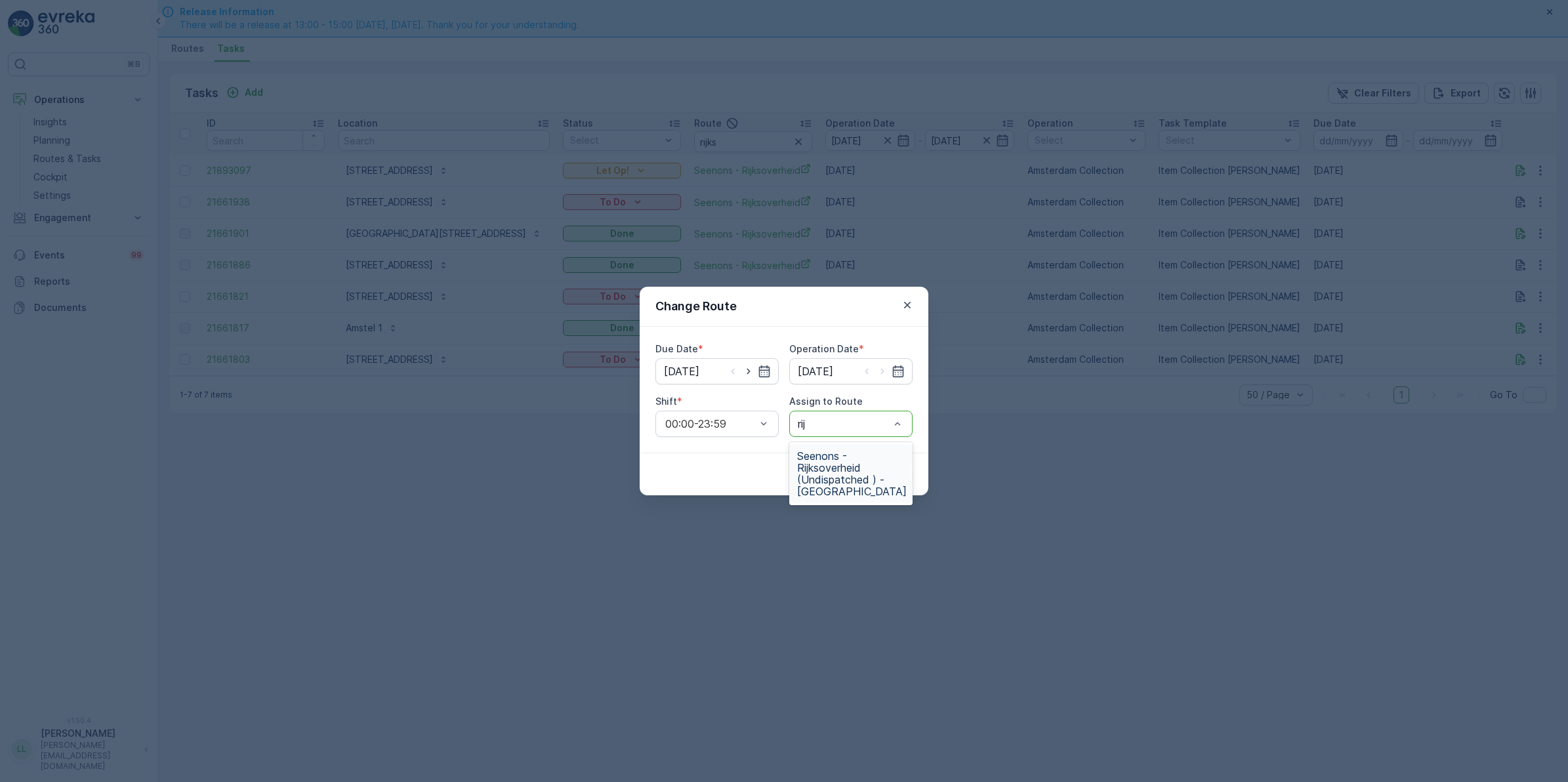
type input "rijk"
click at [840, 474] on span "Seenons - Rijksoverheid (Undispatched ) - Amsterdam" at bounding box center [852, 473] width 110 height 48
click at [897, 479] on p "Submit" at bounding box center [888, 474] width 32 height 13
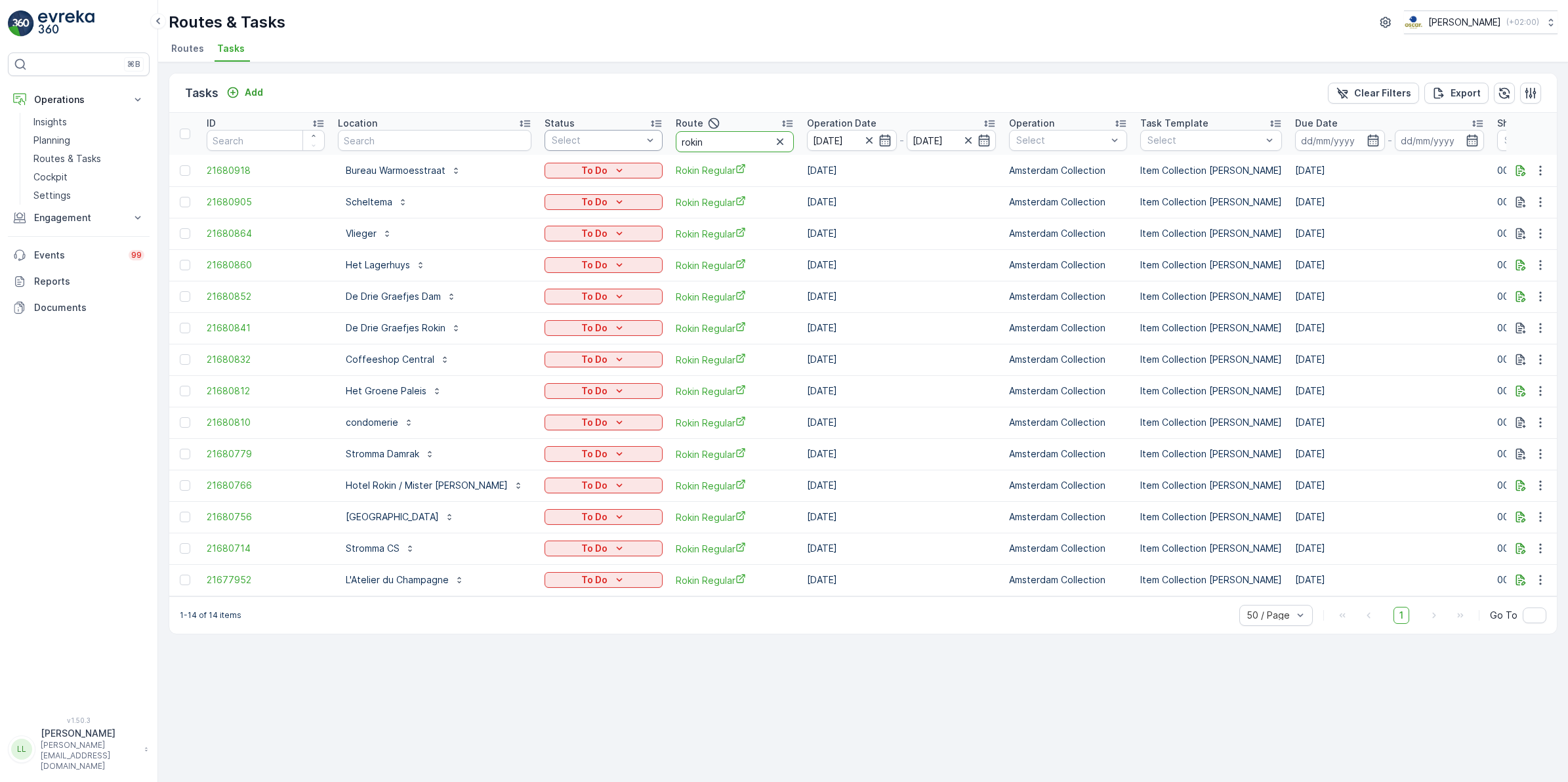
drag, startPoint x: 699, startPoint y: 138, endPoint x: 596, endPoint y: 140, distance: 103.0
click at [596, 140] on tr "ID Location Status Select Route rokin Operation Date [DATE] - [DATE] Operation …" at bounding box center [1219, 133] width 2099 height 42
type input "rijks"
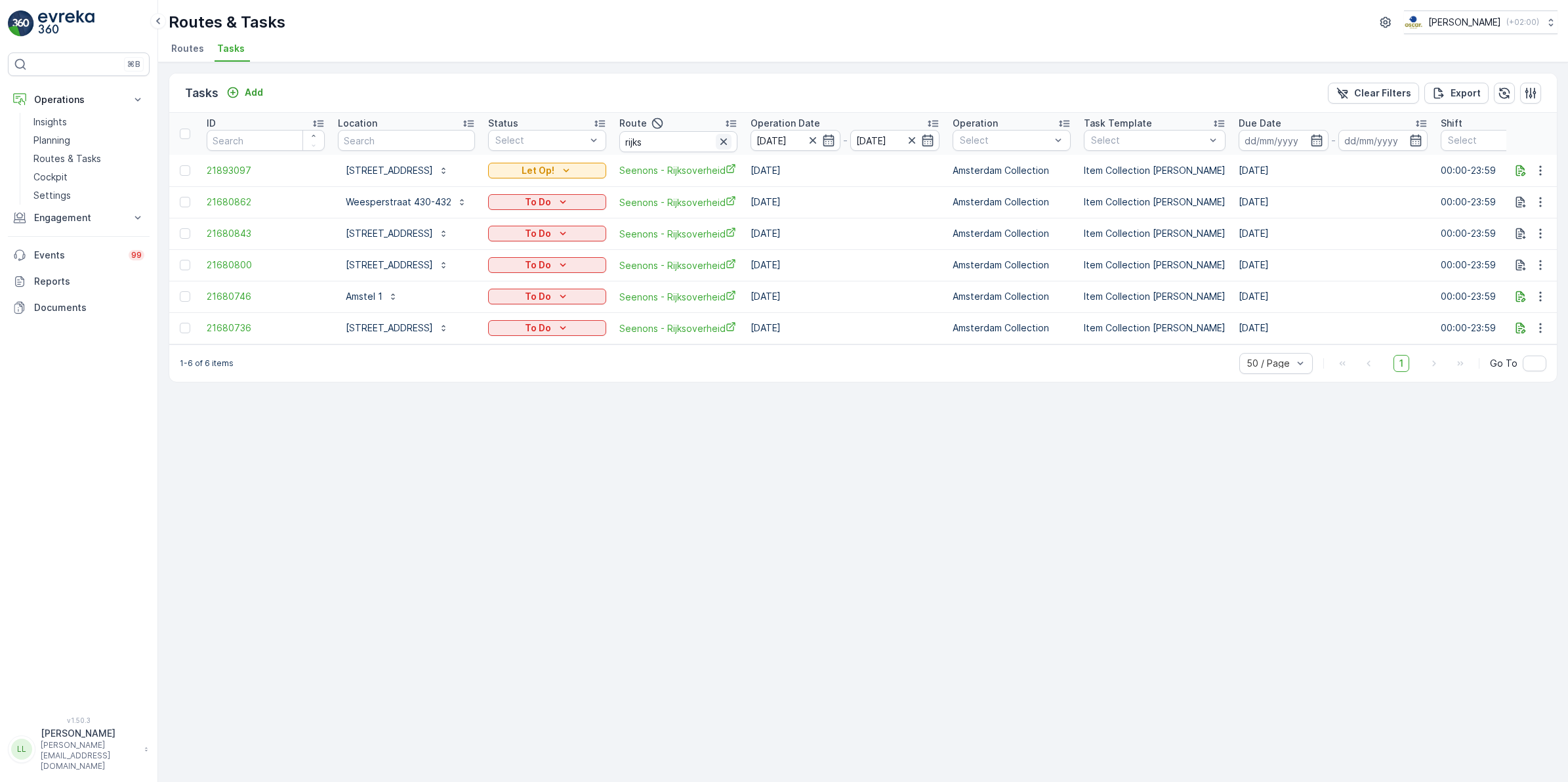
click at [730, 142] on icon "button" at bounding box center [723, 141] width 13 height 13
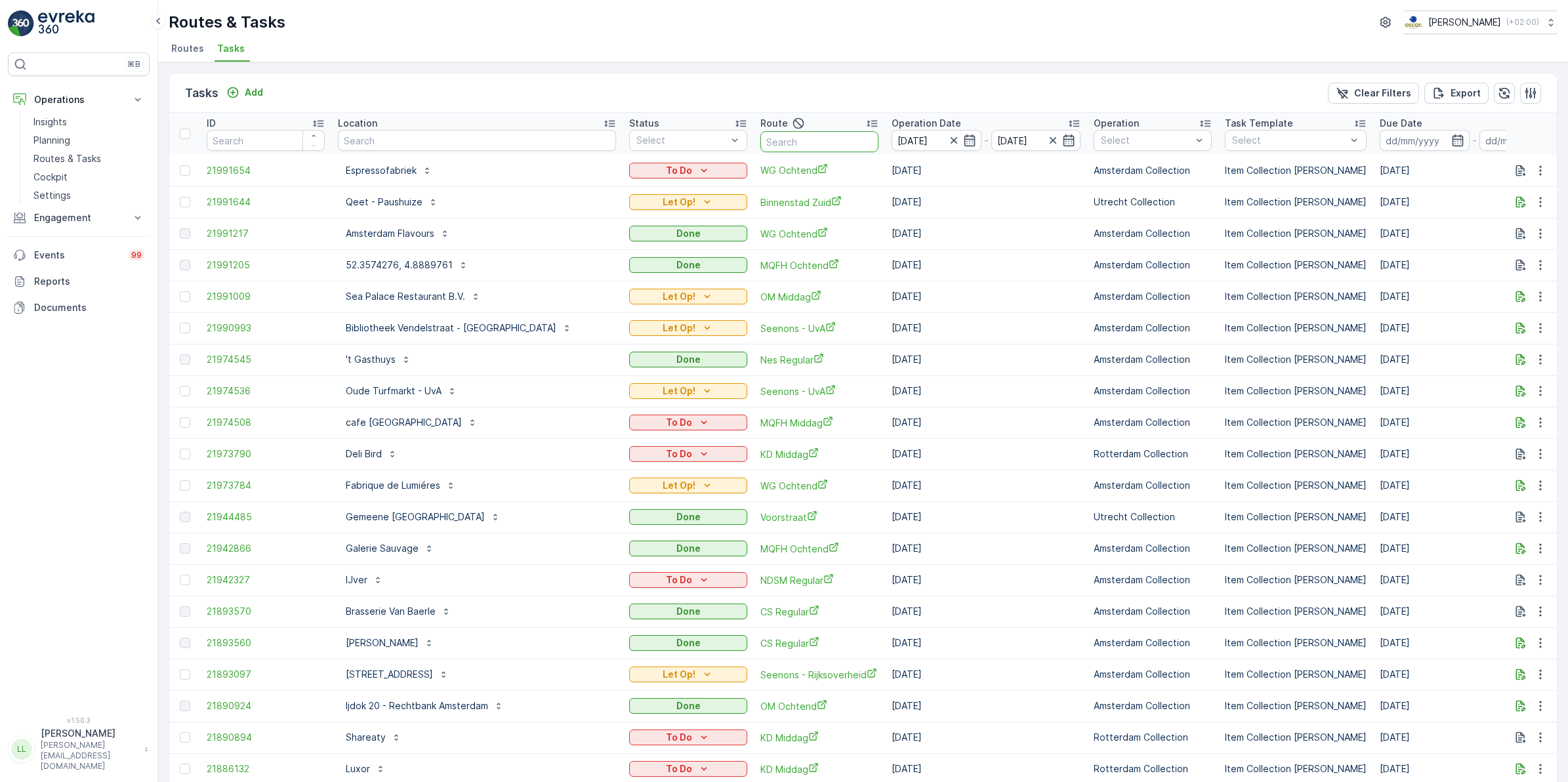
click at [760, 143] on input "text" at bounding box center [819, 142] width 118 height 21
type input "ndsm"
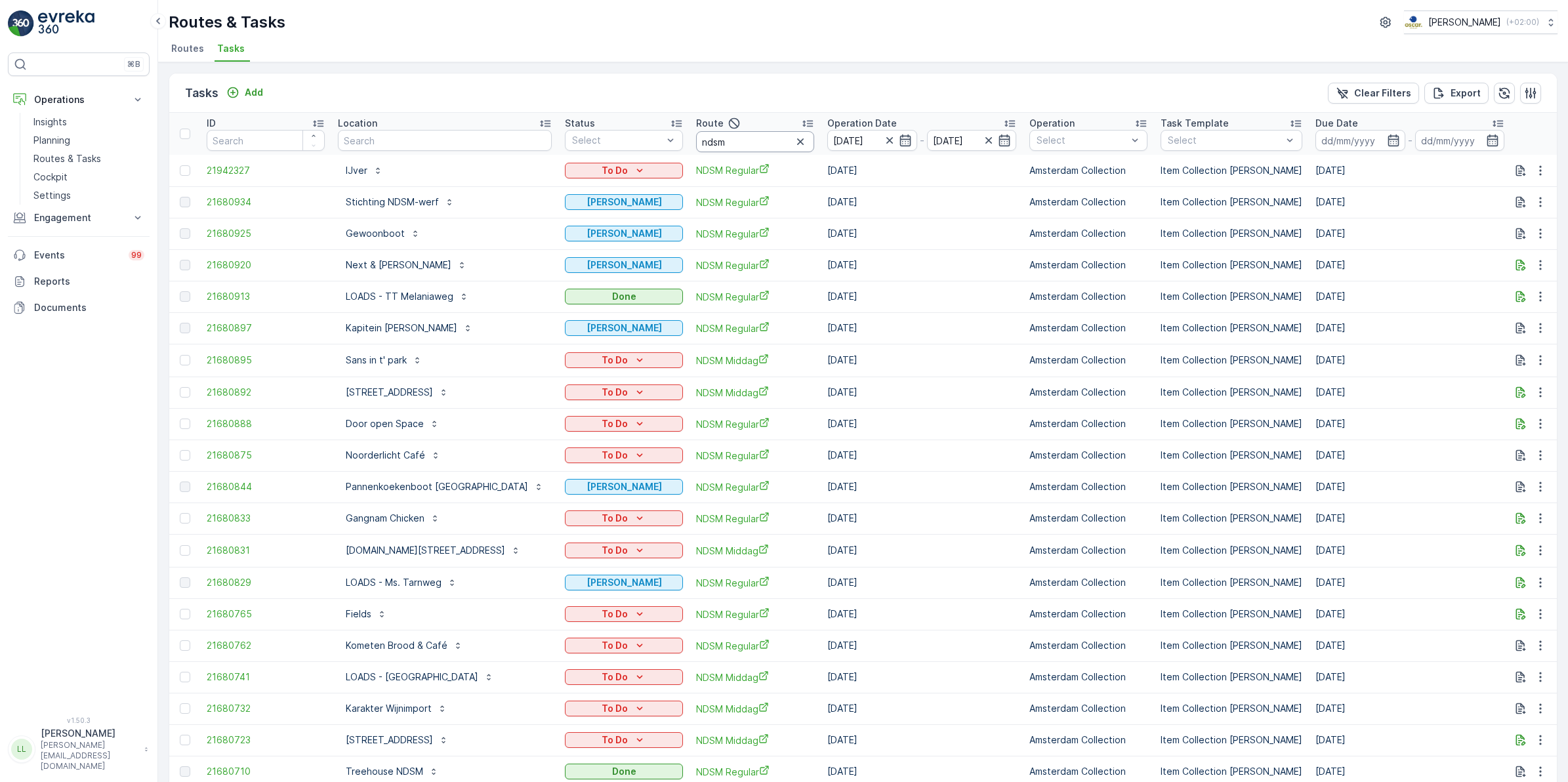
click at [749, 143] on input "ndsm" at bounding box center [755, 142] width 118 height 21
type input "ndsm re"
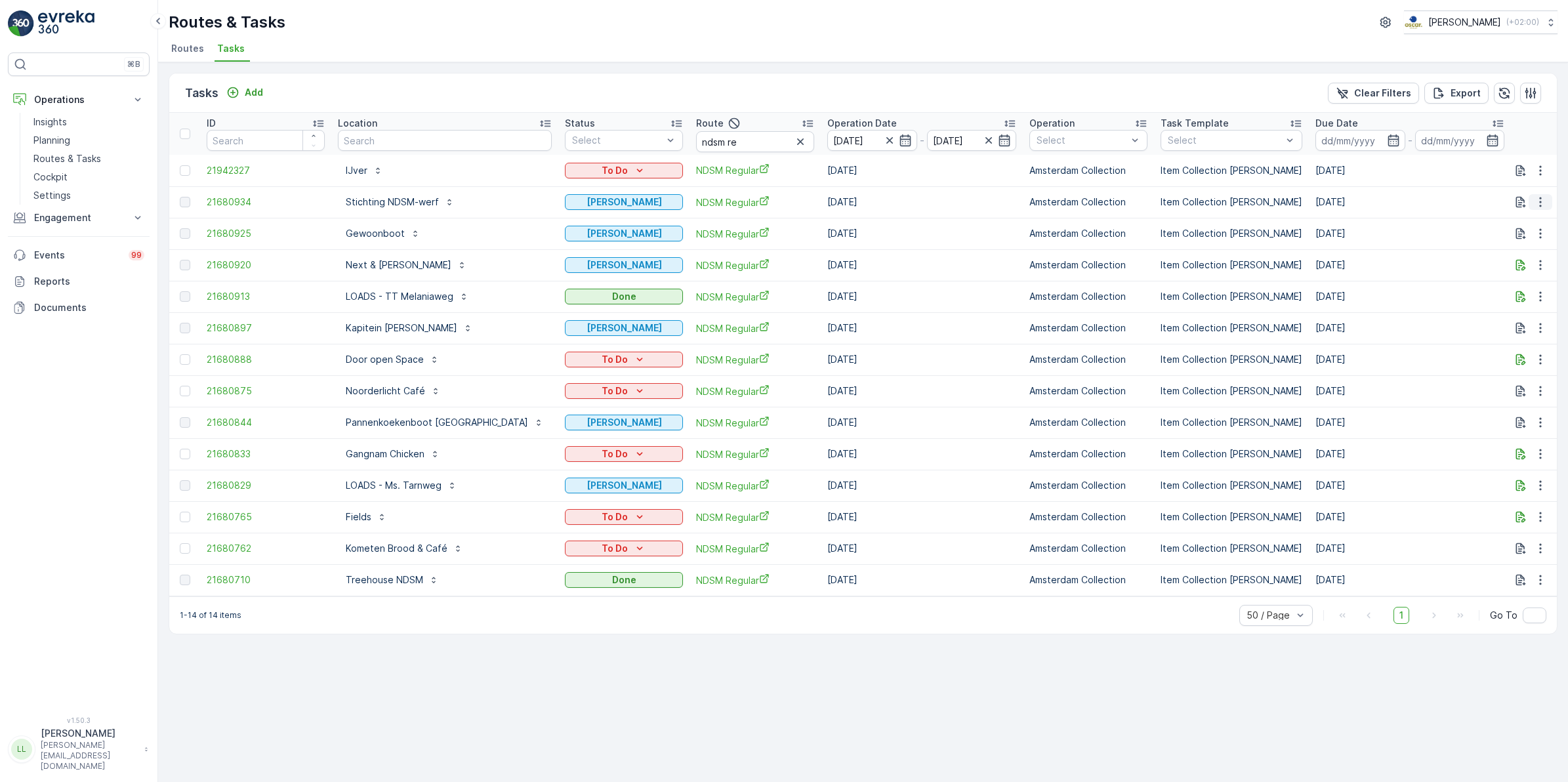
click at [1541, 199] on icon "button" at bounding box center [1539, 202] width 13 height 13
click at [1535, 221] on span "See More Details" at bounding box center [1525, 221] width 76 height 13
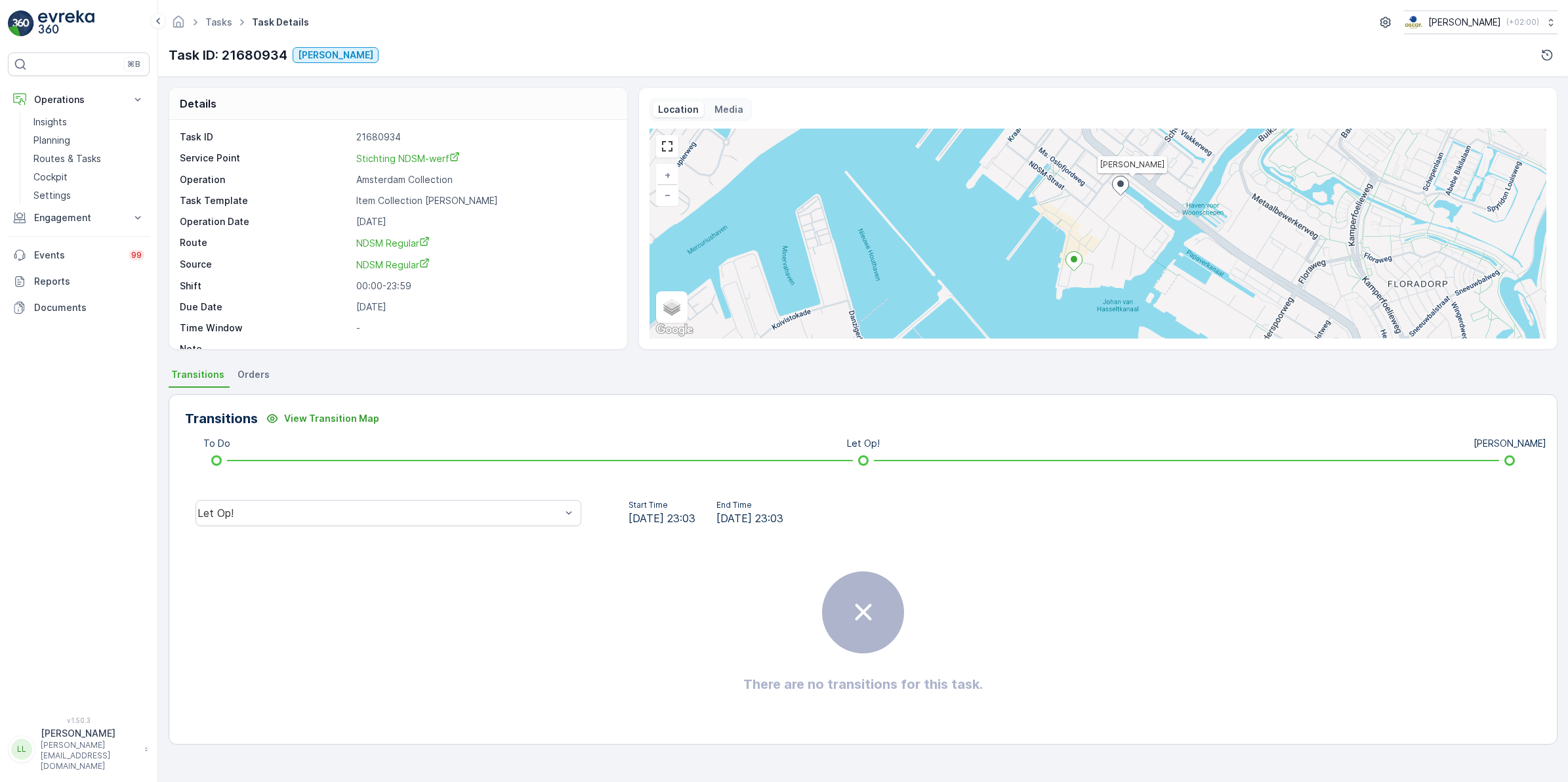
click at [250, 375] on span "Orders" at bounding box center [253, 375] width 32 height 13
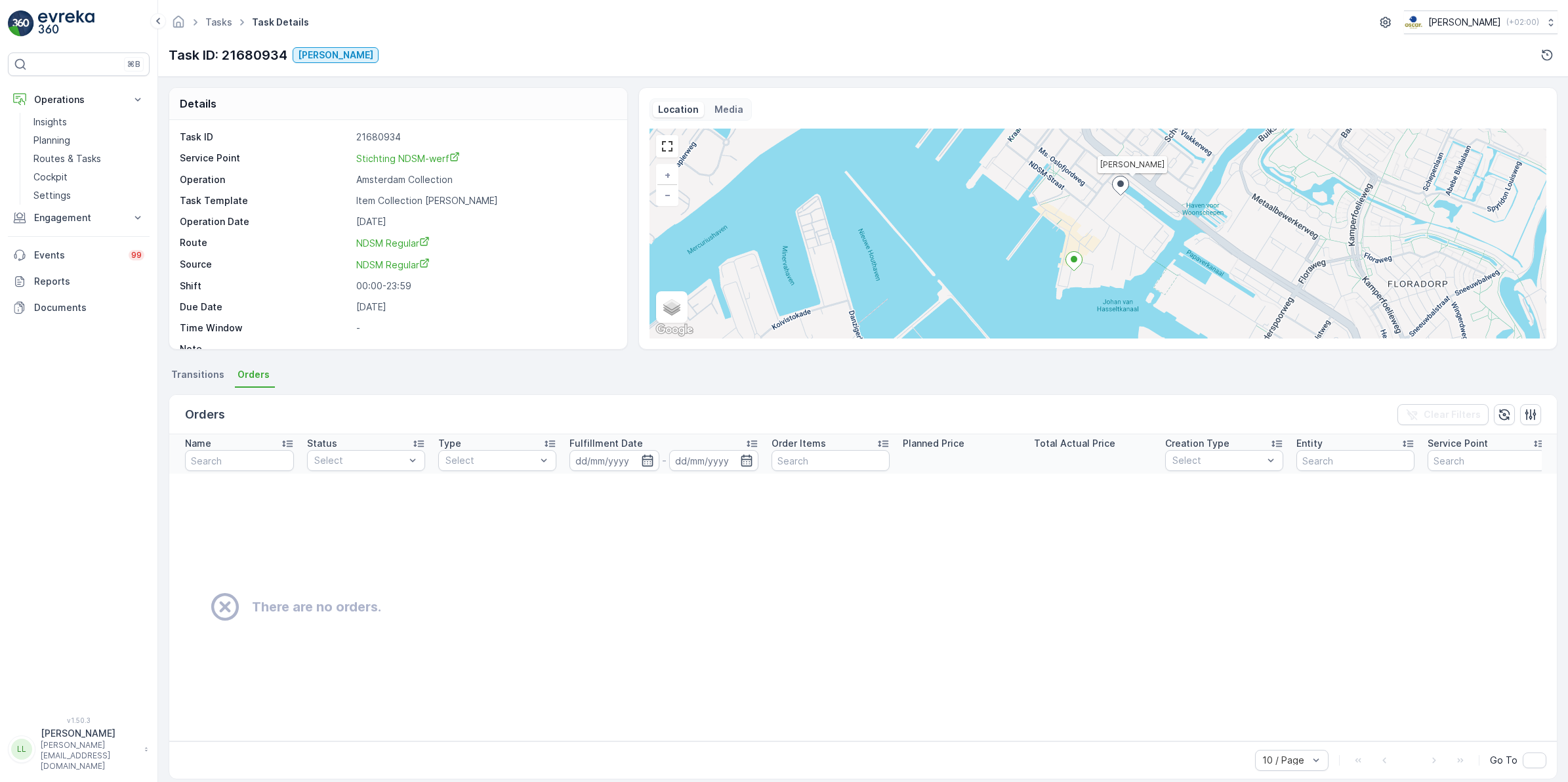
click at [205, 375] on span "Transitions" at bounding box center [197, 375] width 53 height 13
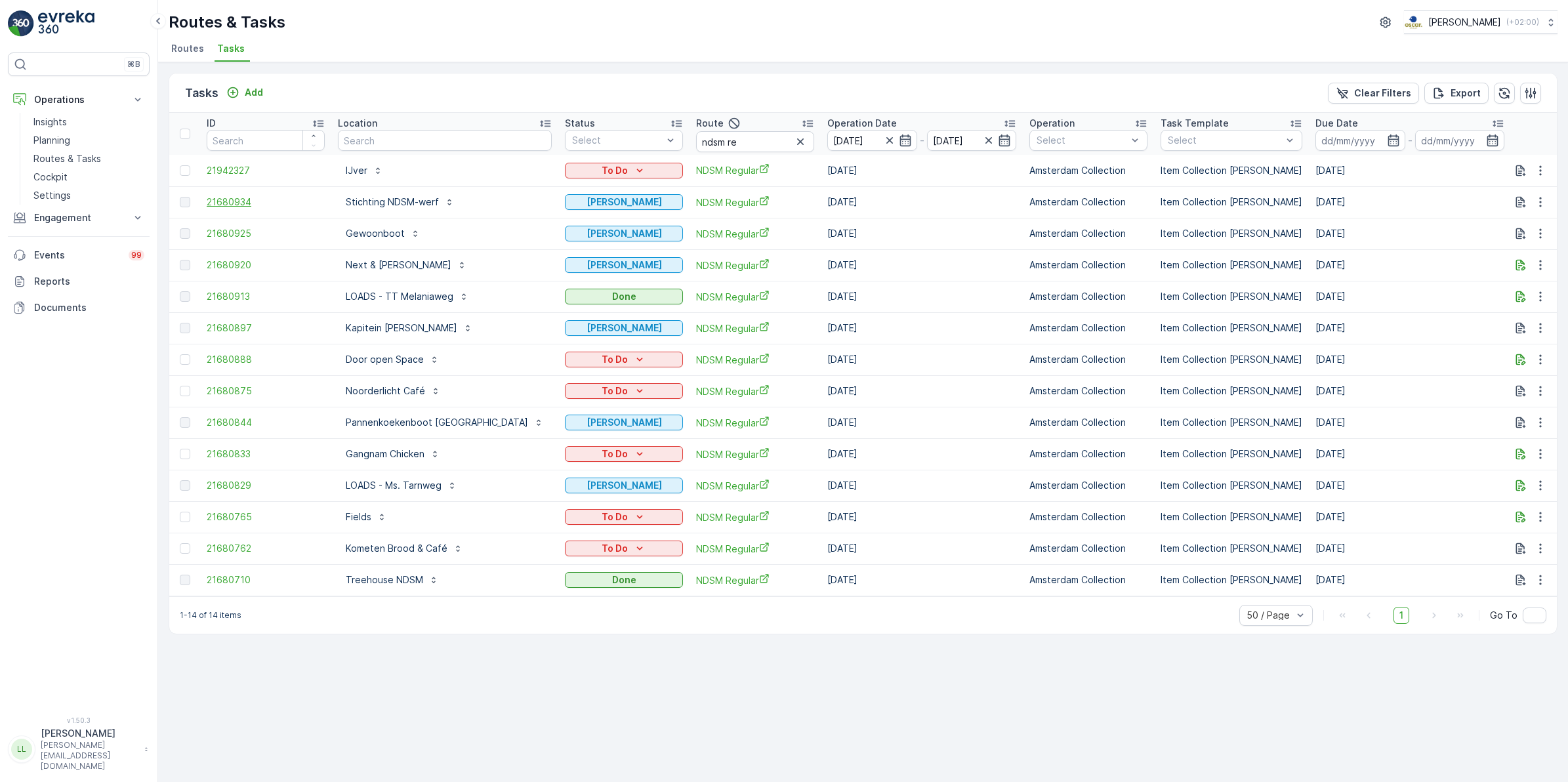
click at [234, 200] on span "21680934" at bounding box center [266, 202] width 118 height 13
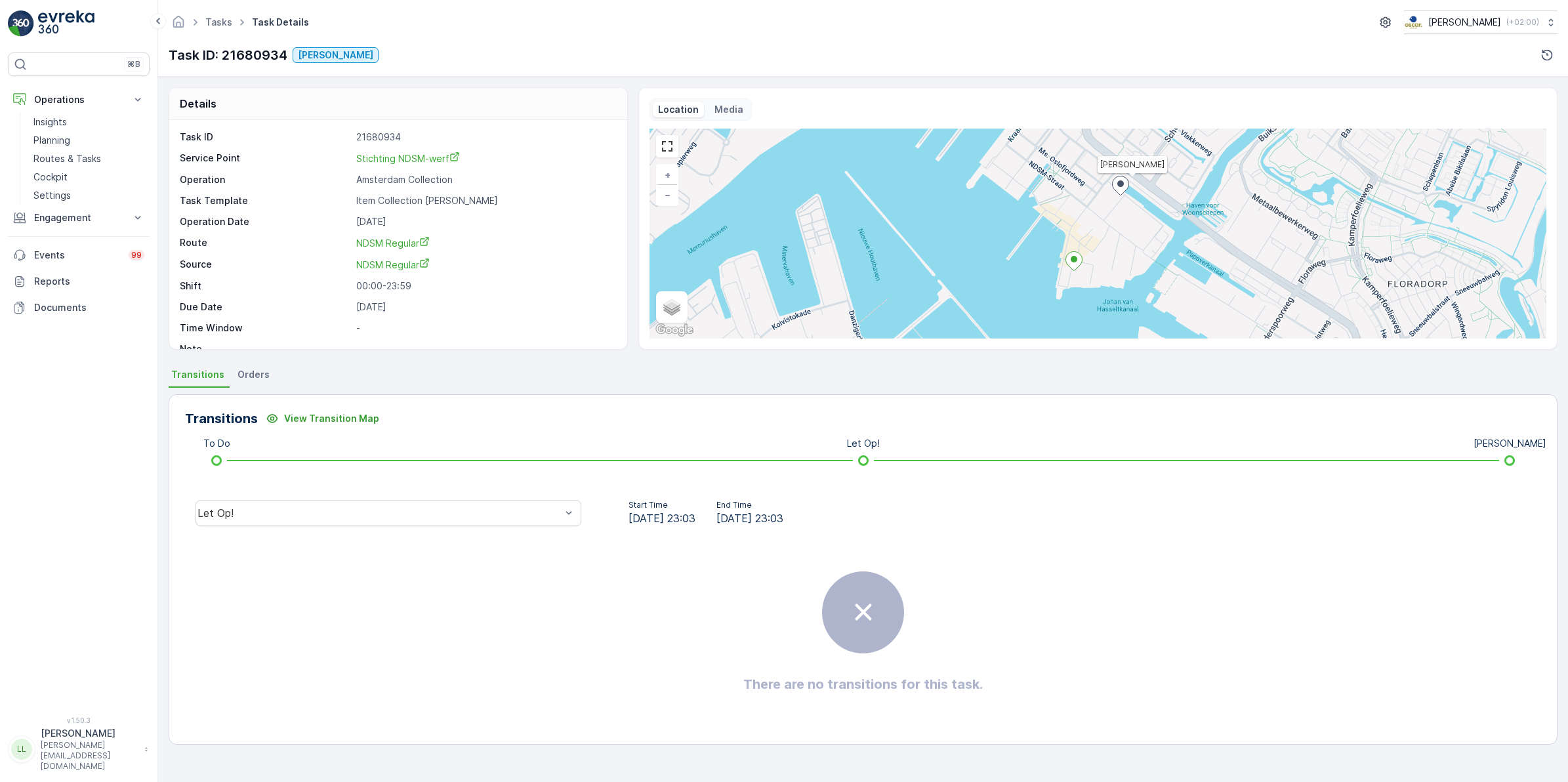
click at [246, 375] on span "Orders" at bounding box center [253, 375] width 32 height 13
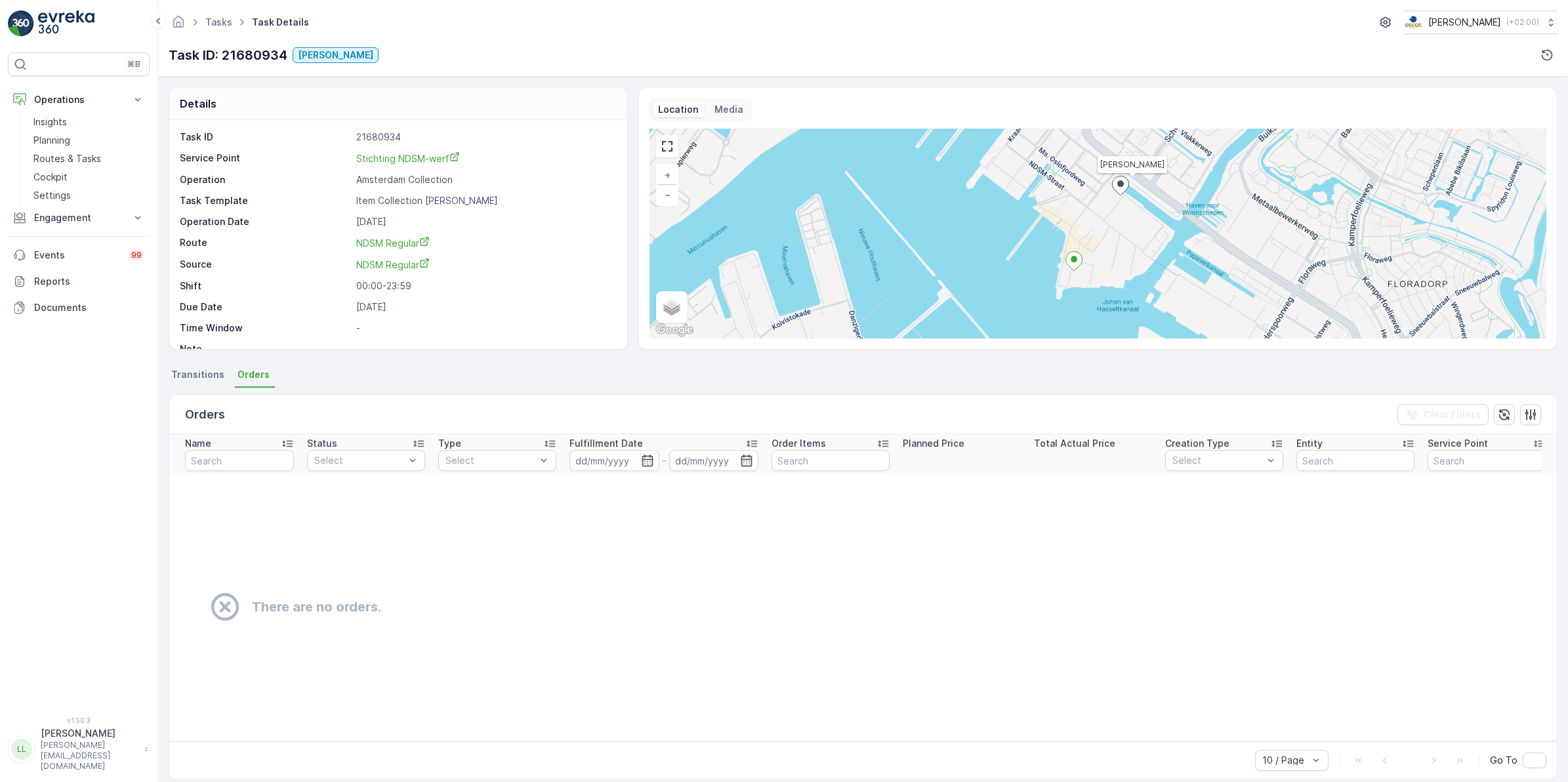
click at [201, 378] on span "Transitions" at bounding box center [197, 375] width 53 height 13
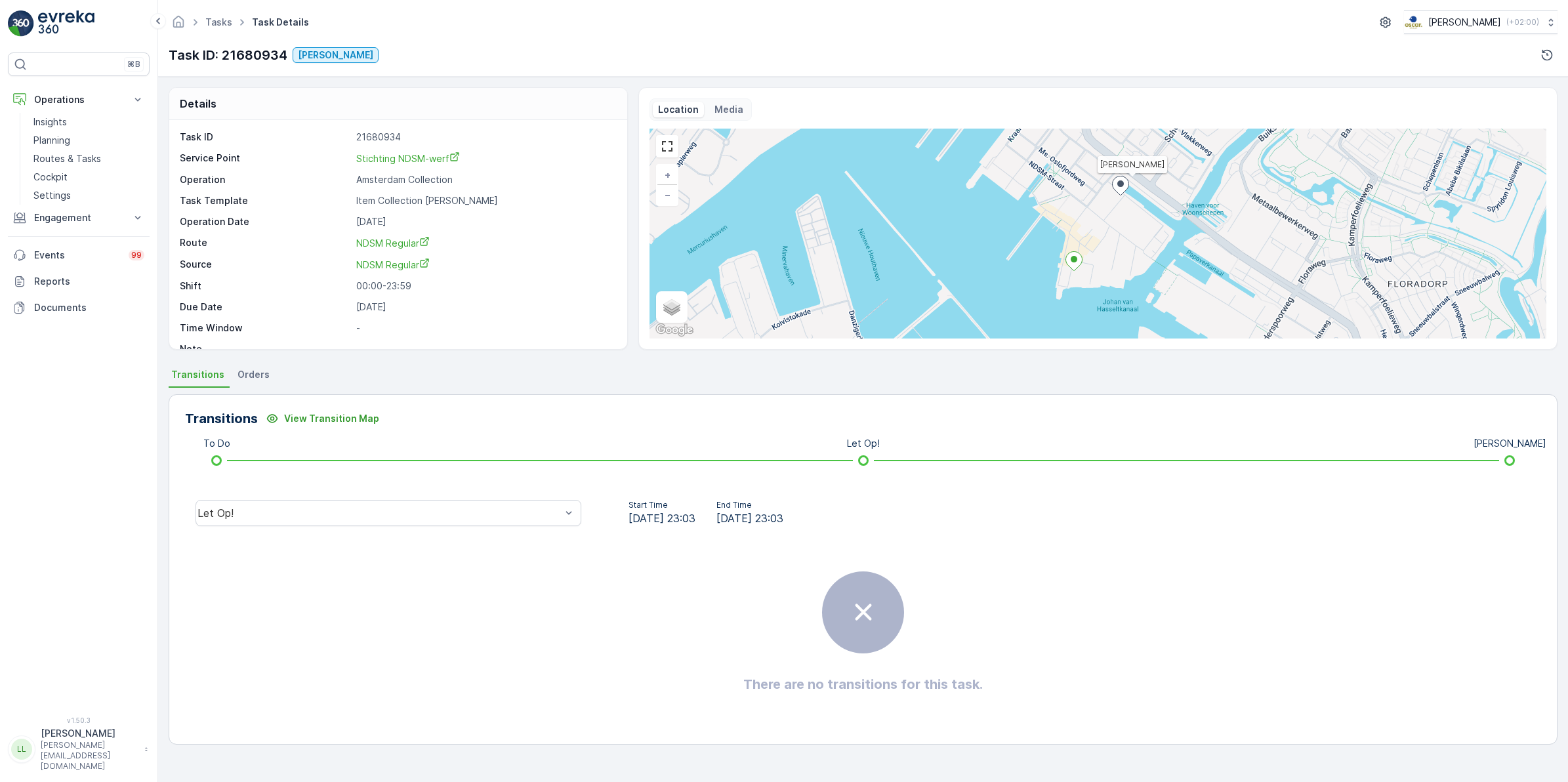
click at [735, 112] on p "Media" at bounding box center [728, 109] width 29 height 13
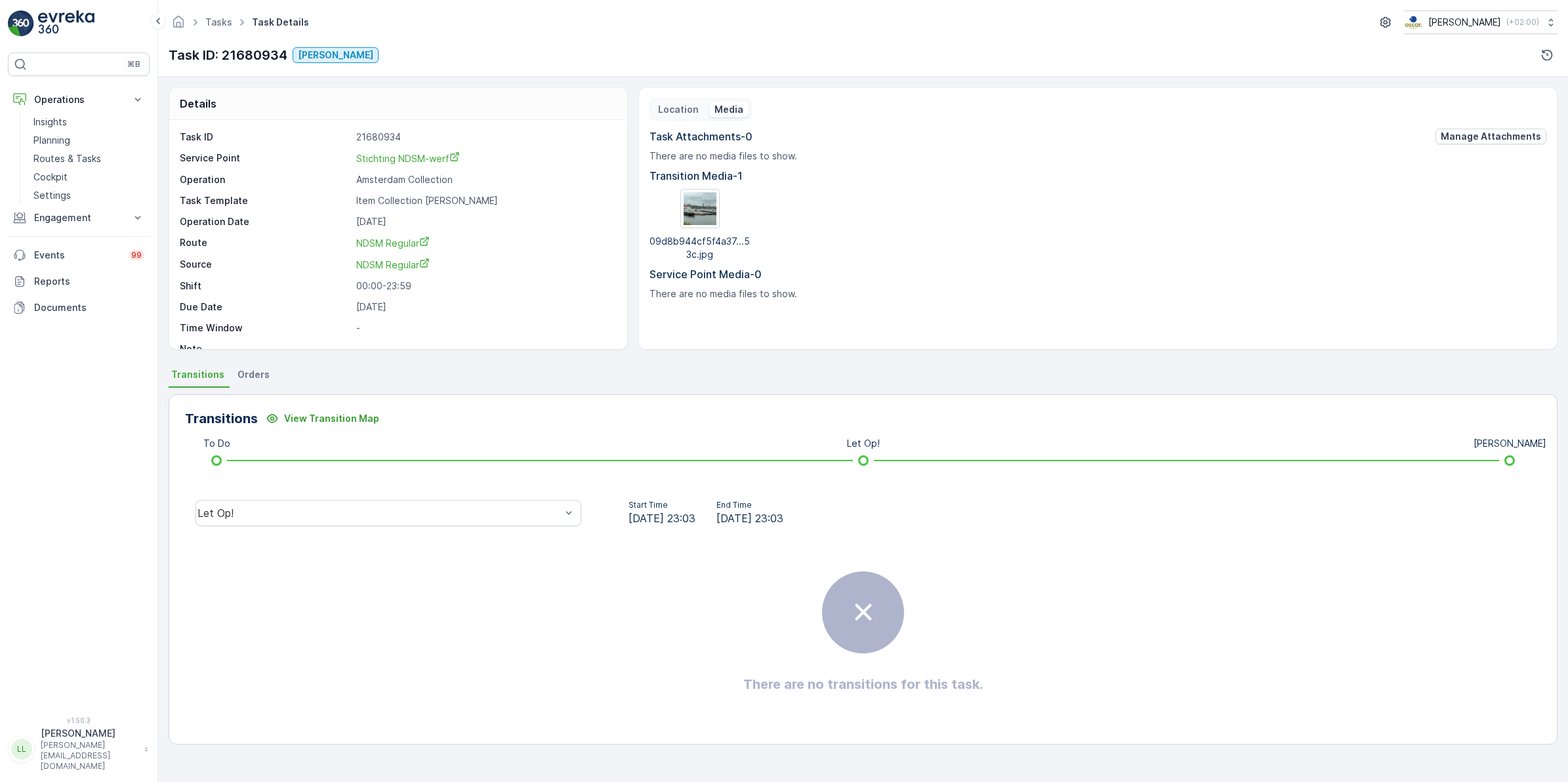
click at [671, 106] on p "Location" at bounding box center [678, 109] width 41 height 13
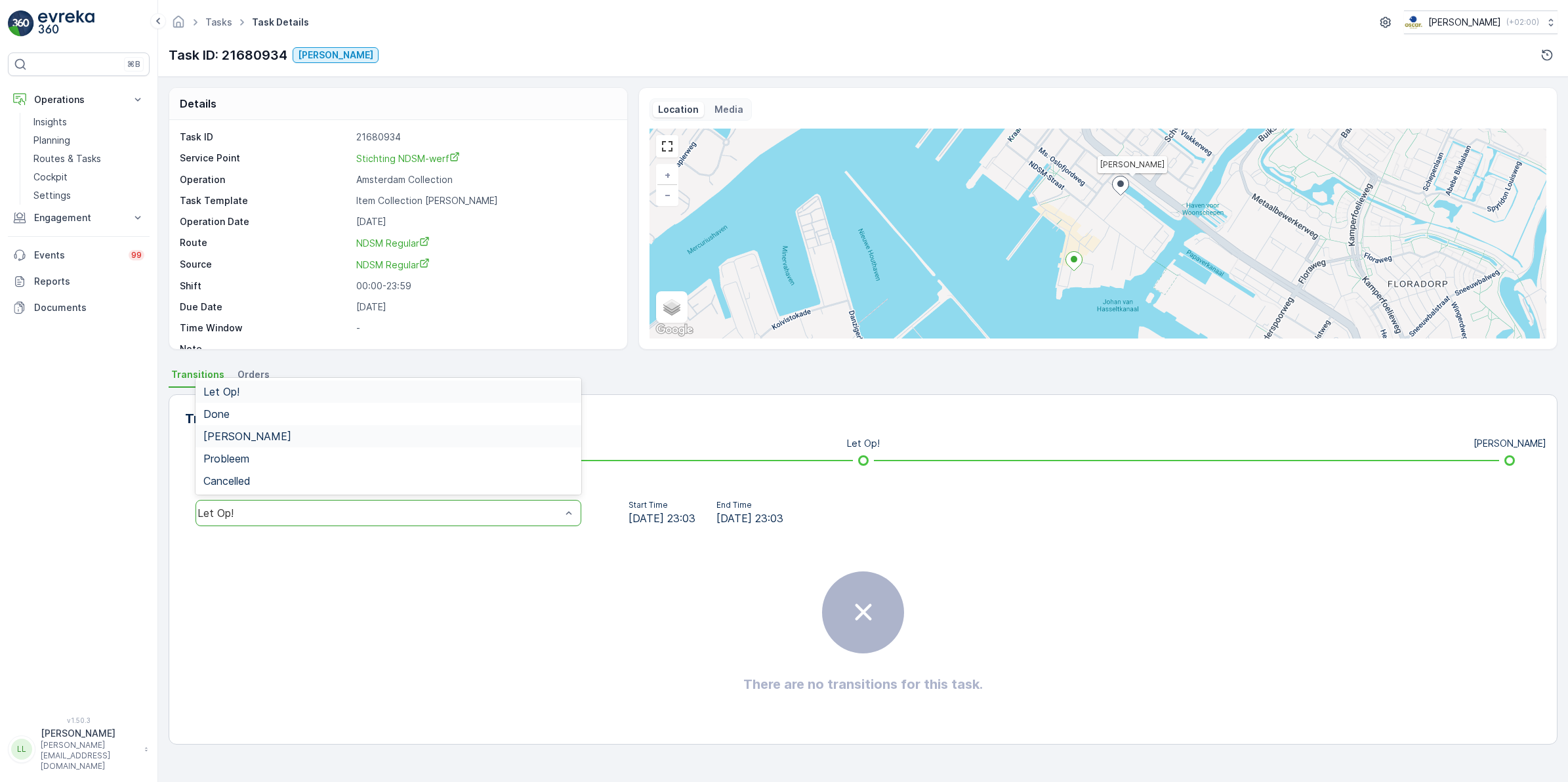
click at [284, 444] on div "[PERSON_NAME]" at bounding box center [388, 436] width 386 height 22
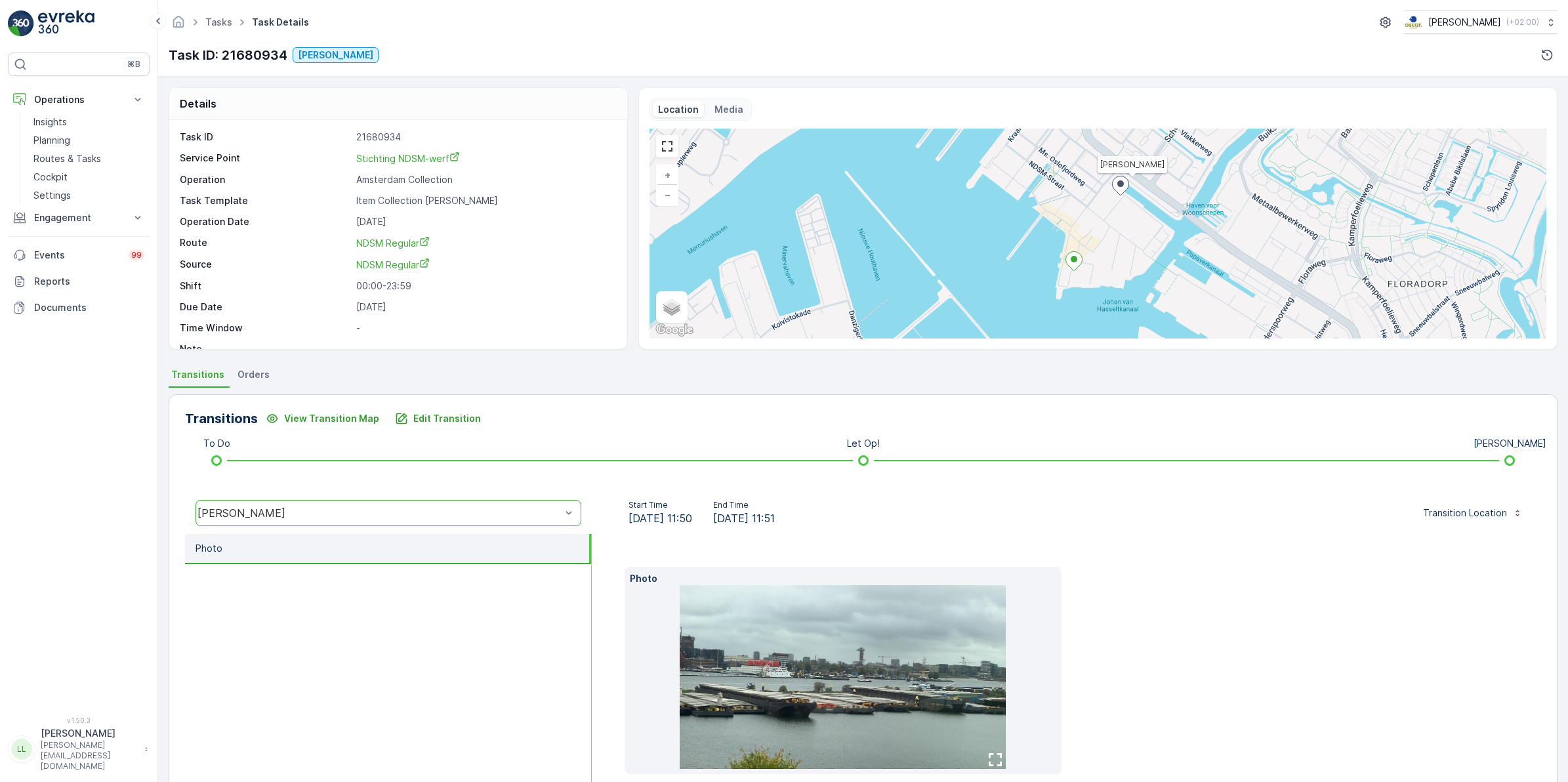
scroll to position [66, 0]
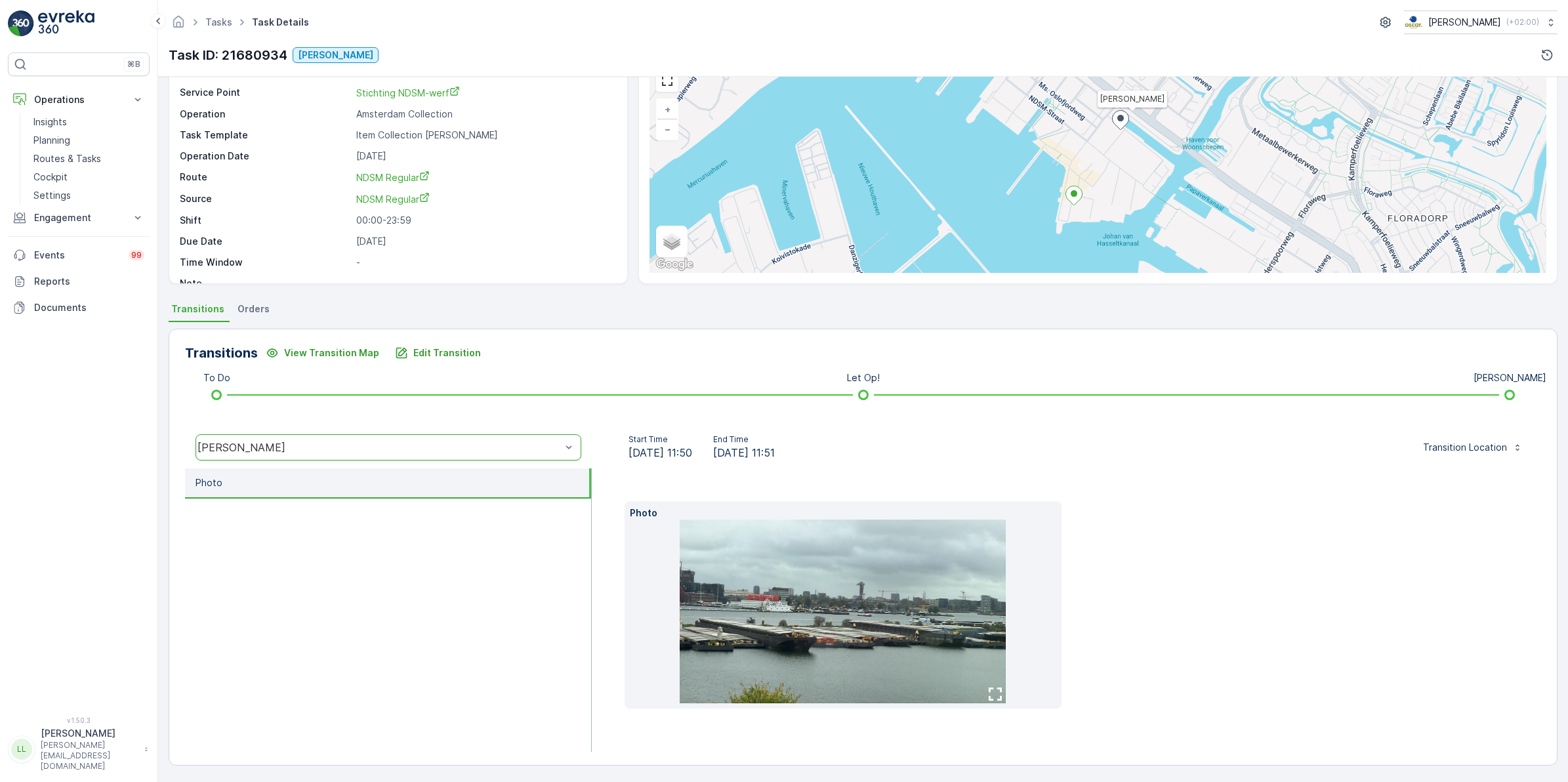
click at [799, 615] on img at bounding box center [842, 612] width 326 height 183
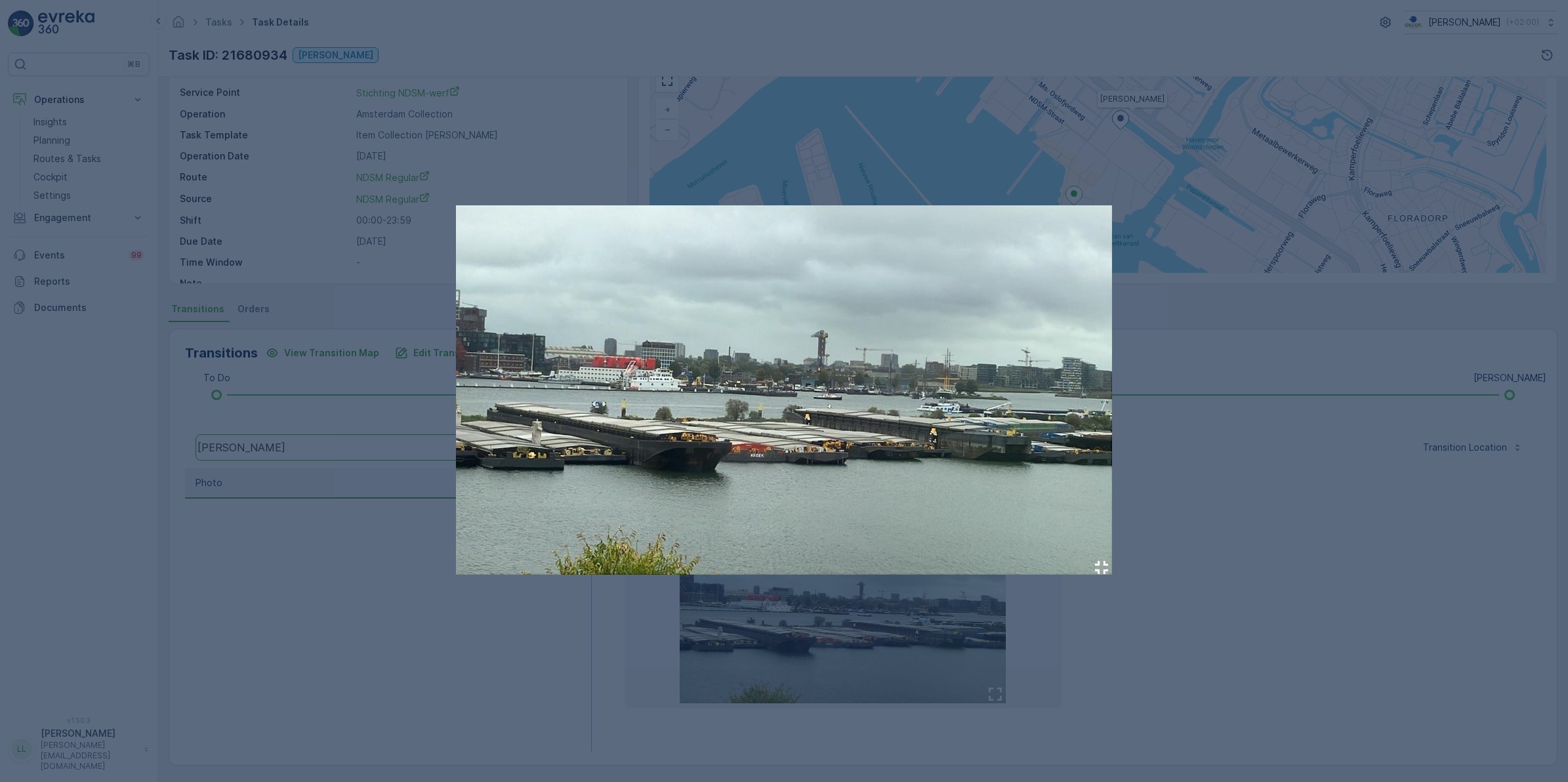
click at [746, 662] on div at bounding box center [784, 391] width 1568 height 782
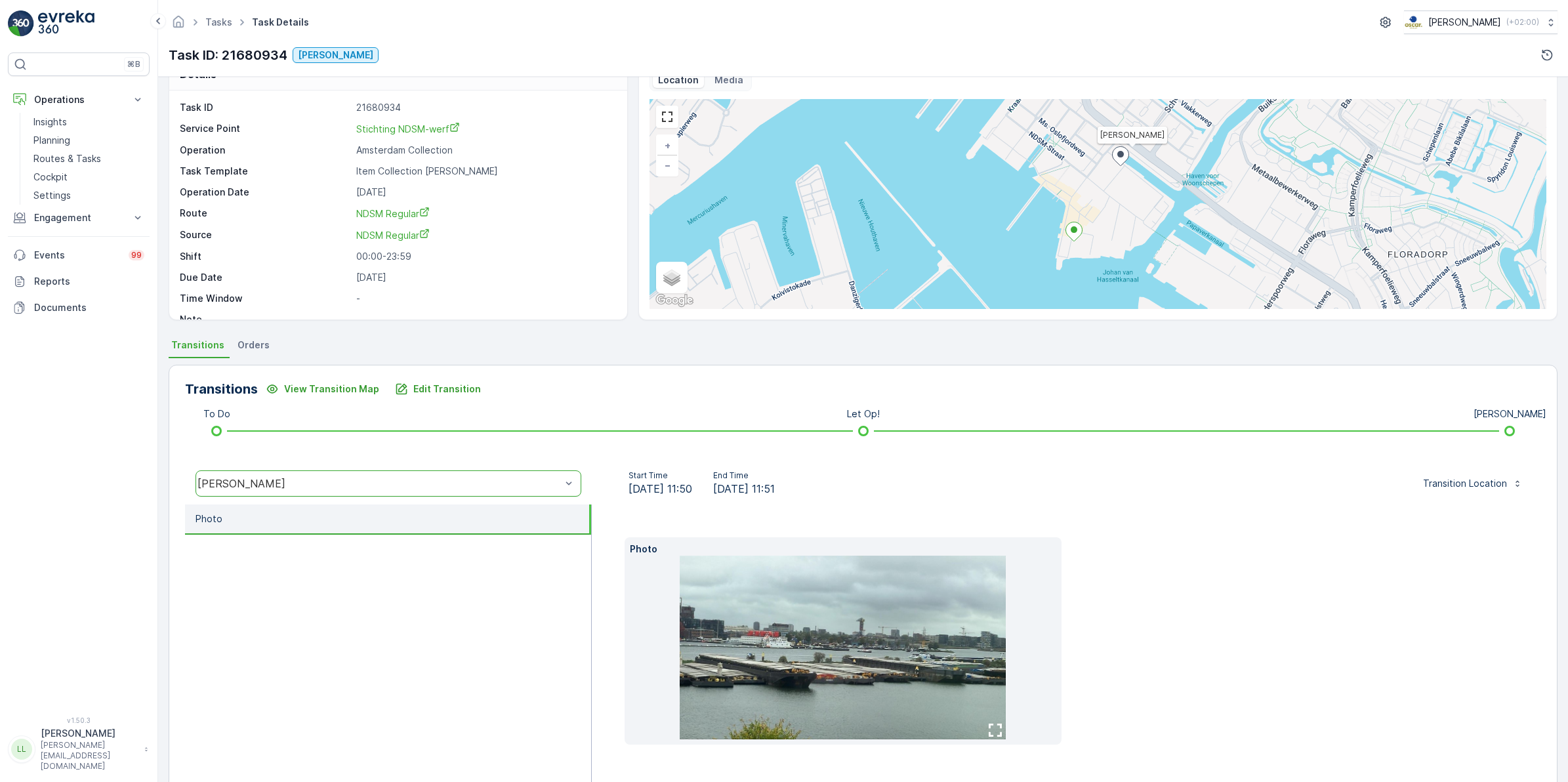
scroll to position [0, 0]
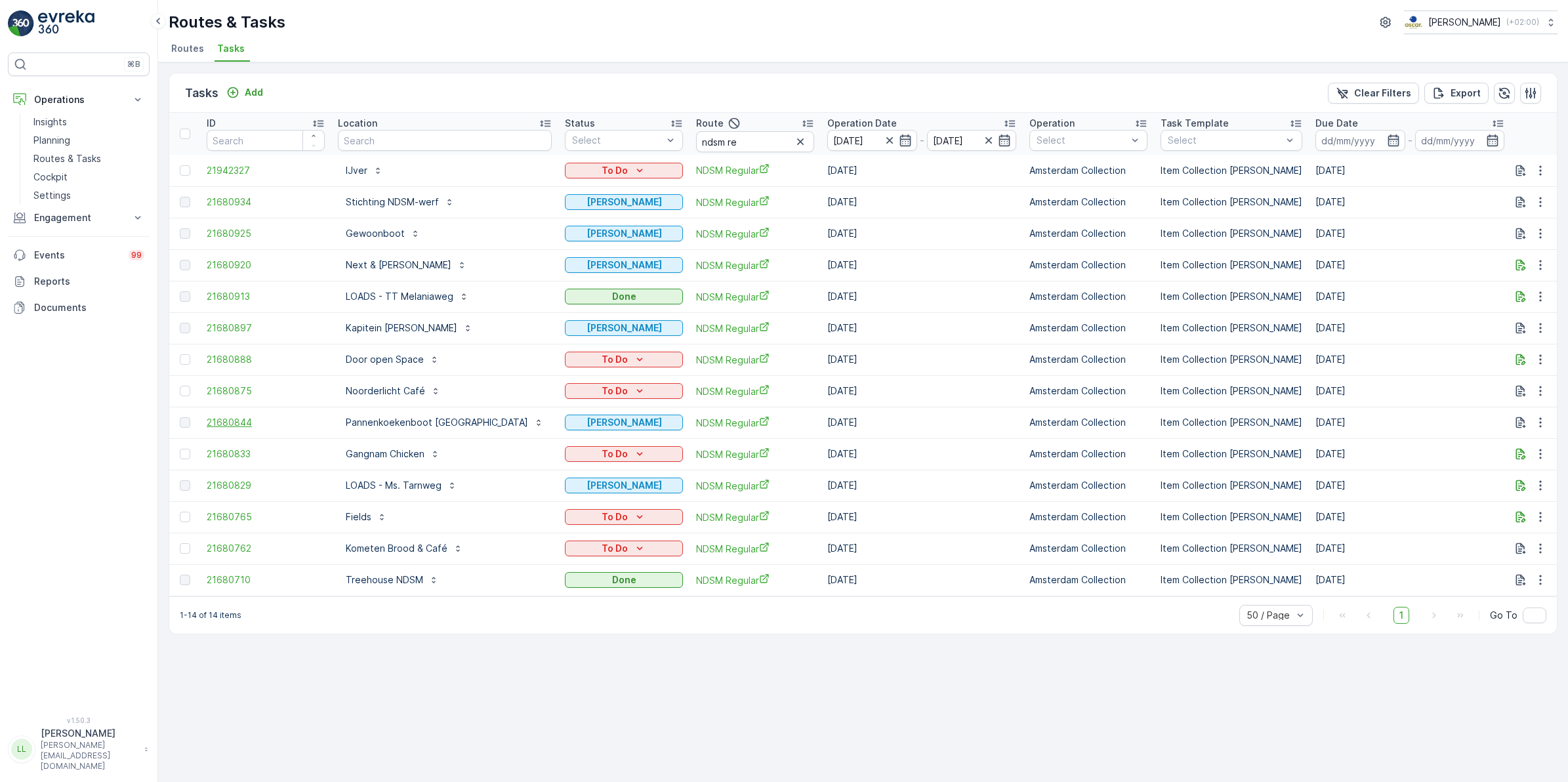
click at [214, 422] on span "21680844" at bounding box center [266, 422] width 118 height 13
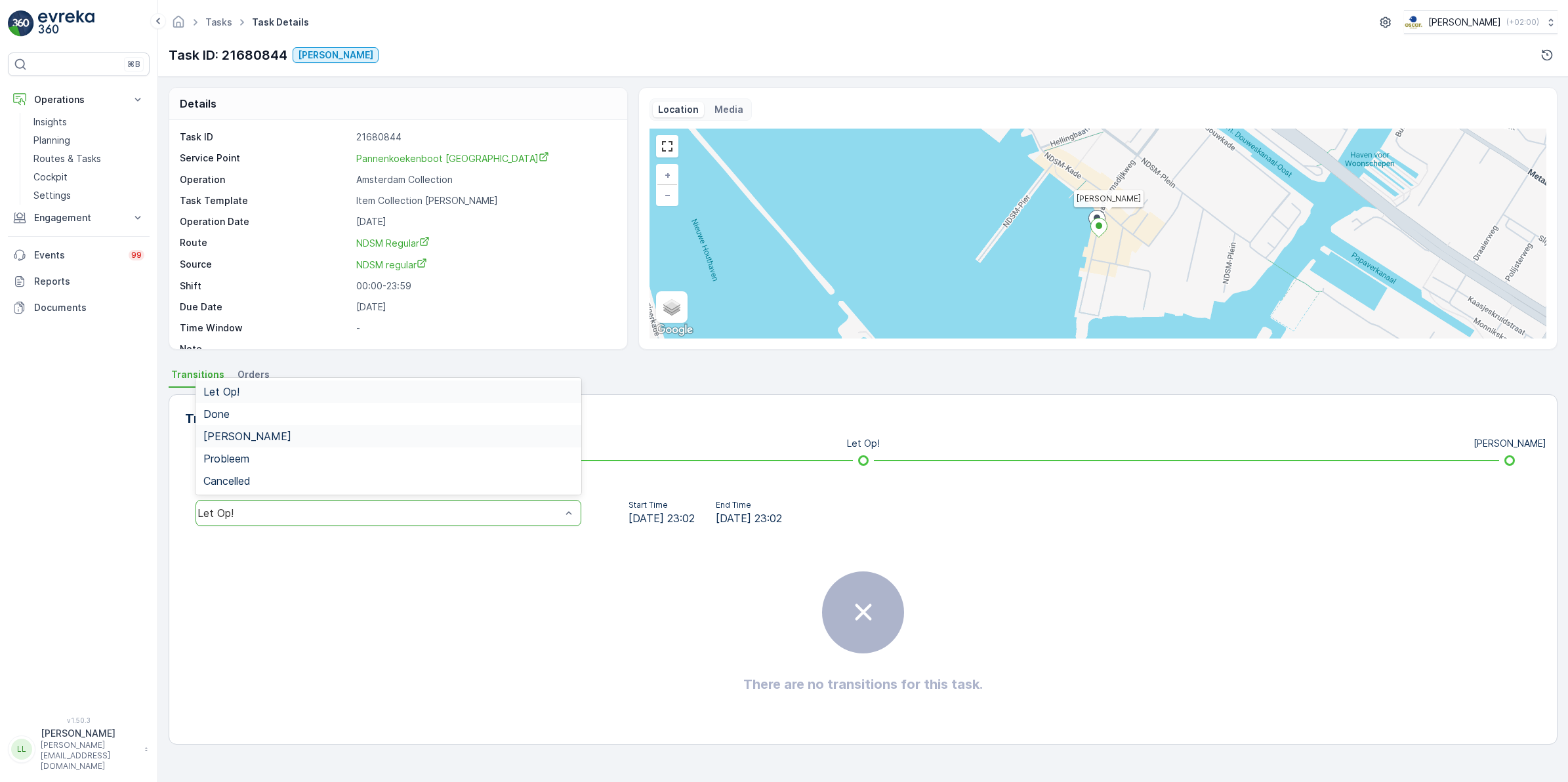
click at [230, 433] on span "[PERSON_NAME]" at bounding box center [247, 437] width 88 height 12
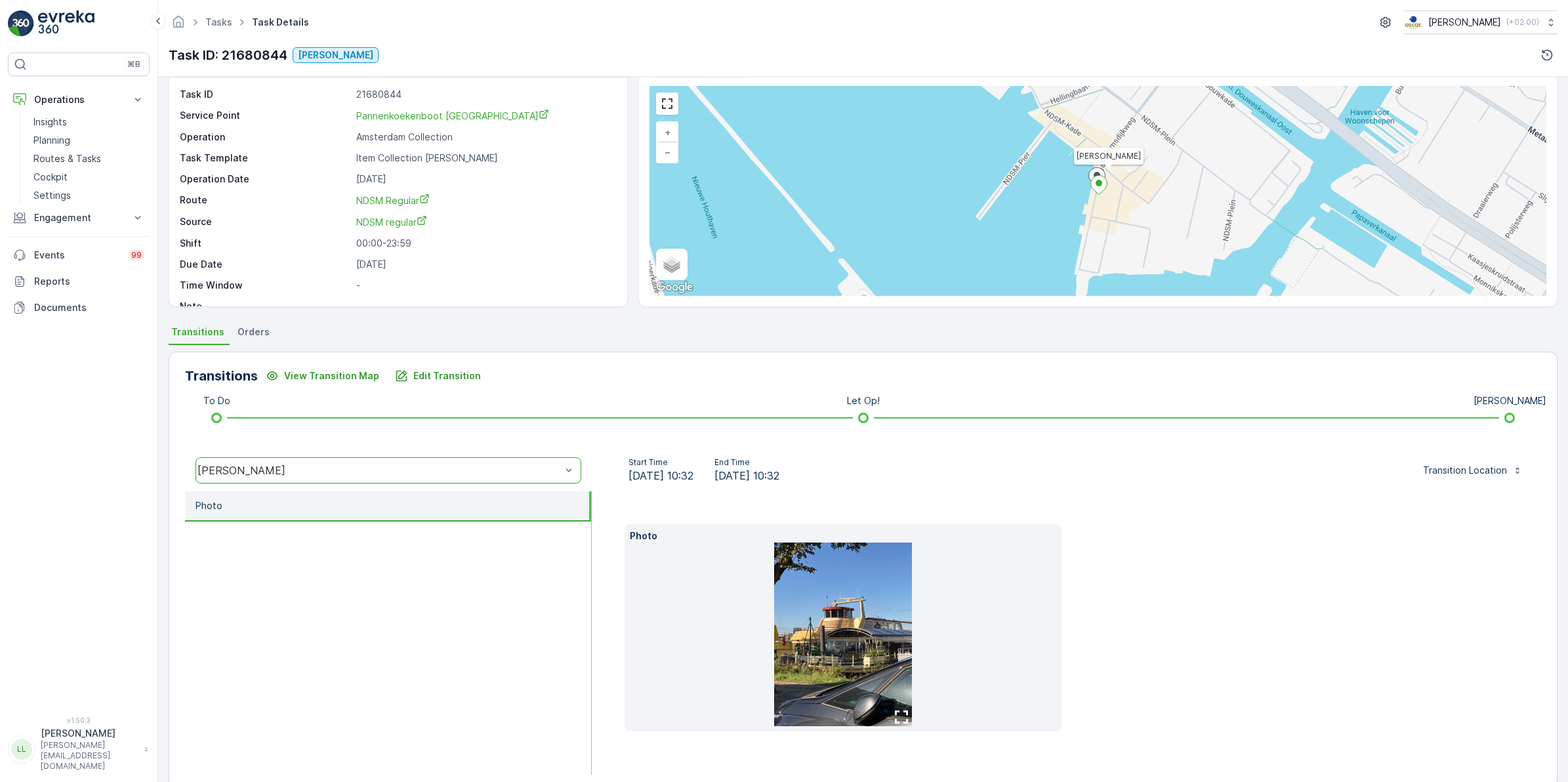
scroll to position [66, 0]
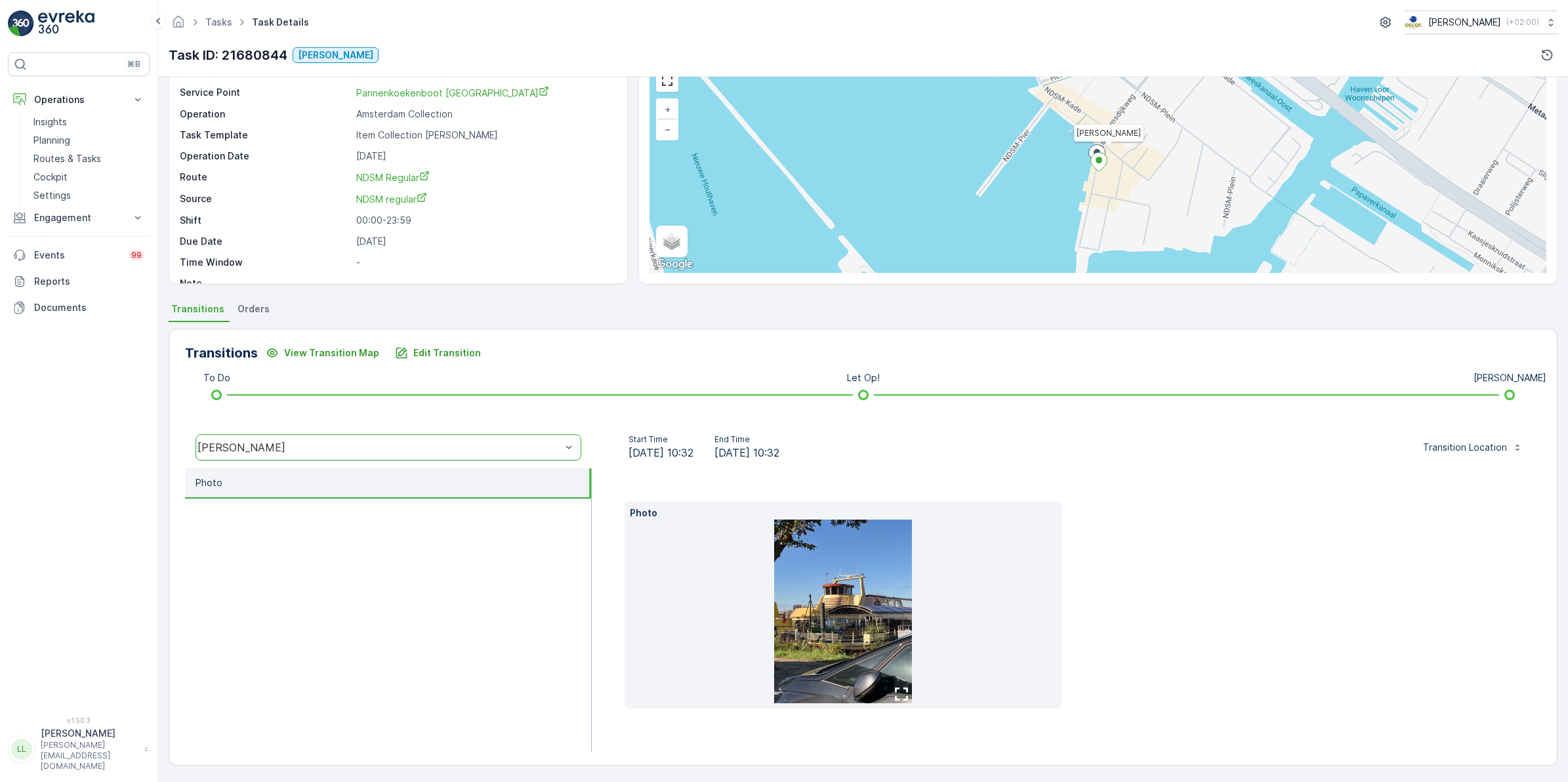
click at [861, 593] on img at bounding box center [842, 612] width 138 height 183
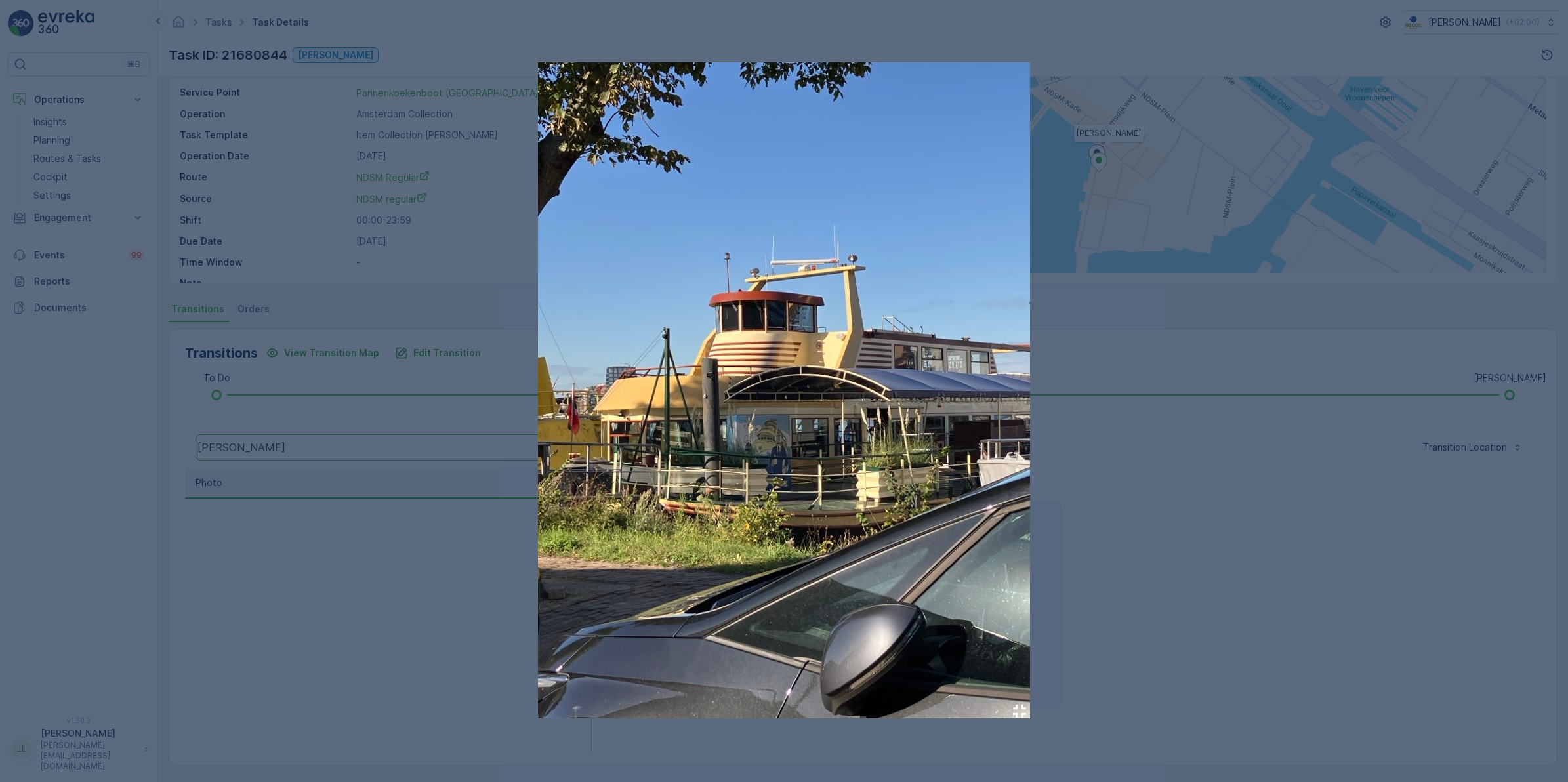
drag, startPoint x: 137, startPoint y: 215, endPoint x: 142, endPoint y: 234, distance: 19.6
click at [125, 207] on div at bounding box center [784, 391] width 1568 height 782
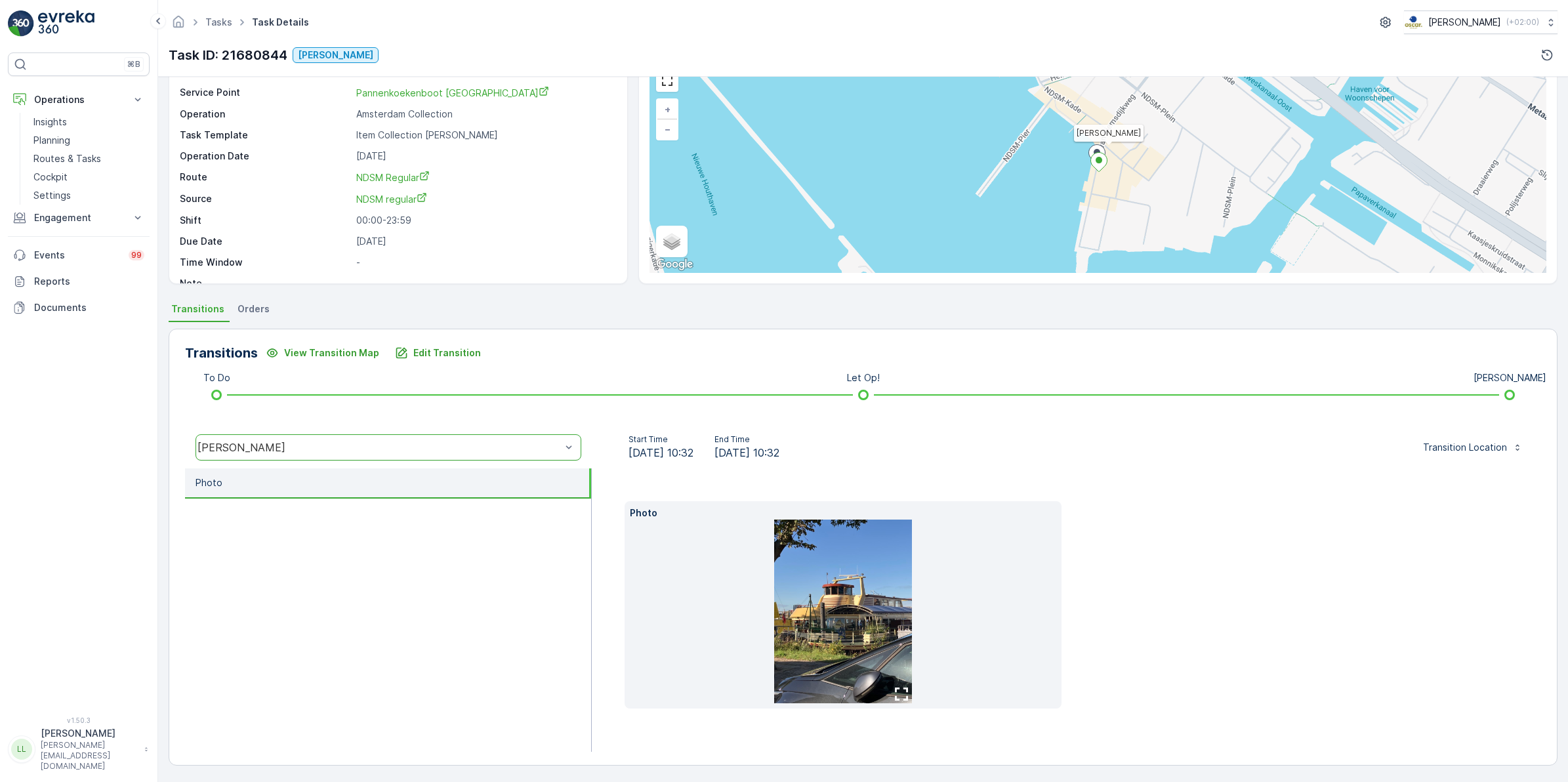
click at [846, 604] on img at bounding box center [842, 612] width 138 height 183
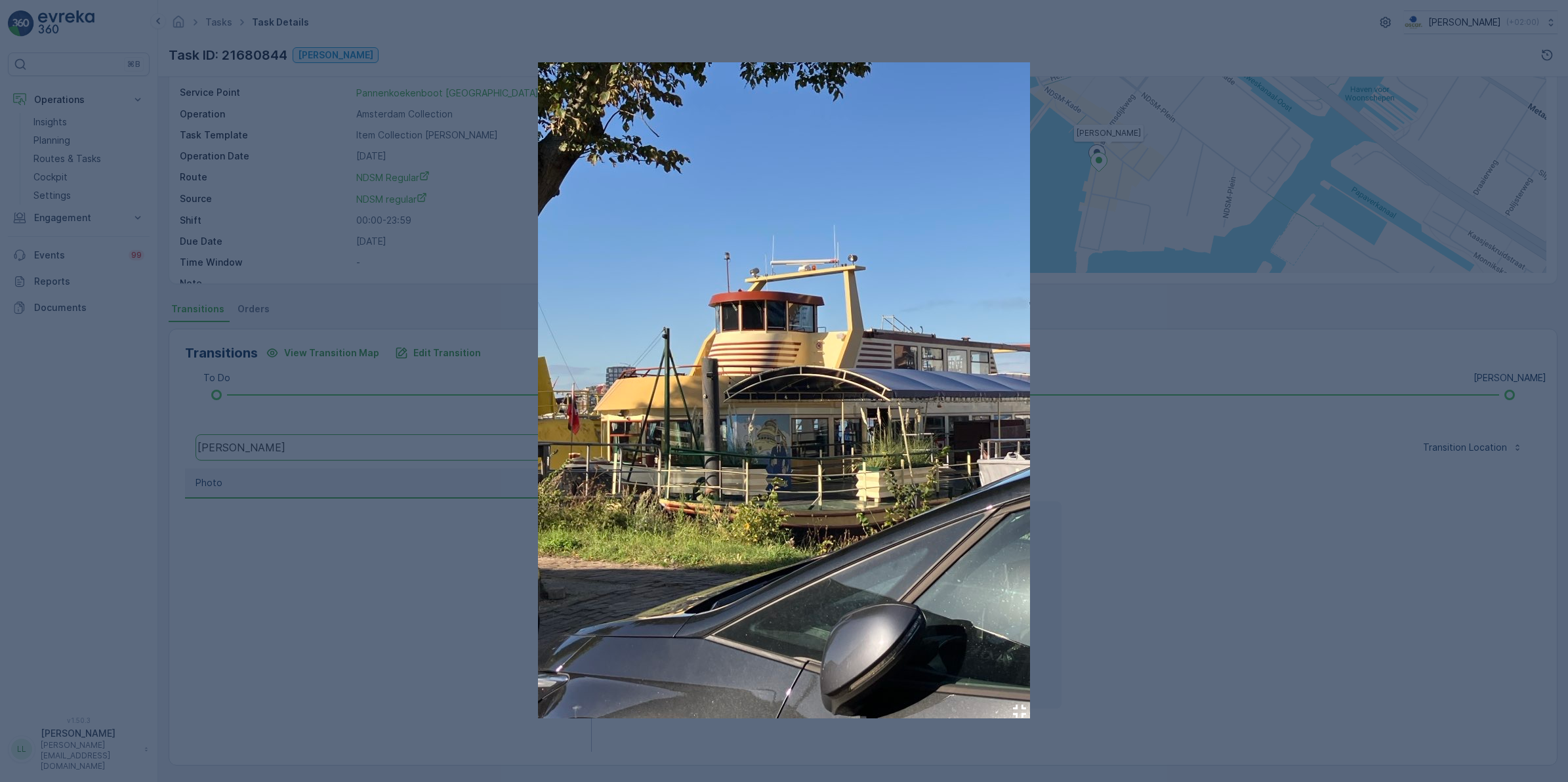
click at [381, 494] on div at bounding box center [784, 391] width 1568 height 782
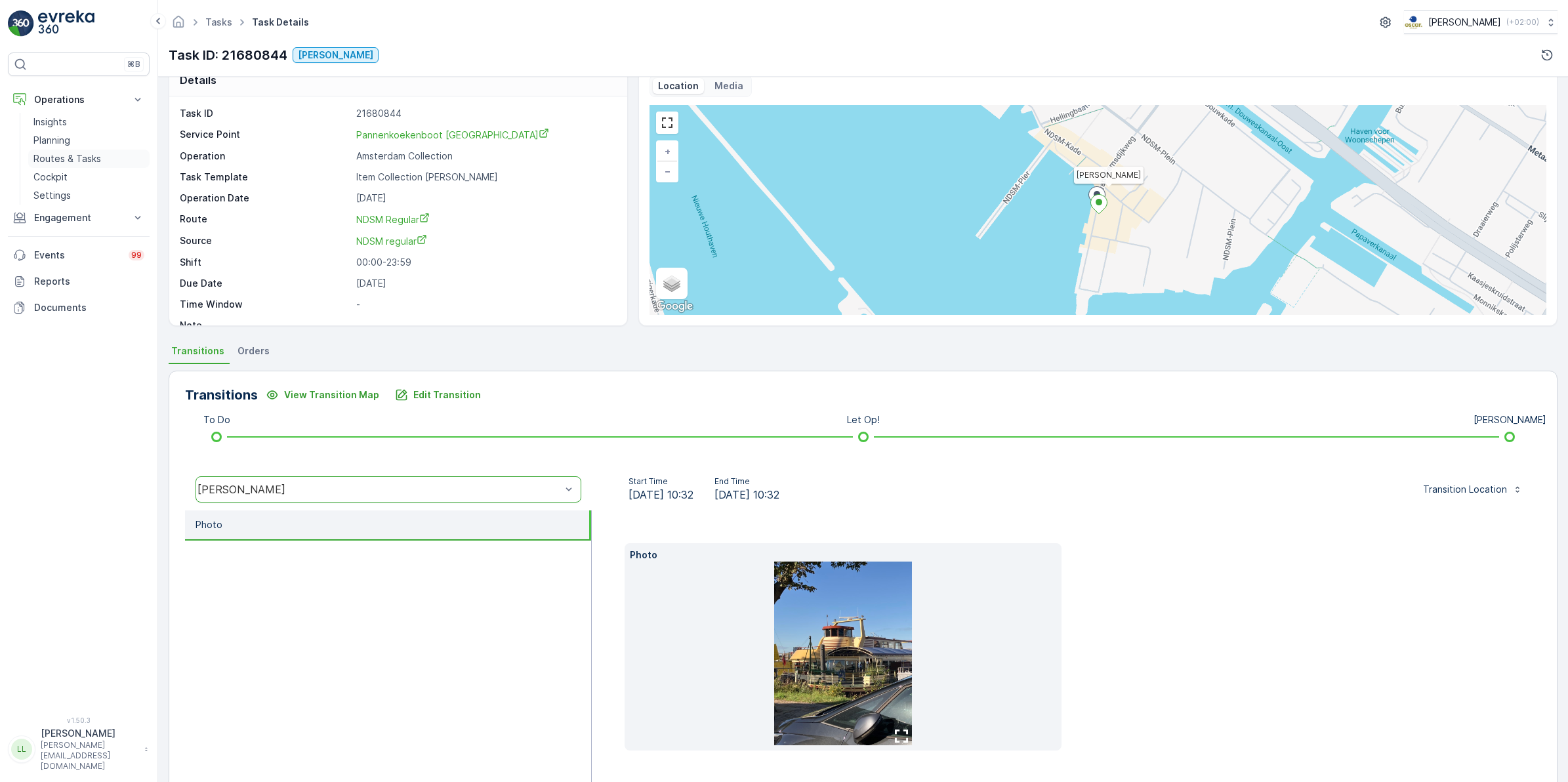
scroll to position [0, 0]
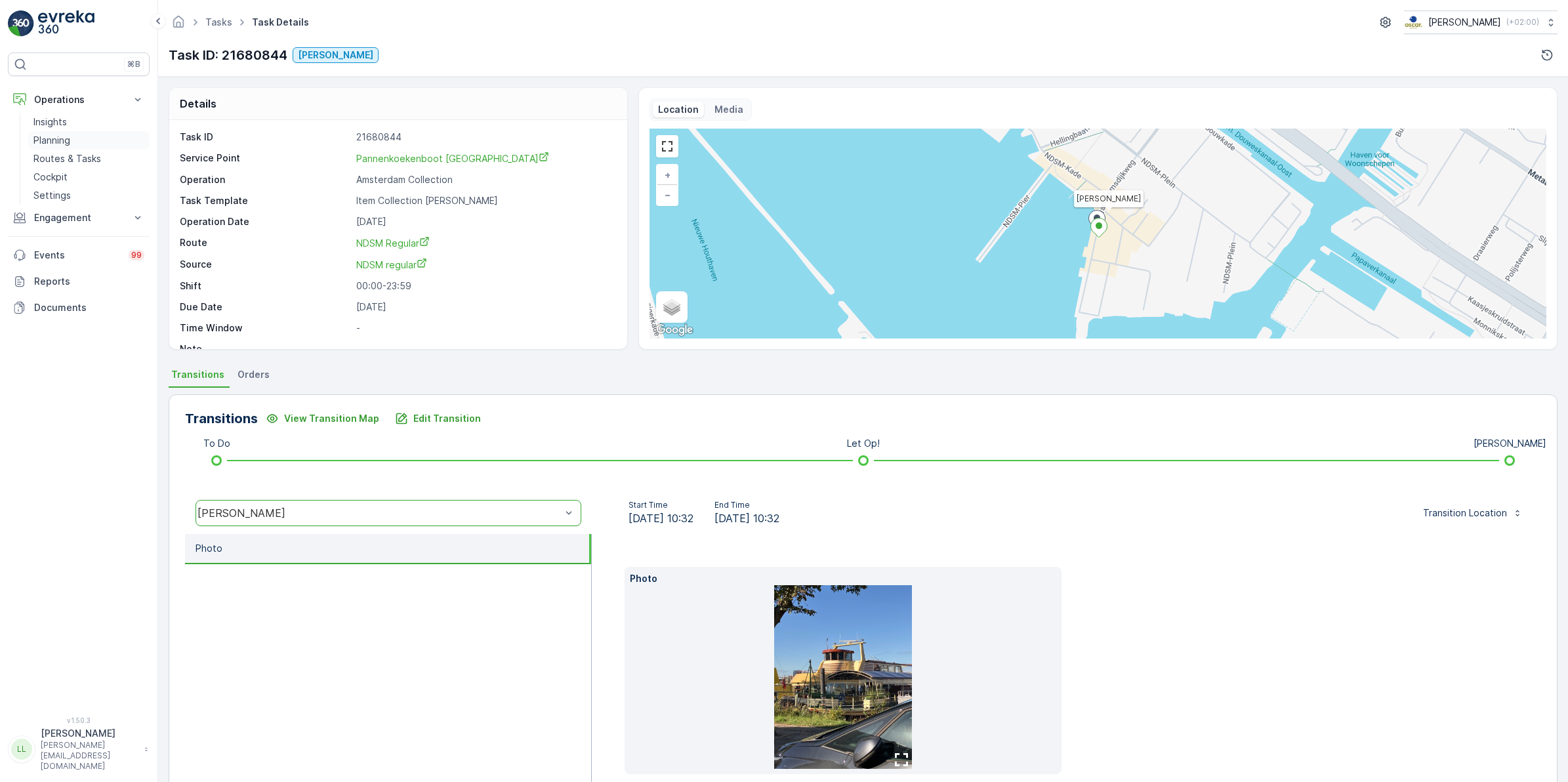
drag, startPoint x: 73, startPoint y: 155, endPoint x: 143, endPoint y: 140, distance: 71.6
click at [73, 155] on p "Routes & Tasks" at bounding box center [67, 158] width 67 height 13
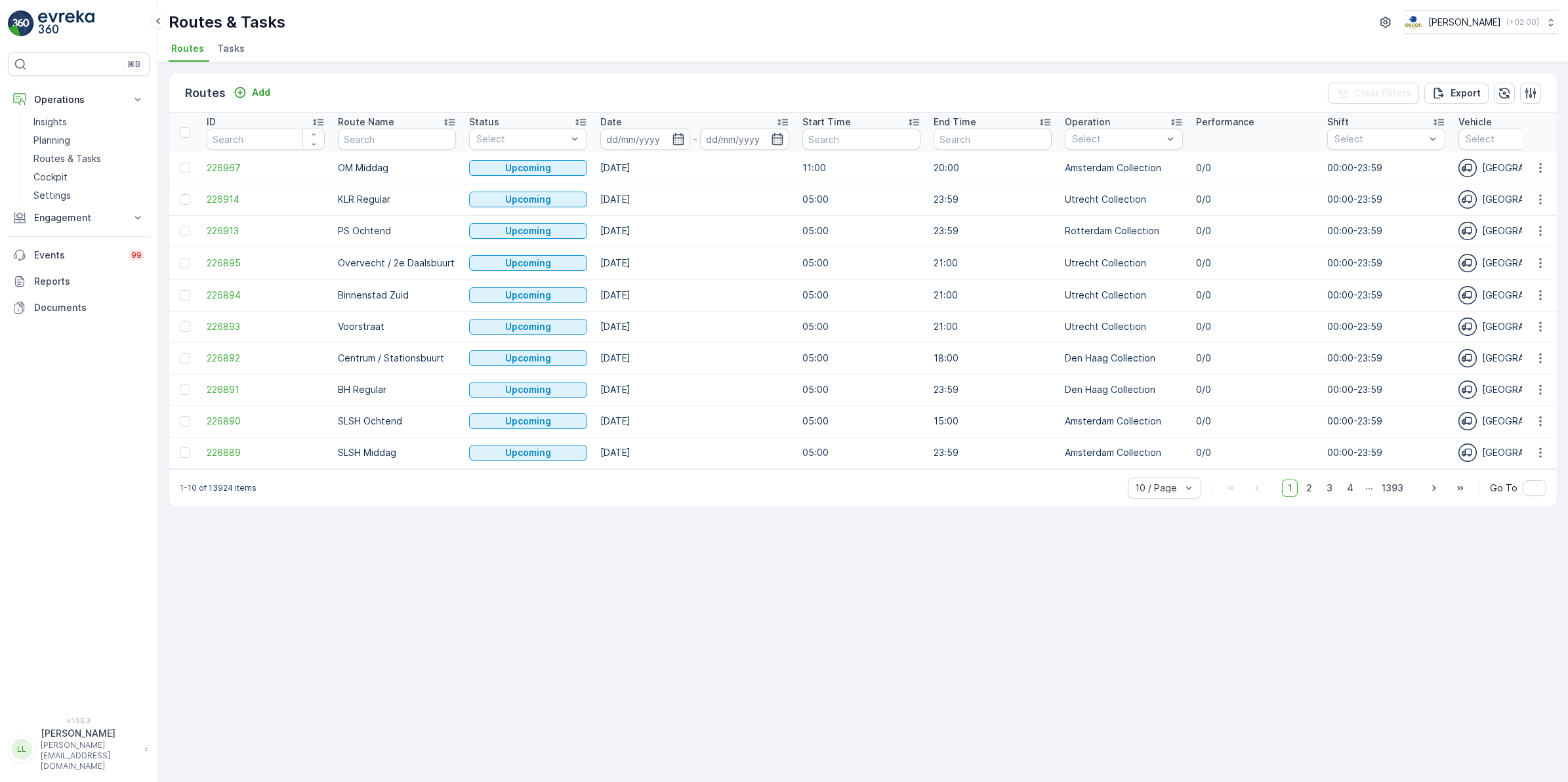
click at [227, 47] on span "Tasks" at bounding box center [231, 48] width 28 height 13
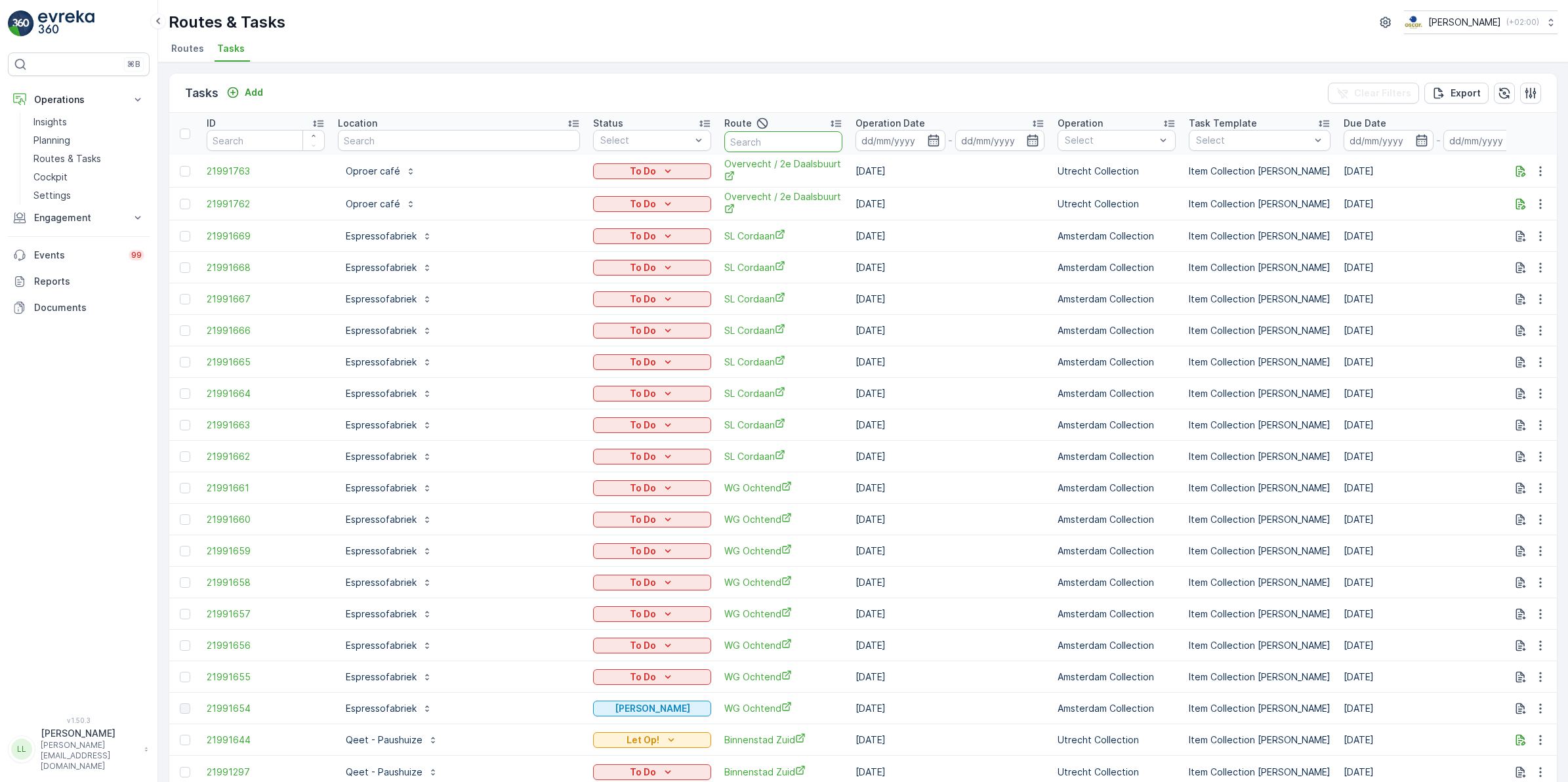
click at [724, 148] on input "text" at bounding box center [783, 142] width 118 height 21
type input "ndsm"
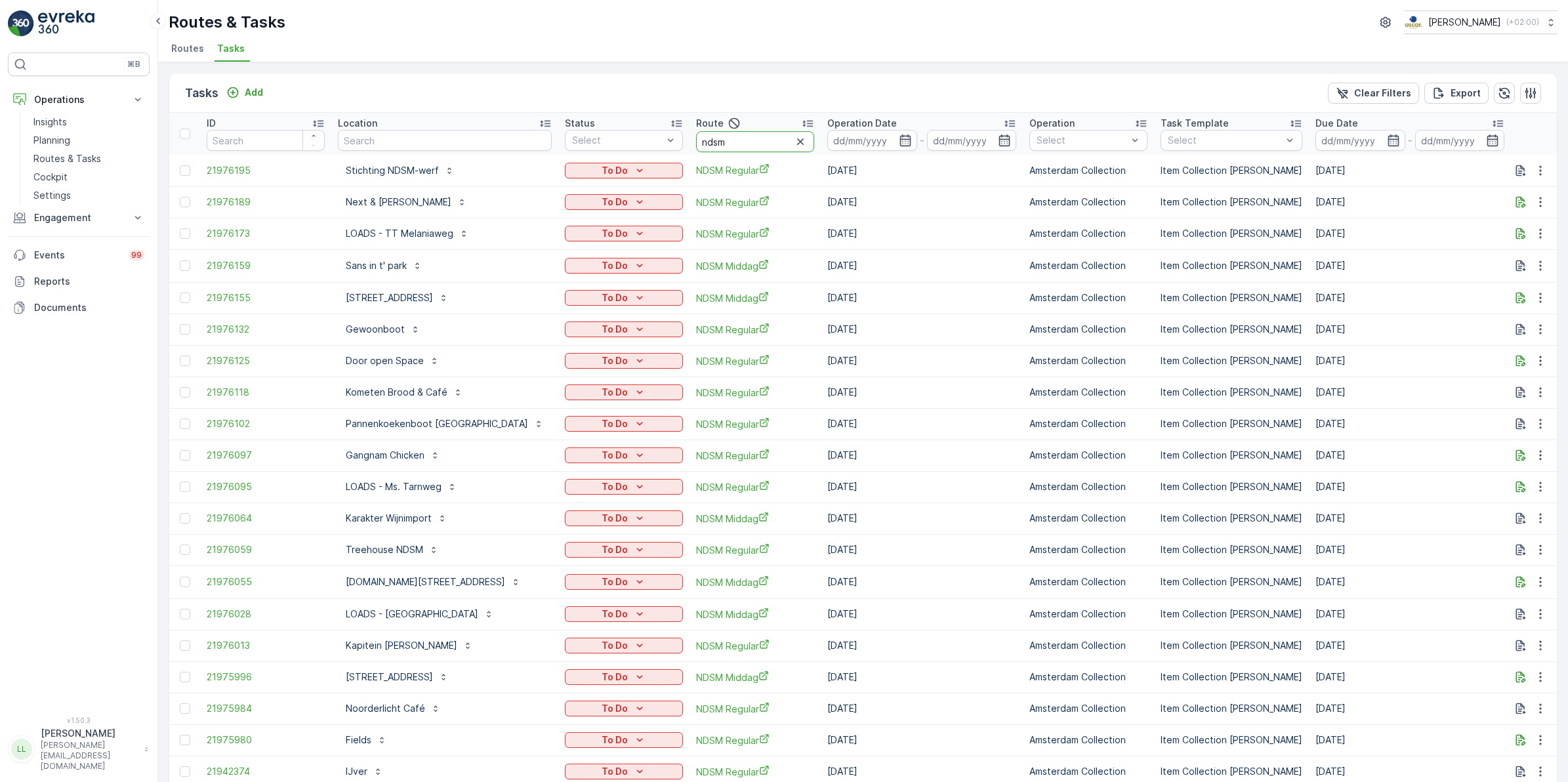
click at [720, 141] on input "ndsm" at bounding box center [755, 142] width 118 height 21
type input "ndsm re"
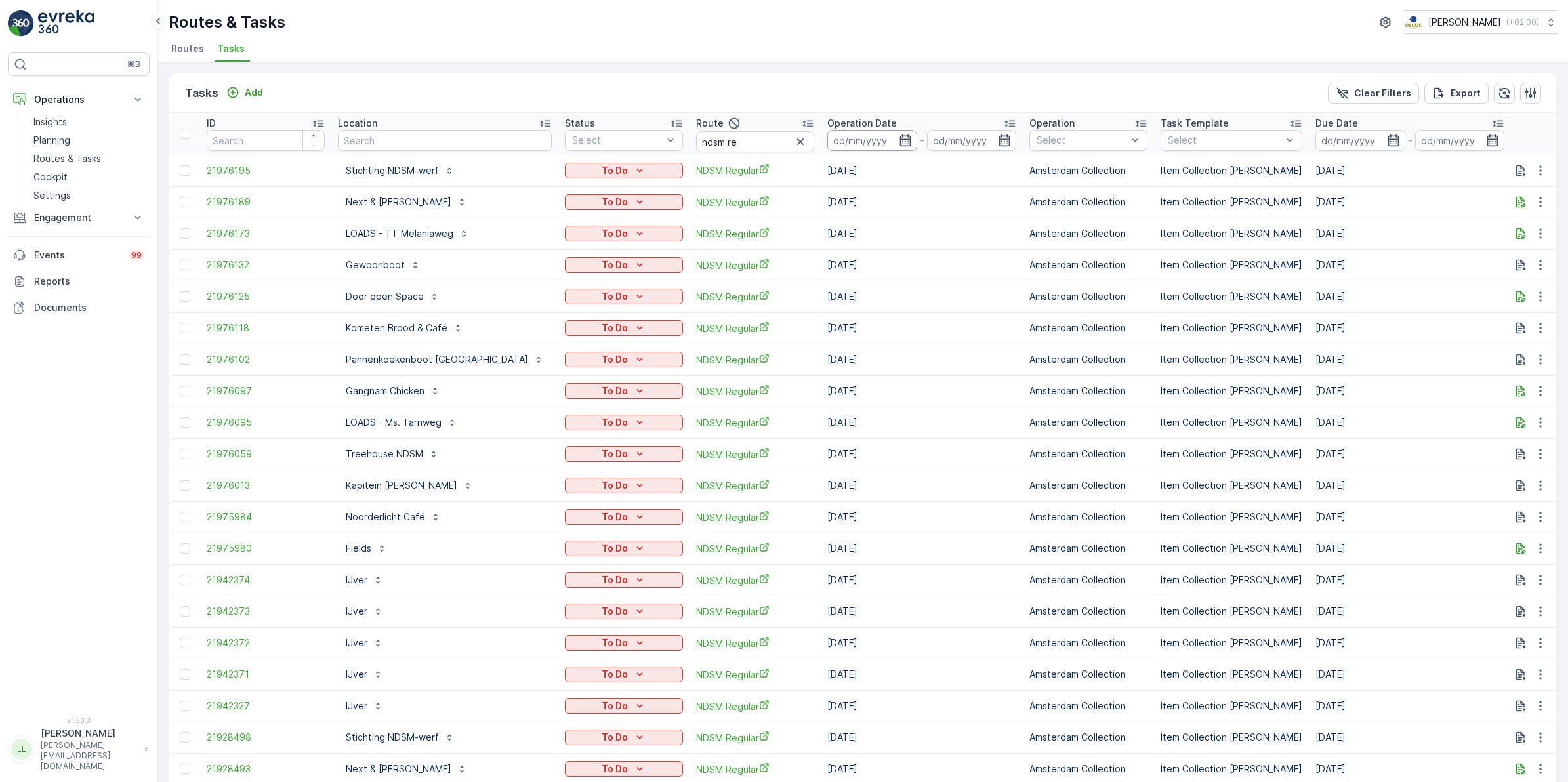
drag, startPoint x: 858, startPoint y: 143, endPoint x: 865, endPoint y: 148, distance: 8.6
click at [899, 143] on icon "button" at bounding box center [905, 140] width 13 height 13
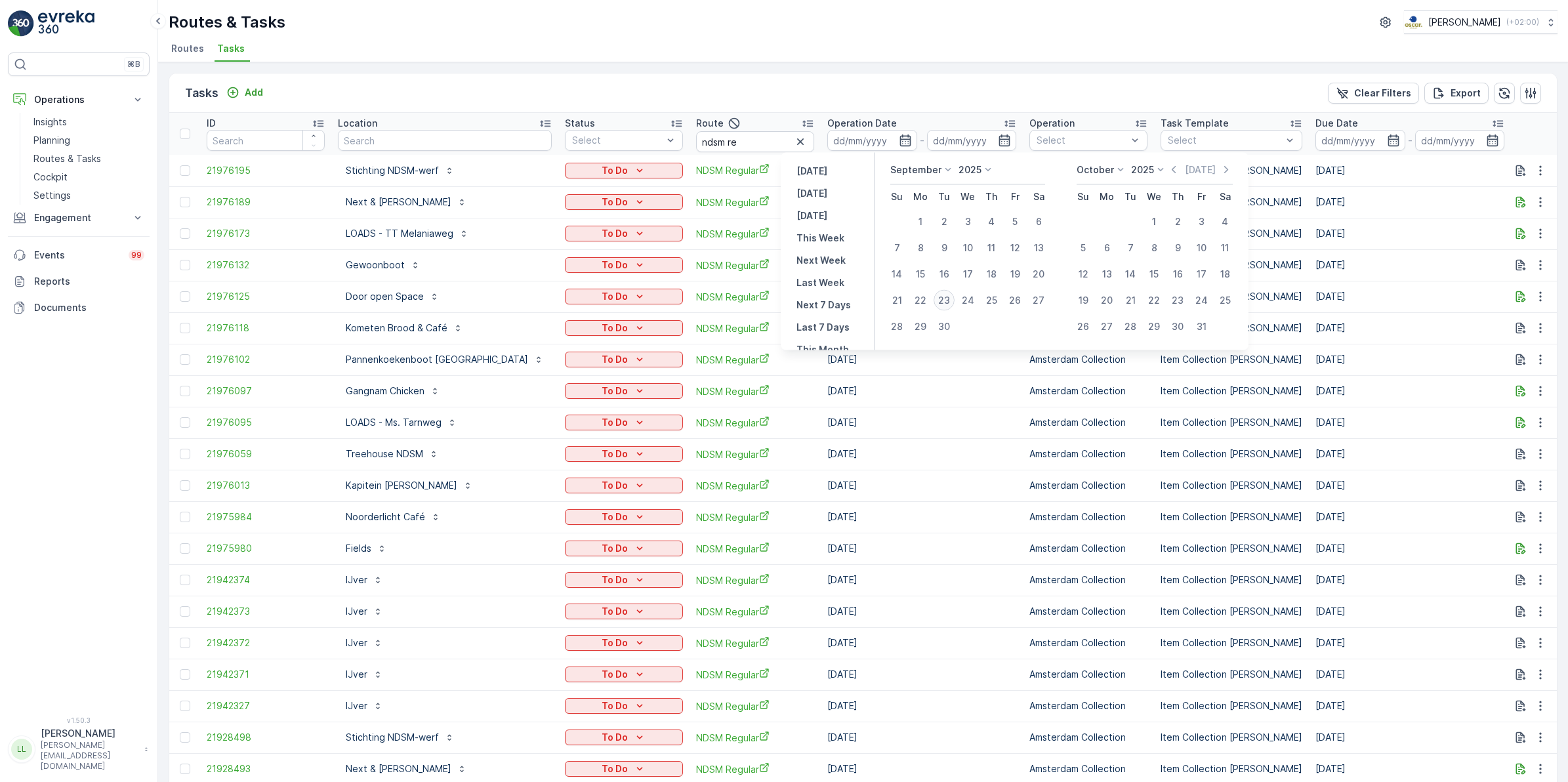
click at [950, 298] on div "23" at bounding box center [944, 300] width 21 height 21
type input "[DATE]"
click at [950, 298] on div "23" at bounding box center [944, 300] width 21 height 21
type input "[DATE]"
click at [950, 298] on div "23" at bounding box center [944, 300] width 21 height 21
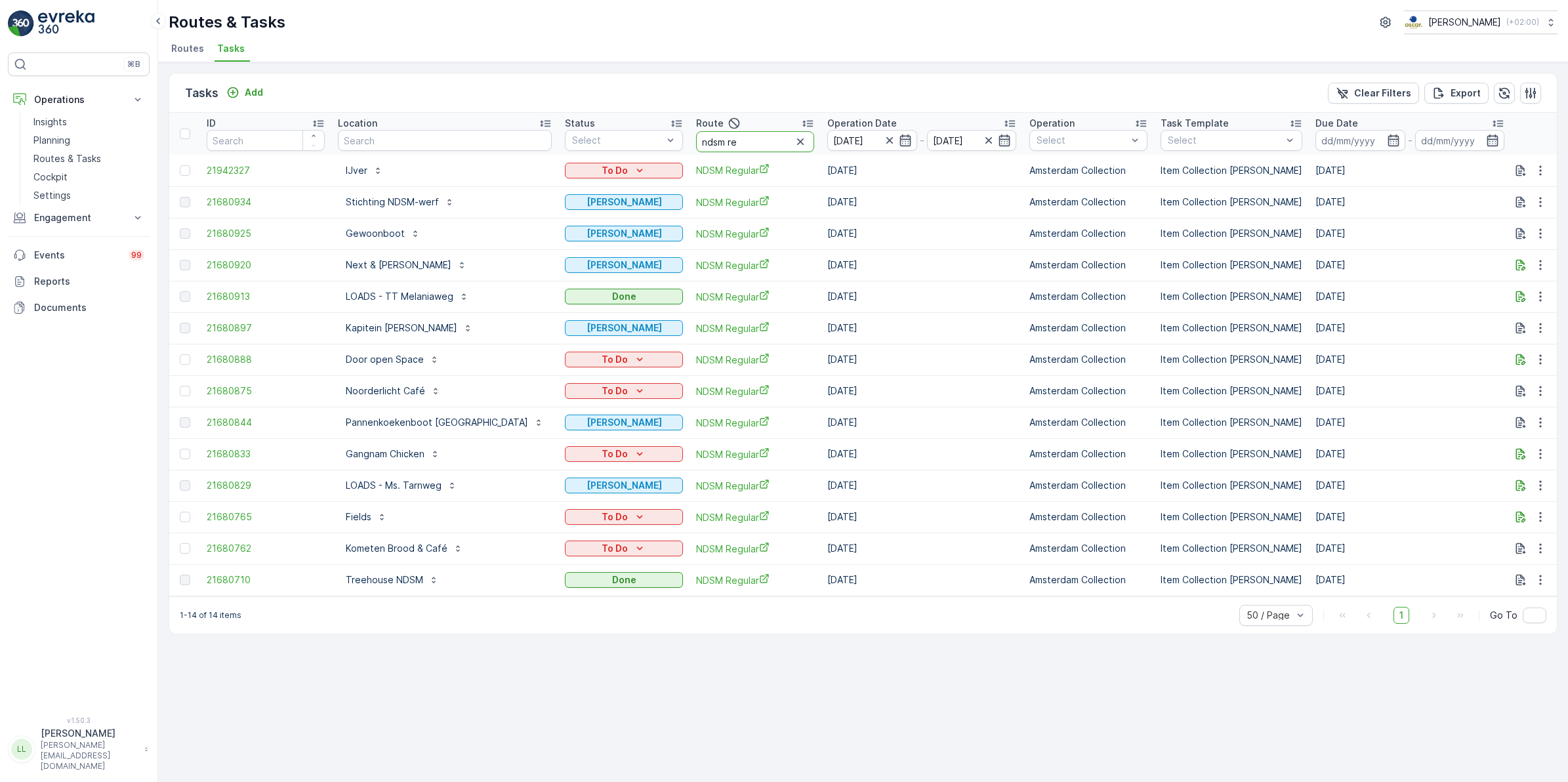
drag, startPoint x: 719, startPoint y: 145, endPoint x: 712, endPoint y: 144, distance: 7.1
click at [719, 144] on input "ndsm re" at bounding box center [755, 142] width 118 height 21
type input "ndsm m"
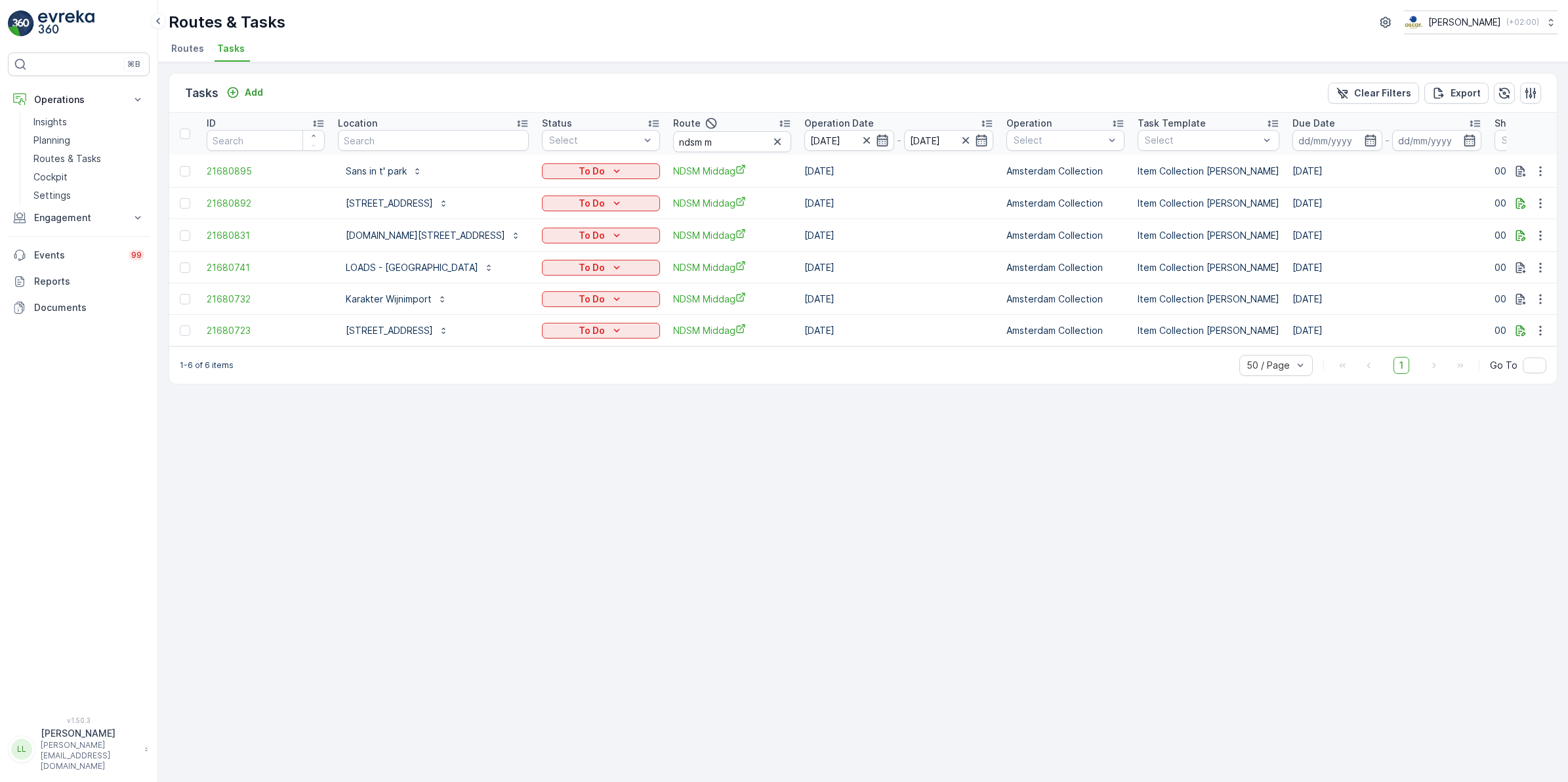
click at [876, 137] on icon "button" at bounding box center [881, 140] width 11 height 12
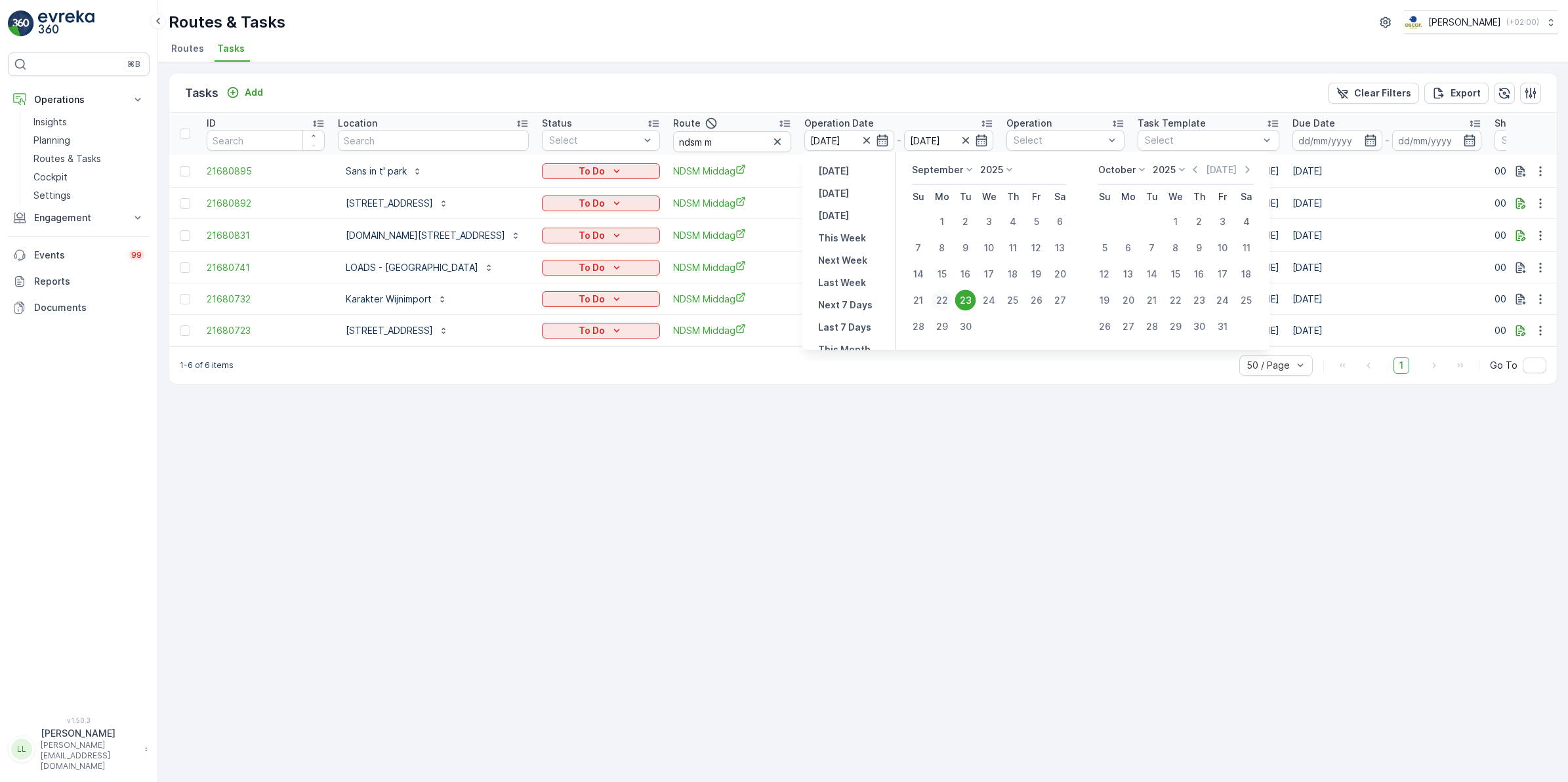
click at [944, 293] on div "22" at bounding box center [942, 300] width 21 height 21
type input "[DATE]"
click at [944, 293] on div "22" at bounding box center [942, 300] width 21 height 21
type input "[DATE]"
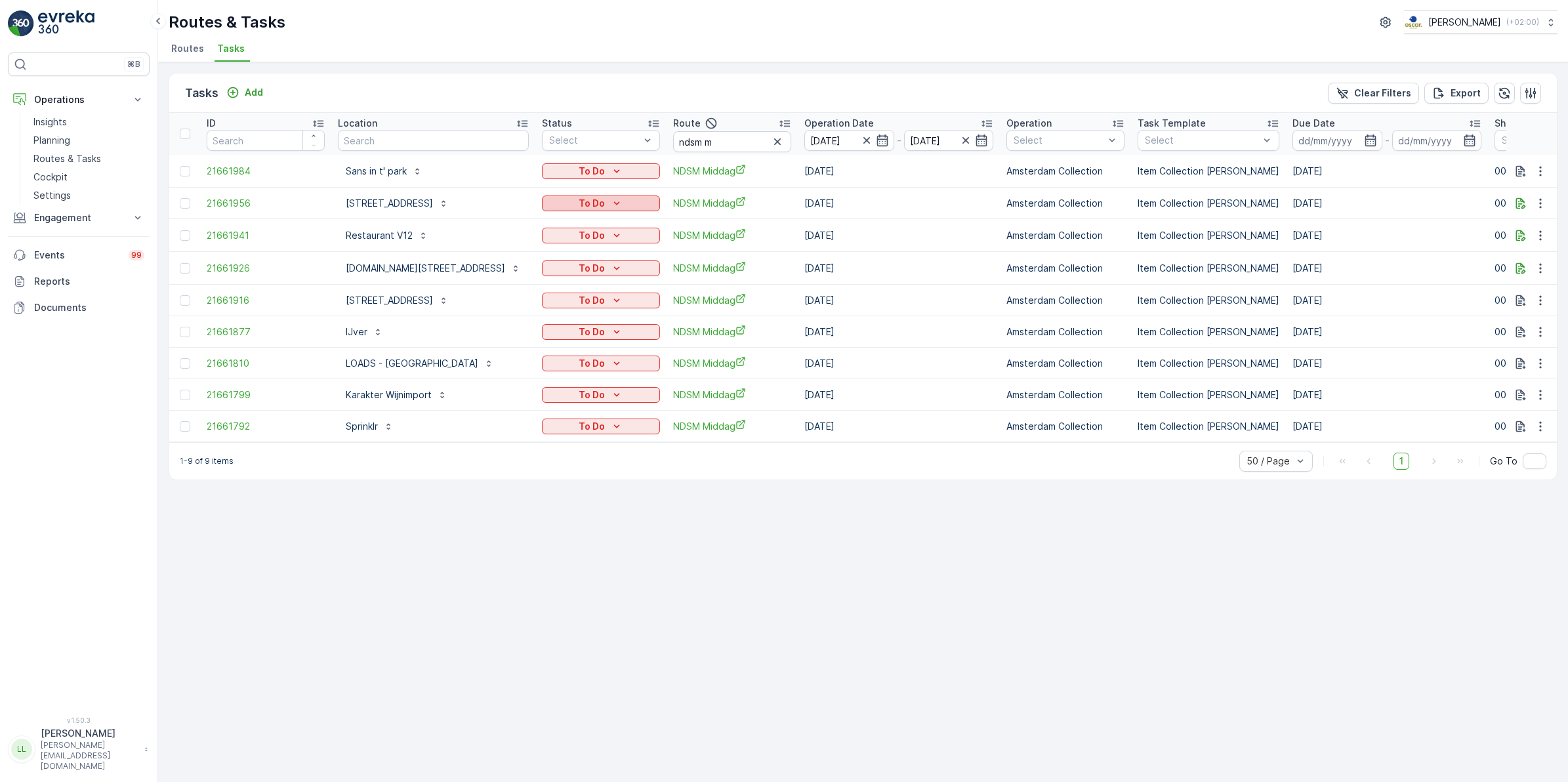
click at [593, 198] on p "To Do" at bounding box center [592, 203] width 26 height 13
click at [571, 254] on div "Done" at bounding box center [583, 257] width 83 height 18
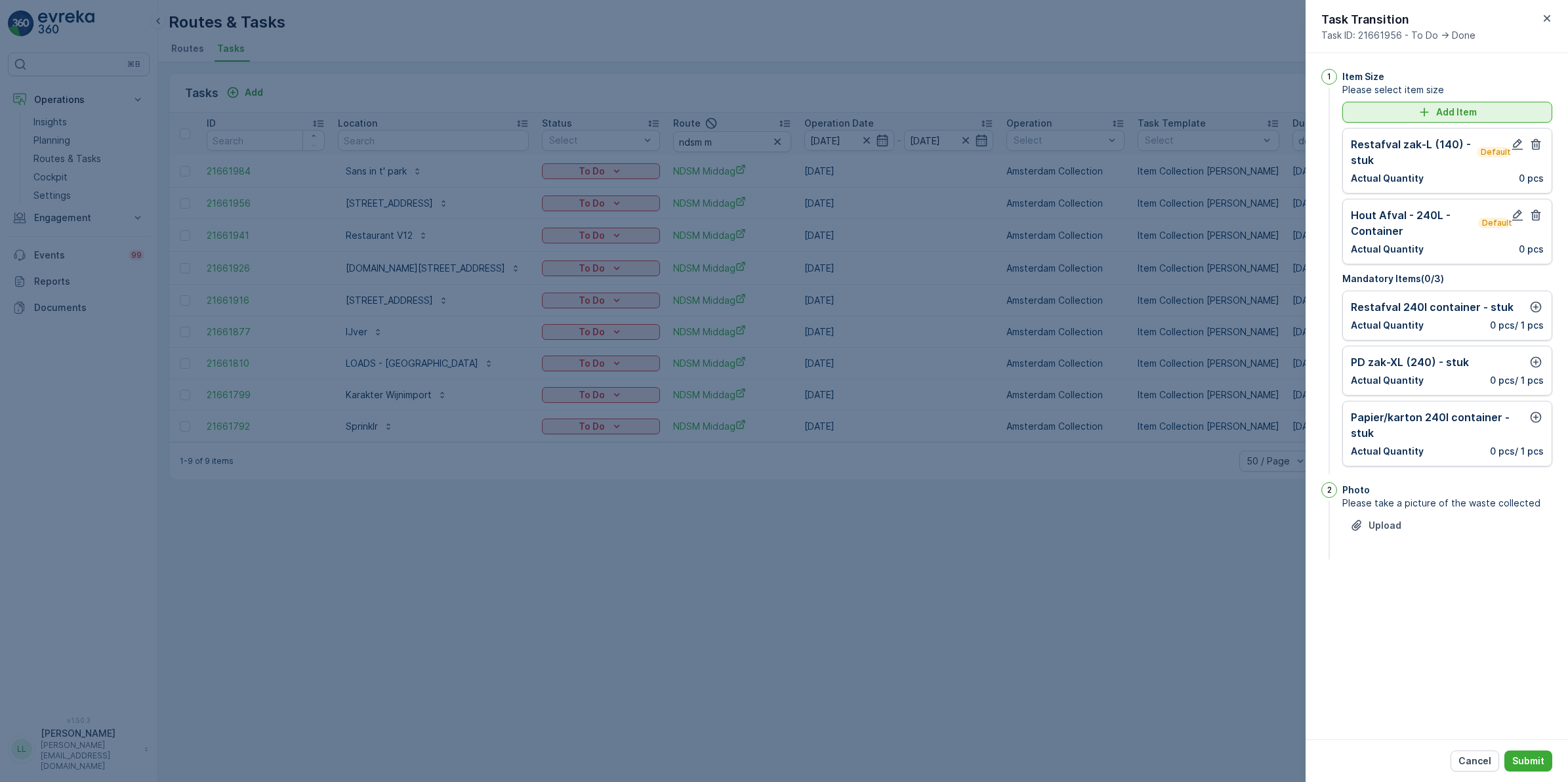
click at [1467, 108] on p "Add Item" at bounding box center [1456, 112] width 41 height 13
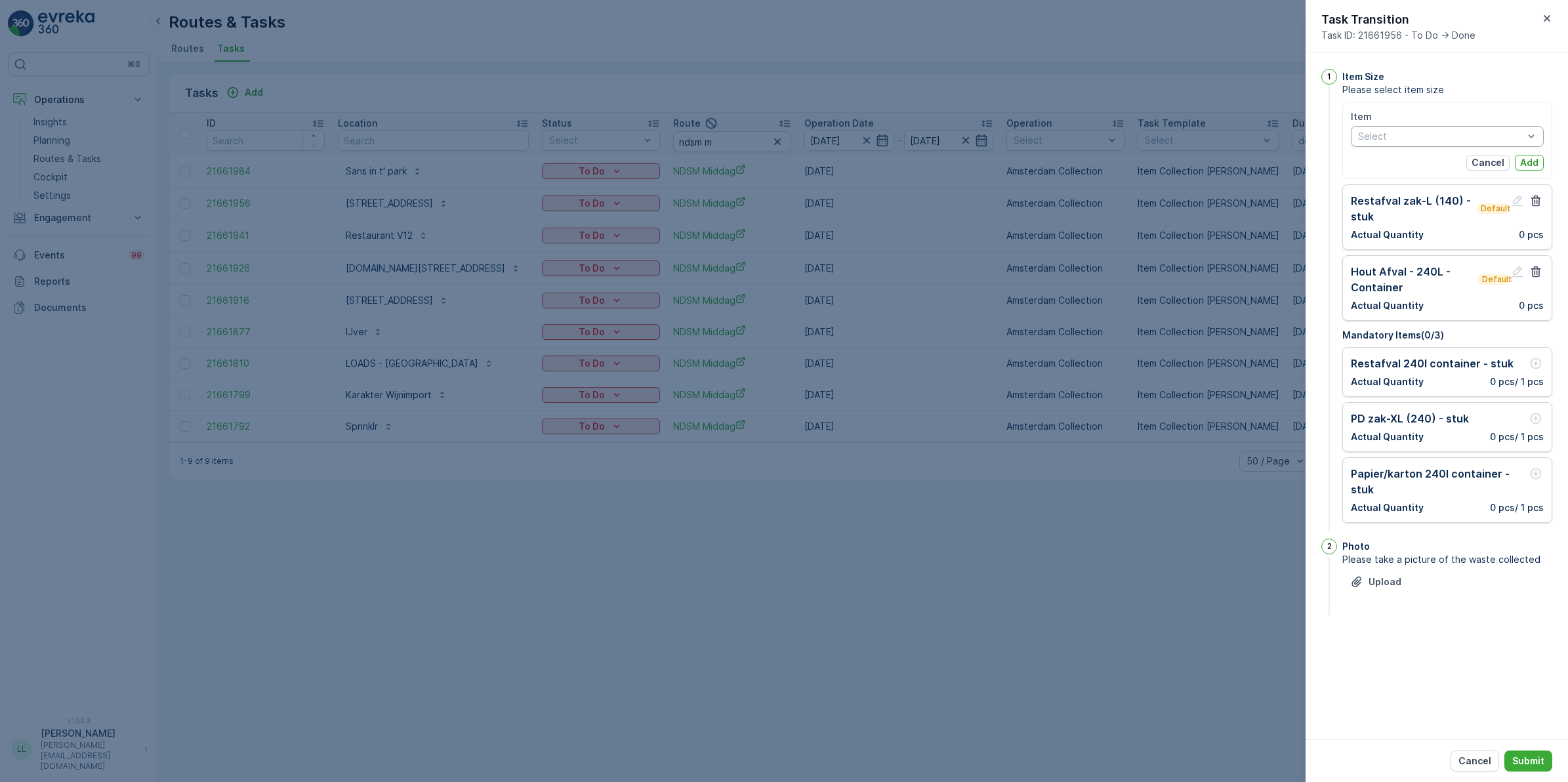
click at [1431, 144] on div "Select" at bounding box center [1447, 137] width 193 height 21
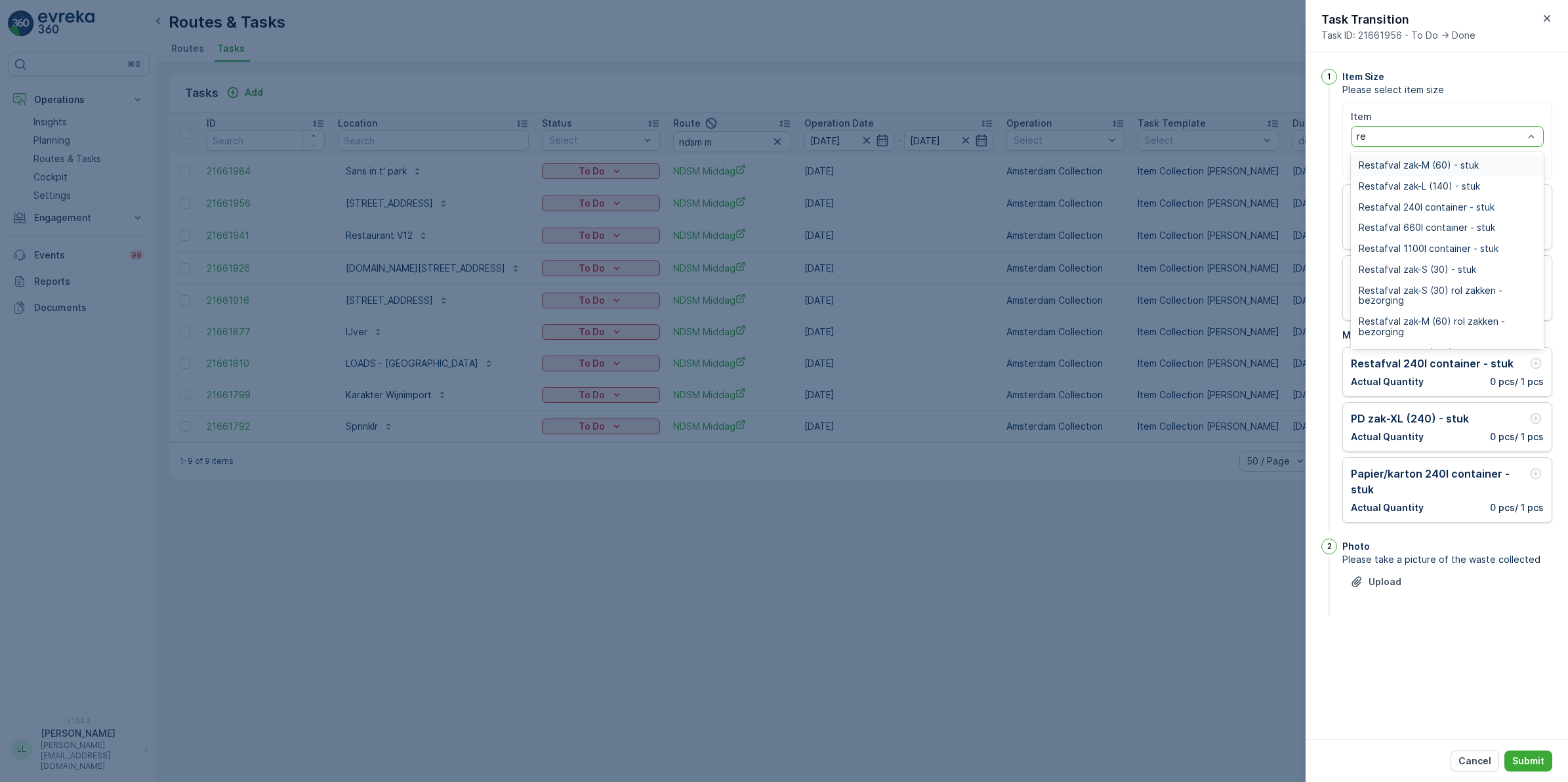
type input "res"
click at [1455, 221] on div "Restafval 660l container - stuk" at bounding box center [1447, 228] width 193 height 21
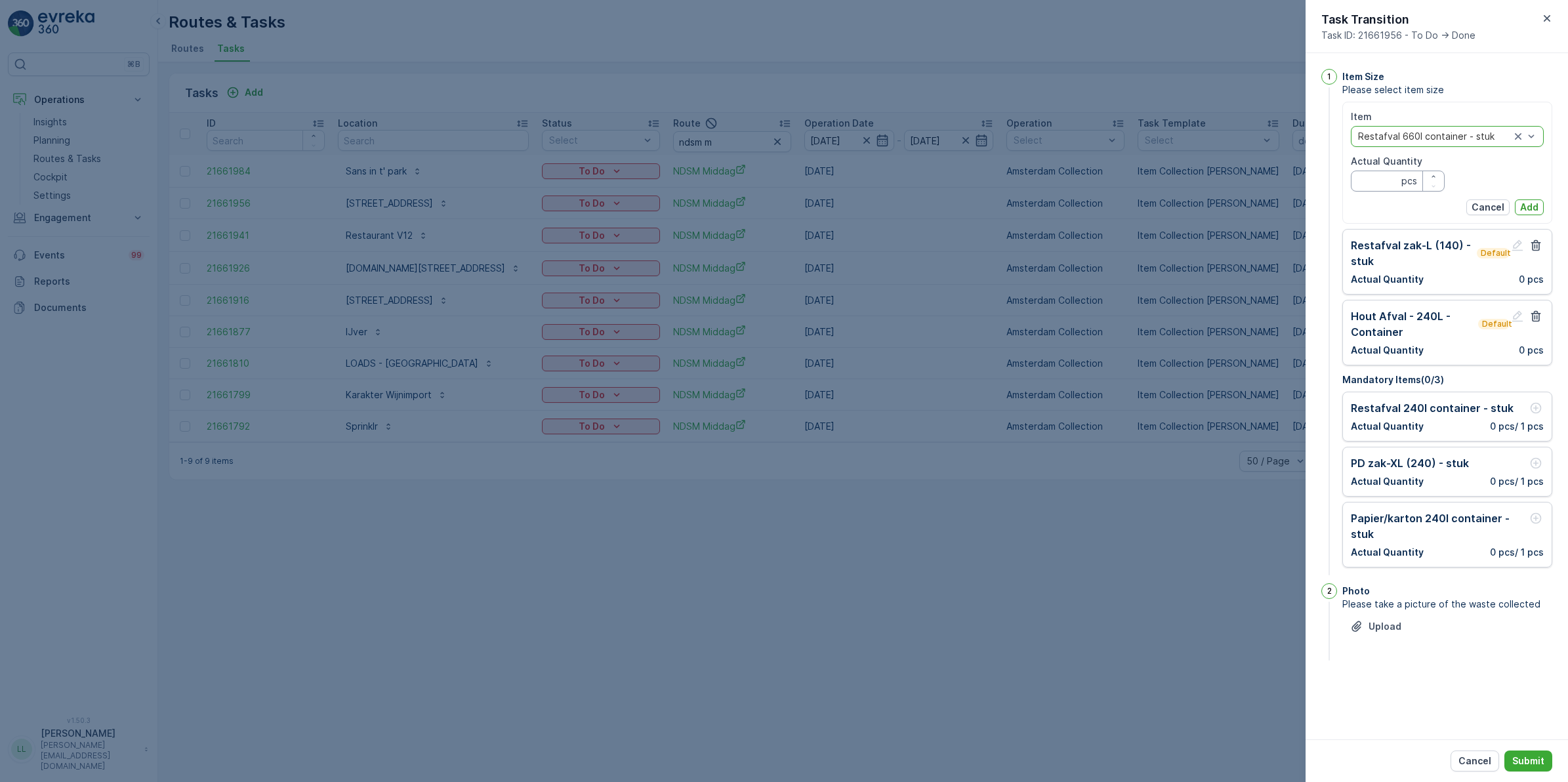
click at [1383, 175] on Quantity "Actual Quantity" at bounding box center [1398, 181] width 93 height 21
type Quantity "2"
click at [1533, 201] on p "Add" at bounding box center [1528, 207] width 18 height 13
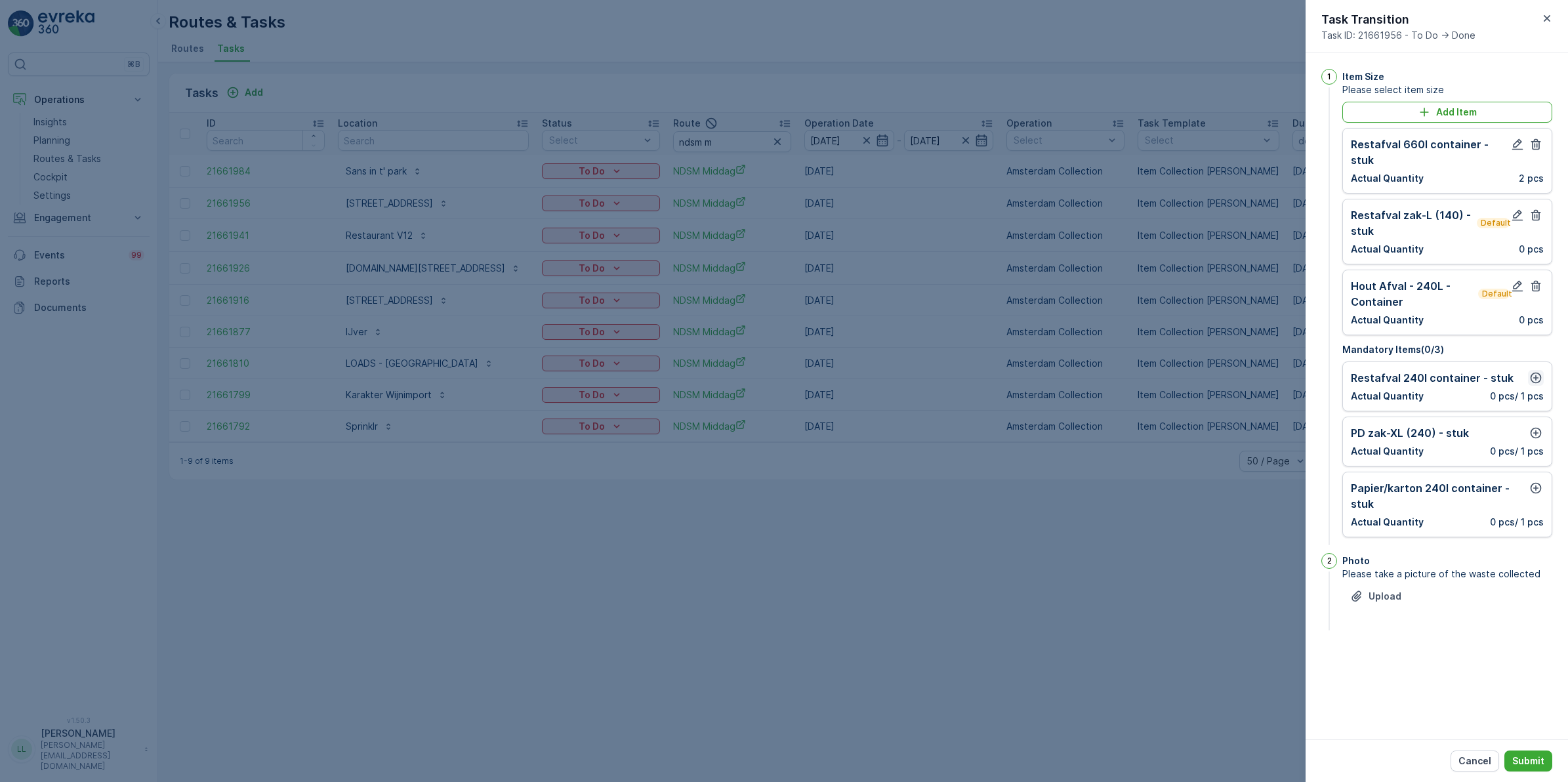
click at [1533, 371] on icon "button" at bounding box center [1535, 377] width 13 height 13
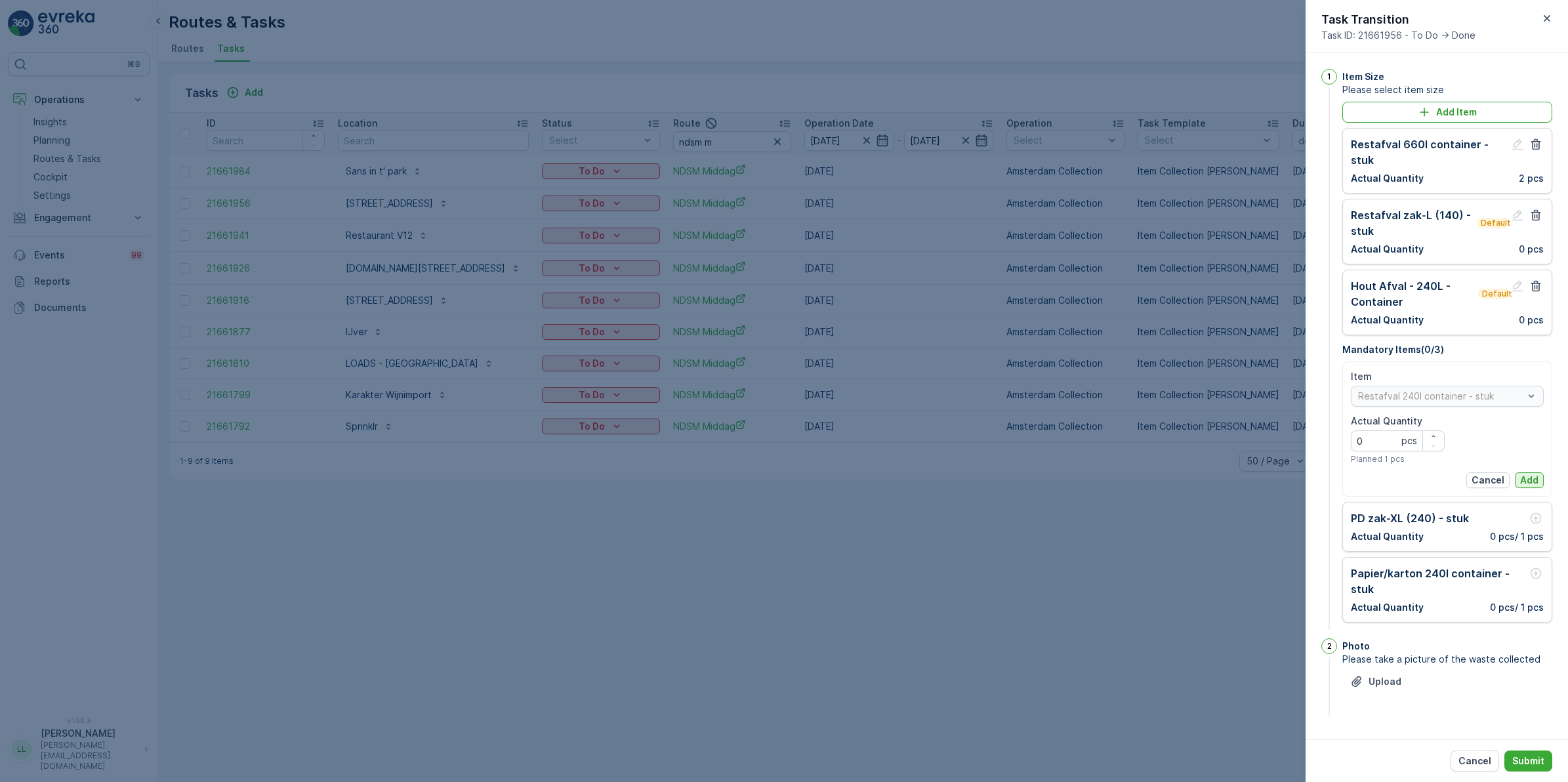
click at [1531, 474] on p "Add" at bounding box center [1528, 480] width 18 height 13
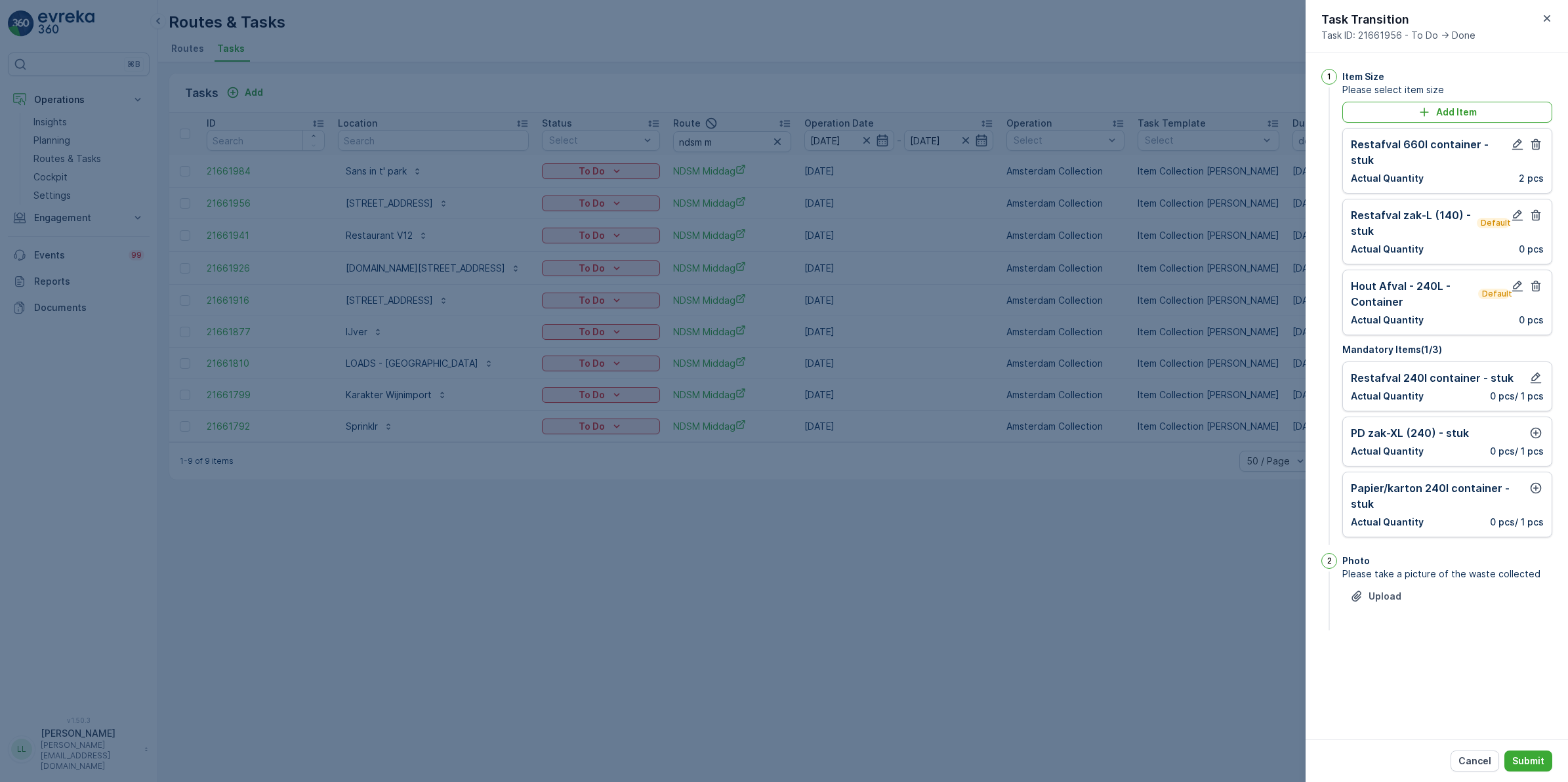
click at [1539, 427] on div "[PERSON_NAME]-XL (240) - stuk Actual Quantity 0 pcs / 1 pcs" at bounding box center [1447, 441] width 193 height 33
click at [1539, 426] on icon "button" at bounding box center [1535, 433] width 13 height 13
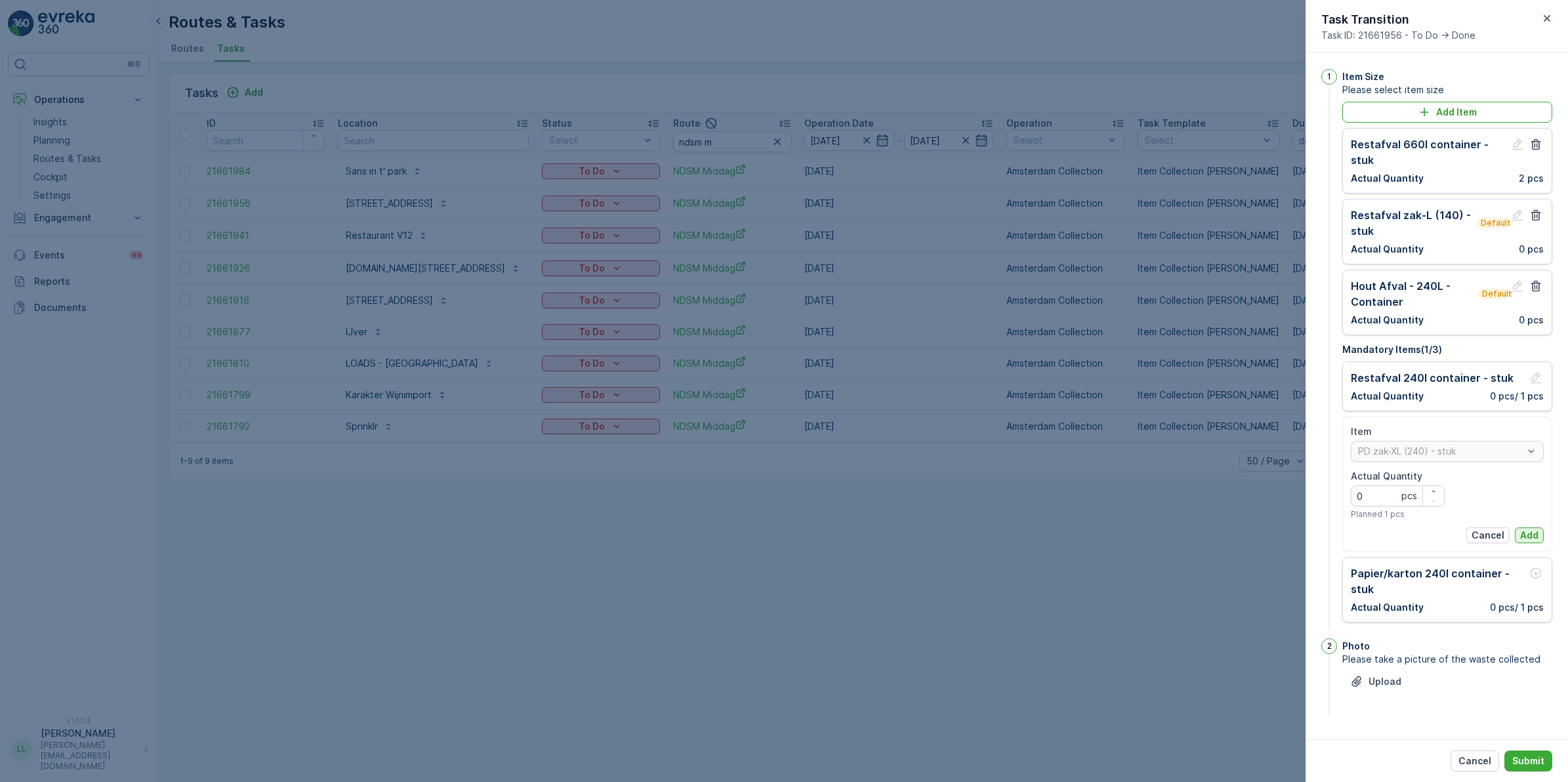
click at [1533, 529] on p "Add" at bounding box center [1528, 535] width 18 height 13
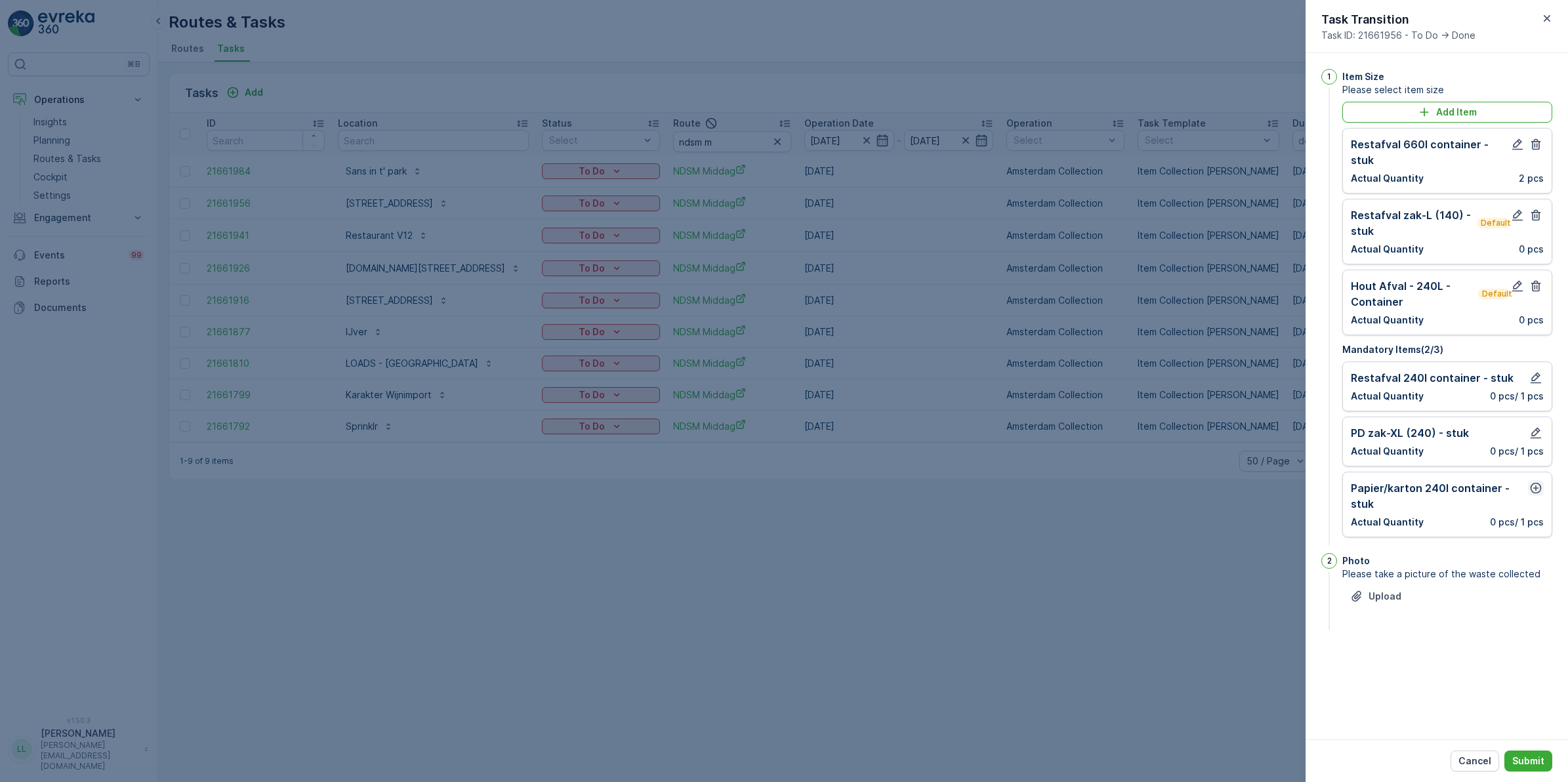
click at [1537, 483] on icon "button" at bounding box center [1536, 488] width 11 height 11
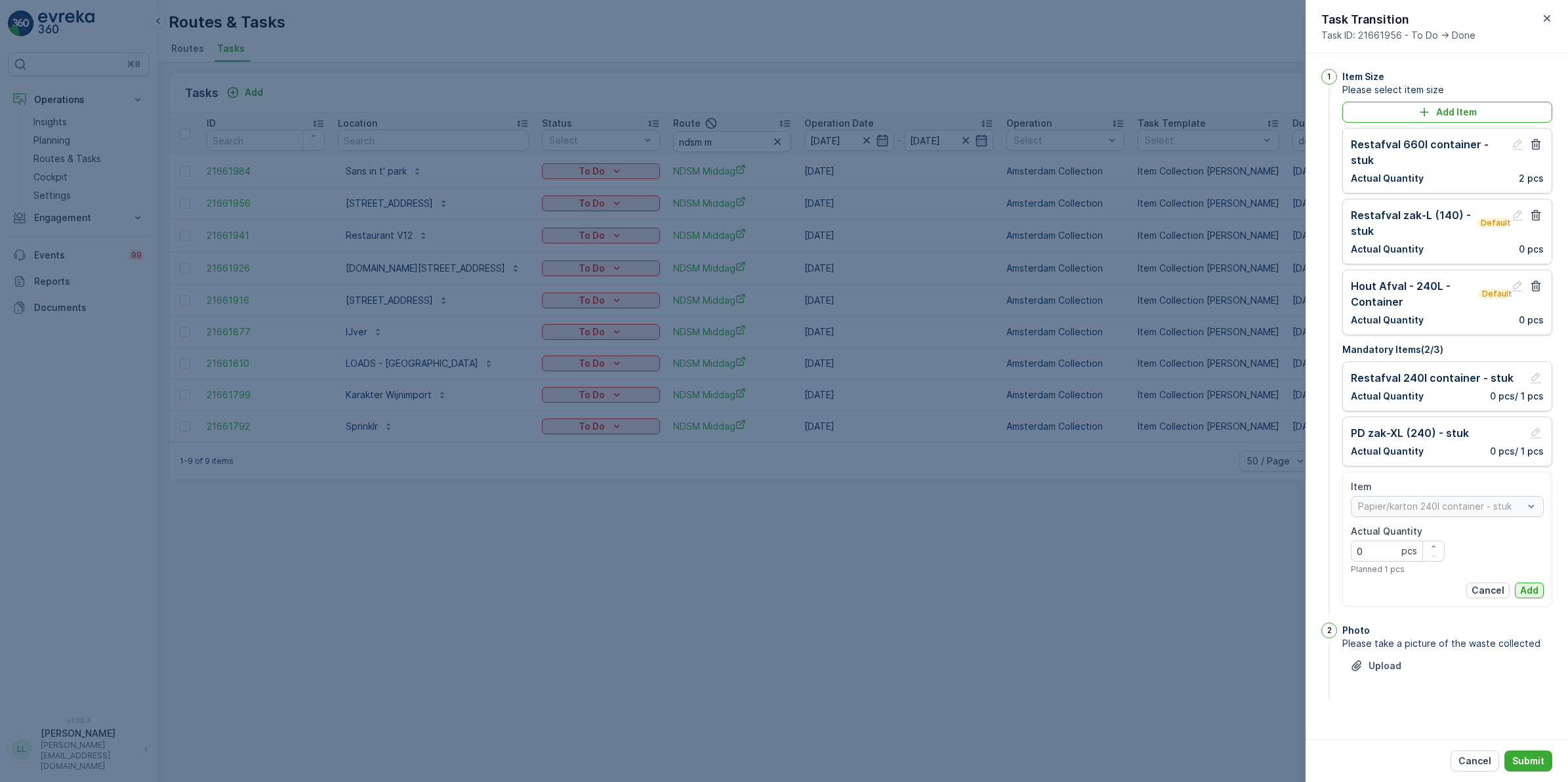
click at [1529, 584] on p "Add" at bounding box center [1528, 590] width 18 height 13
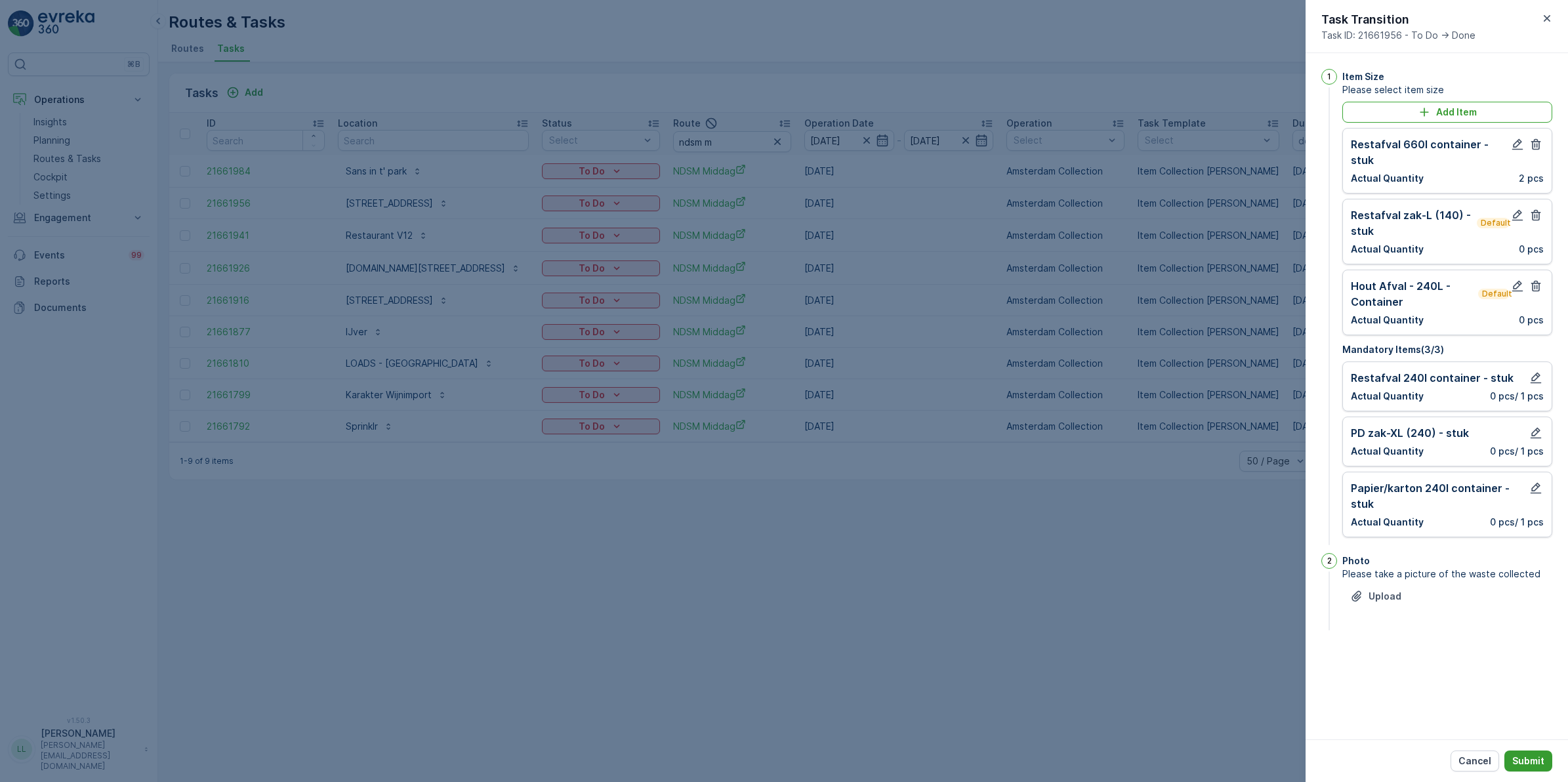
click at [1532, 759] on p "Submit" at bounding box center [1527, 760] width 32 height 13
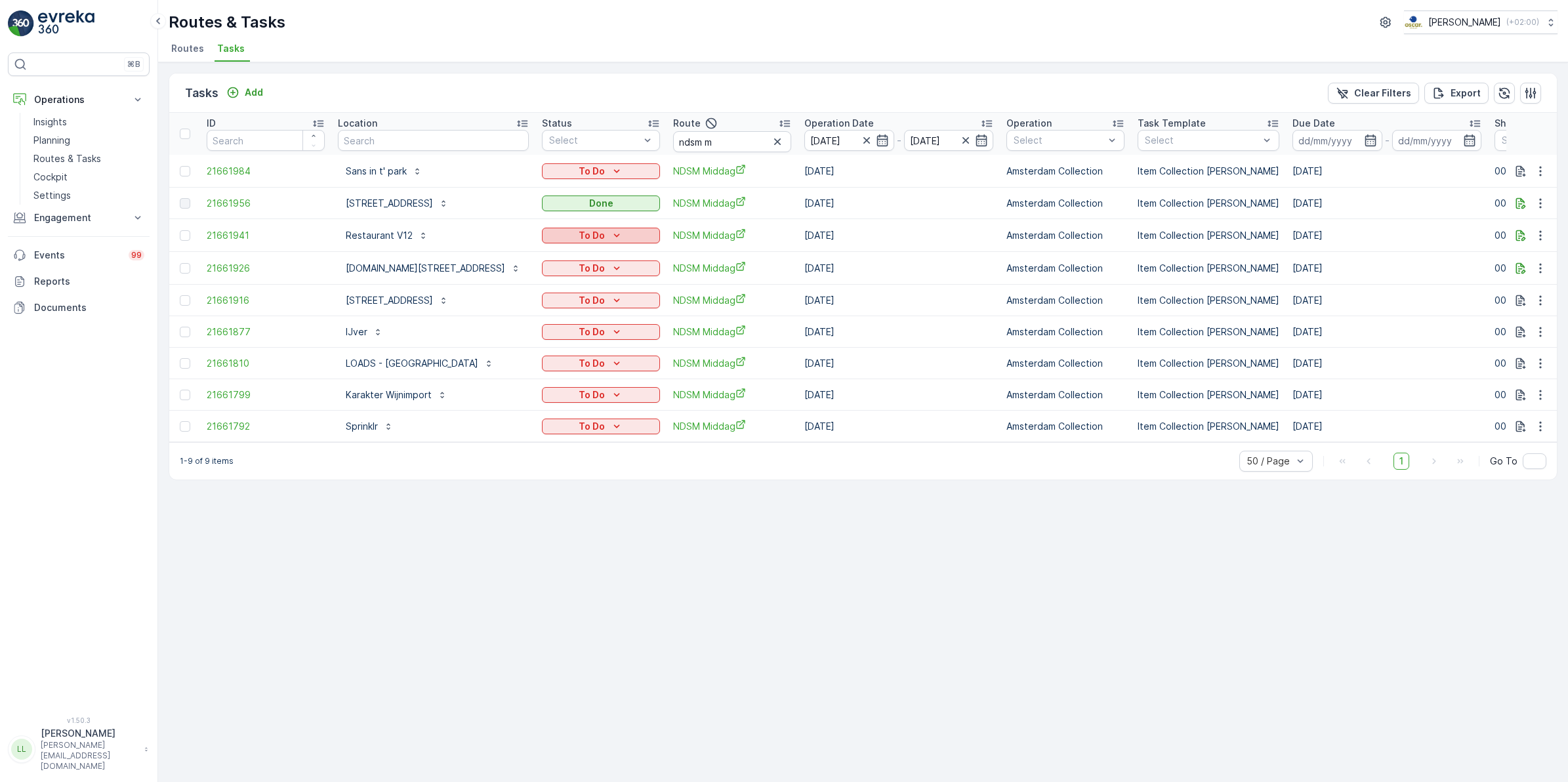
click at [605, 234] on div "To Do" at bounding box center [601, 235] width 107 height 13
click at [566, 289] on span "Done" at bounding box center [559, 289] width 23 height 13
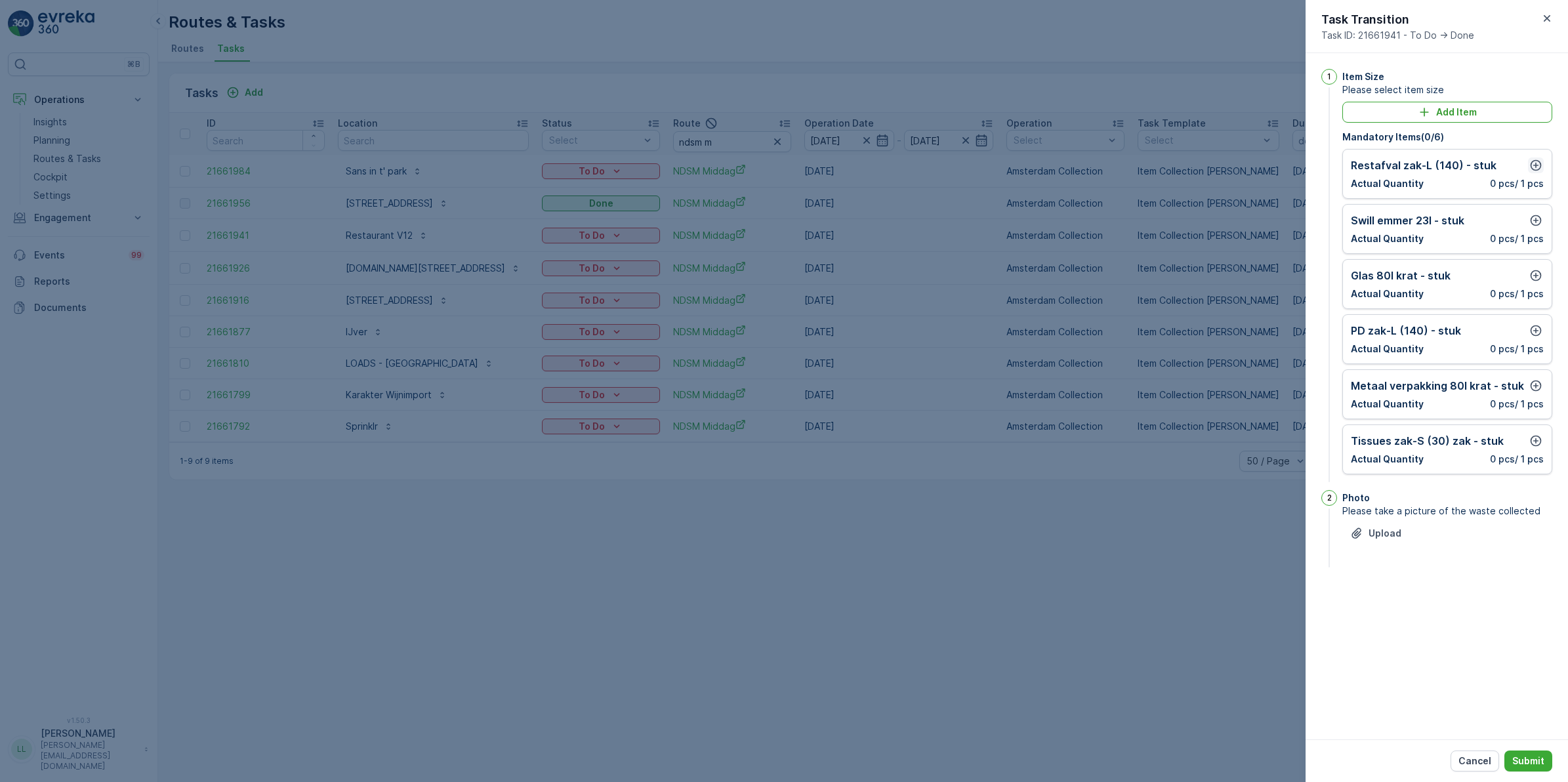
click at [1535, 170] on icon "button" at bounding box center [1535, 165] width 13 height 13
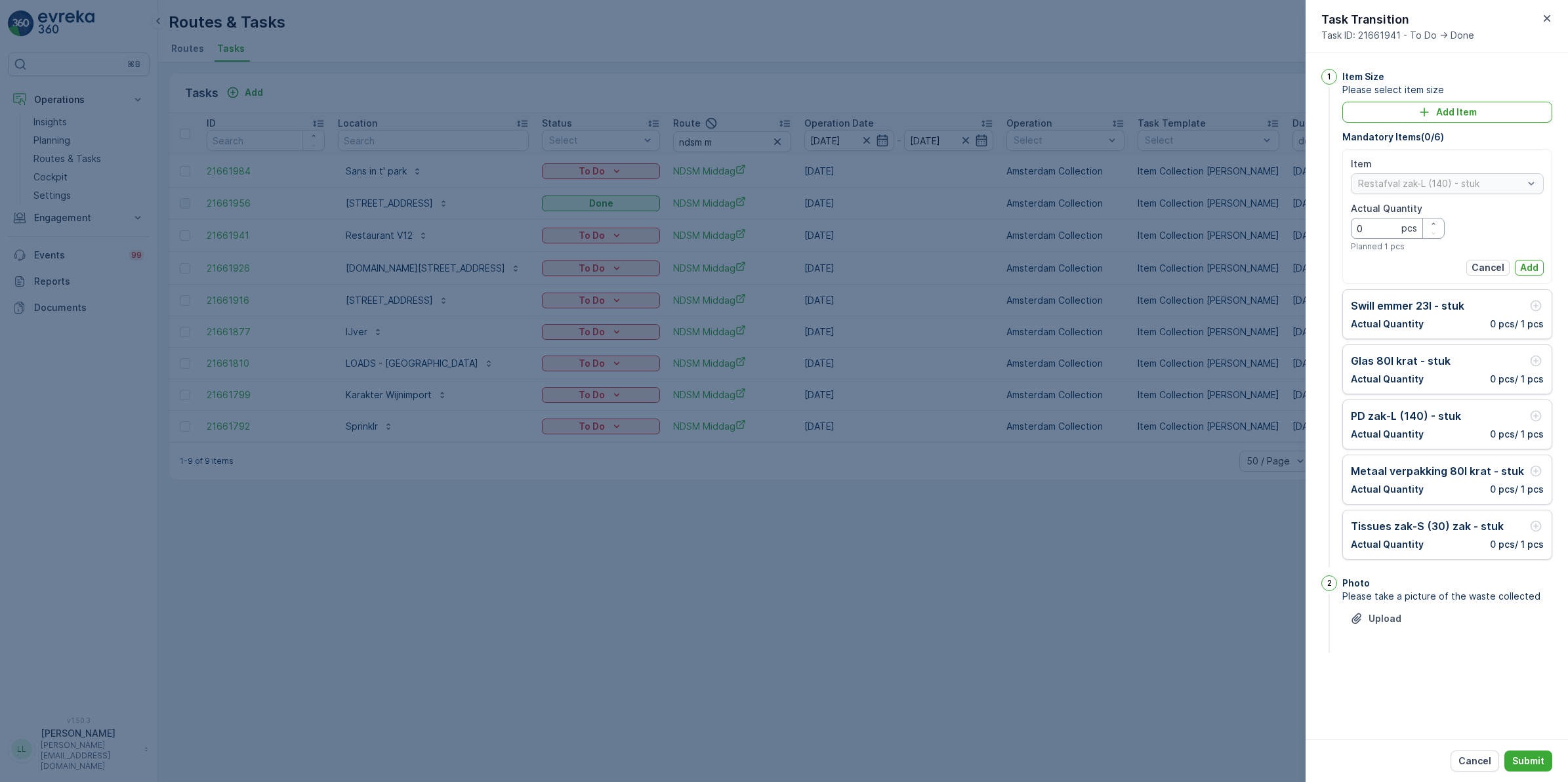
click at [1383, 231] on Quantity "0" at bounding box center [1398, 228] width 93 height 21
type Quantity "1"
click at [1522, 269] on p "Add" at bounding box center [1528, 267] width 18 height 13
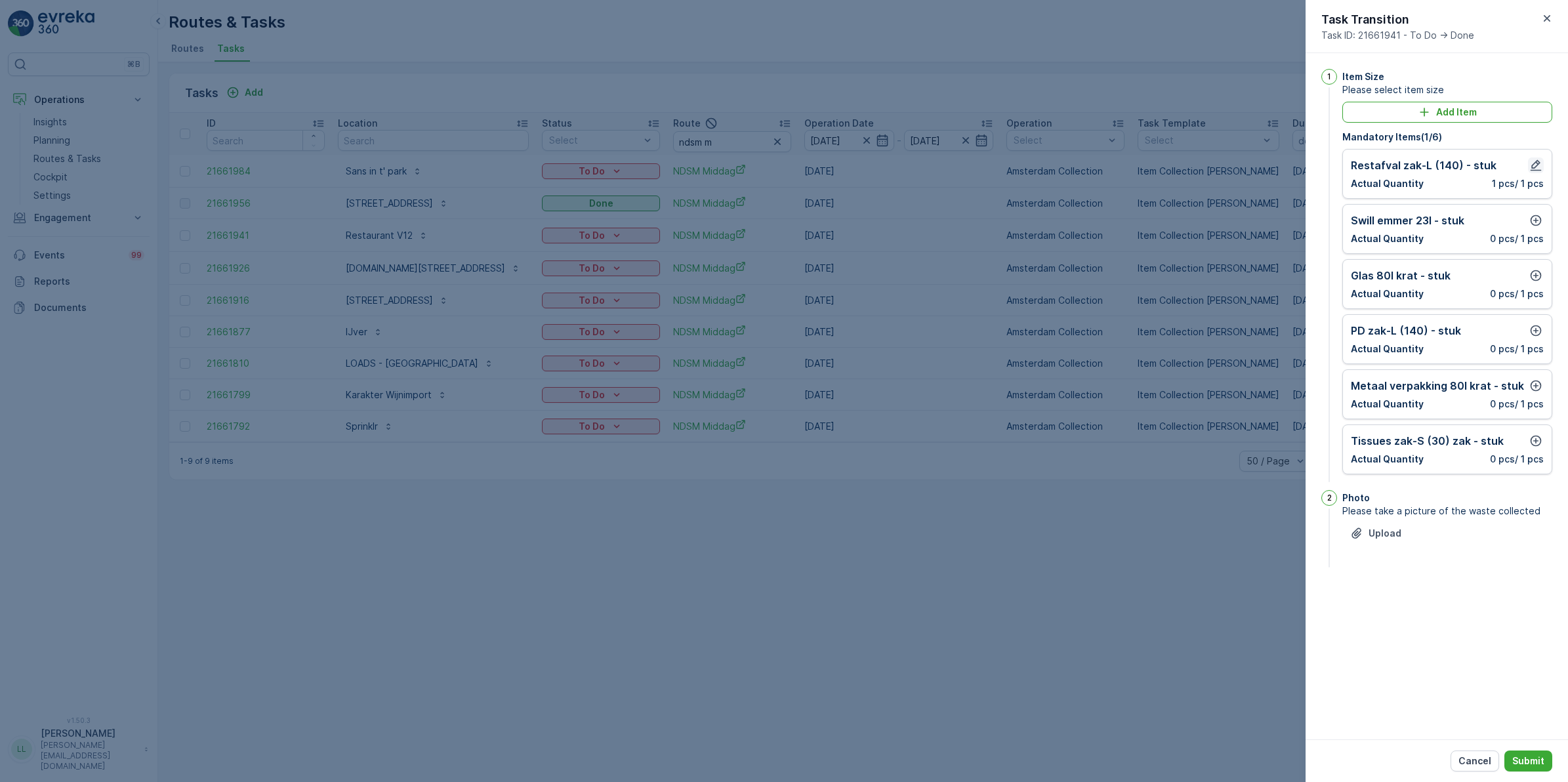
click at [1536, 163] on icon "button" at bounding box center [1536, 165] width 11 height 11
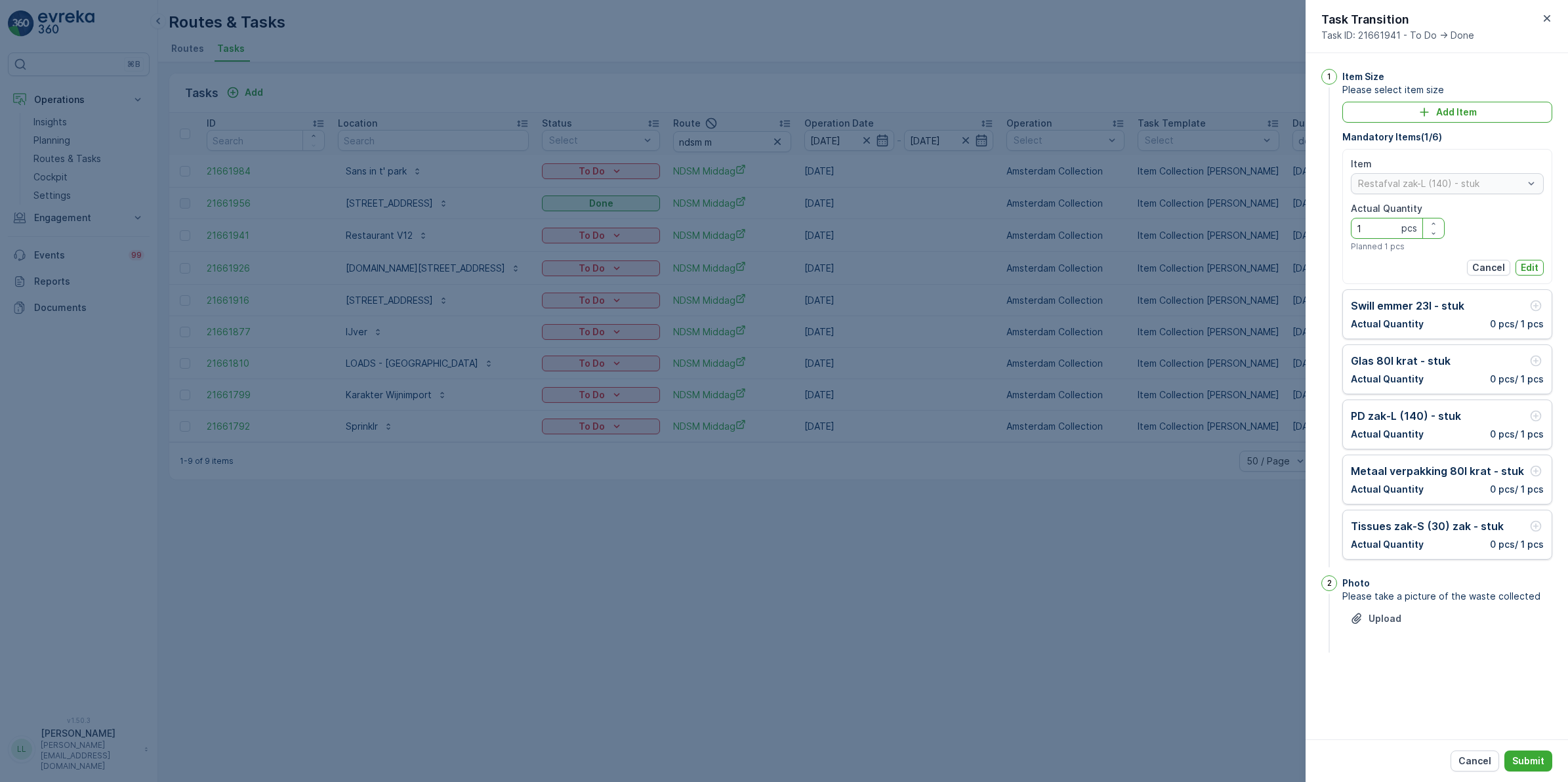
click at [1381, 221] on Quantity "1" at bounding box center [1398, 228] width 93 height 21
type Quantity "2"
click at [1539, 265] on button "Edit" at bounding box center [1529, 267] width 29 height 16
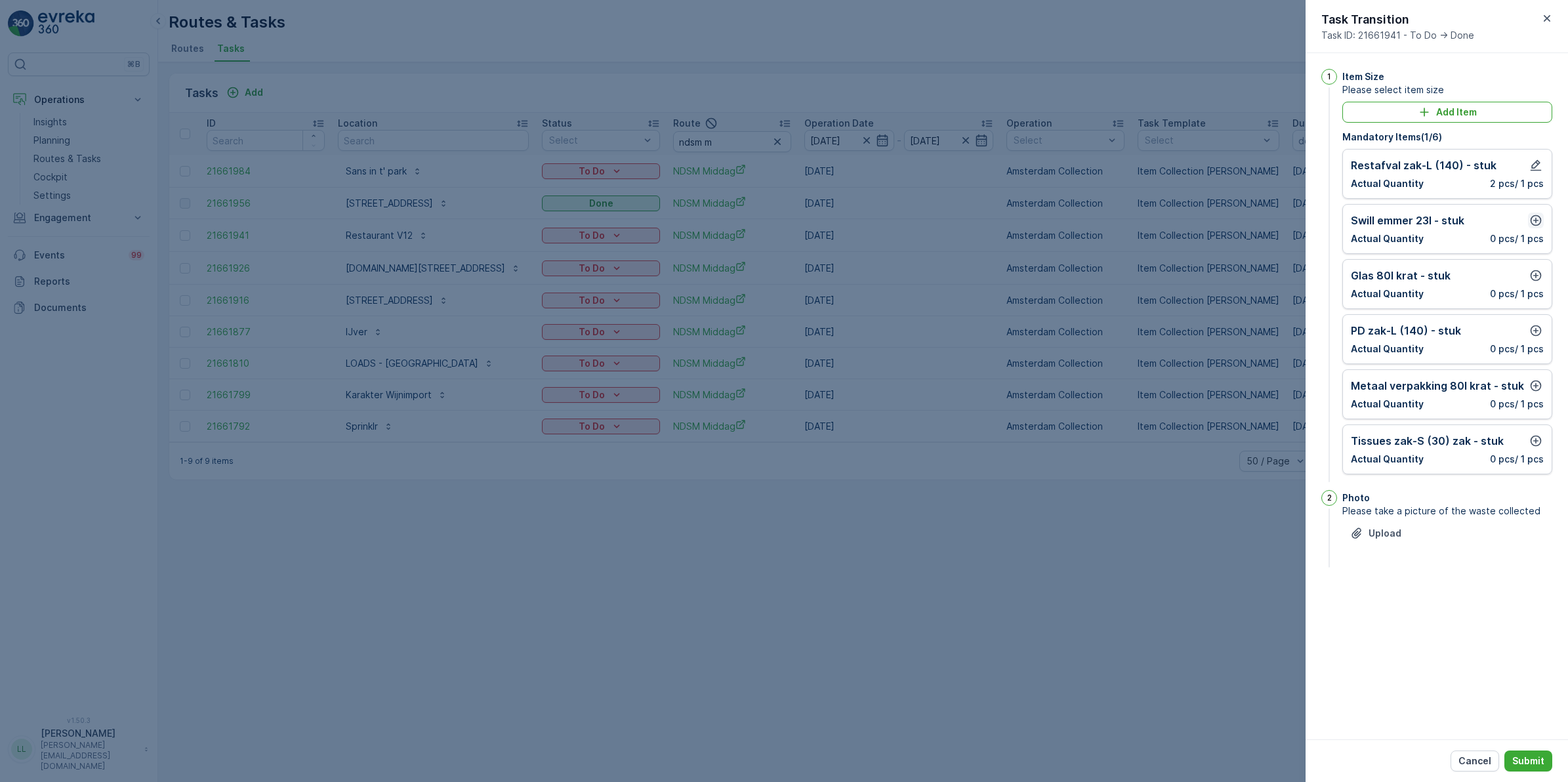
click at [1533, 225] on icon "button" at bounding box center [1536, 221] width 11 height 11
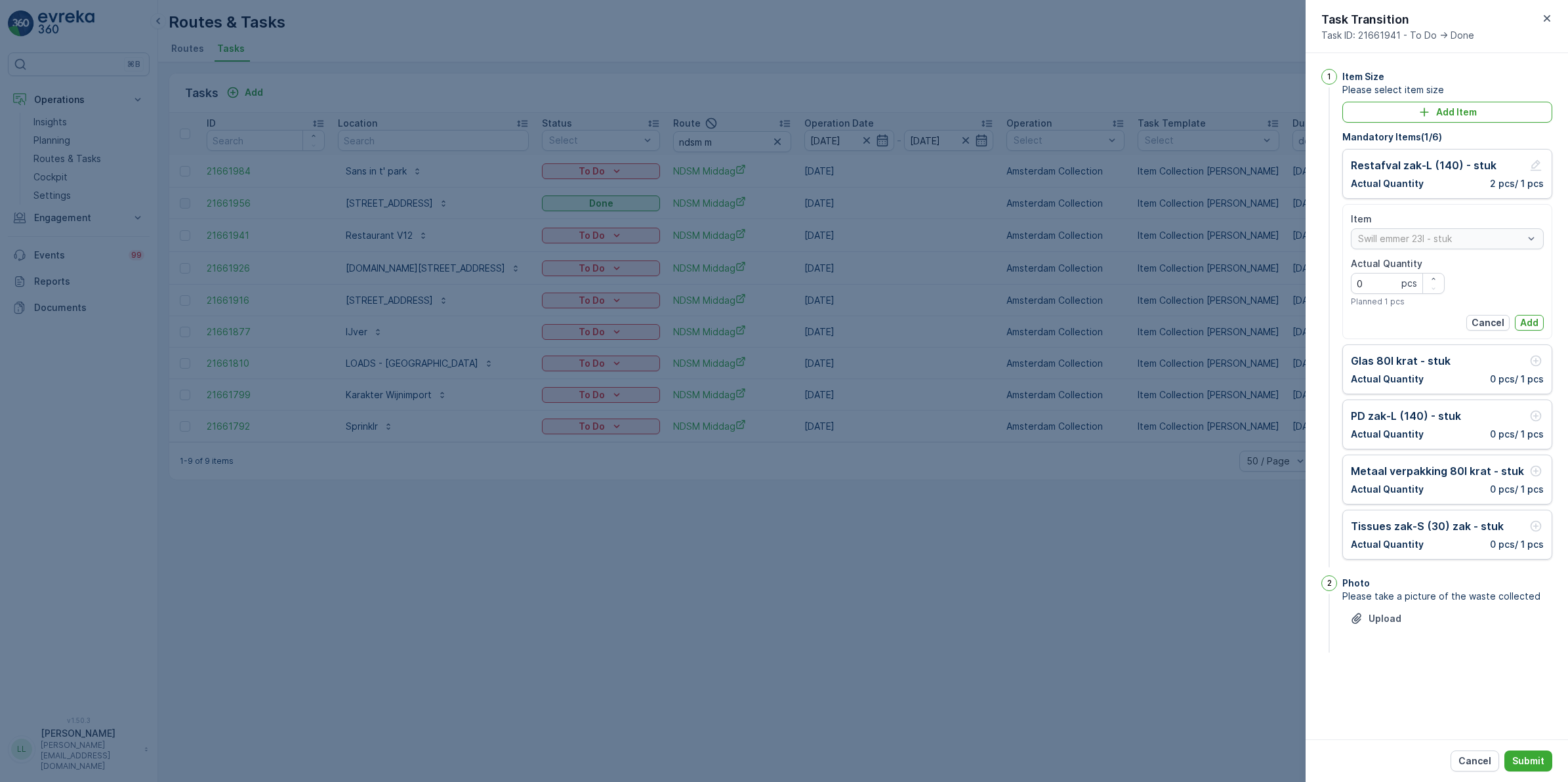
click at [1381, 286] on Quantity "0" at bounding box center [1398, 284] width 93 height 21
type Quantity "1"
click at [1520, 325] on p "Add" at bounding box center [1528, 323] width 18 height 13
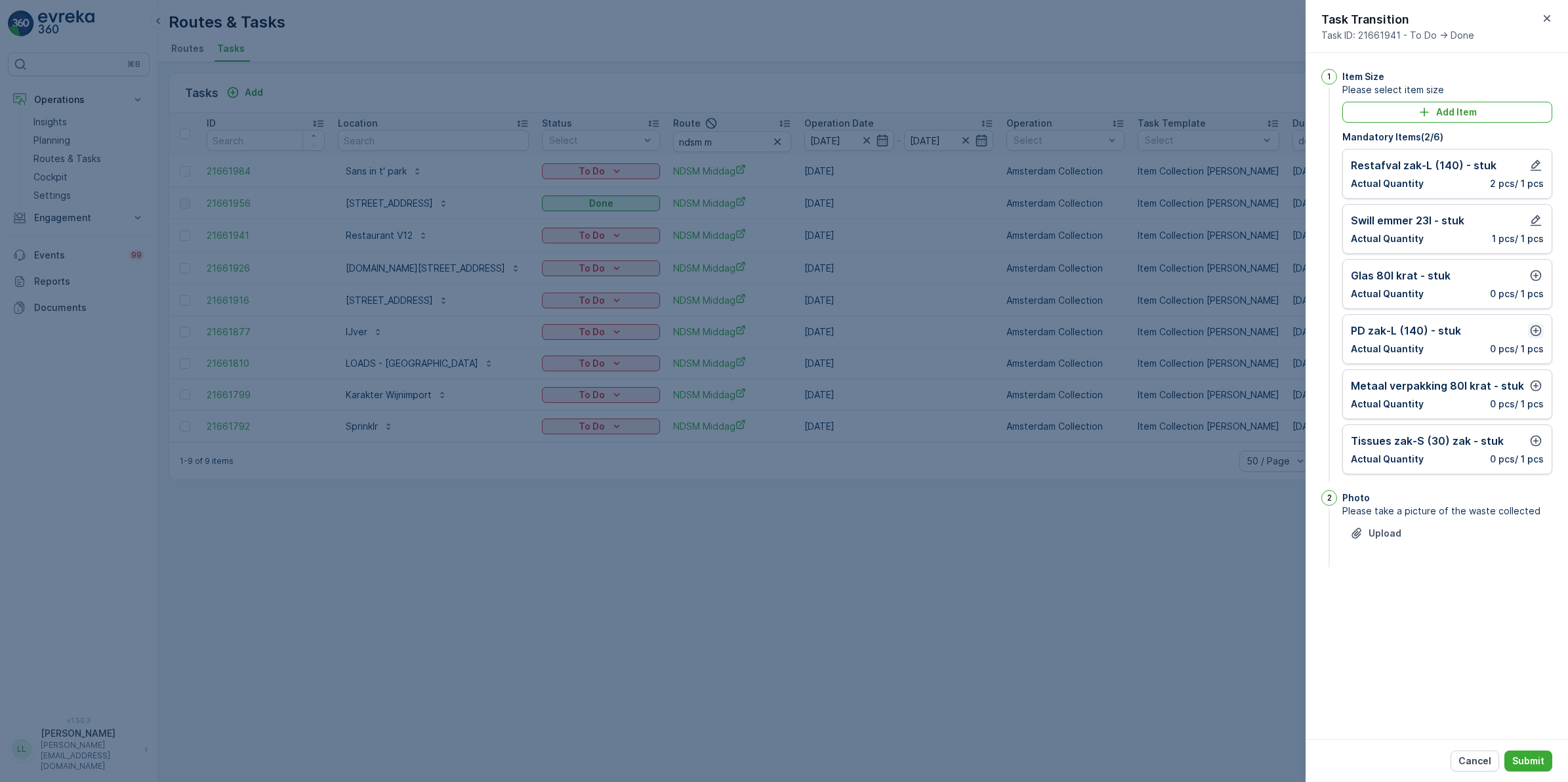
click at [1536, 336] on icon "button" at bounding box center [1536, 330] width 11 height 11
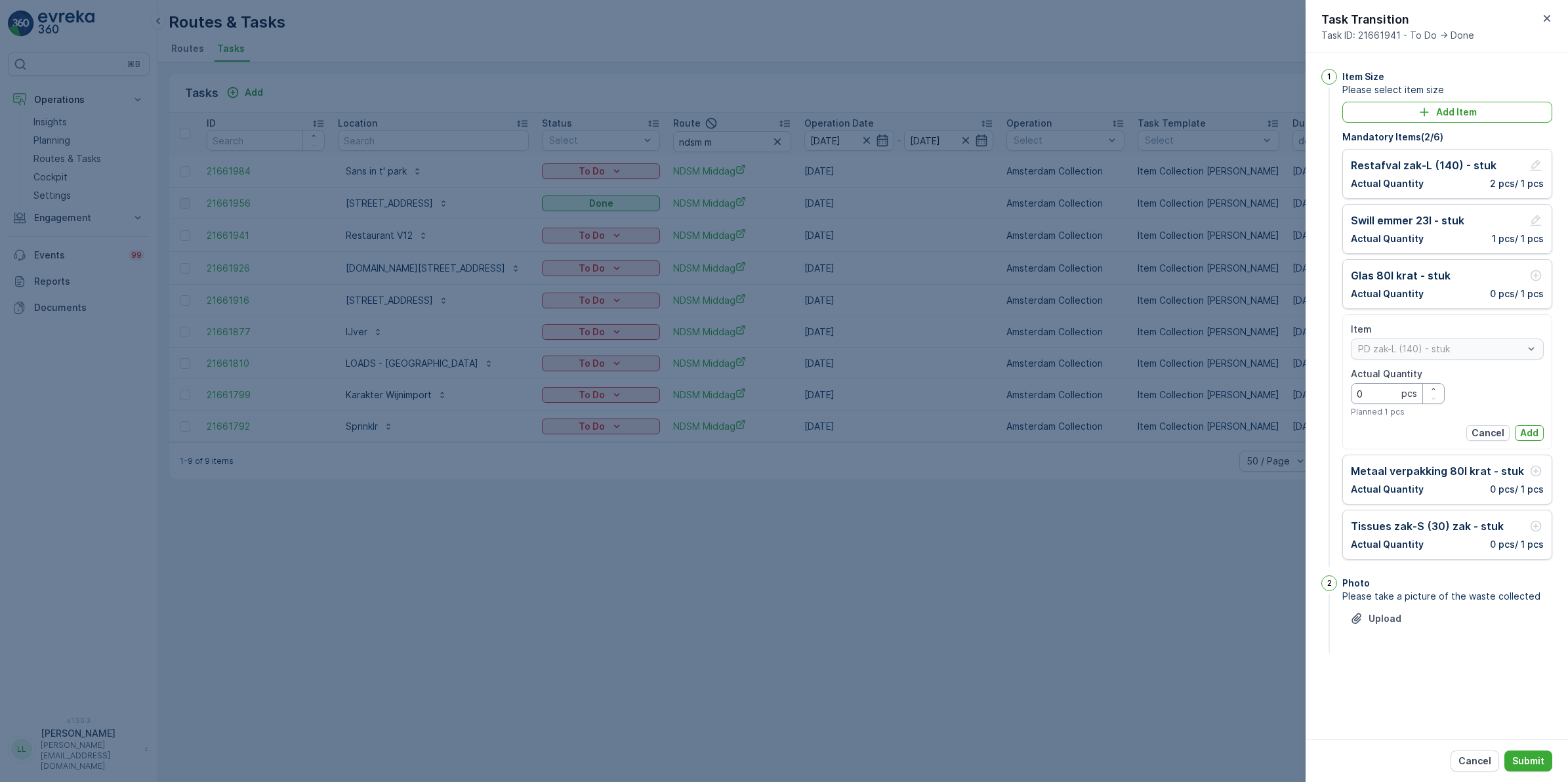
click at [1373, 395] on Quantity "0" at bounding box center [1398, 394] width 93 height 21
type Quantity "1"
click at [1526, 420] on div "Item [PERSON_NAME]-L (140) - stuk Actual Quantity 1 pcs Planned 1 pcs Cancel Add" at bounding box center [1447, 381] width 193 height 119
click at [1524, 433] on p "Add" at bounding box center [1528, 433] width 18 height 13
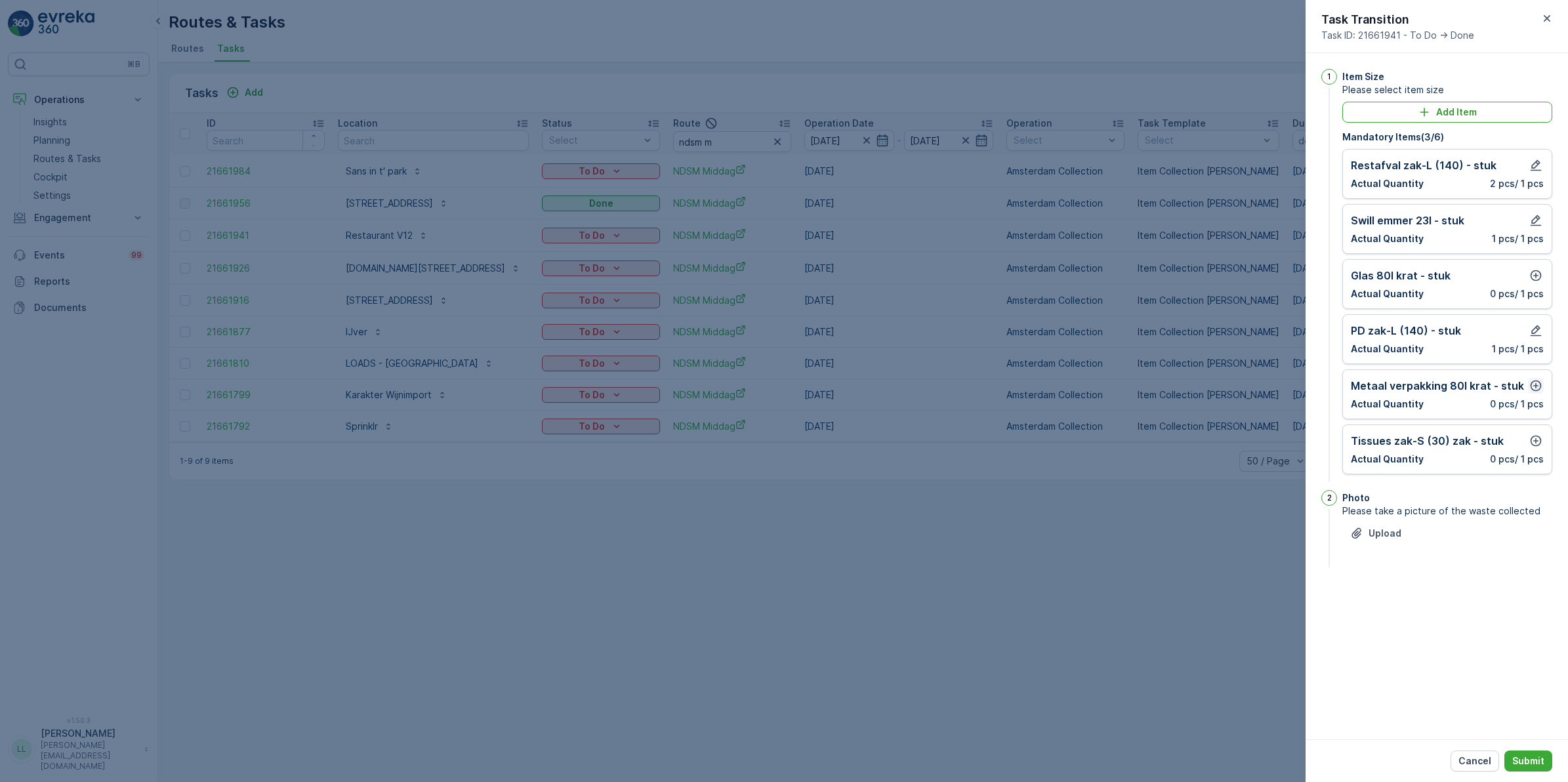
click at [1536, 390] on icon "button" at bounding box center [1535, 385] width 13 height 13
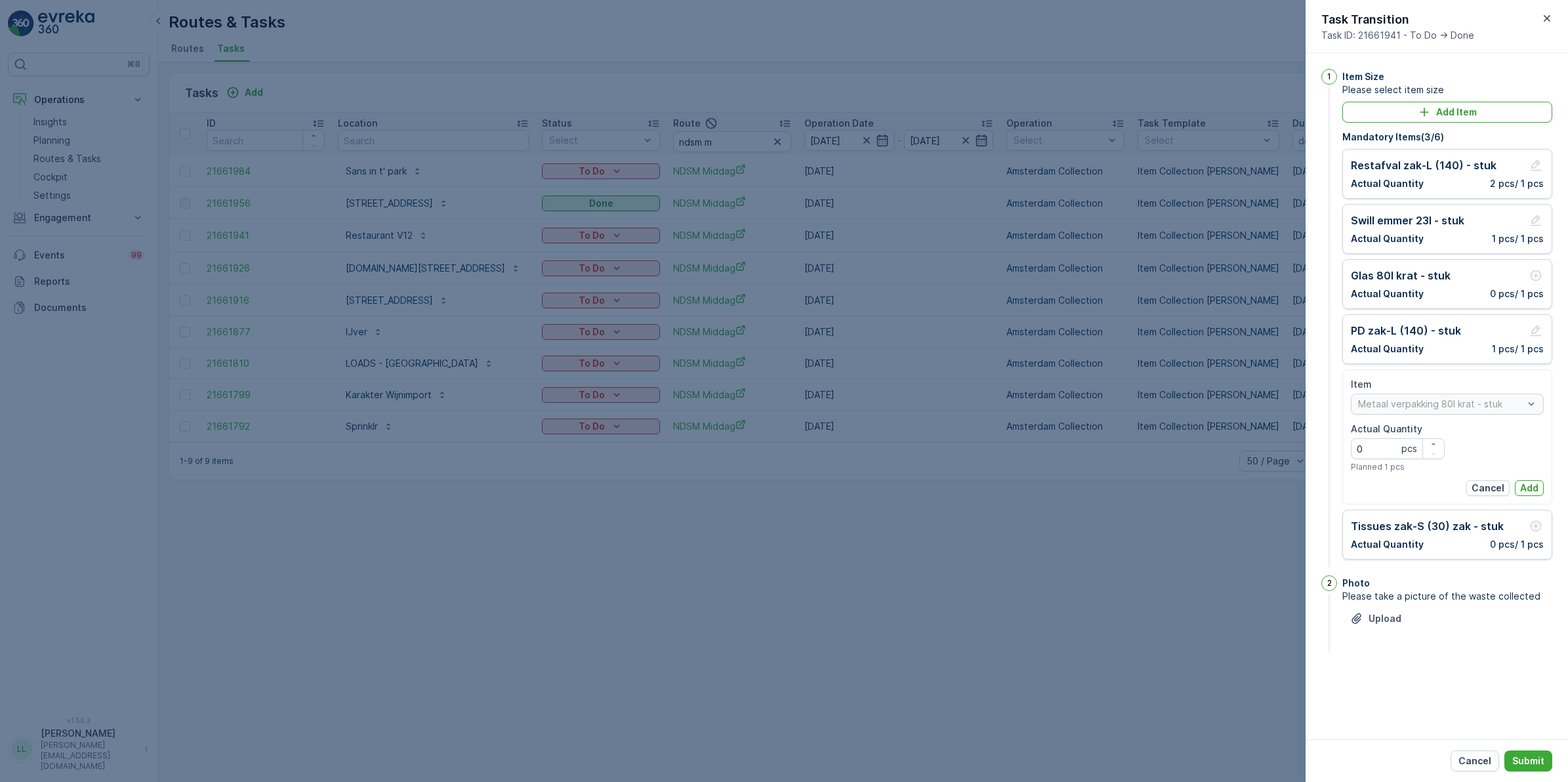
click at [1533, 483] on p "Add" at bounding box center [1528, 488] width 18 height 13
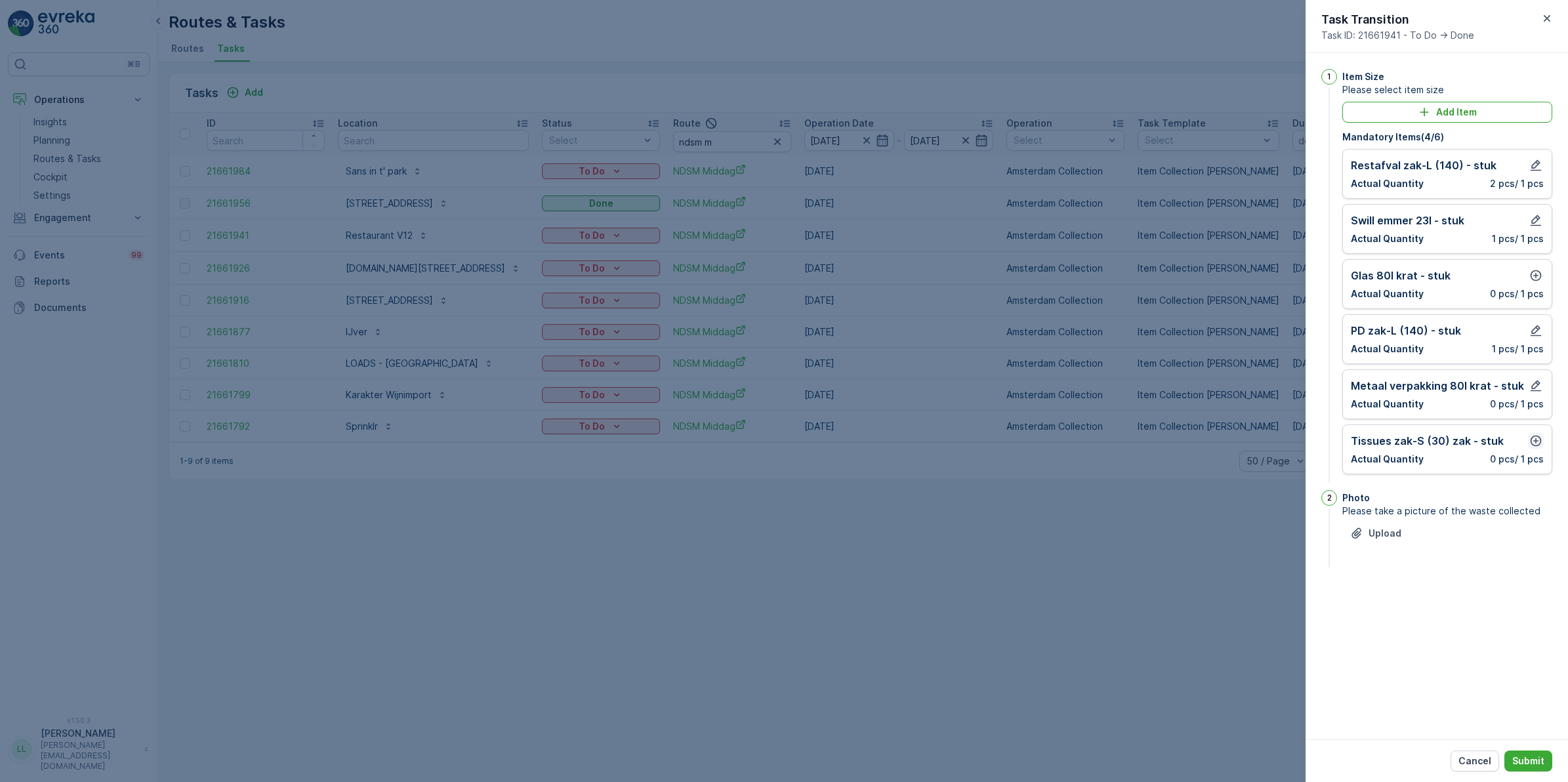
click at [1537, 445] on icon "button" at bounding box center [1535, 440] width 13 height 13
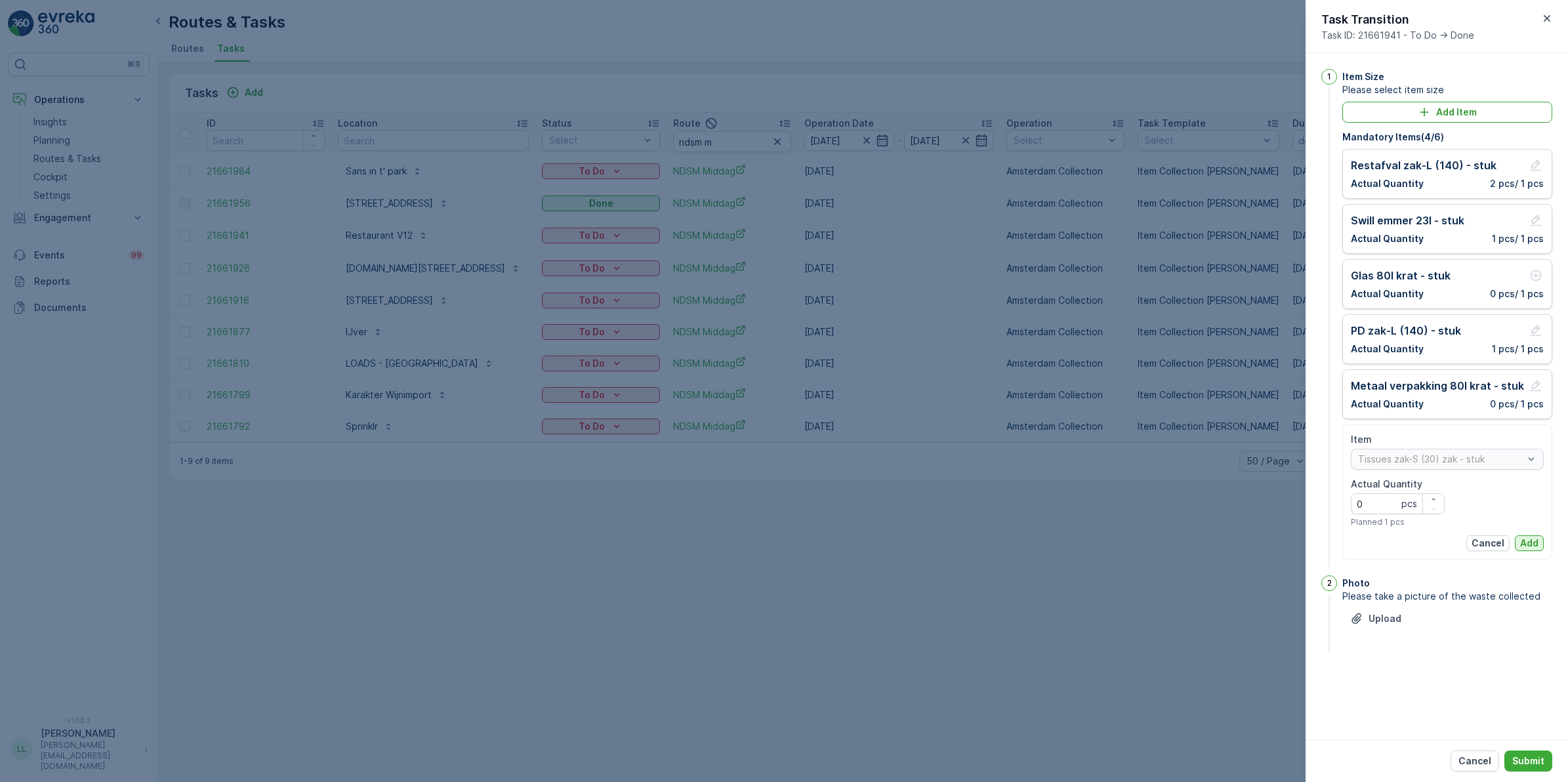
click at [1530, 542] on p "Add" at bounding box center [1528, 542] width 18 height 13
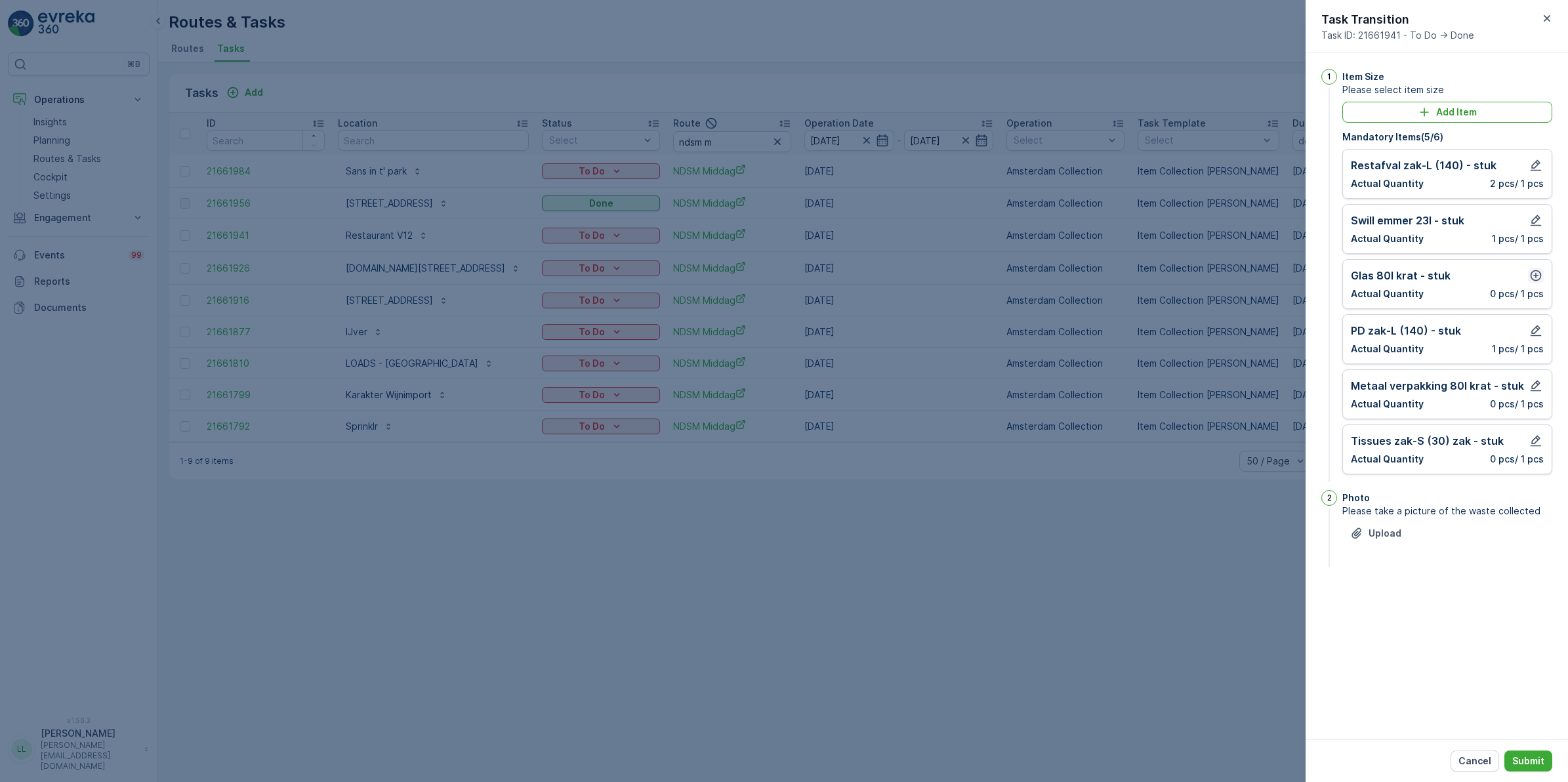
click at [1541, 271] on icon "button" at bounding box center [1535, 275] width 13 height 13
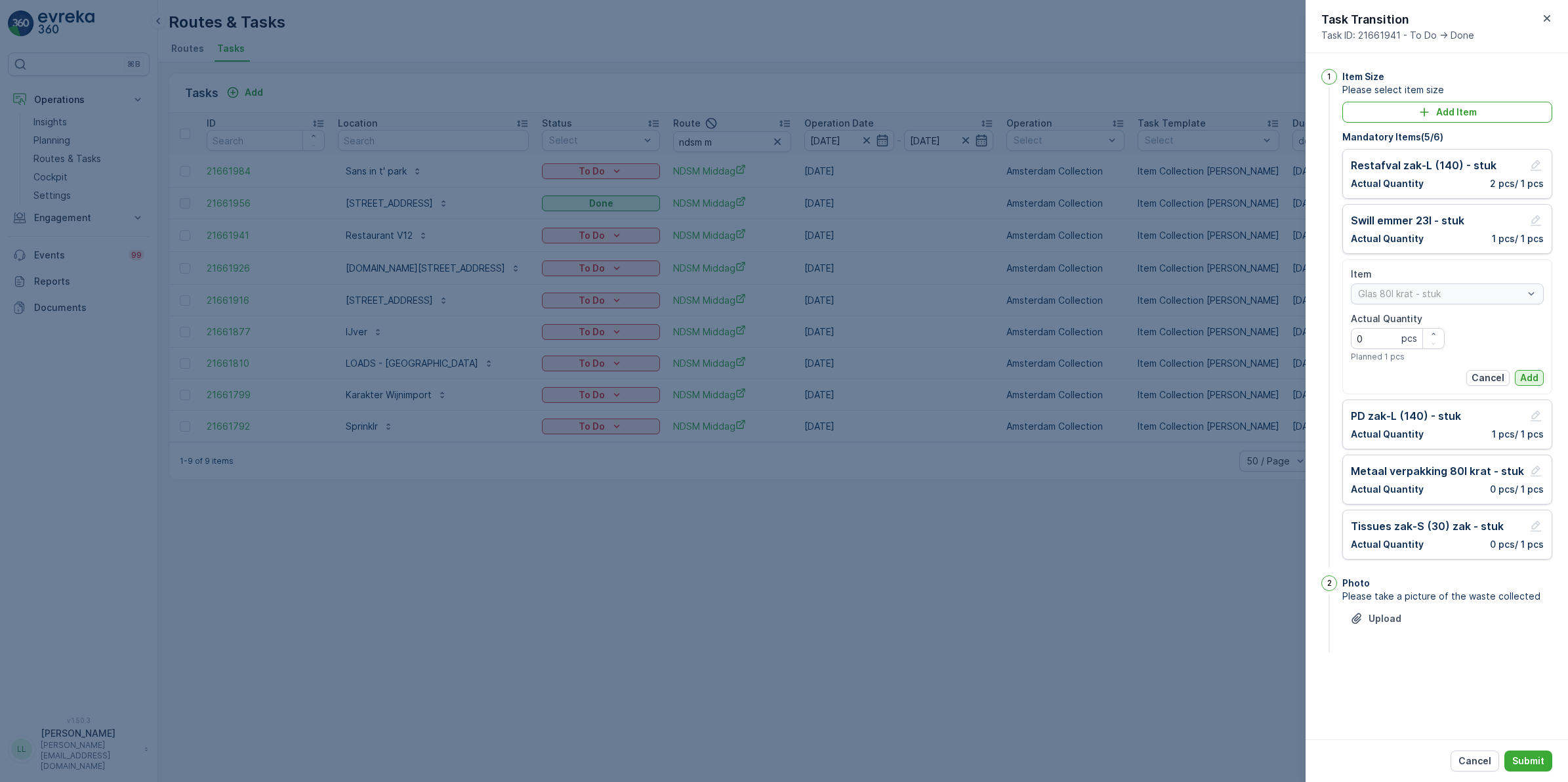
click at [1532, 373] on p "Add" at bounding box center [1528, 377] width 18 height 13
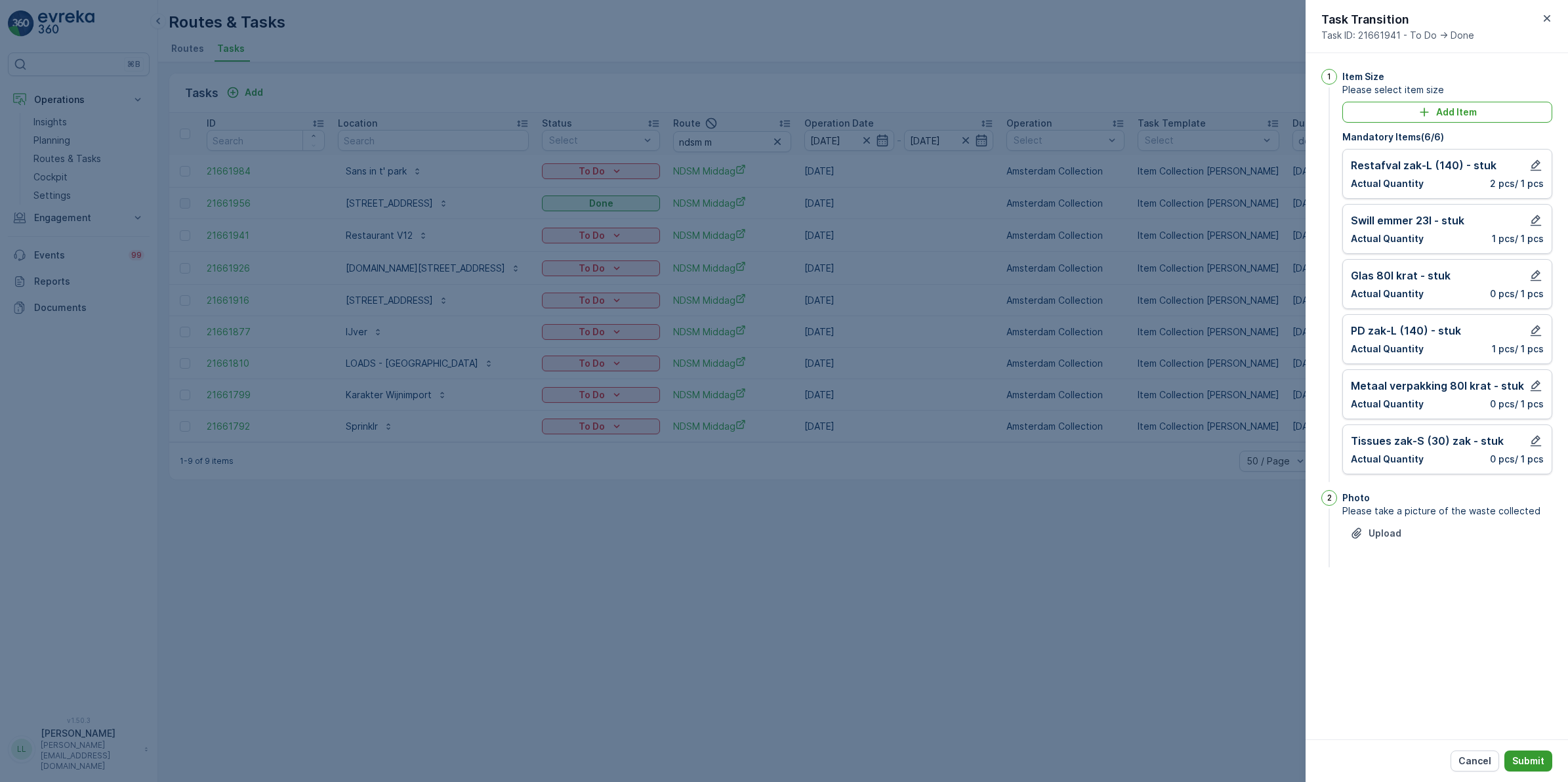
click at [1535, 758] on p "Submit" at bounding box center [1527, 760] width 32 height 13
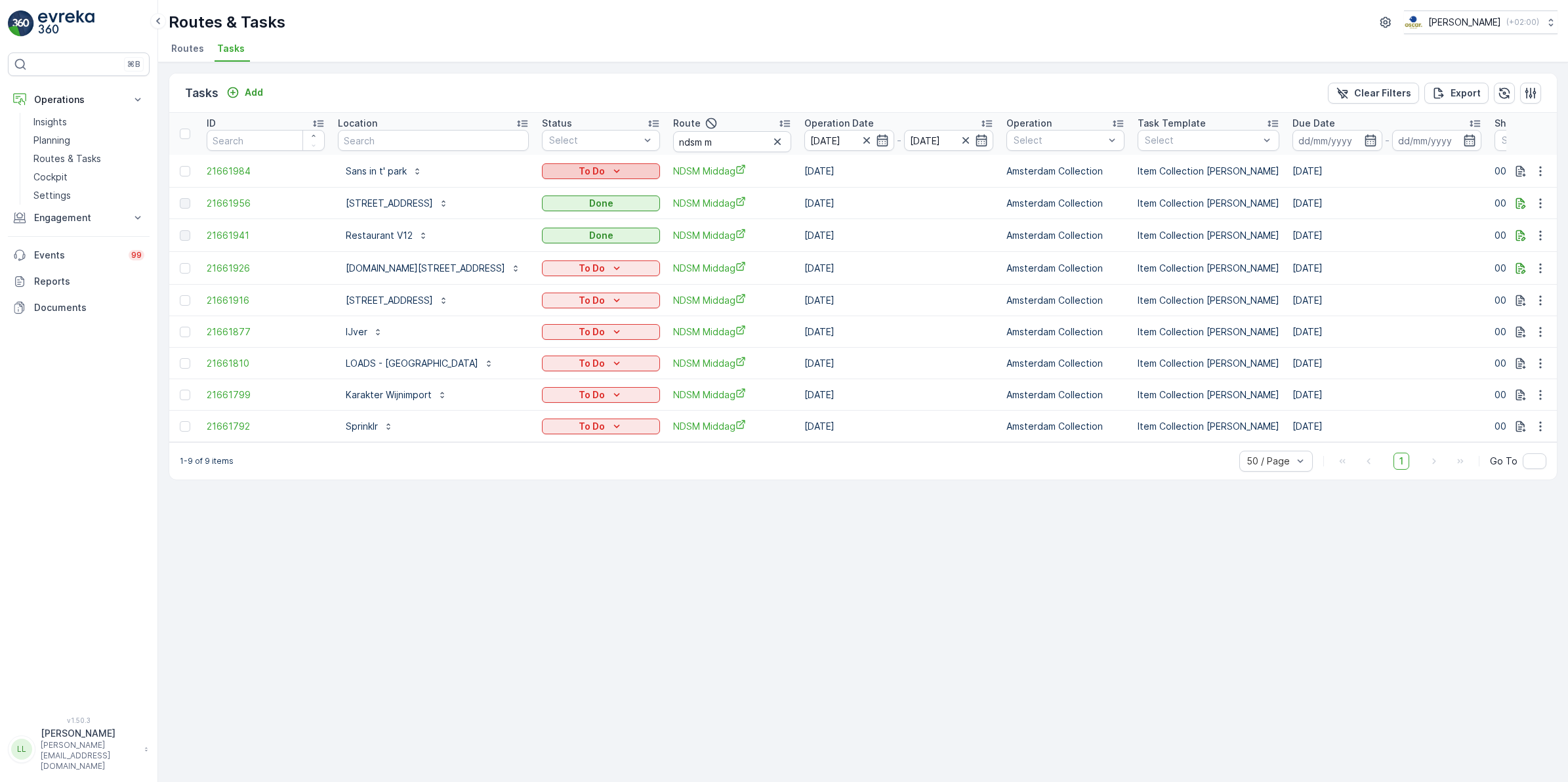
click at [622, 170] on div "To Do" at bounding box center [601, 170] width 107 height 13
click at [574, 357] on div "To Do" at bounding box center [601, 363] width 107 height 13
click at [574, 411] on div "Done" at bounding box center [583, 414] width 83 height 18
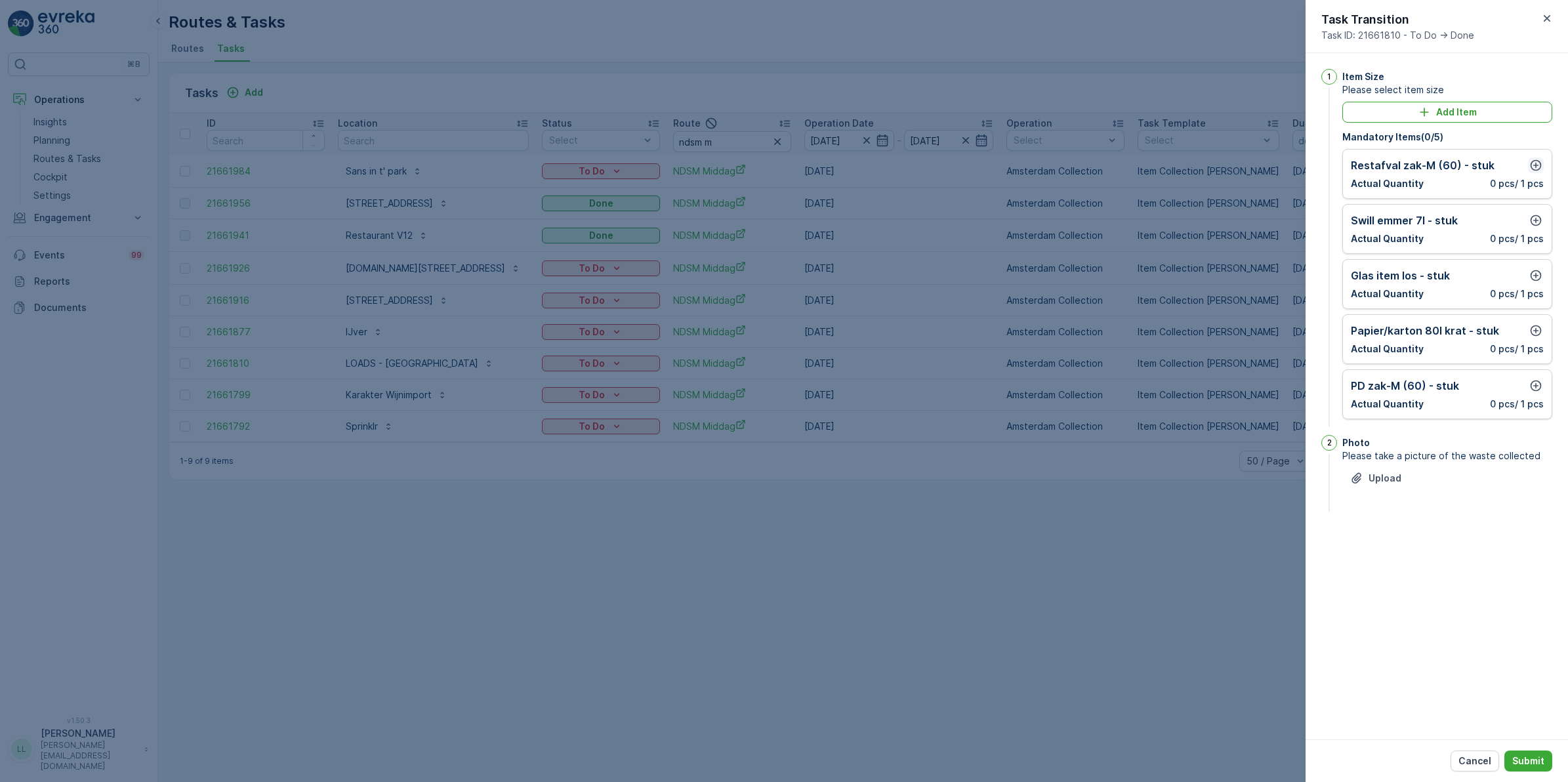
click at [1539, 169] on icon "button" at bounding box center [1536, 165] width 11 height 11
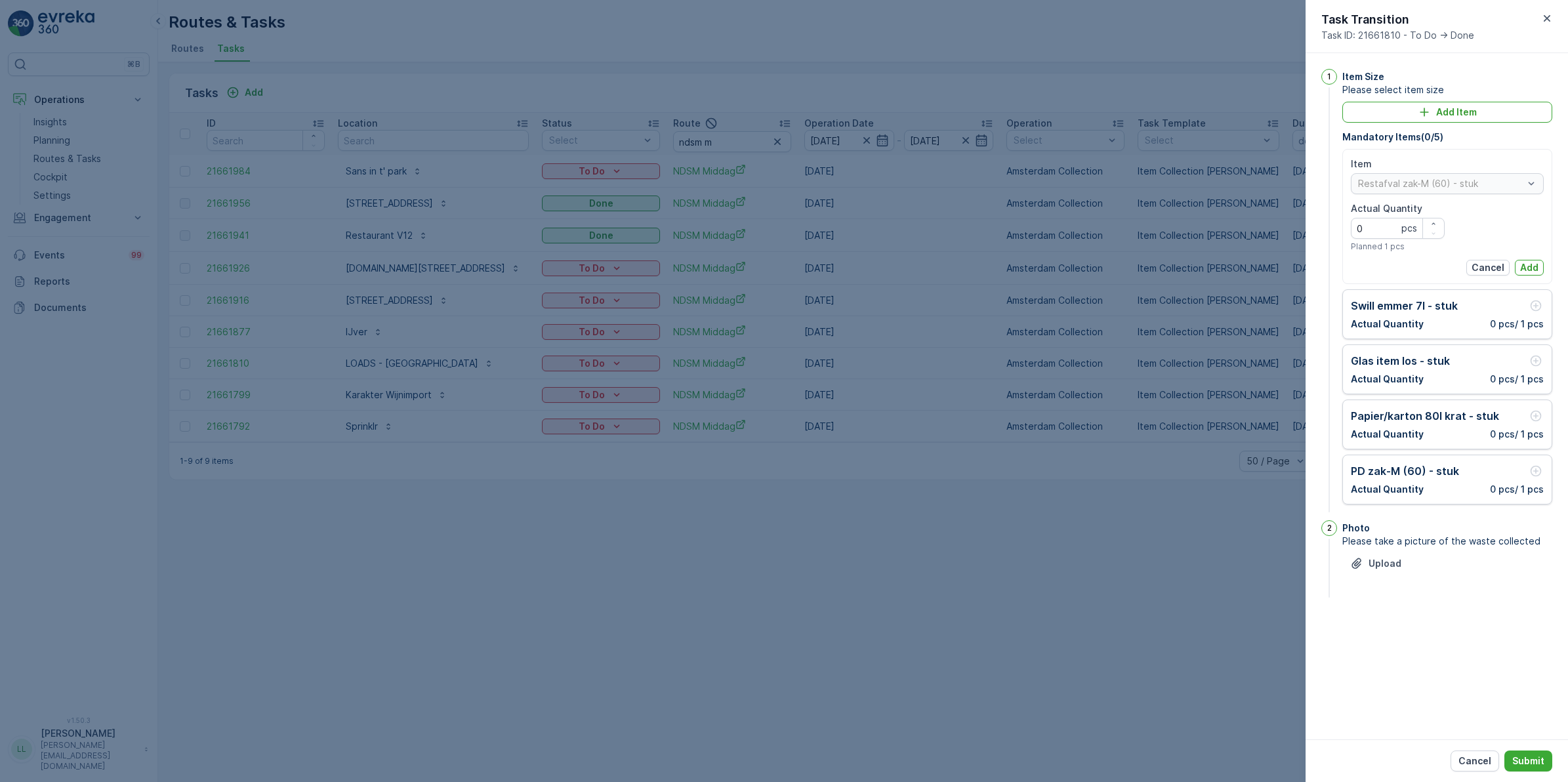
click at [1381, 241] on span "Planned 1 pcs" at bounding box center [1378, 247] width 54 height 10
click at [1392, 227] on Quantity "0" at bounding box center [1398, 228] width 93 height 21
type Quantity "2"
click at [1539, 266] on button "Add" at bounding box center [1528, 267] width 29 height 16
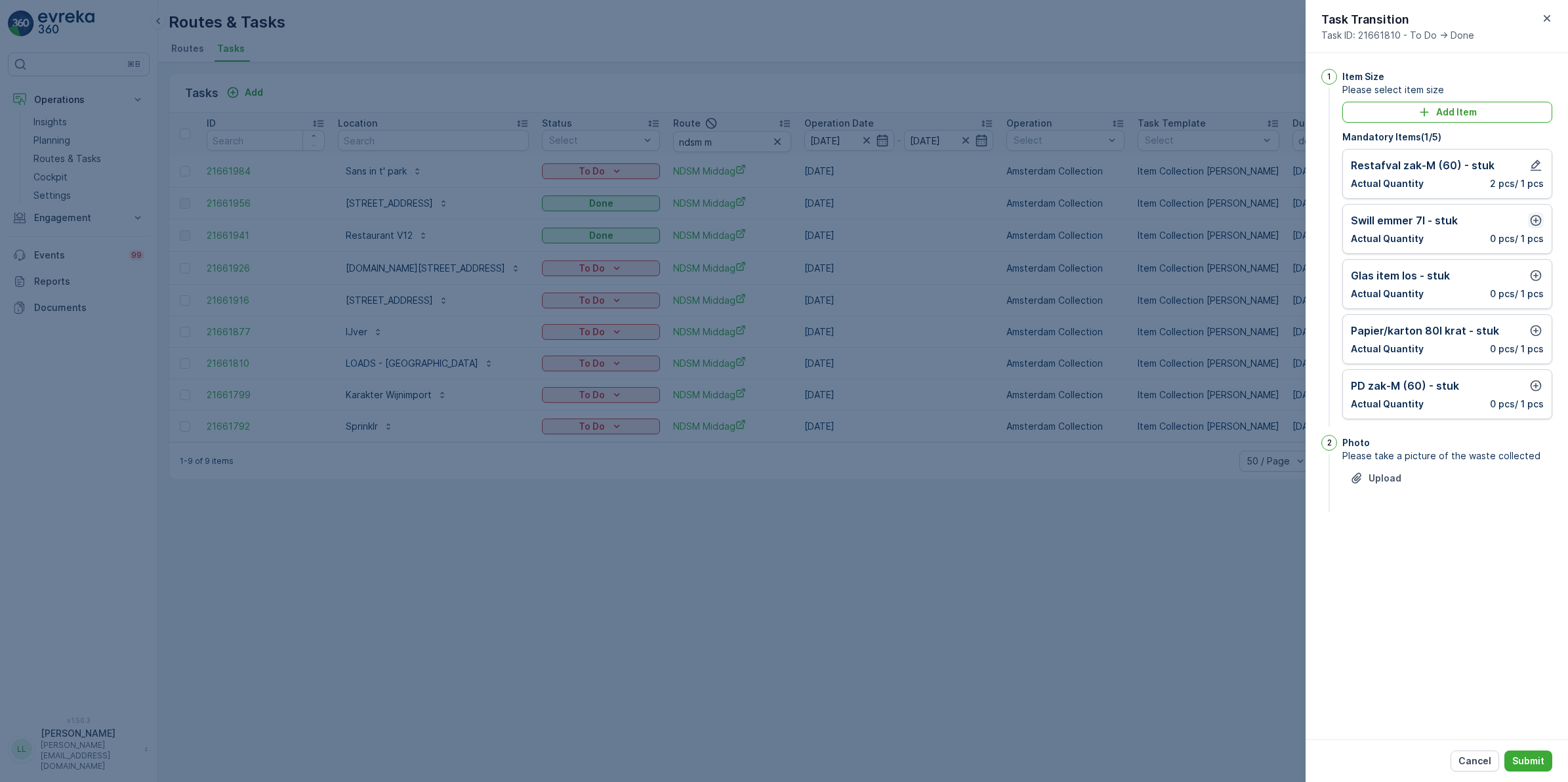
click at [1539, 221] on icon "button" at bounding box center [1536, 221] width 11 height 11
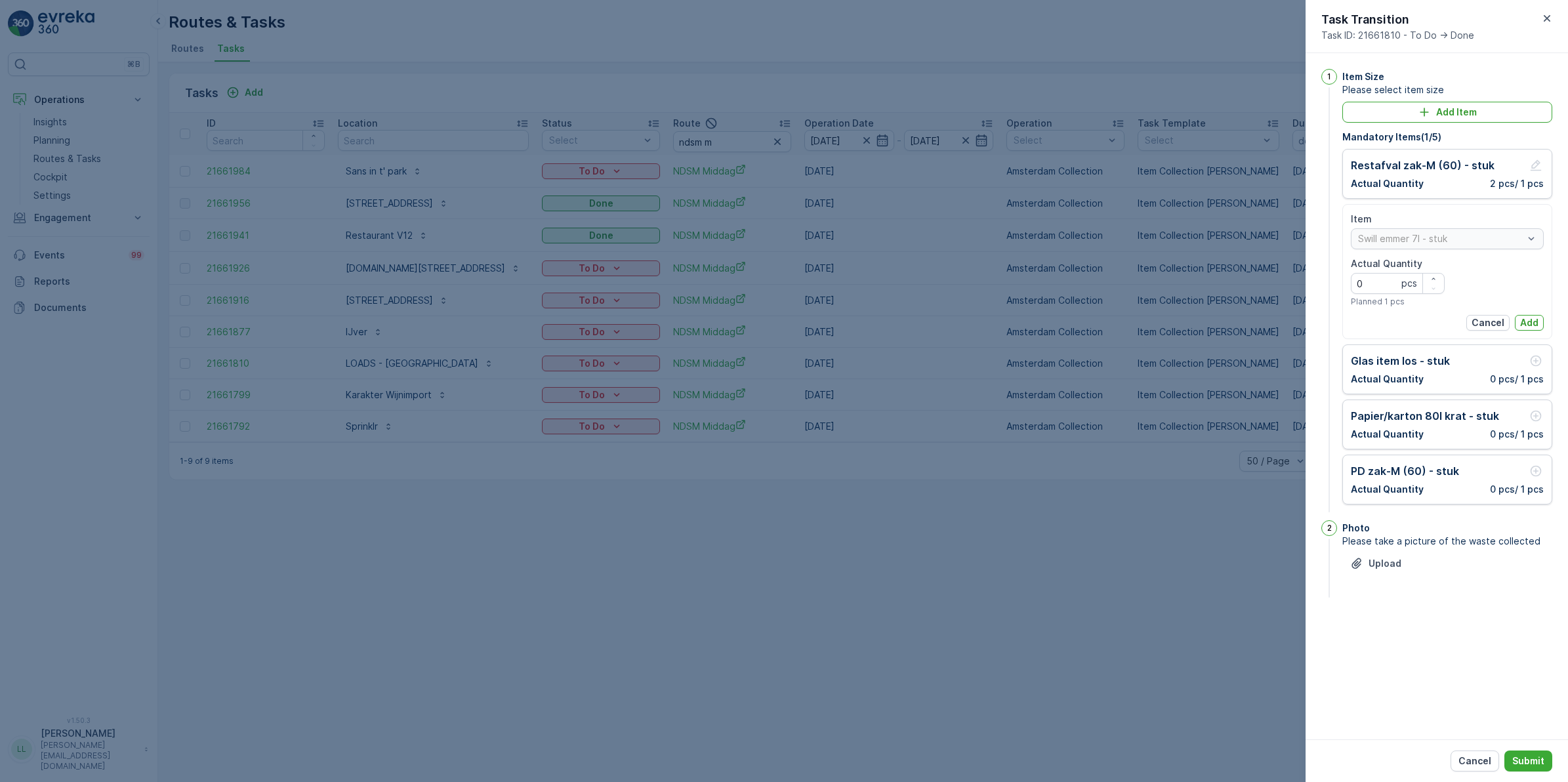
click at [1532, 318] on p "Add" at bounding box center [1528, 323] width 18 height 13
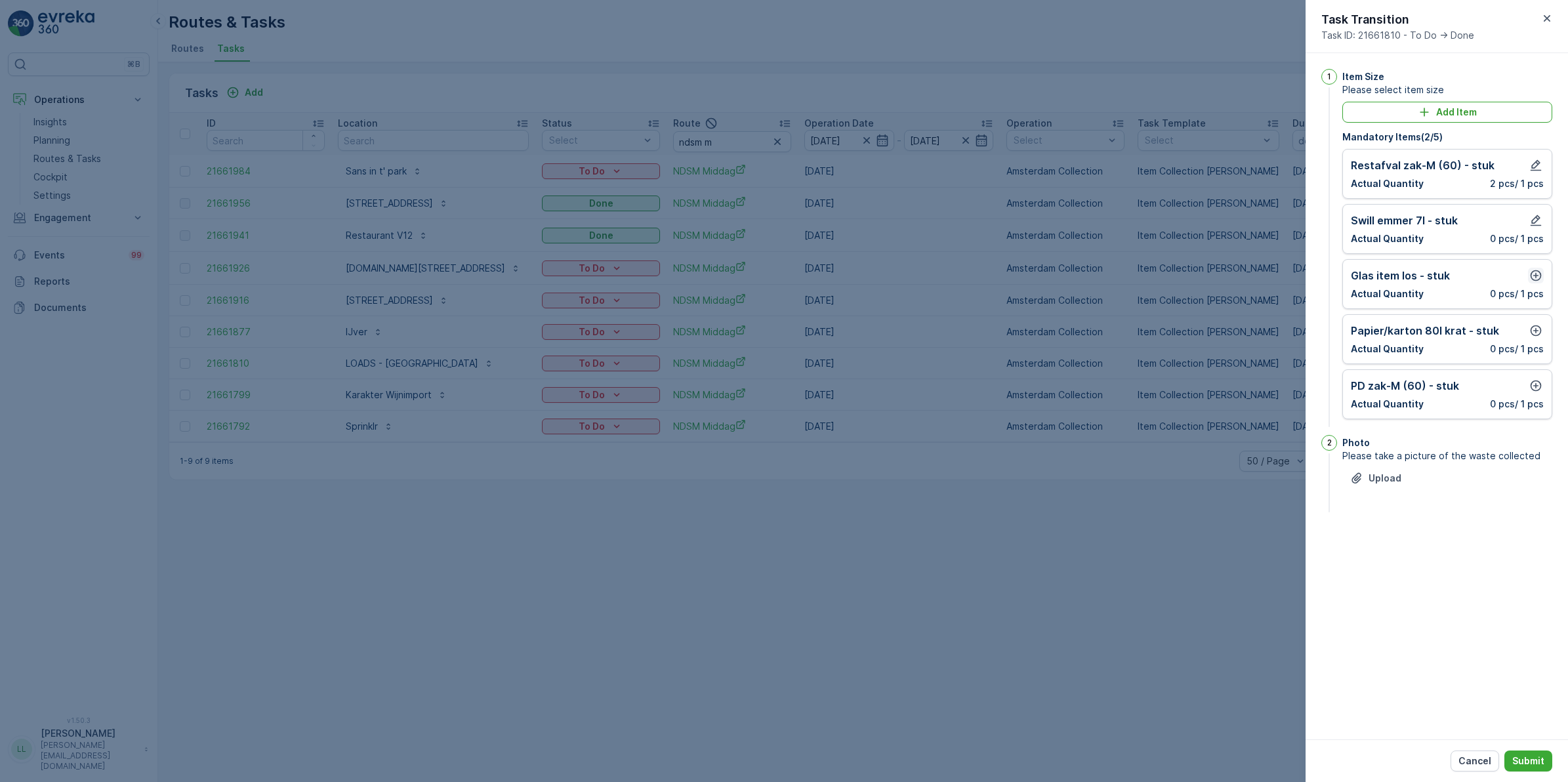
click at [1533, 279] on icon "button" at bounding box center [1535, 275] width 13 height 13
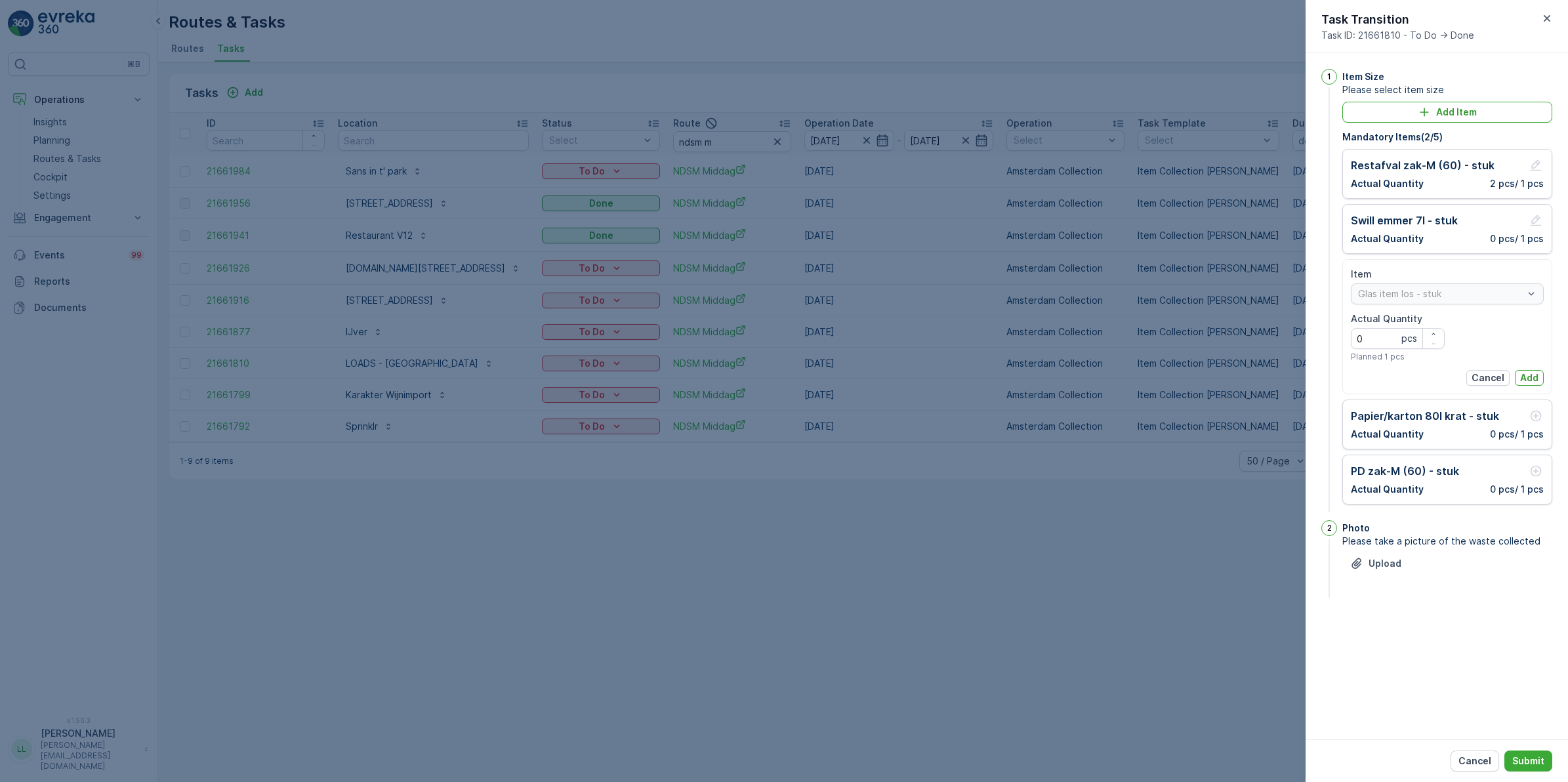
click at [1535, 379] on p "Add" at bounding box center [1528, 377] width 18 height 13
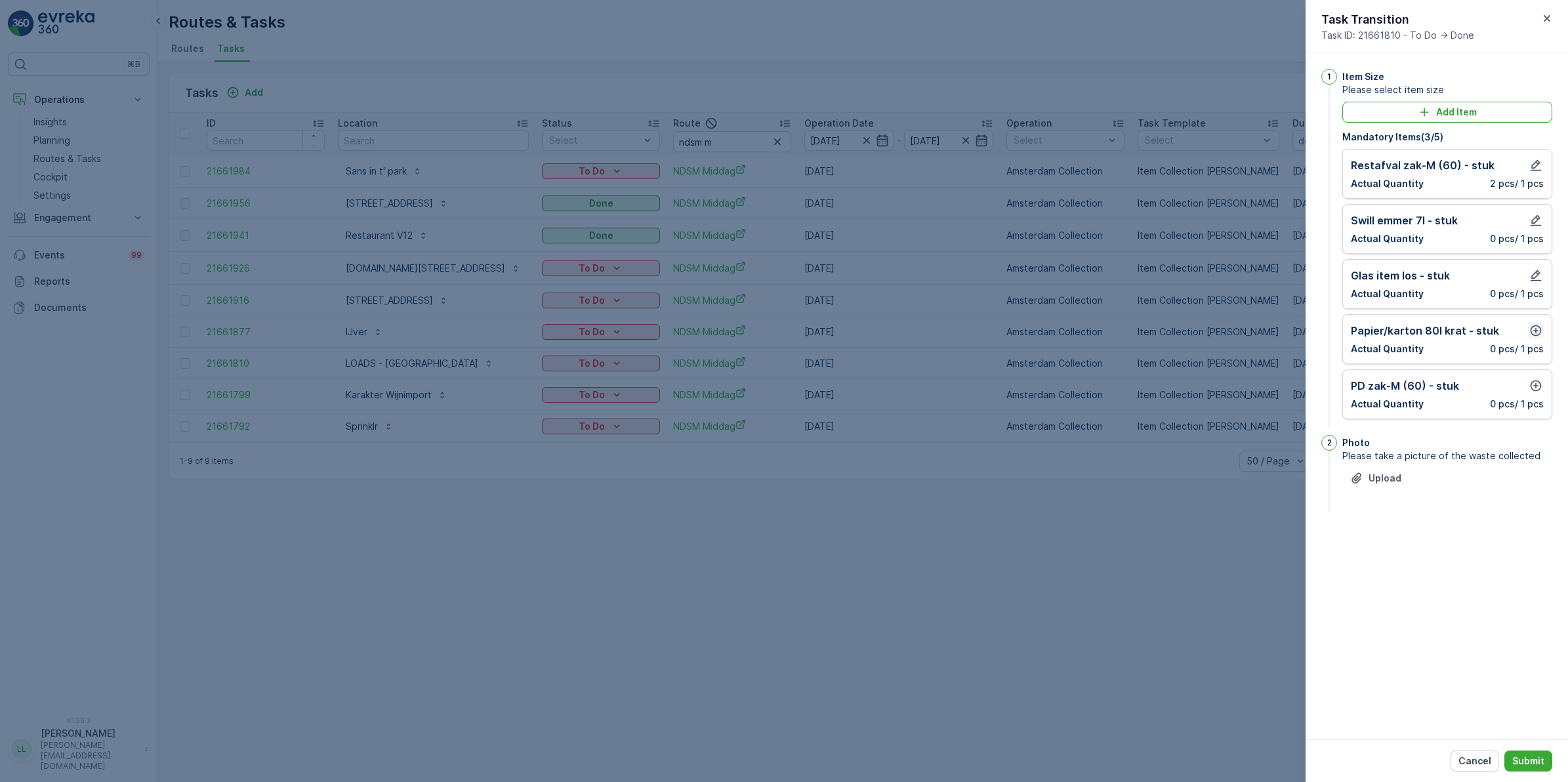
click at [1528, 338] on button "button" at bounding box center [1535, 330] width 16 height 16
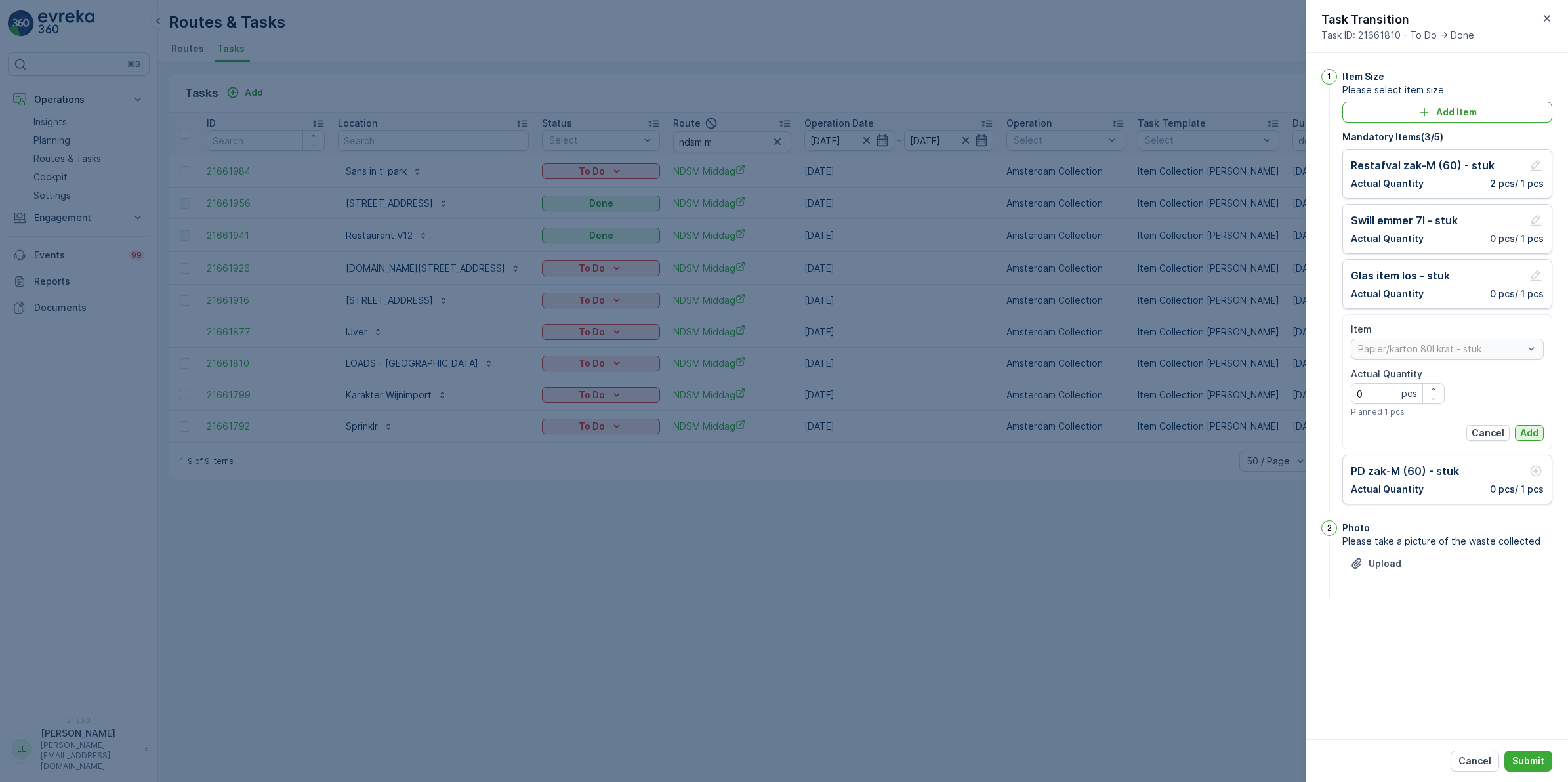
click at [1530, 428] on p "Add" at bounding box center [1528, 433] width 18 height 13
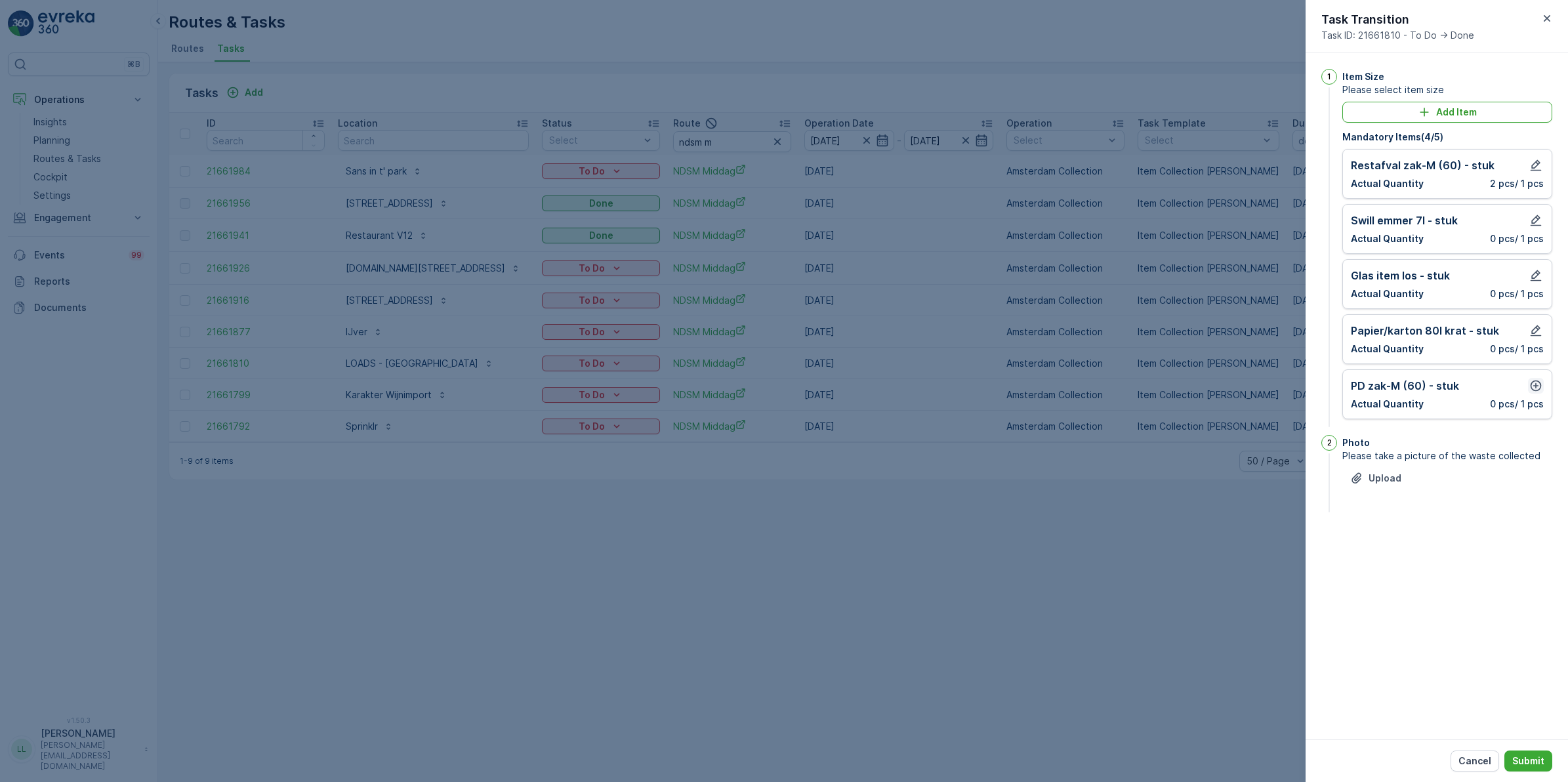
click at [1539, 392] on icon "button" at bounding box center [1535, 385] width 13 height 13
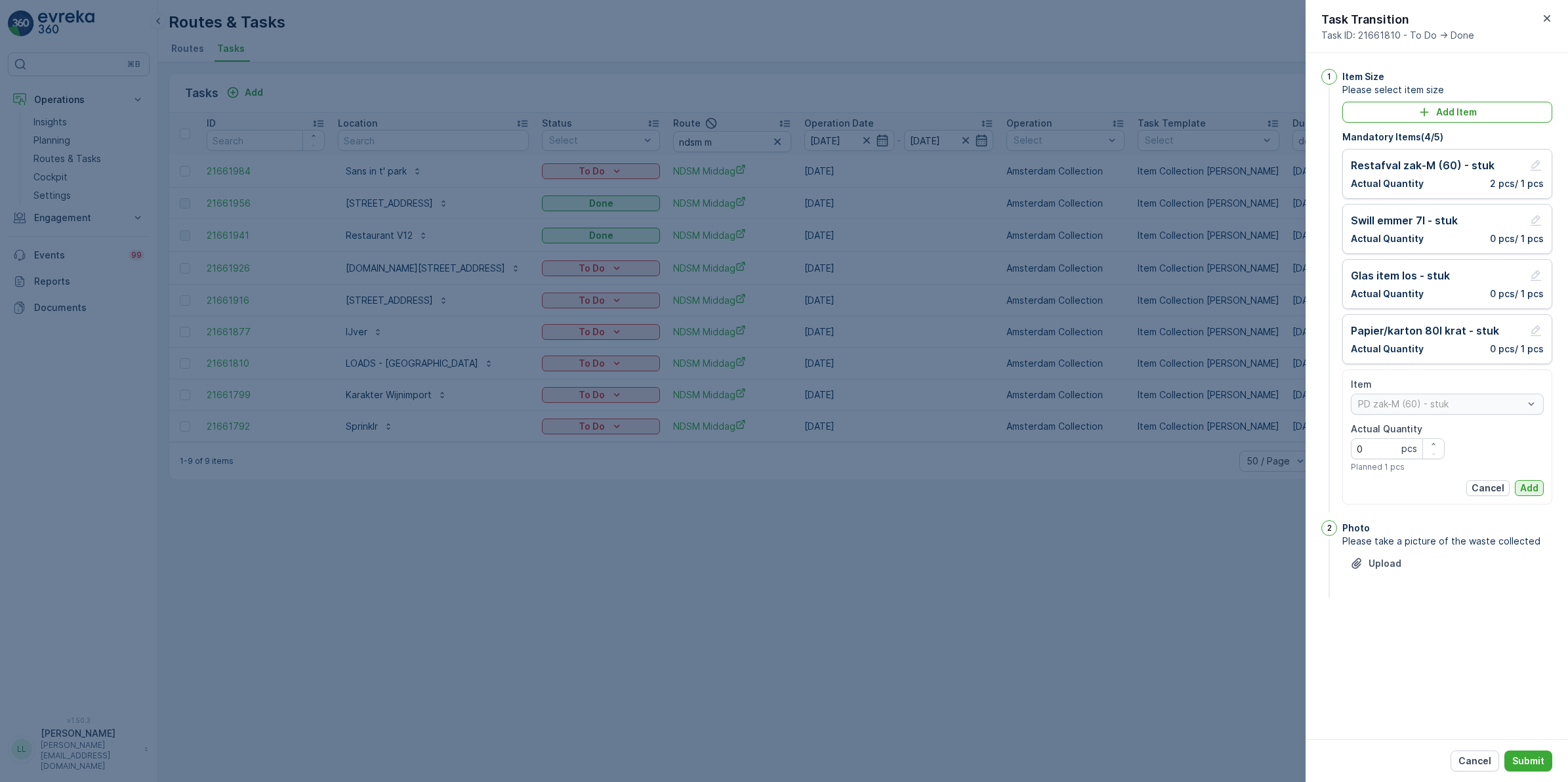
click at [1528, 484] on p "Add" at bounding box center [1528, 488] width 18 height 13
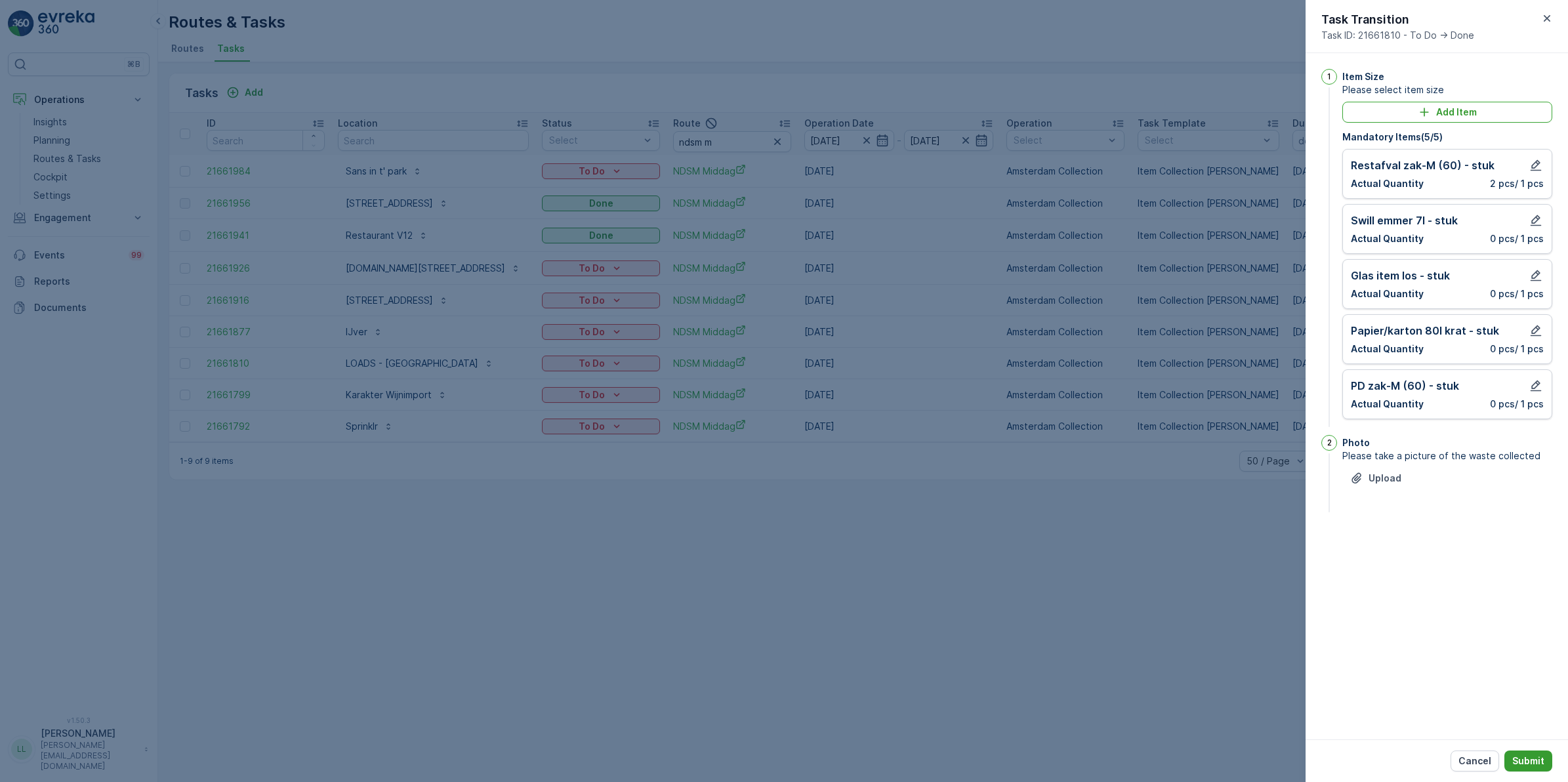
click at [1533, 765] on p "Submit" at bounding box center [1527, 760] width 32 height 13
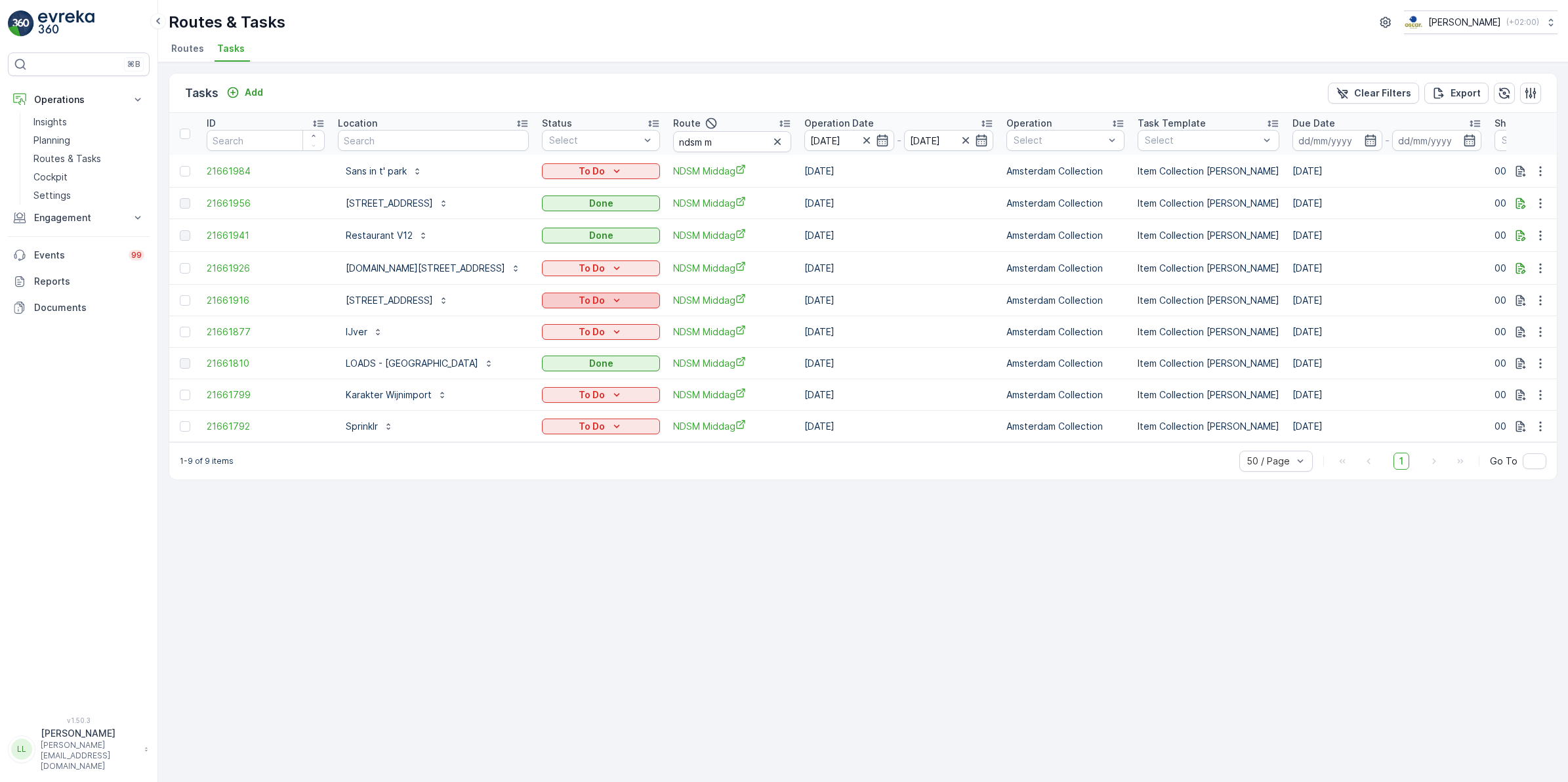
click at [593, 297] on p "To Do" at bounding box center [592, 300] width 26 height 13
click at [569, 353] on span "Done" at bounding box center [559, 352] width 23 height 13
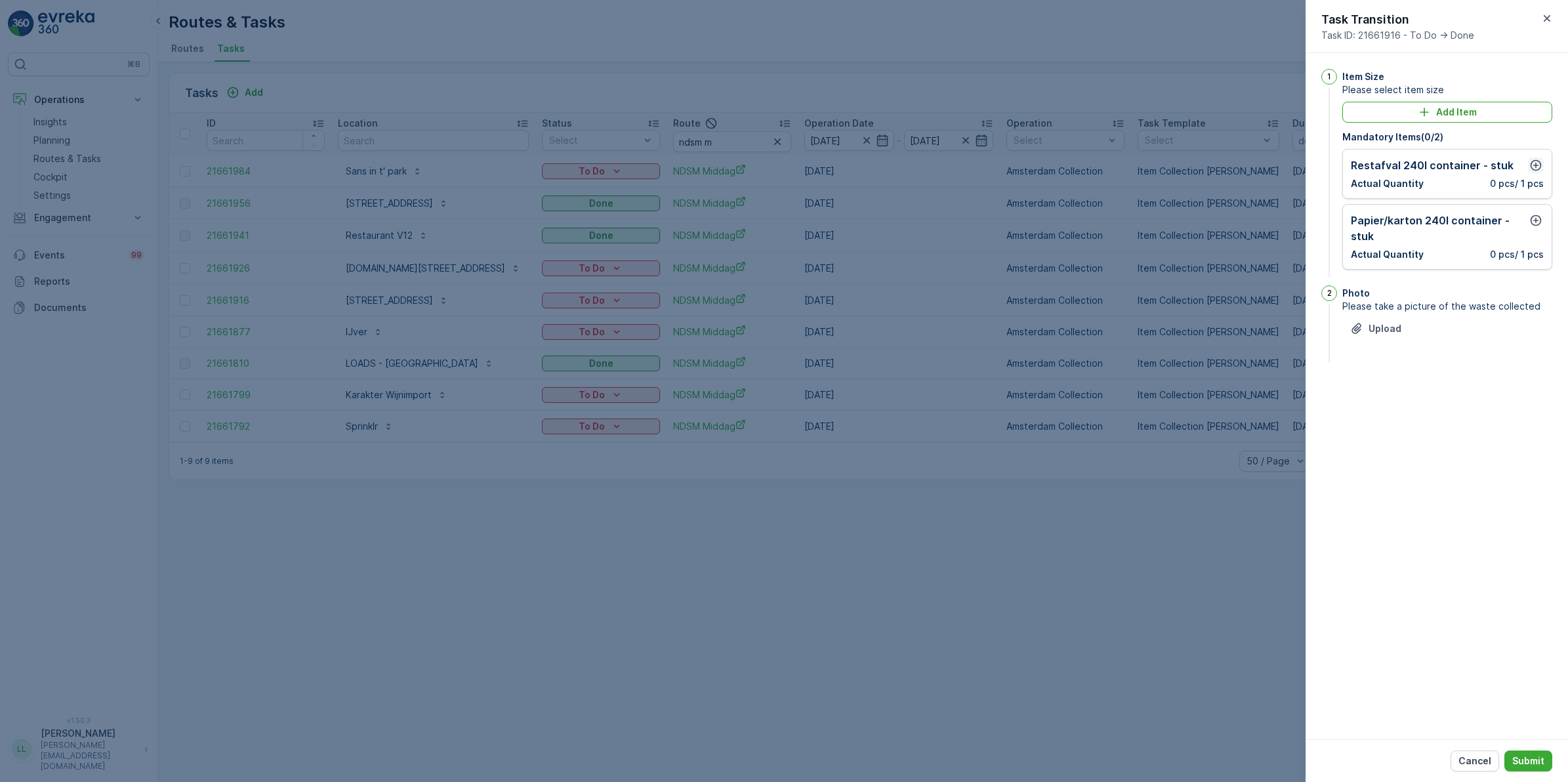
click at [1533, 164] on icon "button" at bounding box center [1535, 165] width 13 height 13
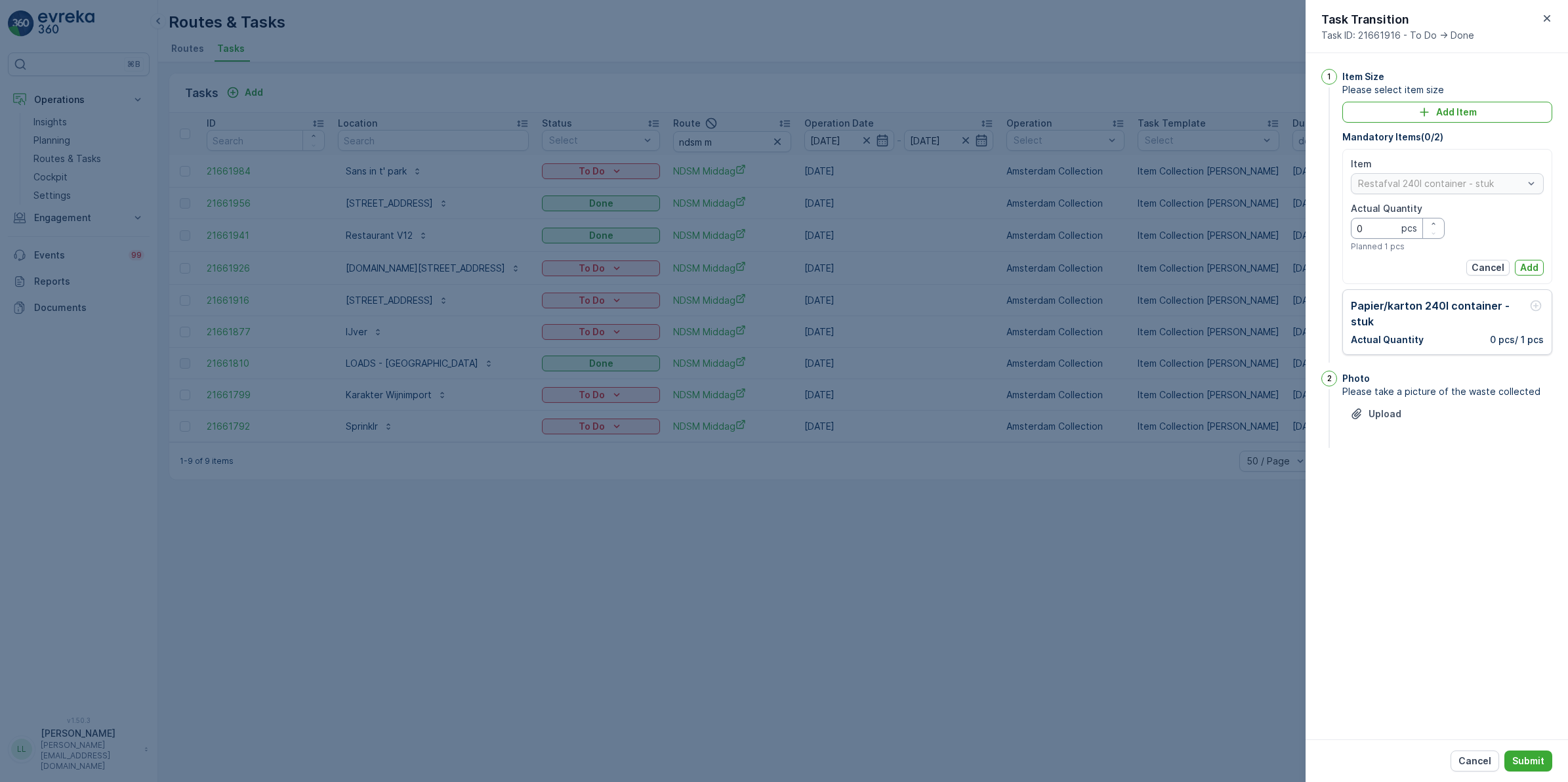
click at [1369, 231] on Quantity "0" at bounding box center [1398, 228] width 93 height 21
type Quantity "1"
click at [1520, 266] on p "Add" at bounding box center [1528, 267] width 18 height 13
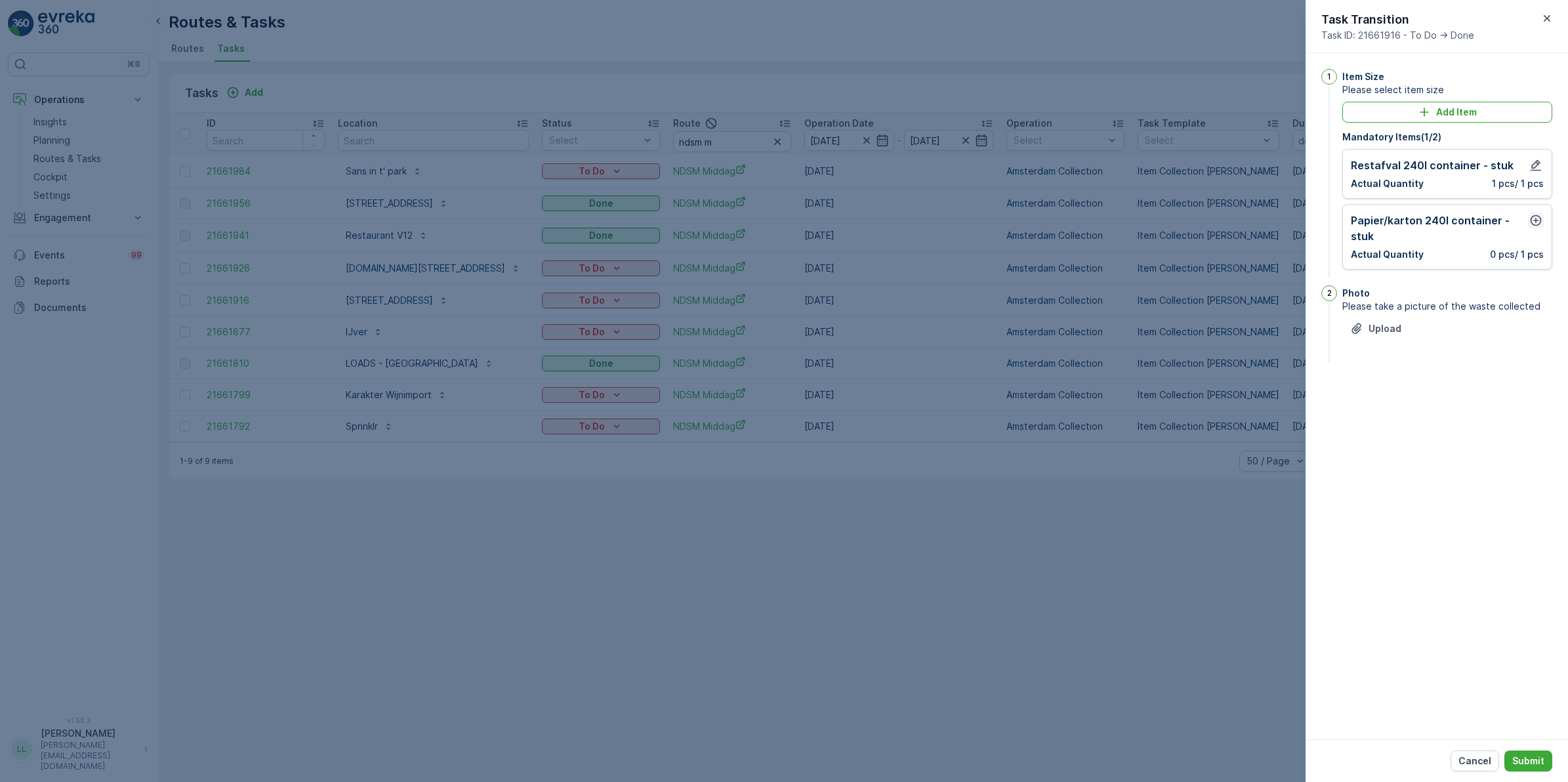
click at [1537, 219] on icon "button" at bounding box center [1535, 220] width 13 height 13
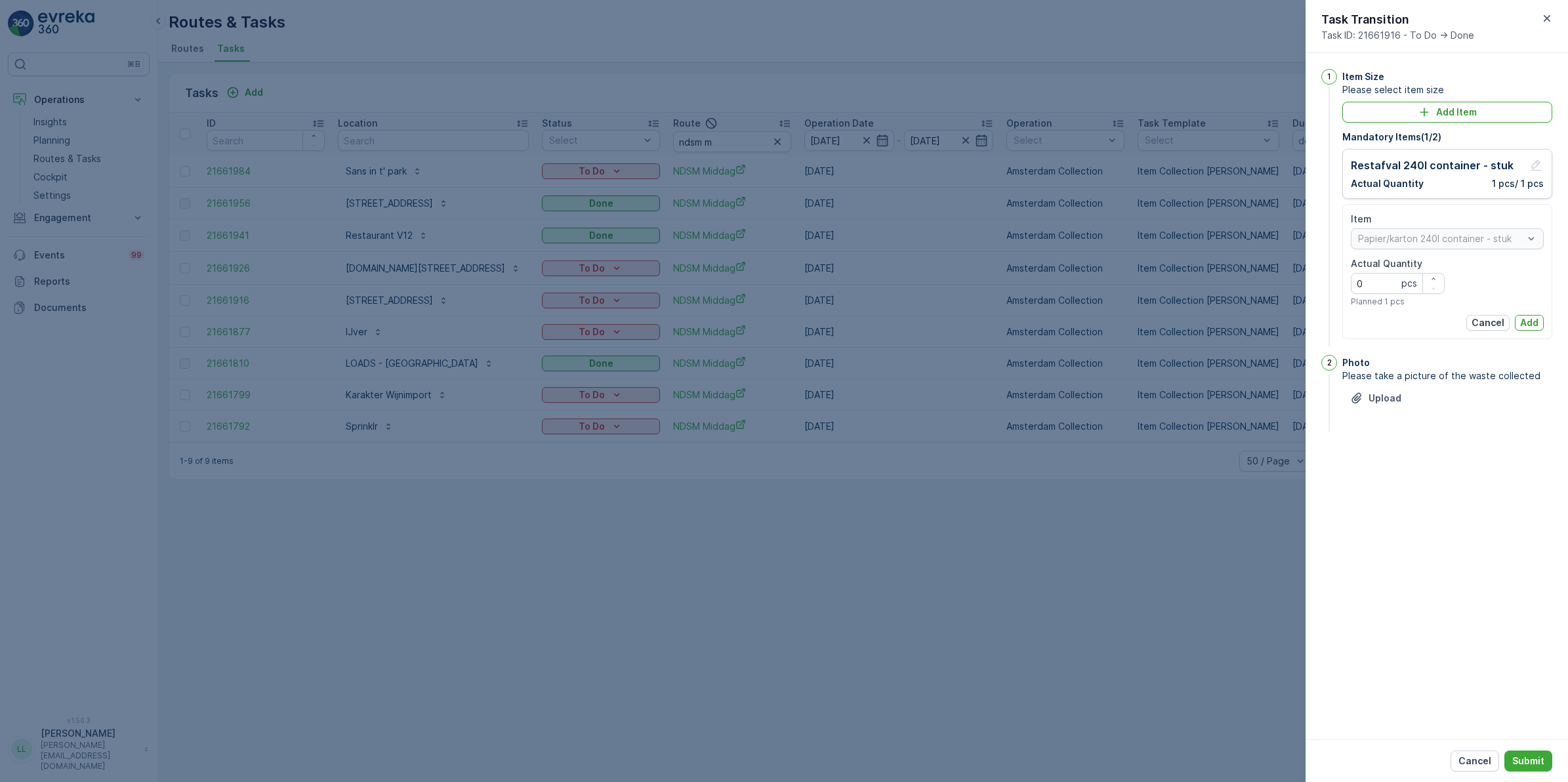
drag, startPoint x: 1527, startPoint y: 320, endPoint x: 1527, endPoint y: 329, distance: 9.0
click at [1528, 320] on p "Add" at bounding box center [1528, 323] width 18 height 13
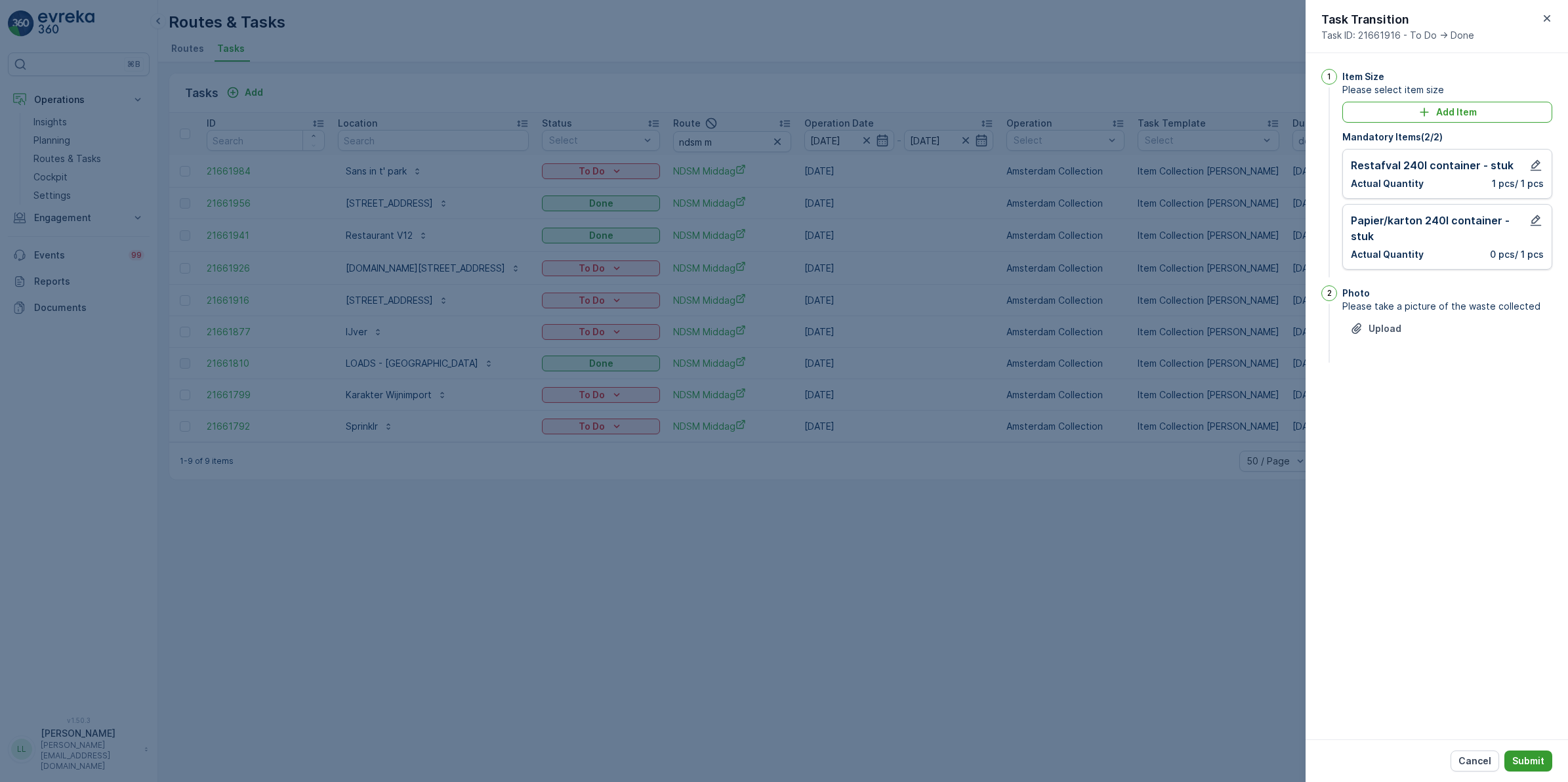
click at [1533, 756] on p "Submit" at bounding box center [1527, 760] width 32 height 13
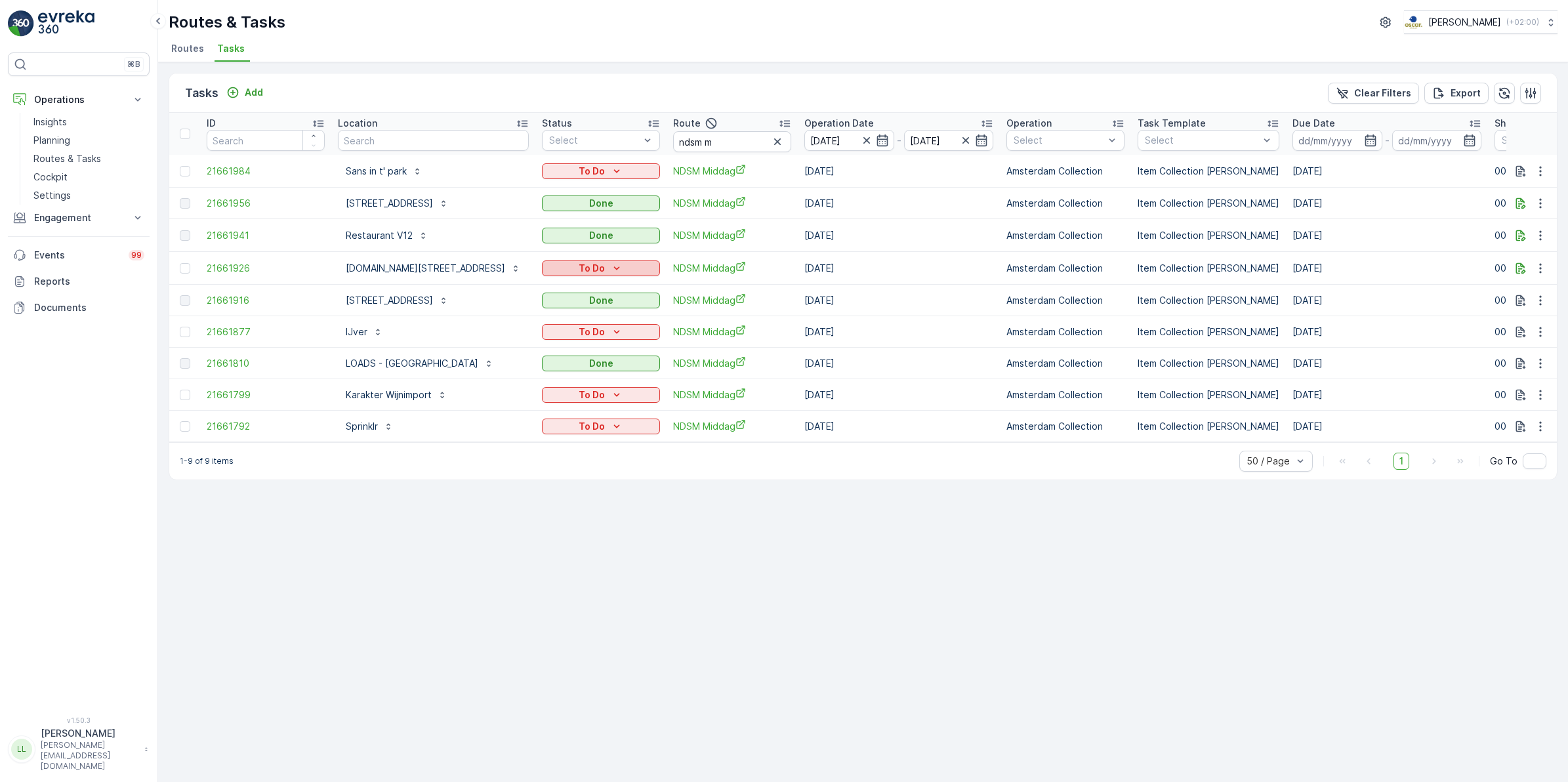
click at [587, 267] on p "To Do" at bounding box center [592, 268] width 26 height 13
click at [576, 304] on span "Geen Afval" at bounding box center [584, 302] width 73 height 13
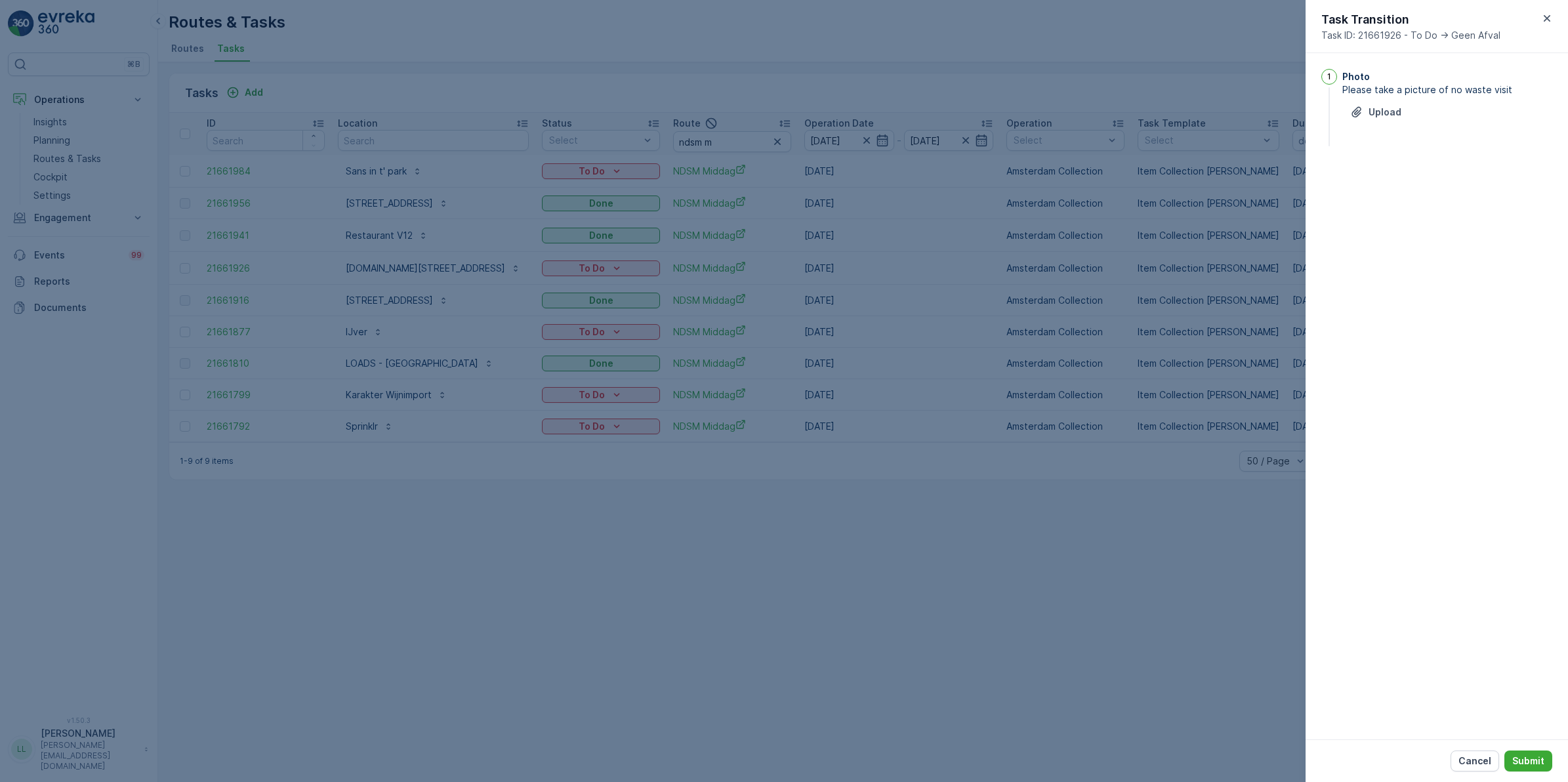
drag, startPoint x: 1533, startPoint y: 765, endPoint x: 1235, endPoint y: 651, distance: 319.1
click at [1533, 763] on p "Submit" at bounding box center [1527, 760] width 32 height 13
click at [1378, 131] on p "Upload" at bounding box center [1385, 130] width 33 height 13
click at [1523, 756] on p "Submit" at bounding box center [1527, 760] width 32 height 13
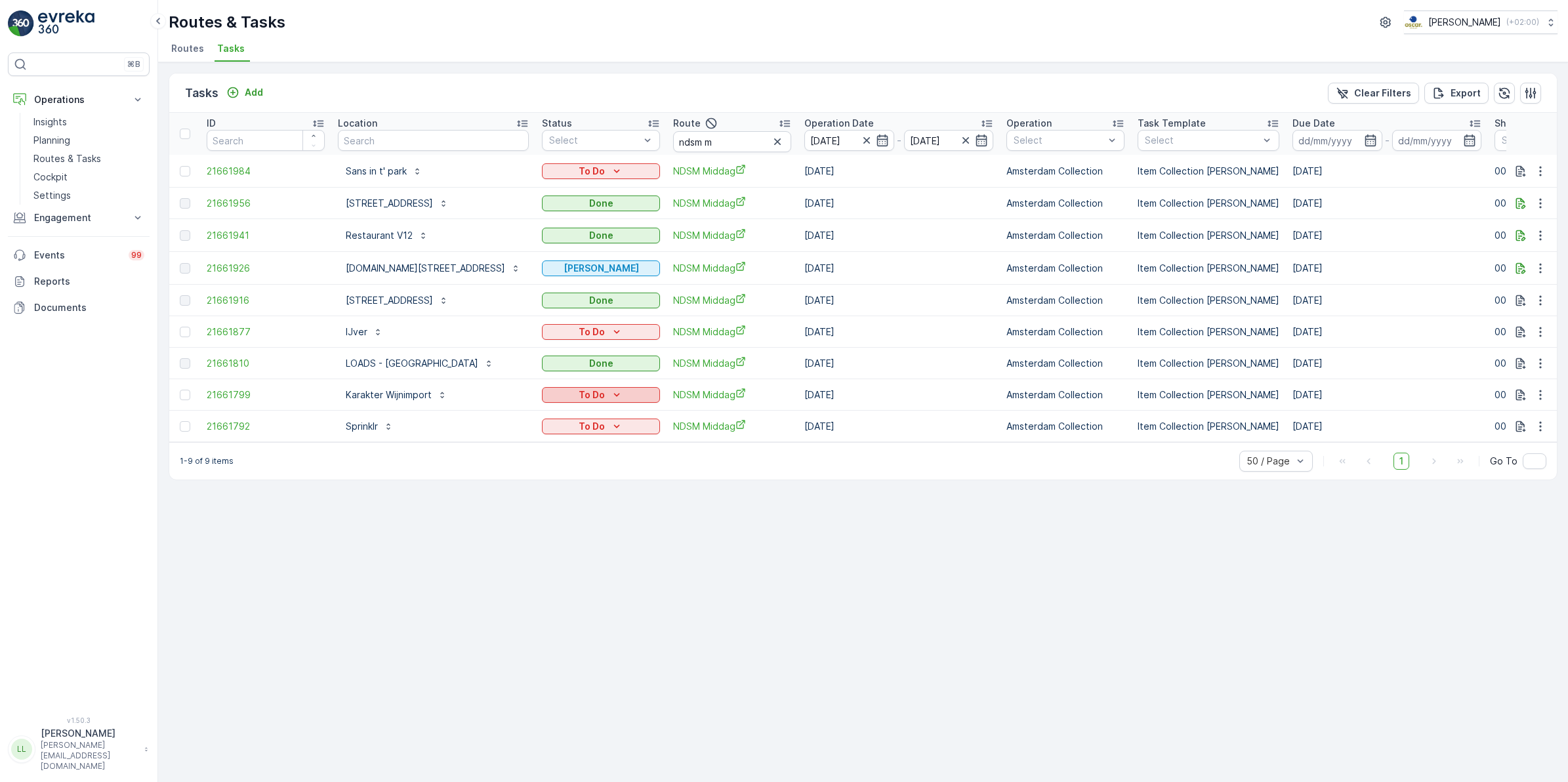
click at [586, 390] on p "To Do" at bounding box center [592, 394] width 26 height 13
click at [576, 428] on span "Geen Afval" at bounding box center [584, 428] width 73 height 13
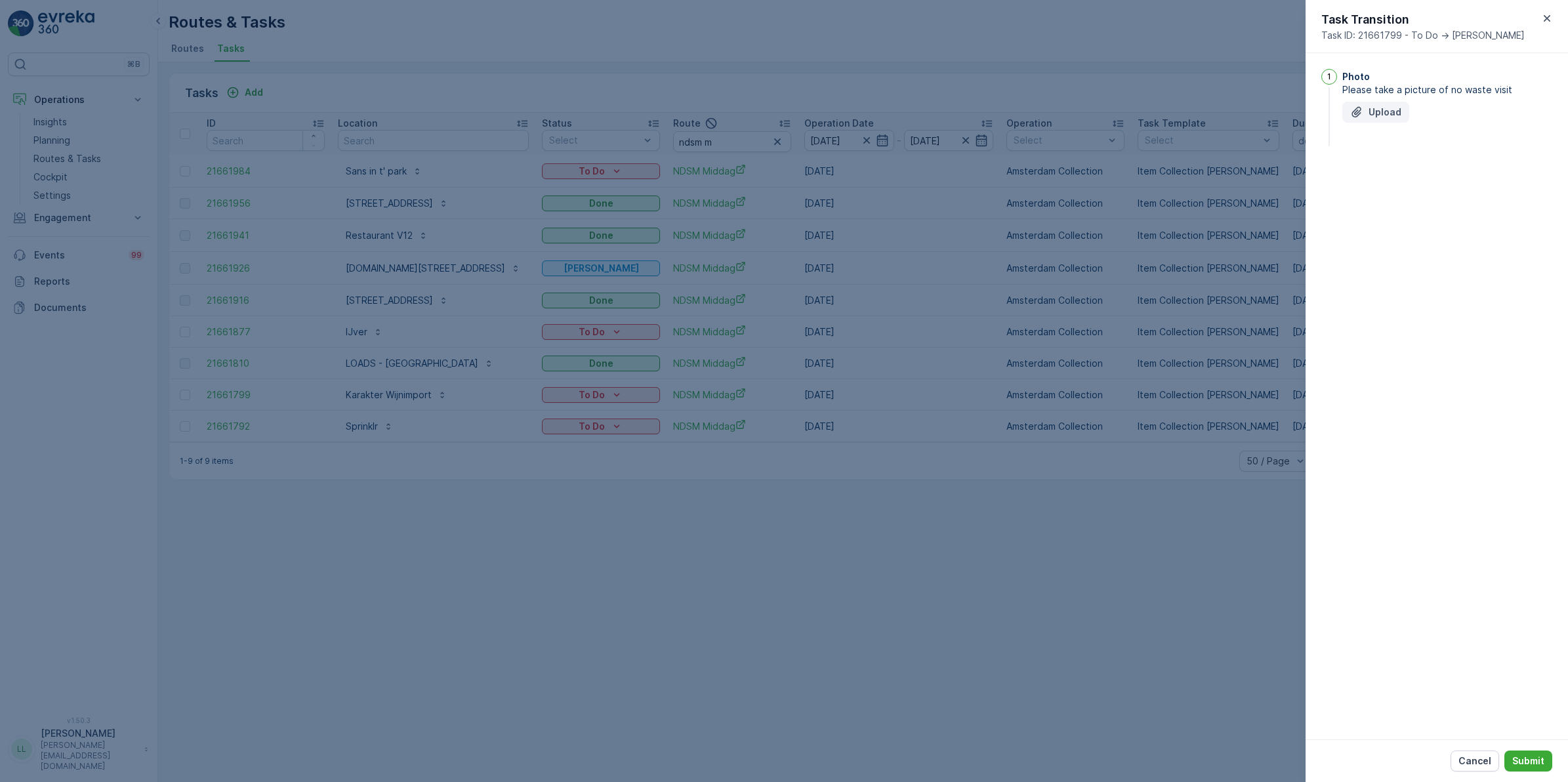
click at [1379, 119] on button "Upload" at bounding box center [1375, 112] width 67 height 21
click at [1539, 760] on p "Submit" at bounding box center [1527, 760] width 32 height 13
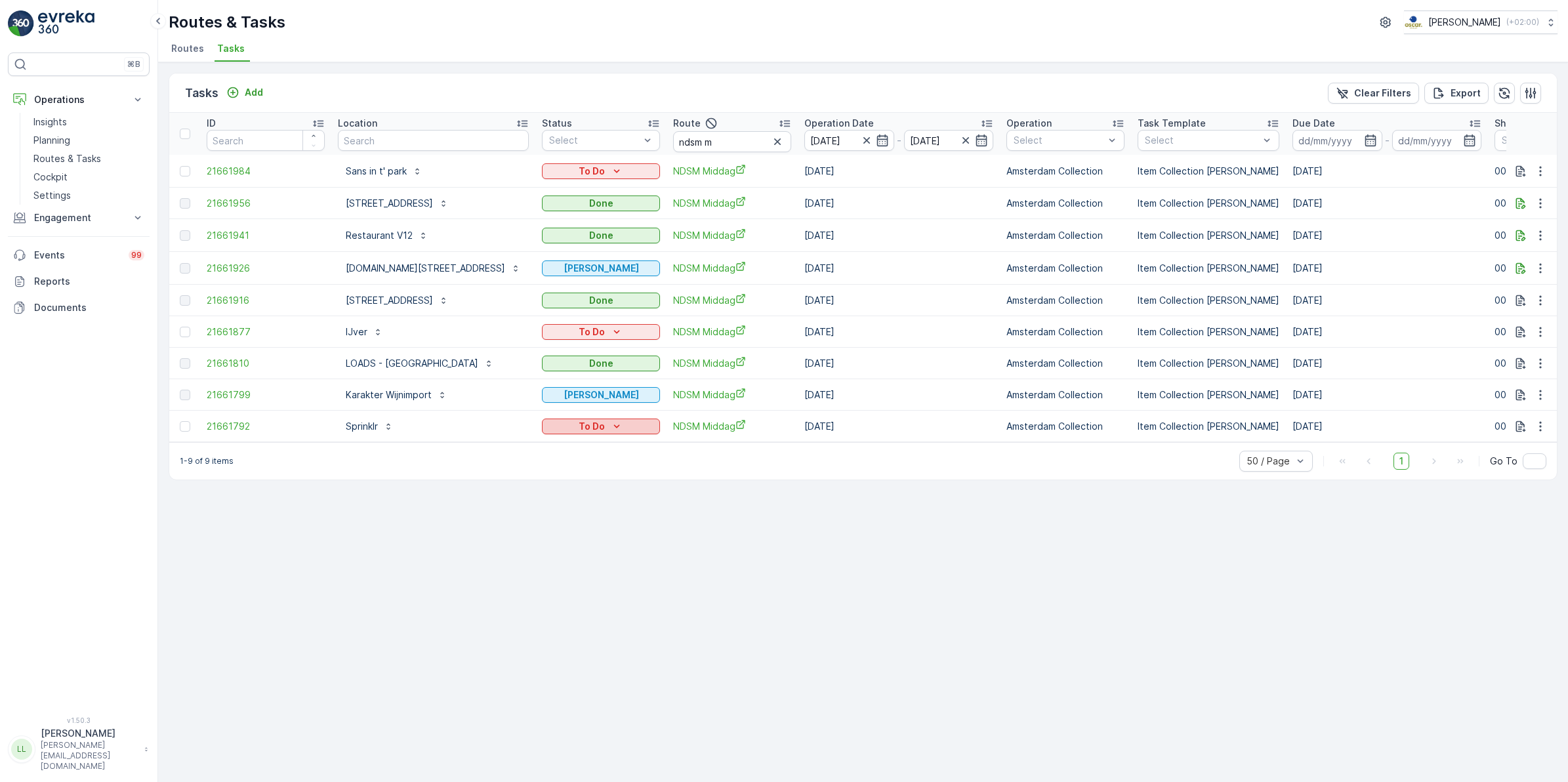
click at [604, 424] on div "To Do" at bounding box center [601, 426] width 107 height 13
click at [581, 454] on span "Geen Afval" at bounding box center [584, 459] width 73 height 13
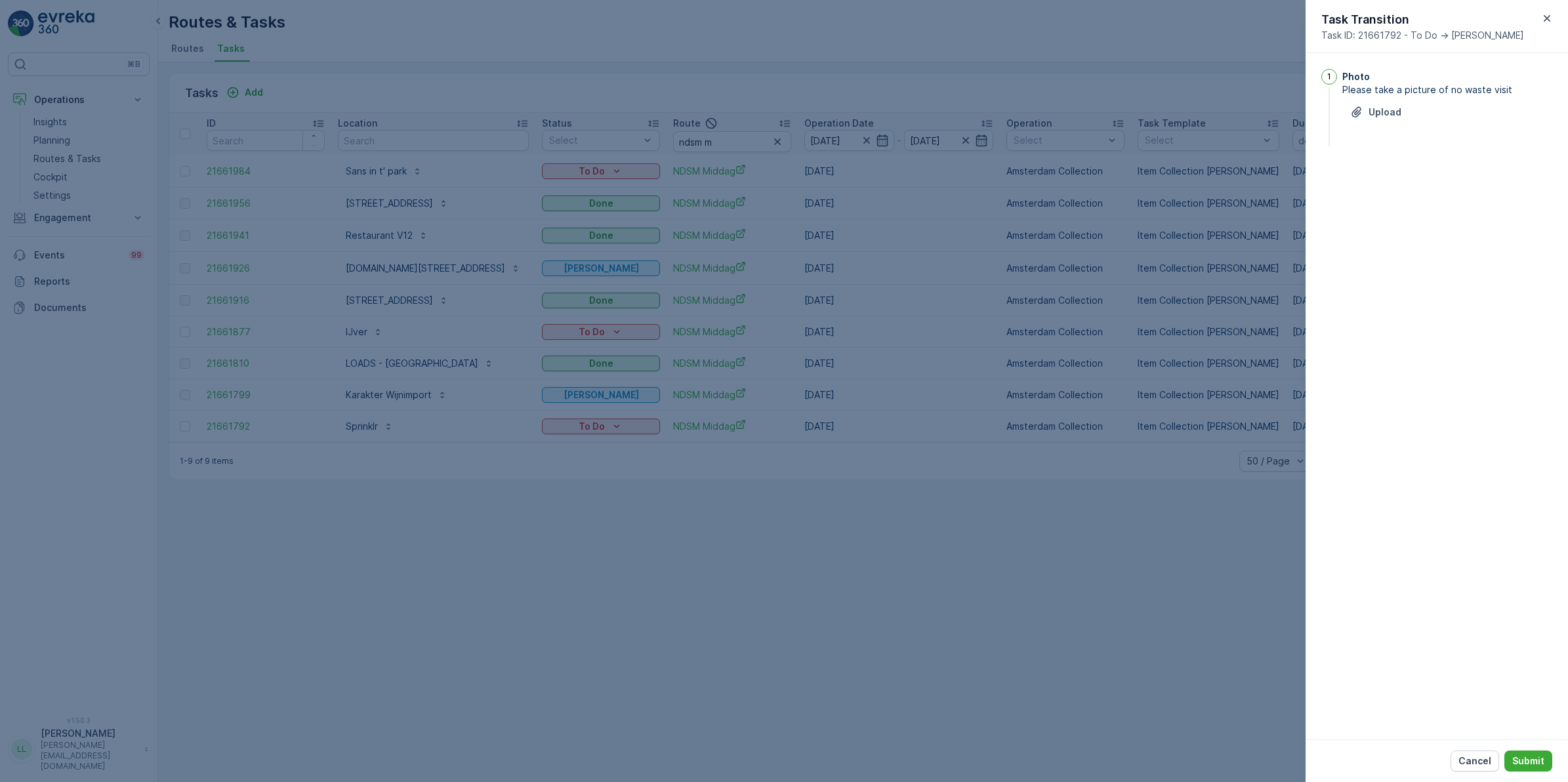
click at [1373, 100] on div "Photo Please take a picture of no waste visit Upload" at bounding box center [1447, 109] width 210 height 80
click at [1399, 112] on p "Upload" at bounding box center [1385, 112] width 33 height 13
click at [1540, 760] on p "Submit" at bounding box center [1527, 760] width 32 height 13
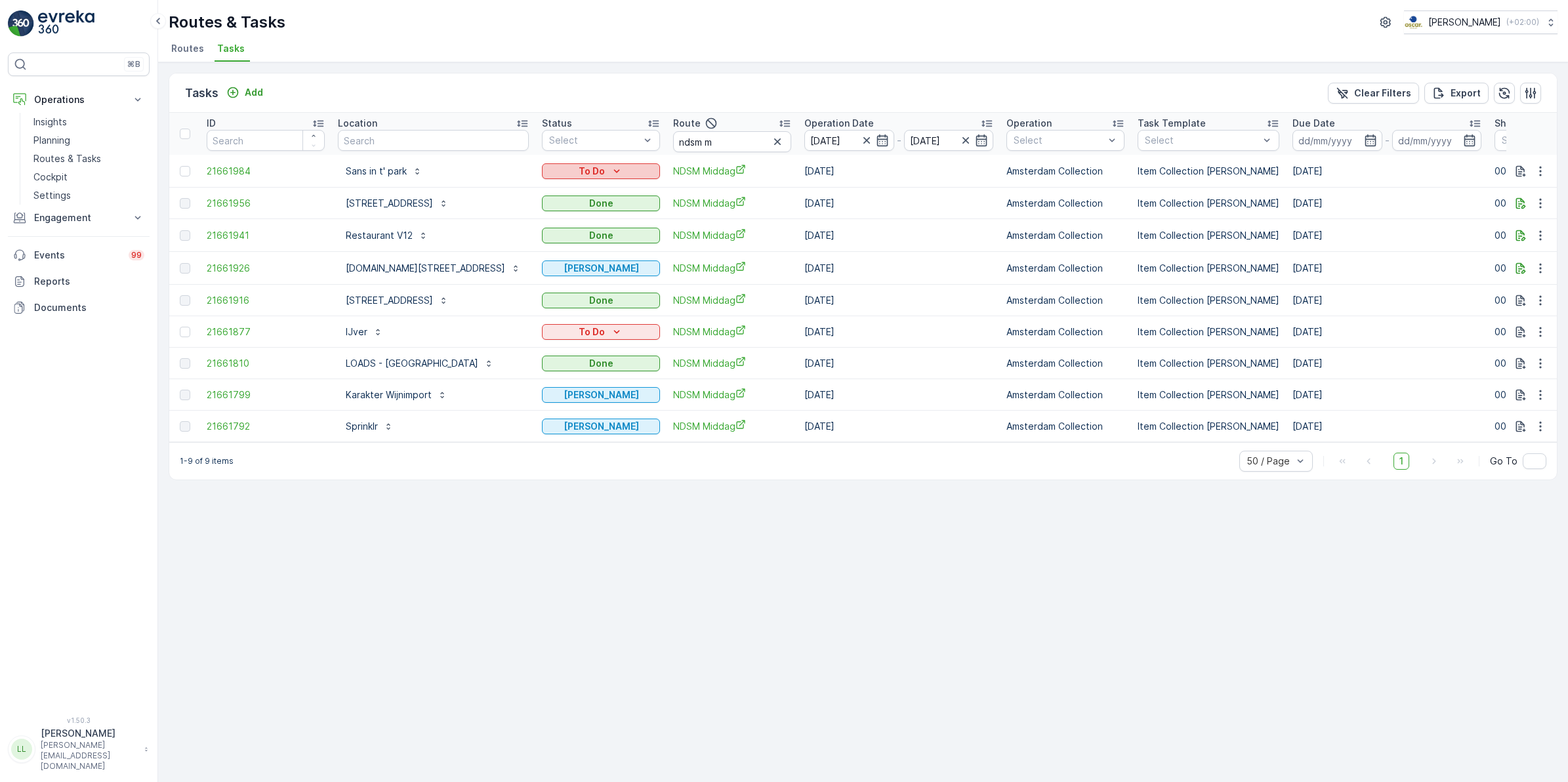
click at [591, 172] on p "To Do" at bounding box center [592, 170] width 26 height 13
click at [573, 200] on div "Geen Afval" at bounding box center [583, 208] width 83 height 18
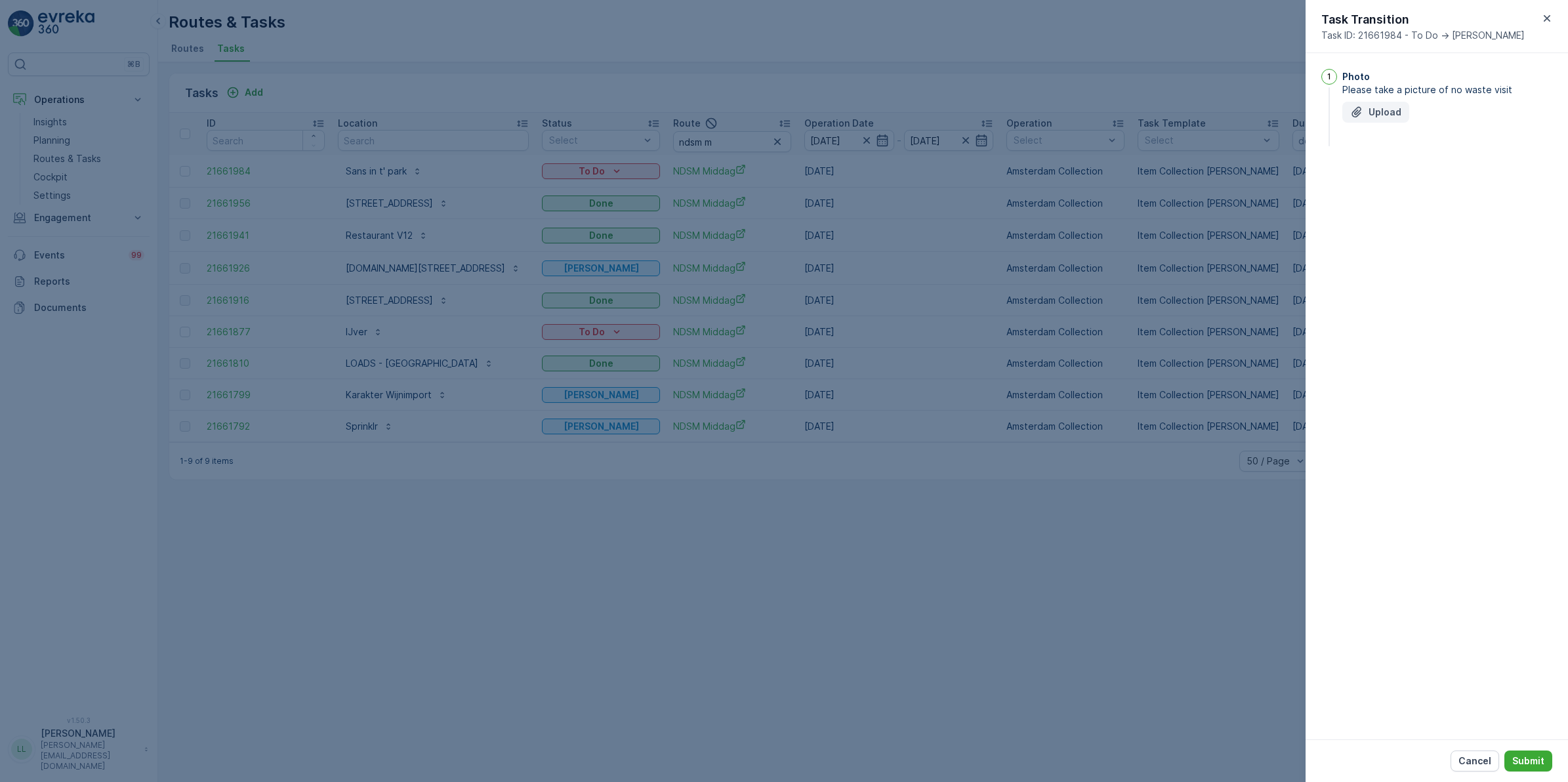
click at [1389, 112] on p "Upload" at bounding box center [1385, 112] width 33 height 13
click at [1527, 755] on p "Submit" at bounding box center [1527, 760] width 32 height 13
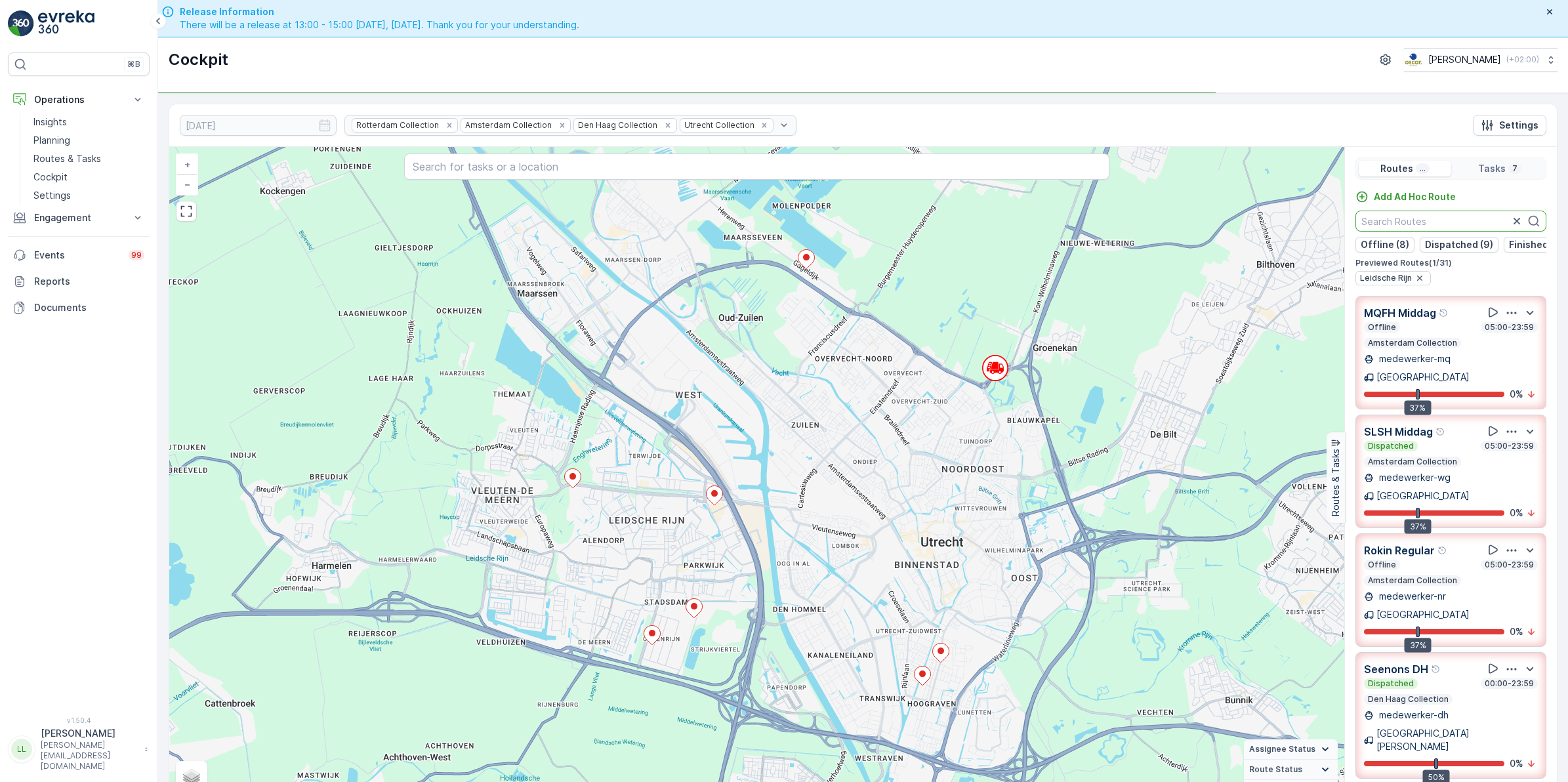
scroll to position [37, 0]
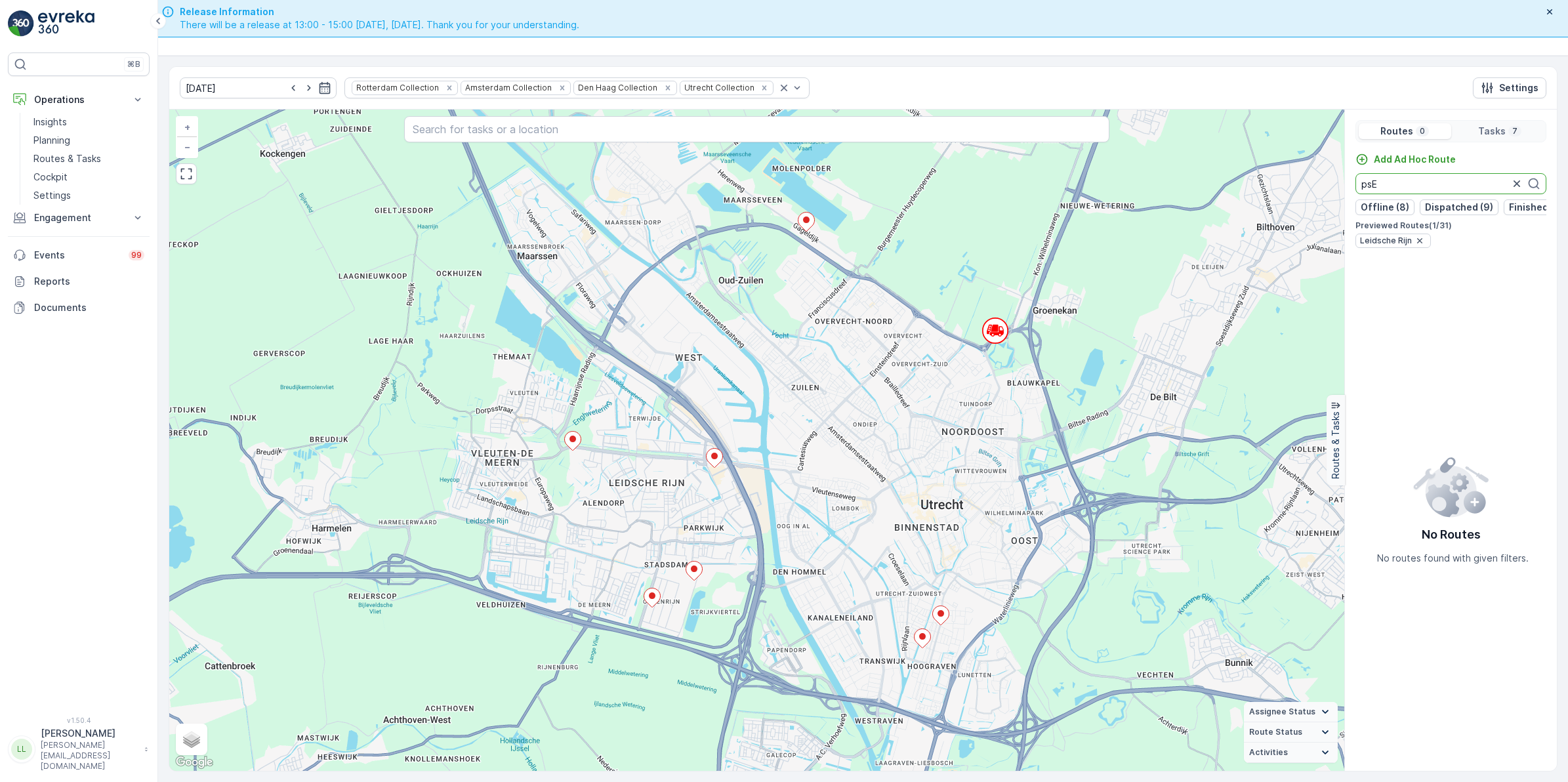
type input "psE"
drag, startPoint x: 1520, startPoint y: 183, endPoint x: 1503, endPoint y: 183, distance: 17.0
click at [1520, 183] on icon "button" at bounding box center [1516, 183] width 13 height 13
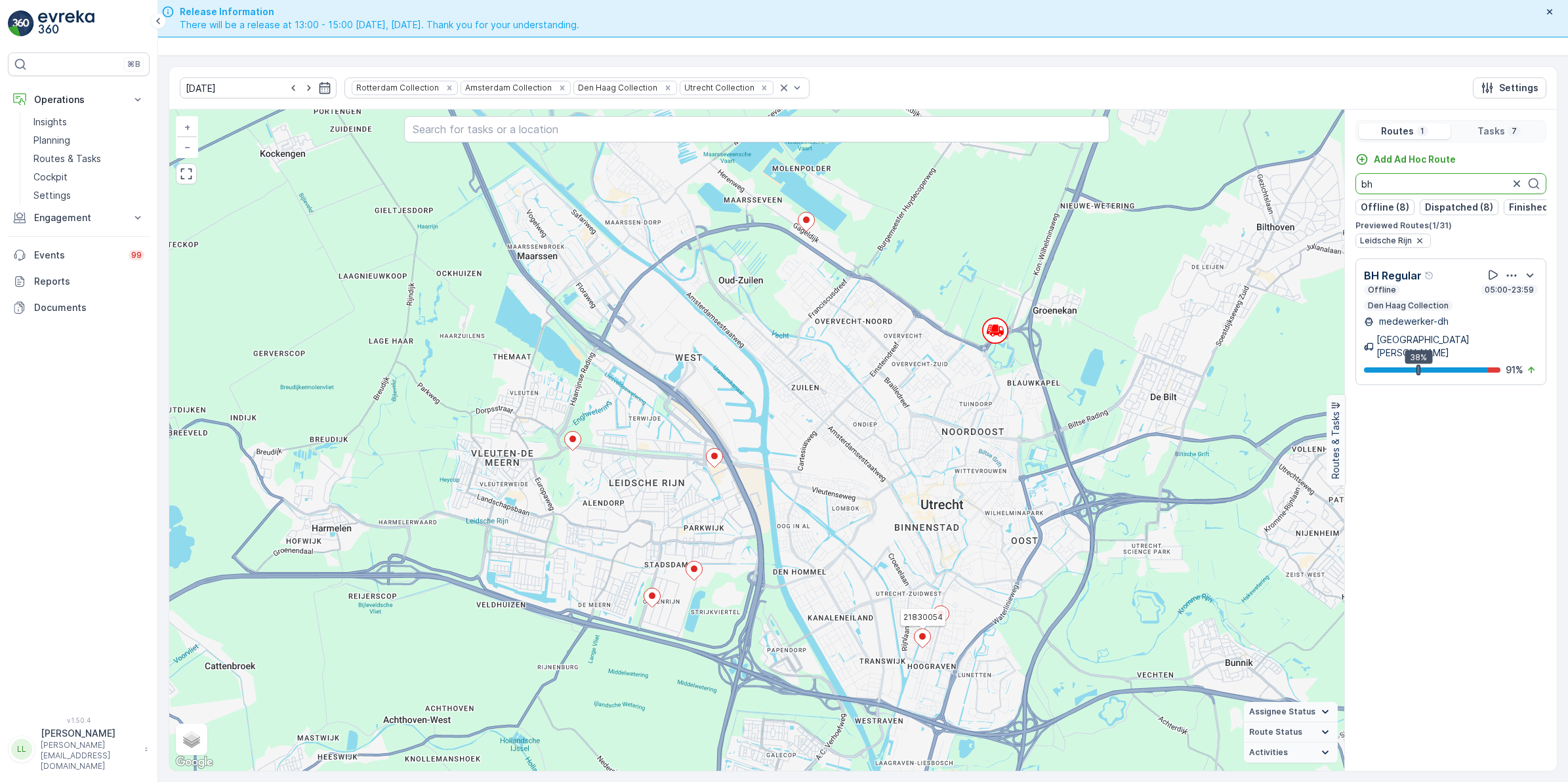
drag, startPoint x: 1399, startPoint y: 189, endPoint x: 1343, endPoint y: 186, distance: 56.1
click at [1343, 186] on div "21830054 + − Satellite Roadmap Terrain Hybrid Leaflet Keyboard shortcuts Map Da…" at bounding box center [863, 440] width 1387 height 662
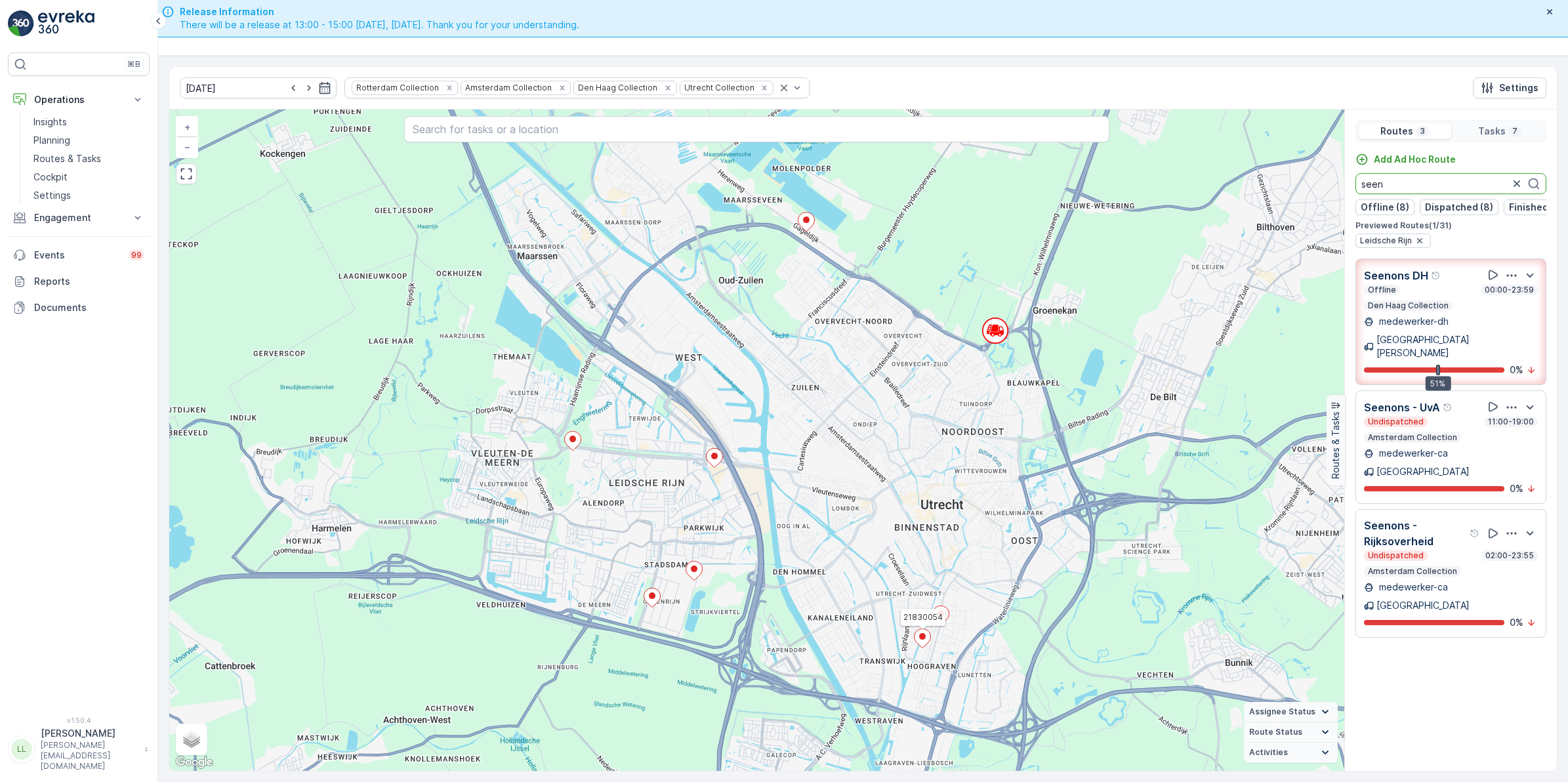
drag, startPoint x: 1400, startPoint y: 182, endPoint x: 1325, endPoint y: 183, distance: 75.0
click at [1325, 183] on div "21830054 + − Satellite Roadmap Terrain Hybrid Leaflet Keyboard shortcuts Map Da…" at bounding box center [863, 440] width 1387 height 662
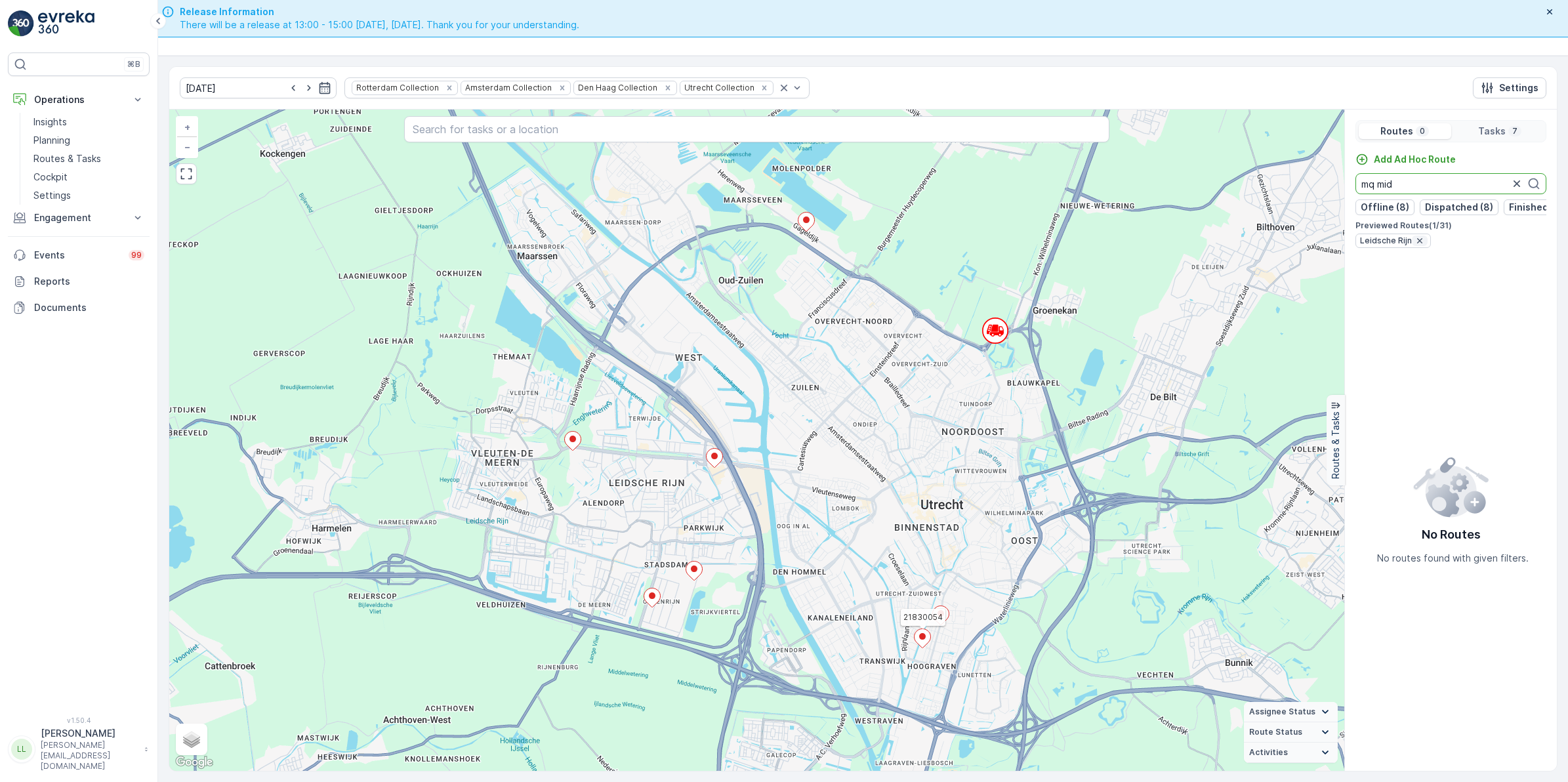
click at [1417, 246] on icon "button" at bounding box center [1419, 240] width 10 height 10
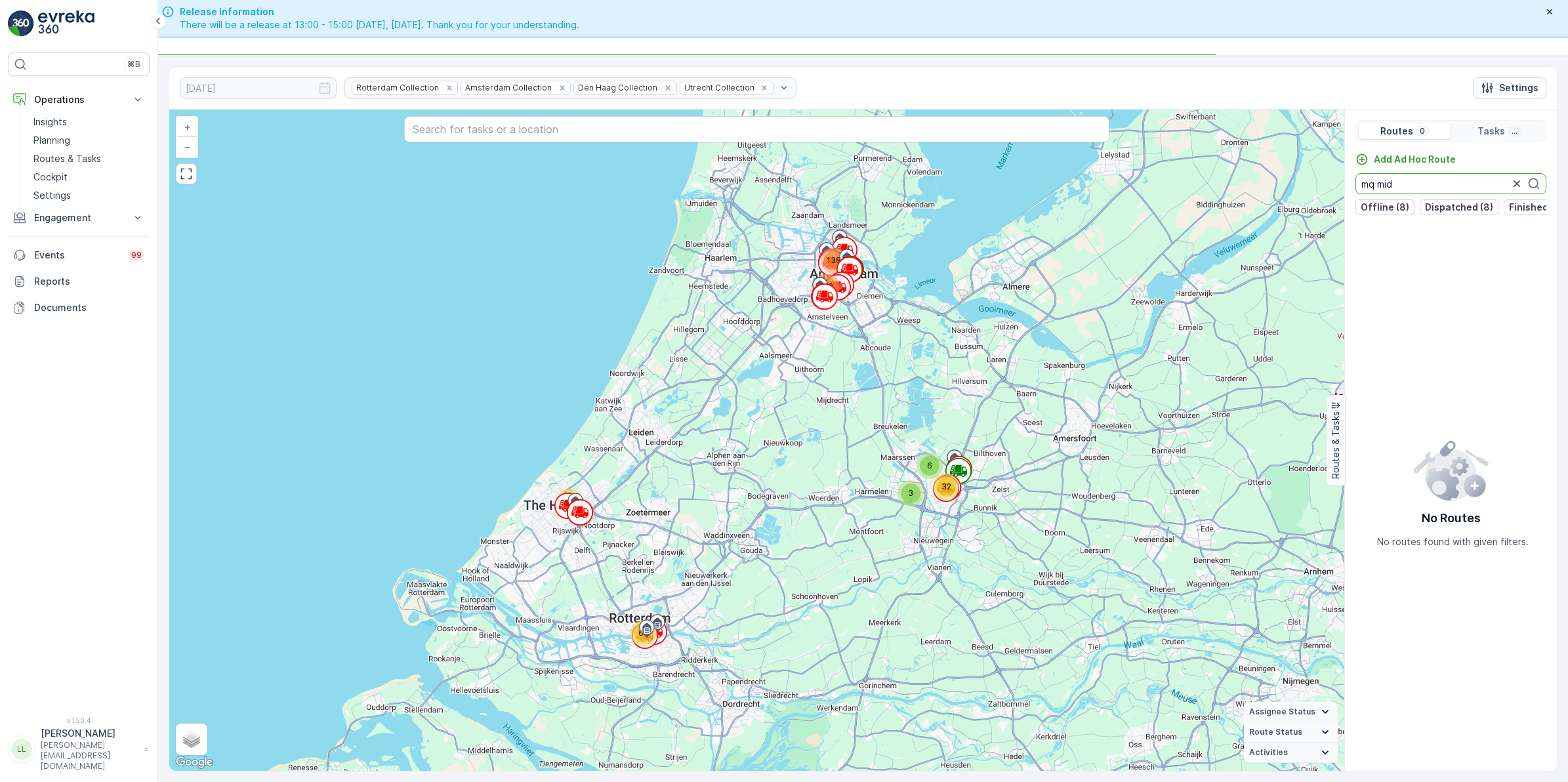
click at [1430, 184] on input "mq mid" at bounding box center [1450, 183] width 191 height 21
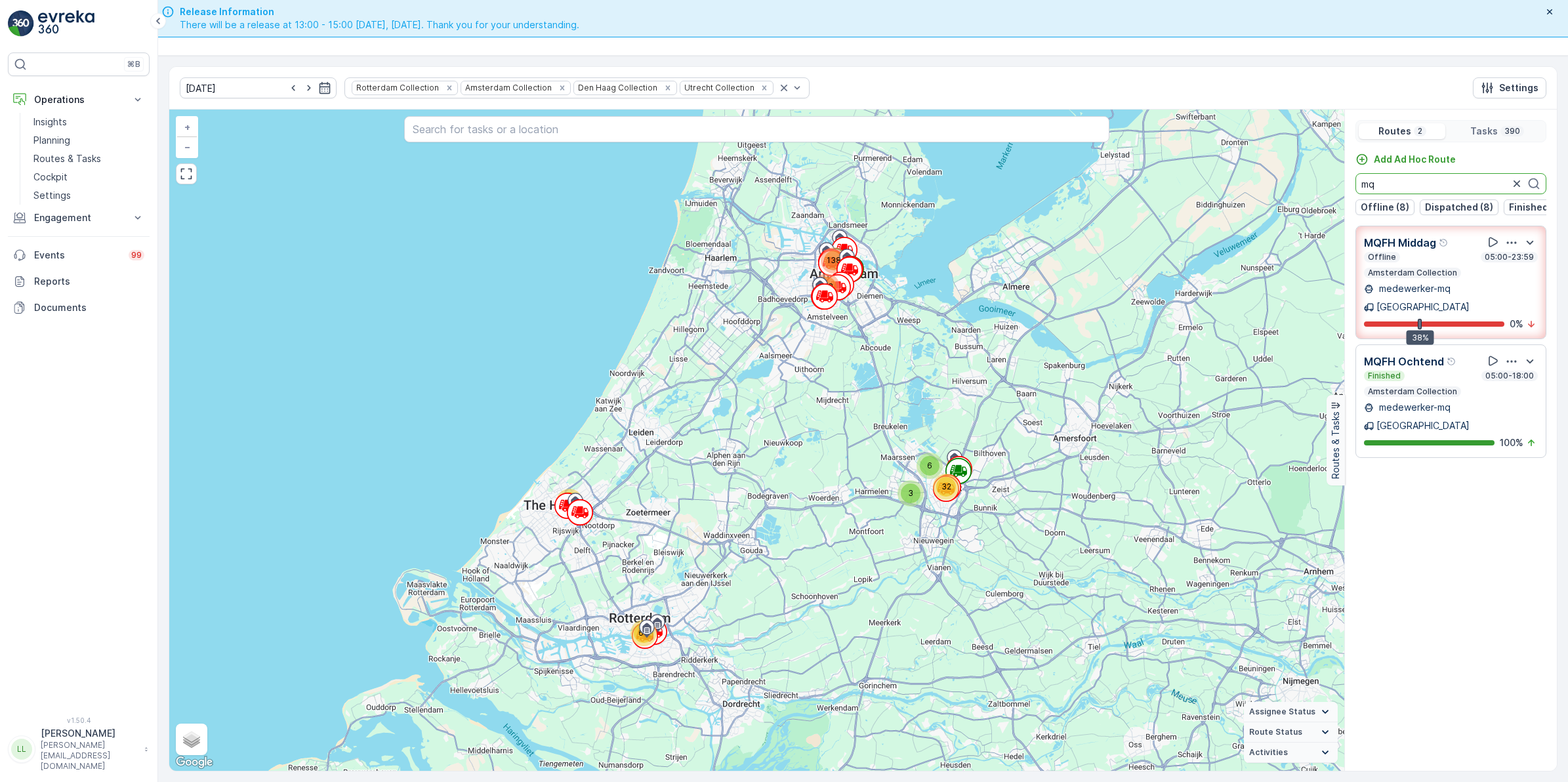
drag, startPoint x: 1407, startPoint y: 185, endPoint x: 1299, endPoint y: 202, distance: 109.3
click at [1299, 202] on div "3 6 32 29 64 118 138 + − Satellite Roadmap Terrain Hybrid Leaflet Keyboard shor…" at bounding box center [863, 440] width 1387 height 662
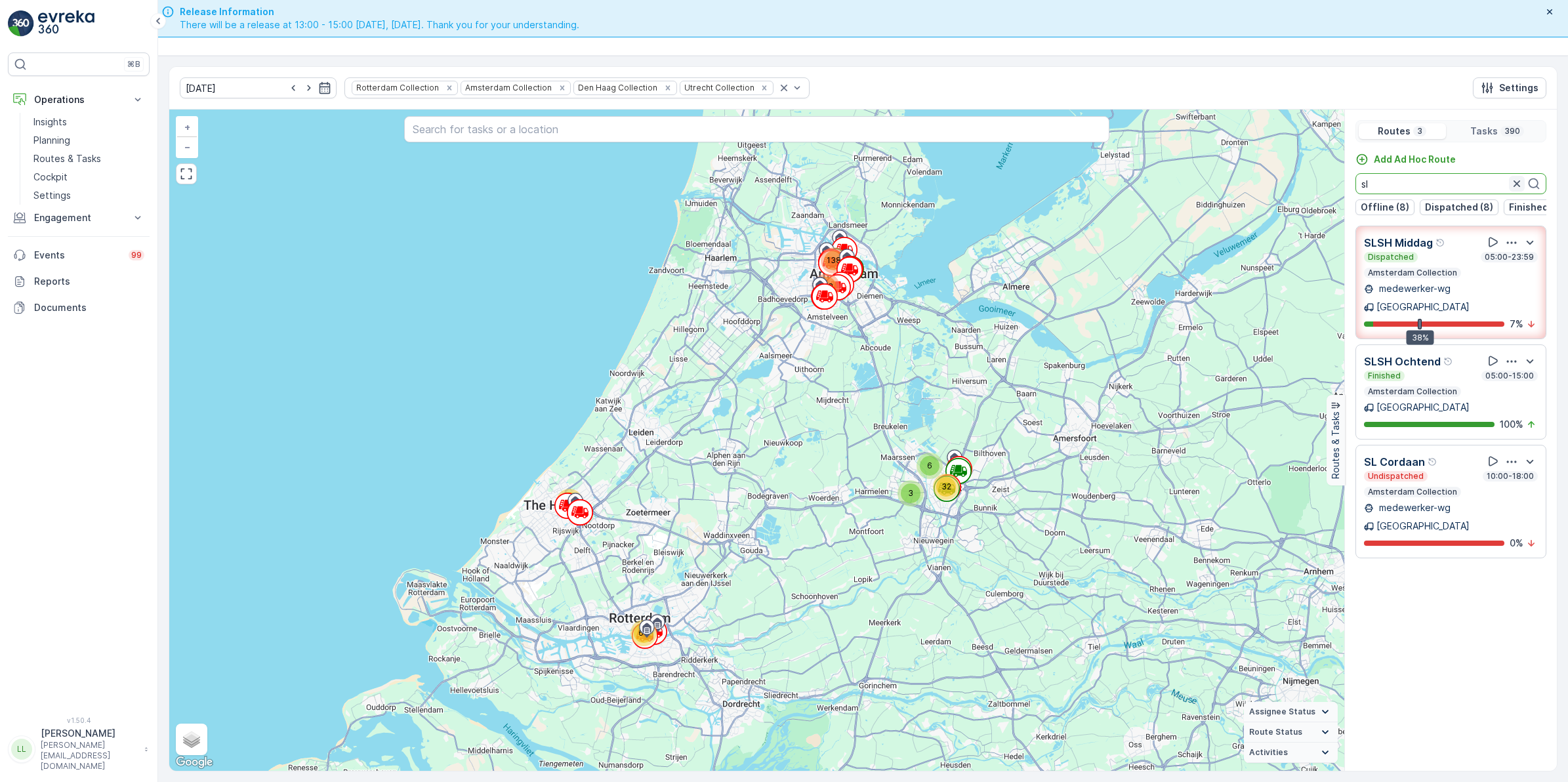
type input "sl"
click at [1514, 183] on icon "button" at bounding box center [1517, 184] width 7 height 7
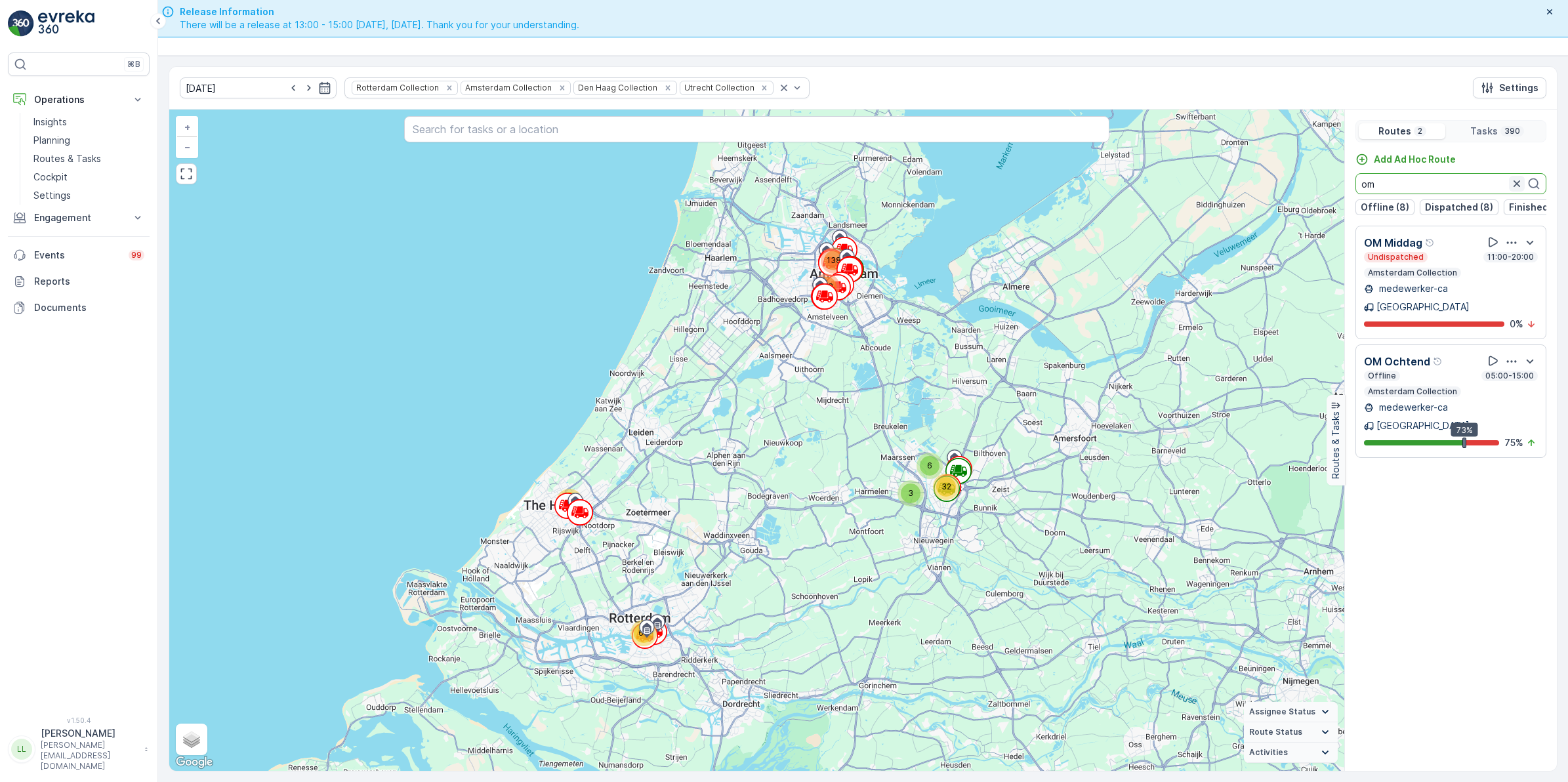
type input "om"
drag, startPoint x: 1516, startPoint y: 182, endPoint x: 1474, endPoint y: 183, distance: 42.0
click at [1515, 182] on icon "button" at bounding box center [1516, 183] width 13 height 13
type input "ps"
